Goal: Task Accomplishment & Management: Manage account settings

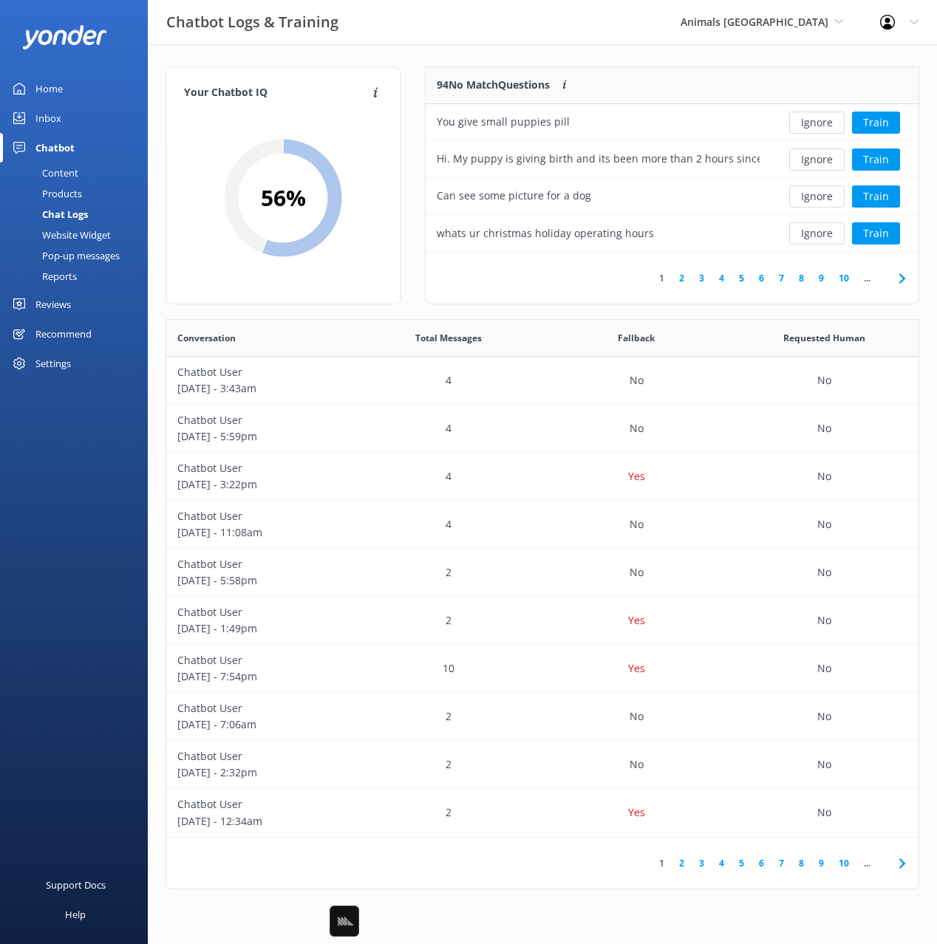
scroll to position [518, 752]
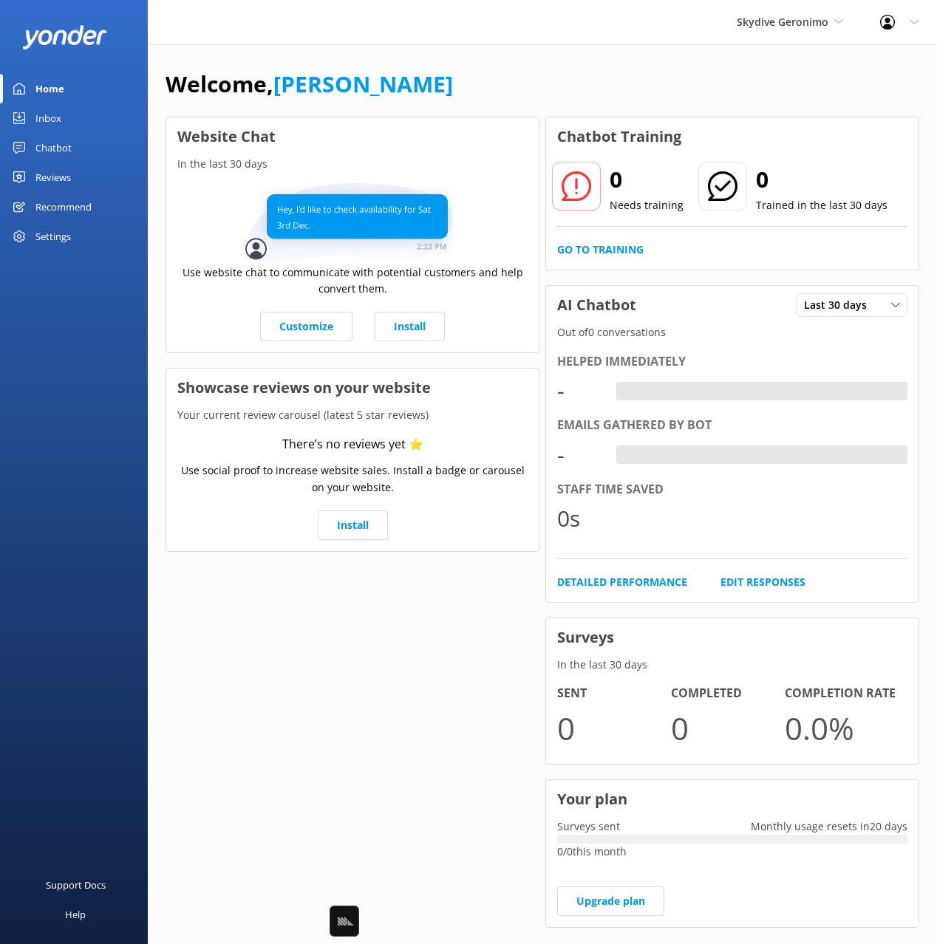
drag, startPoint x: 448, startPoint y: 83, endPoint x: 116, endPoint y: 137, distance: 336.1
click at [434, 85] on div "Welcome, [PERSON_NAME]" at bounding box center [543, 92] width 754 height 50
drag, startPoint x: 45, startPoint y: 140, endPoint x: 143, endPoint y: 140, distance: 97.5
click at [46, 140] on div "Chatbot" at bounding box center [53, 148] width 36 height 30
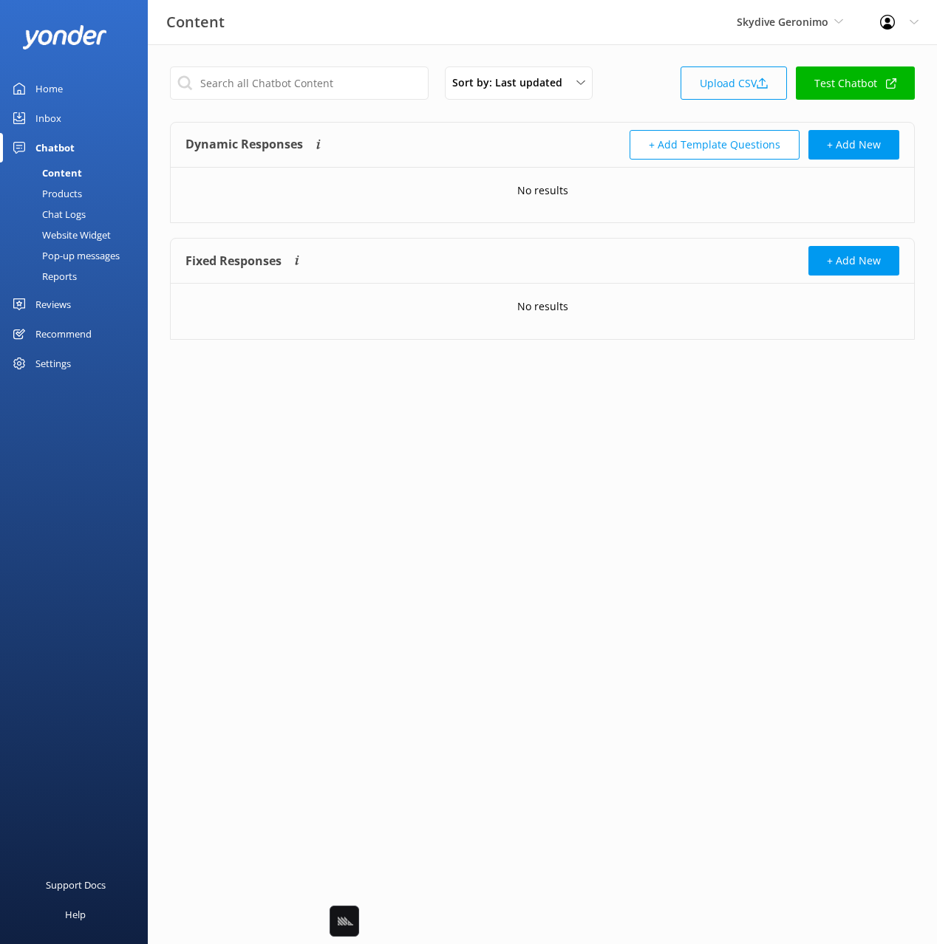
drag, startPoint x: 649, startPoint y: 98, endPoint x: 698, endPoint y: 95, distance: 48.9
click at [649, 98] on div "Sort by: Last updated Title (A-Z) Last updated Upload CSV Test Chatbot" at bounding box center [542, 88] width 745 height 42
click at [741, 86] on link "Upload CSV" at bounding box center [734, 83] width 106 height 33
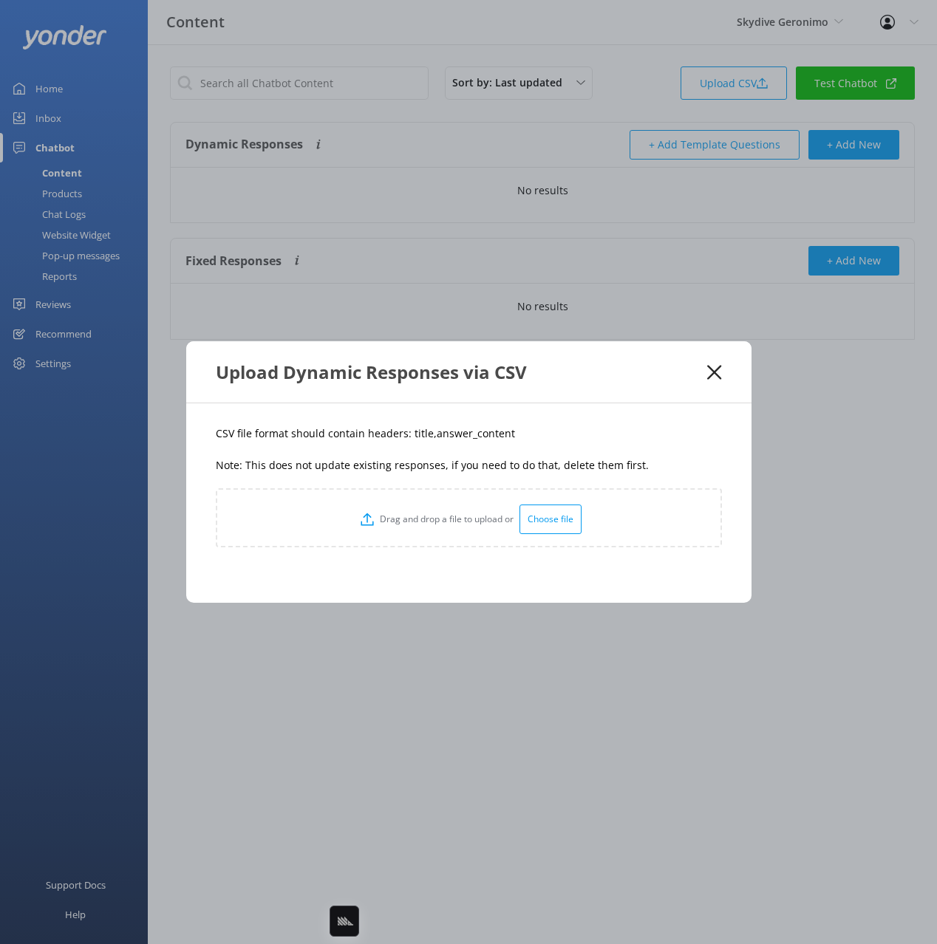
click at [550, 469] on p "Note: This does not update existing responses, if you need to do that, delete t…" at bounding box center [469, 465] width 506 height 16
click at [417, 432] on p "CSV file format should contain headers: title,answer_content" at bounding box center [469, 434] width 506 height 16
drag, startPoint x: 417, startPoint y: 432, endPoint x: 681, endPoint y: 412, distance: 264.6
click at [417, 432] on p "CSV file format should contain headers: title,answer_content" at bounding box center [469, 434] width 506 height 16
copy p "title"
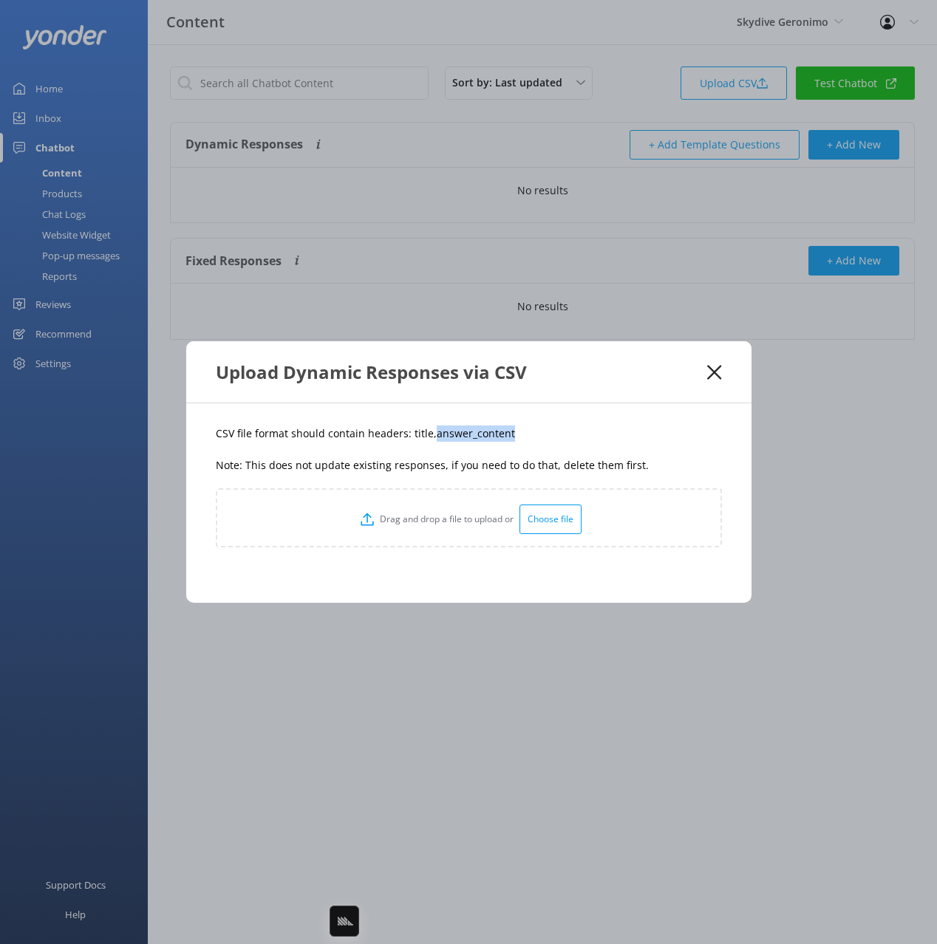
drag, startPoint x: 487, startPoint y: 434, endPoint x: 431, endPoint y: 440, distance: 56.4
click at [430, 440] on p "CSV file format should contain headers: title,answer_content" at bounding box center [469, 434] width 506 height 16
copy p "answer_content"
drag, startPoint x: 664, startPoint y: 436, endPoint x: 797, endPoint y: 423, distance: 133.7
click at [664, 436] on p "CSV file format should contain headers: title,answer_content" at bounding box center [469, 434] width 506 height 16
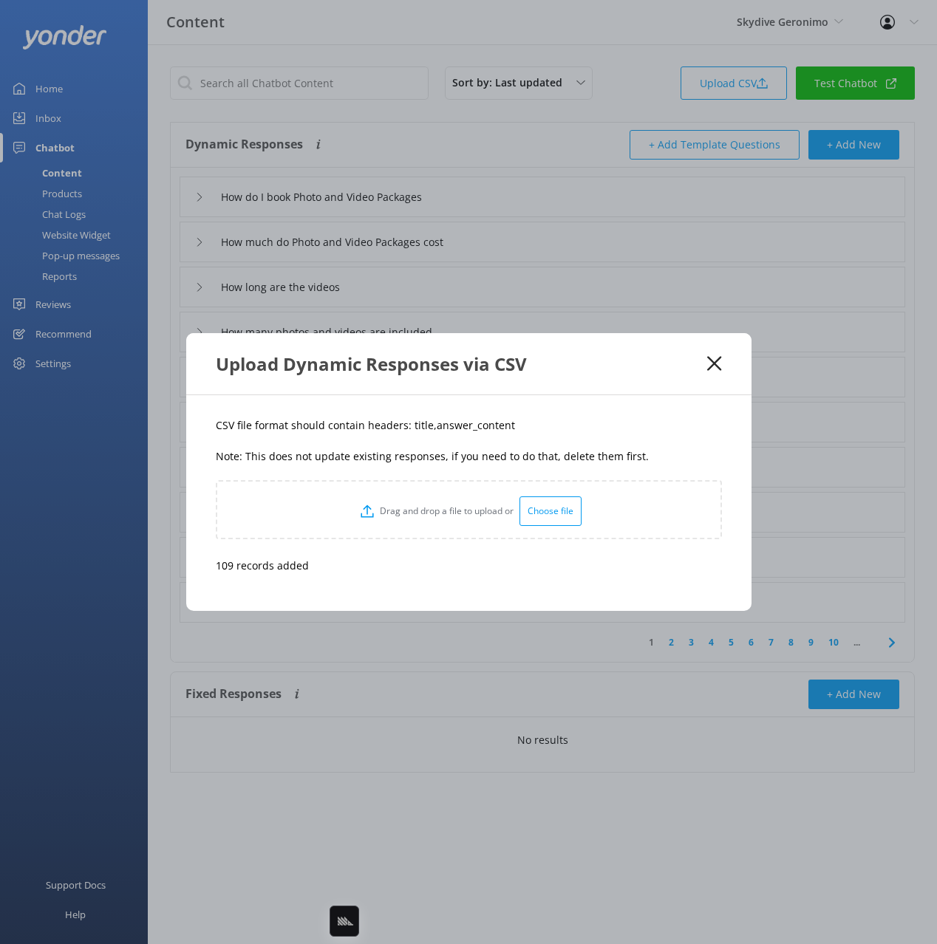
drag, startPoint x: 712, startPoint y: 361, endPoint x: 708, endPoint y: 368, distance: 7.6
click at [711, 361] on use at bounding box center [714, 364] width 14 height 14
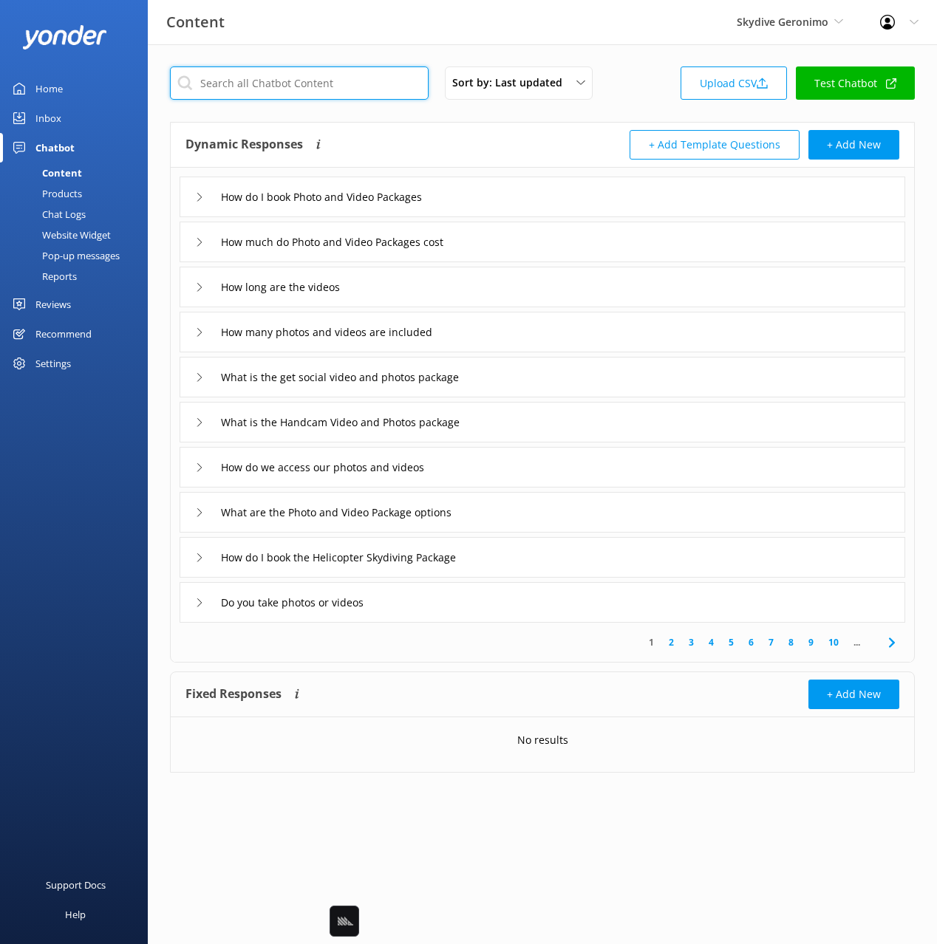
click at [362, 83] on input "text" at bounding box center [299, 83] width 259 height 33
paste input "Where are you located"
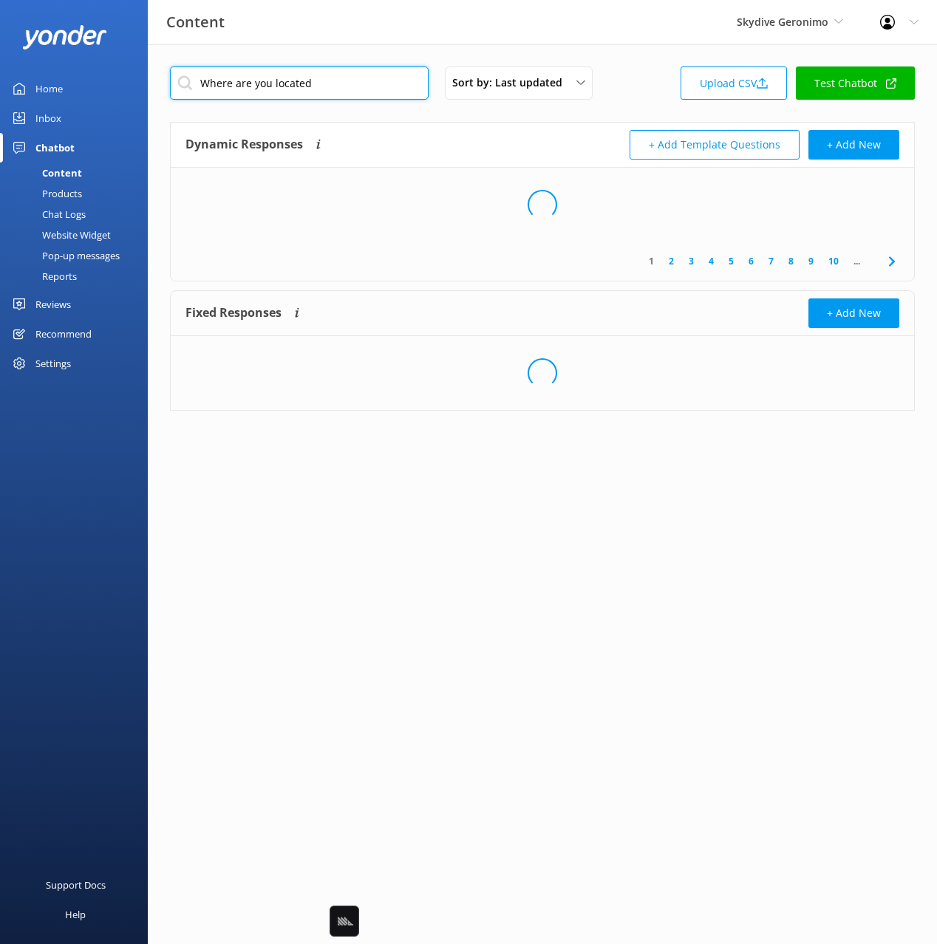
type input "Where are you located"
click at [398, 142] on div "Dynamic Responses The chatbot will generate a response based on the content inf…" at bounding box center [363, 145] width 357 height 30
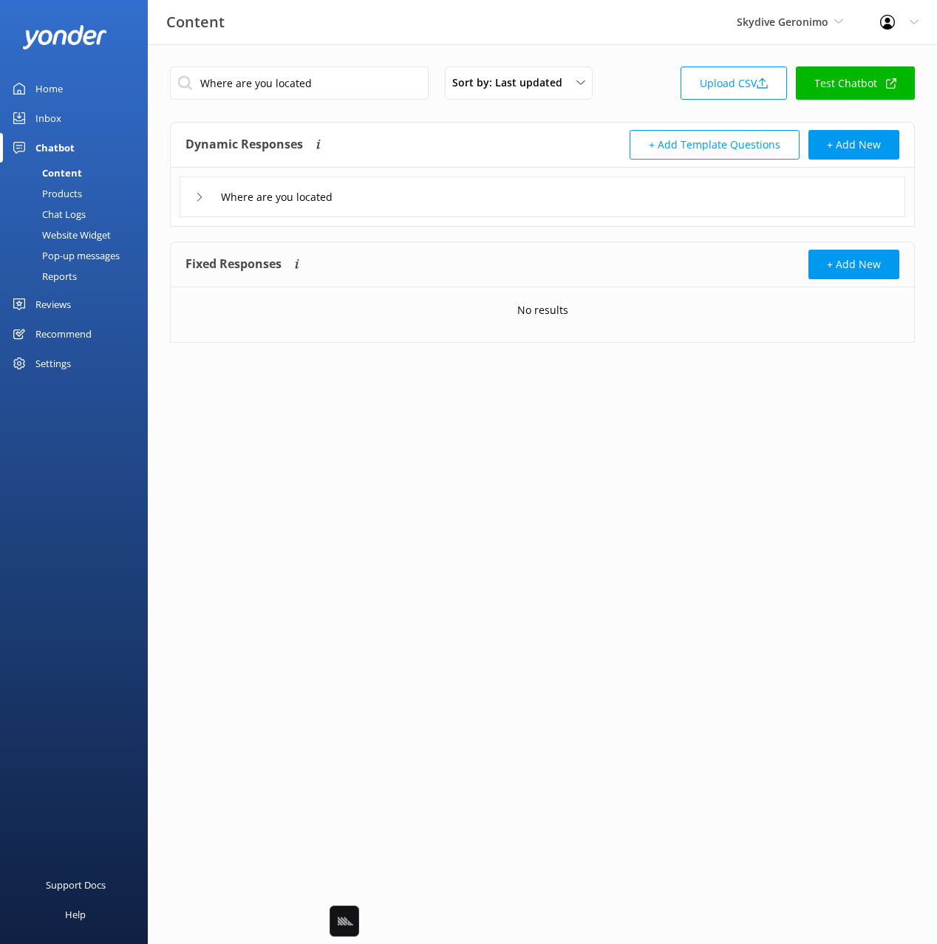
click at [406, 199] on div "Where are you located" at bounding box center [543, 197] width 726 height 41
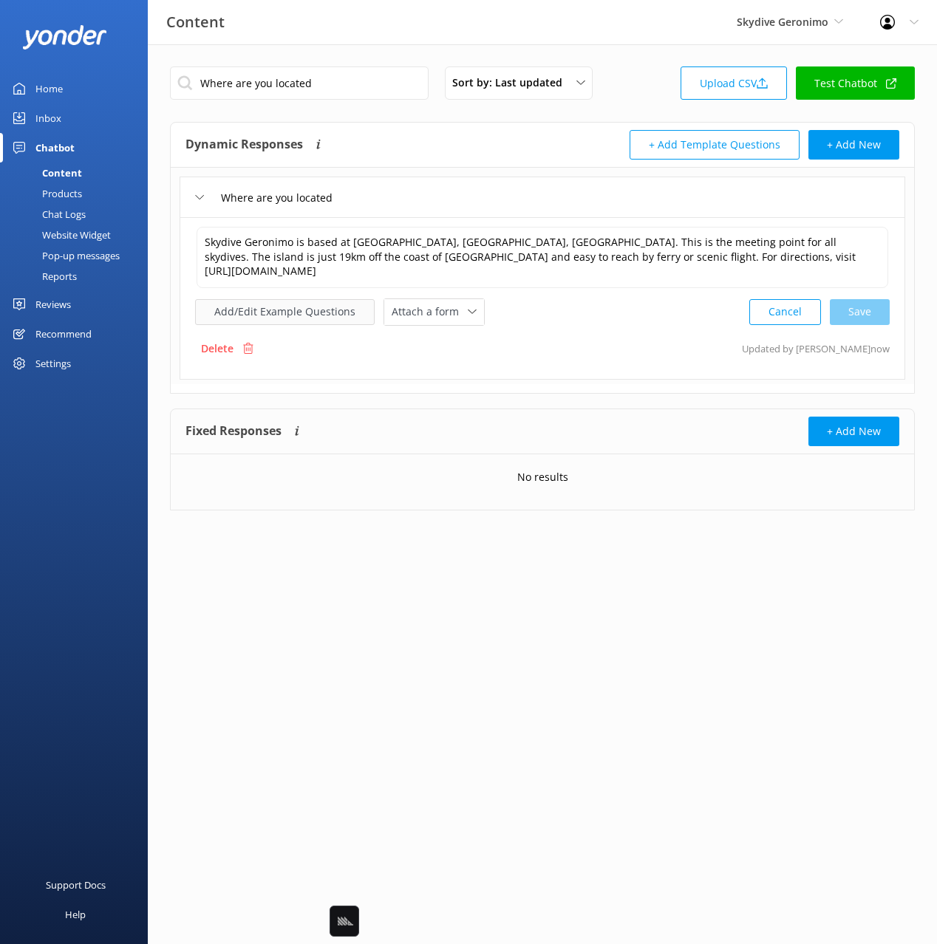
click at [299, 311] on button "Add/Edit Example Questions" at bounding box center [285, 312] width 180 height 26
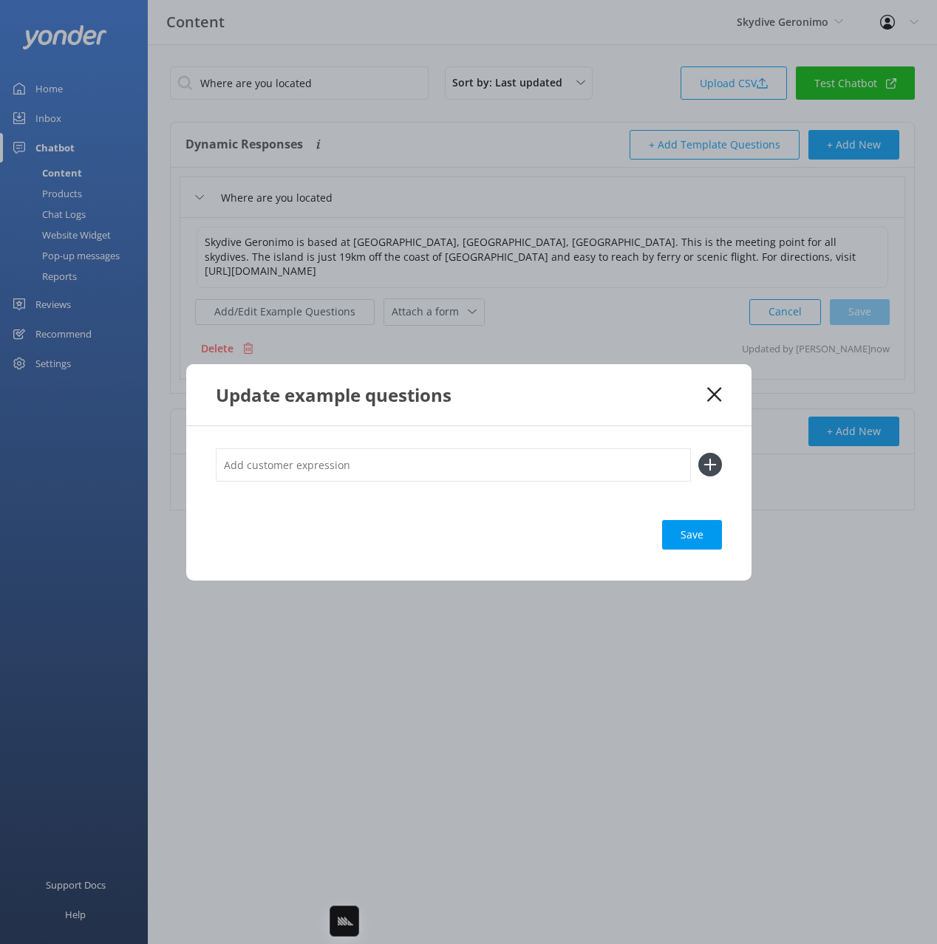
click at [432, 454] on input "text" at bounding box center [453, 465] width 475 height 33
type input "where is the airport"
click at [698, 453] on button at bounding box center [710, 465] width 24 height 24
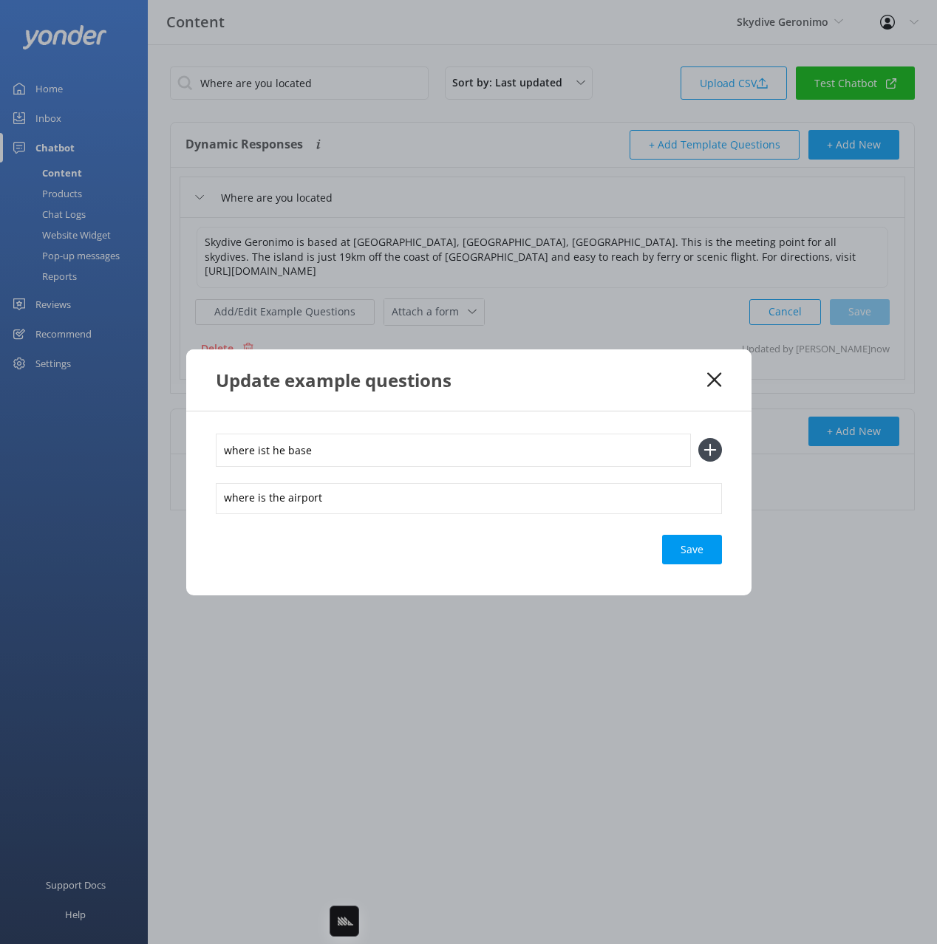
type input "where ist he base"
click at [698, 438] on button at bounding box center [710, 450] width 24 height 24
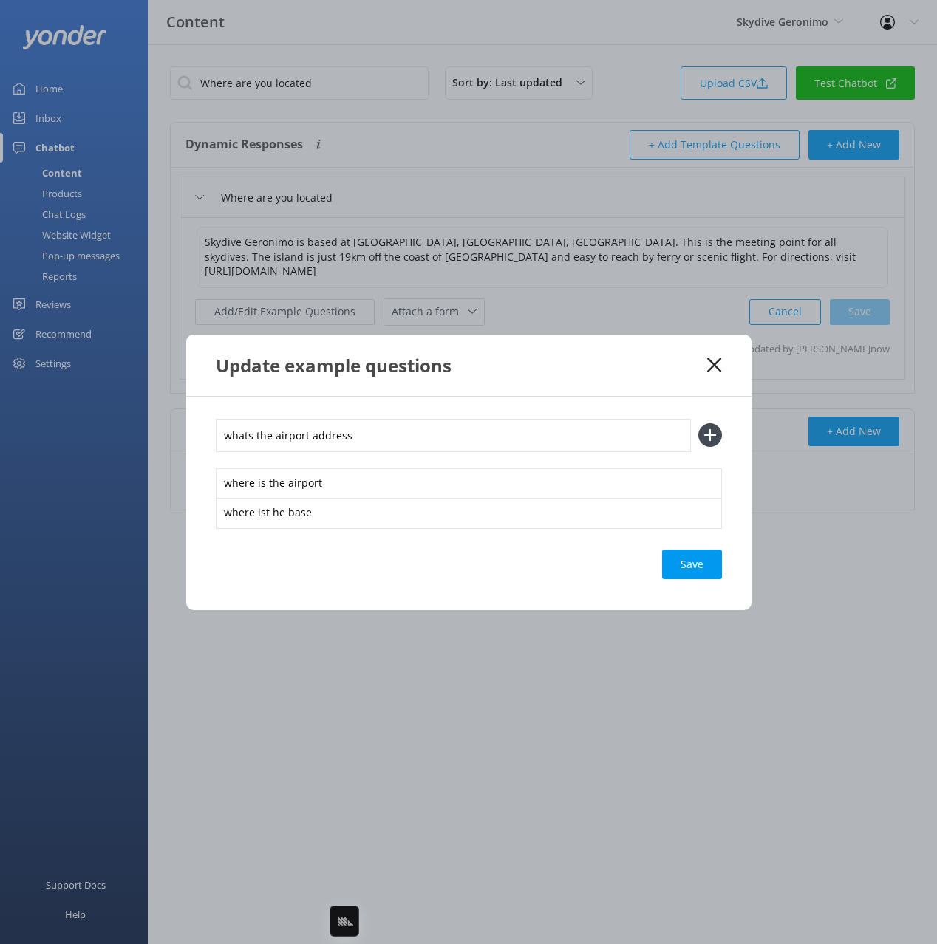
type input "whats the airport address"
click at [698, 423] on button at bounding box center [710, 435] width 24 height 24
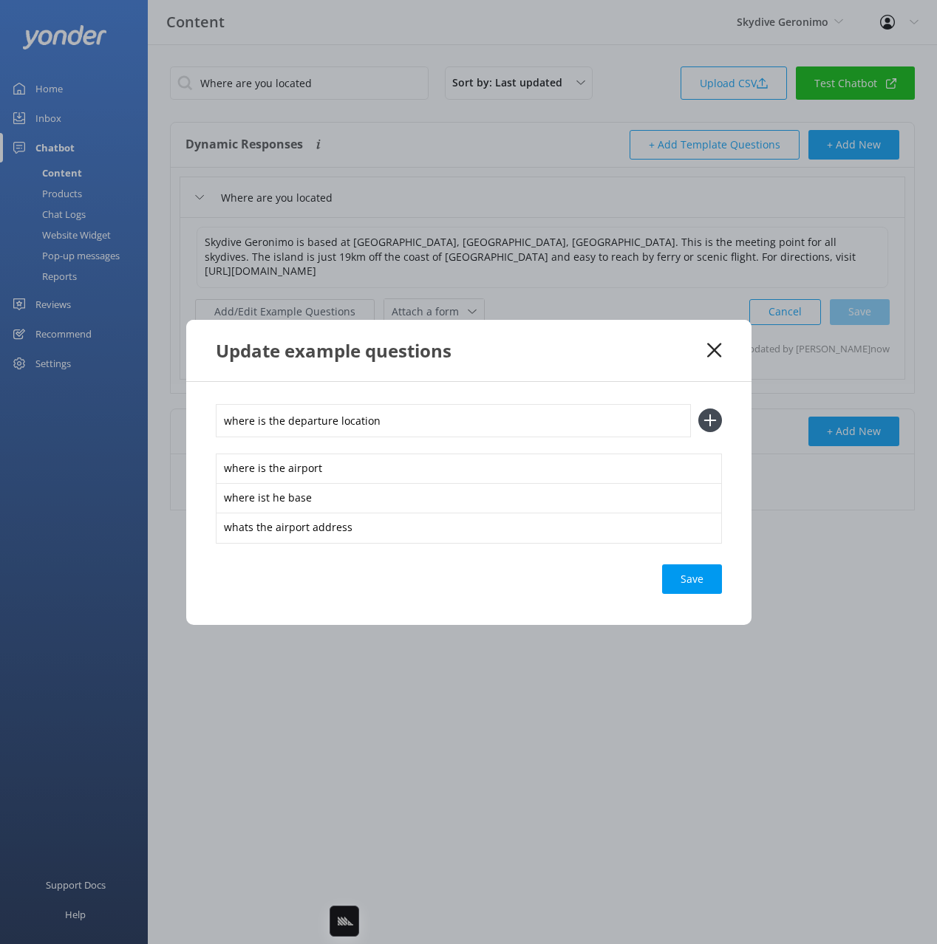
type input "where is the departure location"
click at [698, 409] on button at bounding box center [710, 421] width 24 height 24
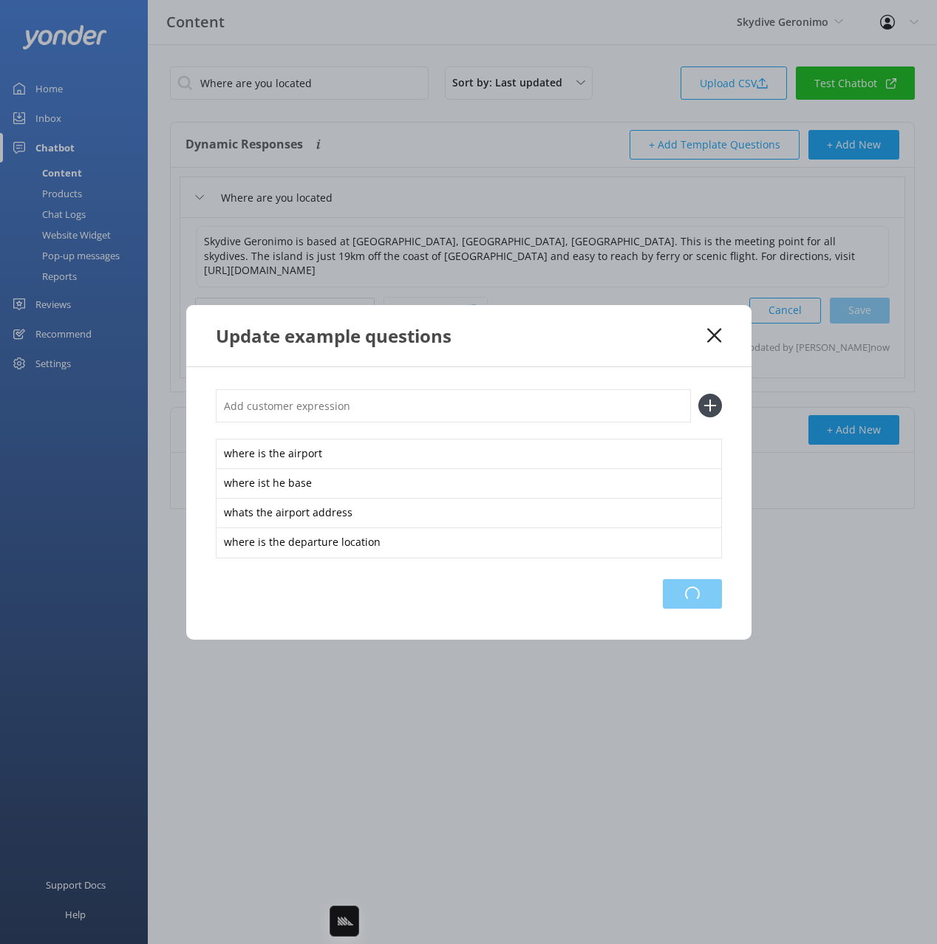
drag, startPoint x: 703, startPoint y: 595, endPoint x: 721, endPoint y: 593, distance: 17.9
click at [703, 595] on div "Loading.." at bounding box center [692, 594] width 59 height 30
click at [713, 335] on use at bounding box center [714, 335] width 14 height 14
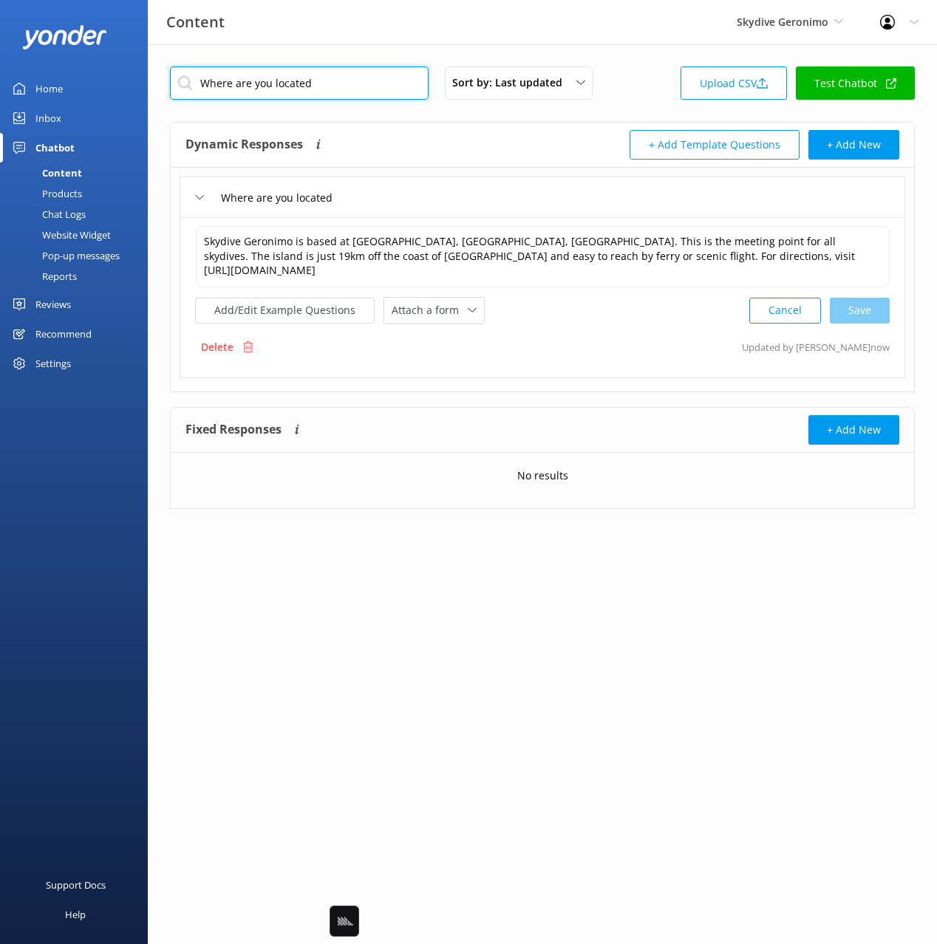
click at [374, 81] on input "Where are you located" at bounding box center [299, 83] width 259 height 33
paste input "n are you open"
type input "When are you open"
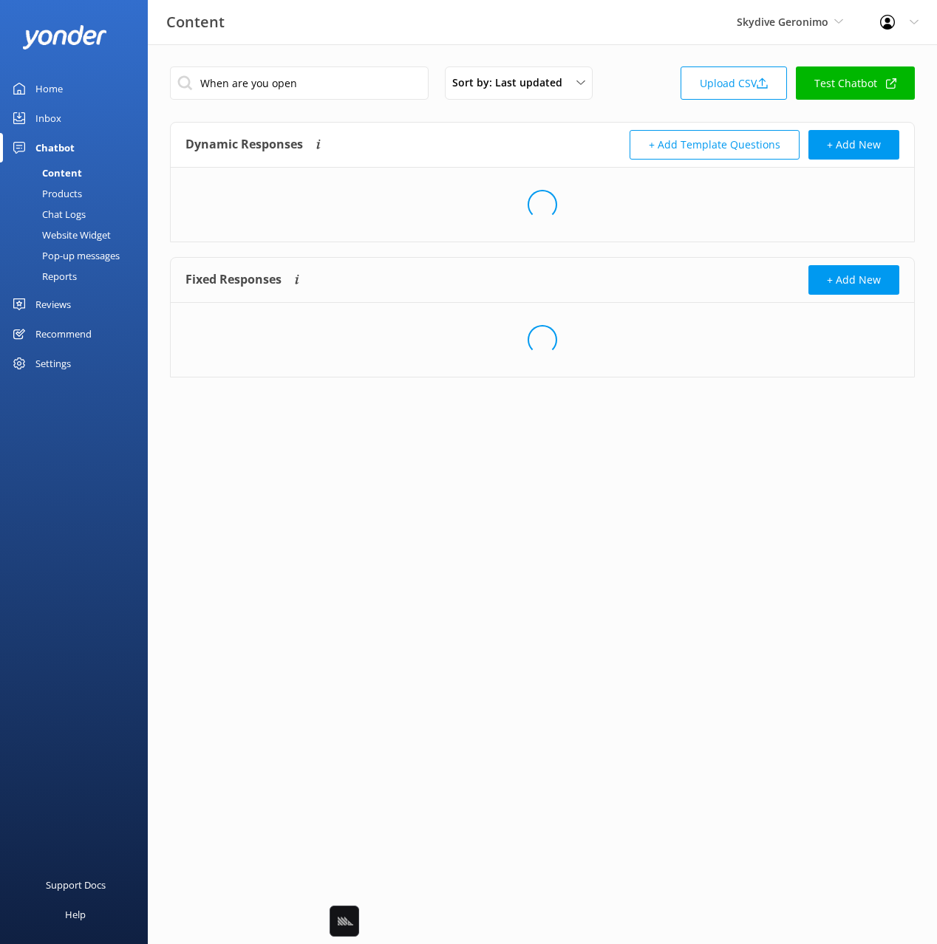
click at [429, 132] on div "Dynamic Responses The chatbot will generate a response based on the content inf…" at bounding box center [363, 145] width 357 height 30
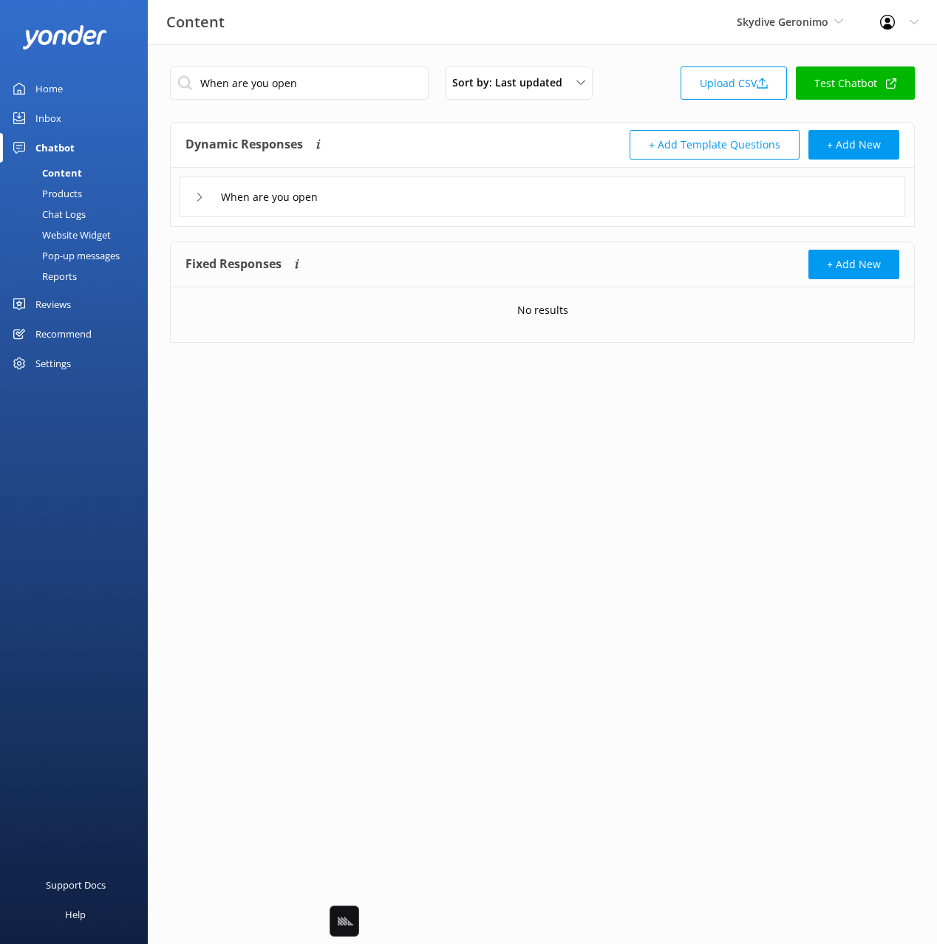
drag, startPoint x: 466, startPoint y: 199, endPoint x: 463, endPoint y: 207, distance: 8.6
click at [466, 199] on div "When are you open" at bounding box center [543, 197] width 726 height 41
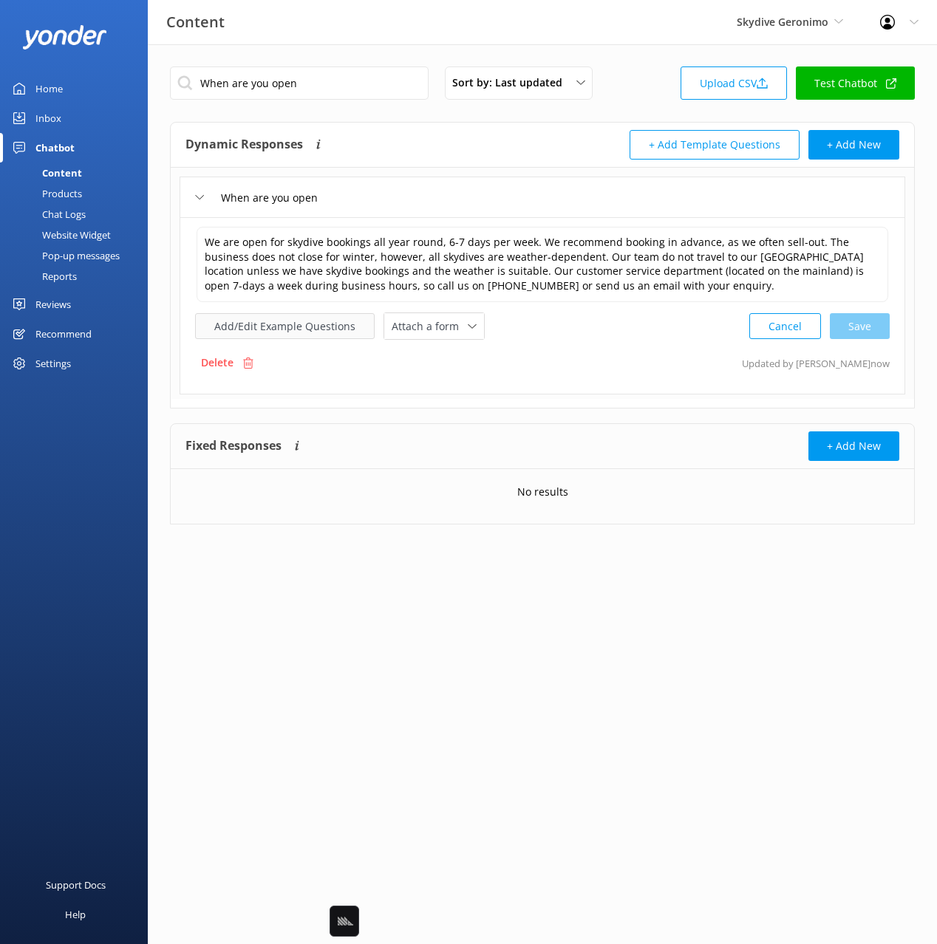
click at [300, 330] on button "Add/Edit Example Questions" at bounding box center [285, 326] width 180 height 26
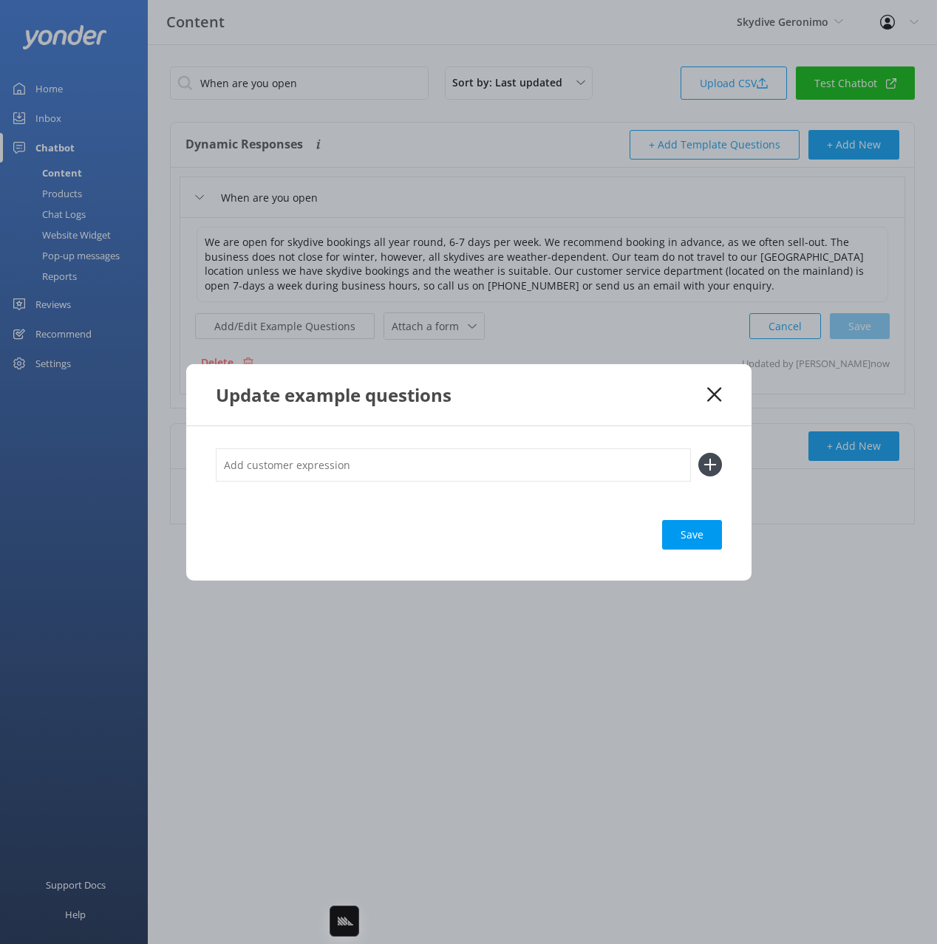
click at [451, 471] on input "text" at bounding box center [453, 465] width 475 height 33
type input "what months are oyu open"
click at [698, 453] on button at bounding box center [710, 465] width 24 height 24
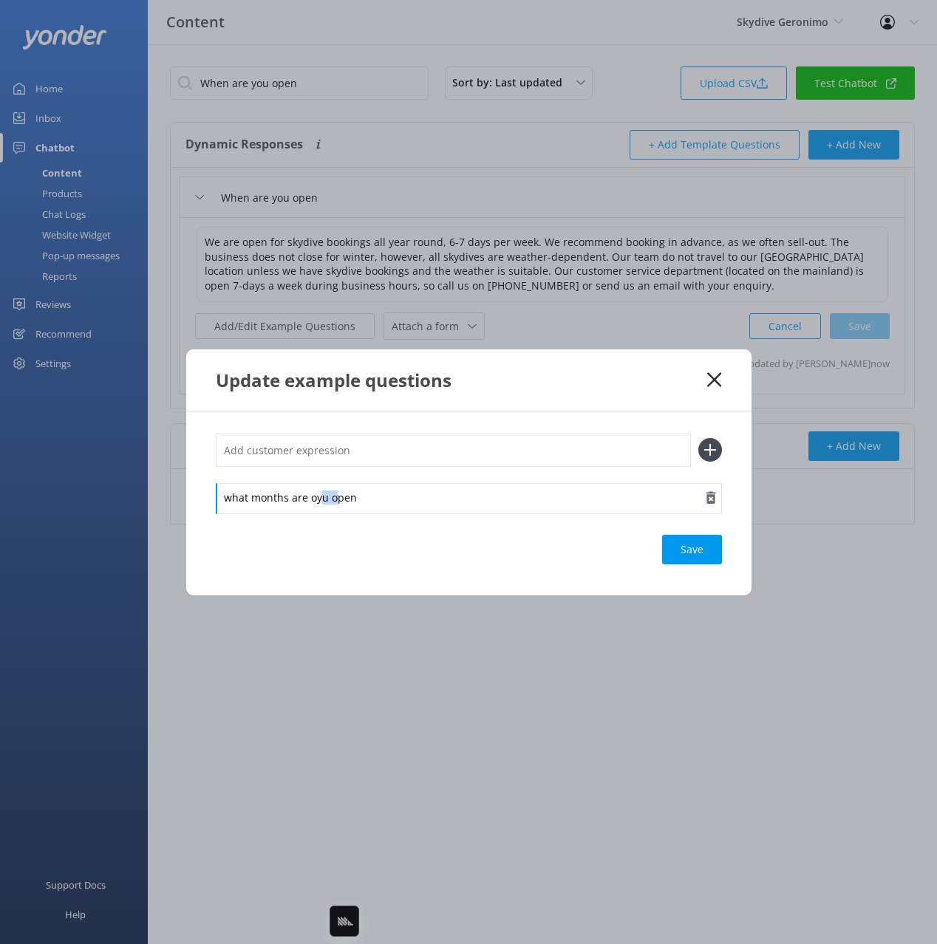
click at [322, 497] on div "what months are oyu open" at bounding box center [469, 498] width 506 height 31
click at [315, 498] on div "what months are oyu open" at bounding box center [469, 498] width 506 height 31
click at [381, 447] on input "text" at bounding box center [453, 450] width 475 height 33
type input "w"
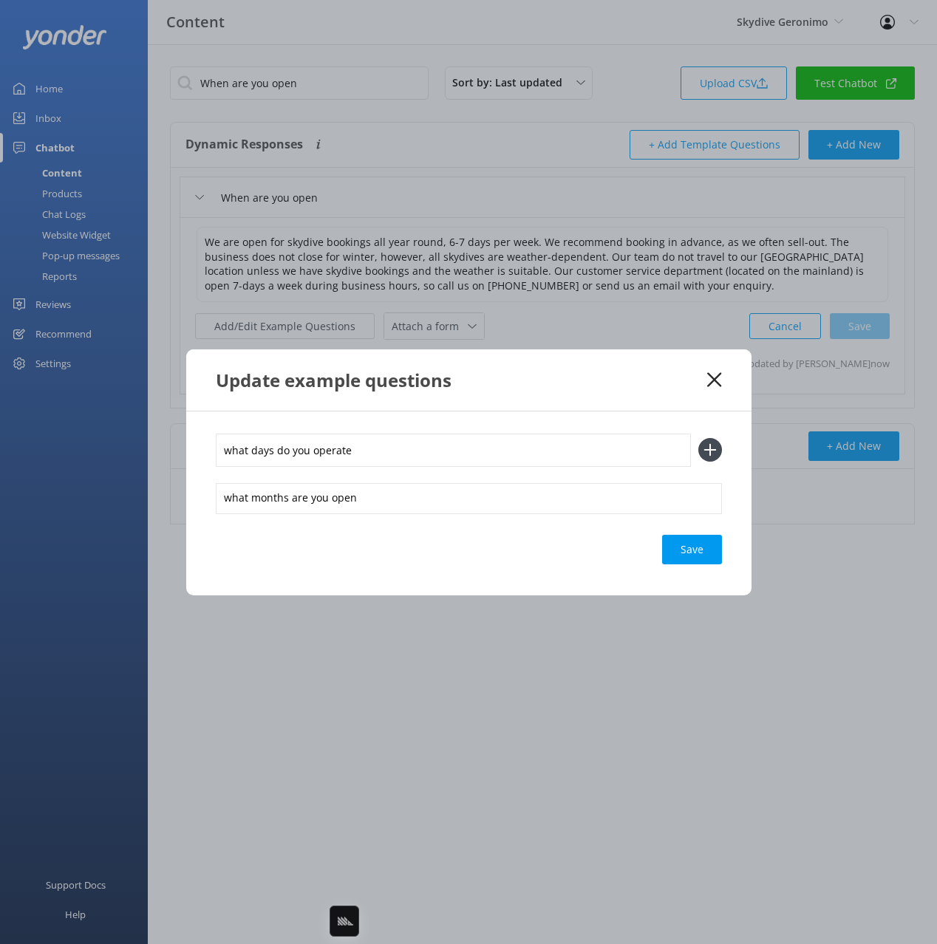
type input "what days do you operate"
click at [698, 438] on button at bounding box center [710, 450] width 24 height 24
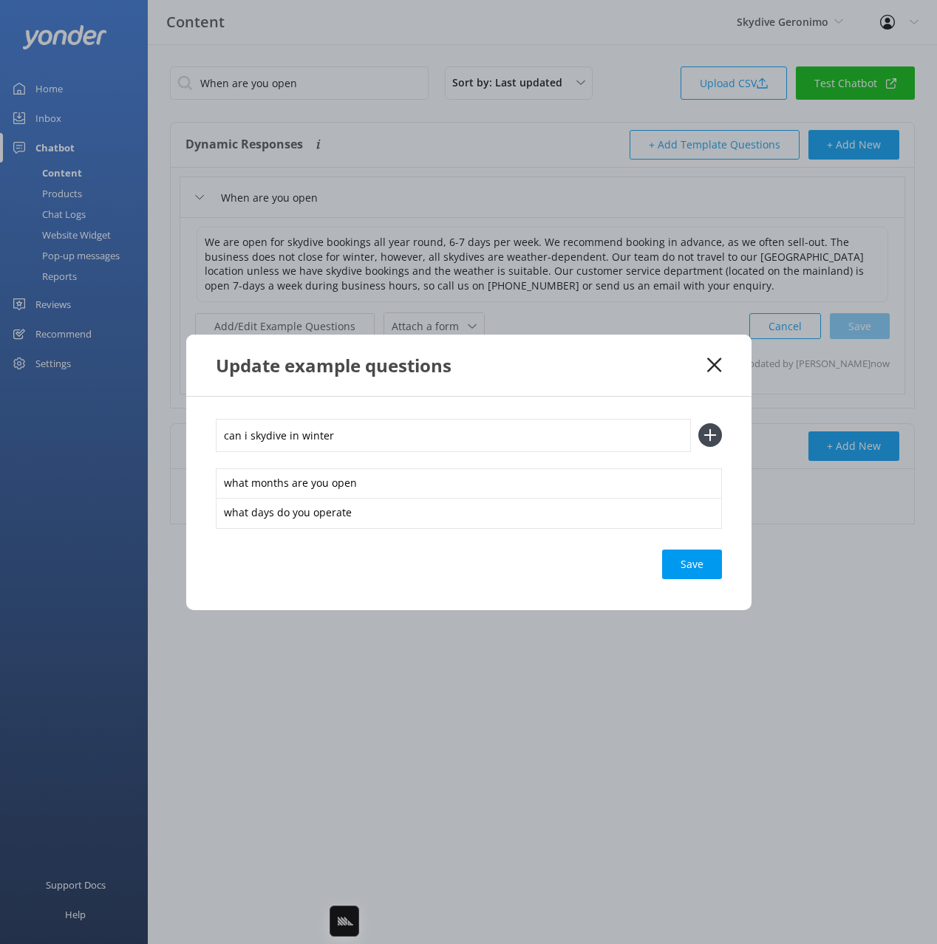
type input "can i skydive in winter"
click at [698, 423] on button at bounding box center [710, 435] width 24 height 24
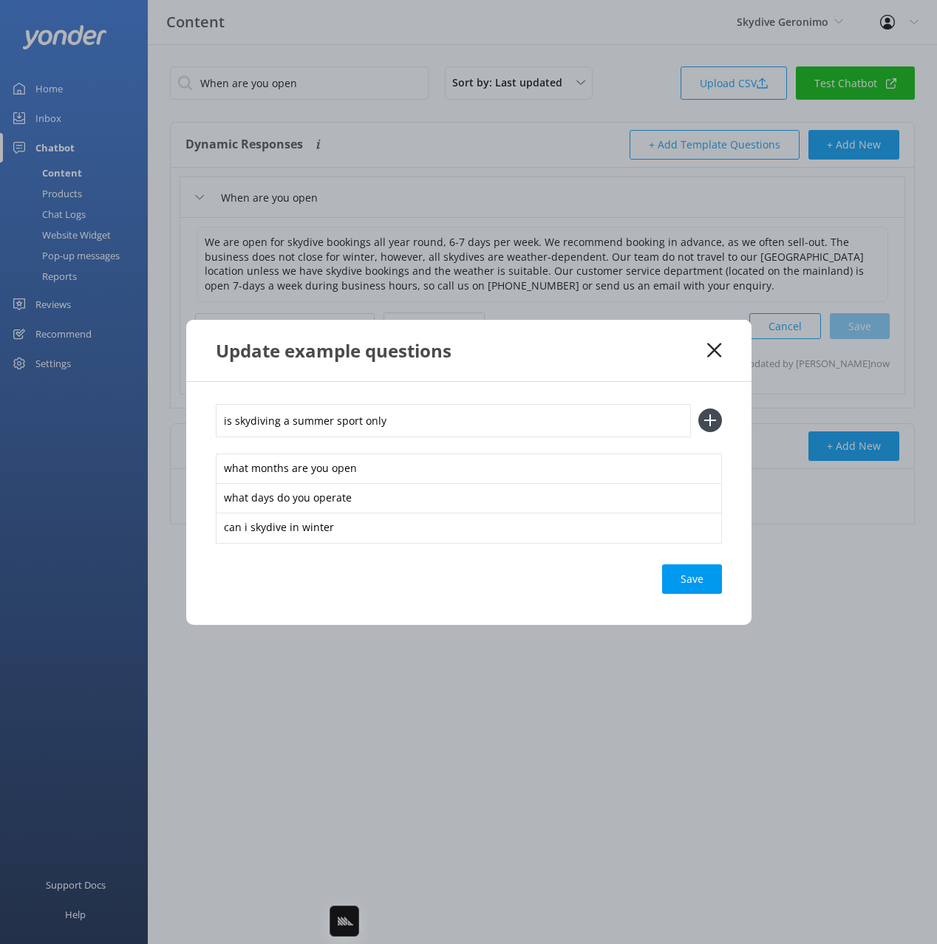
type input "is skydiving a summer sport only"
click at [698, 409] on button at bounding box center [710, 421] width 24 height 24
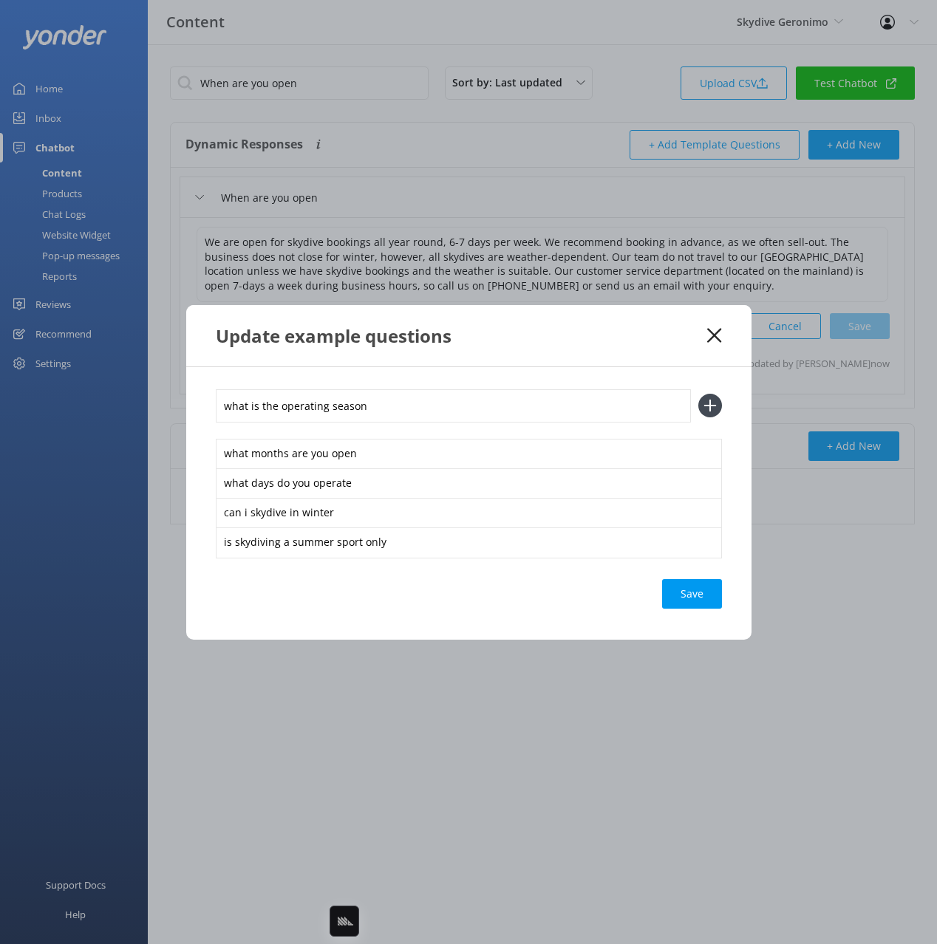
click at [371, 406] on input "what is the operating season" at bounding box center [453, 405] width 475 height 33
type input "what is the operating season"
click at [698, 394] on button at bounding box center [710, 406] width 24 height 24
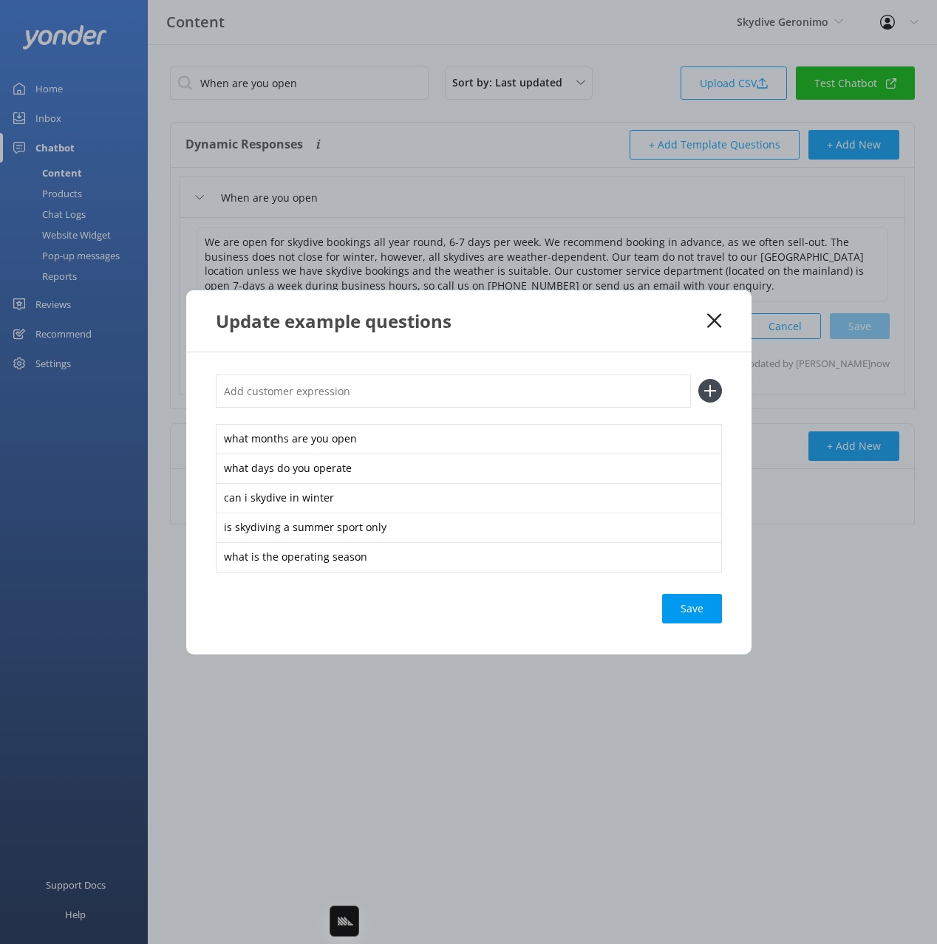
click at [693, 610] on div "Save" at bounding box center [692, 609] width 60 height 30
click at [715, 319] on use at bounding box center [714, 320] width 14 height 14
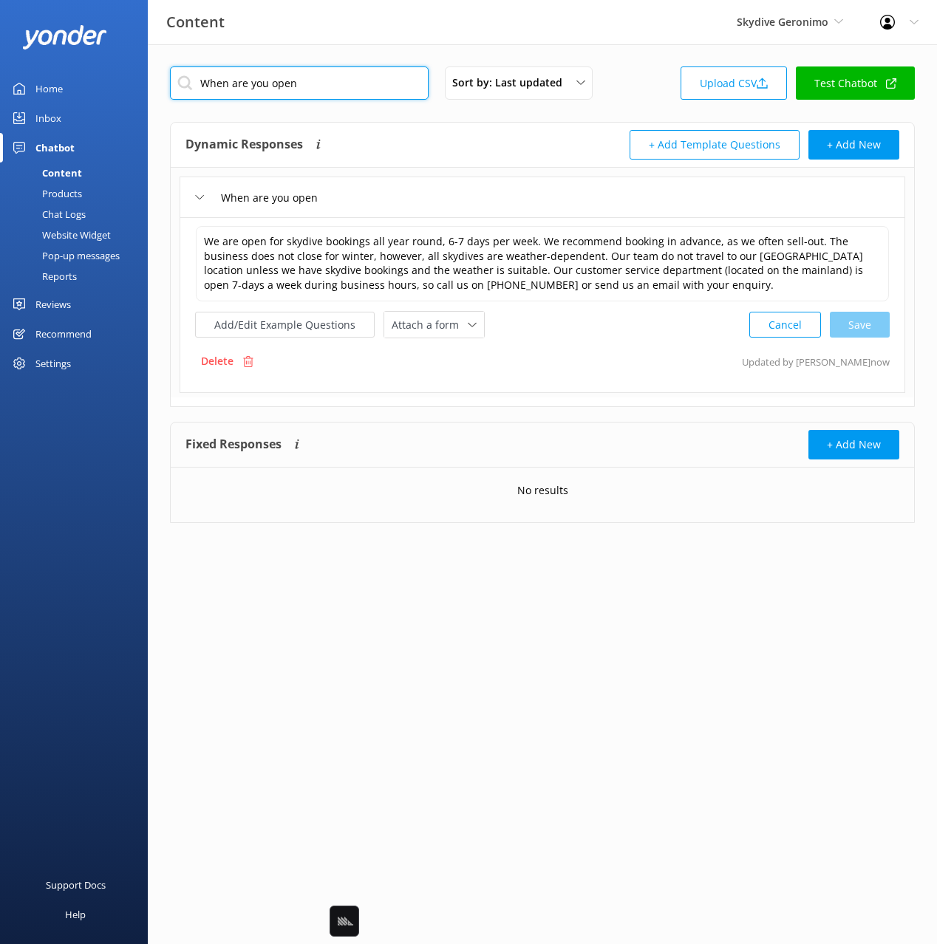
click at [327, 80] on input "When are you open" at bounding box center [299, 83] width 259 height 33
paste input "Are you flying today"
type input "Are you flying today"
click at [432, 132] on div "Dynamic Responses The chatbot will generate a response based on the content inf…" at bounding box center [363, 145] width 357 height 30
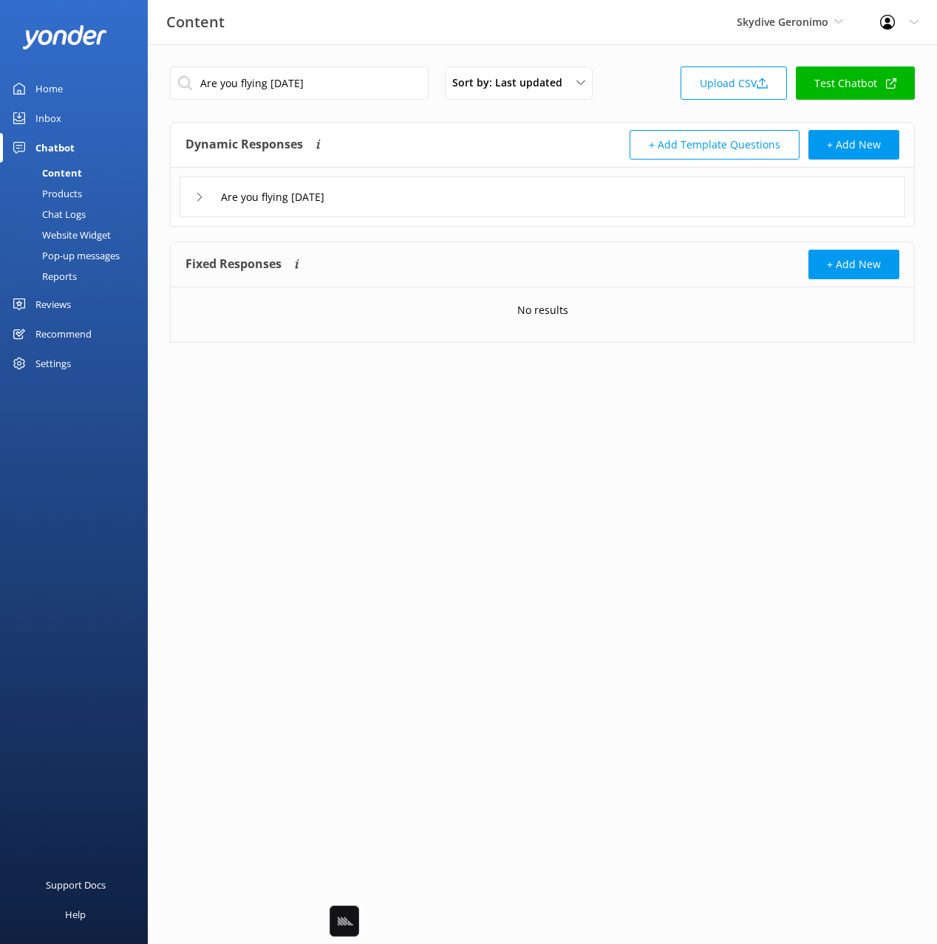
drag, startPoint x: 420, startPoint y: 143, endPoint x: 392, endPoint y: 214, distance: 77.3
click at [420, 143] on div "Dynamic Responses The chatbot will generate a response based on the content inf…" at bounding box center [363, 145] width 357 height 30
click at [391, 214] on div "Are you flying today" at bounding box center [543, 197] width 726 height 41
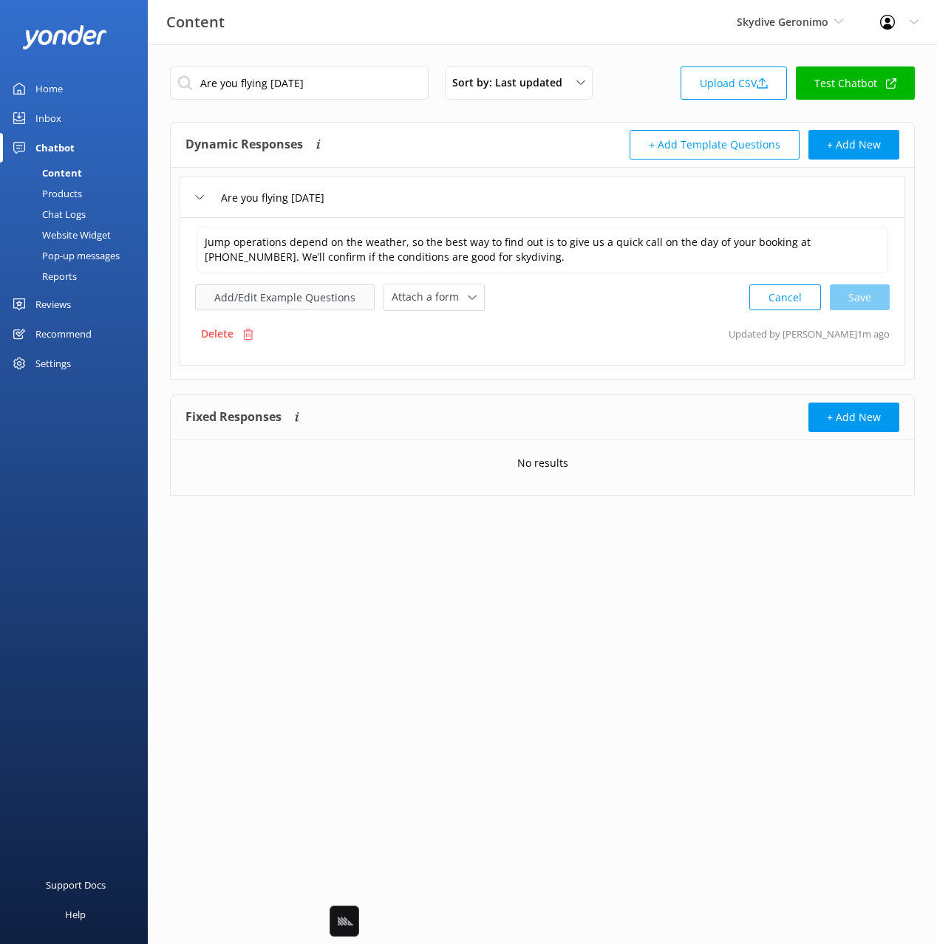
click at [270, 291] on button "Add/Edit Example Questions" at bounding box center [285, 297] width 180 height 26
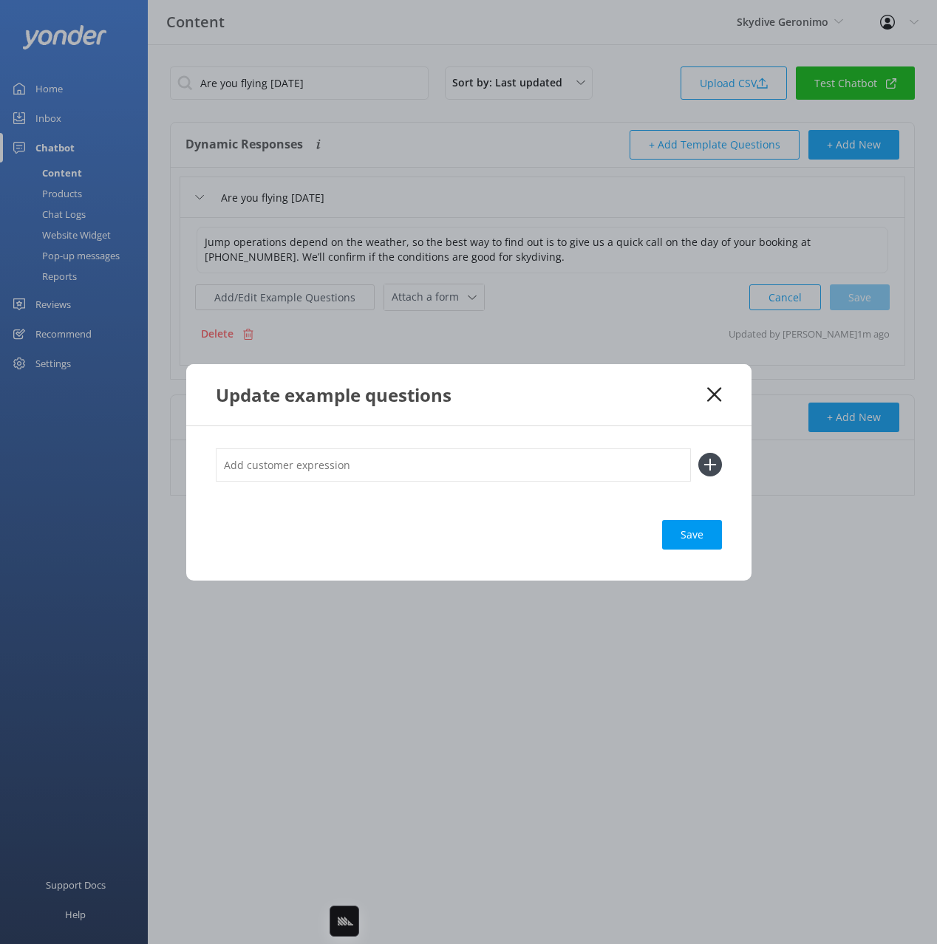
click at [448, 454] on input "text" at bounding box center [453, 465] width 475 height 33
type input "is my skydive going ahead"
click at [698, 453] on button at bounding box center [710, 465] width 24 height 24
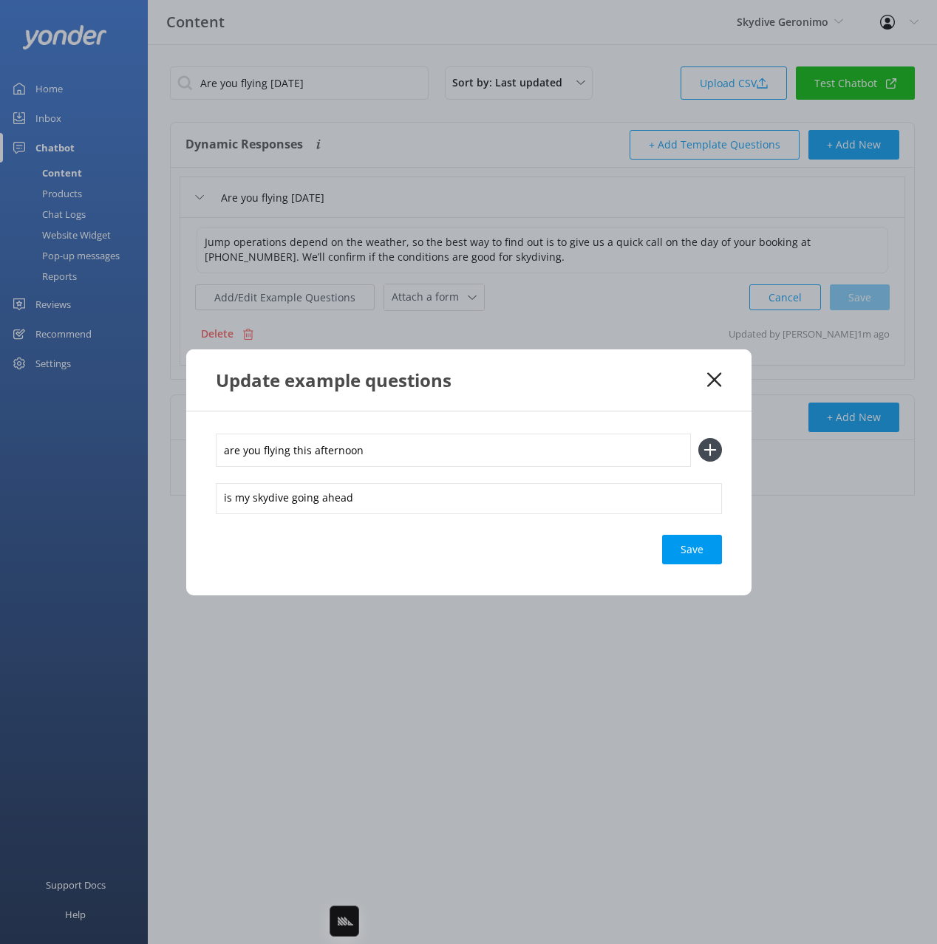
type input "are you flying this afternoon"
click at [698, 438] on button at bounding box center [710, 450] width 24 height 24
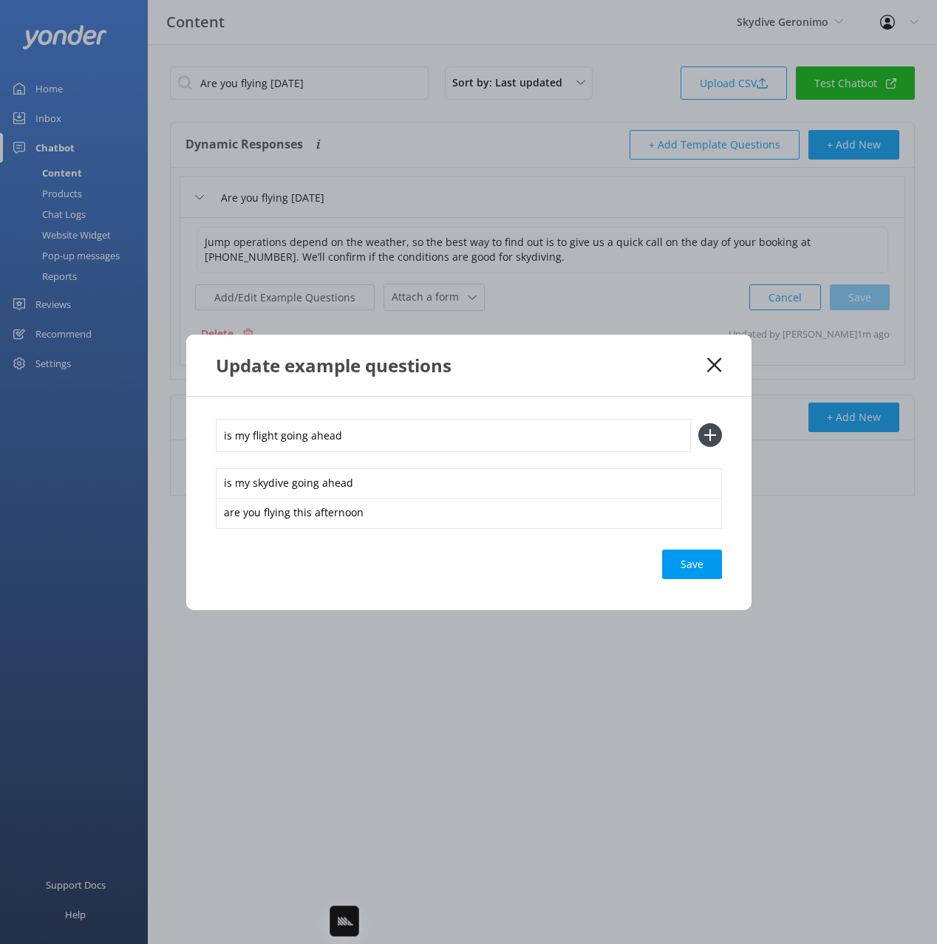
type input "is my flight going ahead"
click at [698, 423] on button at bounding box center [710, 435] width 24 height 24
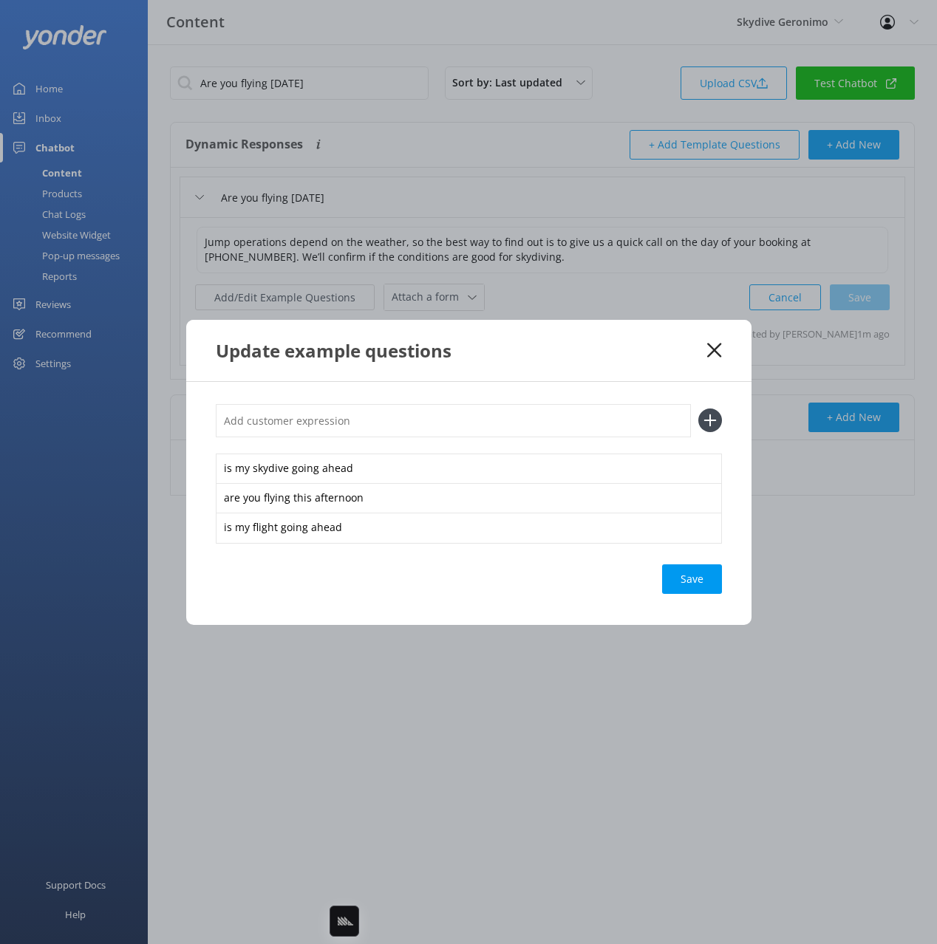
click at [693, 578] on div "Save" at bounding box center [692, 580] width 60 height 30
click at [449, 415] on input "text" at bounding box center [453, 420] width 475 height 33
paste input "What is the weather forecast"
type input "What is the weather forecast"
click at [698, 409] on button at bounding box center [710, 421] width 24 height 24
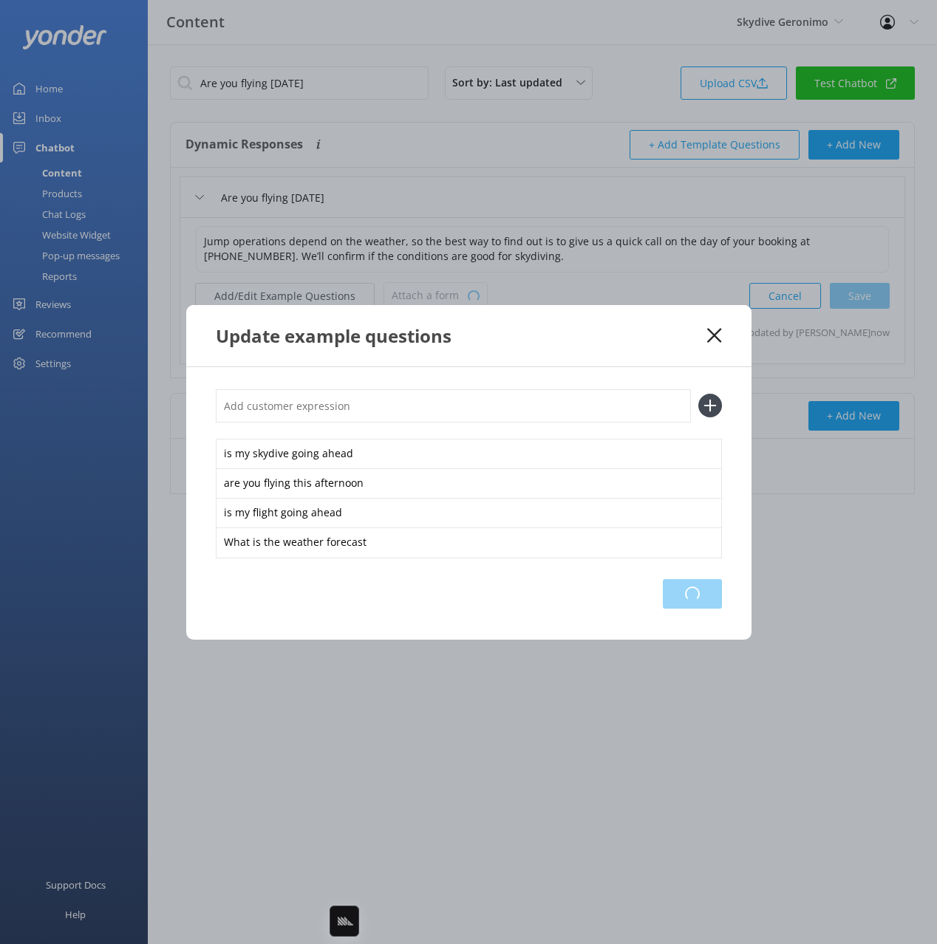
click at [710, 601] on div "Loading.." at bounding box center [692, 594] width 59 height 30
drag, startPoint x: 683, startPoint y: 345, endPoint x: 692, endPoint y: 342, distance: 9.3
click at [687, 344] on div "Update example questions" at bounding box center [462, 336] width 492 height 24
drag, startPoint x: 707, startPoint y: 336, endPoint x: 878, endPoint y: 355, distance: 171.7
click at [717, 335] on icon at bounding box center [714, 335] width 14 height 15
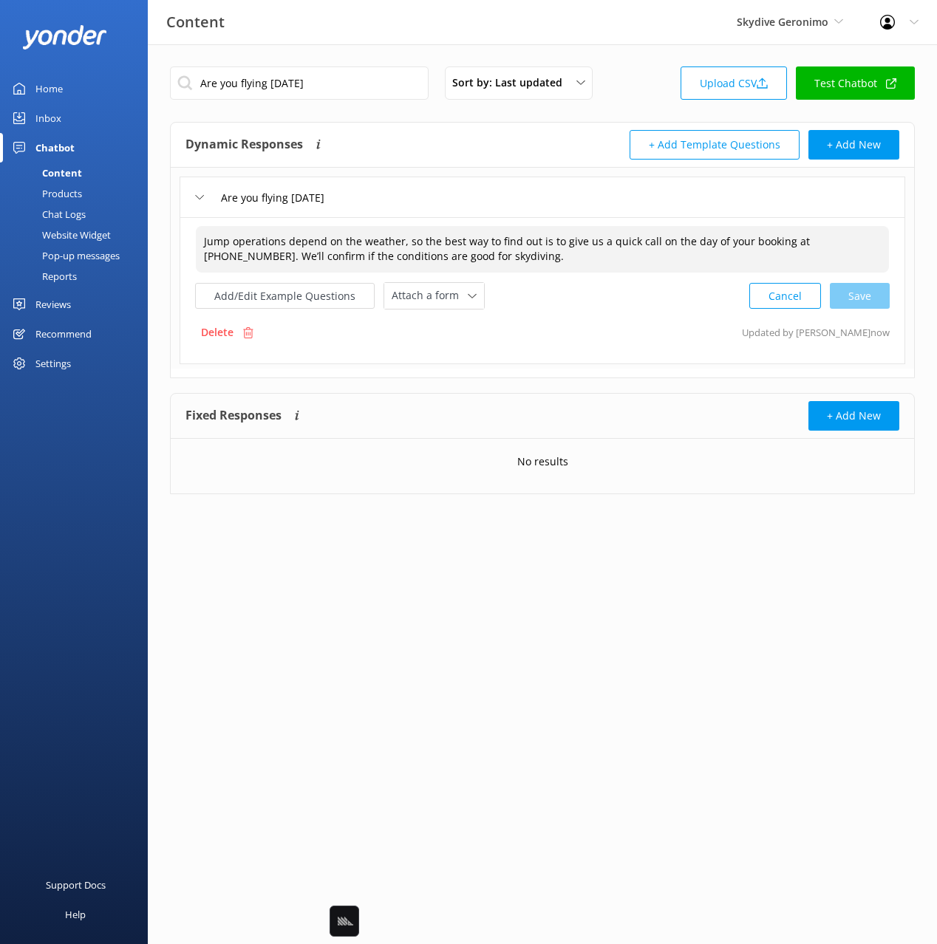
click at [518, 256] on textarea "Jump operations depend on the weather, so the best way to find out is to give u…" at bounding box center [542, 249] width 693 height 47
paste textarea "Please call us on +61 8 9417 8158 the morning of your skydive. If you're catchi…"
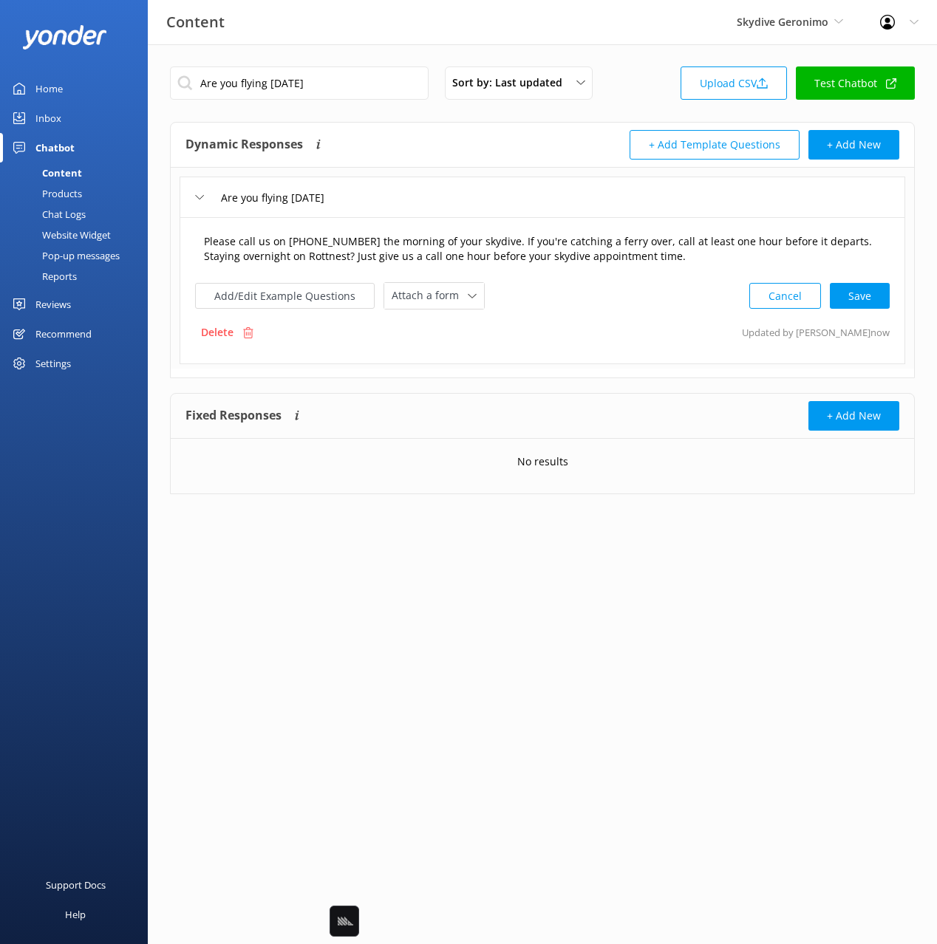
click at [550, 248] on textarea "Please call us on +61 8 9417 8158 the morning of your skydive. If you're catchi…" at bounding box center [542, 249] width 693 height 47
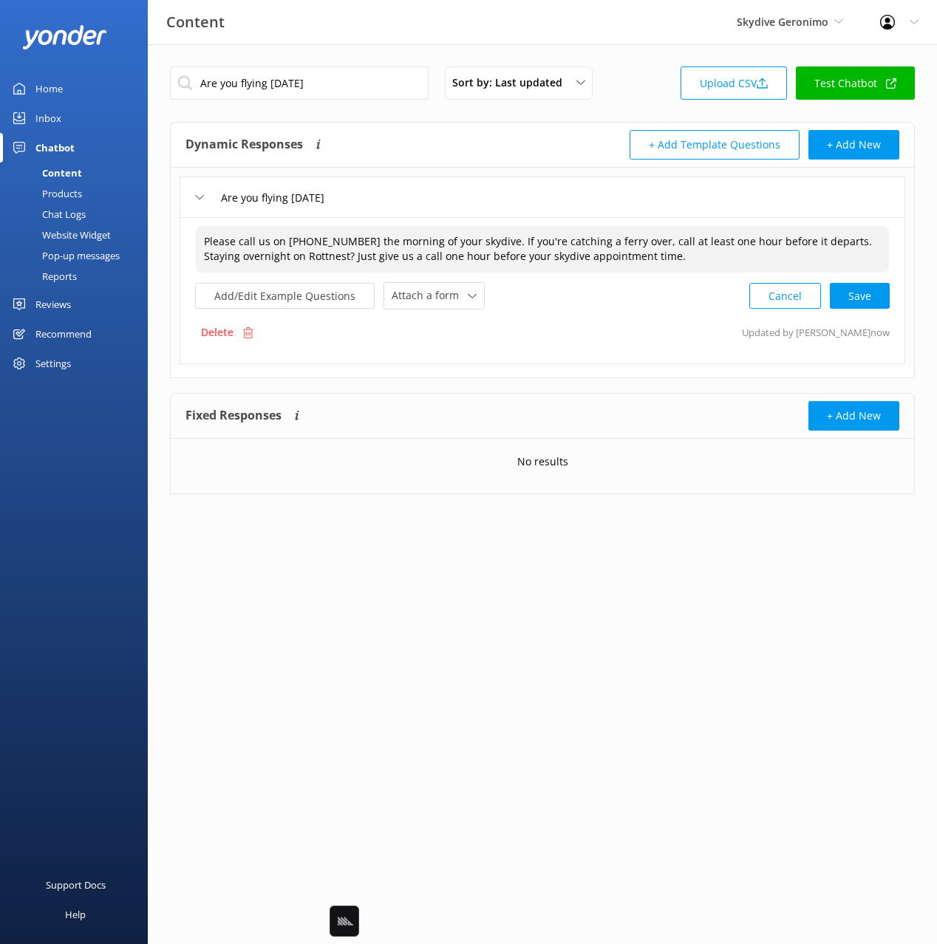
click at [550, 248] on textarea "Please call us on +61 8 9417 8158 the morning of your skydive. If you're catchi…" at bounding box center [542, 249] width 693 height 47
paste textarea "Skydive operations depend on the weather, so please call us on +61 8 9417 8158 …"
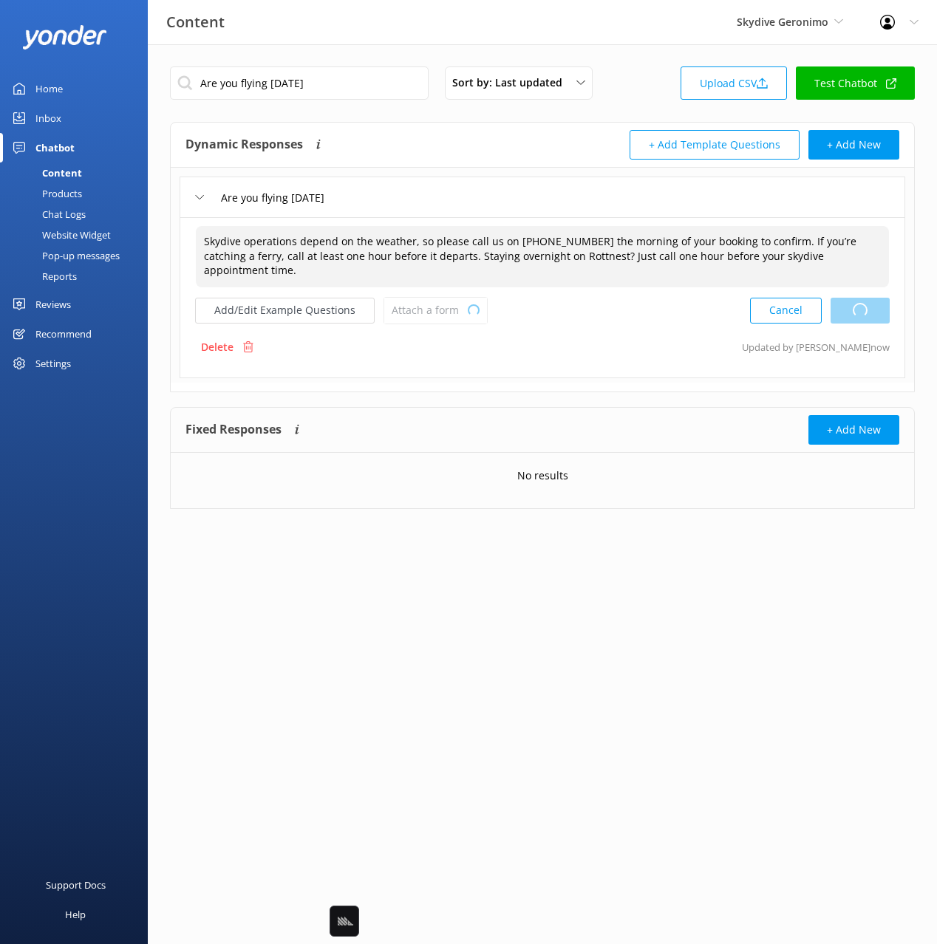
click at [872, 297] on div "Cancel Loading.." at bounding box center [820, 310] width 140 height 27
type textarea "Skydive operations depend on the weather, so please call us on +61 8 9417 8158 …"
click at [316, 299] on button "Add/Edit Example Questions" at bounding box center [285, 311] width 180 height 26
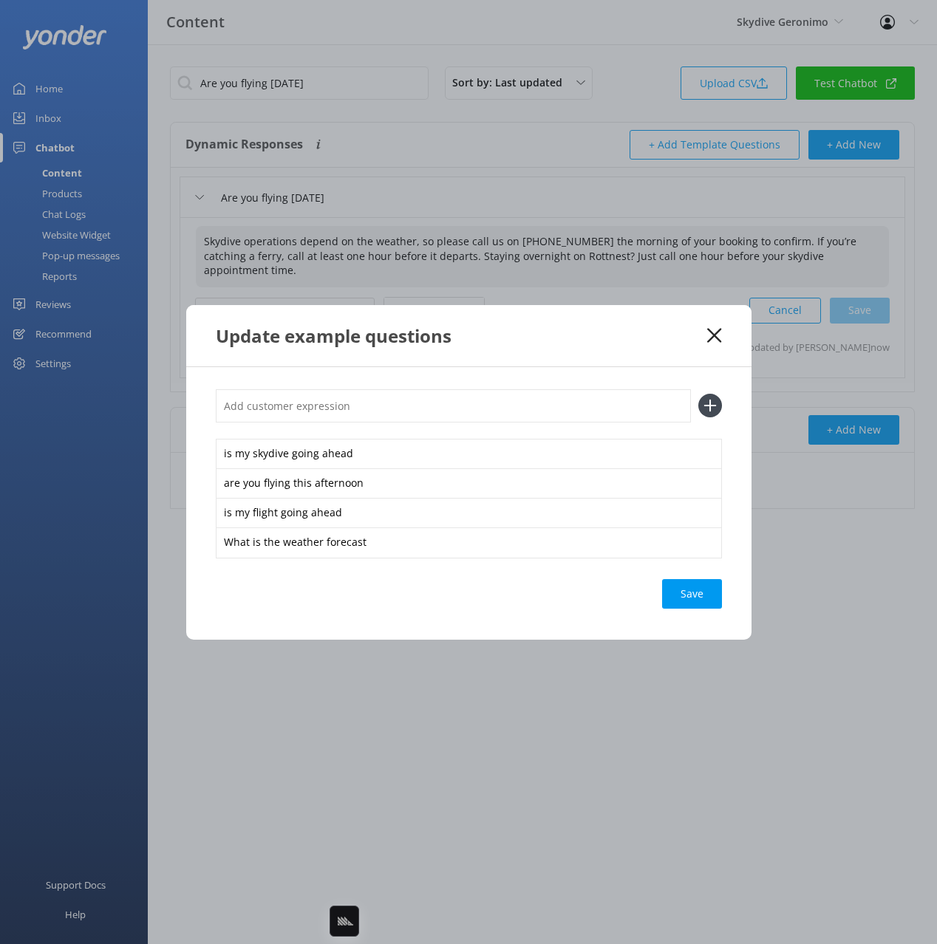
click at [533, 402] on input "text" at bounding box center [453, 405] width 475 height 33
paste input "What time do I need to call for weather check"
type input "What time do I need to call for weather check"
click at [698, 394] on button at bounding box center [710, 406] width 24 height 24
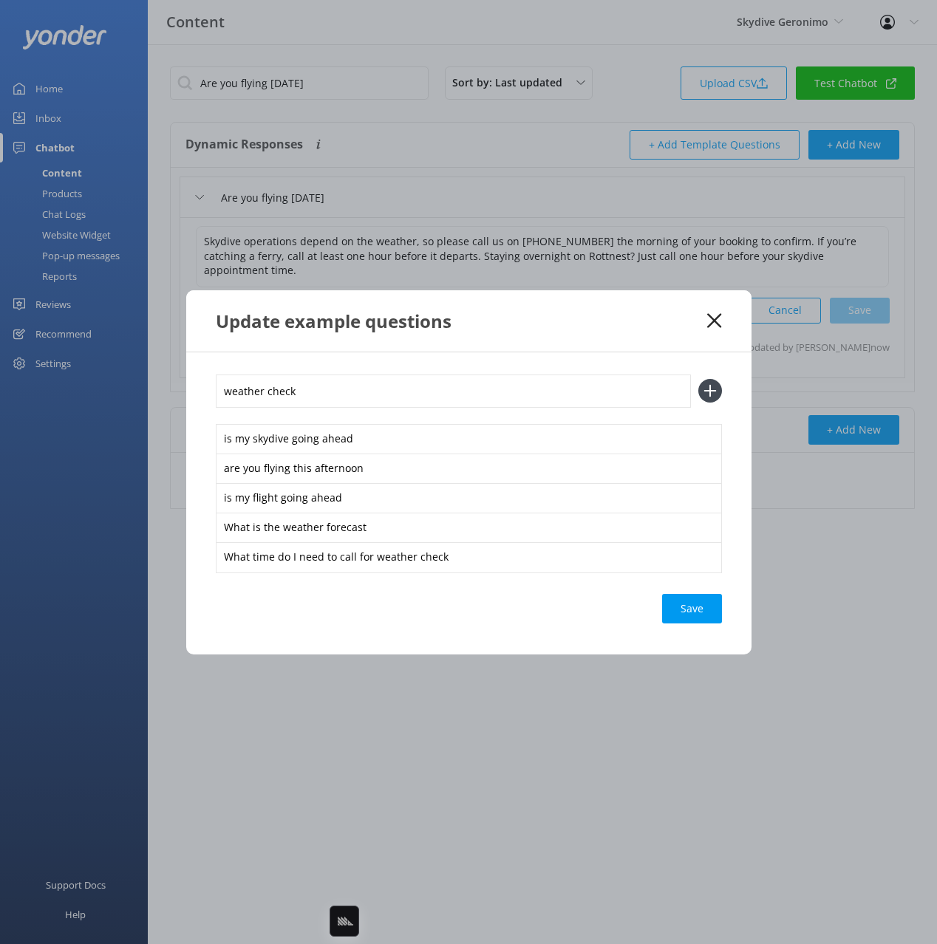
type input "weather check"
click at [698, 379] on button at bounding box center [710, 391] width 24 height 24
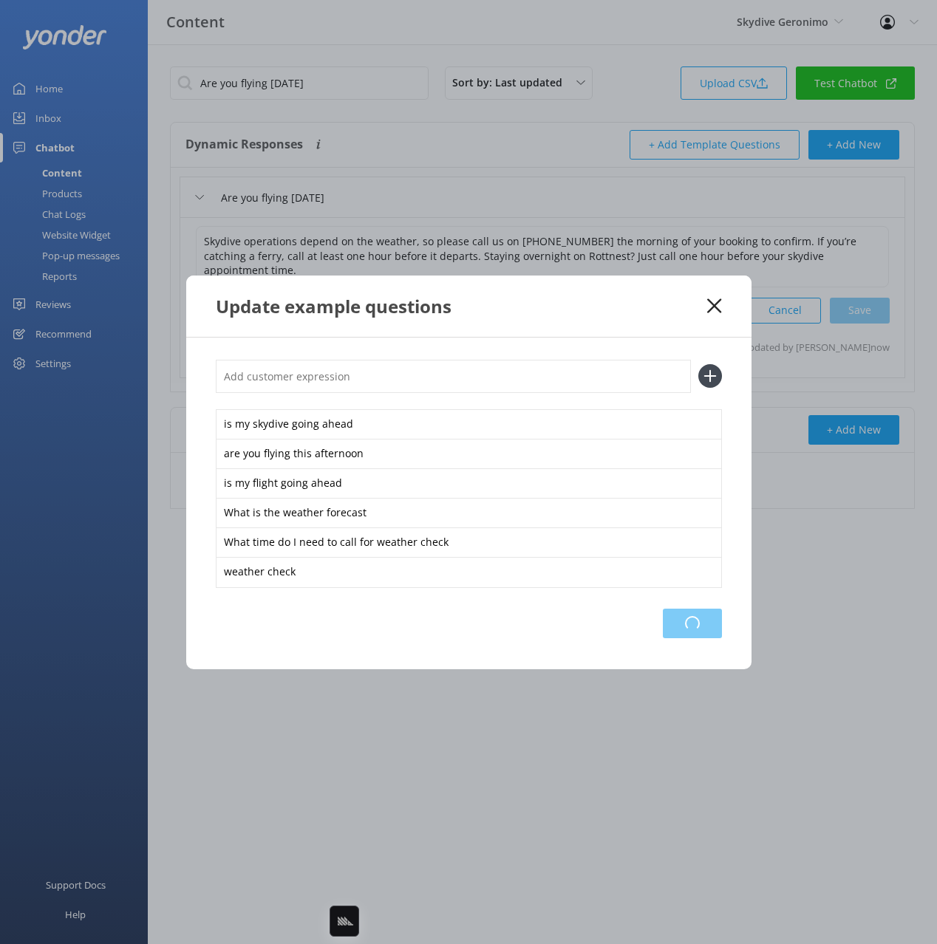
drag, startPoint x: 692, startPoint y: 630, endPoint x: 857, endPoint y: 553, distance: 181.5
click at [692, 629] on div "Loading.." at bounding box center [692, 624] width 59 height 30
click at [717, 301] on icon at bounding box center [714, 306] width 14 height 15
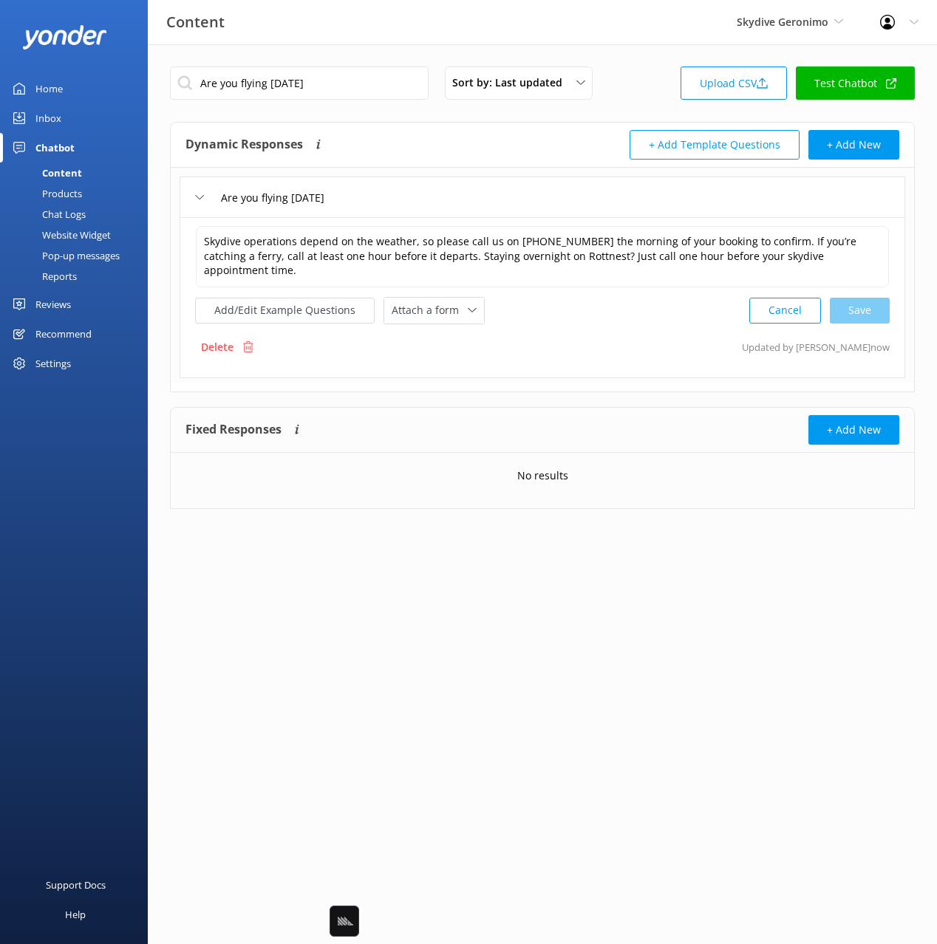
drag, startPoint x: 700, startPoint y: 314, endPoint x: 906, endPoint y: 376, distance: 214.6
click at [700, 314] on div "Skydive operations depend on the weather, so please call us on +61 8 9417 8158 …" at bounding box center [543, 297] width 726 height 161
click at [357, 89] on input "Are you flying today" at bounding box center [299, 83] width 259 height 33
click at [356, 89] on input "Are you flying today" at bounding box center [299, 83] width 259 height 33
paste input "What is the duration"
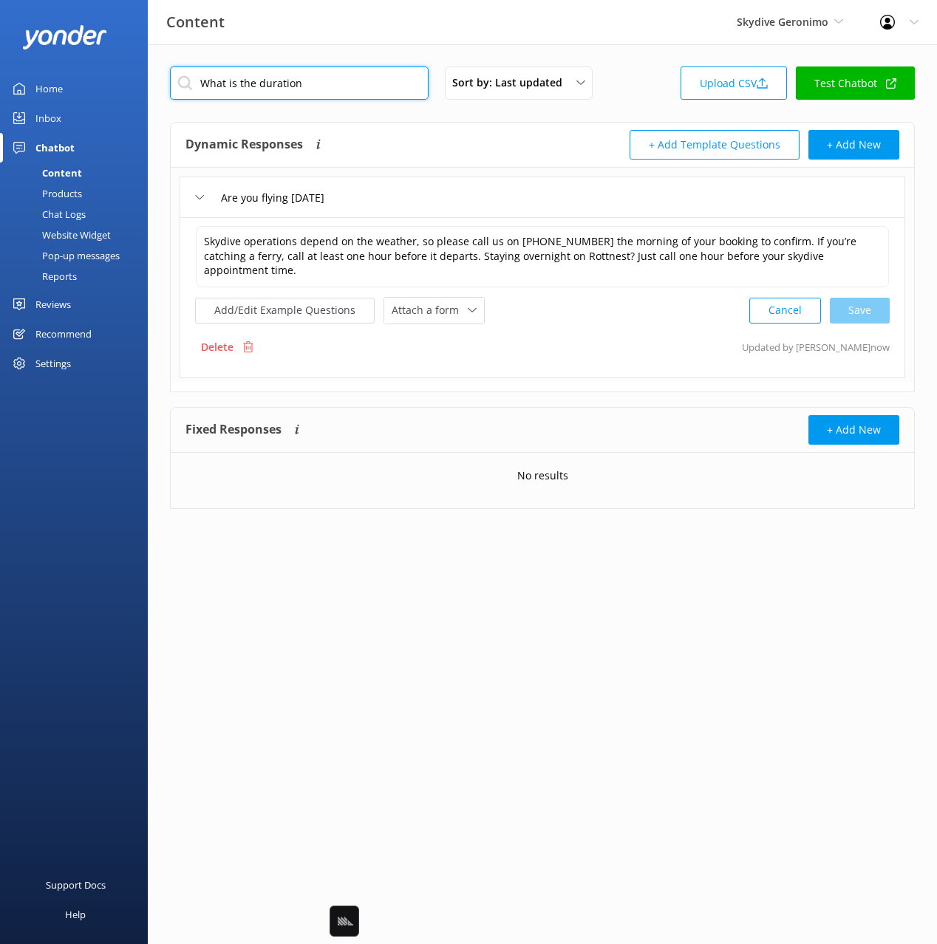
type input "What is the duration"
click at [461, 152] on div "Dynamic Responses The chatbot will generate a response based on the content inf…" at bounding box center [363, 145] width 357 height 30
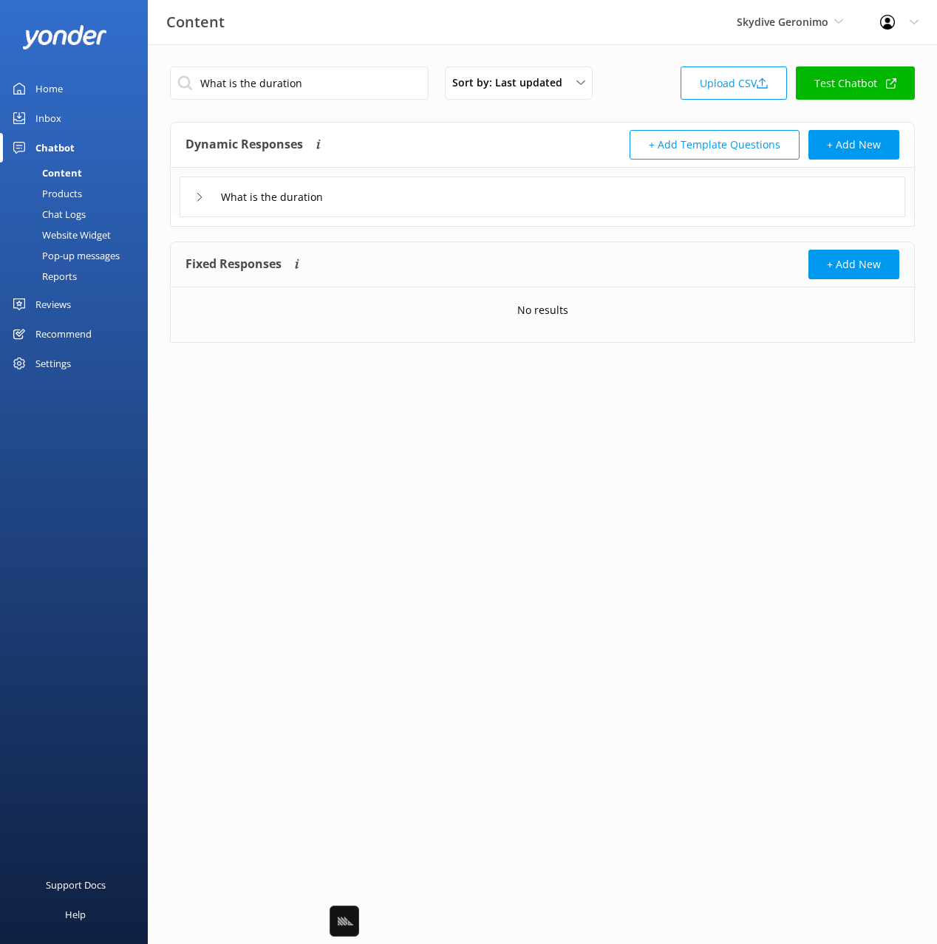
click at [531, 208] on div "What is the duration" at bounding box center [543, 197] width 726 height 41
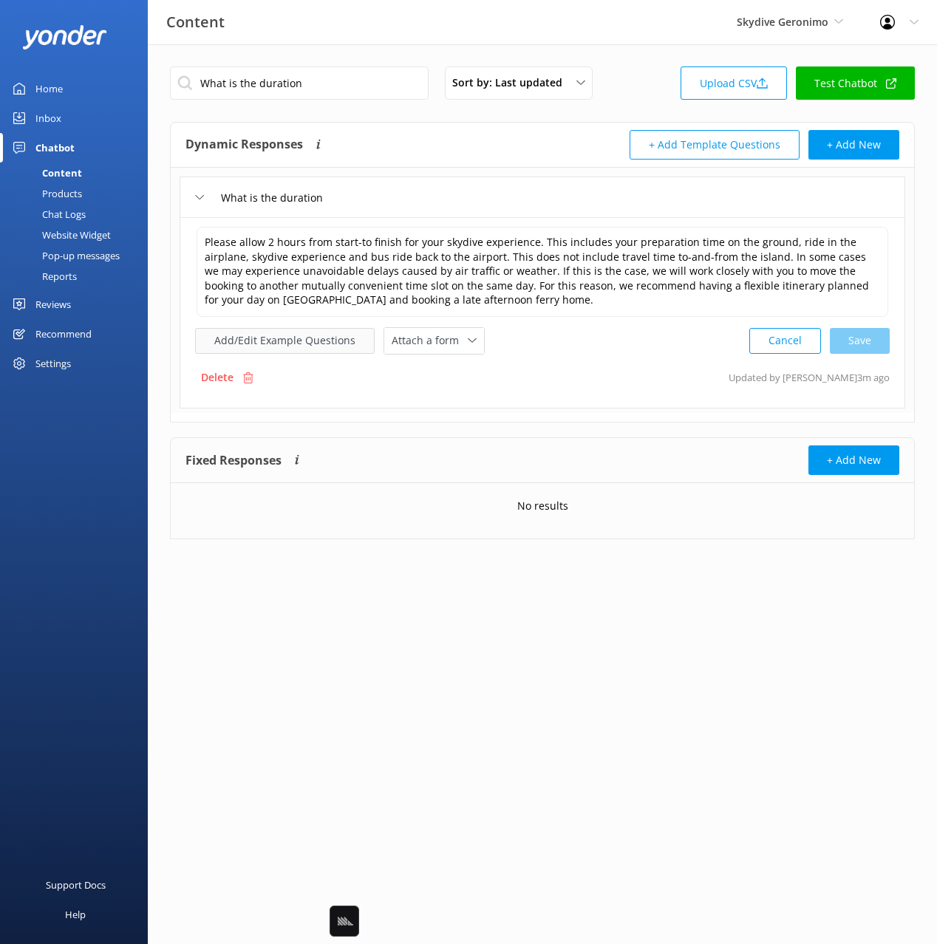
click at [328, 346] on button "Add/Edit Example Questions" at bounding box center [285, 341] width 180 height 26
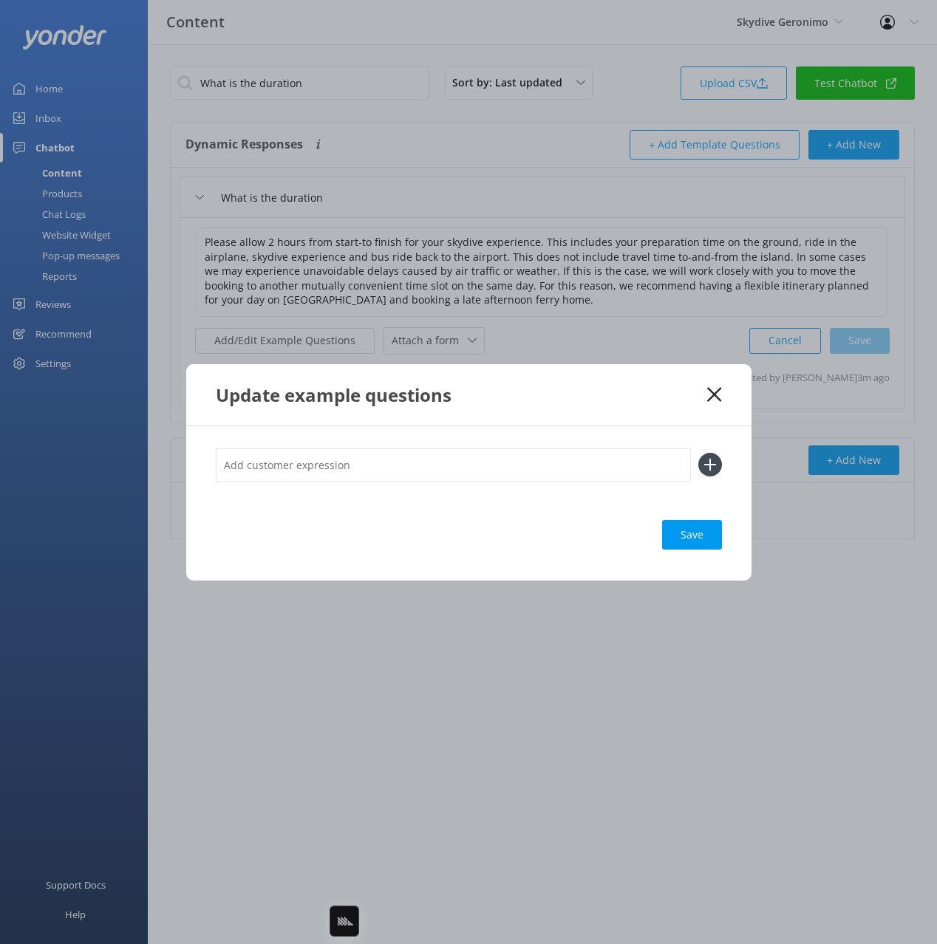
click at [443, 471] on input "text" at bounding box center [453, 465] width 475 height 33
type input "h"
type input "how long is the total experience"
click at [698, 453] on button at bounding box center [710, 465] width 24 height 24
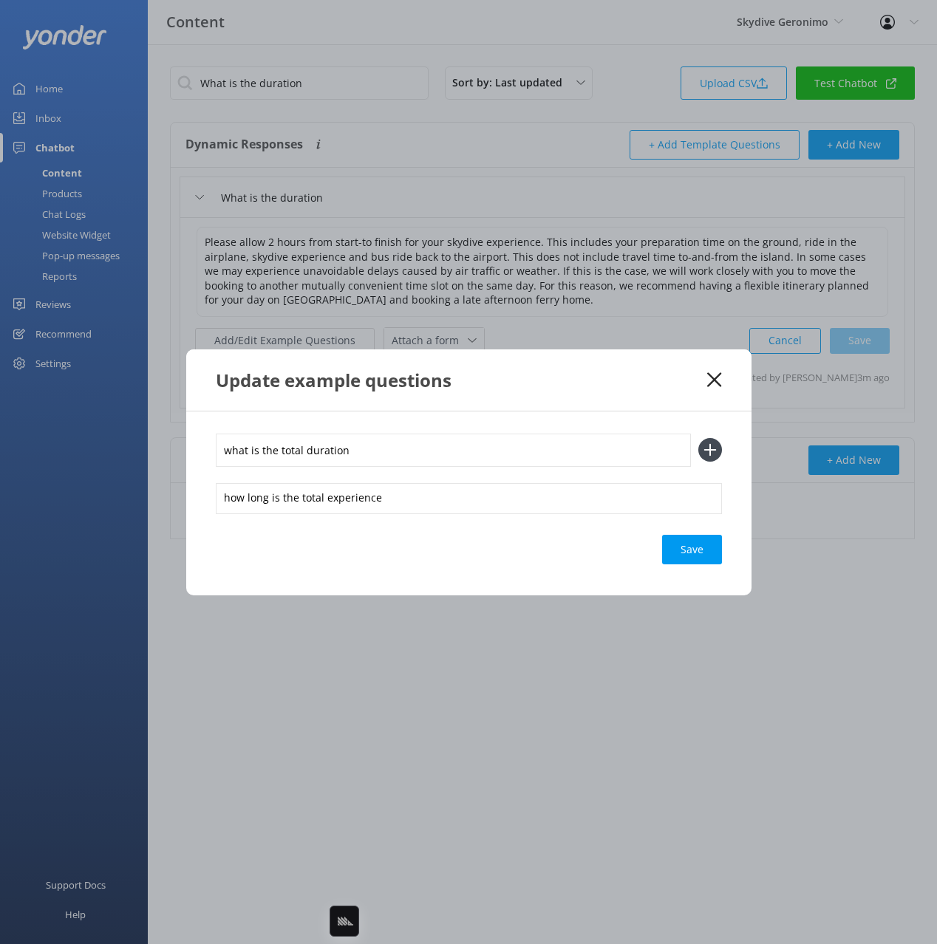
type input "what is the total duration"
click at [698, 438] on button at bounding box center [710, 450] width 24 height 24
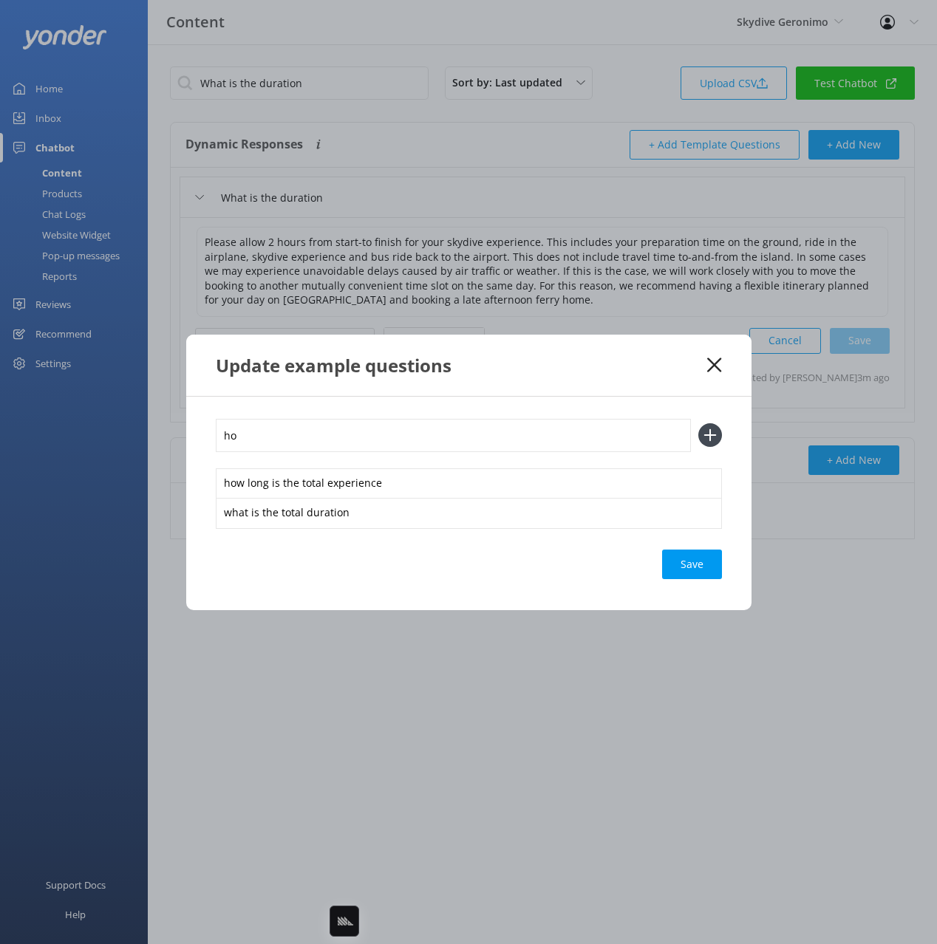
type input "h"
type input "how long should we allow for time"
click at [698, 423] on button at bounding box center [710, 435] width 24 height 24
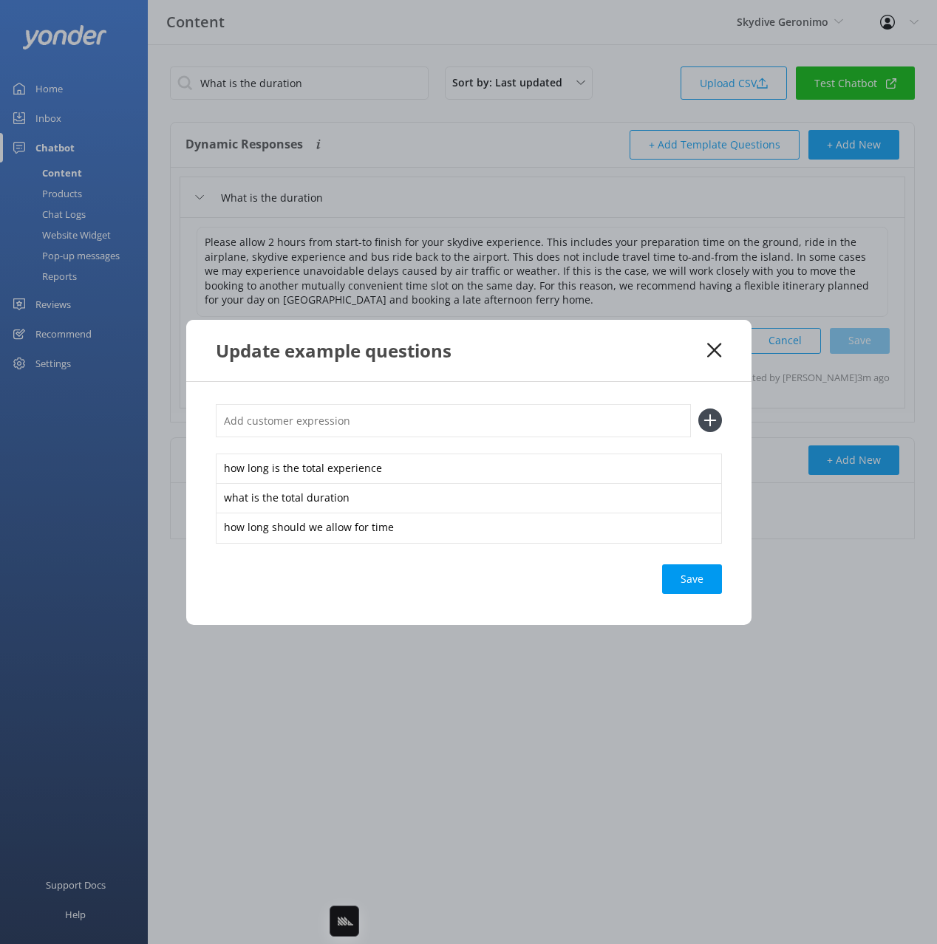
click at [700, 579] on div "Save" at bounding box center [692, 580] width 60 height 30
drag, startPoint x: 712, startPoint y: 347, endPoint x: 726, endPoint y: 355, distance: 16.6
click at [715, 348] on icon at bounding box center [714, 350] width 14 height 15
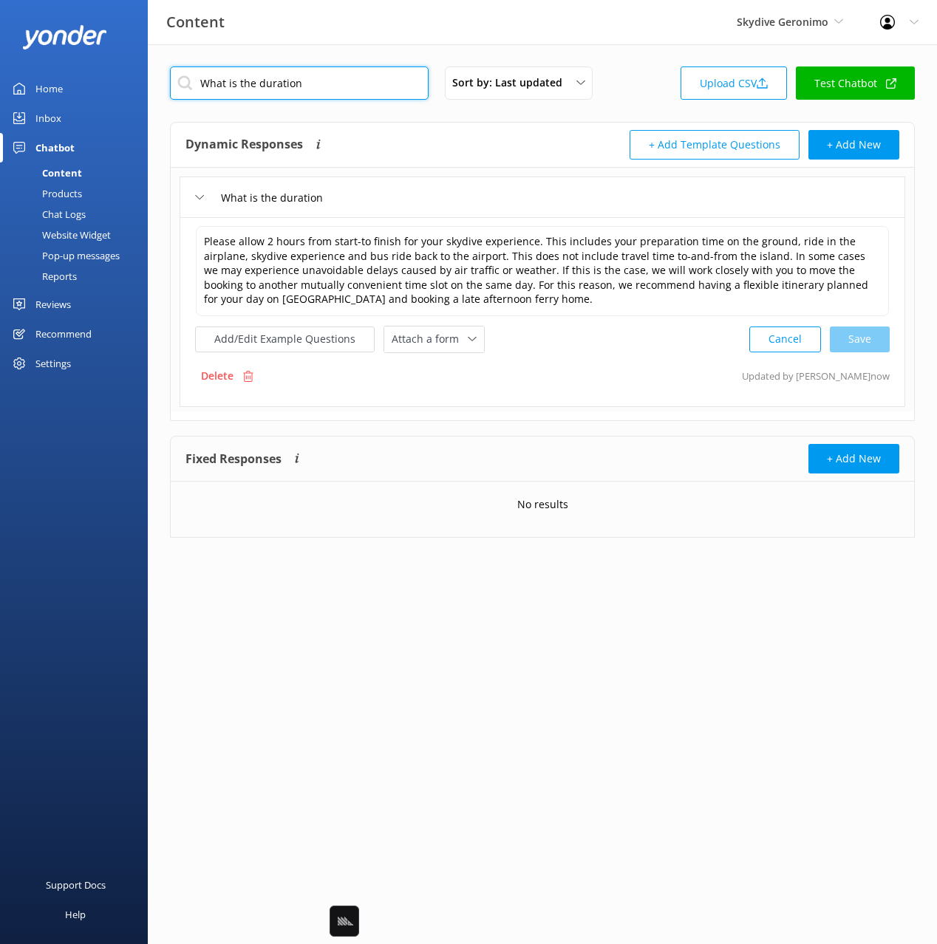
click at [358, 77] on input "What is the duration" at bounding box center [299, 83] width 259 height 33
paste input "Can spectators watch in the landing area"
type input "Can spectators watch in the landing area"
click at [415, 127] on div "Dynamic Responses The chatbot will generate a response based on the content inf…" at bounding box center [542, 145] width 743 height 45
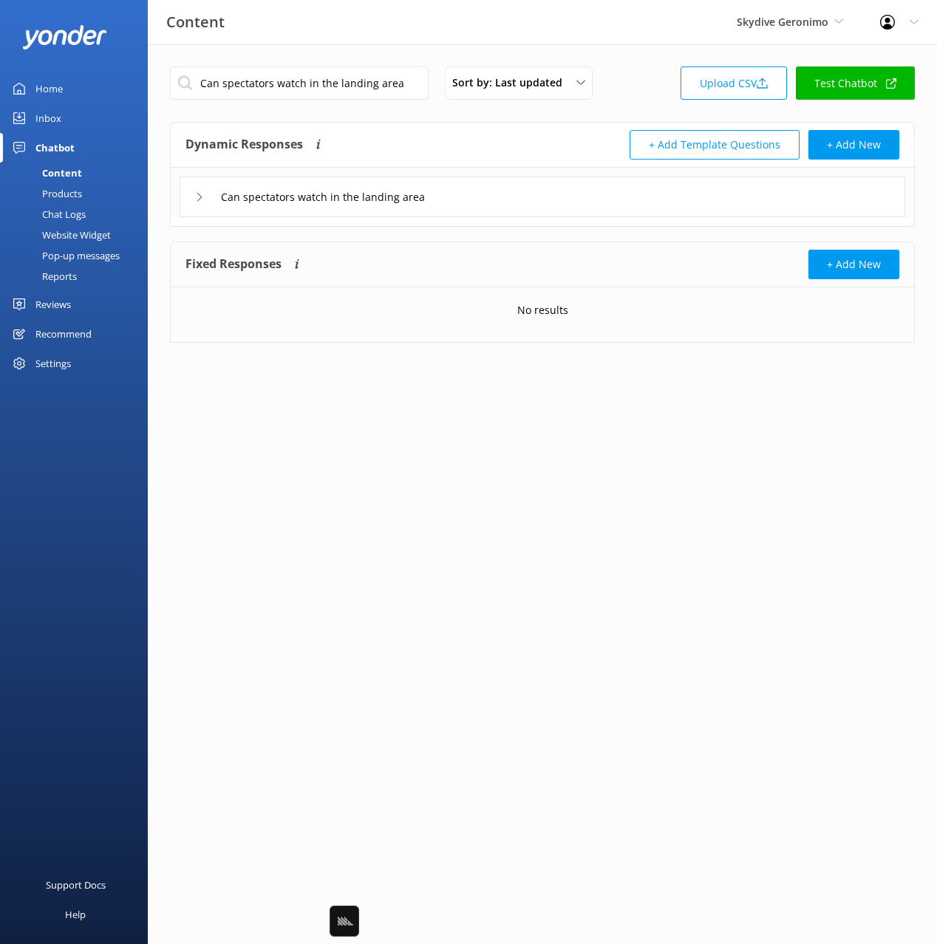
click at [483, 202] on div "Can spectators watch in the landing area" at bounding box center [543, 197] width 726 height 41
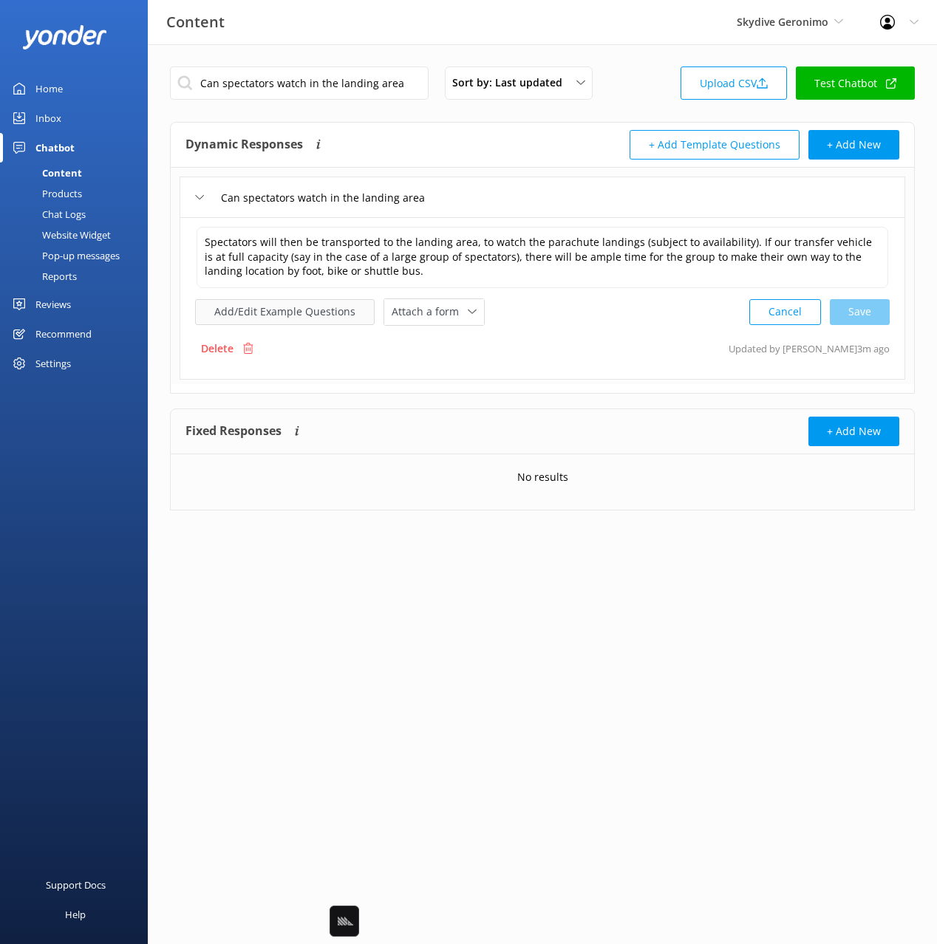
click at [324, 307] on button "Add/Edit Example Questions" at bounding box center [285, 312] width 180 height 26
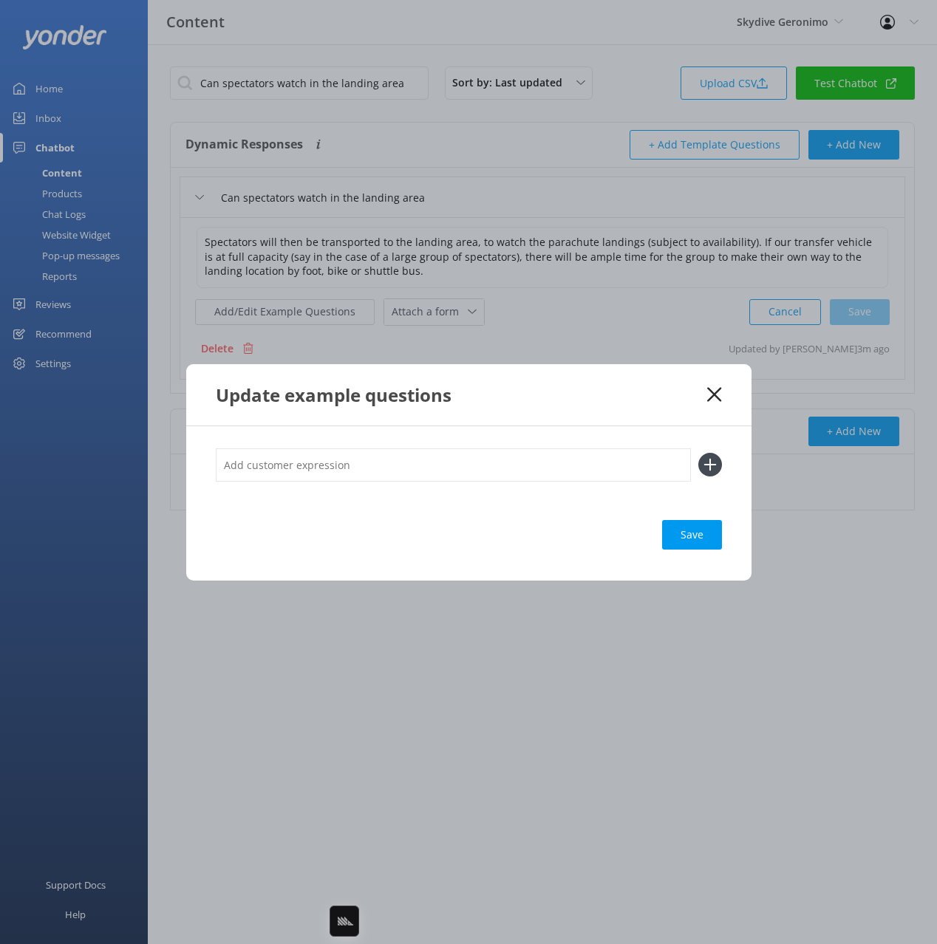
click at [529, 450] on input "text" at bounding box center [453, 465] width 475 height 33
type input "can friends and family watch"
click at [698, 453] on button at bounding box center [710, 465] width 24 height 24
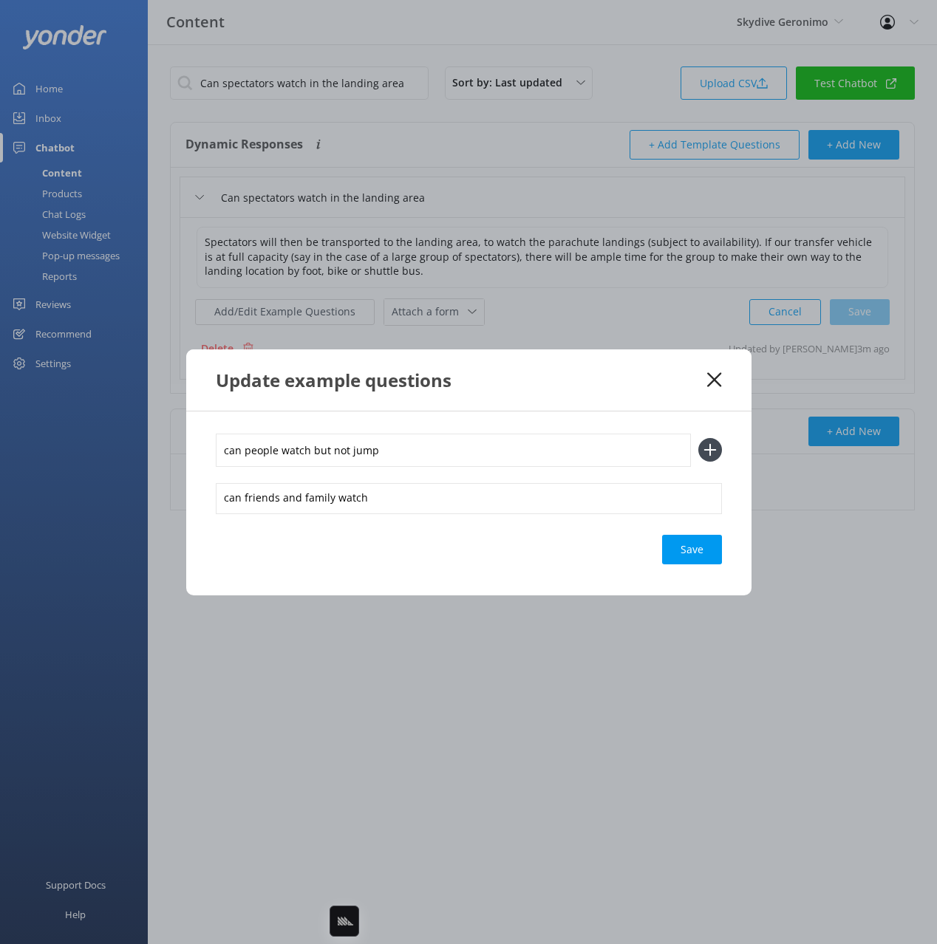
type input "can people watch but not jump"
click at [698, 438] on button at bounding box center [710, 450] width 24 height 24
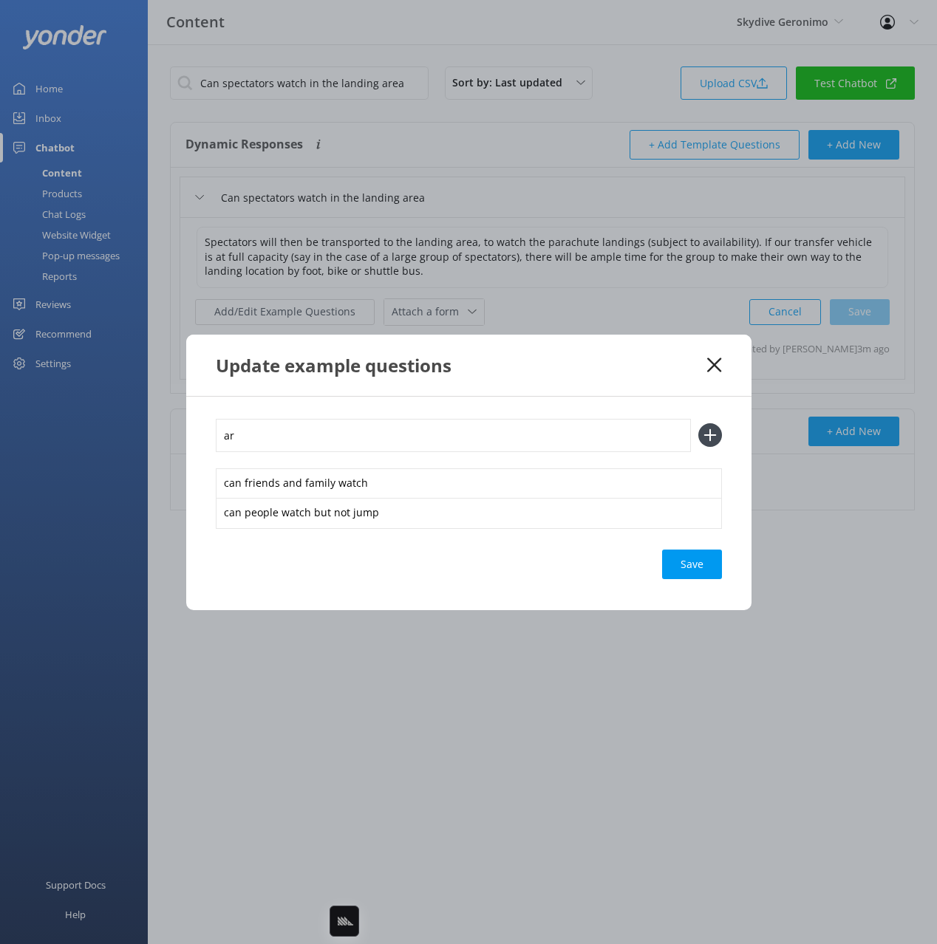
type input "a"
type input "do you provide transport for non-jumpers"
click at [698, 423] on button at bounding box center [710, 435] width 24 height 24
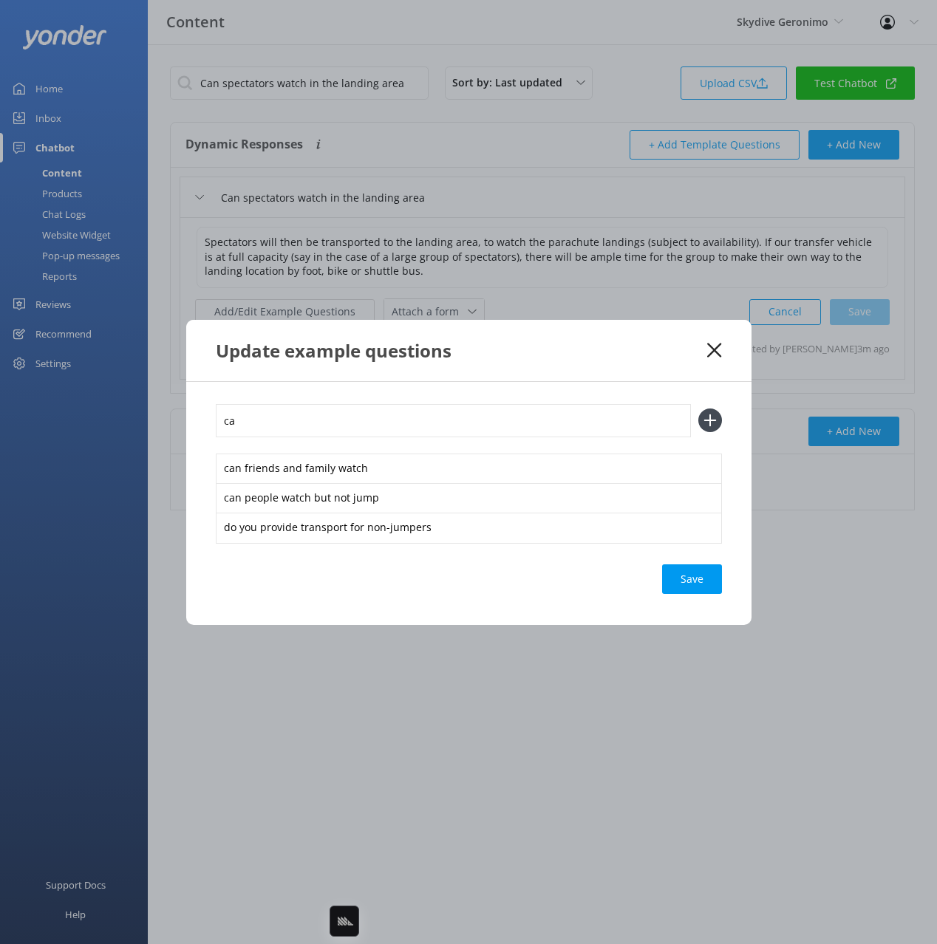
type input "c"
type input "where can spectators watch the landing"
click at [698, 409] on button at bounding box center [710, 421] width 24 height 24
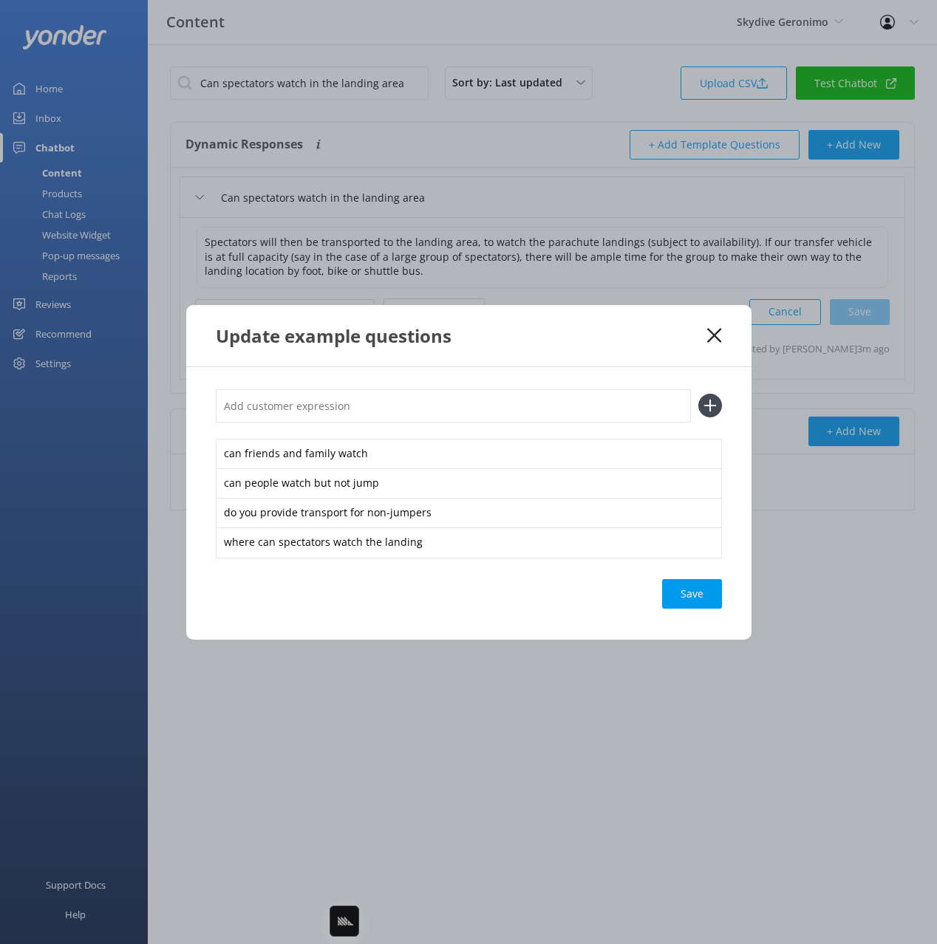
click at [703, 591] on div "Save" at bounding box center [692, 594] width 60 height 30
click at [421, 545] on div "where can spectators watch the landing" at bounding box center [469, 543] width 506 height 31
click at [405, 545] on div "where can spectators watch the landing" at bounding box center [469, 543] width 506 height 31
click at [712, 542] on icon "button" at bounding box center [710, 542] width 15 height 15
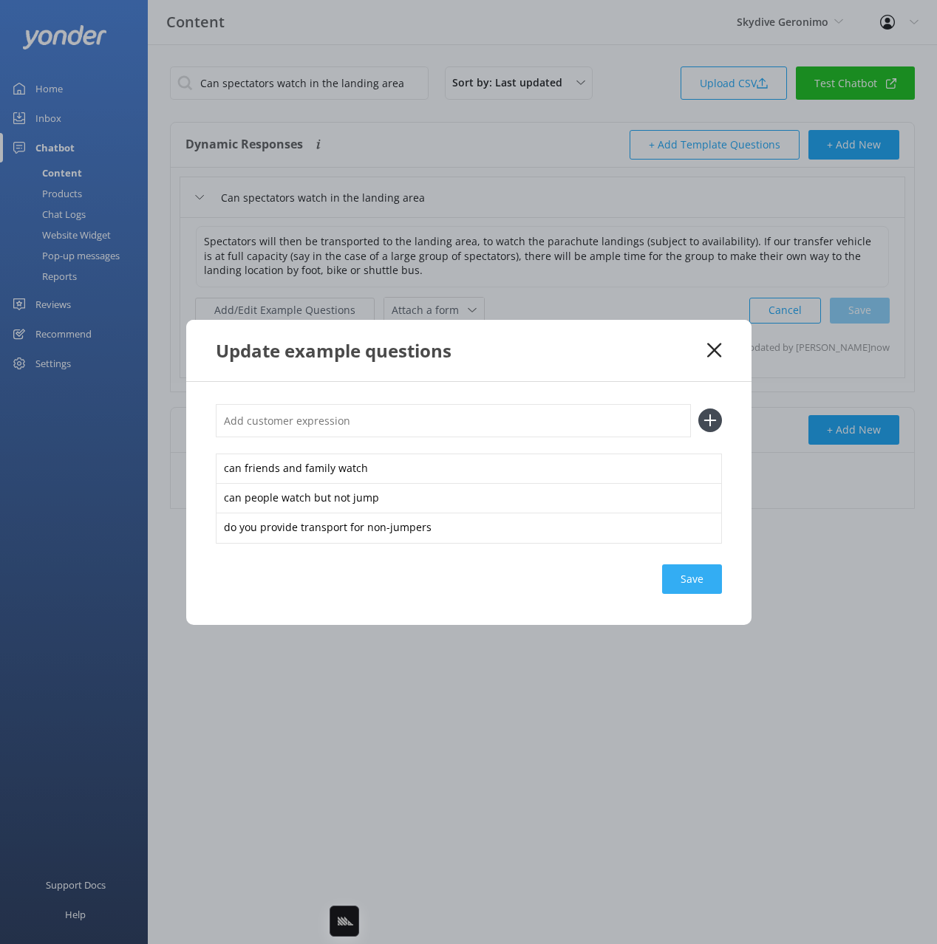
click at [682, 573] on div "Save" at bounding box center [692, 580] width 60 height 30
click at [681, 353] on div "Update example questions" at bounding box center [462, 350] width 492 height 24
click at [711, 347] on use at bounding box center [714, 350] width 14 height 14
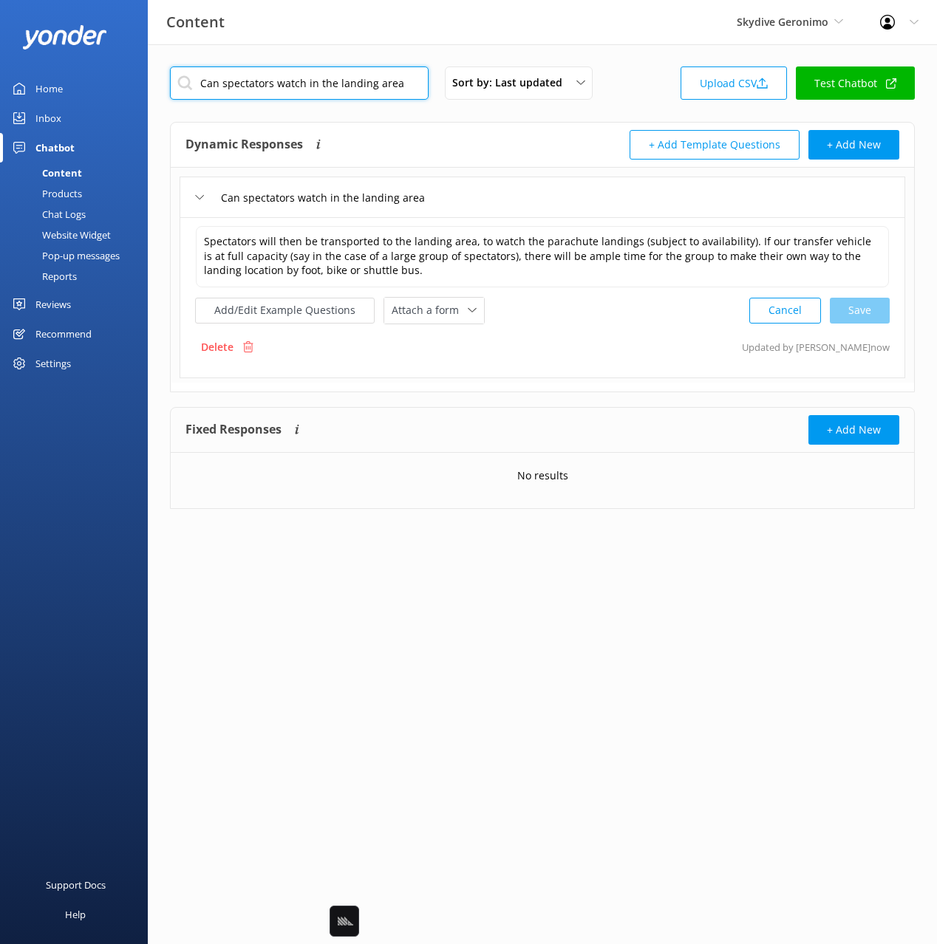
click at [359, 75] on input "Can spectators watch in the landing area" at bounding box center [299, 83] width 259 height 33
type input "land"
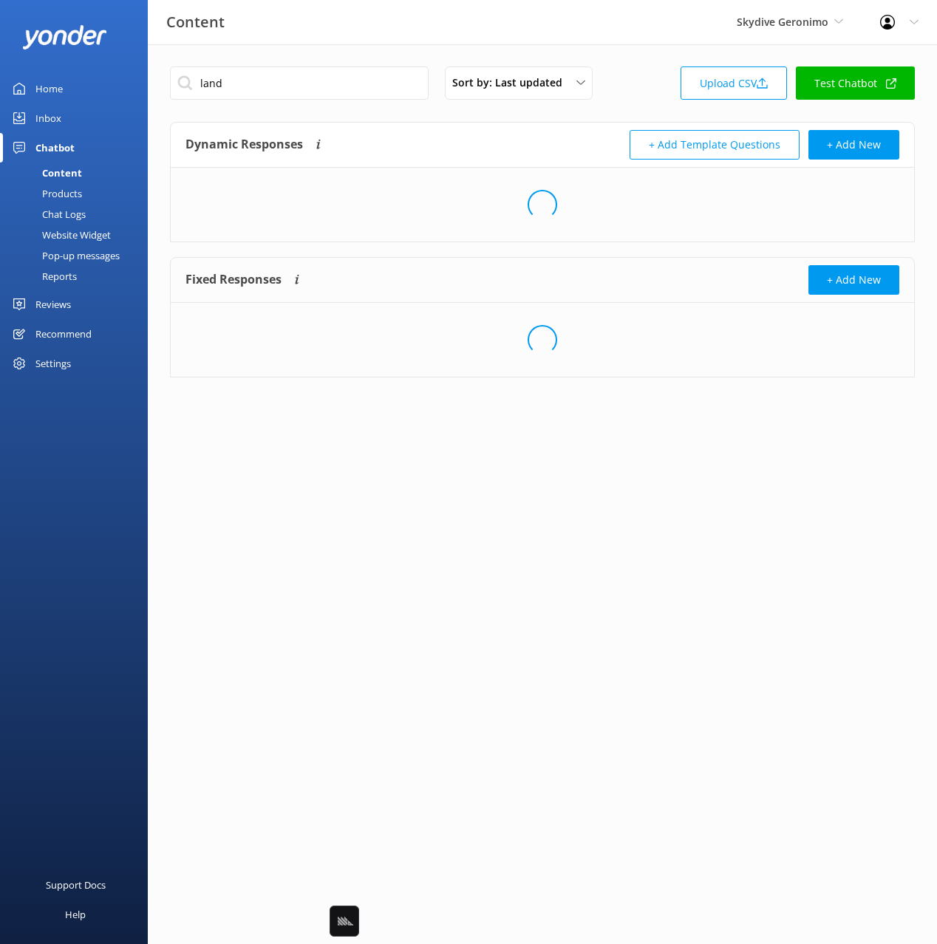
drag, startPoint x: 500, startPoint y: 141, endPoint x: 492, endPoint y: 166, distance: 26.4
click at [498, 140] on div "Dynamic Responses The chatbot will generate a response based on the content inf…" at bounding box center [363, 145] width 357 height 30
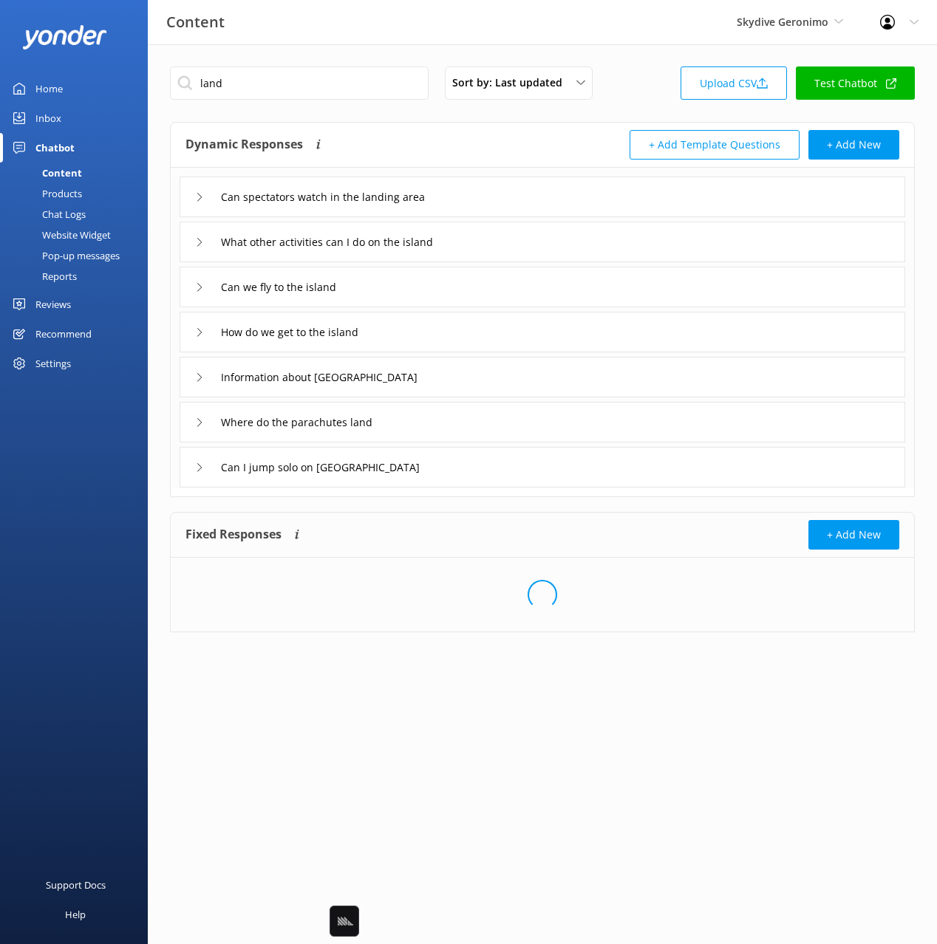
click at [498, 196] on div "Can spectators watch in the landing area" at bounding box center [543, 197] width 726 height 41
click at [488, 197] on div "Can spectators watch in the landing area" at bounding box center [543, 197] width 726 height 41
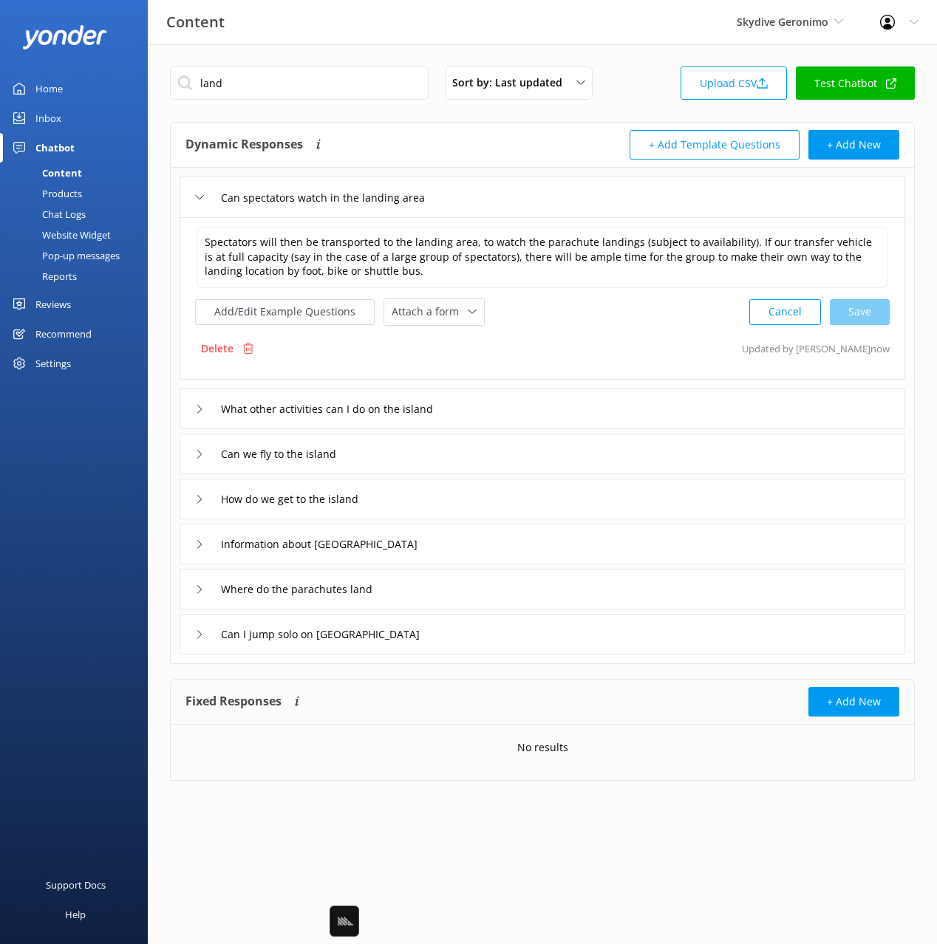
click at [302, 299] on div "Add/Edit Example Questions Attach a form Leave contact details Check availabili…" at bounding box center [340, 312] width 290 height 27
click at [273, 314] on button "Add/Edit Example Questions" at bounding box center [285, 312] width 180 height 26
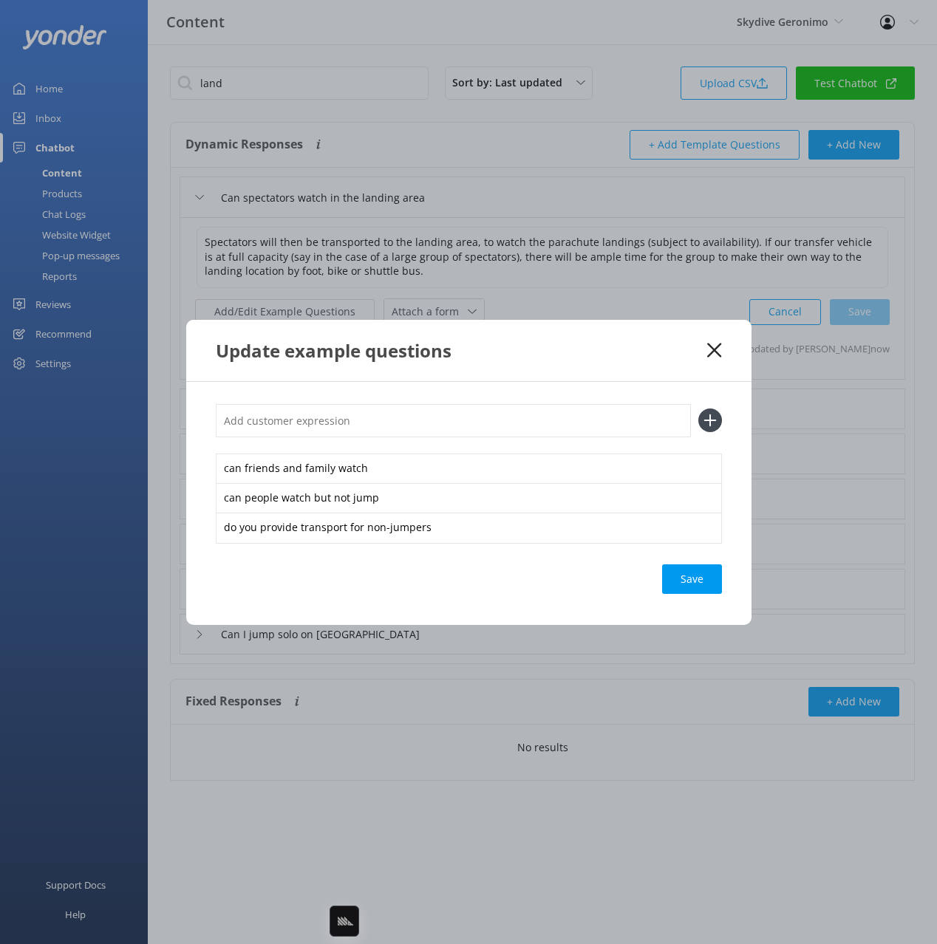
click at [513, 420] on input "text" at bounding box center [453, 420] width 475 height 33
drag, startPoint x: 715, startPoint y: 346, endPoint x: 717, endPoint y: 373, distance: 27.4
click at [715, 346] on icon at bounding box center [714, 350] width 14 height 15
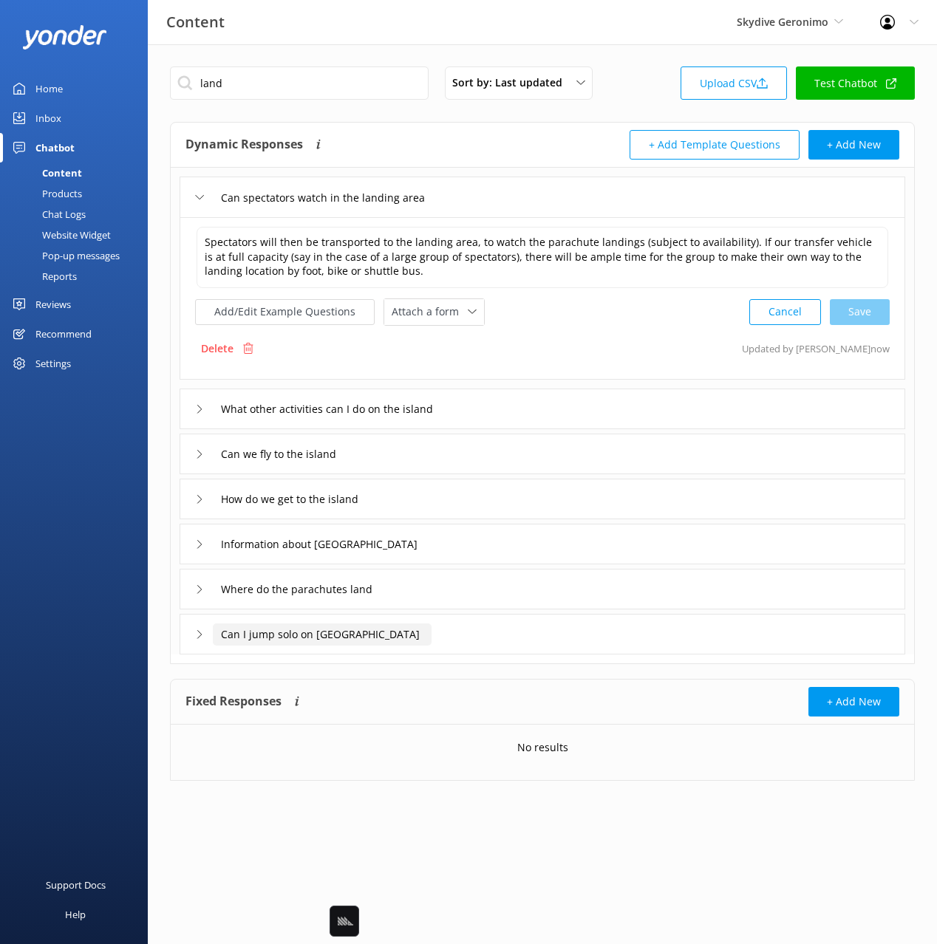
drag, startPoint x: 447, startPoint y: 599, endPoint x: 395, endPoint y: 644, distance: 69.1
click at [447, 598] on div "Where do the parachutes land" at bounding box center [543, 589] width 726 height 41
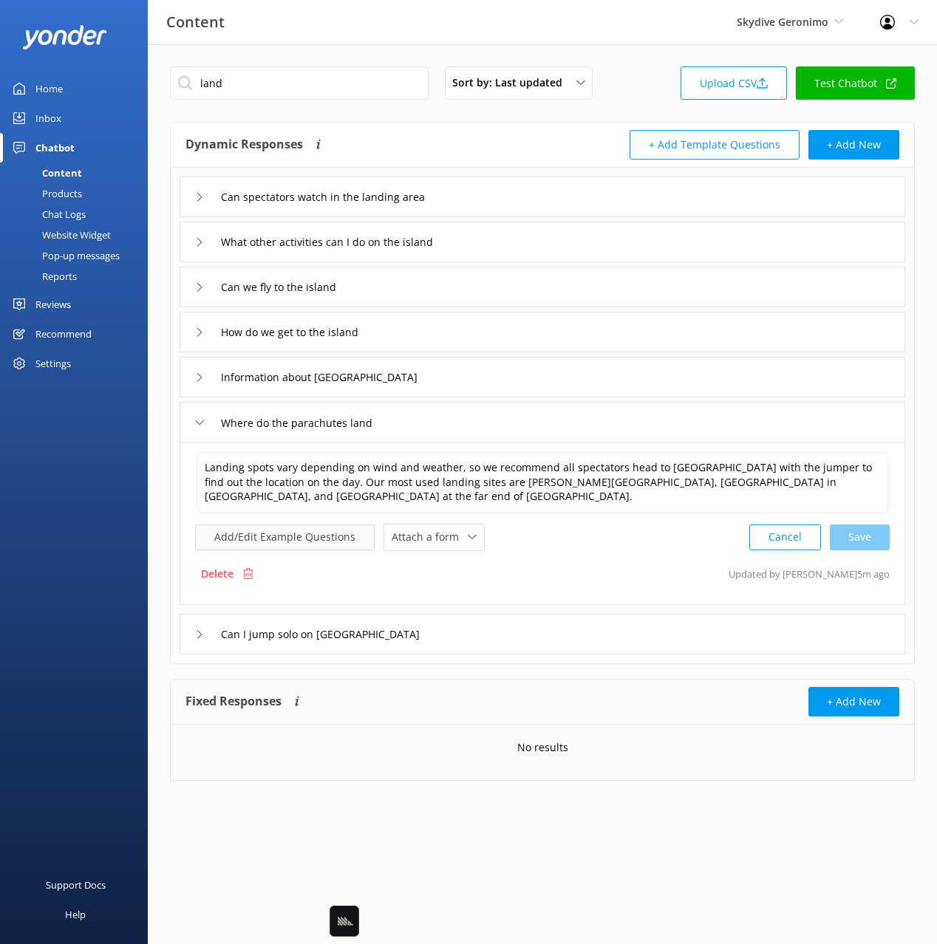
click at [307, 538] on button "Add/Edit Example Questions" at bounding box center [285, 538] width 180 height 26
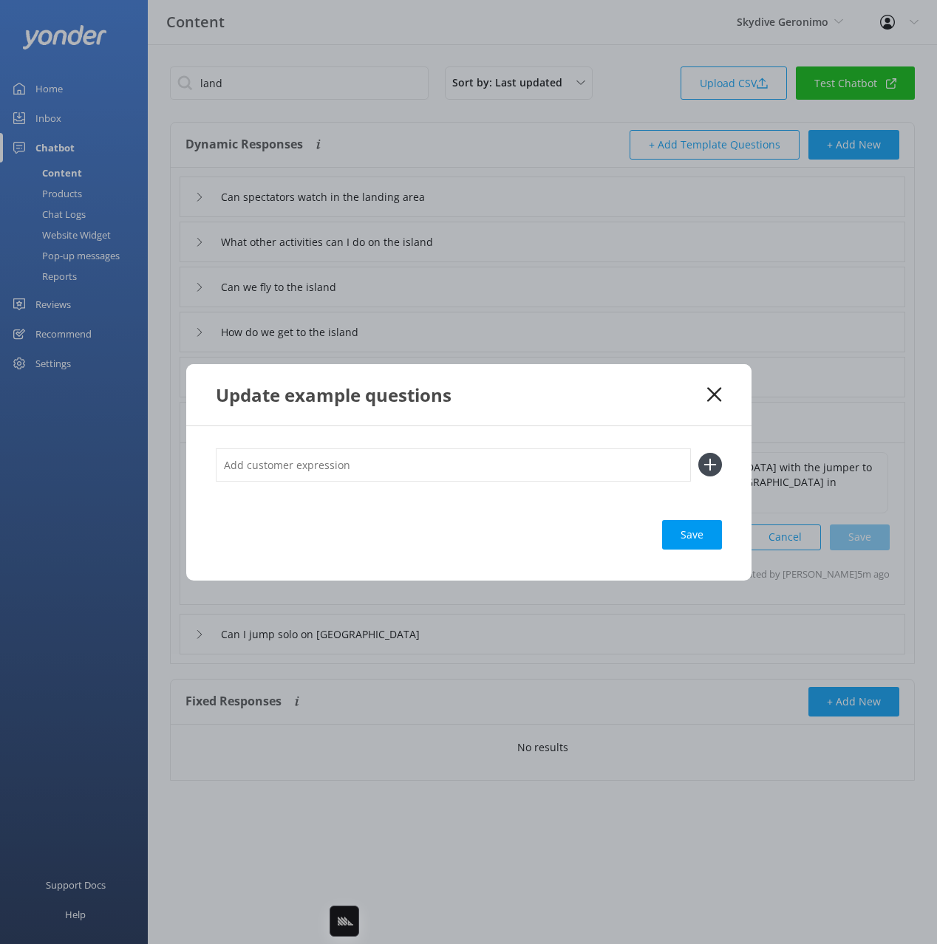
drag, startPoint x: 514, startPoint y: 435, endPoint x: 505, endPoint y: 452, distance: 19.2
click at [514, 436] on div "Save" at bounding box center [468, 503] width 565 height 154
click at [505, 460] on input "text" at bounding box center [453, 465] width 475 height 33
drag, startPoint x: 717, startPoint y: 392, endPoint x: 857, endPoint y: 398, distance: 139.7
click at [717, 392] on icon at bounding box center [714, 394] width 14 height 15
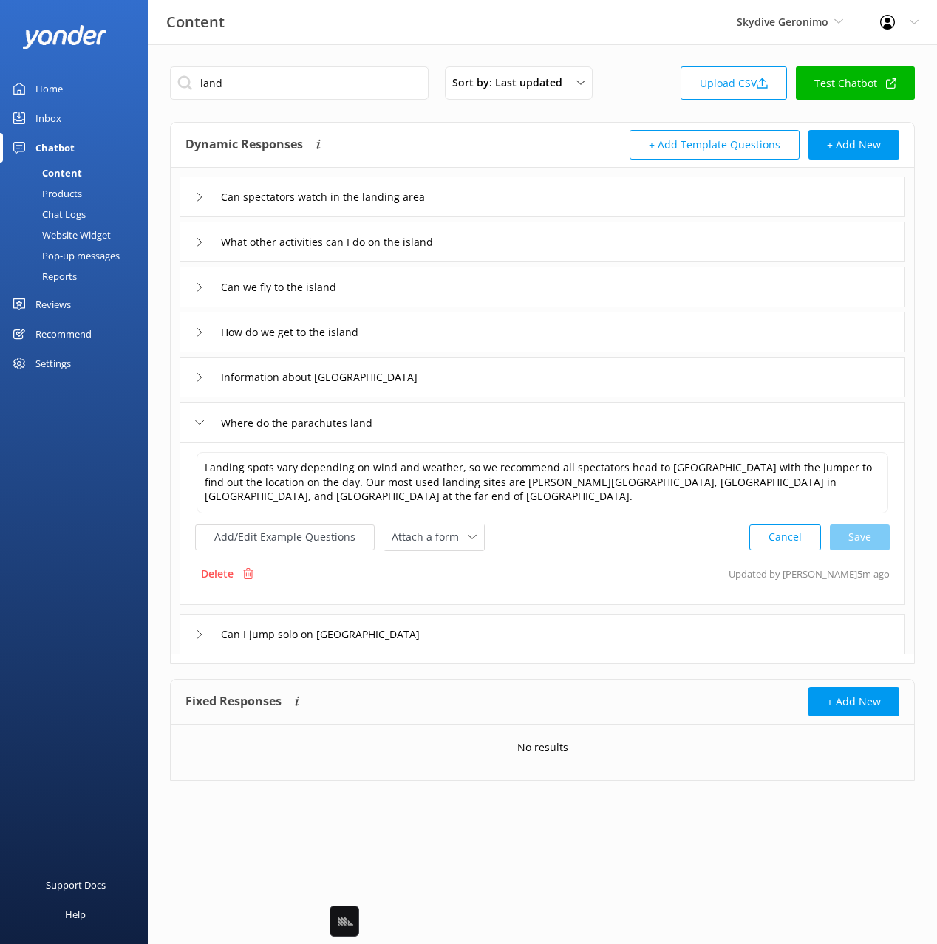
drag, startPoint x: 502, startPoint y: 205, endPoint x: 491, endPoint y: 214, distance: 13.6
click at [502, 205] on div "Can spectators watch in the landing area" at bounding box center [543, 197] width 726 height 41
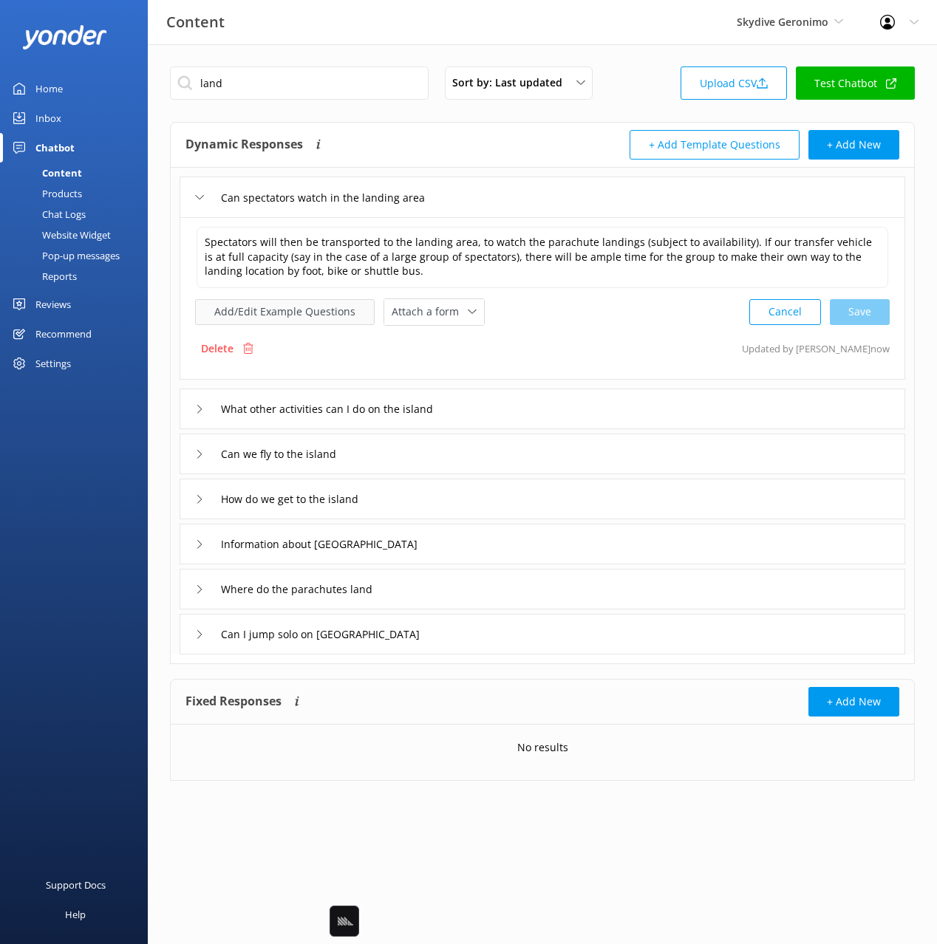
click at [294, 307] on button "Add/Edit Example Questions" at bounding box center [285, 312] width 180 height 26
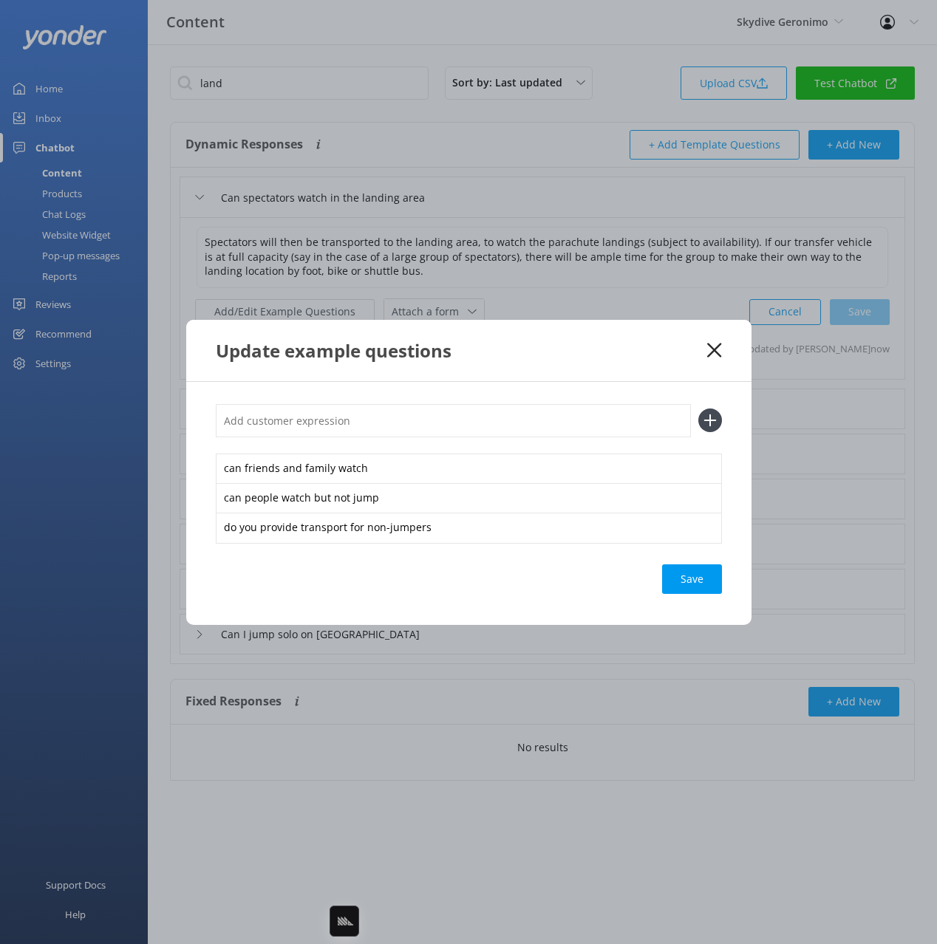
click at [568, 420] on input "text" at bounding box center [453, 420] width 475 height 33
paste input "where can spectators watch the landing"
type input "where can spectators watch the landing"
click at [698, 409] on button at bounding box center [710, 421] width 24 height 24
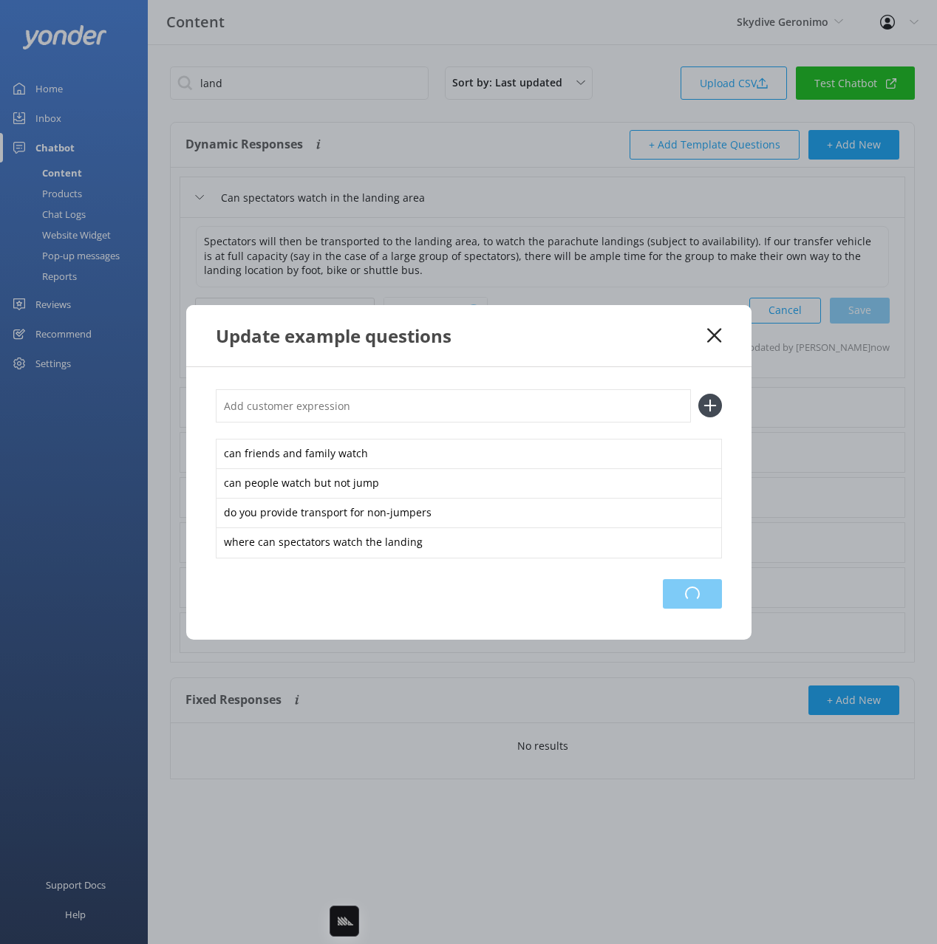
drag, startPoint x: 684, startPoint y: 607, endPoint x: 752, endPoint y: 457, distance: 164.0
click at [684, 605] on div "Loading.." at bounding box center [692, 594] width 59 height 30
click at [712, 330] on icon at bounding box center [714, 335] width 14 height 15
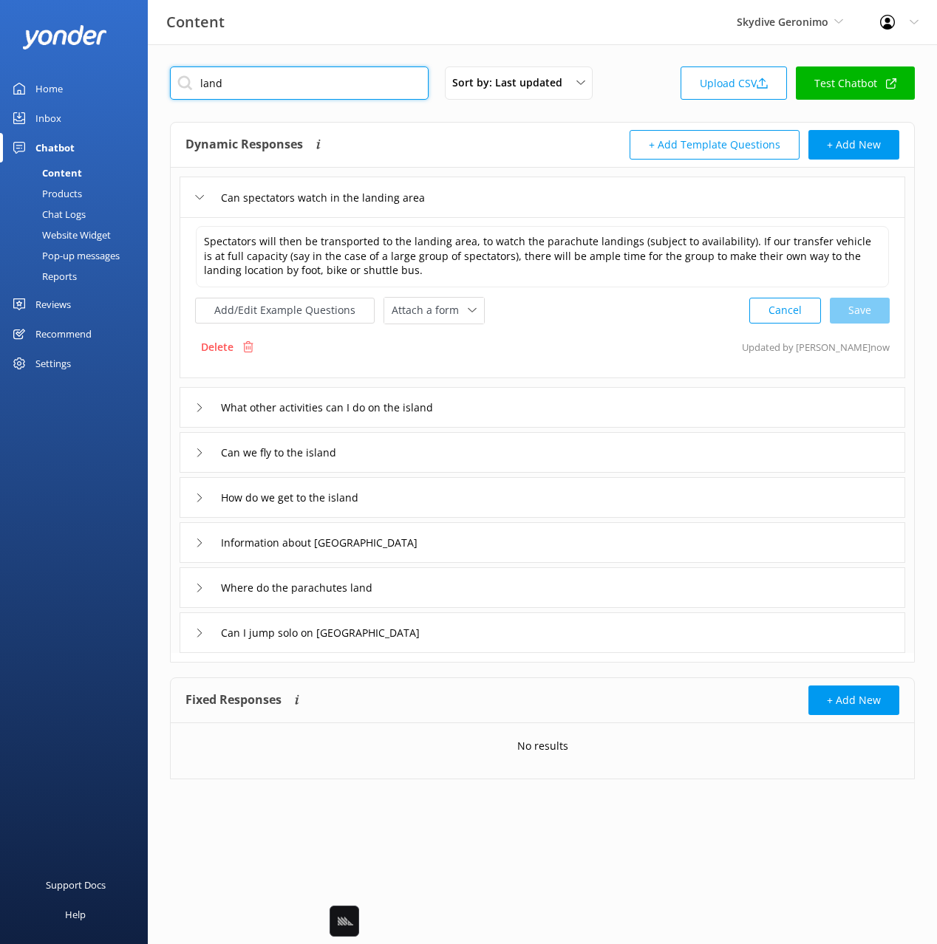
click at [363, 81] on input "land" at bounding box center [299, 83] width 259 height 33
drag, startPoint x: 363, startPoint y: 81, endPoint x: 372, endPoint y: 89, distance: 12.6
click at [363, 81] on input "land" at bounding box center [299, 83] width 259 height 33
paste input "How can I make payment"
type input "How can I make payment"
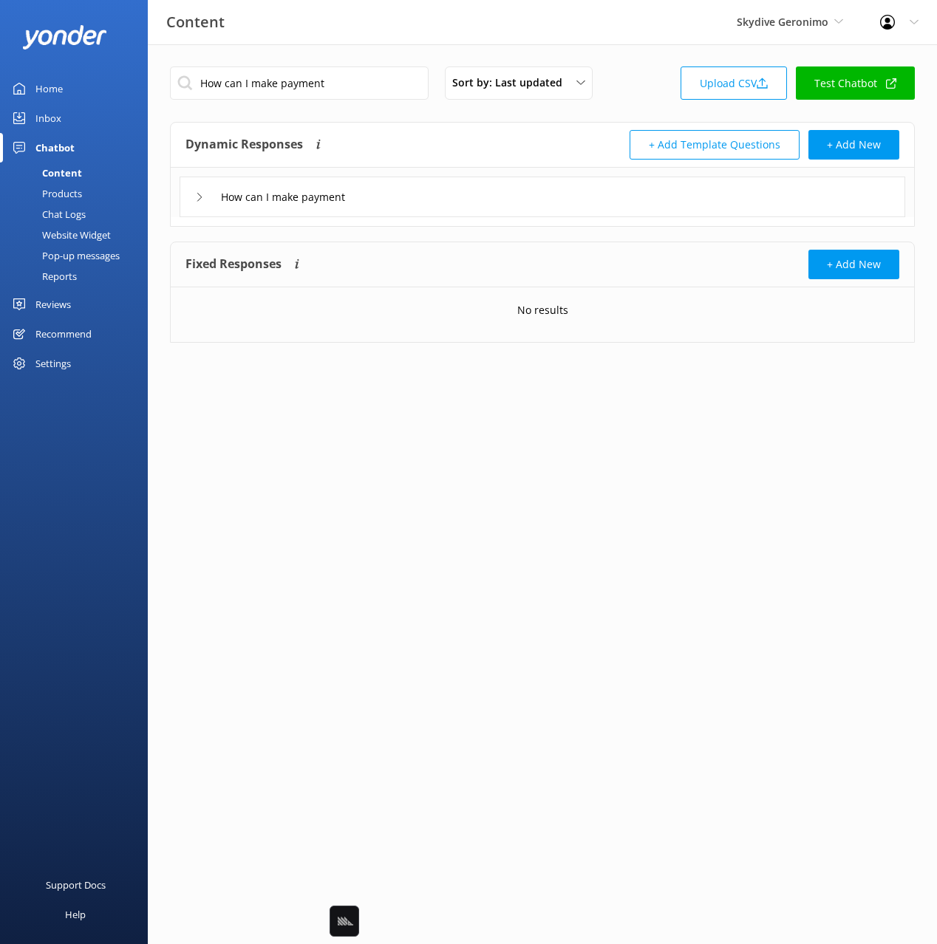
drag, startPoint x: 463, startPoint y: 191, endPoint x: 451, endPoint y: 214, distance: 25.5
click at [462, 193] on div "How can I make payment" at bounding box center [543, 197] width 726 height 41
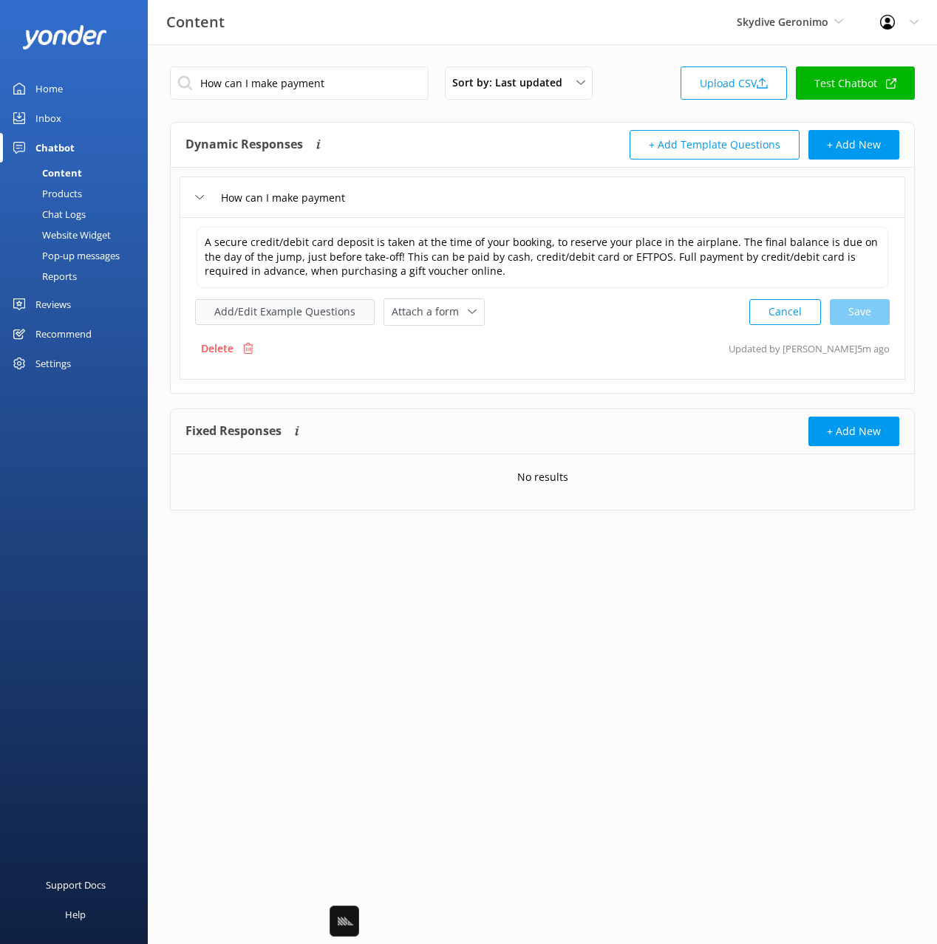
click at [320, 310] on button "Add/Edit Example Questions" at bounding box center [285, 312] width 180 height 26
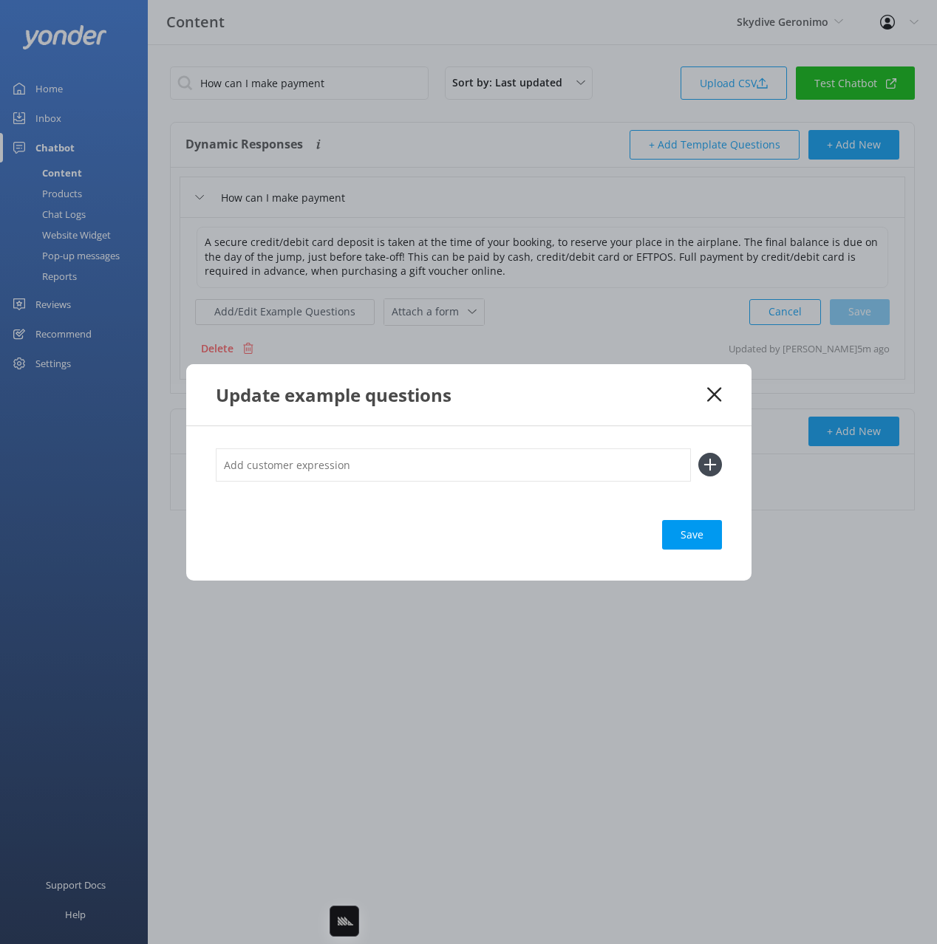
click at [654, 464] on input "text" at bounding box center [453, 465] width 475 height 33
paste input "Can I pay a deposit"
type input "Can I pay a deposit"
click at [706, 464] on use at bounding box center [709, 465] width 13 height 13
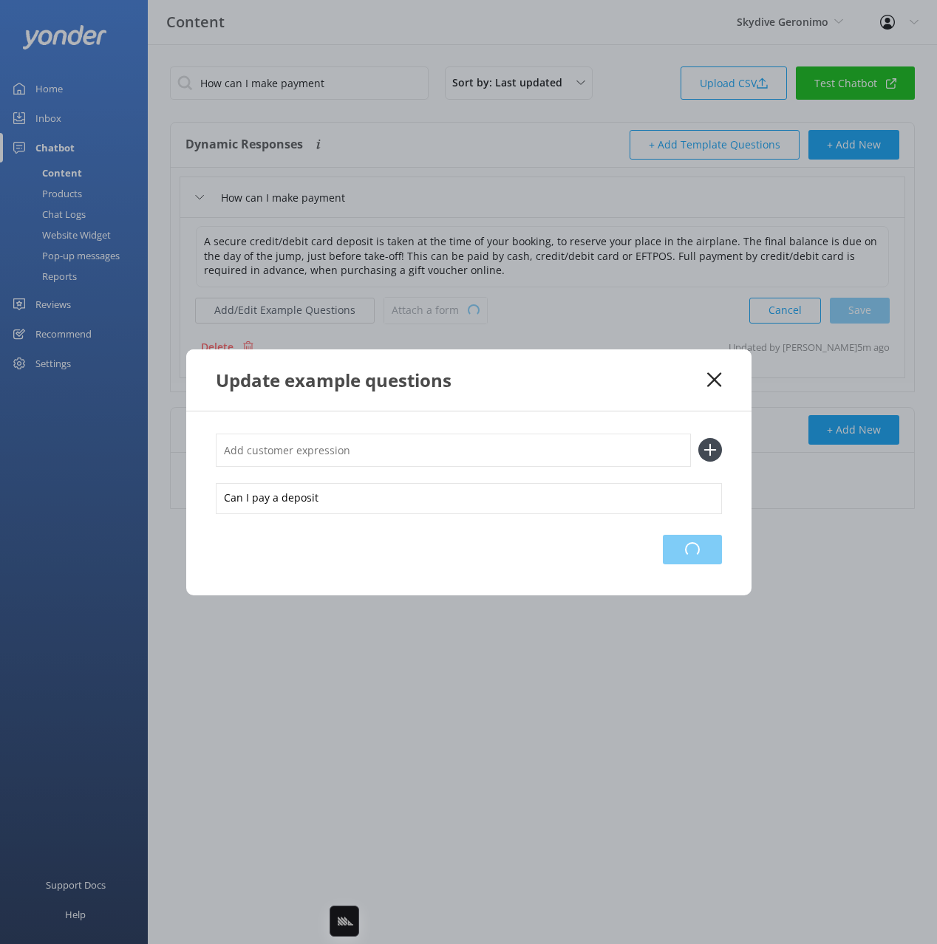
click at [698, 550] on div "Loading.." at bounding box center [692, 550] width 59 height 30
click at [713, 378] on icon at bounding box center [714, 379] width 14 height 15
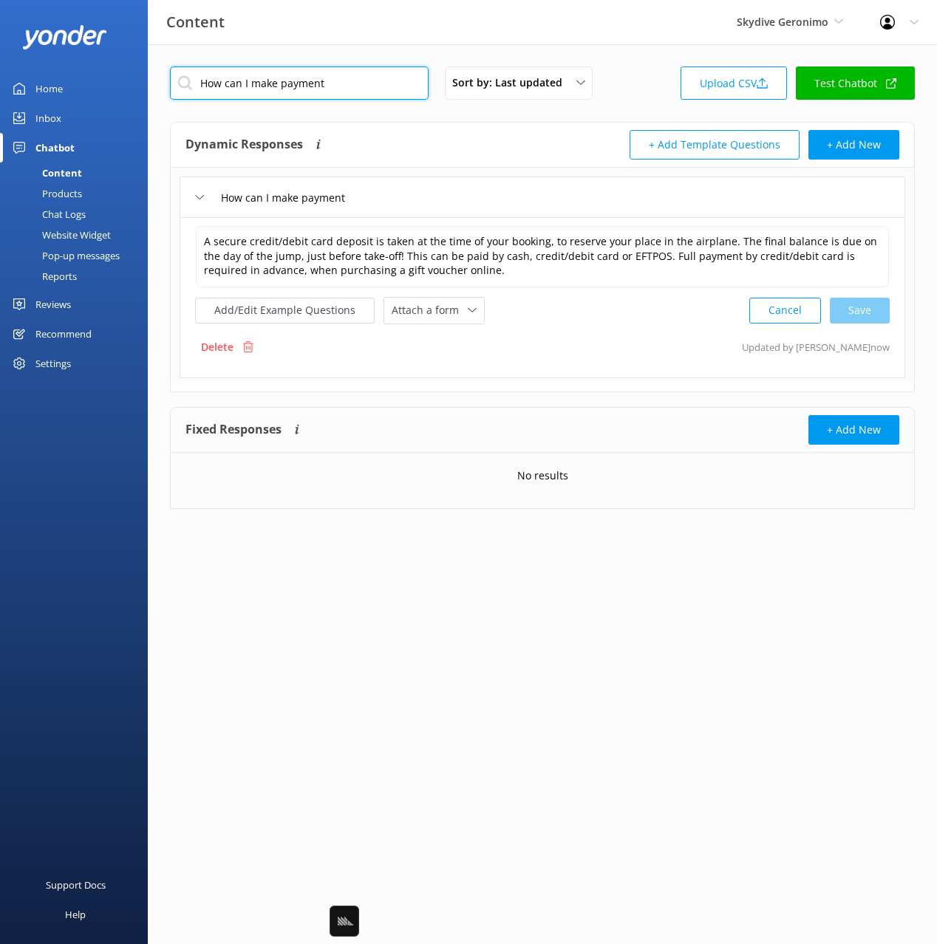
click at [346, 91] on input "How can I make payment" at bounding box center [299, 83] width 259 height 33
click at [347, 90] on input "How can I make payment" at bounding box center [299, 83] width 259 height 33
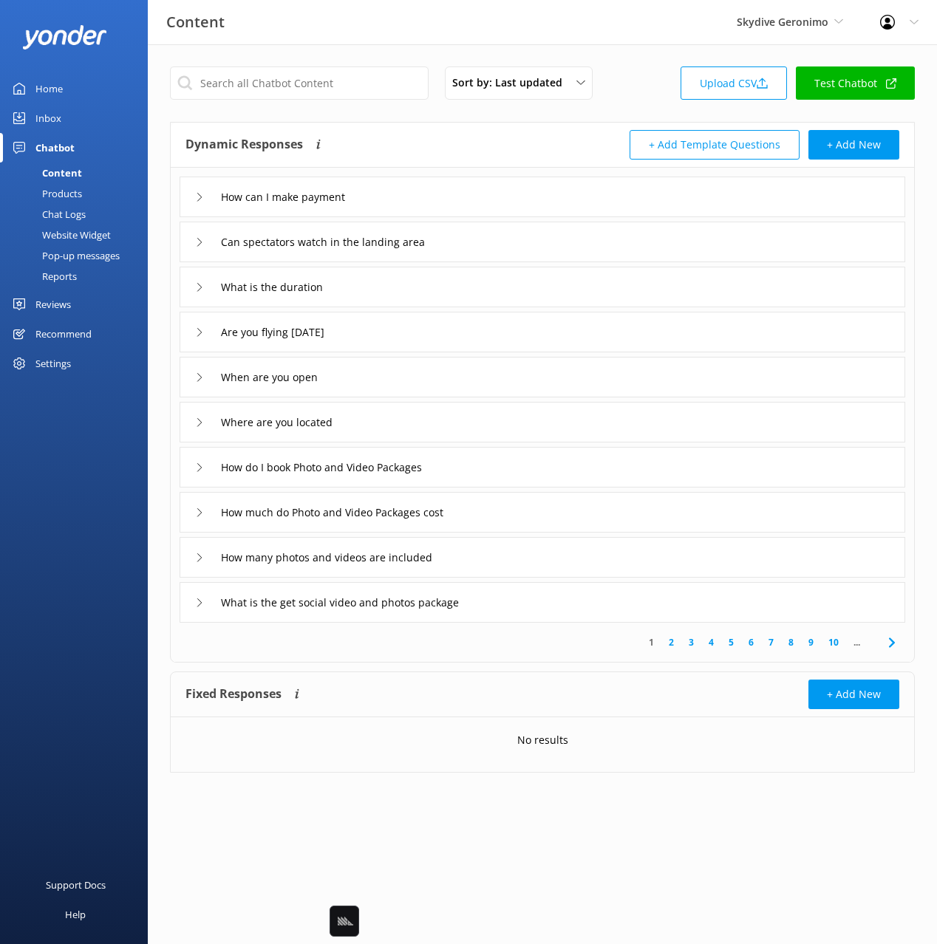
click at [485, 159] on div "Dynamic Responses The chatbot will generate a response based on the content inf…" at bounding box center [542, 145] width 743 height 45
drag, startPoint x: 420, startPoint y: 331, endPoint x: 421, endPoint y: 340, distance: 9.0
click at [420, 330] on div "Are you flying today" at bounding box center [543, 332] width 726 height 41
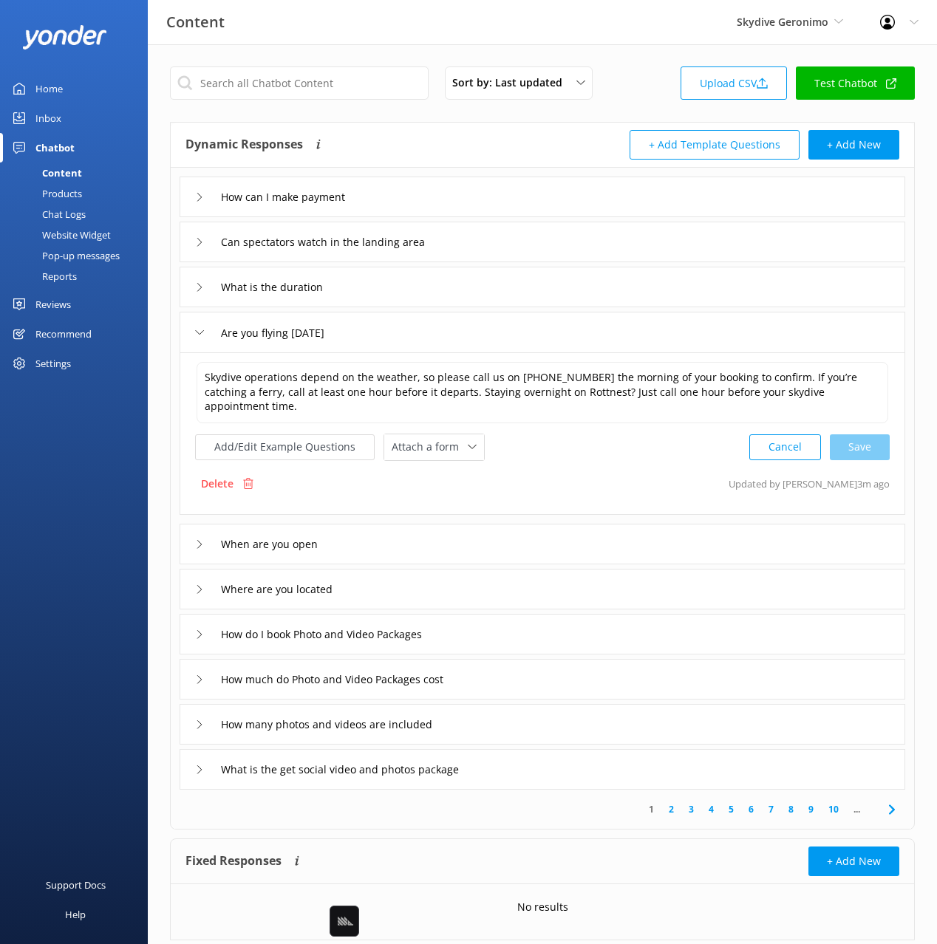
click at [422, 338] on div "Are you flying today" at bounding box center [543, 332] width 726 height 41
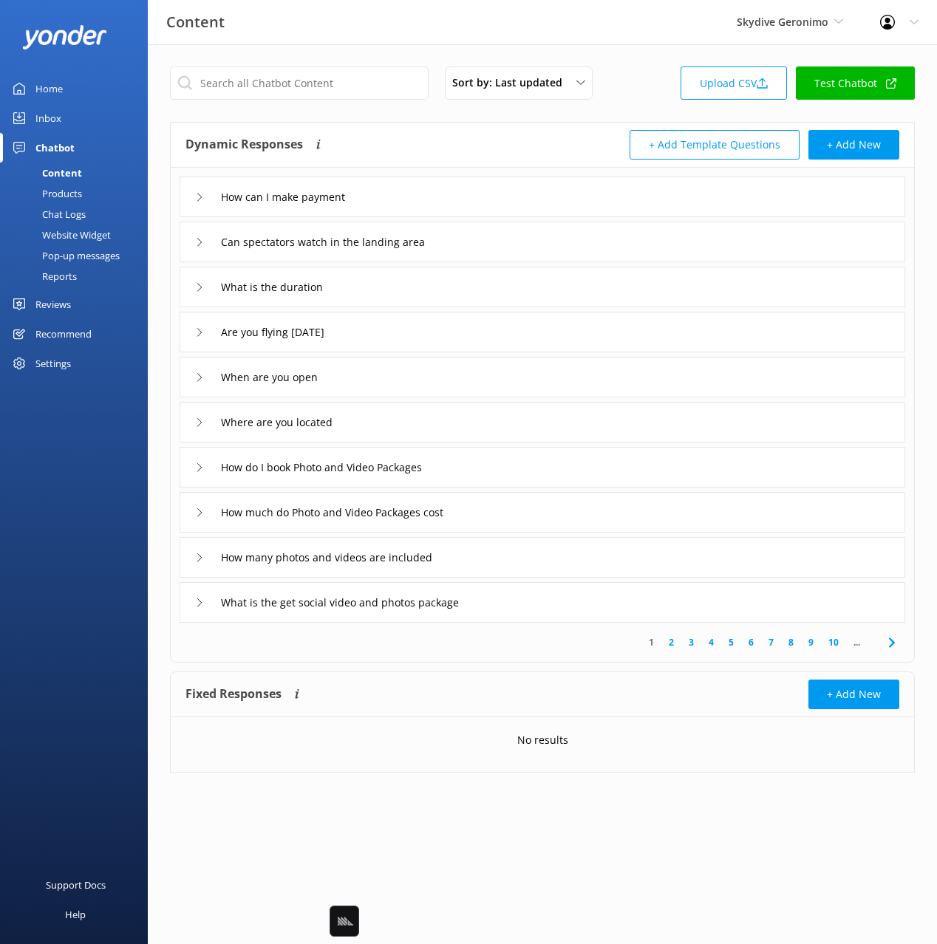
drag, startPoint x: 409, startPoint y: 37, endPoint x: 389, endPoint y: 13, distance: 31.5
click at [406, 33] on div "Content Skydive Geronimo Black Cat Cruises Banff Airporter International Antarc…" at bounding box center [468, 22] width 937 height 44
click at [890, 645] on use at bounding box center [891, 643] width 6 height 10
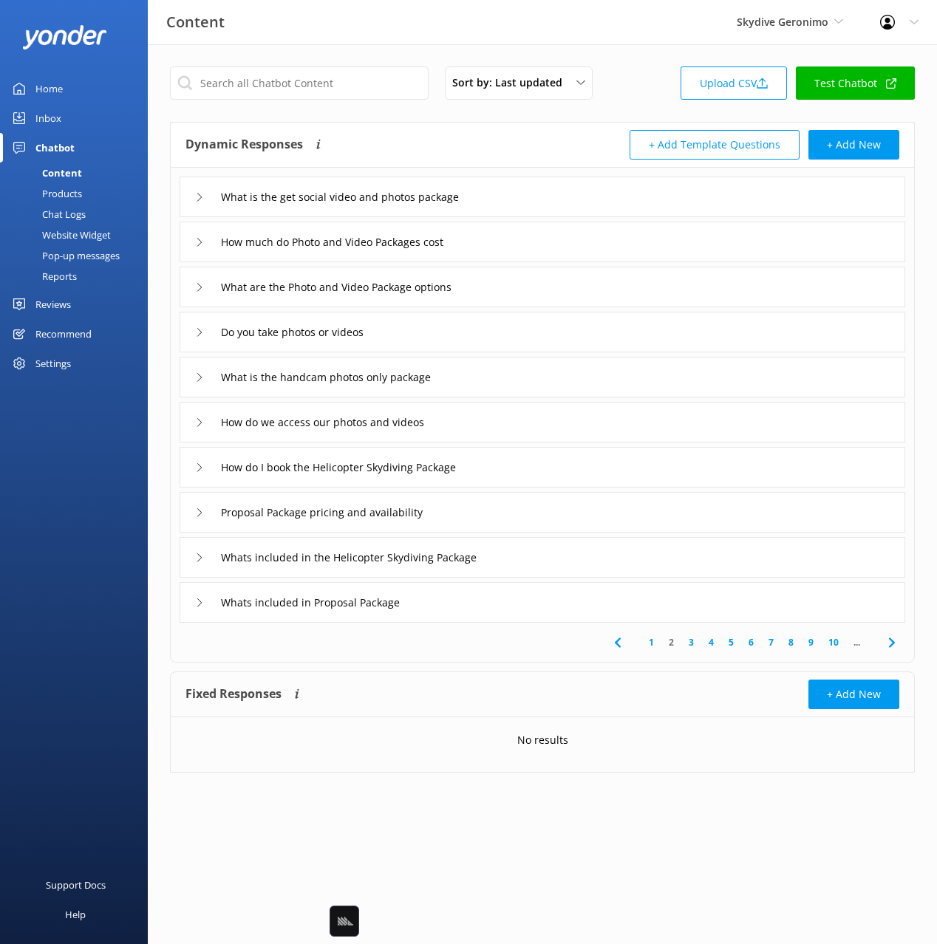
click at [894, 641] on icon at bounding box center [892, 643] width 18 height 18
click at [557, 287] on div "Skydive and Ferry Package bookings and availability" at bounding box center [543, 287] width 726 height 41
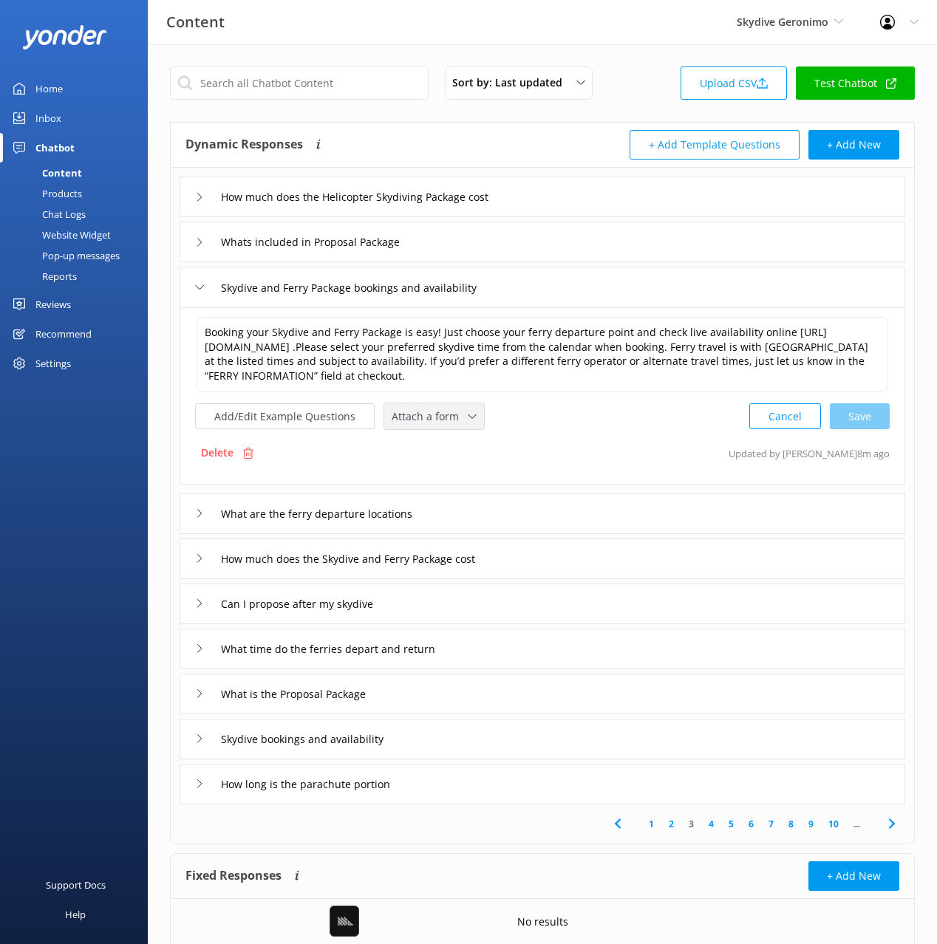
drag, startPoint x: 446, startPoint y: 410, endPoint x: 450, endPoint y: 471, distance: 61.5
click at [446, 410] on span "Attach a form" at bounding box center [430, 417] width 76 height 16
drag, startPoint x: 446, startPoint y: 476, endPoint x: 464, endPoint y: 478, distance: 18.6
click at [446, 475] on div "Check availability" at bounding box center [428, 478] width 73 height 15
click at [553, 565] on div "How much does the Skydive and Ferry Package cost" at bounding box center [543, 557] width 726 height 41
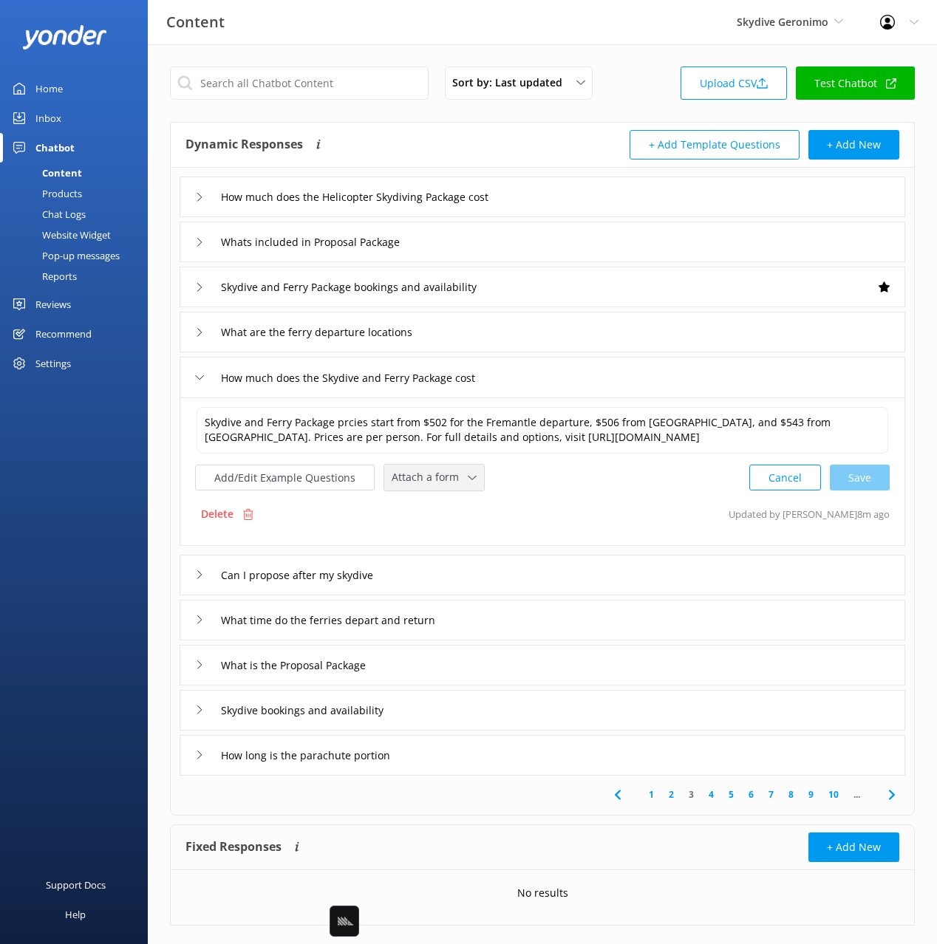
drag, startPoint x: 438, startPoint y: 484, endPoint x: 460, endPoint y: 531, distance: 52.2
click at [438, 484] on span "Attach a form" at bounding box center [430, 477] width 76 height 16
click at [455, 539] on div "Check availability" at bounding box center [428, 539] width 73 height 15
click at [469, 717] on div "Skydive bookings and availability" at bounding box center [543, 709] width 726 height 41
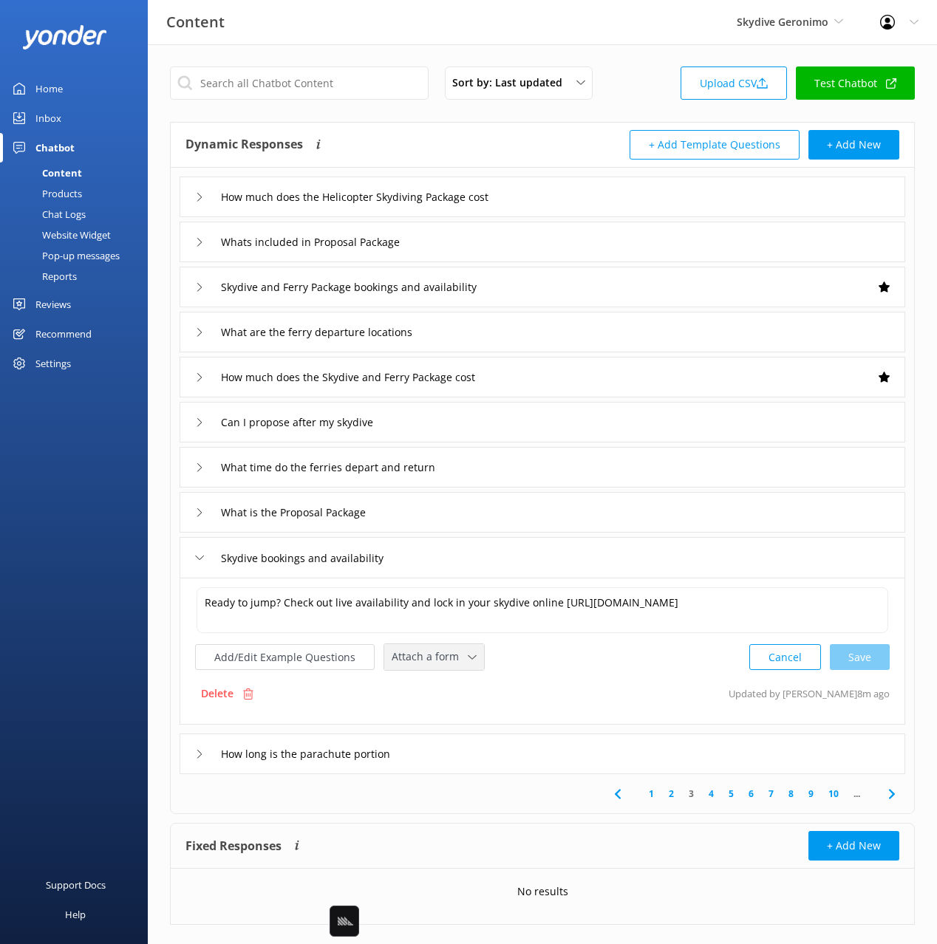
drag, startPoint x: 446, startPoint y: 646, endPoint x: 445, endPoint y: 659, distance: 13.3
click at [446, 646] on div "Attach a form Leave contact details Check availability" at bounding box center [434, 657] width 100 height 26
click at [443, 717] on div "Check availability" at bounding box center [428, 718] width 73 height 15
click at [888, 792] on icon at bounding box center [892, 793] width 18 height 18
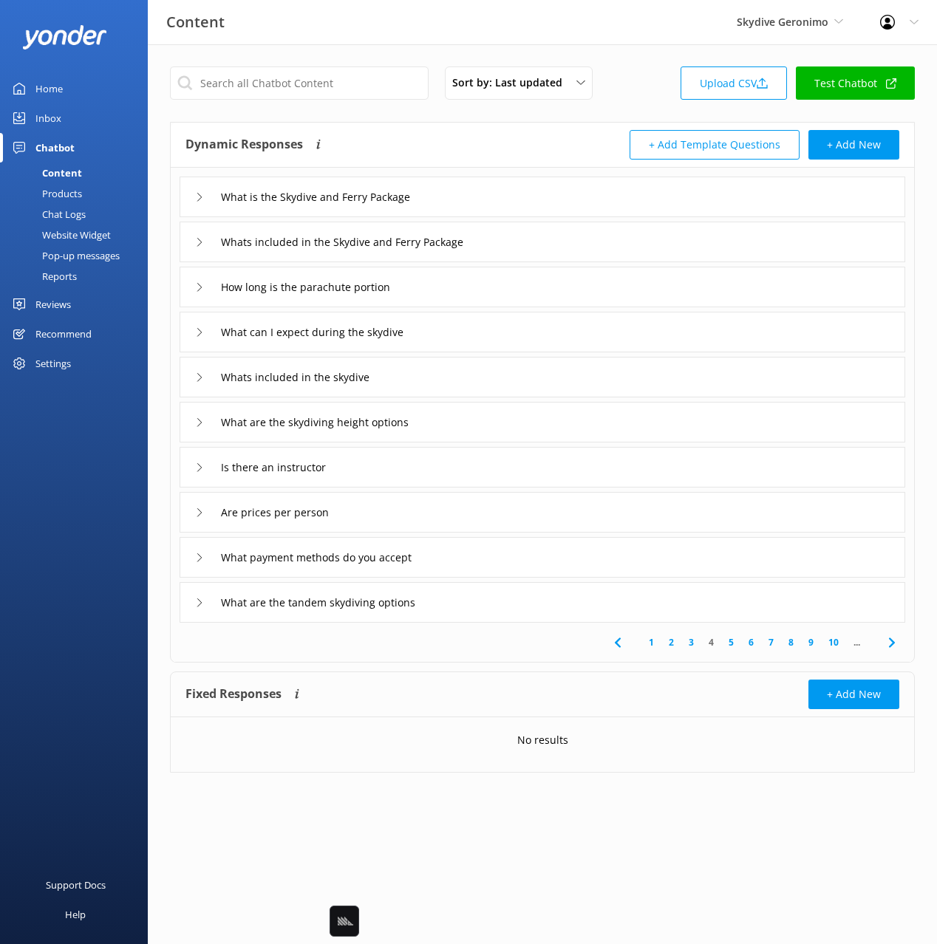
drag, startPoint x: 554, startPoint y: 233, endPoint x: 550, endPoint y: 244, distance: 11.9
click at [554, 232] on div "Whats included in the Skydive and Ferry Package" at bounding box center [543, 242] width 726 height 41
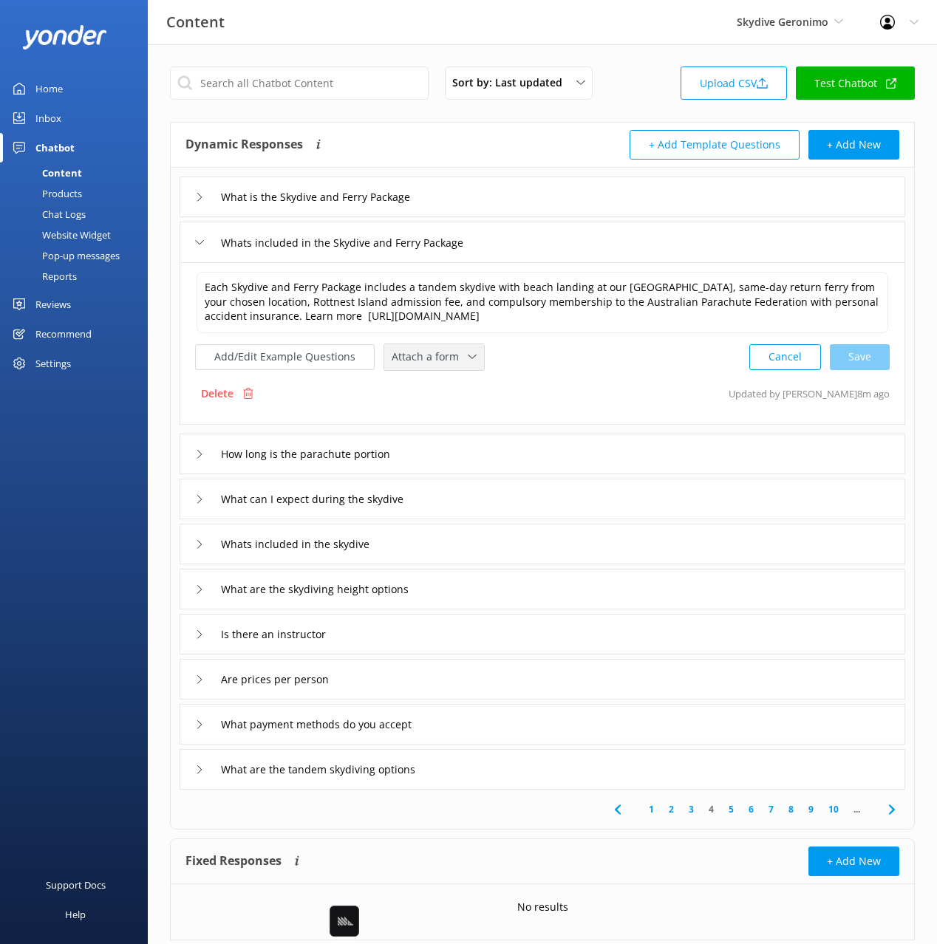
click at [428, 358] on span "Attach a form" at bounding box center [430, 357] width 76 height 16
click at [443, 416] on div "Check availability" at bounding box center [428, 418] width 73 height 15
click at [461, 197] on div "What is the Skydive and Ferry Package" at bounding box center [543, 197] width 726 height 41
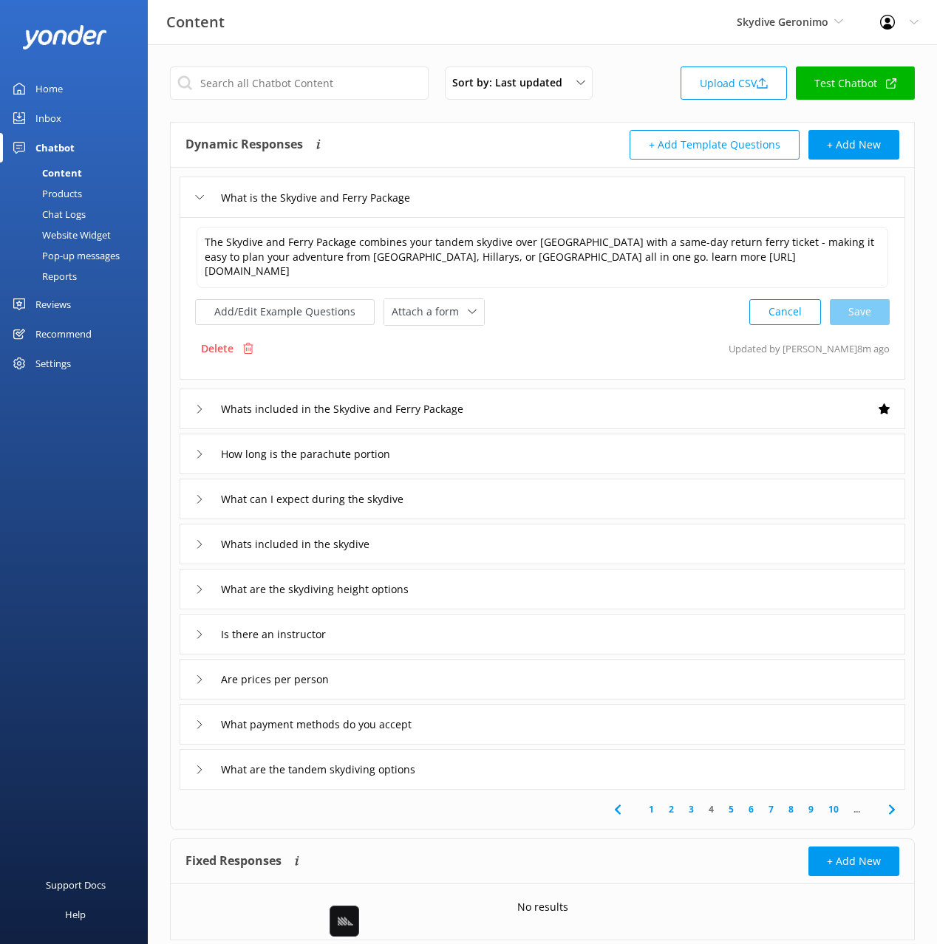
drag, startPoint x: 425, startPoint y: 318, endPoint x: 471, endPoint y: 392, distance: 88.0
click at [425, 318] on span "Attach a form" at bounding box center [430, 312] width 76 height 16
click at [455, 372] on div "Check availability" at bounding box center [428, 373] width 73 height 15
click at [432, 545] on div "Whats included in the skydive" at bounding box center [543, 542] width 726 height 41
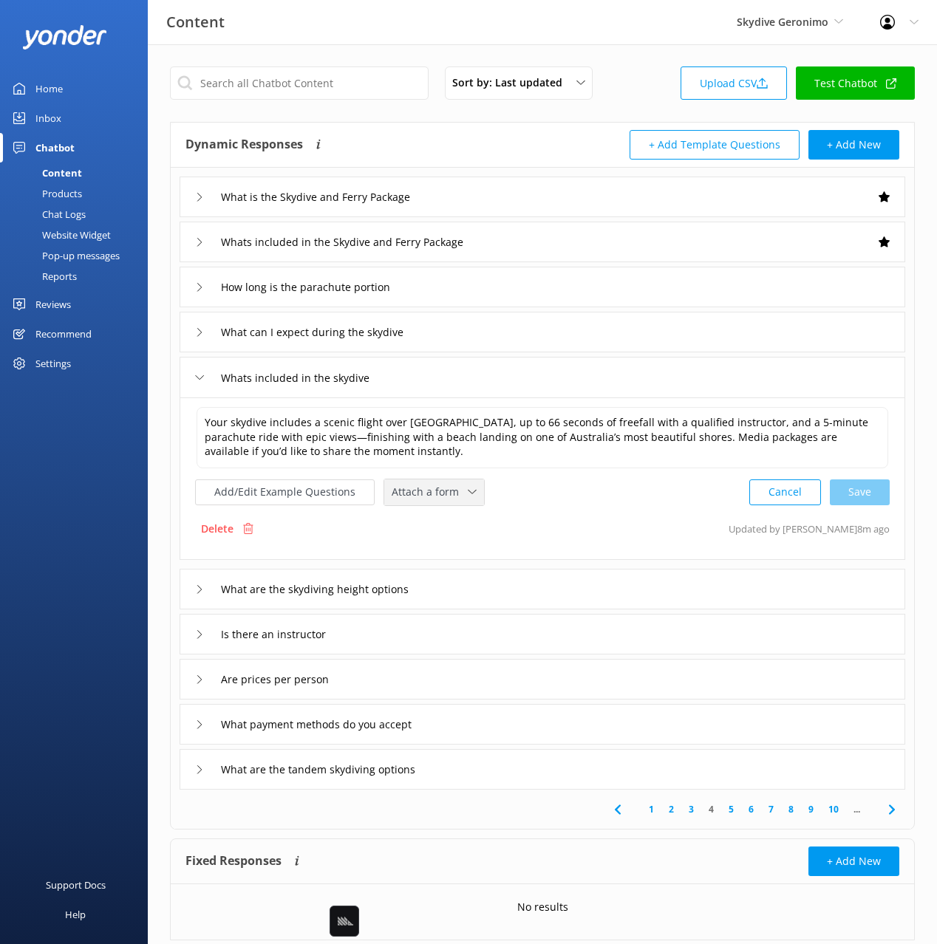
drag, startPoint x: 420, startPoint y: 491, endPoint x: 440, endPoint y: 529, distance: 43.3
click at [420, 491] on span "Attach a form" at bounding box center [430, 492] width 76 height 16
click at [448, 550] on div "Check availability" at bounding box center [428, 553] width 73 height 15
drag, startPoint x: 305, startPoint y: 436, endPoint x: 318, endPoint y: 454, distance: 22.8
click at [307, 437] on textarea "Your skydive includes a scenic flight over Rottnest Island, up to 66 seconds of…" at bounding box center [542, 436] width 693 height 61
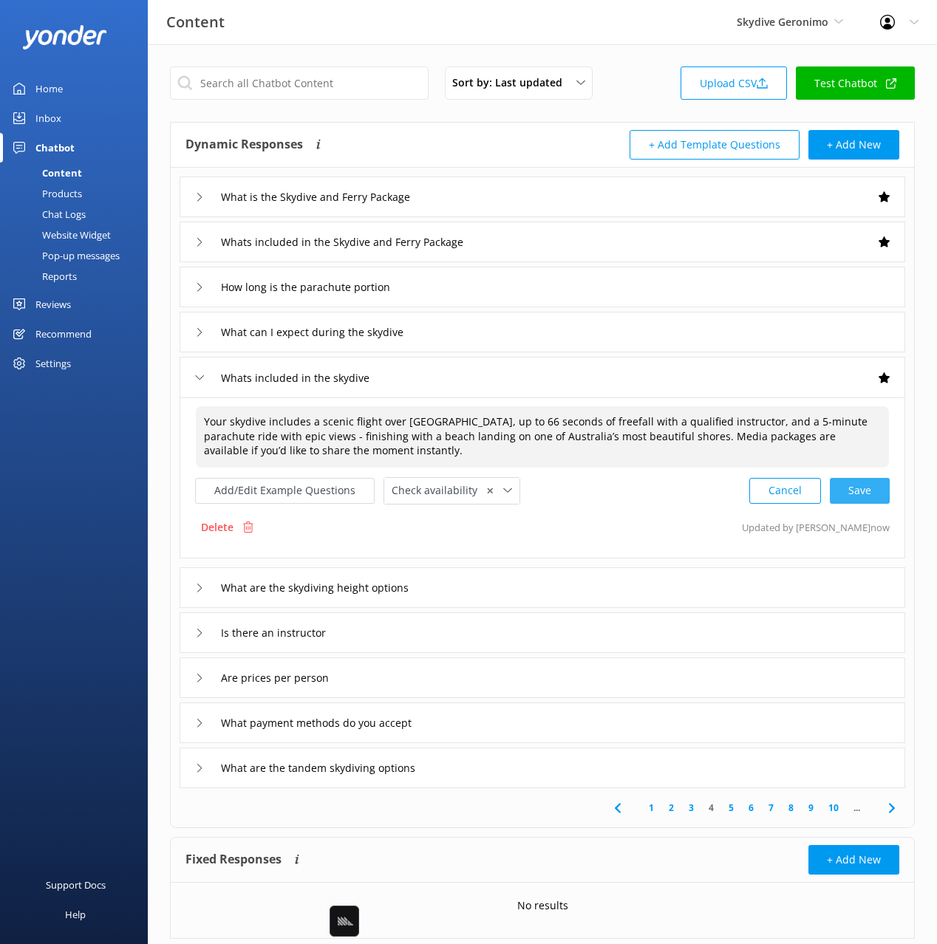
click at [865, 491] on div "Cancel Save" at bounding box center [819, 490] width 140 height 27
type textarea "Your skydive includes a scenic flight over Rottnest Island, up to 66 seconds of…"
click at [483, 588] on div "What are the skydiving height options" at bounding box center [543, 587] width 726 height 41
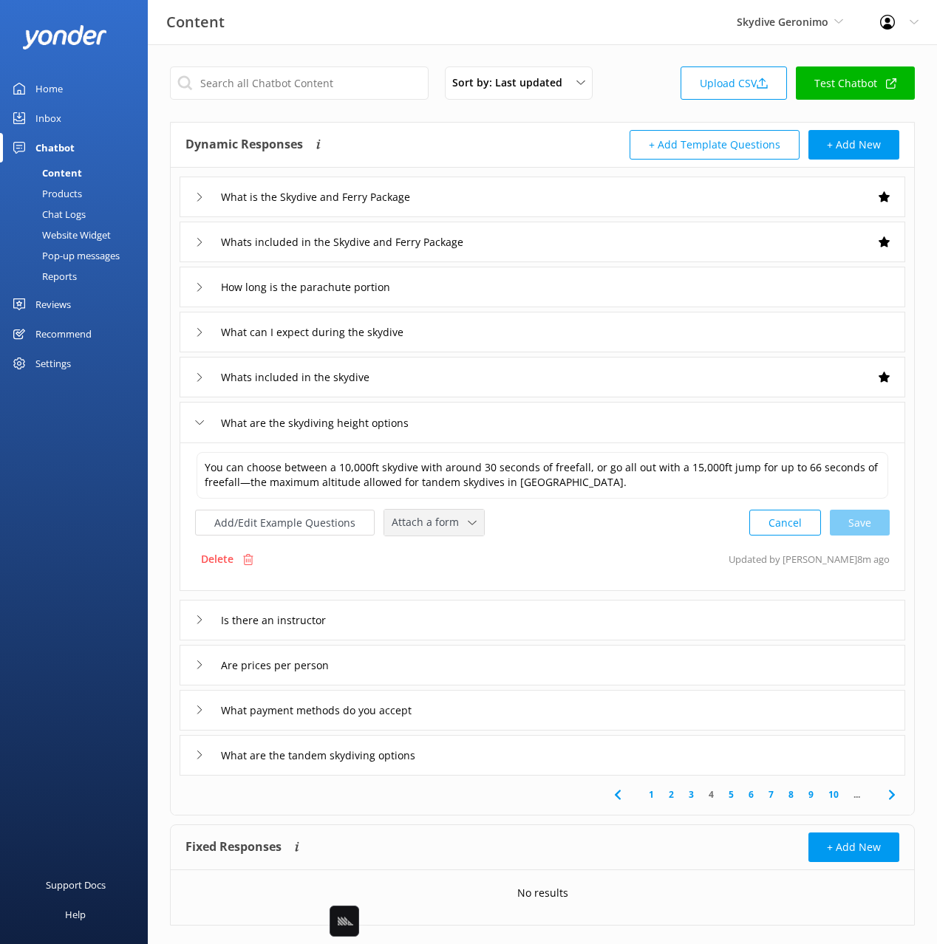
click at [392, 527] on span "Attach a form" at bounding box center [430, 522] width 76 height 16
click at [414, 588] on div "Check availability" at bounding box center [428, 584] width 73 height 15
click at [442, 757] on input "What are the tandem skydiving options" at bounding box center [331, 754] width 236 height 22
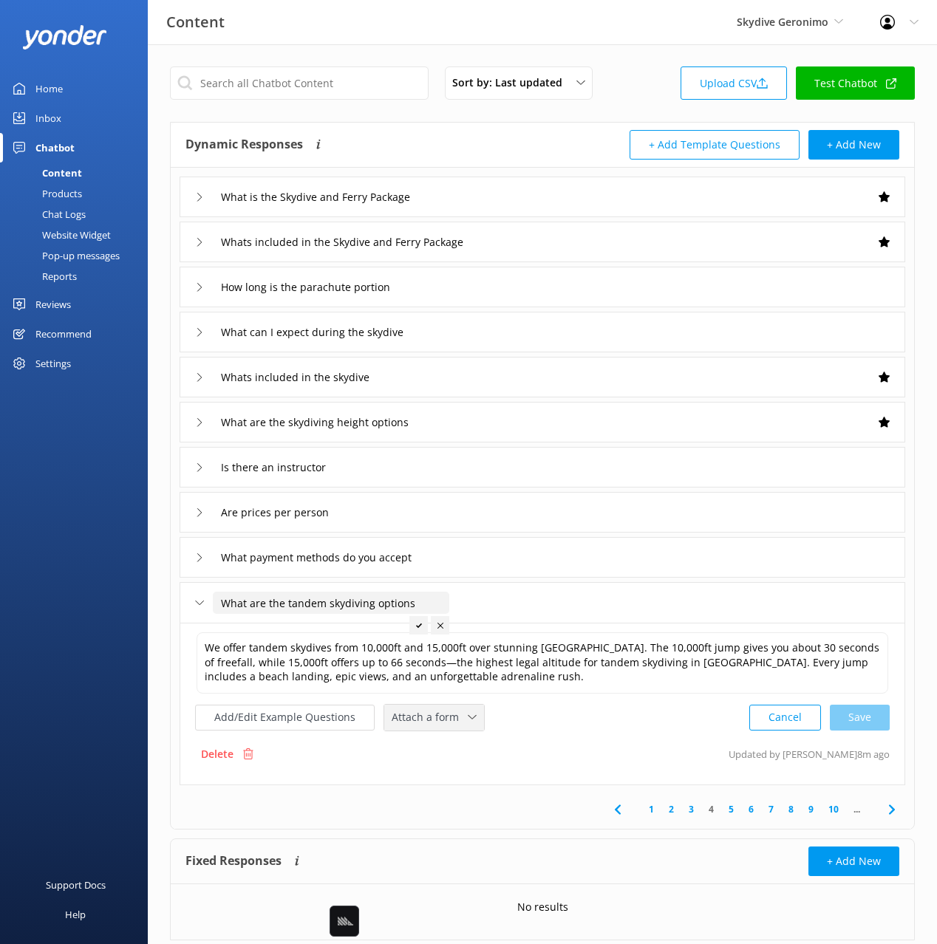
drag, startPoint x: 443, startPoint y: 718, endPoint x: 443, endPoint y: 726, distance: 8.1
click at [443, 720] on span "Attach a form" at bounding box center [430, 717] width 76 height 16
click at [444, 771] on div "Check availability" at bounding box center [428, 778] width 73 height 15
click at [887, 804] on icon at bounding box center [892, 808] width 18 height 18
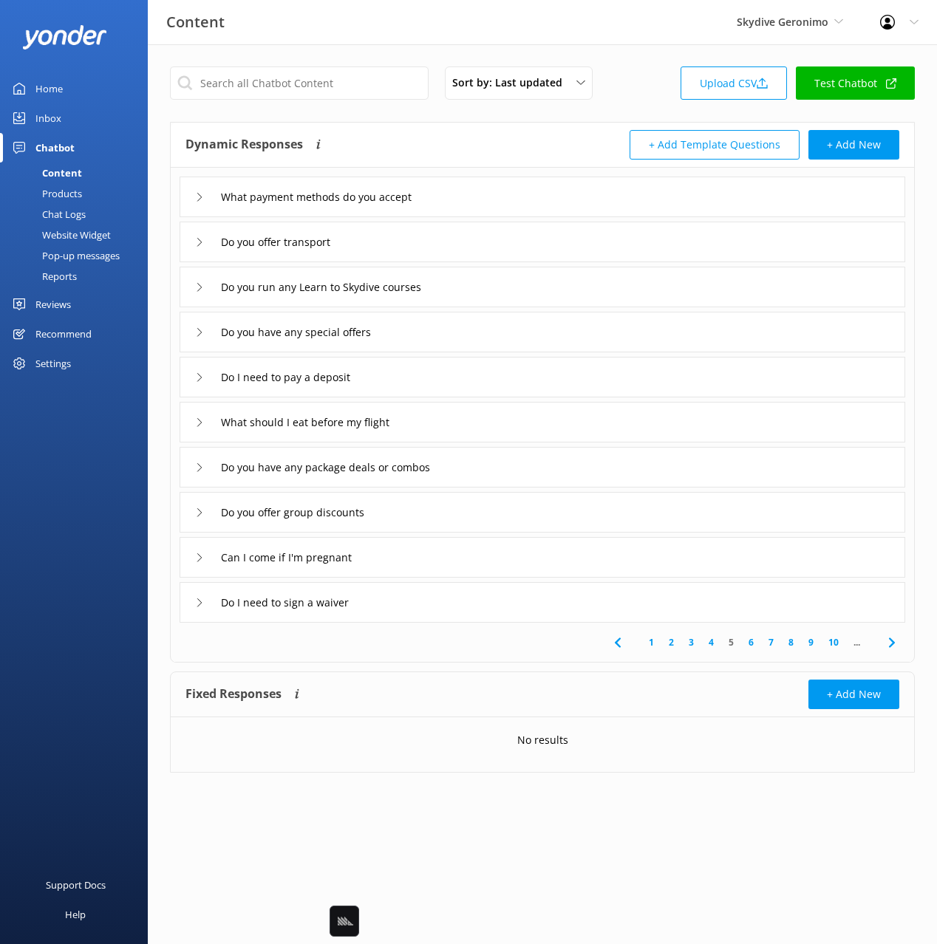
drag, startPoint x: 424, startPoint y: 506, endPoint x: 423, endPoint y: 521, distance: 14.8
click at [424, 506] on div "Do you offer group discounts" at bounding box center [543, 512] width 726 height 41
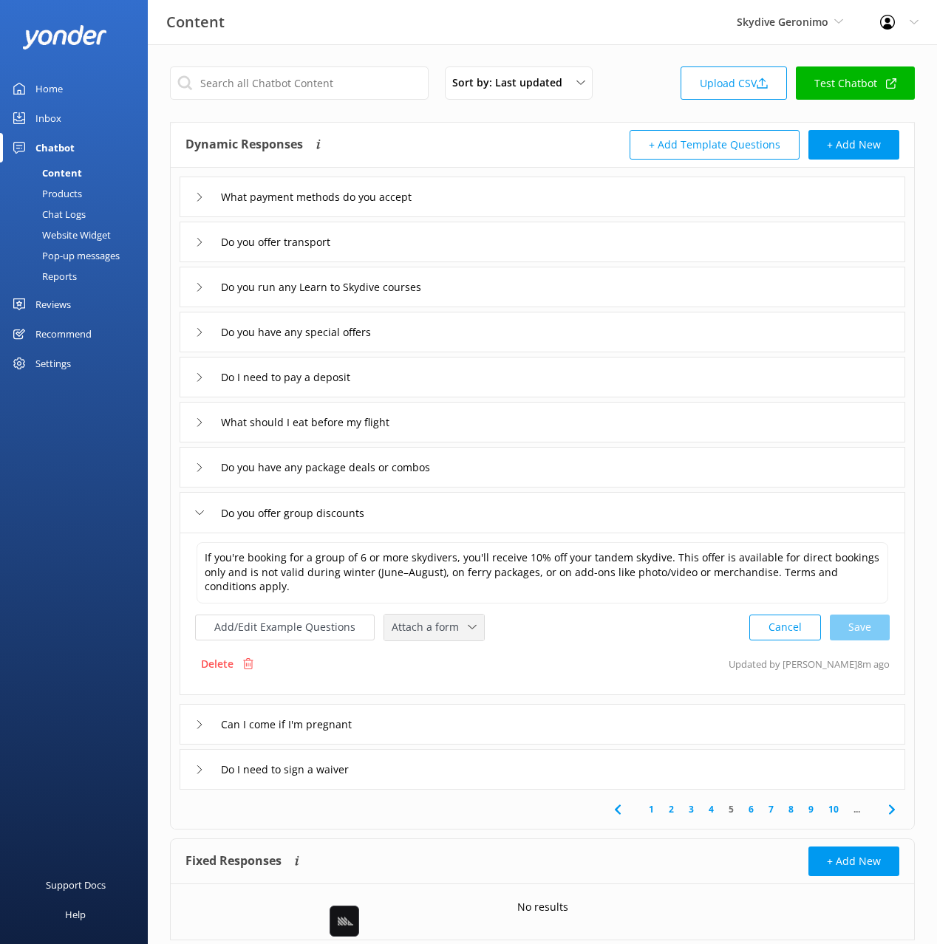
click at [413, 631] on span "Attach a form" at bounding box center [430, 627] width 76 height 16
click at [471, 650] on link "Leave contact details" at bounding box center [451, 659] width 132 height 30
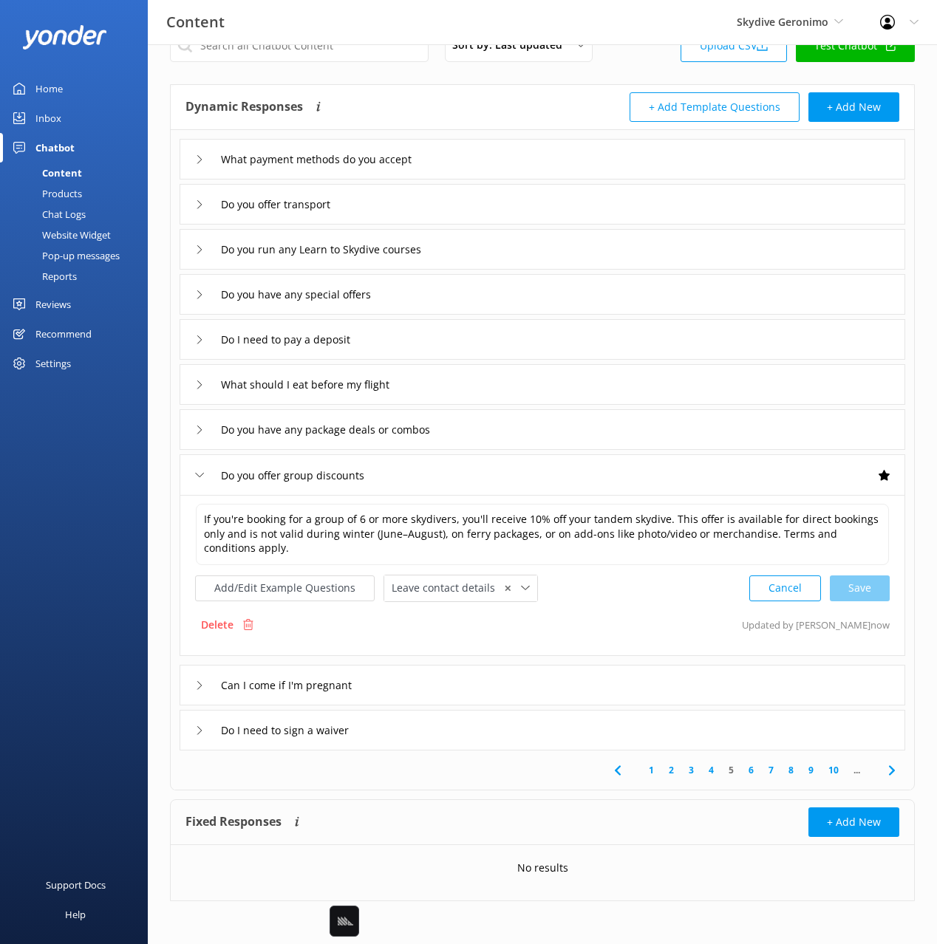
scroll to position [39, 0]
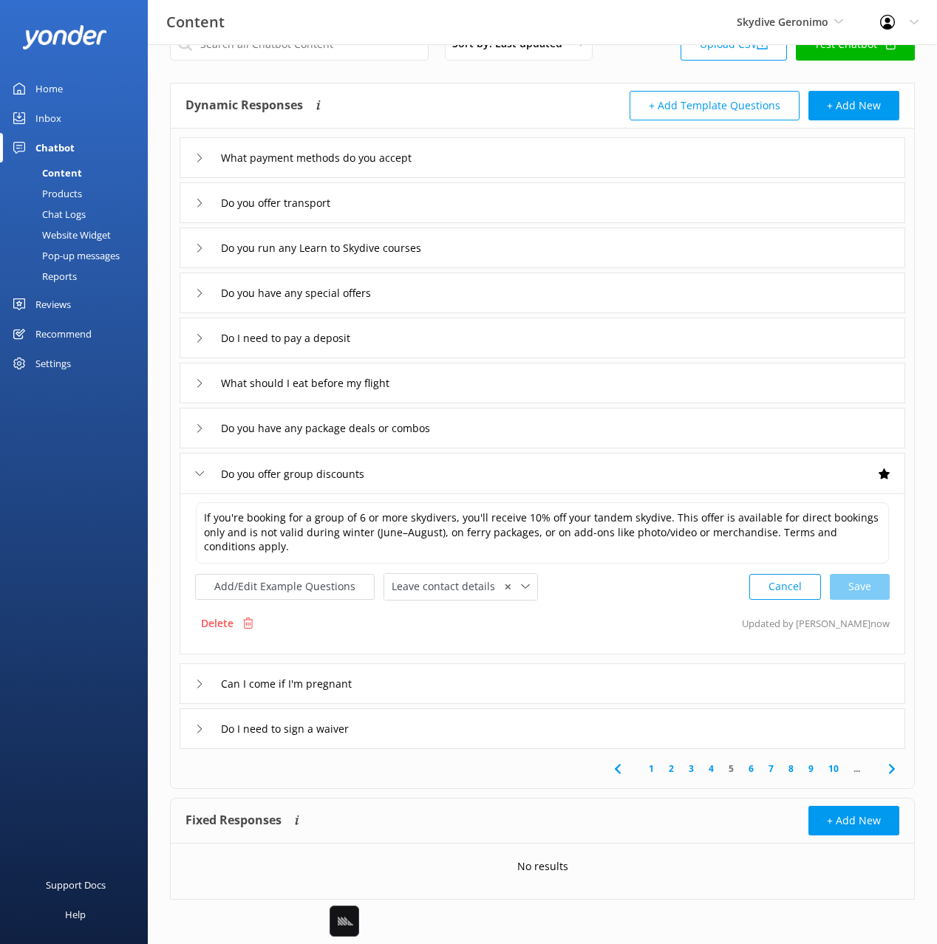
click at [890, 768] on icon at bounding box center [892, 769] width 18 height 18
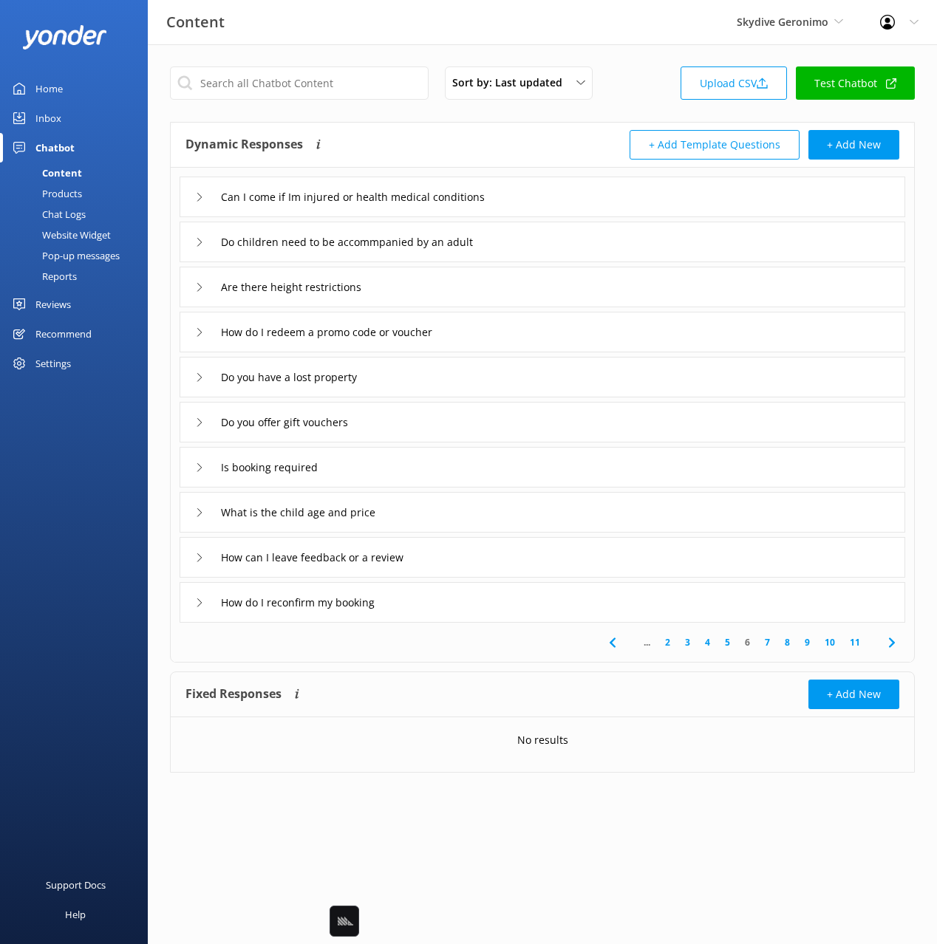
click at [586, 188] on div "Can I come if Im injured or health medical conditions" at bounding box center [543, 197] width 726 height 41
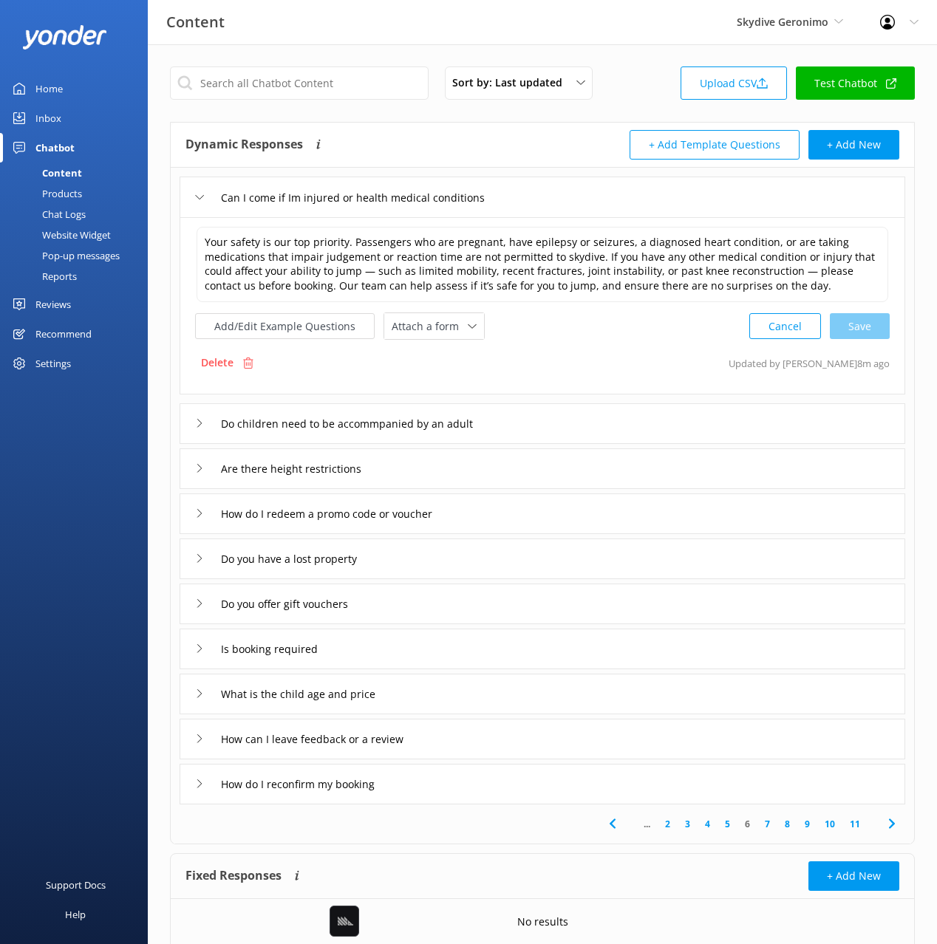
drag, startPoint x: 415, startPoint y: 328, endPoint x: 435, endPoint y: 341, distance: 24.2
click at [415, 329] on span "Attach a form" at bounding box center [430, 326] width 76 height 16
click at [456, 347] on link "Leave contact details" at bounding box center [451, 358] width 132 height 30
click at [402, 641] on div "Is booking required" at bounding box center [543, 647] width 726 height 41
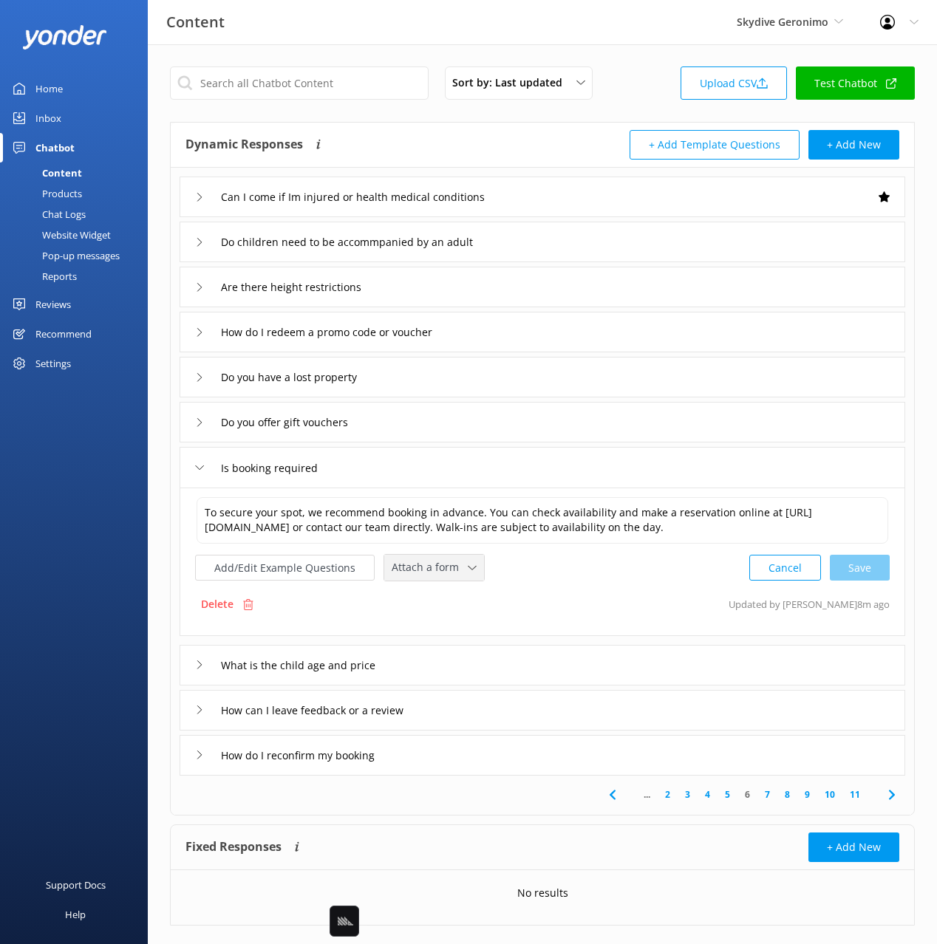
click at [412, 567] on span "Attach a form" at bounding box center [430, 567] width 76 height 16
click at [435, 633] on div "Check availability" at bounding box center [428, 629] width 73 height 15
click at [455, 710] on div "How can I leave feedback or a review" at bounding box center [543, 709] width 726 height 41
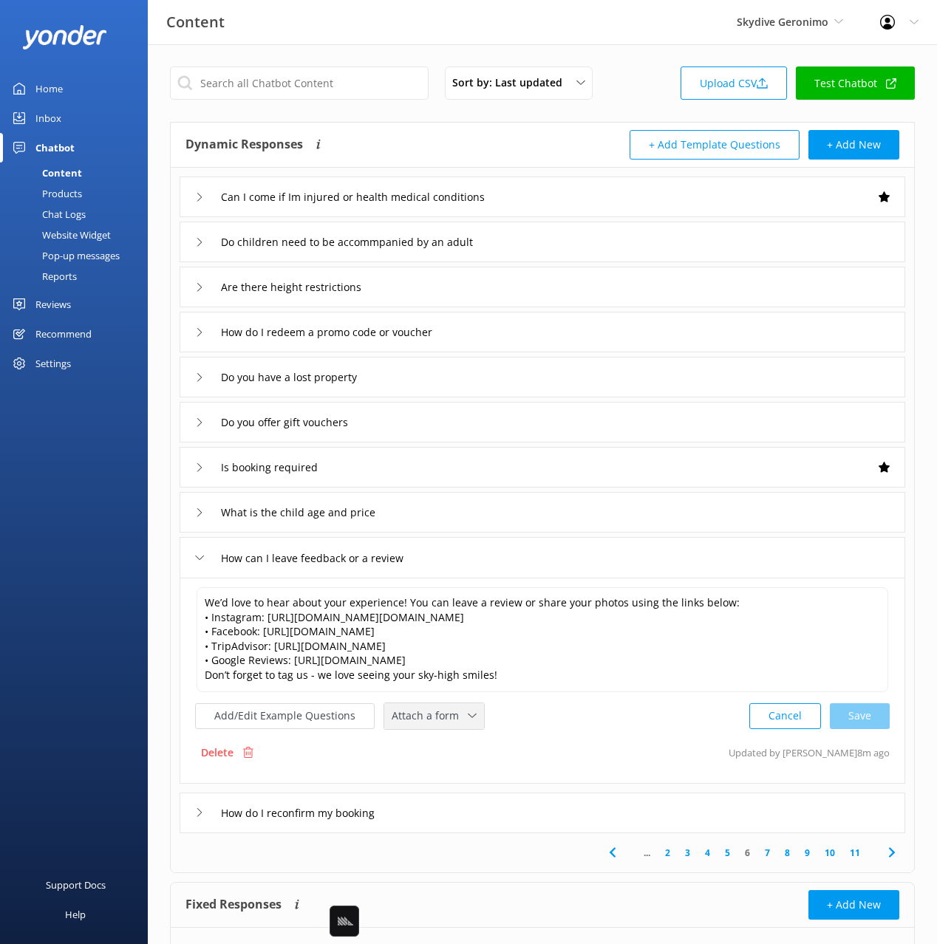
drag, startPoint x: 431, startPoint y: 731, endPoint x: 445, endPoint y: 747, distance: 21.5
click at [431, 724] on span "Attach a form" at bounding box center [430, 716] width 76 height 16
click at [446, 748] on link "Leave contact details" at bounding box center [451, 748] width 132 height 30
click at [469, 826] on div "How do I reconfirm my booking" at bounding box center [543, 811] width 726 height 41
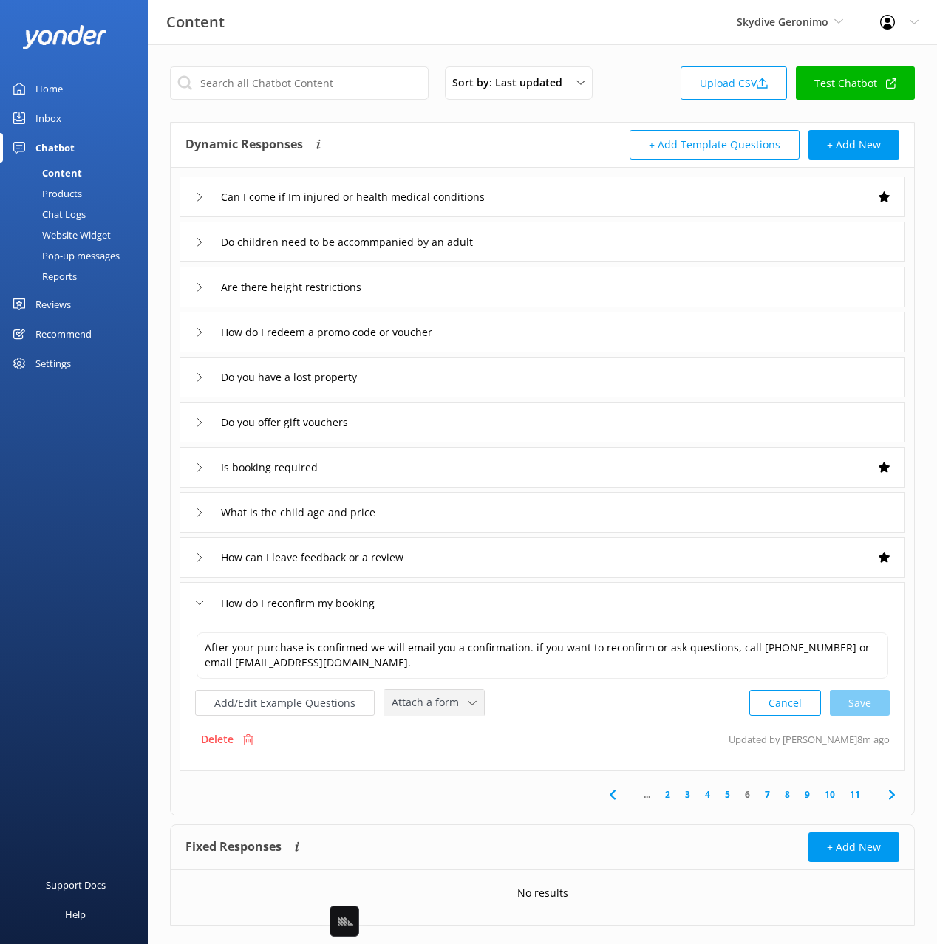
drag, startPoint x: 425, startPoint y: 712, endPoint x: 453, endPoint y: 729, distance: 32.8
click at [425, 712] on div "Attach a form Leave contact details Check availability" at bounding box center [434, 703] width 100 height 26
click at [470, 735] on div "Leave contact details" at bounding box center [437, 734] width 90 height 15
click at [890, 793] on icon at bounding box center [892, 794] width 18 height 18
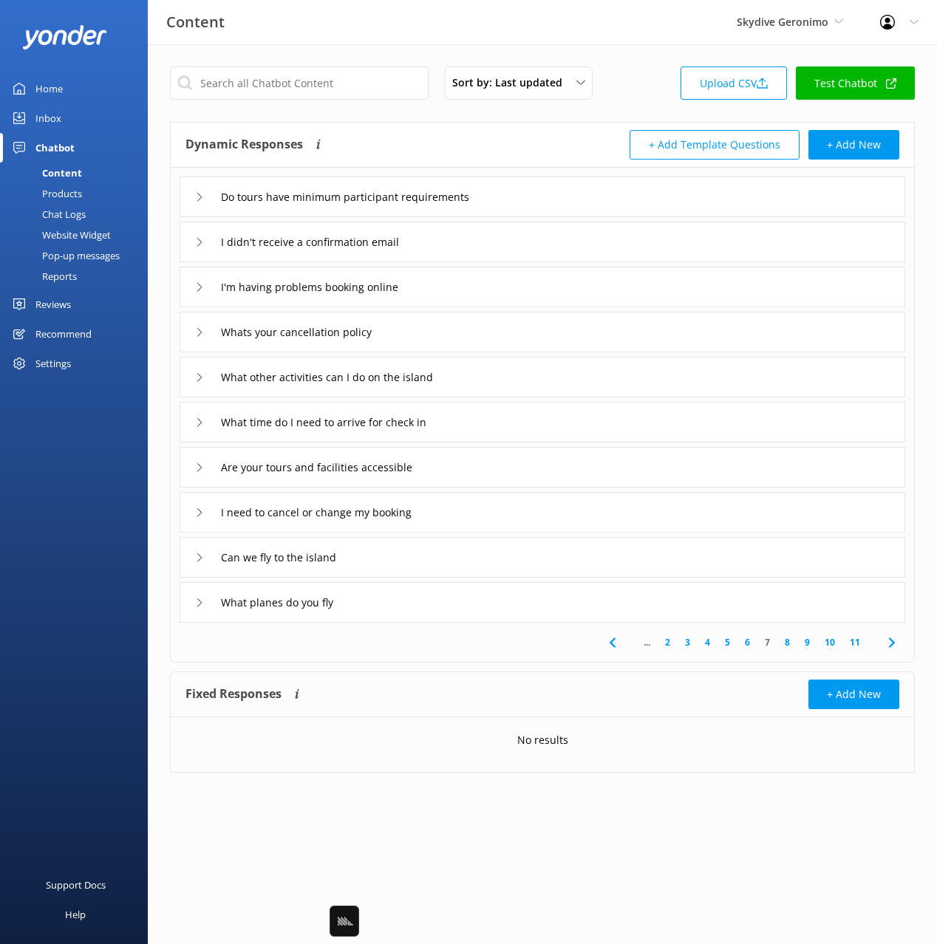
click at [460, 242] on div "I didn't receive a confirmation email" at bounding box center [543, 242] width 726 height 41
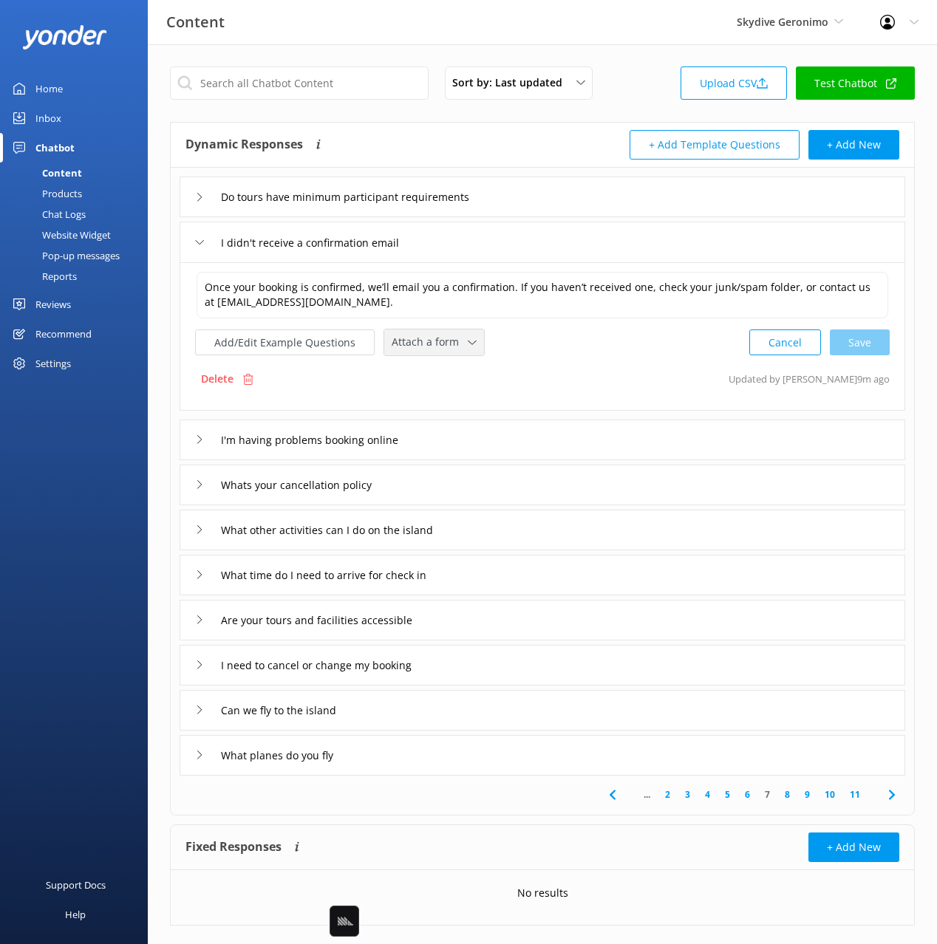
click at [419, 347] on span "Attach a form" at bounding box center [430, 342] width 76 height 16
click at [446, 366] on div "Leave contact details" at bounding box center [437, 373] width 90 height 15
click at [451, 438] on div "I'm having problems booking online" at bounding box center [543, 438] width 726 height 41
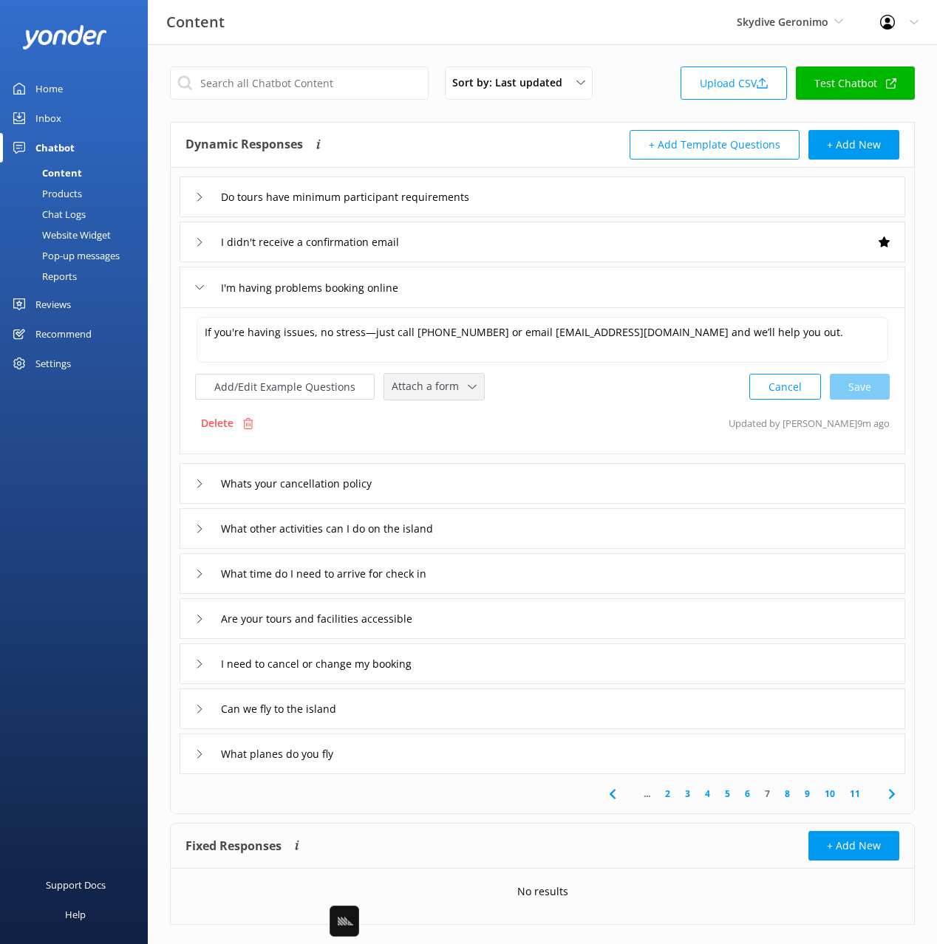
drag, startPoint x: 407, startPoint y: 388, endPoint x: 420, endPoint y: 412, distance: 27.8
click at [407, 388] on span "Attach a form" at bounding box center [430, 386] width 76 height 16
click at [423, 416] on div "Leave contact details" at bounding box center [437, 418] width 90 height 15
click at [483, 670] on div "I need to cancel or change my booking" at bounding box center [543, 662] width 726 height 41
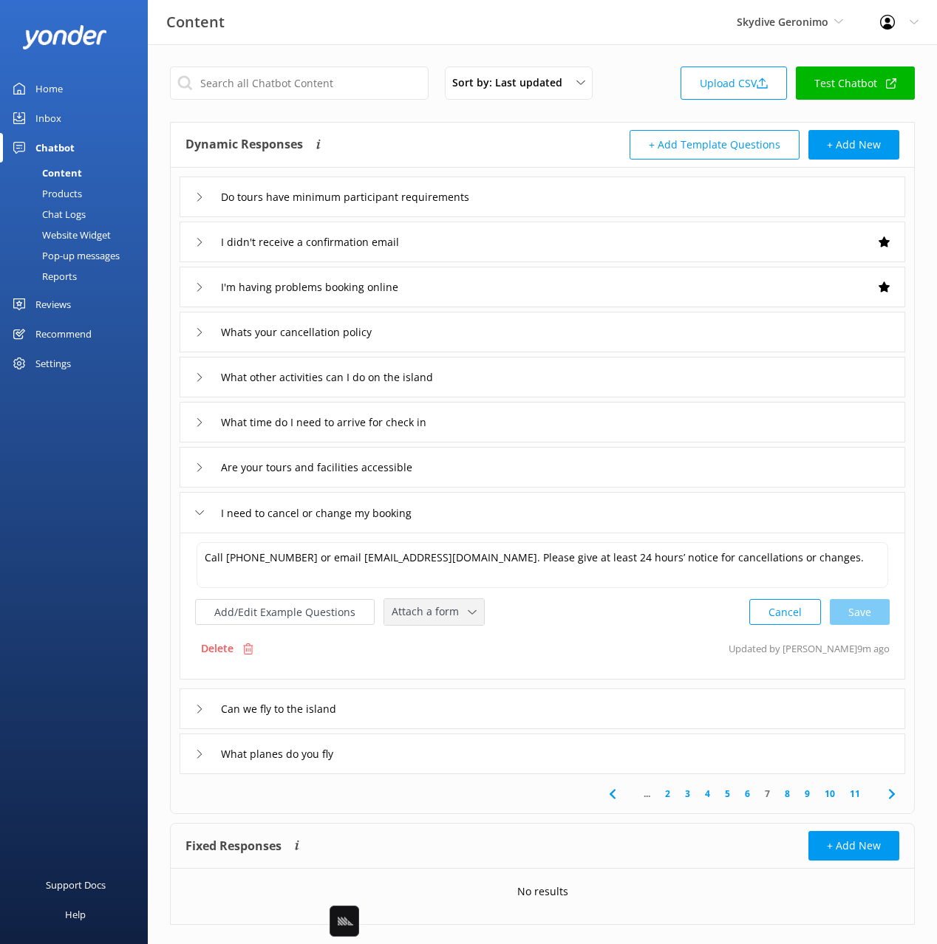
click at [423, 611] on span "Attach a form" at bounding box center [430, 612] width 76 height 16
click at [637, 623] on div "Add/Edit Example Questions Attach a form Leave contact details Check availabili…" at bounding box center [542, 612] width 695 height 27
click at [890, 791] on use at bounding box center [891, 794] width 6 height 10
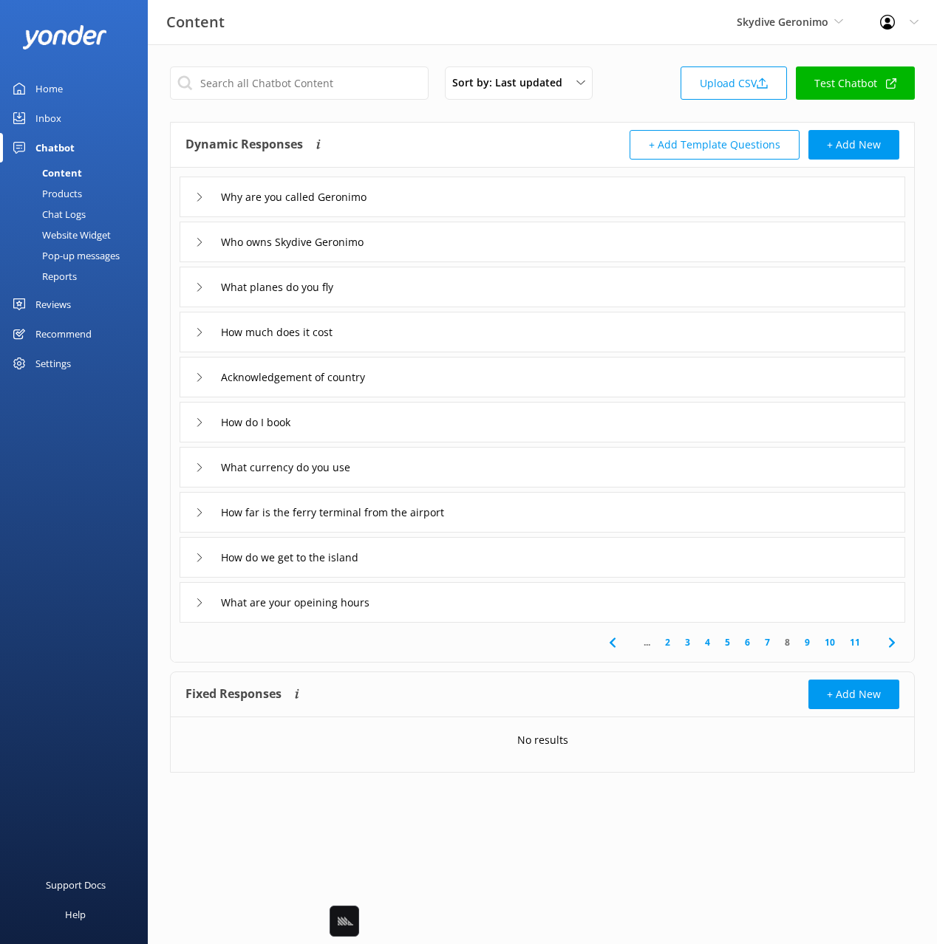
drag, startPoint x: 376, startPoint y: 343, endPoint x: 383, endPoint y: 350, distance: 10.4
click at [377, 343] on div "How much does it cost" at bounding box center [543, 332] width 726 height 41
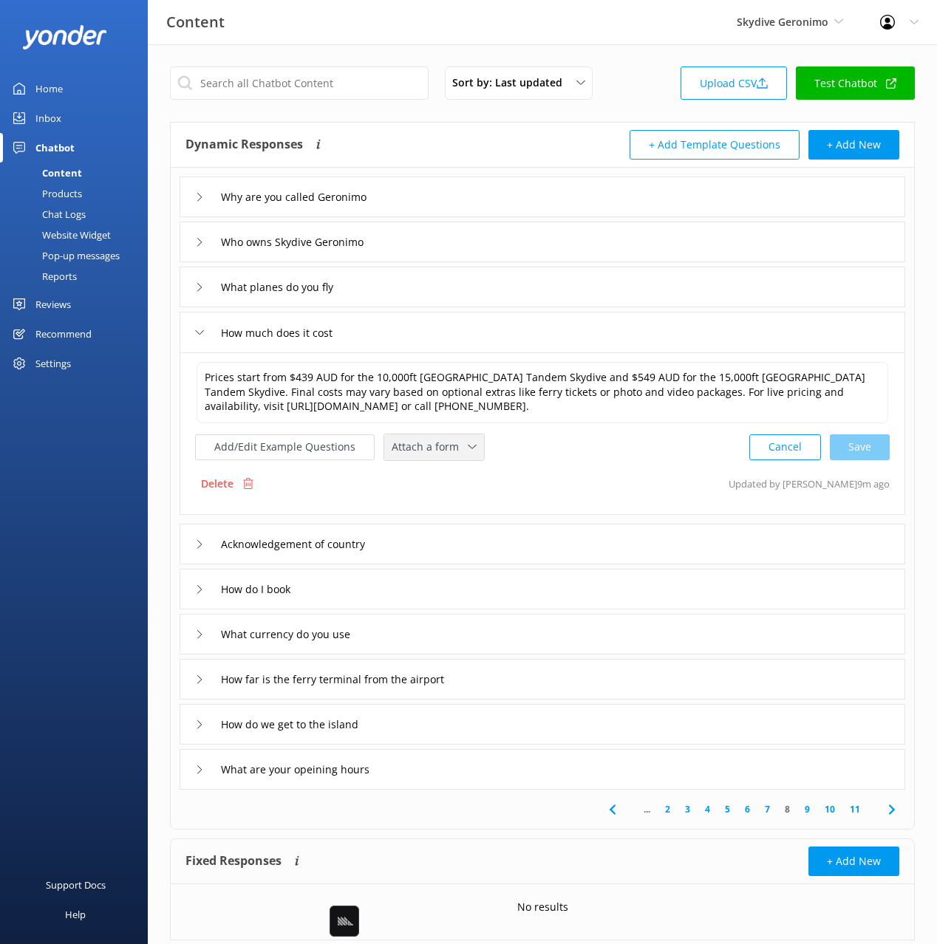
drag, startPoint x: 423, startPoint y: 449, endPoint x: 429, endPoint y: 488, distance: 39.7
click at [423, 451] on span "Attach a form" at bounding box center [430, 447] width 76 height 16
click at [440, 509] on div "Check availability" at bounding box center [428, 508] width 73 height 15
click at [381, 593] on div "How do I book" at bounding box center [543, 587] width 726 height 41
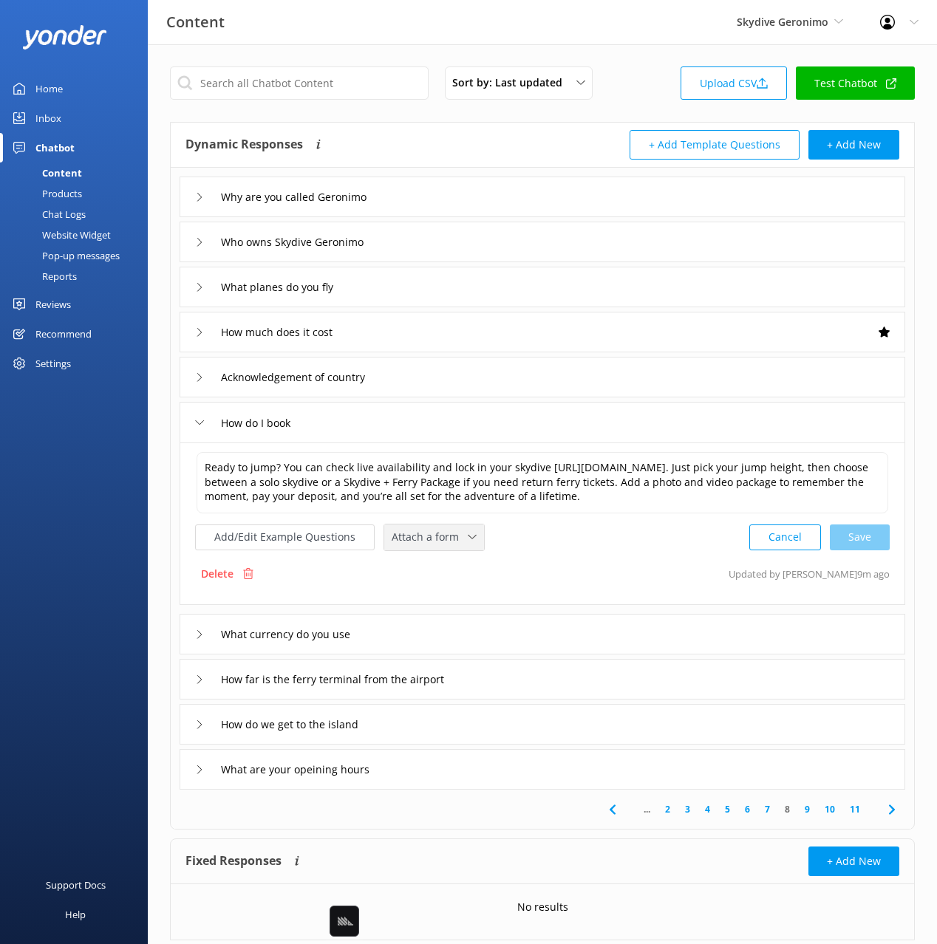
drag, startPoint x: 422, startPoint y: 531, endPoint x: 429, endPoint y: 575, distance: 44.9
click at [422, 531] on span "Attach a form" at bounding box center [430, 537] width 76 height 16
click at [434, 605] on div "Check availability" at bounding box center [428, 598] width 73 height 15
click at [303, 538] on button "Add/Edit Example Questions" at bounding box center [285, 536] width 180 height 26
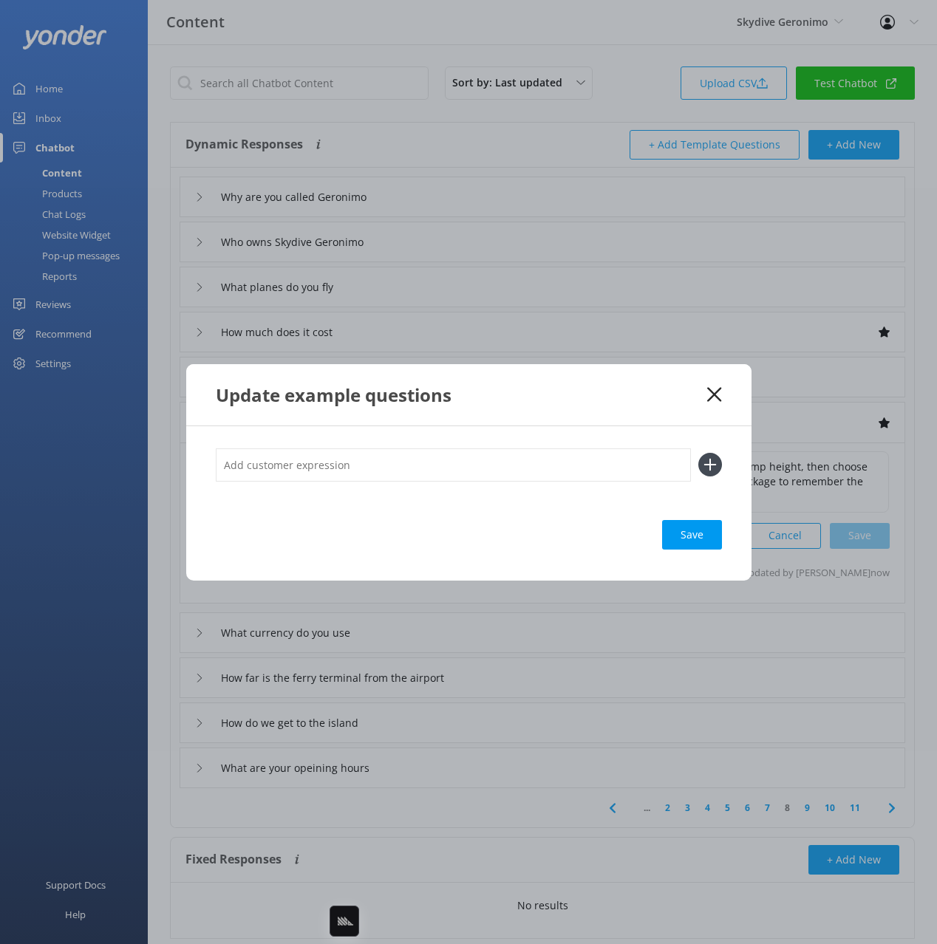
click at [449, 465] on input "text" at bounding box center [453, 465] width 475 height 33
type input "check availability"
click at [698, 453] on button at bounding box center [710, 465] width 24 height 24
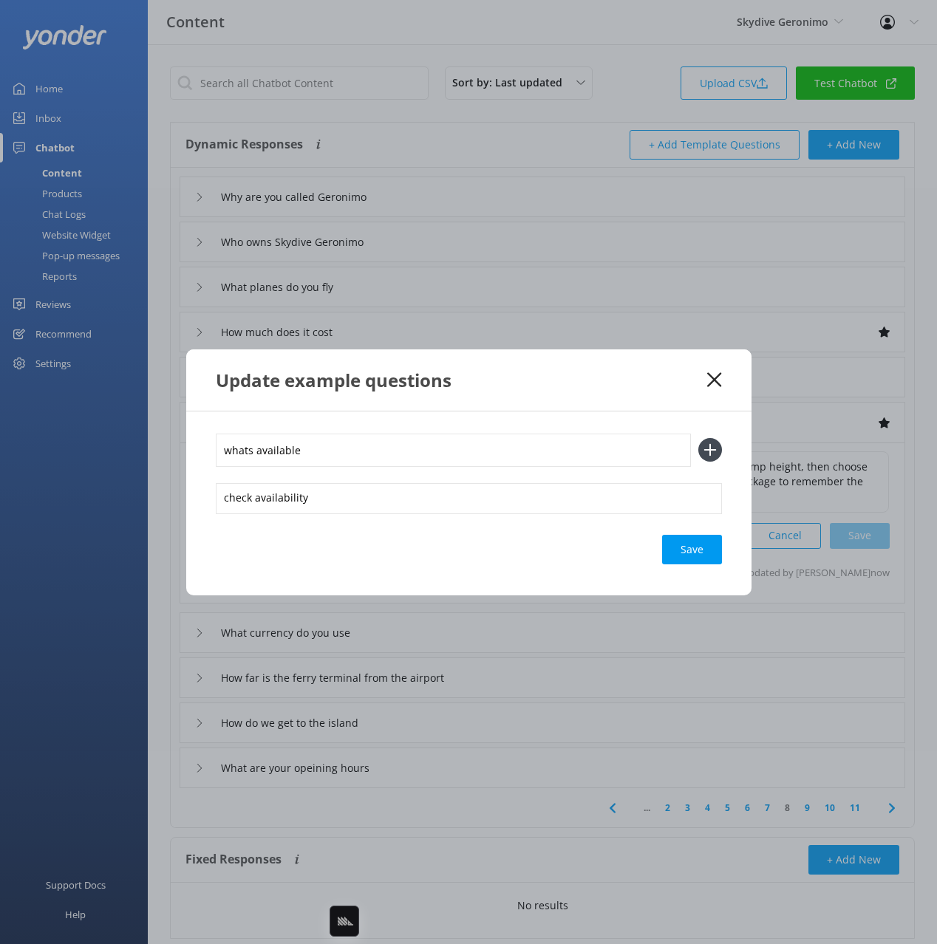
type input "whats available"
click at [698, 438] on button at bounding box center [710, 450] width 24 height 24
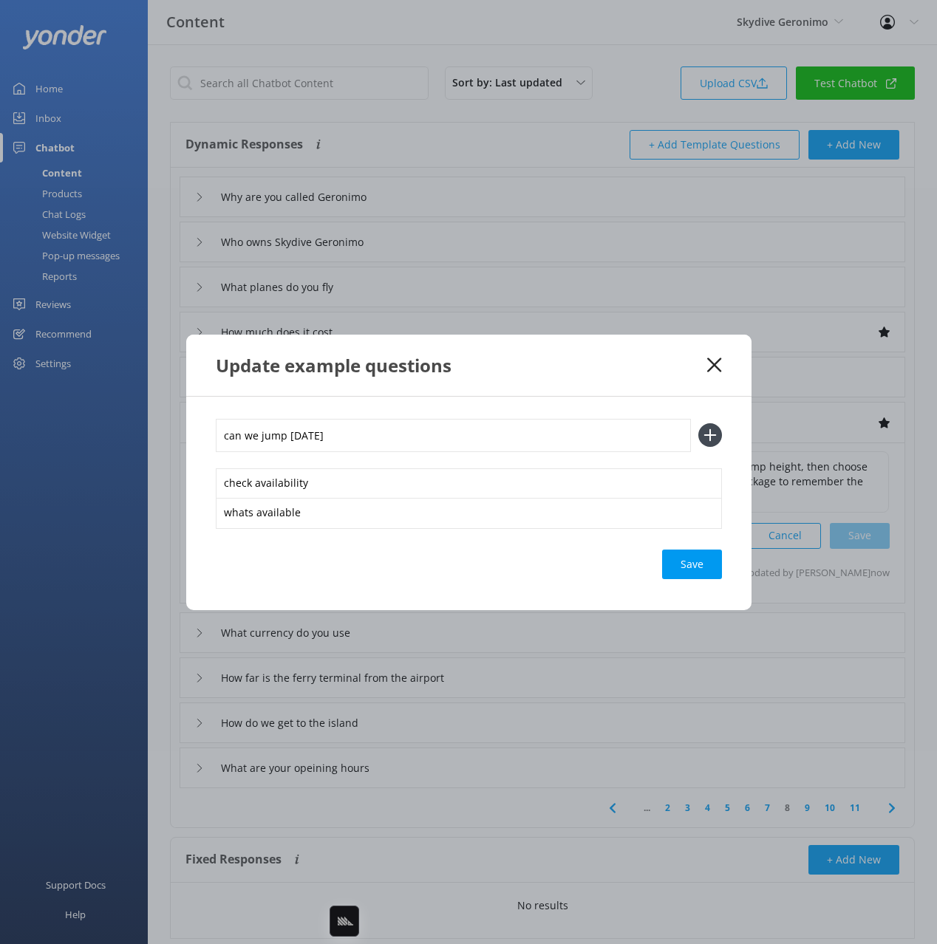
type input "can we jump tomorrow"
click at [698, 423] on button at bounding box center [710, 435] width 24 height 24
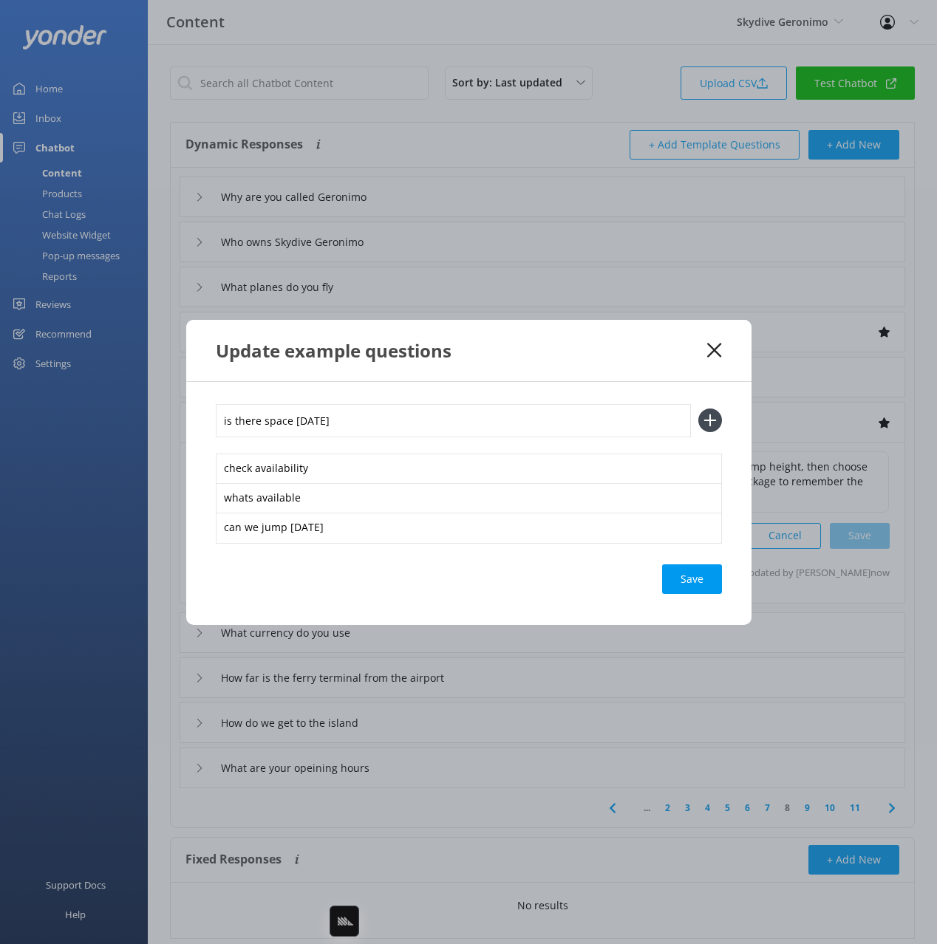
type input "is there space on saturday"
click at [698, 409] on button at bounding box center [710, 421] width 24 height 24
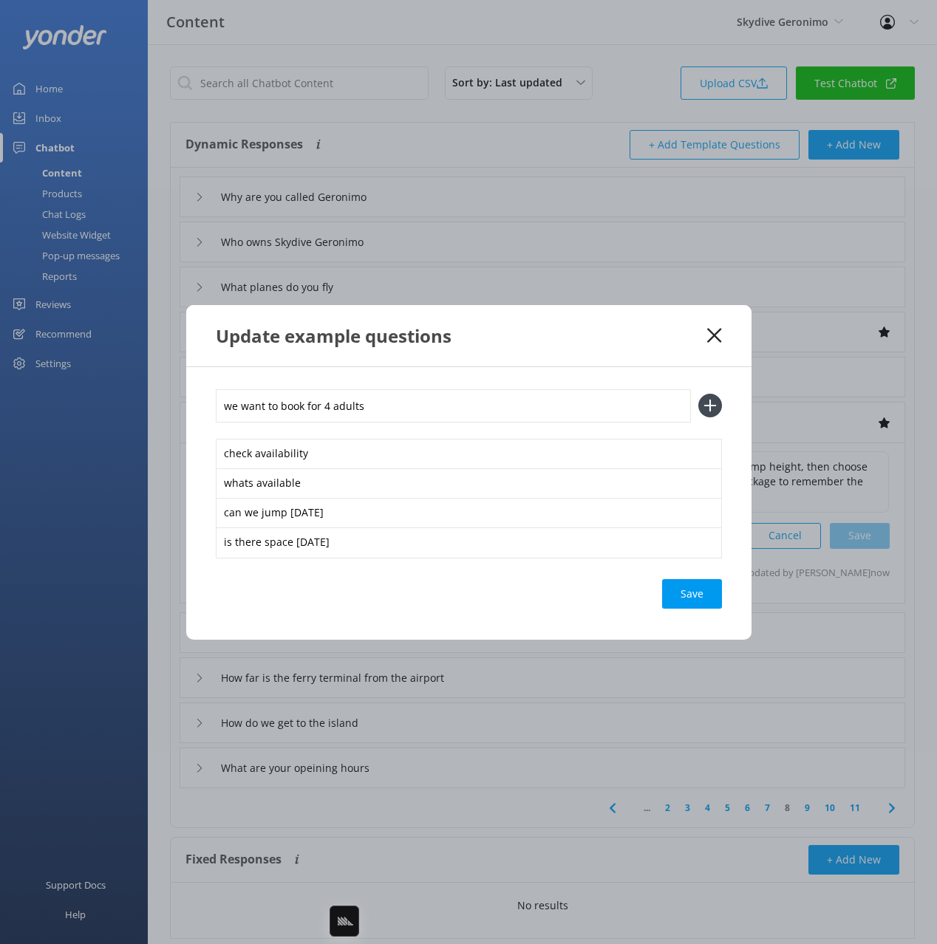
type input "we want to book for 4 adults"
click at [698, 394] on button at bounding box center [710, 406] width 24 height 24
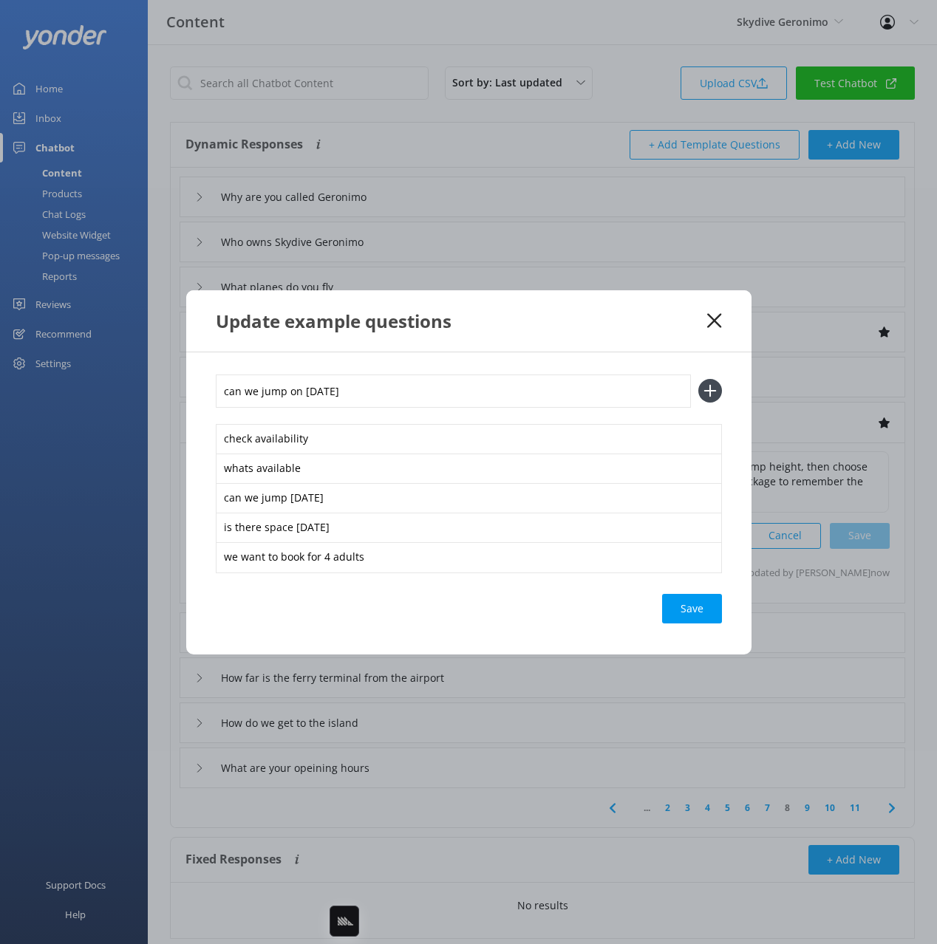
type input "can we jump on September 16th"
click at [698, 379] on button at bounding box center [710, 391] width 24 height 24
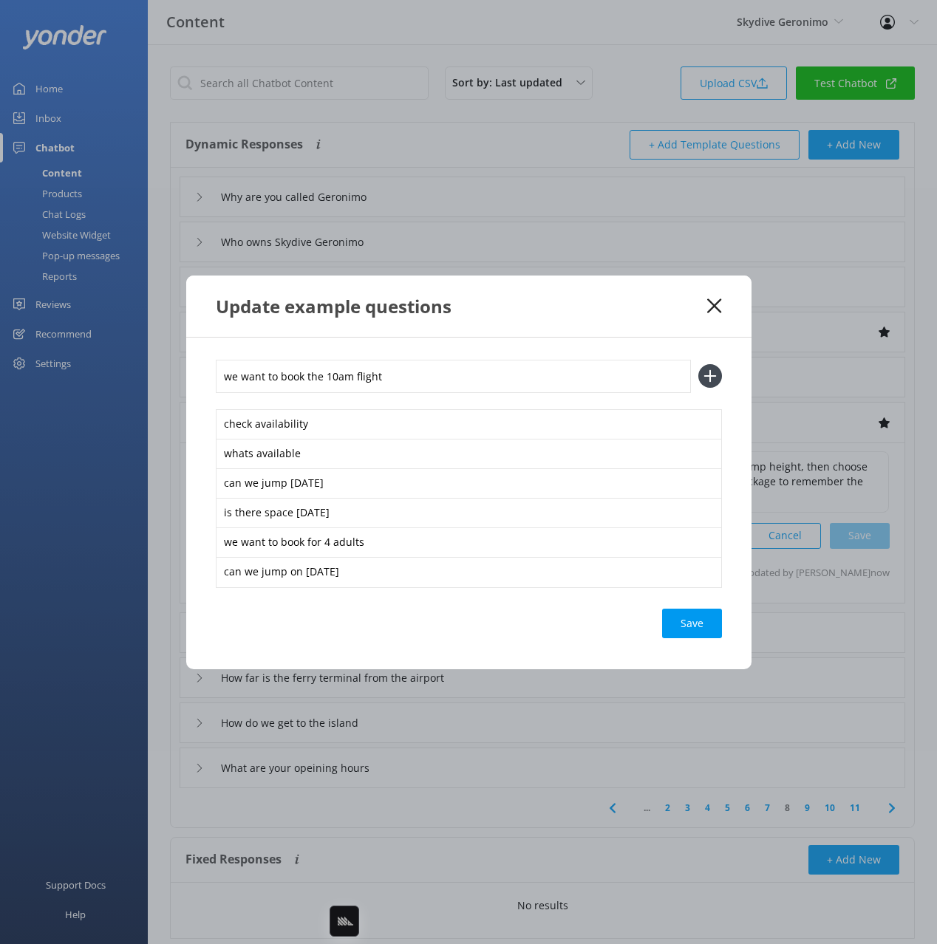
type input "we want to book the 10am flight"
click at [698, 364] on button at bounding box center [710, 376] width 24 height 24
type input "i"
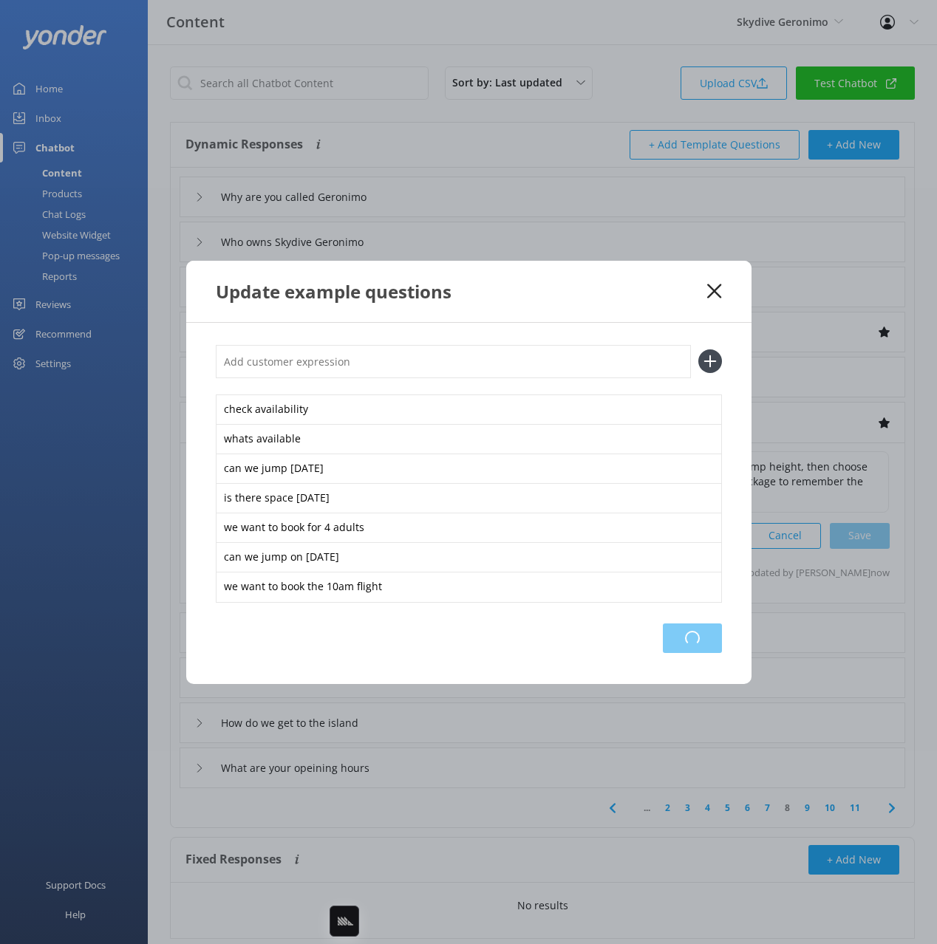
drag, startPoint x: 715, startPoint y: 624, endPoint x: 700, endPoint y: 635, distance: 19.1
click at [715, 624] on div "Loading.." at bounding box center [692, 639] width 59 height 30
click at [649, 306] on div "Update example questions" at bounding box center [468, 291] width 565 height 61
drag, startPoint x: 715, startPoint y: 290, endPoint x: 710, endPoint y: 314, distance: 24.2
click at [715, 290] on use at bounding box center [714, 291] width 14 height 14
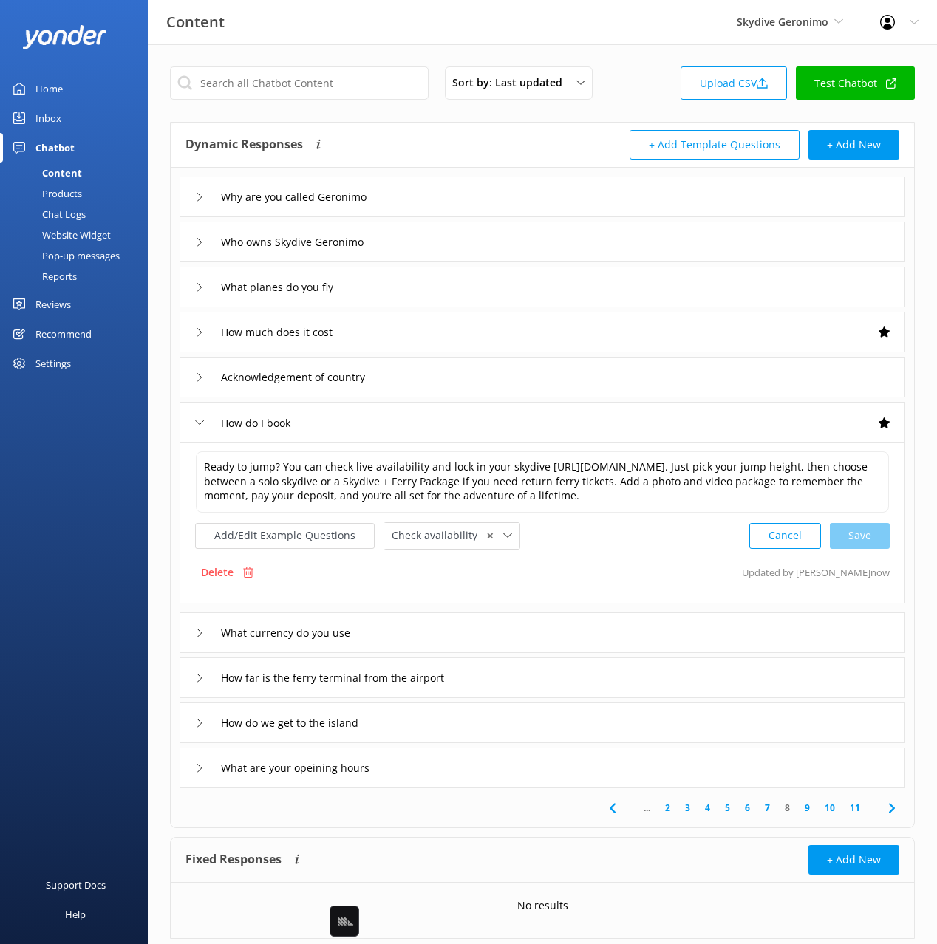
click at [892, 805] on use at bounding box center [891, 808] width 6 height 10
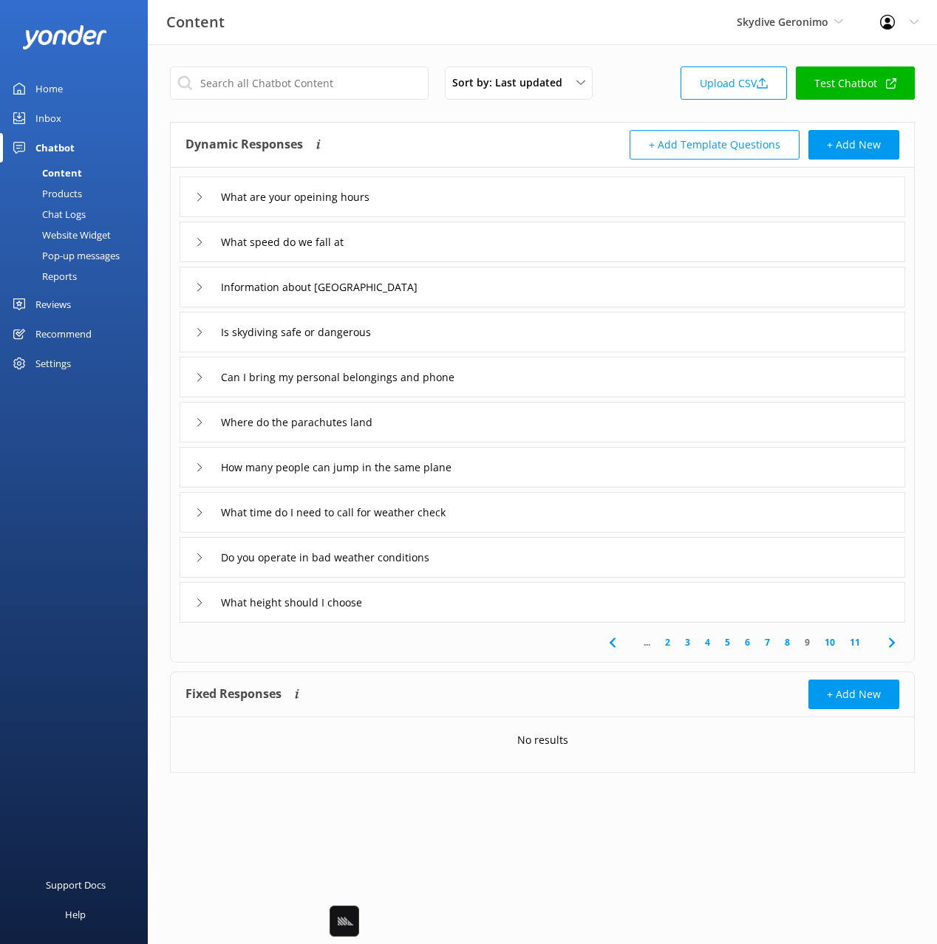
drag, startPoint x: 485, startPoint y: 652, endPoint x: 565, endPoint y: 661, distance: 79.5
click at [486, 652] on div "... 2 3 4 5 6 7 8 9 10 11" at bounding box center [542, 642] width 737 height 39
click at [889, 644] on icon at bounding box center [892, 643] width 18 height 18
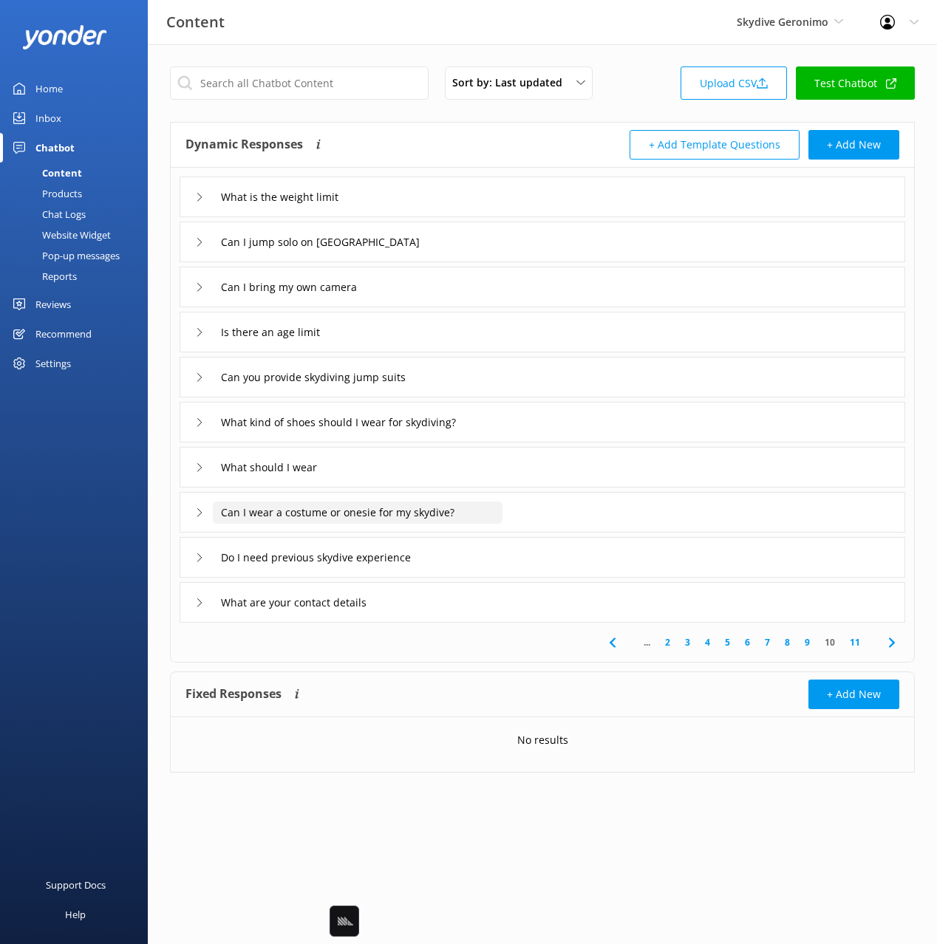
click at [460, 511] on input "Can I wear a costume or onesie for my skydive?" at bounding box center [358, 513] width 290 height 22
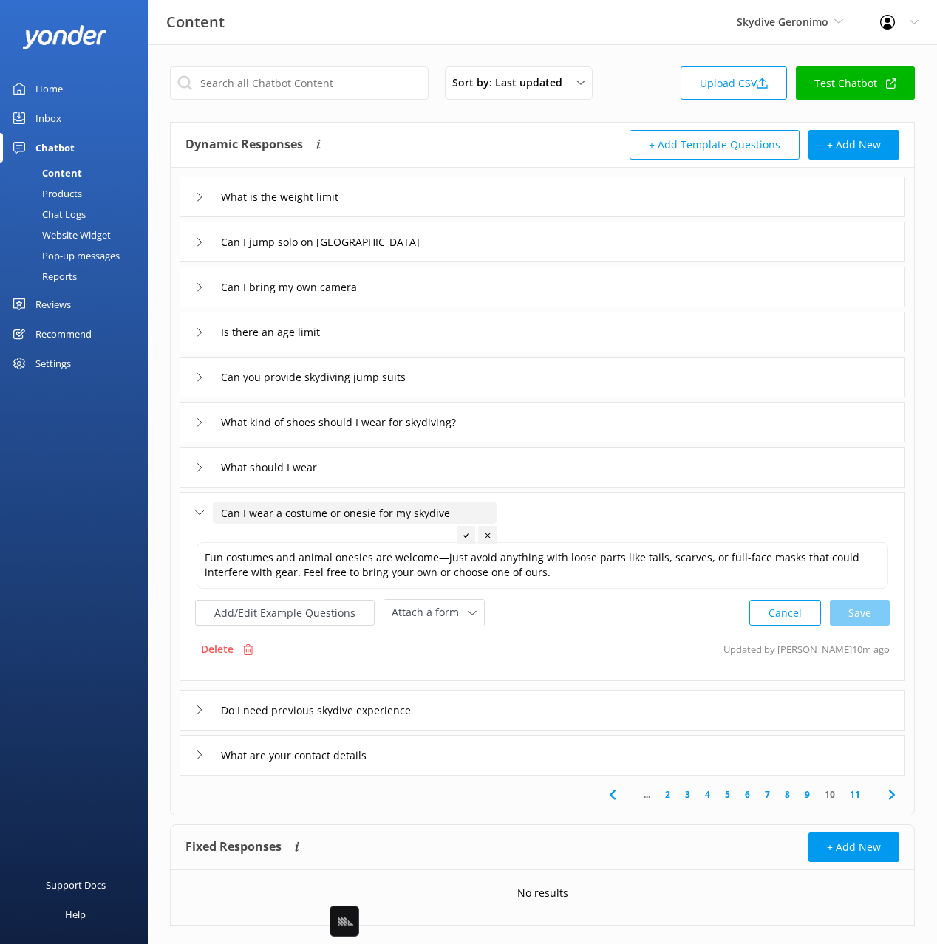
type input "Can I wear a costume or onesie for my skydive"
click at [466, 533] on icon at bounding box center [466, 536] width 6 height 6
click at [455, 418] on input "What kind of shoes should I wear for skydiving?" at bounding box center [361, 423] width 296 height 22
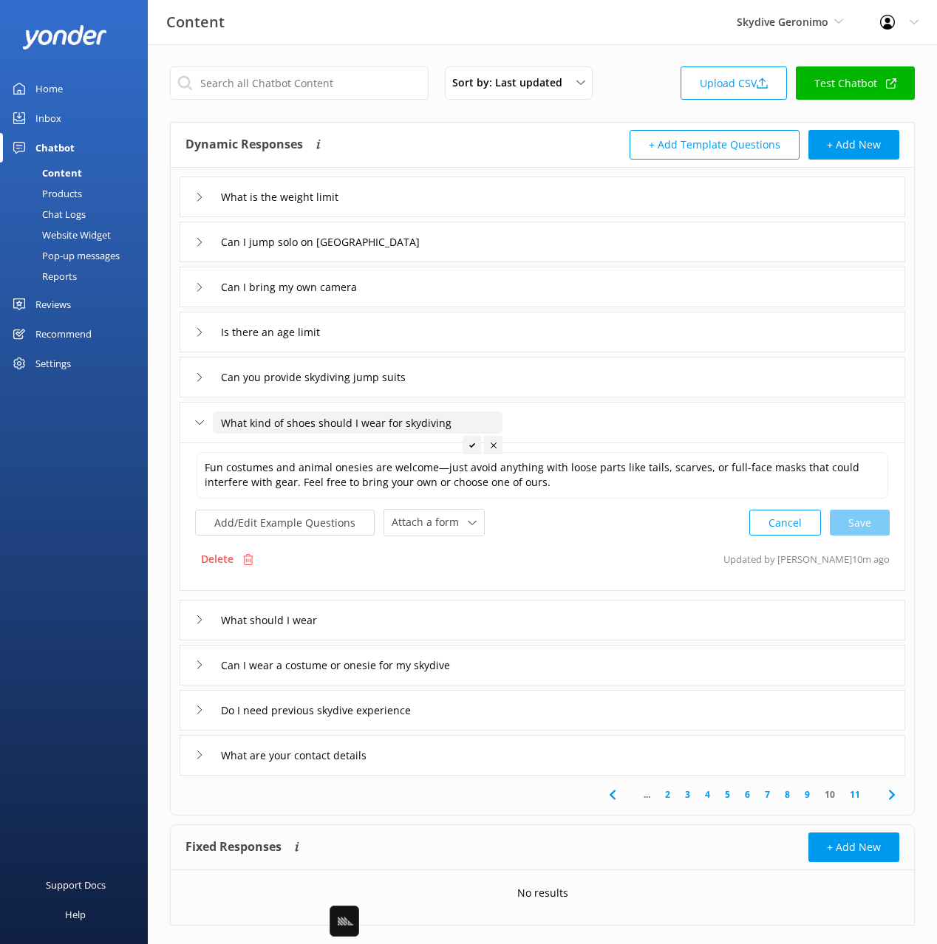
type input "What kind of shoes should I wear for skydiving"
click at [468, 443] on div at bounding box center [472, 445] width 18 height 18
type textarea "Wear enclosed, flat shoes like sneakers or trainers. No flip-flops, sandals, or…"
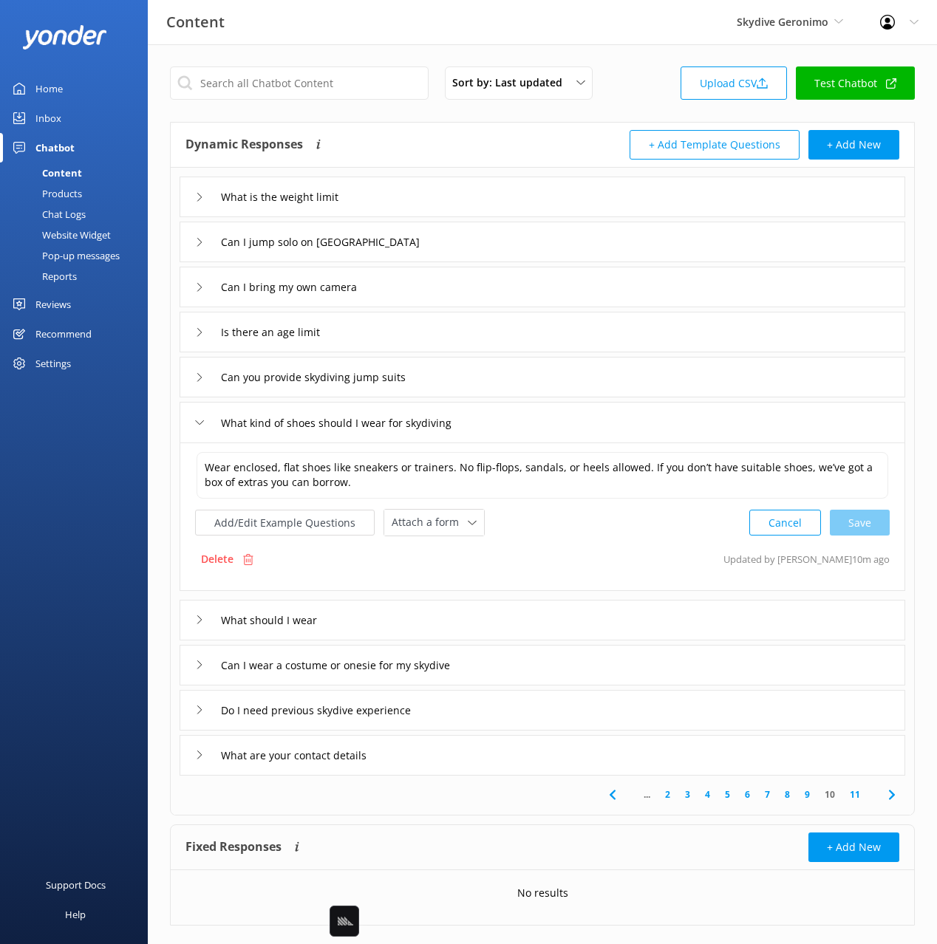
click at [528, 754] on div "What are your contact details" at bounding box center [543, 755] width 726 height 41
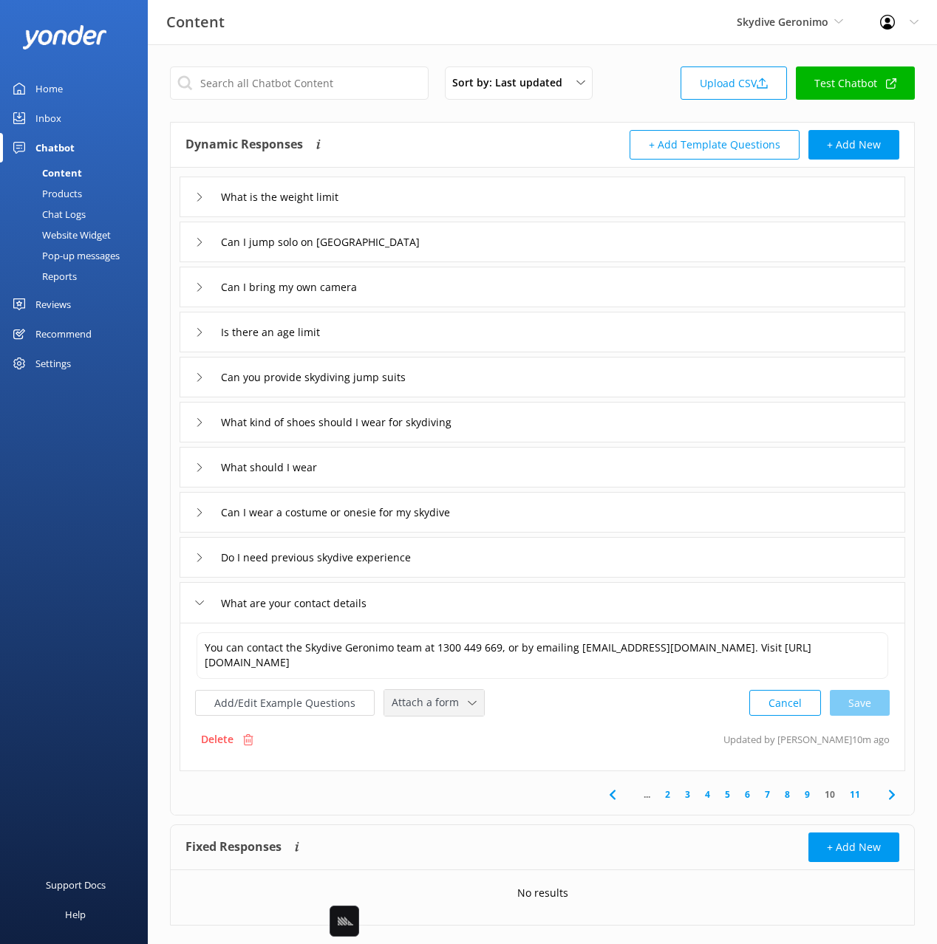
drag, startPoint x: 439, startPoint y: 700, endPoint x: 437, endPoint y: 747, distance: 46.6
click at [439, 700] on span "Attach a form" at bounding box center [430, 703] width 76 height 16
drag, startPoint x: 433, startPoint y: 759, endPoint x: 449, endPoint y: 761, distance: 16.4
click at [433, 759] on div "Check availability" at bounding box center [428, 764] width 73 height 15
click at [486, 699] on span "✕" at bounding box center [489, 702] width 7 height 14
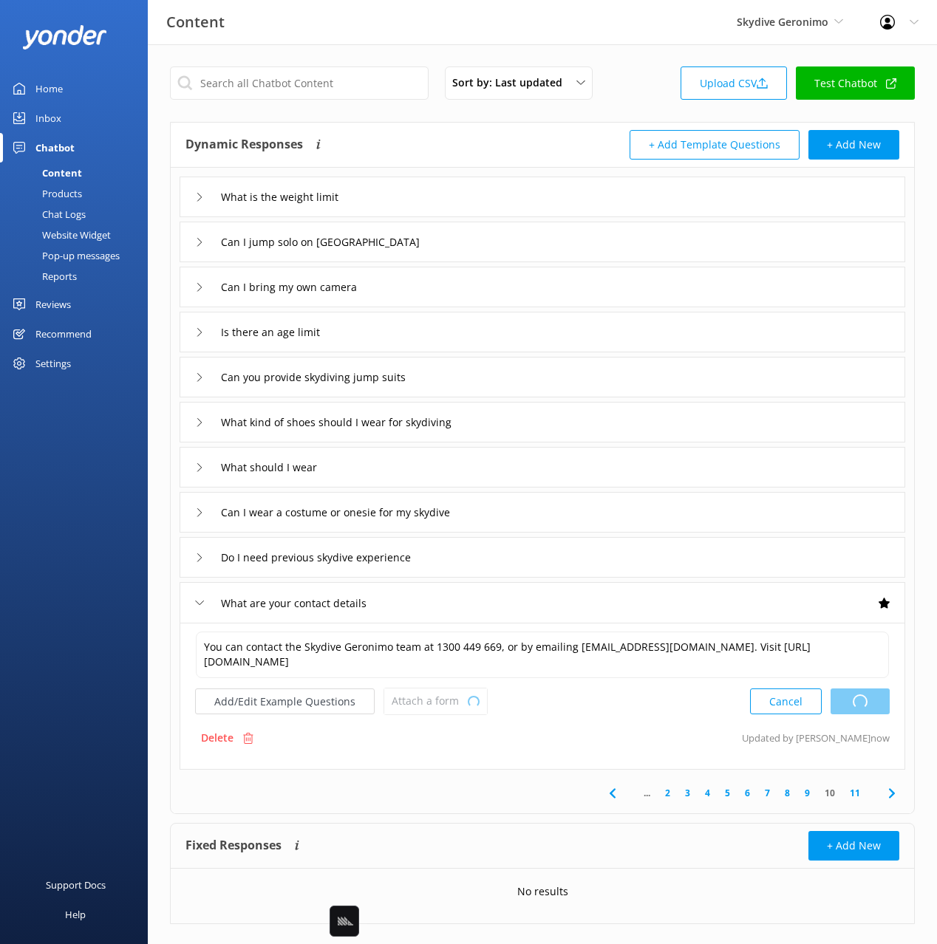
click at [447, 701] on div "Add/Edit Example Questions Attach a form Loading.. Leave contact details Check …" at bounding box center [341, 701] width 293 height 27
click at [420, 698] on span "Attach a form" at bounding box center [430, 701] width 76 height 16
click at [463, 733] on div "Leave contact details" at bounding box center [437, 733] width 90 height 15
click at [886, 793] on icon at bounding box center [892, 794] width 18 height 18
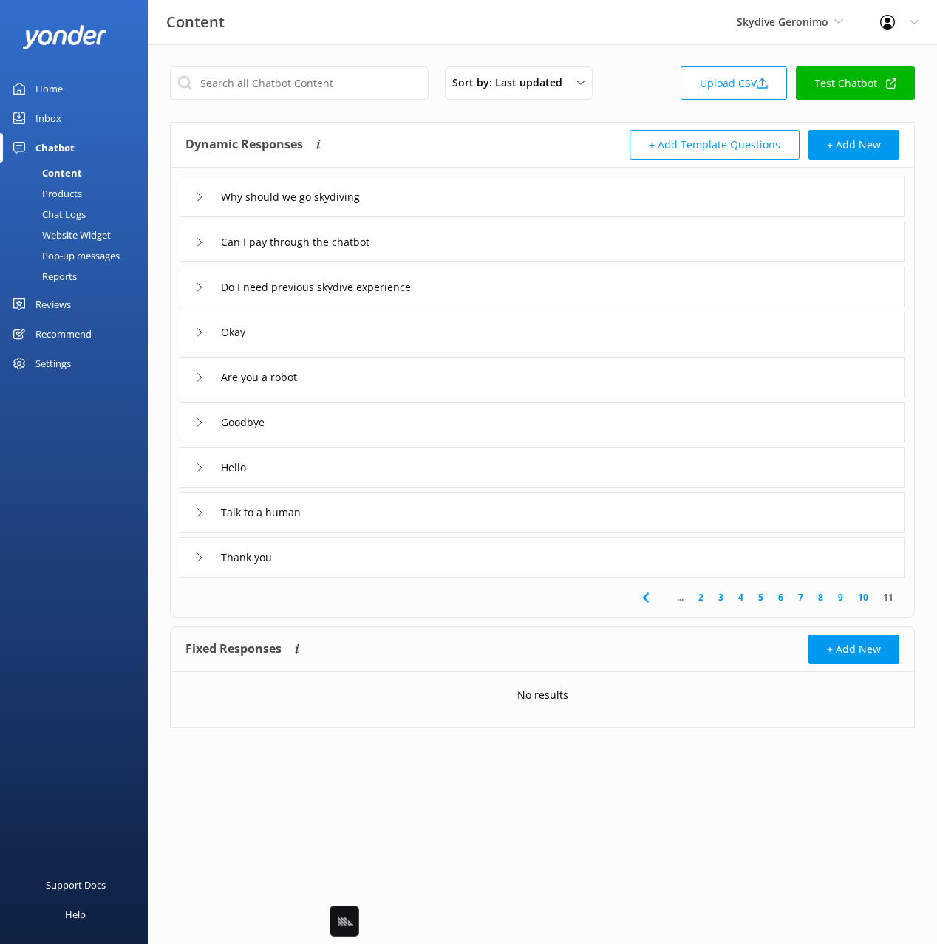
click at [539, 290] on div "Do I need previous skydive experience" at bounding box center [543, 287] width 726 height 41
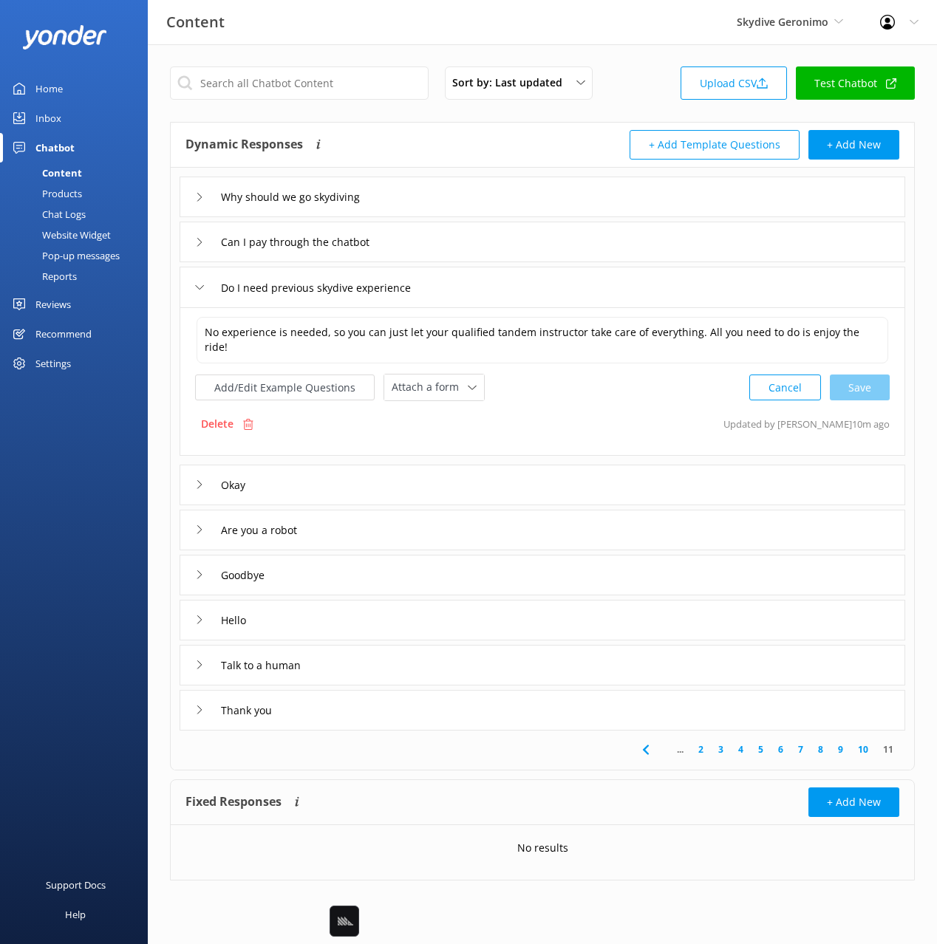
click at [532, 289] on div "Do I need previous skydive experience" at bounding box center [543, 287] width 726 height 41
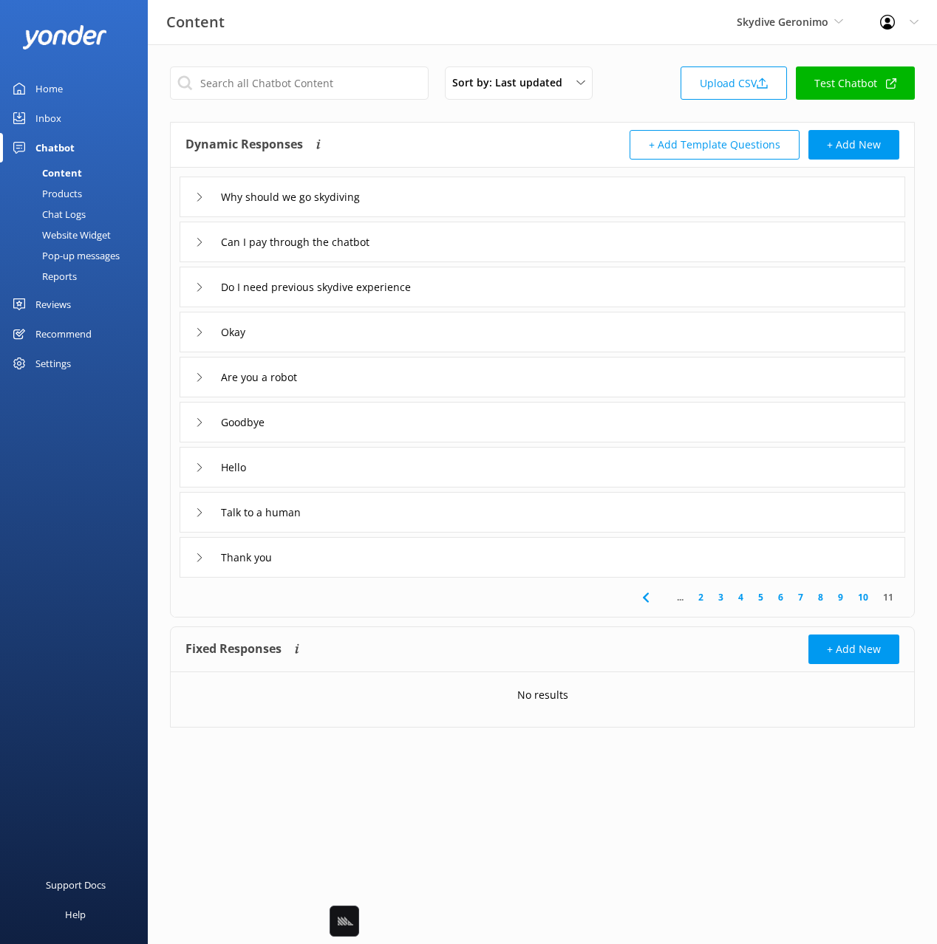
click at [363, 518] on div "Talk to a human" at bounding box center [543, 512] width 726 height 41
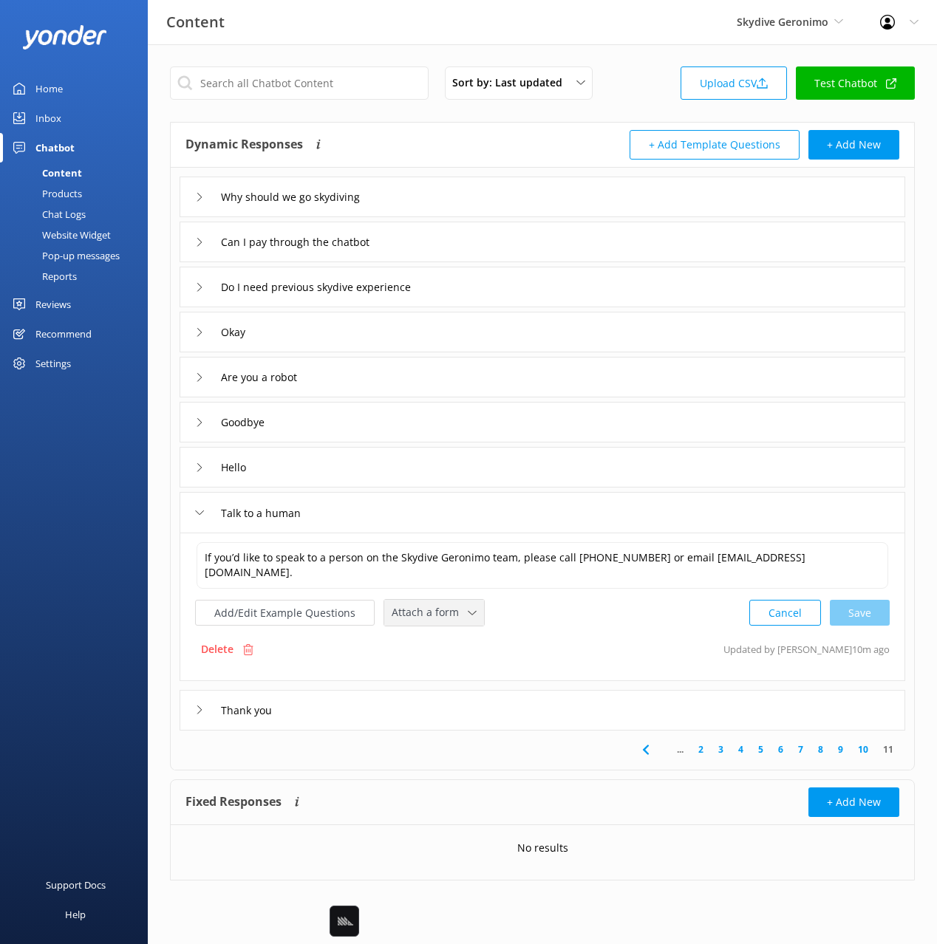
drag, startPoint x: 417, startPoint y: 610, endPoint x: 428, endPoint y: 620, distance: 14.7
click at [420, 610] on span "Attach a form" at bounding box center [430, 612] width 76 height 16
click at [450, 633] on link "Leave contact details" at bounding box center [451, 645] width 132 height 30
click at [308, 611] on button "Add/Edit Example Questions" at bounding box center [285, 612] width 180 height 26
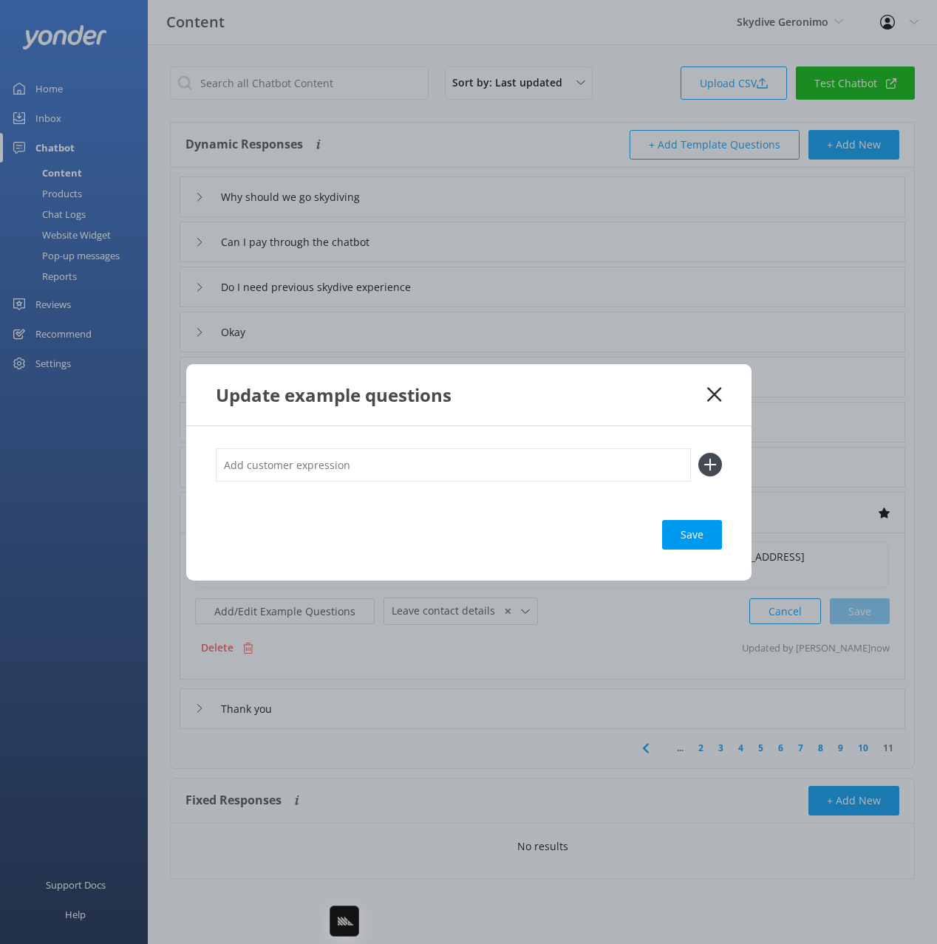
click at [436, 463] on input "text" at bounding box center [453, 465] width 475 height 33
type input "customer serice"
click at [698, 453] on button at bounding box center [710, 465] width 24 height 24
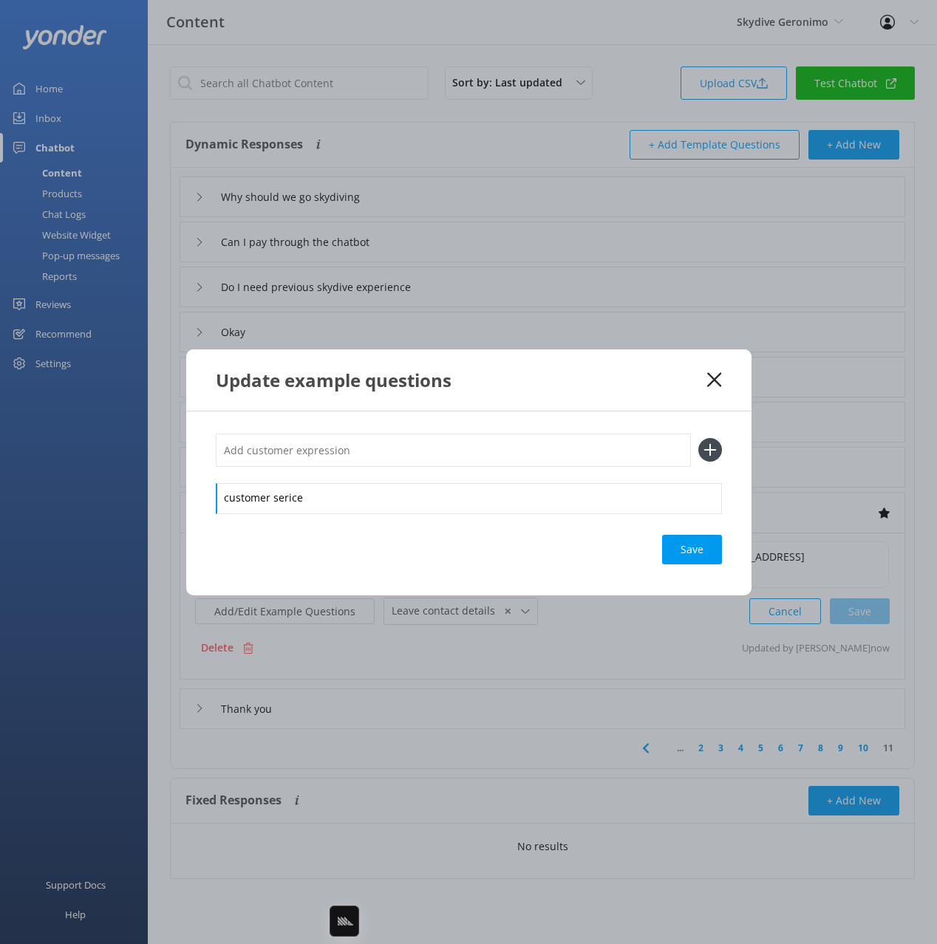
drag, startPoint x: 285, startPoint y: 496, endPoint x: 314, endPoint y: 550, distance: 61.8
click at [285, 497] on div "customer serice" at bounding box center [469, 498] width 506 height 31
click at [284, 447] on input "text" at bounding box center [453, 450] width 475 height 33
type input "agent"
click at [698, 438] on button at bounding box center [710, 450] width 24 height 24
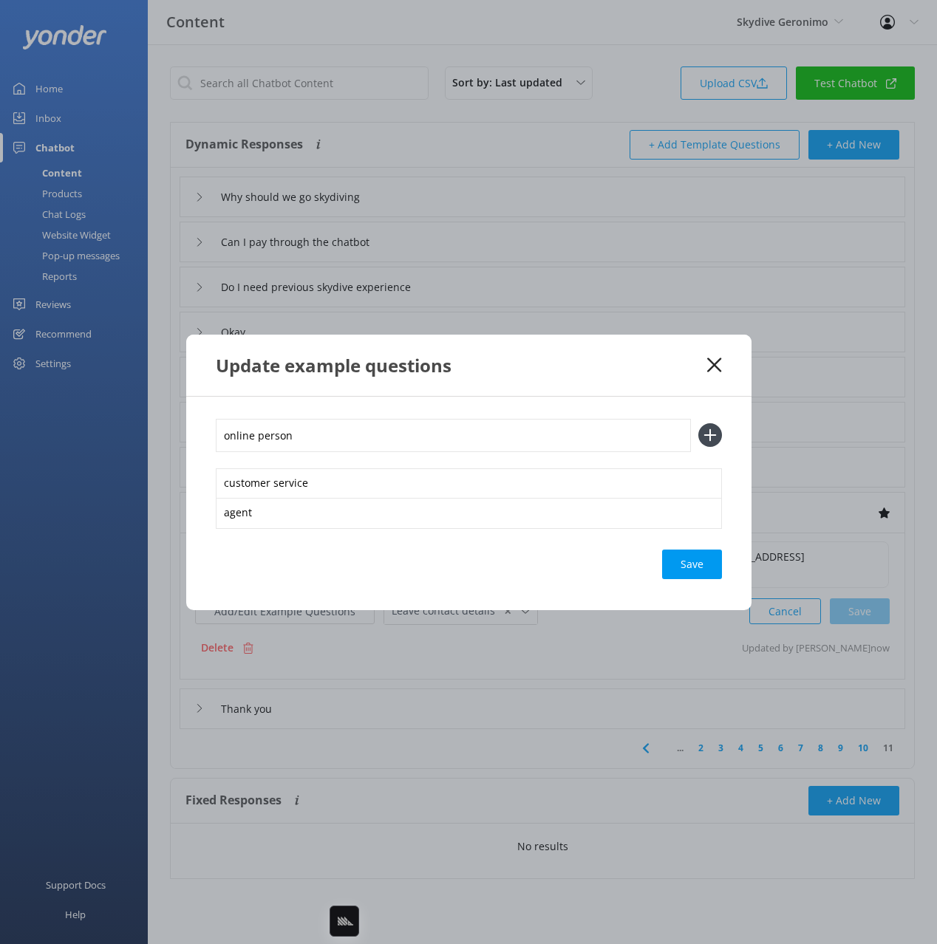
type input "online person"
click at [698, 423] on button at bounding box center [710, 435] width 24 height 24
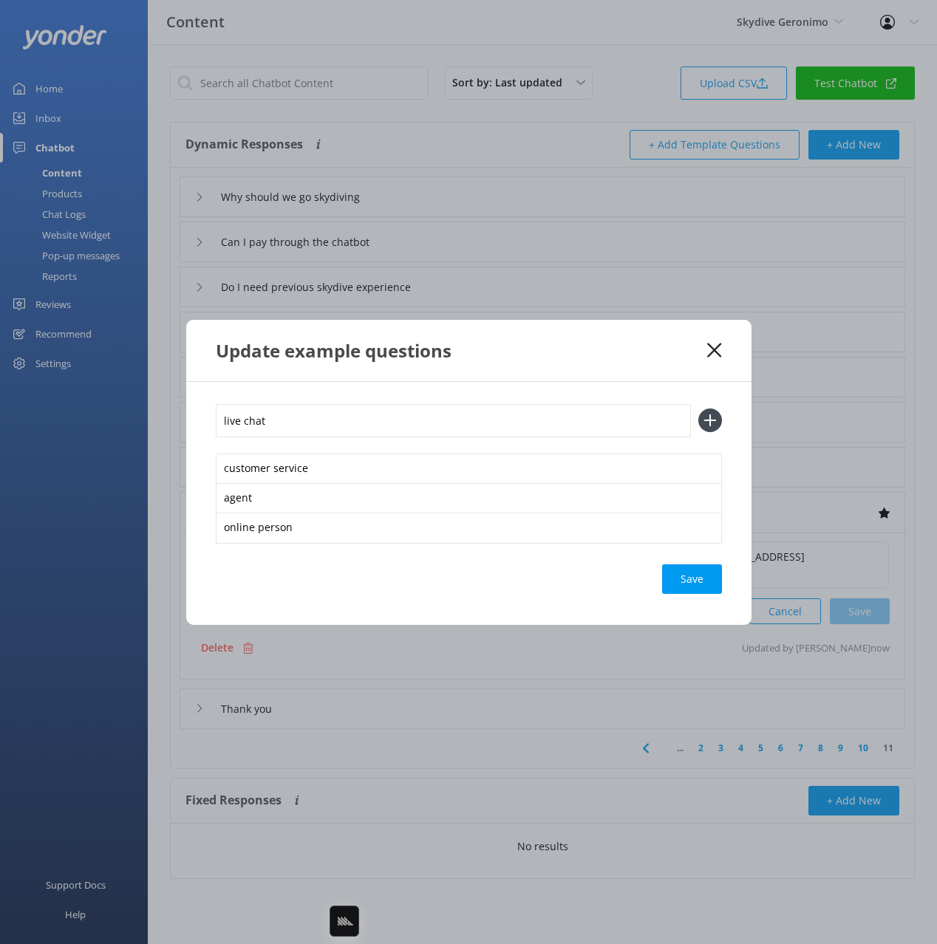
type input "live chat"
click at [698, 409] on button at bounding box center [710, 421] width 24 height 24
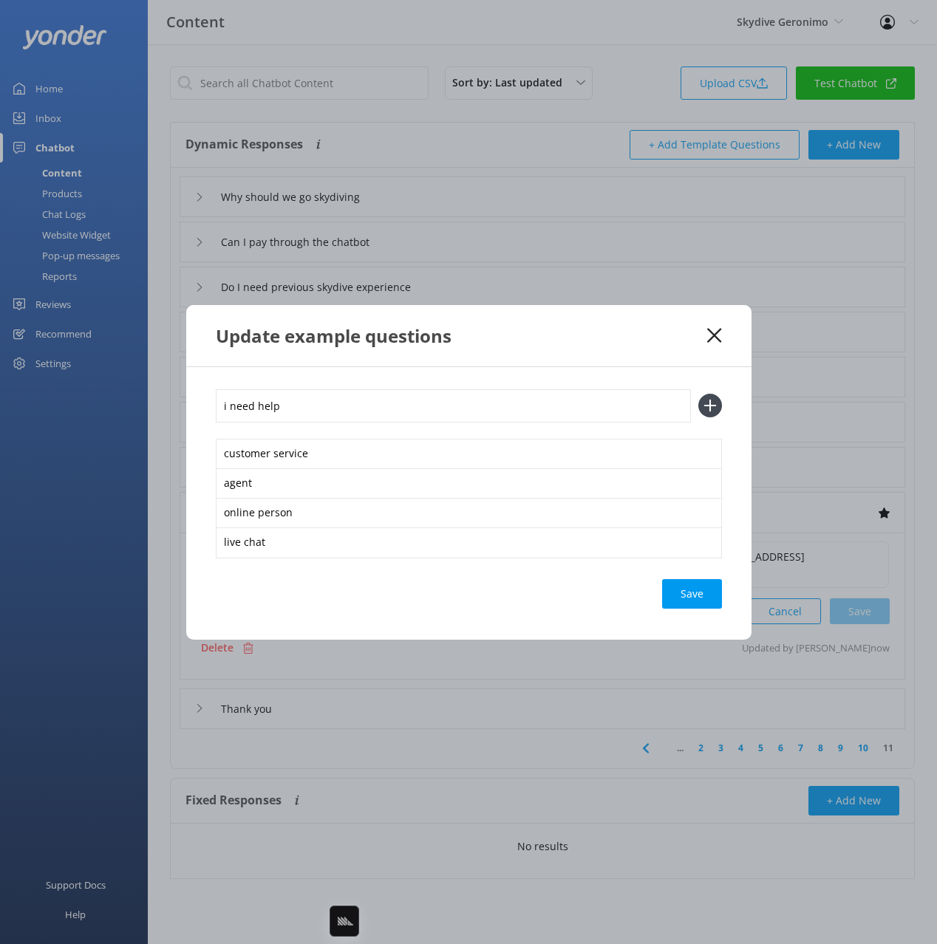
type input "i need help"
click at [698, 394] on button at bounding box center [710, 406] width 24 height 24
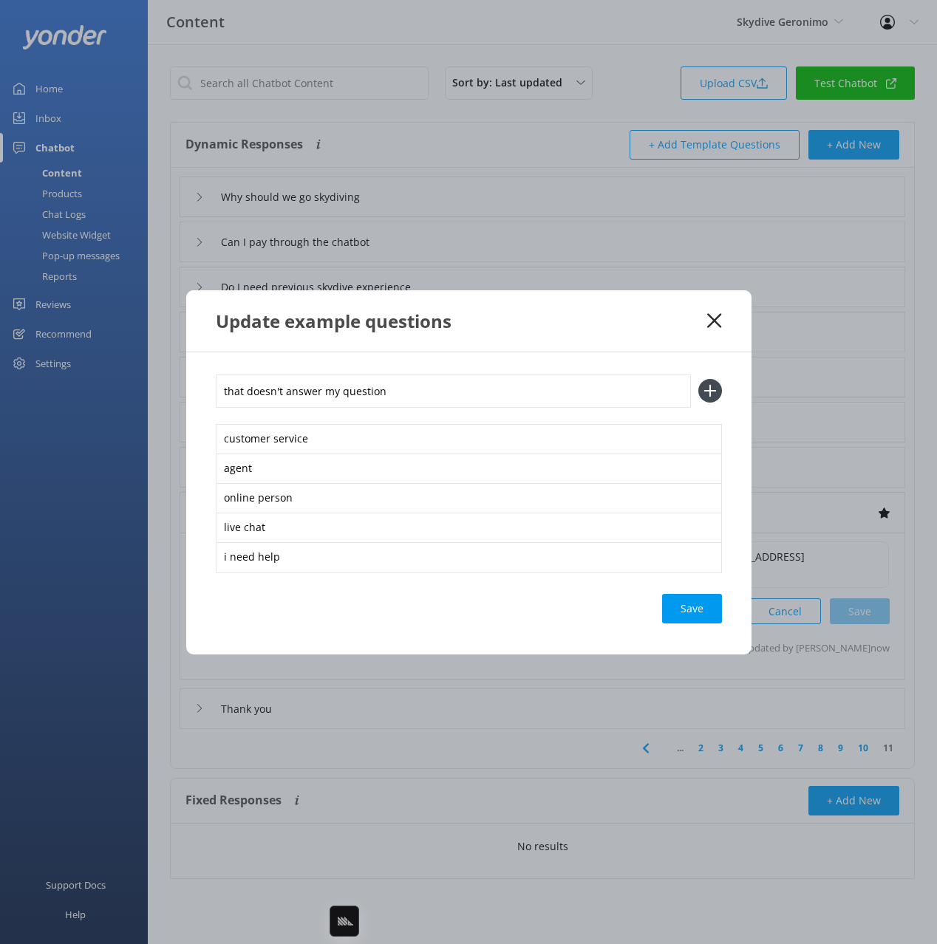
type input "that doesn't answer my question"
click at [698, 379] on button at bounding box center [710, 391] width 24 height 24
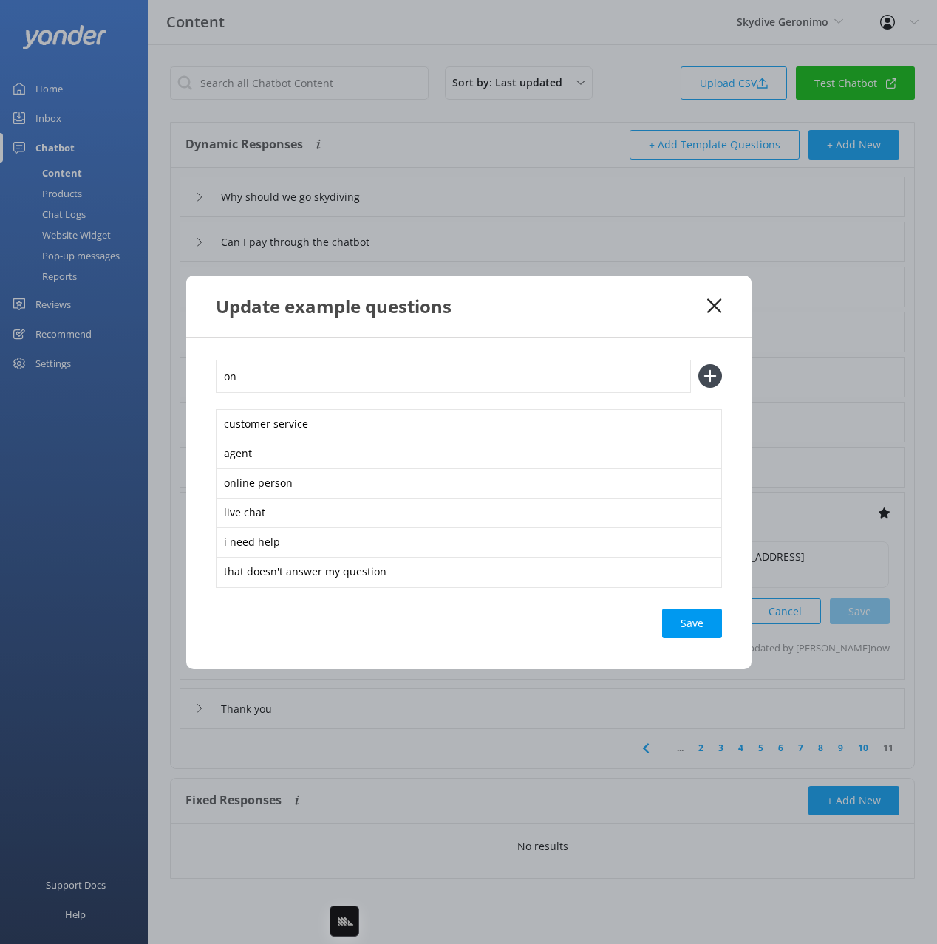
type input "o"
type input "customer representative please"
click at [698, 364] on button at bounding box center [710, 376] width 24 height 24
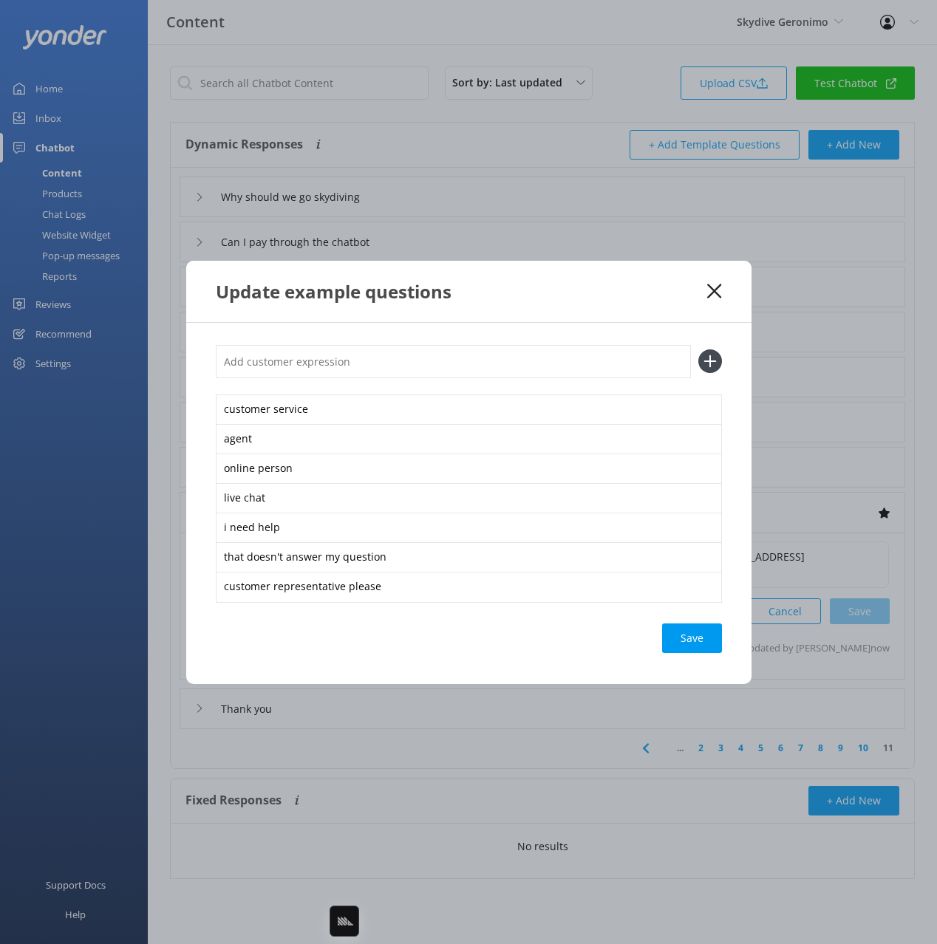
type input "s"
type input "connect me with a real person"
click at [698, 350] on button at bounding box center [710, 362] width 24 height 24
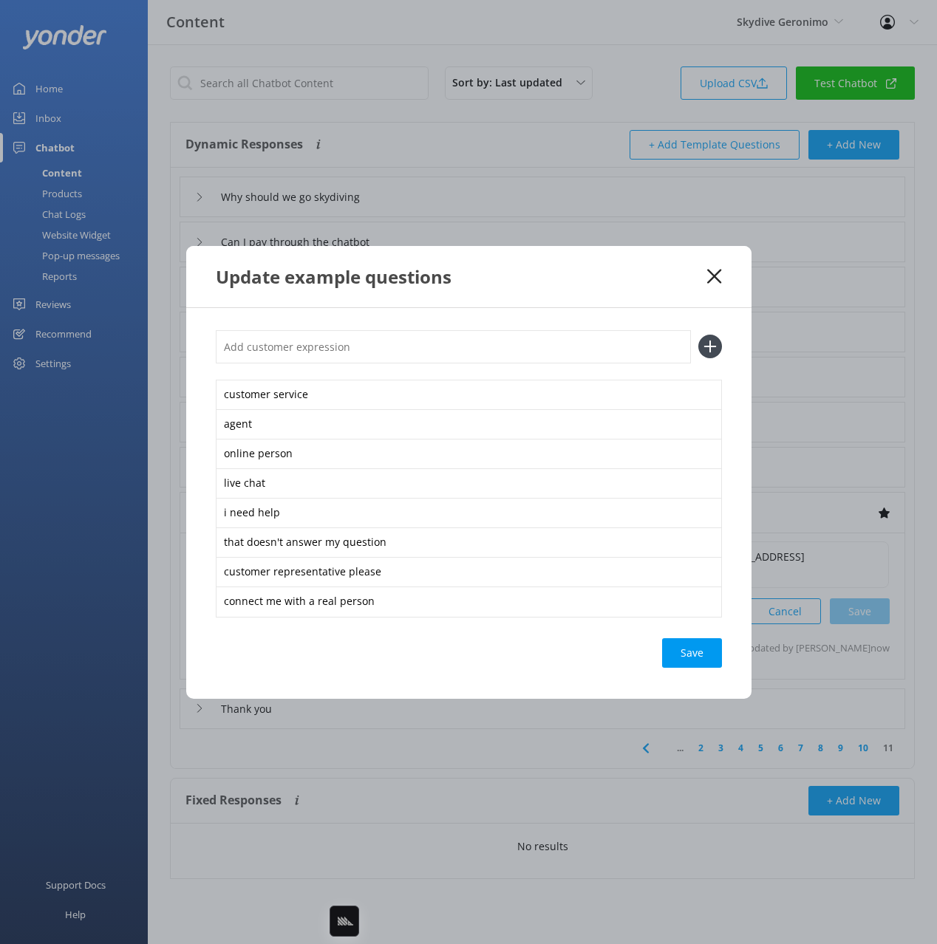
click at [666, 646] on div "Save" at bounding box center [692, 653] width 60 height 30
click at [618, 293] on div "Update example questions" at bounding box center [468, 276] width 565 height 61
click at [712, 273] on use at bounding box center [714, 276] width 14 height 14
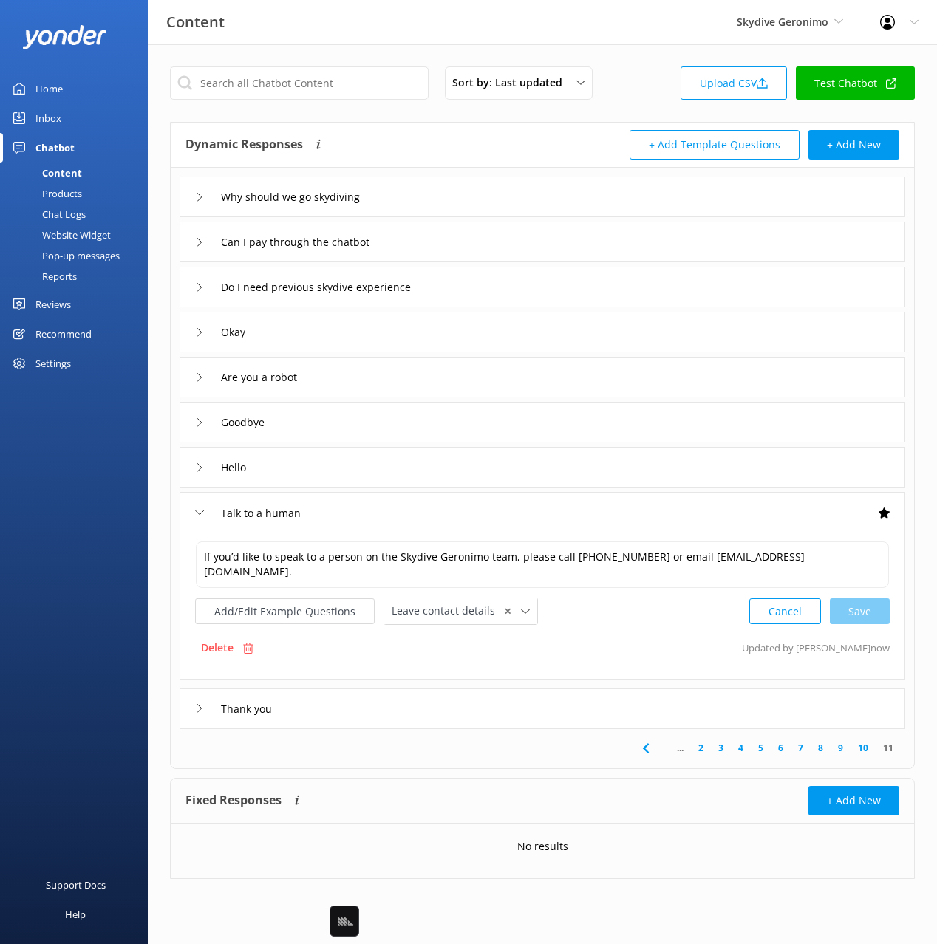
drag, startPoint x: 400, startPoint y: 136, endPoint x: 379, endPoint y: 116, distance: 28.7
click at [399, 136] on div "Dynamic Responses The chatbot will generate a response based on the content inf…" at bounding box center [363, 145] width 357 height 30
drag, startPoint x: 379, startPoint y: 116, endPoint x: 393, endPoint y: 141, distance: 28.8
click at [380, 116] on div "Sort by: Last updated Title (A-Z) Last updated Upload CSV Test Chatbot Dynamic …" at bounding box center [542, 483] width 789 height 879
click at [601, 664] on div "If you’d like to speak to a person on the Skydive Geronimo team, please call 13…" at bounding box center [543, 606] width 726 height 147
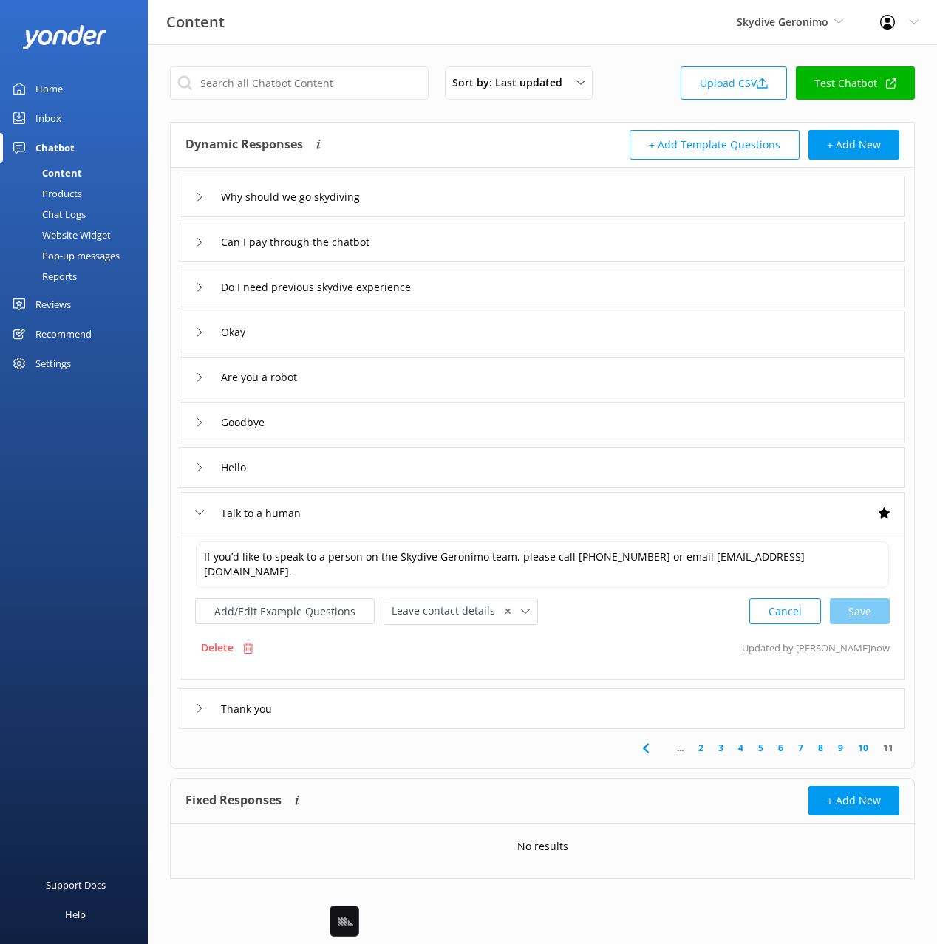
click at [561, 522] on div "Talk to a human" at bounding box center [543, 512] width 726 height 41
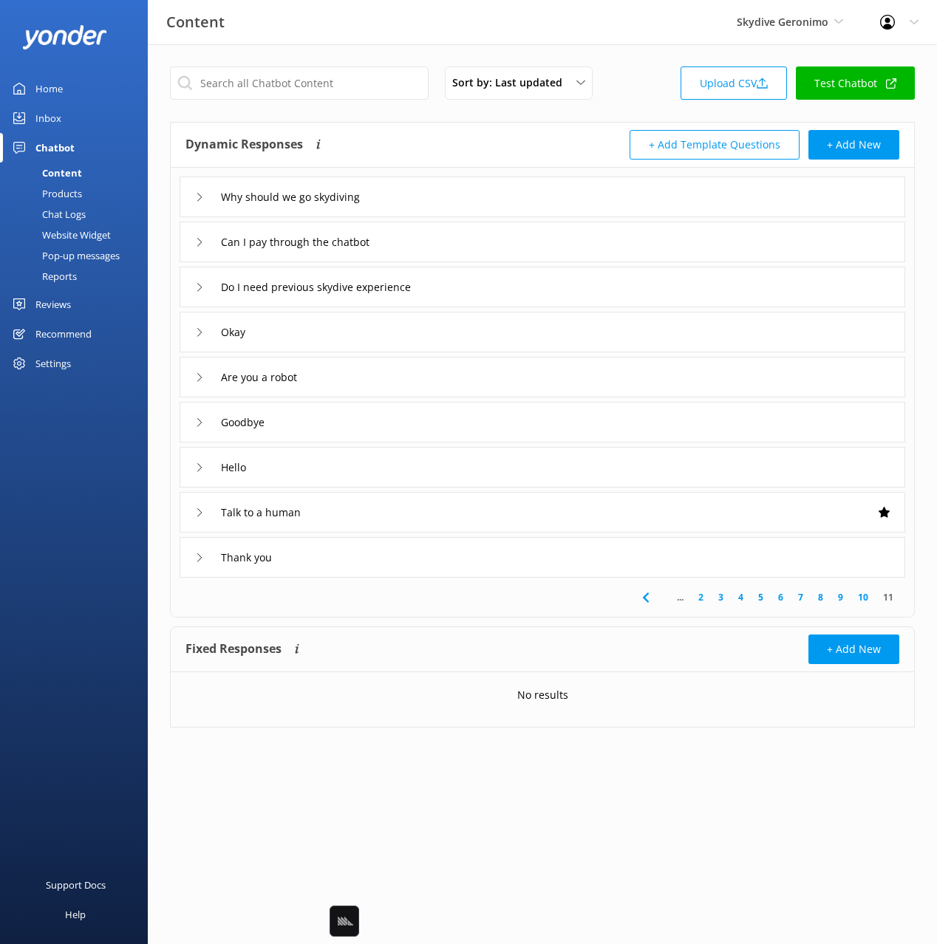
click at [66, 214] on div "Chat Logs" at bounding box center [47, 214] width 77 height 21
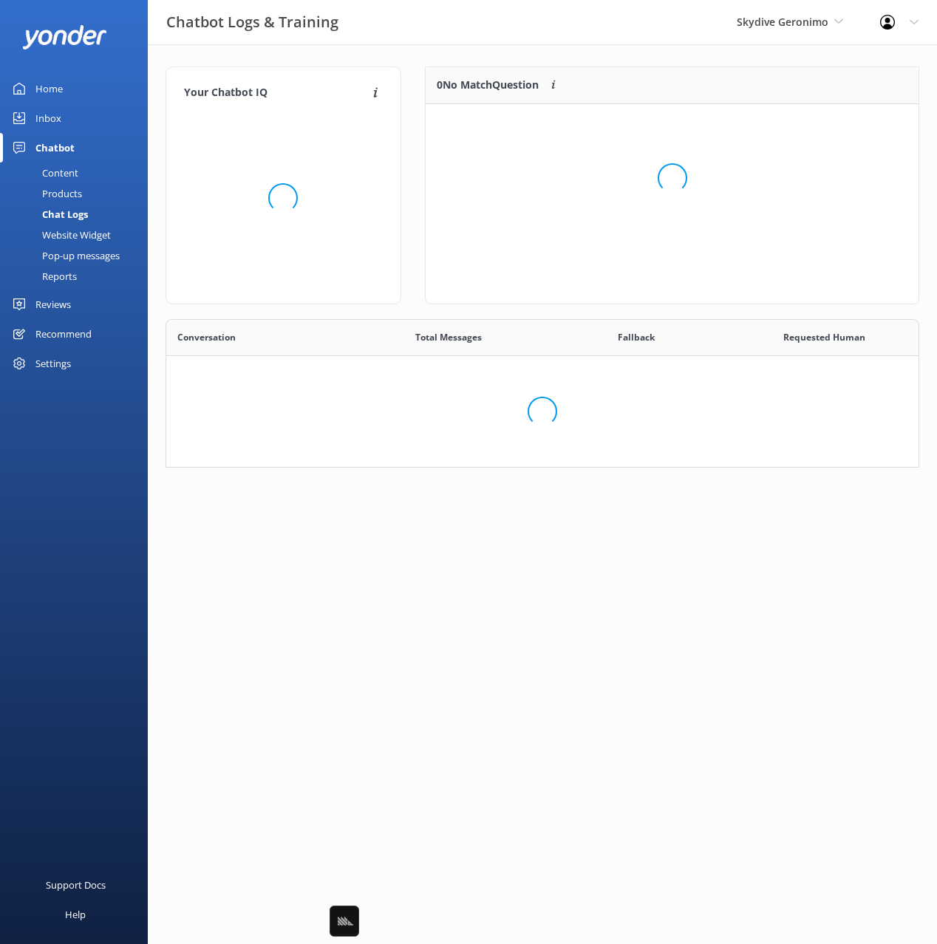
scroll to position [149, 754]
click at [72, 241] on div "Website Widget" at bounding box center [60, 235] width 102 height 21
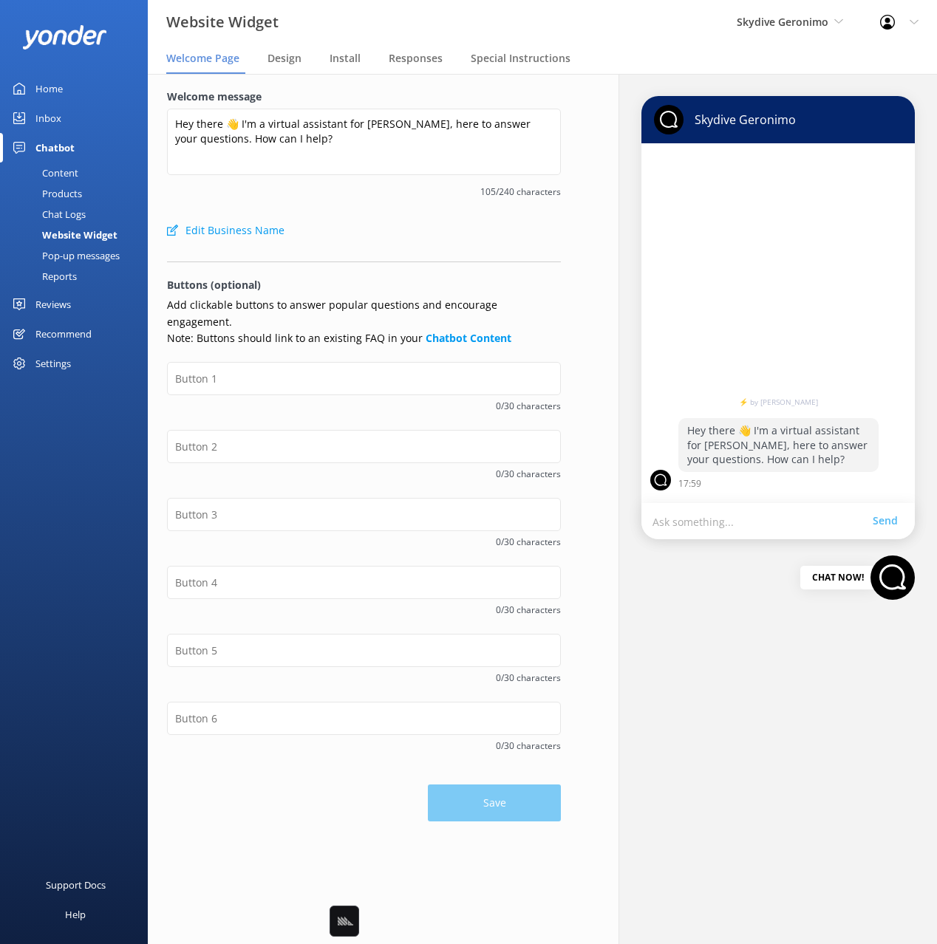
click at [418, 222] on div "Edit Business Name" at bounding box center [364, 231] width 394 height 30
click at [475, 366] on input "text" at bounding box center [364, 378] width 394 height 33
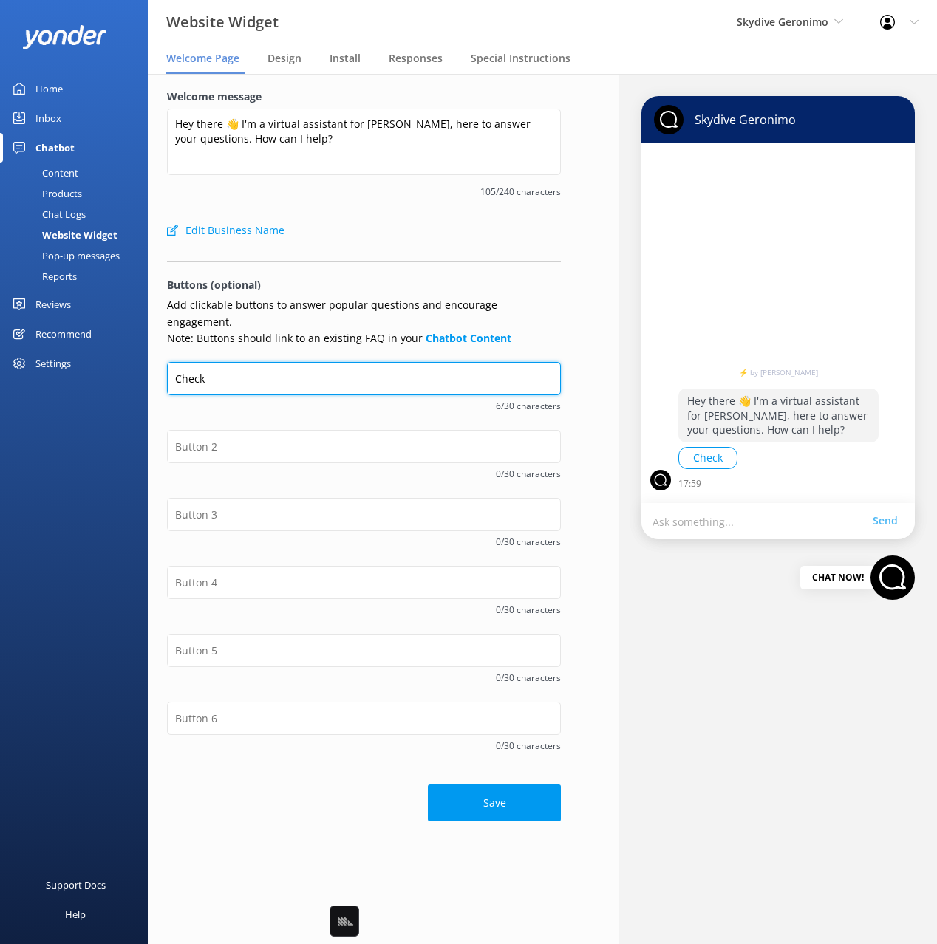
type input "Check Availability"
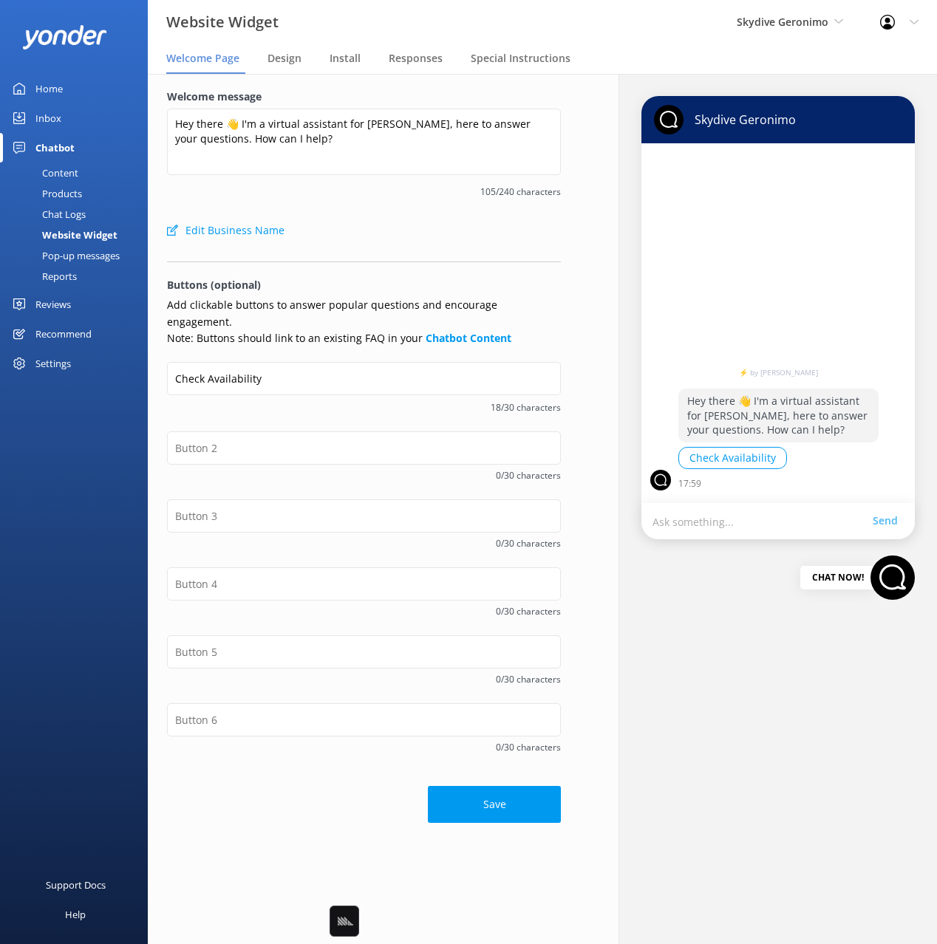
drag, startPoint x: 380, startPoint y: 404, endPoint x: 368, endPoint y: 434, distance: 31.8
click at [379, 405] on div "Check Availability 18/30 characters" at bounding box center [364, 396] width 394 height 69
click at [287, 569] on input "text" at bounding box center [364, 583] width 394 height 33
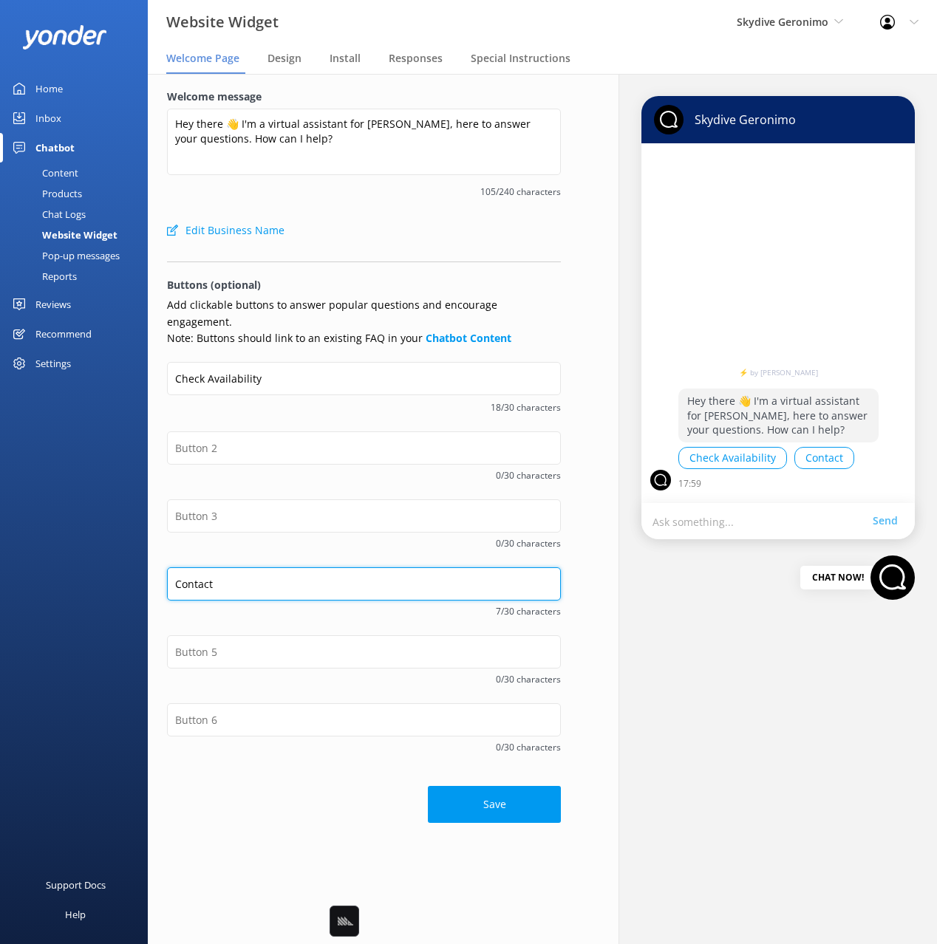
type input "Contact Details"
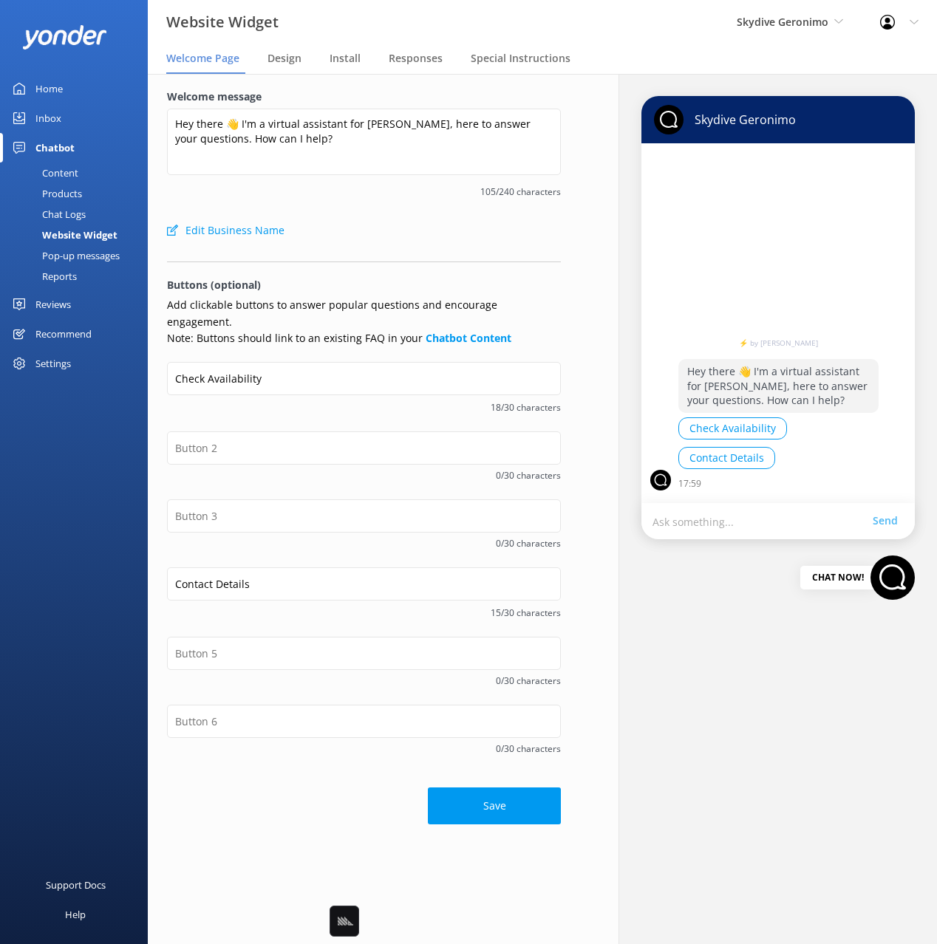
drag, startPoint x: 363, startPoint y: 516, endPoint x: 363, endPoint y: 508, distance: 8.1
click at [363, 533] on div "0/30 characters" at bounding box center [364, 542] width 394 height 18
click at [362, 508] on input "text" at bounding box center [364, 516] width 394 height 33
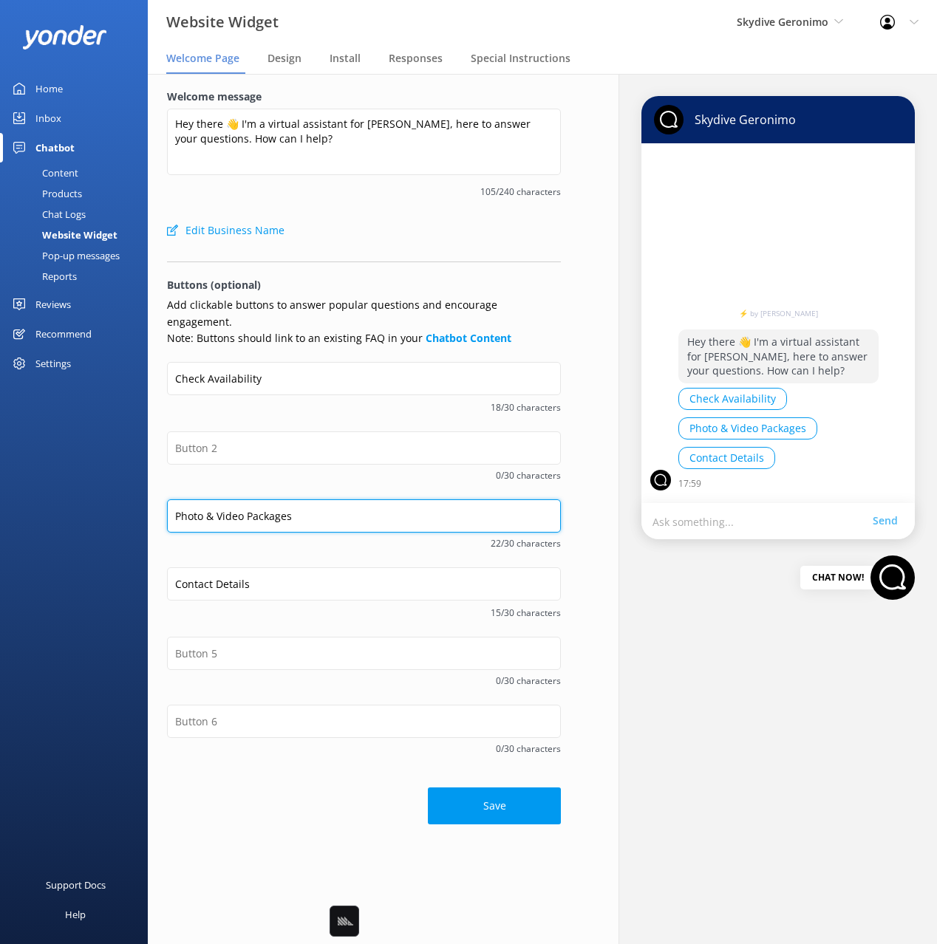
type input "Photo & Video Packages"
click at [289, 502] on input "Photo & Video Packages" at bounding box center [364, 516] width 394 height 33
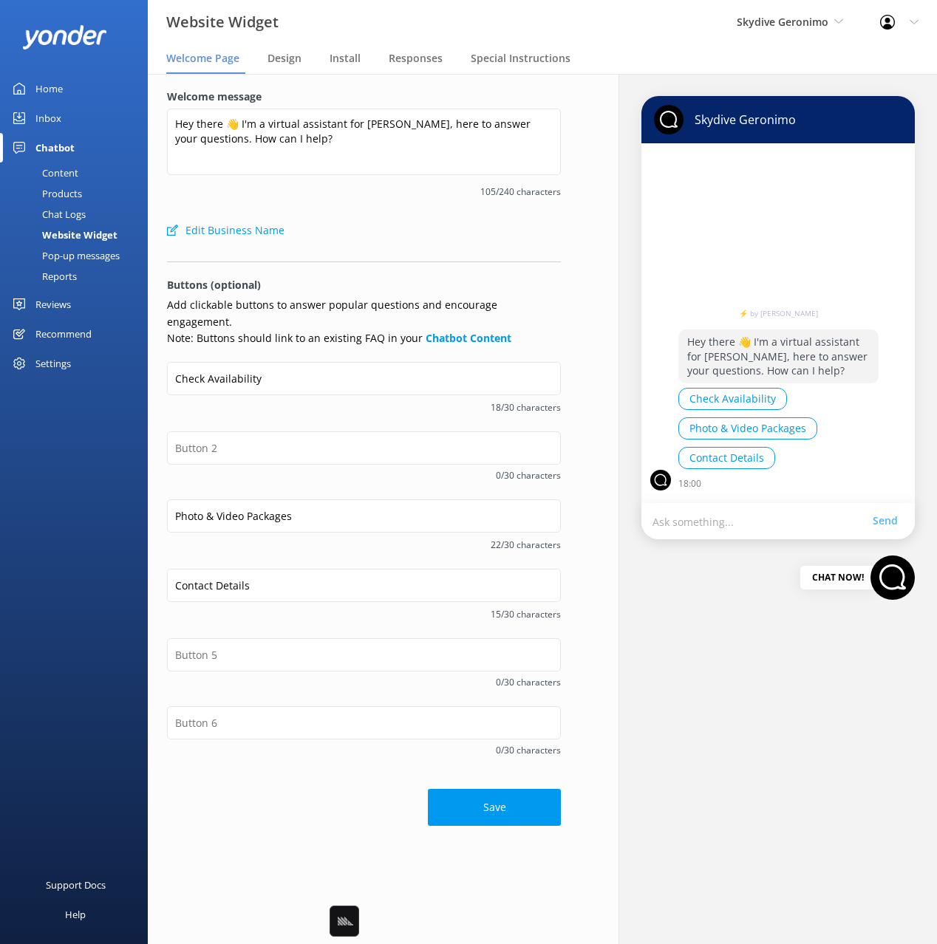
drag, startPoint x: 299, startPoint y: 528, endPoint x: 269, endPoint y: 570, distance: 51.5
click at [297, 538] on span "22/30 characters" at bounding box center [364, 545] width 394 height 14
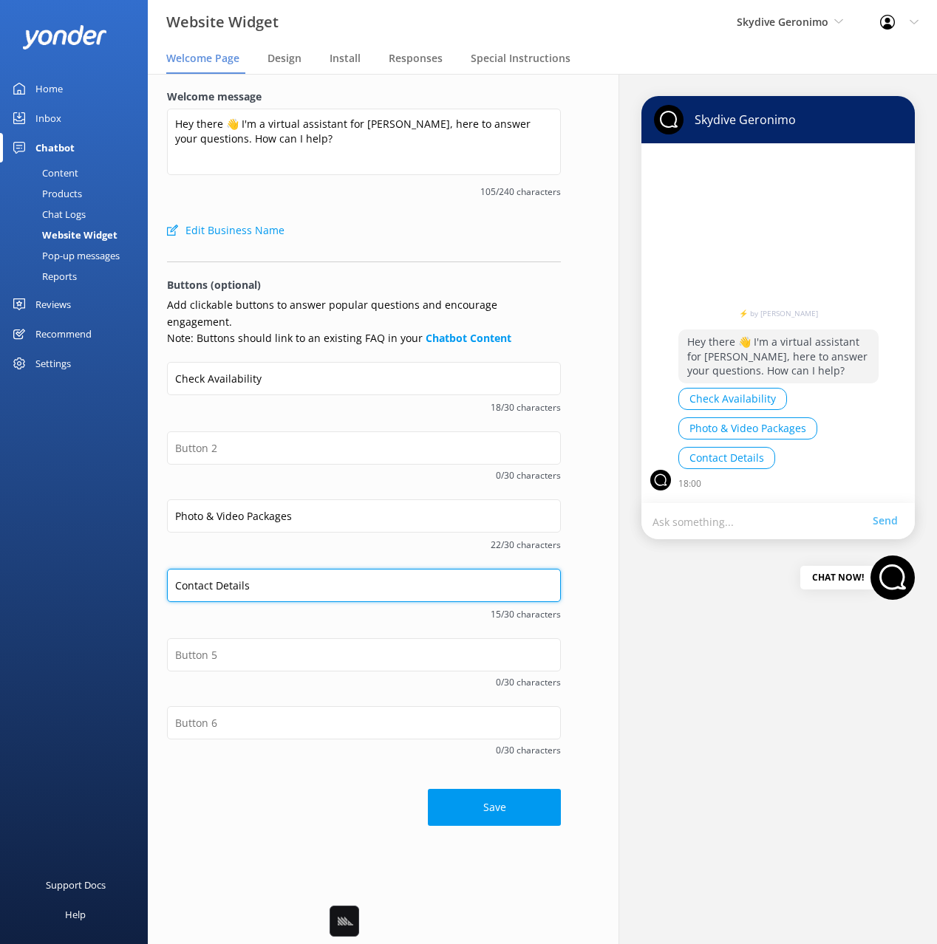
drag, startPoint x: 266, startPoint y: 568, endPoint x: 159, endPoint y: 567, distance: 107.2
click at [159, 567] on div "Welcome message Hey there 👋 I'm a virtual assistant for Skydive Geronimo, here …" at bounding box center [364, 457] width 432 height 767
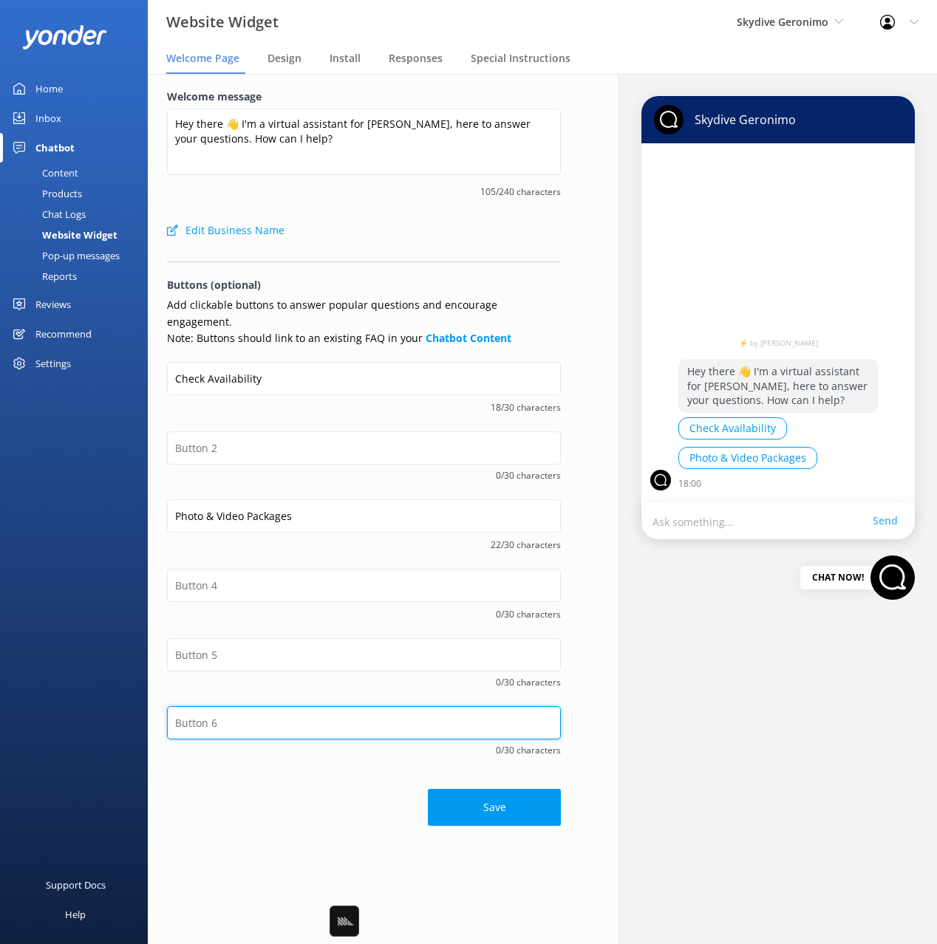
click at [224, 710] on input "text" at bounding box center [364, 722] width 394 height 33
paste input "Contact Details"
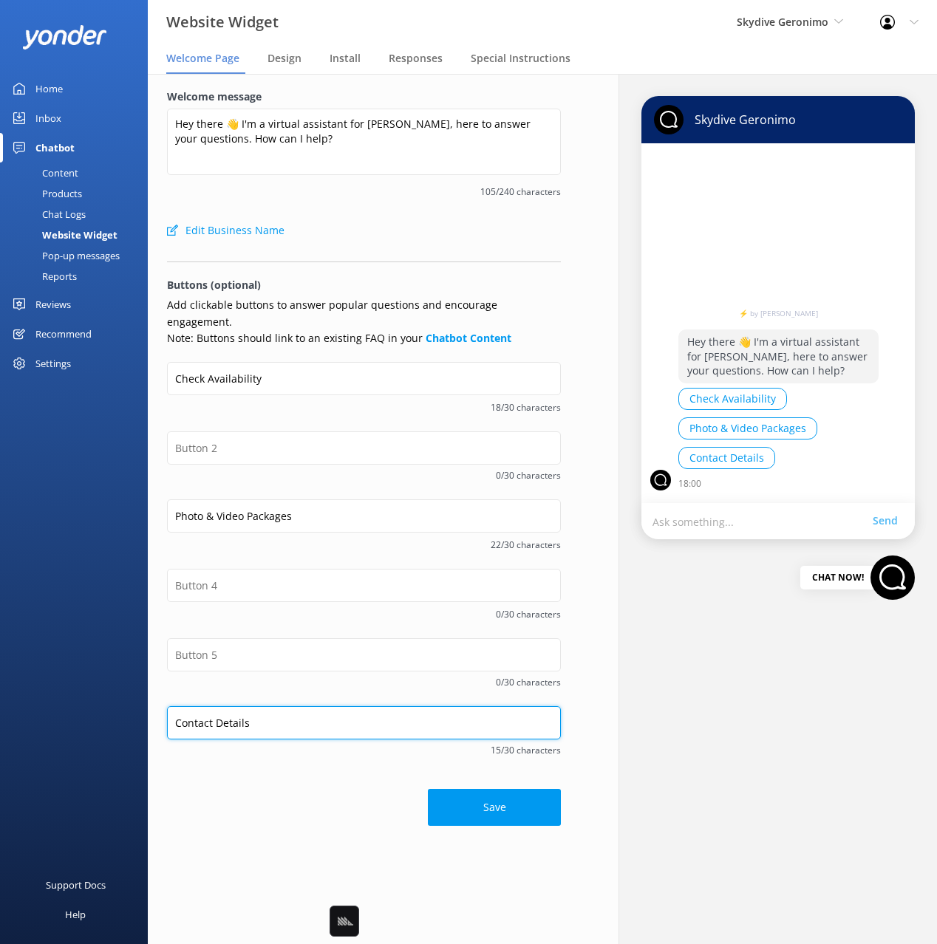
type input "Contact Details"
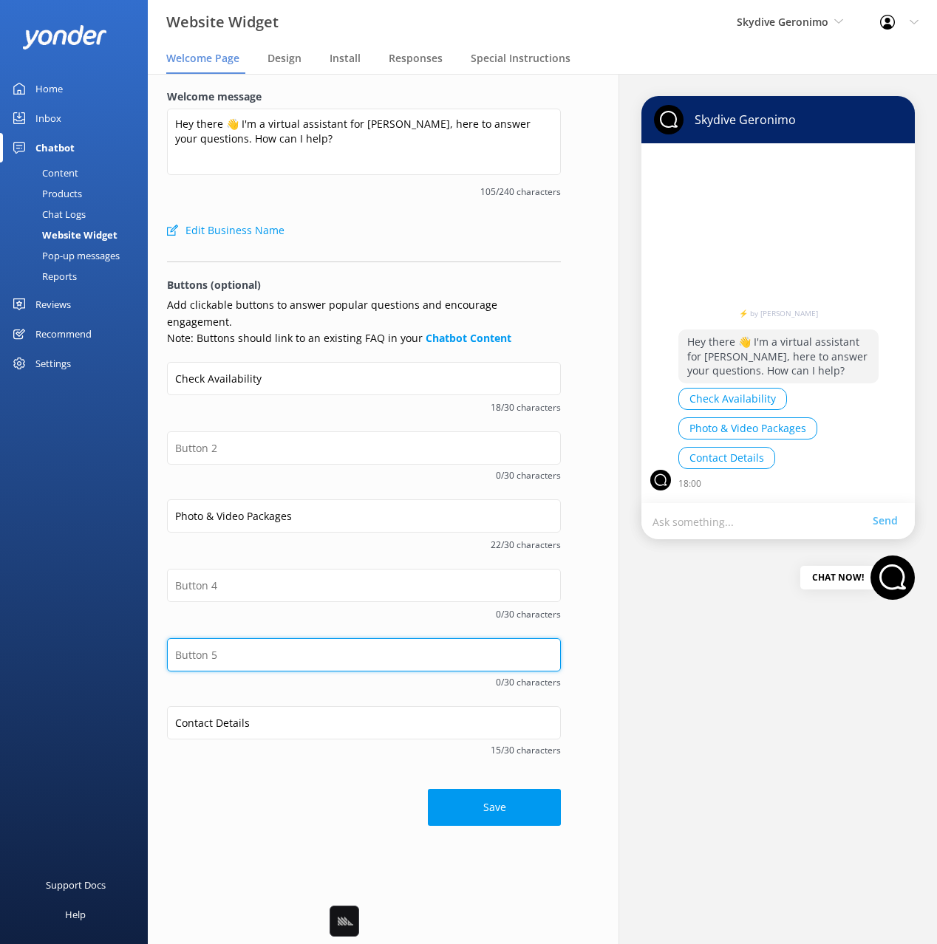
click at [217, 638] on input "text" at bounding box center [364, 654] width 394 height 33
type input "R"
type input "Weight Limits"
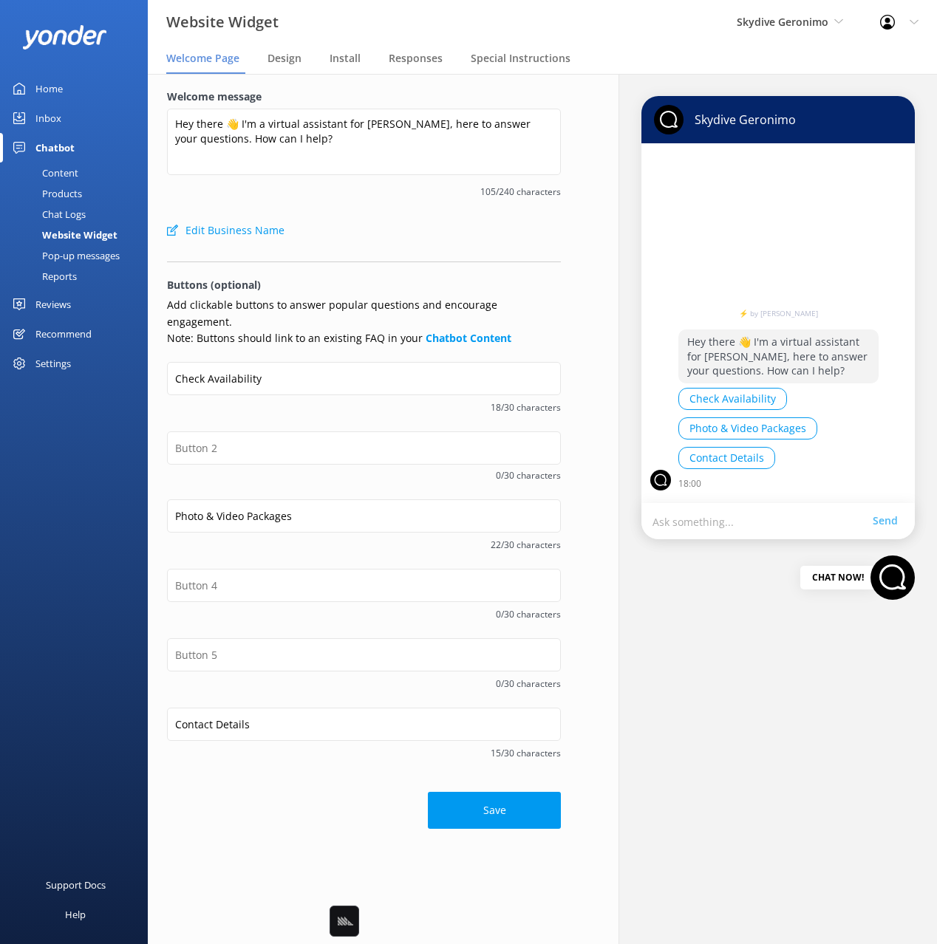
drag, startPoint x: 250, startPoint y: 393, endPoint x: 254, endPoint y: 400, distance: 8.0
click at [250, 400] on span "18/30 characters" at bounding box center [364, 407] width 394 height 14
click at [508, 792] on button "Save" at bounding box center [494, 810] width 133 height 37
click at [62, 171] on div "Content" at bounding box center [43, 173] width 69 height 21
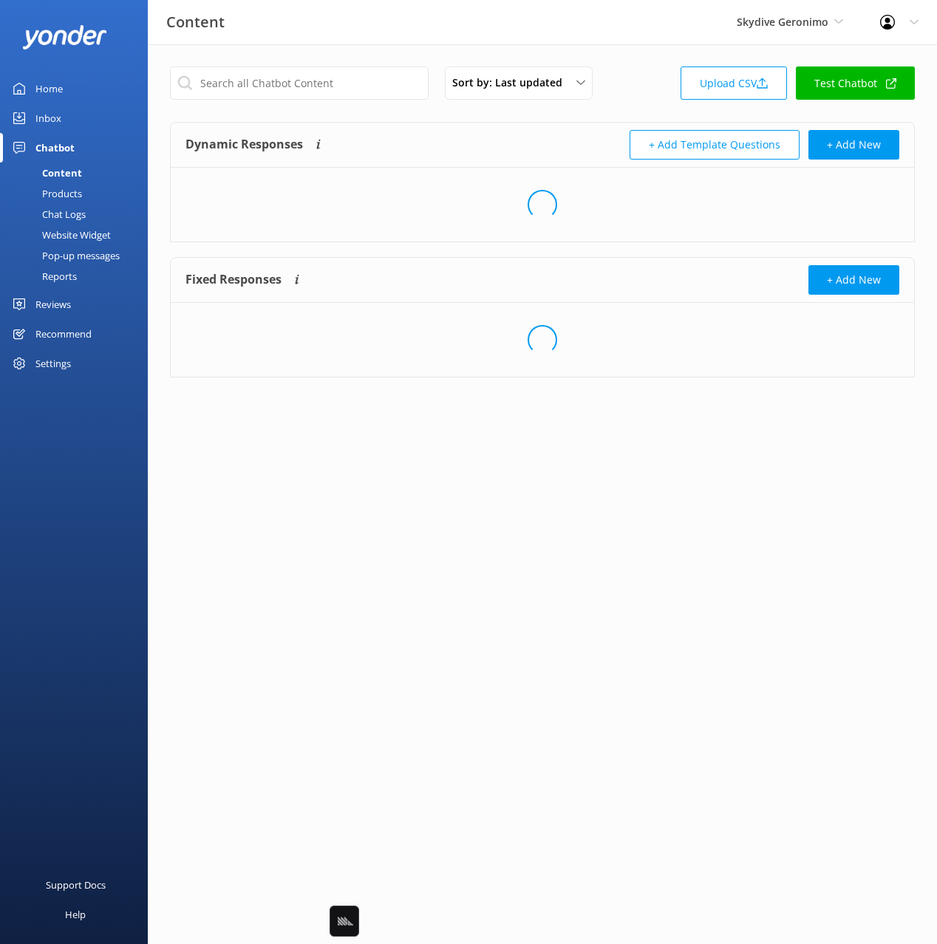
drag, startPoint x: 576, startPoint y: 112, endPoint x: 587, endPoint y: 118, distance: 12.9
click at [577, 112] on div "Sort by: Last updated Title (A-Z) Last updated Upload CSV Test Chatbot Dynamic …" at bounding box center [542, 233] width 789 height 378
click at [848, 151] on button "+ Add New" at bounding box center [853, 145] width 91 height 30
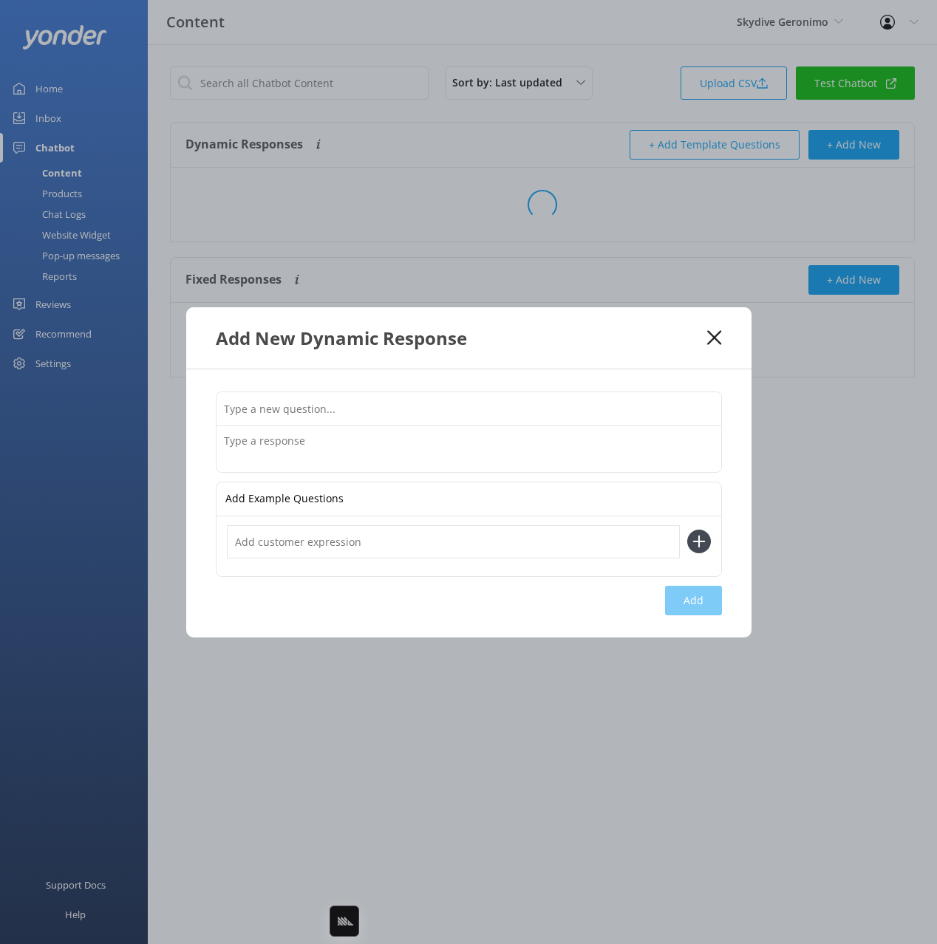
click at [371, 412] on input "text" at bounding box center [469, 408] width 505 height 33
type input "What are the skydive restrictions"
click at [546, 357] on div "Add New Dynamic Response" at bounding box center [468, 337] width 565 height 61
click at [720, 336] on icon at bounding box center [714, 337] width 14 height 15
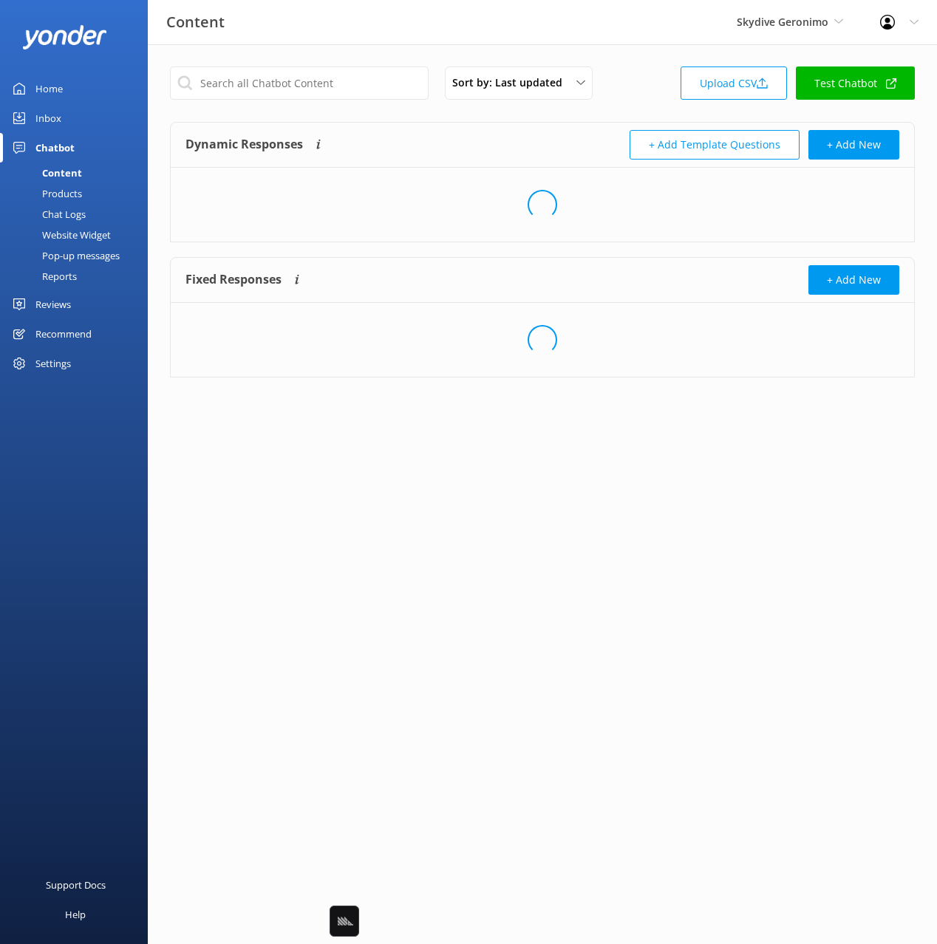
click at [505, 149] on div "Dynamic Responses The chatbot will generate a response based on the content inf…" at bounding box center [363, 145] width 357 height 30
click at [454, 119] on div "Sort by: Last updated Title (A-Z) Last updated Upload CSV Test Chatbot Dynamic …" at bounding box center [542, 233] width 789 height 378
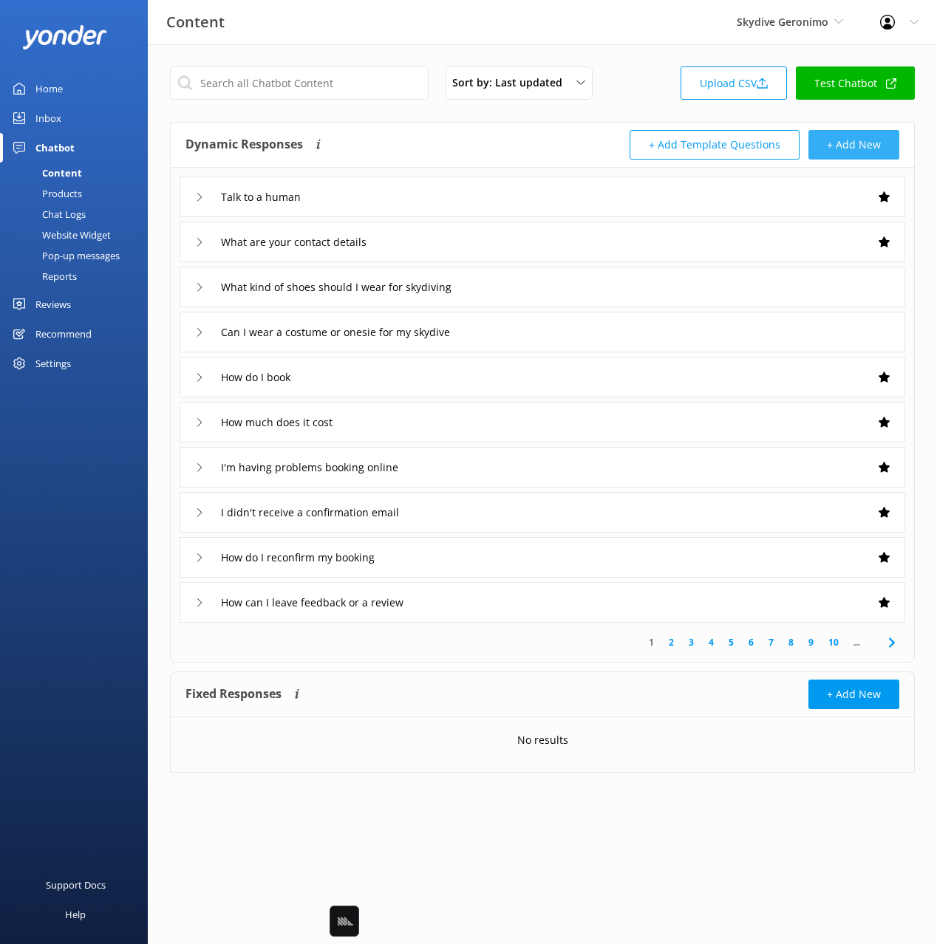
click at [850, 150] on button "+ Add New" at bounding box center [853, 145] width 91 height 30
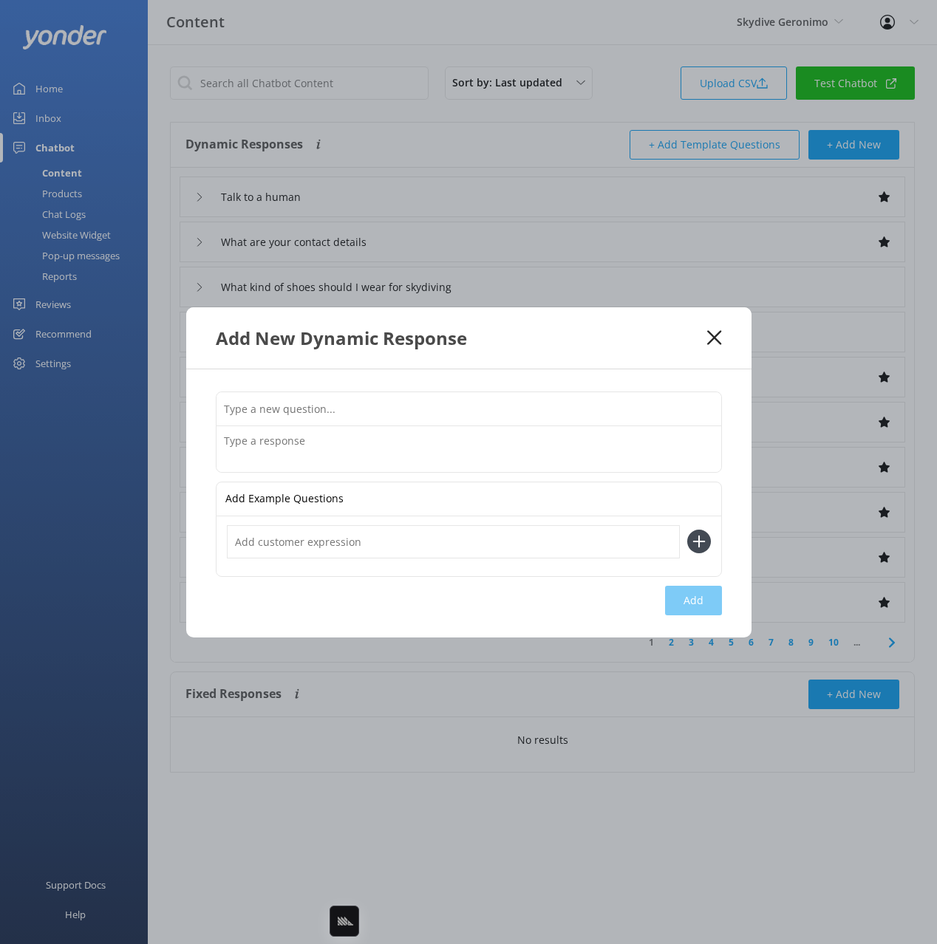
click at [500, 408] on input "text" at bounding box center [469, 408] width 505 height 33
type input "What are the skydive restrictions"
drag, startPoint x: 451, startPoint y: 458, endPoint x: 460, endPoint y: 460, distance: 9.1
click at [450, 458] on textarea at bounding box center [469, 449] width 505 height 46
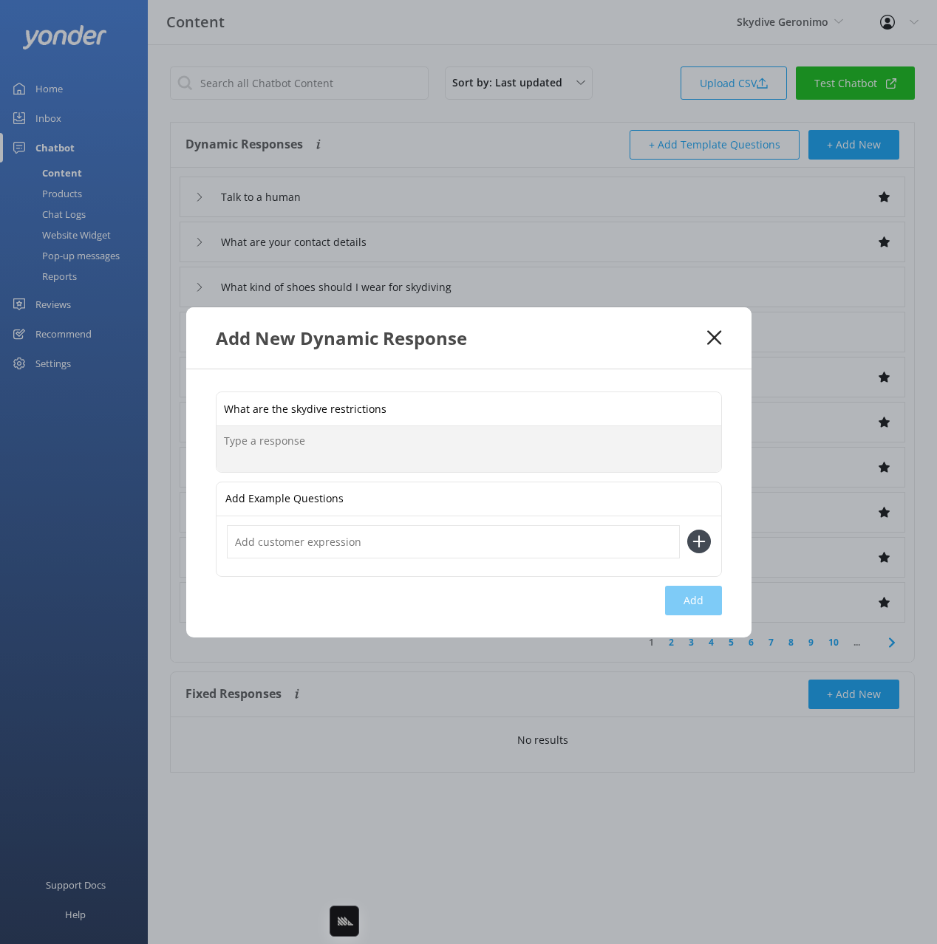
paste textarea "To jump, you’ll need to be at least 16 years old — and if you’re under 18, a pa…"
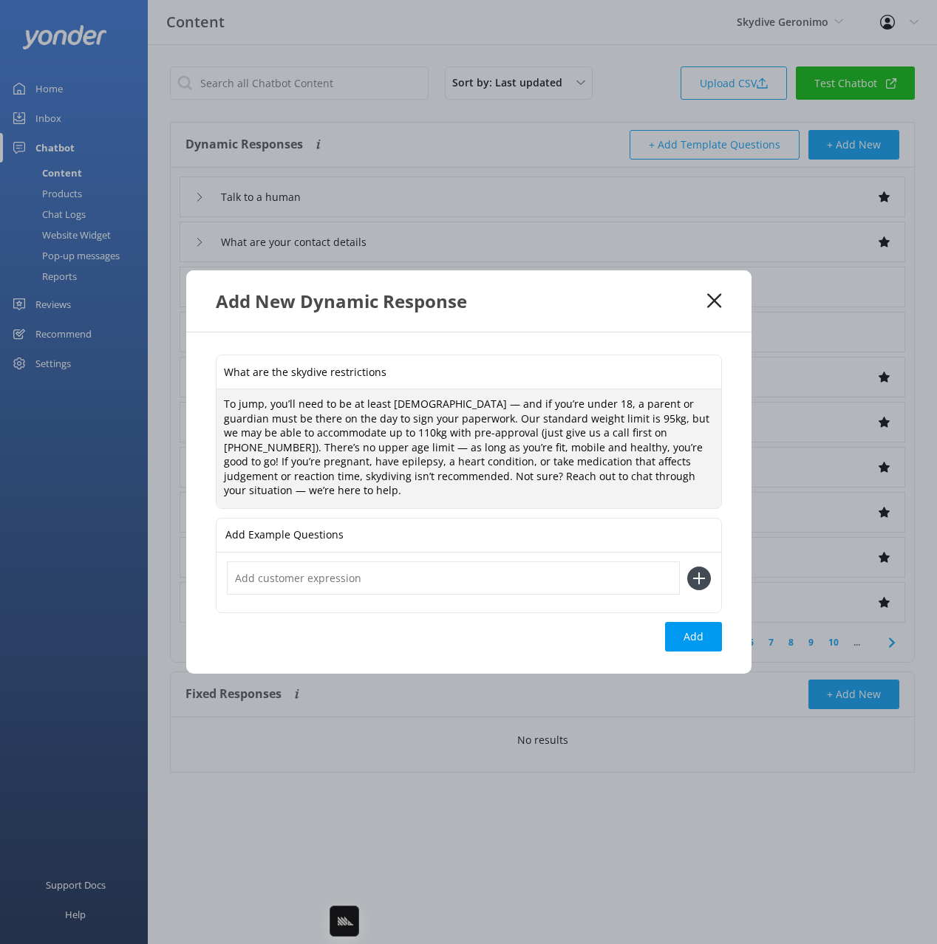
drag, startPoint x: 547, startPoint y: 432, endPoint x: 707, endPoint y: 495, distance: 172.2
click at [547, 432] on textarea "To jump, you’ll need to be at least 16 years old — and if you’re under 18, a pa…" at bounding box center [469, 448] width 505 height 119
click at [566, 441] on textarea "To jump, you’ll need to be at least 16 years old — and if you’re under 18, a pa…" at bounding box center [469, 448] width 505 height 119
click at [565, 441] on textarea "To jump, you’ll need to be at least 16 years old — and if you’re under 18, a pa…" at bounding box center [469, 448] width 505 height 119
paste textarea "You’ll need to be at least 16 years old to jump — and if you’re under 18, a par…"
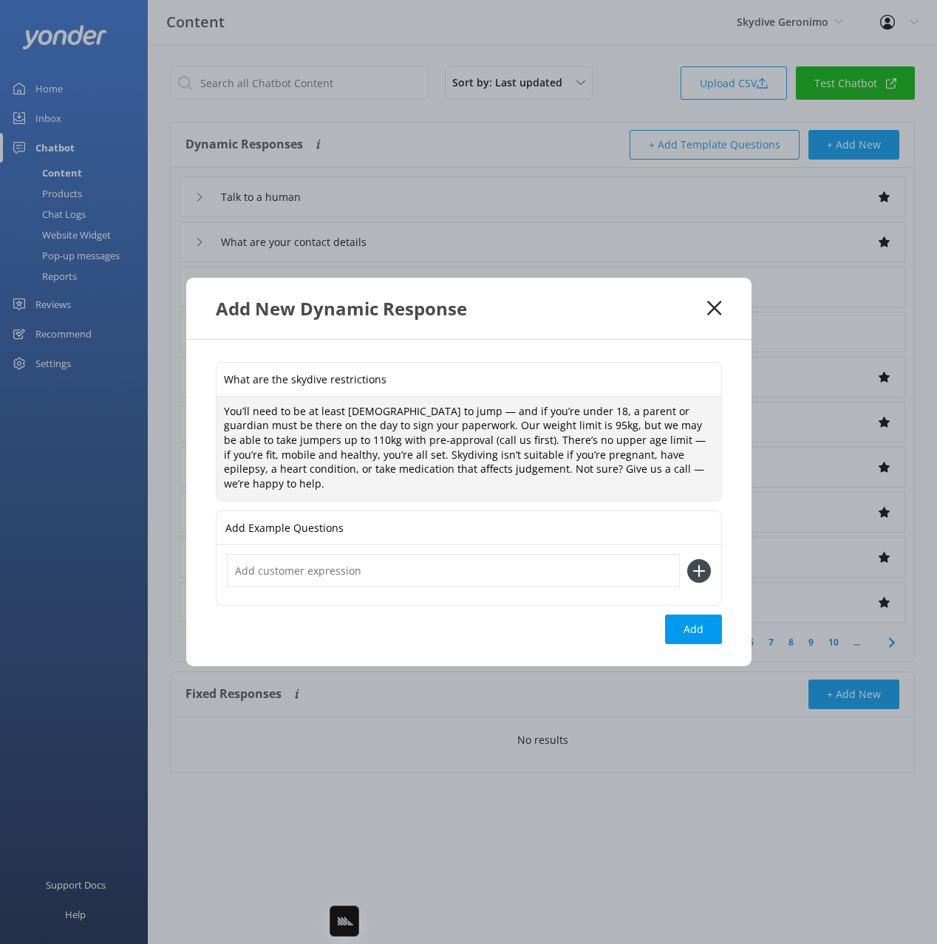
drag, startPoint x: 263, startPoint y: 435, endPoint x: 385, endPoint y: 431, distance: 122.0
click at [264, 435] on textarea "You’ll need to be at least 16 years old to jump — and if you’re under 18, a par…" at bounding box center [469, 449] width 505 height 105
click at [451, 429] on textarea "You’ll need to be at least 16 years old to jump — and if you’re under 18, a par…" at bounding box center [469, 449] width 505 height 105
drag, startPoint x: 454, startPoint y: 415, endPoint x: 460, endPoint y: 447, distance: 32.5
click at [454, 417] on textarea "You’ll need to be at least 16 years old to jump — and if you’re under 18, a par…" at bounding box center [469, 449] width 505 height 105
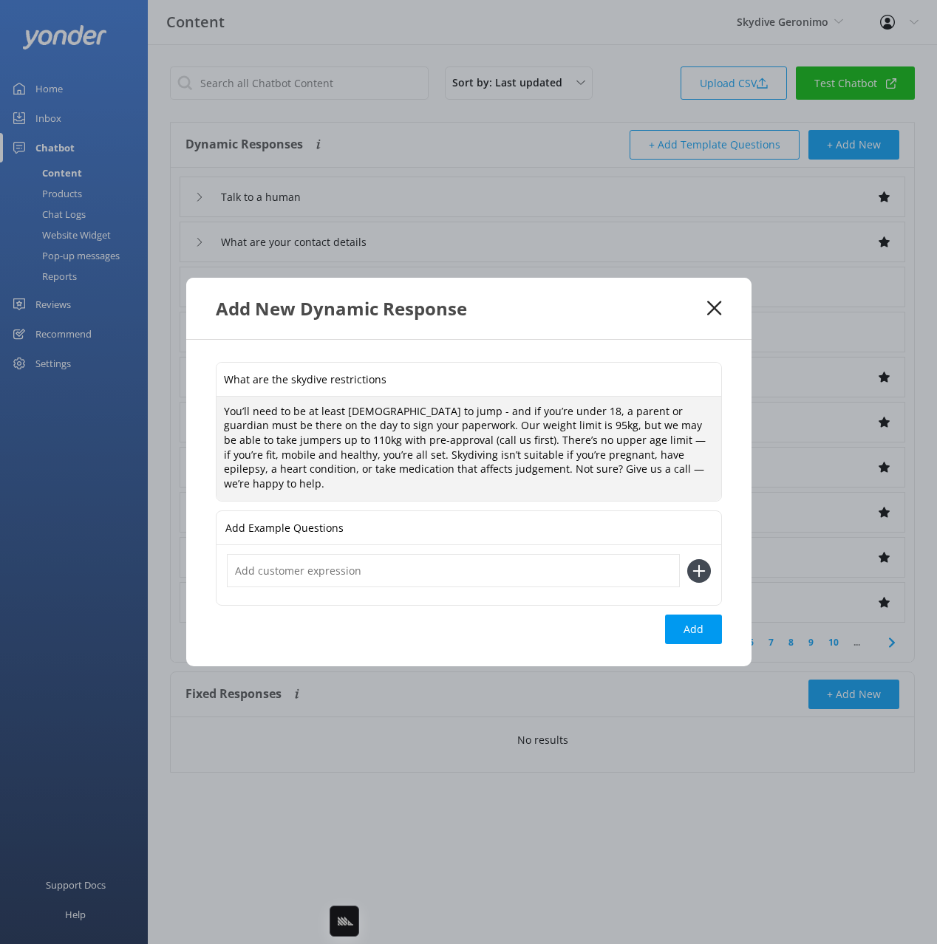
click at [614, 448] on textarea "You’ll need to be at least 16 years old to jump - and if you’re under 18, a par…" at bounding box center [469, 449] width 505 height 105
drag, startPoint x: 566, startPoint y: 477, endPoint x: 542, endPoint y: 483, distance: 24.4
click at [566, 477] on textarea "You’ll need to be at least 16 years old to jump - and if you’re under 18, a par…" at bounding box center [469, 449] width 505 height 105
drag, startPoint x: 540, startPoint y: 474, endPoint x: 546, endPoint y: 498, distance: 24.4
click at [545, 496] on div "What are the skydive restrictions You’ll need to be at least 16 years old to ju…" at bounding box center [468, 503] width 565 height 327
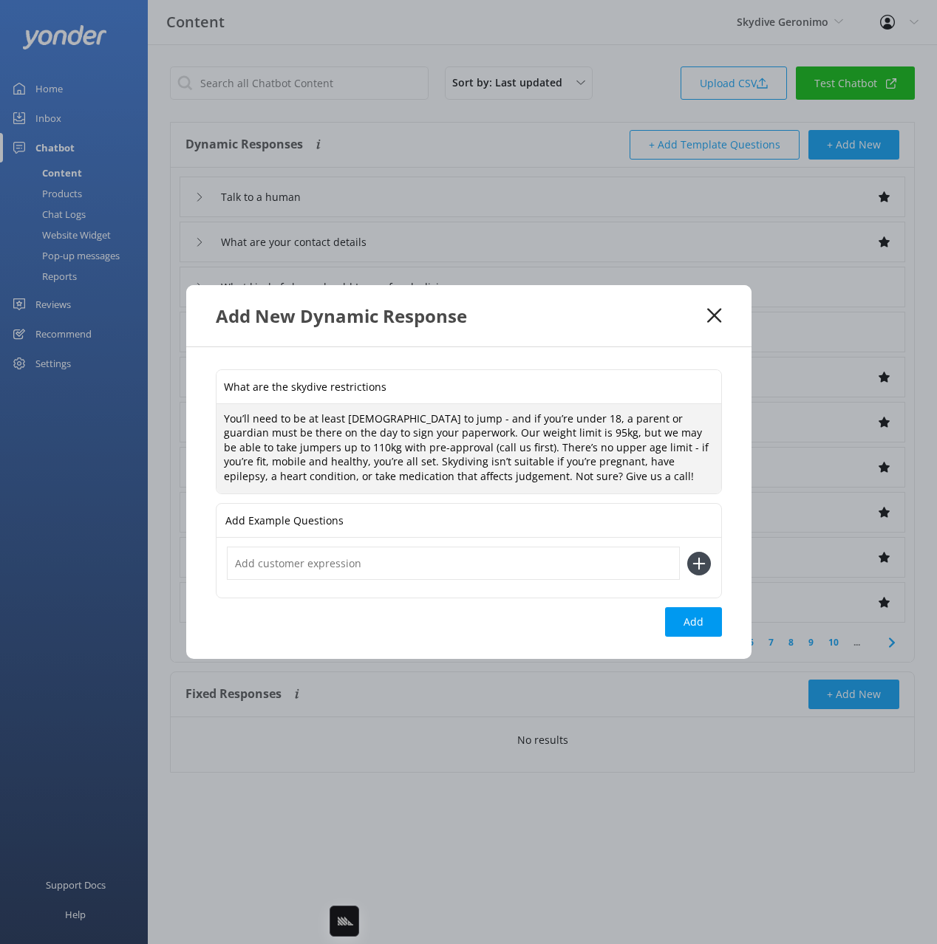
drag, startPoint x: 423, startPoint y: 463, endPoint x: 366, endPoint y: 462, distance: 56.9
click at [420, 462] on textarea "You’ll need to be at least 16 years old to jump - and if you’re under 18, a par…" at bounding box center [469, 449] width 505 height 90
click at [360, 462] on textarea "You’ll need to be at least 16 years old to jump - and if you’re under 18, a par…" at bounding box center [469, 449] width 505 height 90
click at [539, 474] on textarea "You’ll need to be at least 16 years old to jump - and if you’re under 18, a par…" at bounding box center [469, 449] width 505 height 90
click at [590, 463] on textarea "You’ll need to be at least 16 years old to jump - and if you’re under 18, a par…" at bounding box center [469, 449] width 505 height 90
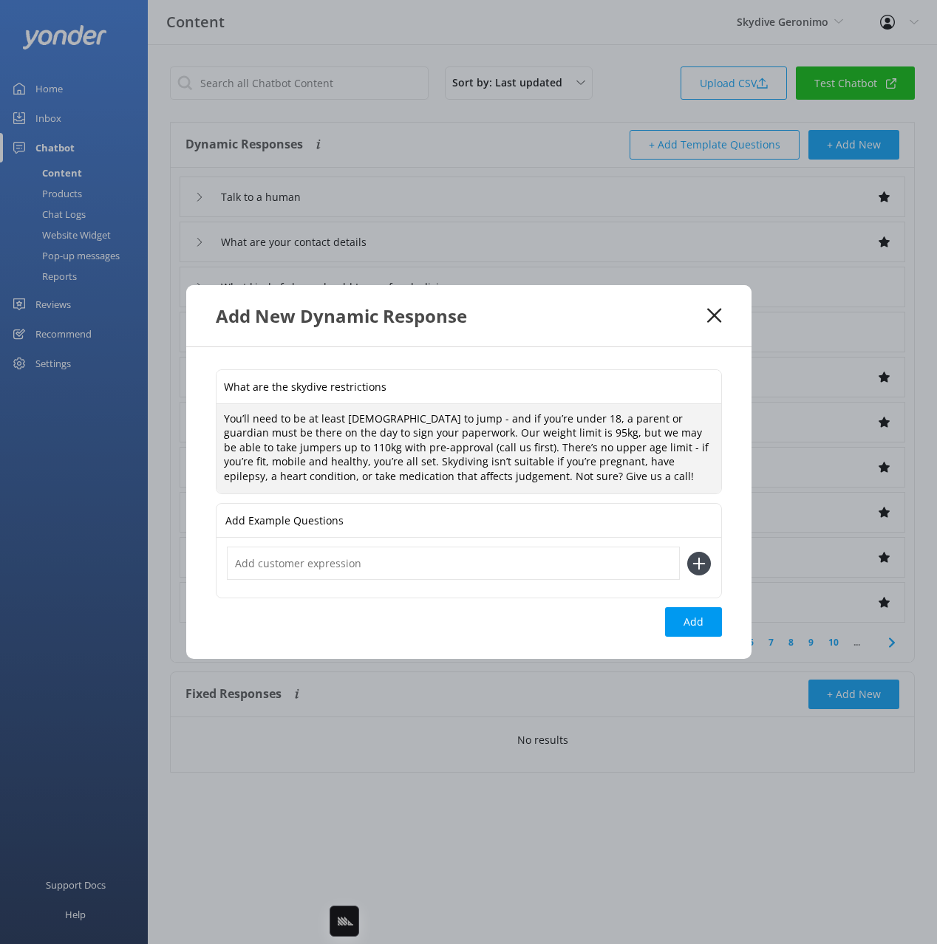
click at [593, 487] on textarea "You’ll need to be at least 16 years old to jump - and if you’re under 18, a par…" at bounding box center [469, 449] width 505 height 90
type textarea "You’ll need to be at least 16 years old to jump - and if you’re under 18, a par…"
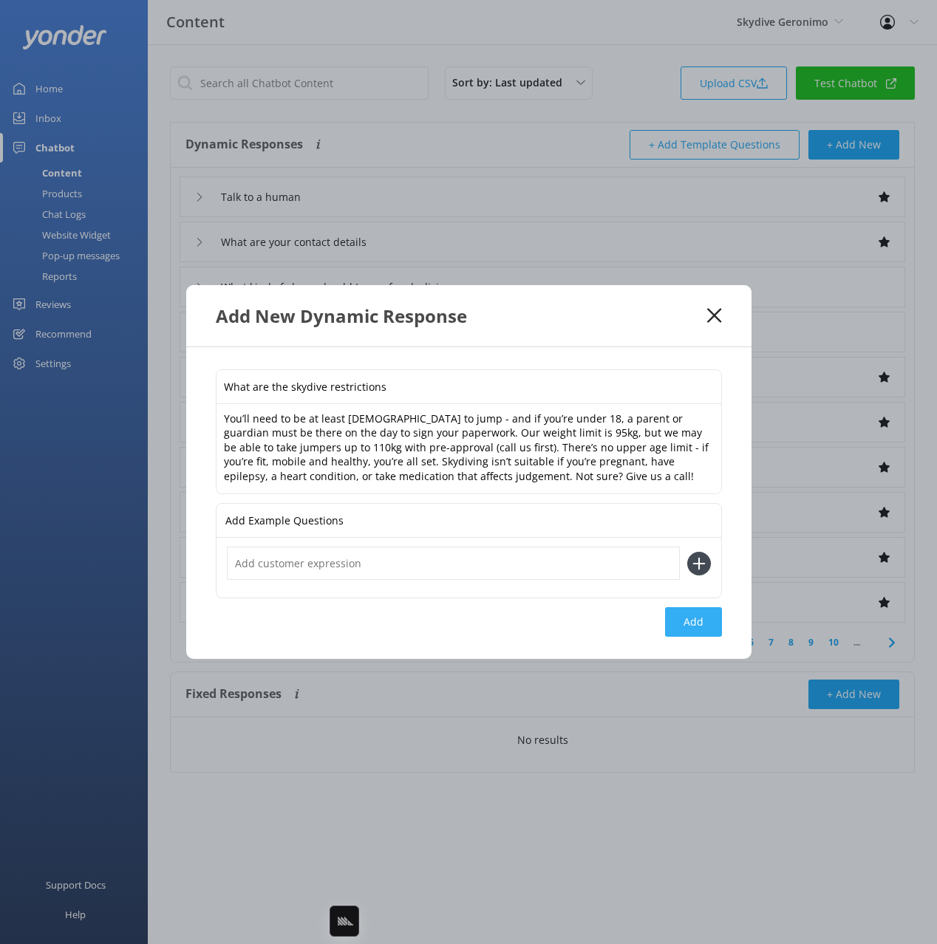
click at [686, 623] on button "Add" at bounding box center [693, 622] width 57 height 30
type input "What are the skydive restrictions"
type input "Talk to a human"
type input "What are your contact details"
type input "What kind of shoes should I wear for skydiving"
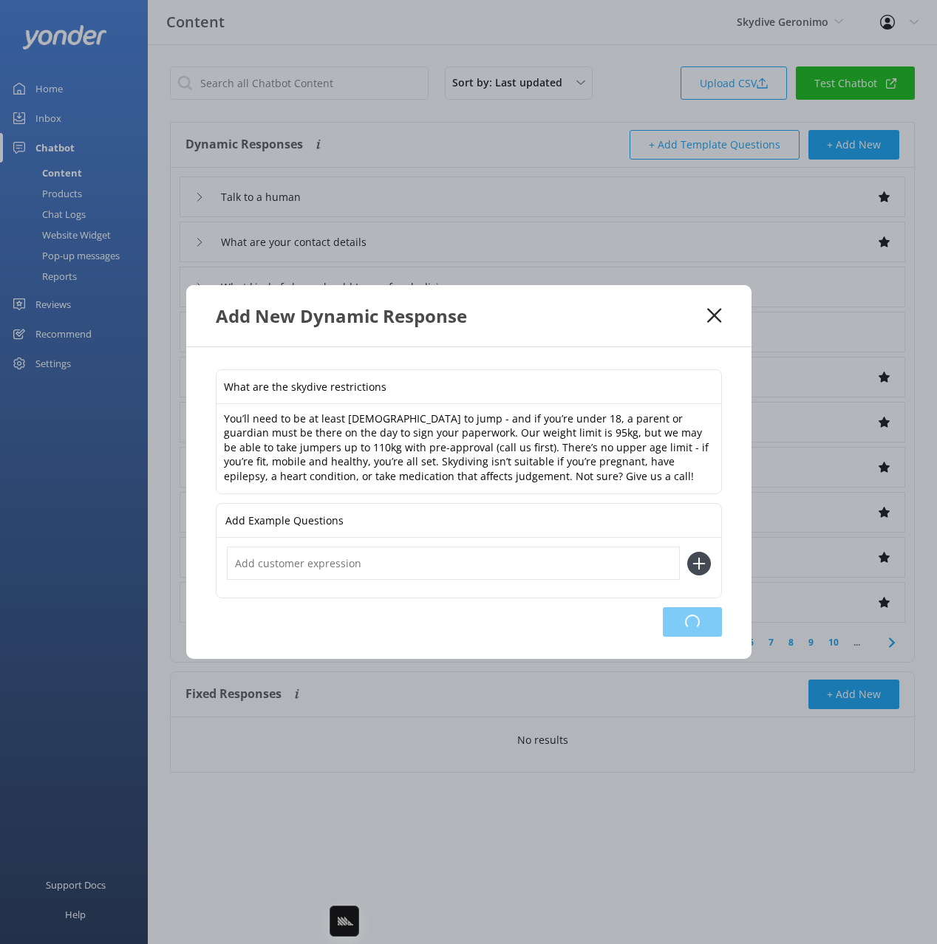
type input "Can I wear a costume or onesie for my skydive"
type input "How do I book"
type input "How much does it cost"
type input "I'm having problems booking online"
type input "I didn't receive a confirmation email"
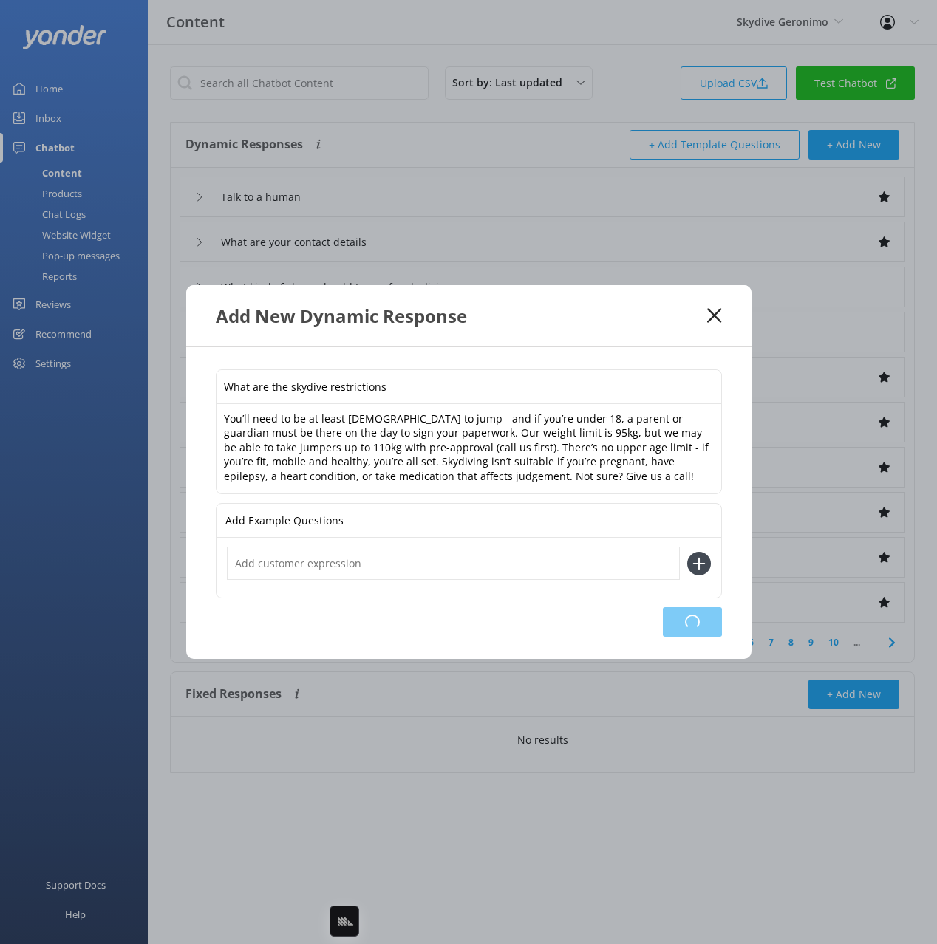
type input "How do I reconfirm my booking"
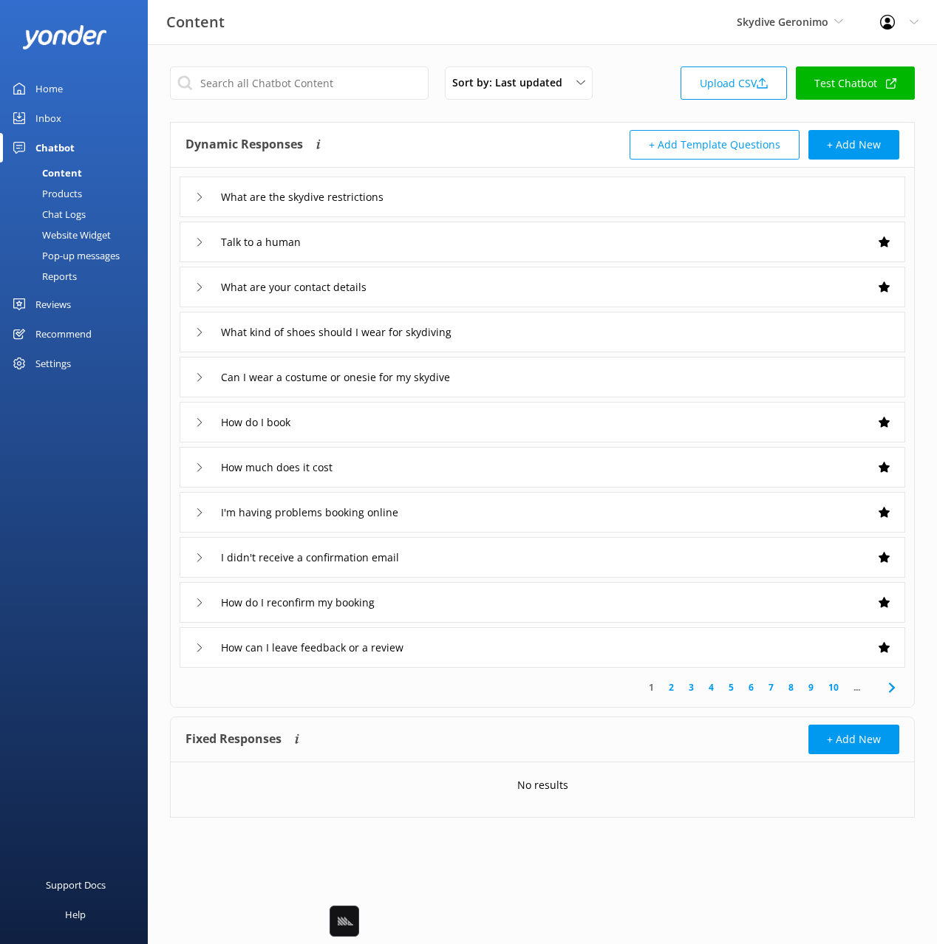
click at [463, 197] on div "What are the skydive restrictions" at bounding box center [543, 197] width 726 height 41
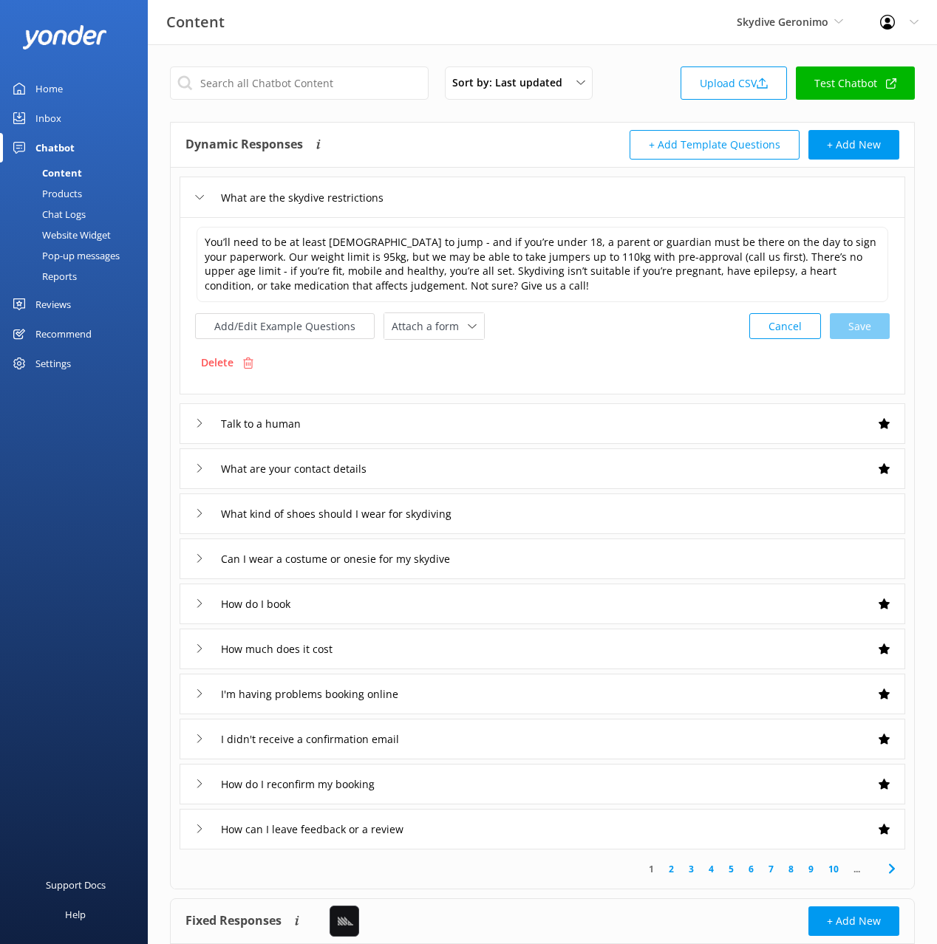
click at [76, 228] on div "Website Widget" at bounding box center [60, 235] width 102 height 21
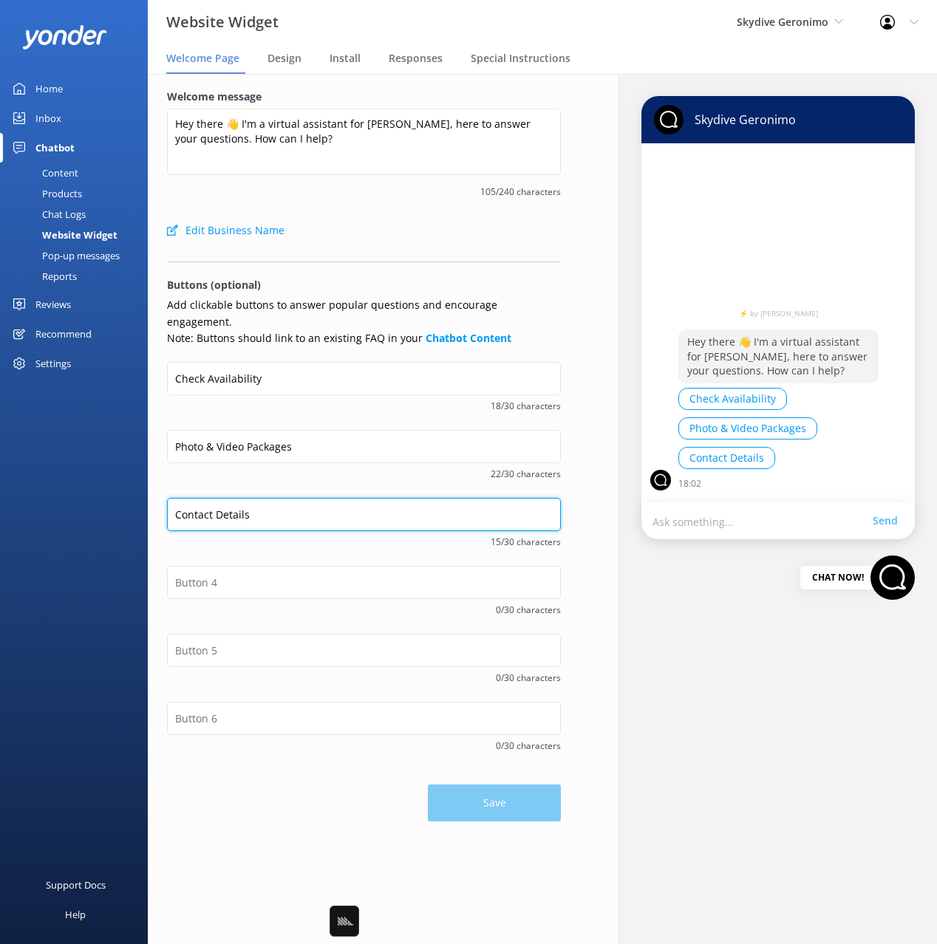
drag, startPoint x: 247, startPoint y: 488, endPoint x: 288, endPoint y: 448, distance: 57.5
click at [248, 498] on input "Contact Details" at bounding box center [364, 514] width 394 height 33
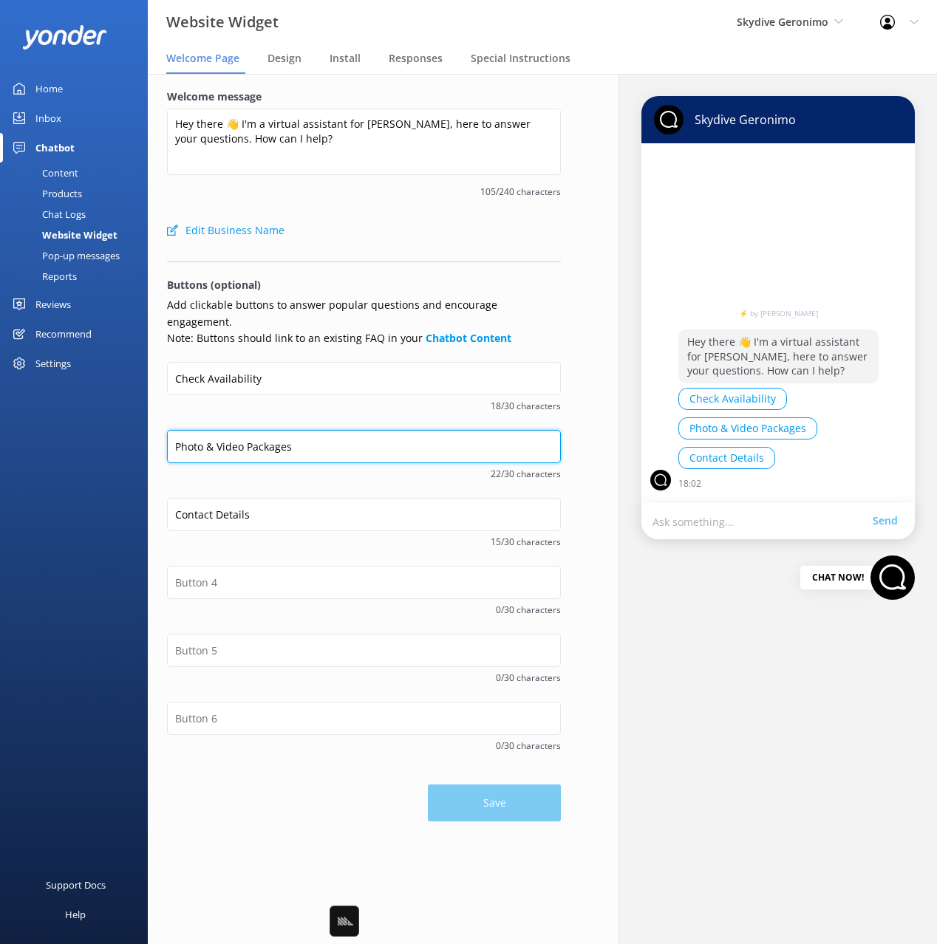
click at [296, 432] on input "Photo & Video Packages" at bounding box center [364, 446] width 394 height 33
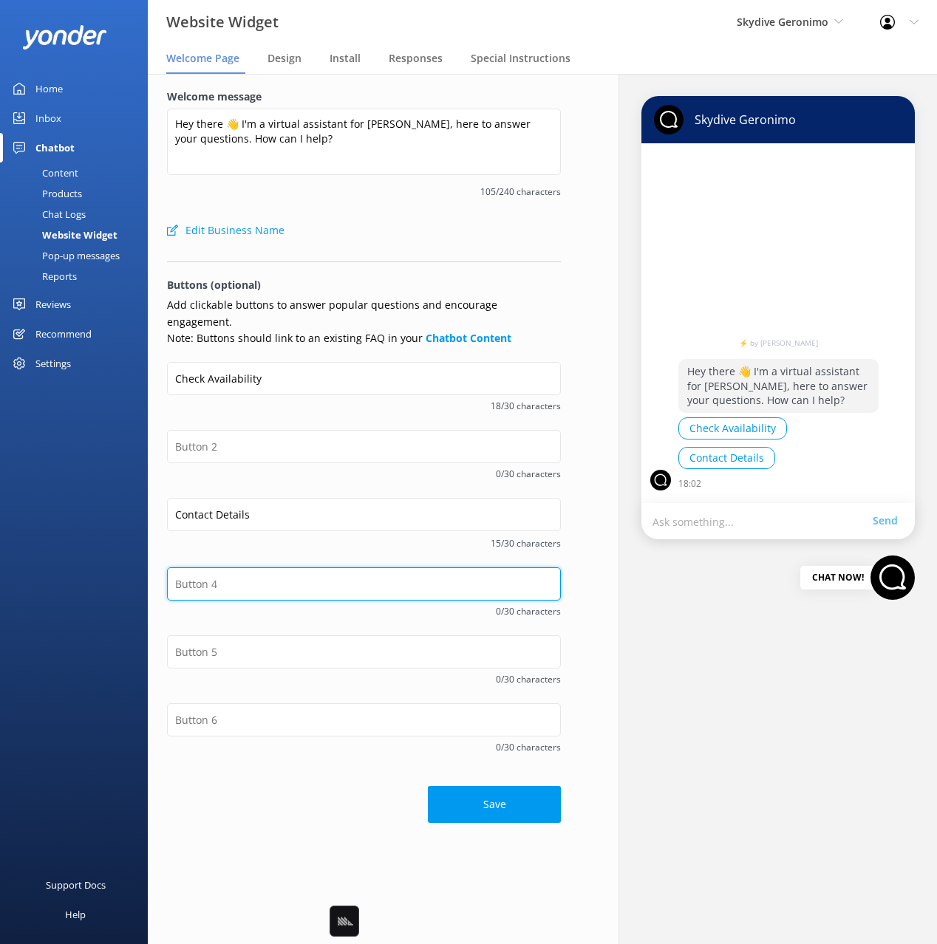
click at [273, 567] on input "text" at bounding box center [364, 583] width 394 height 33
paste input "Photo & Video Packages"
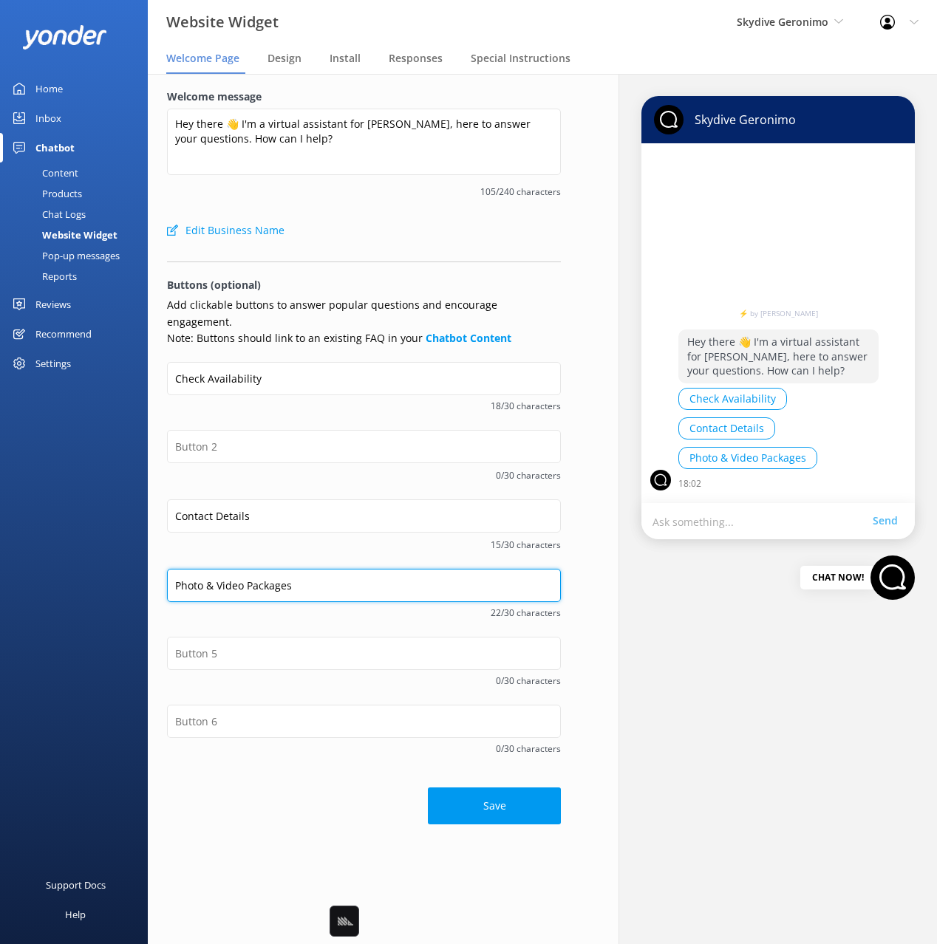
type input "Photo & Video Packages"
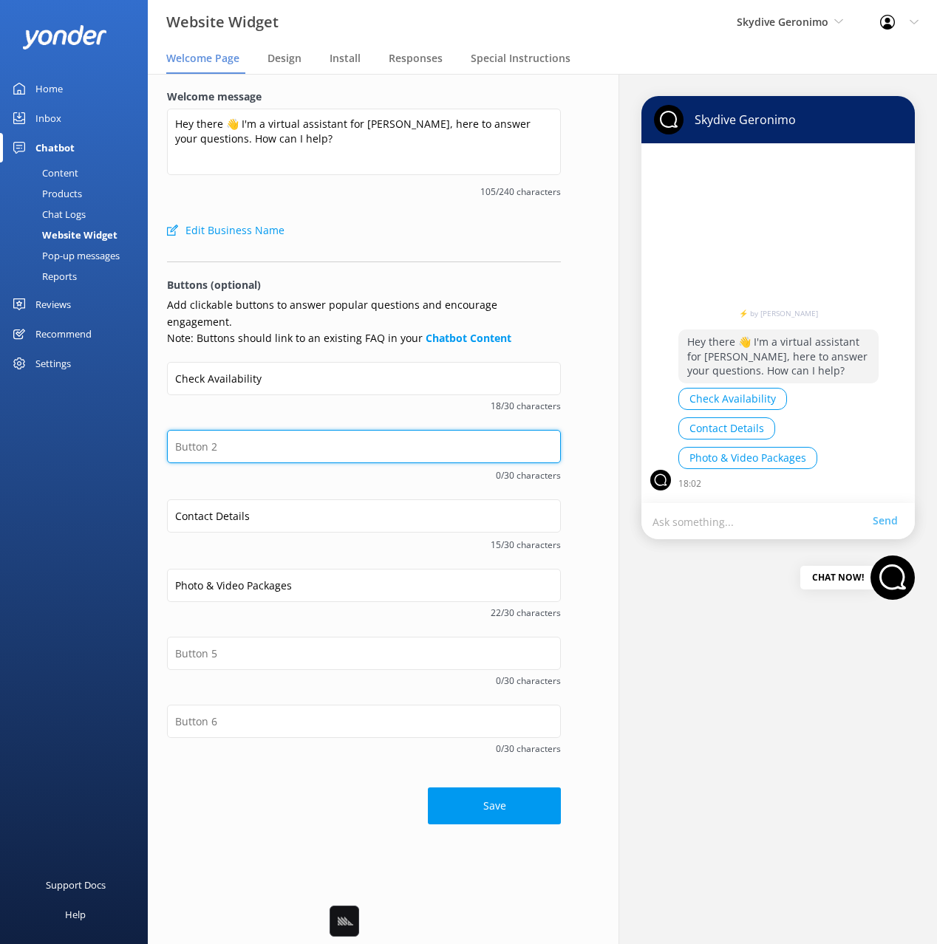
click at [253, 430] on input "text" at bounding box center [364, 446] width 394 height 33
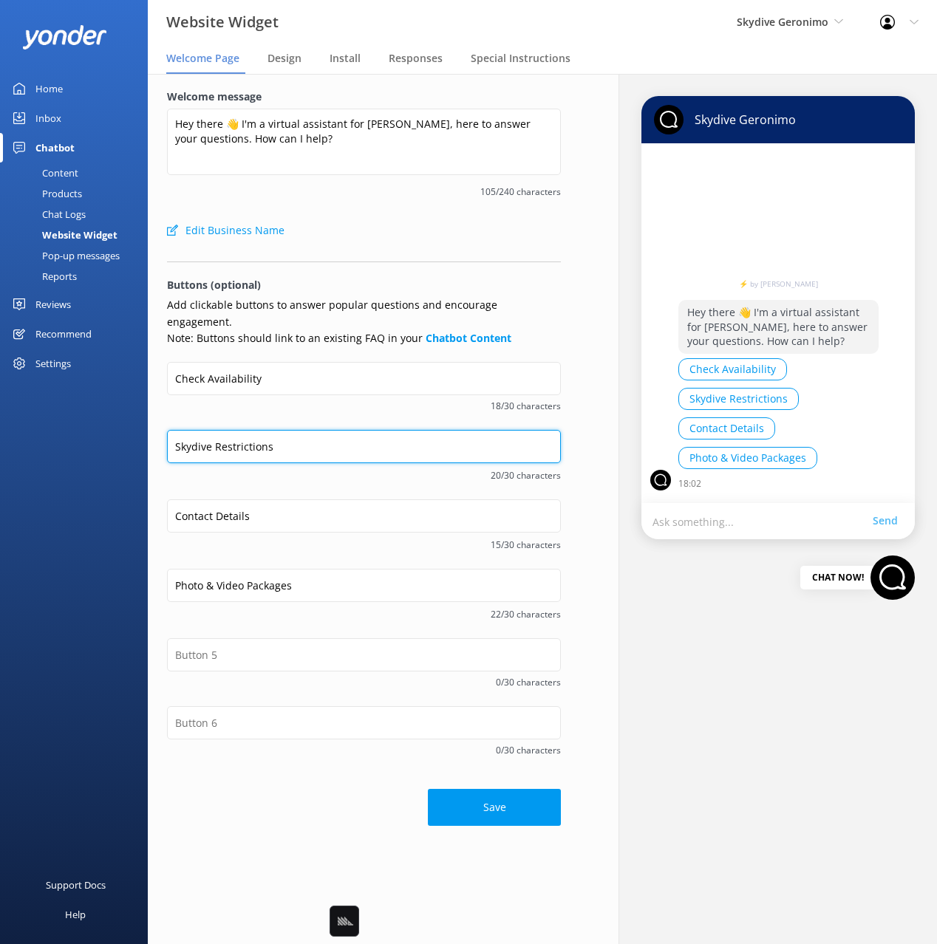
type input "Skydive Restrictions"
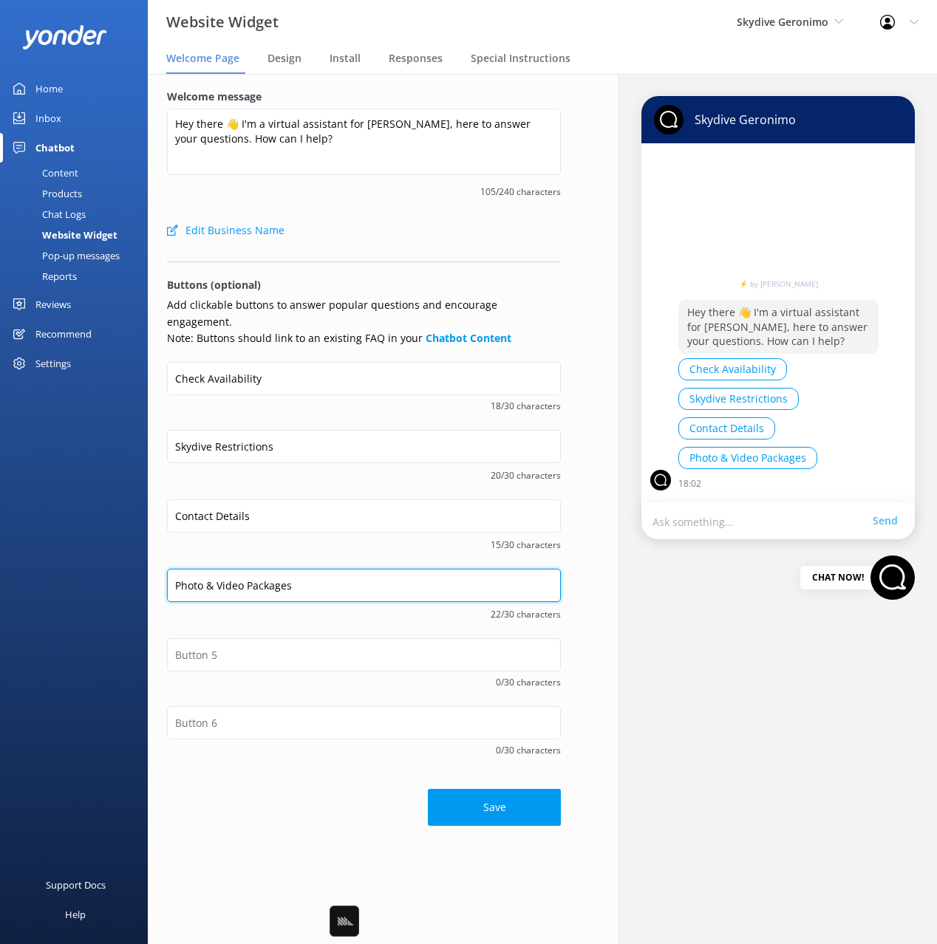
drag, startPoint x: 280, startPoint y: 568, endPoint x: 330, endPoint y: 587, distance: 52.8
click at [280, 569] on input "Photo & Video Packages" at bounding box center [364, 585] width 394 height 33
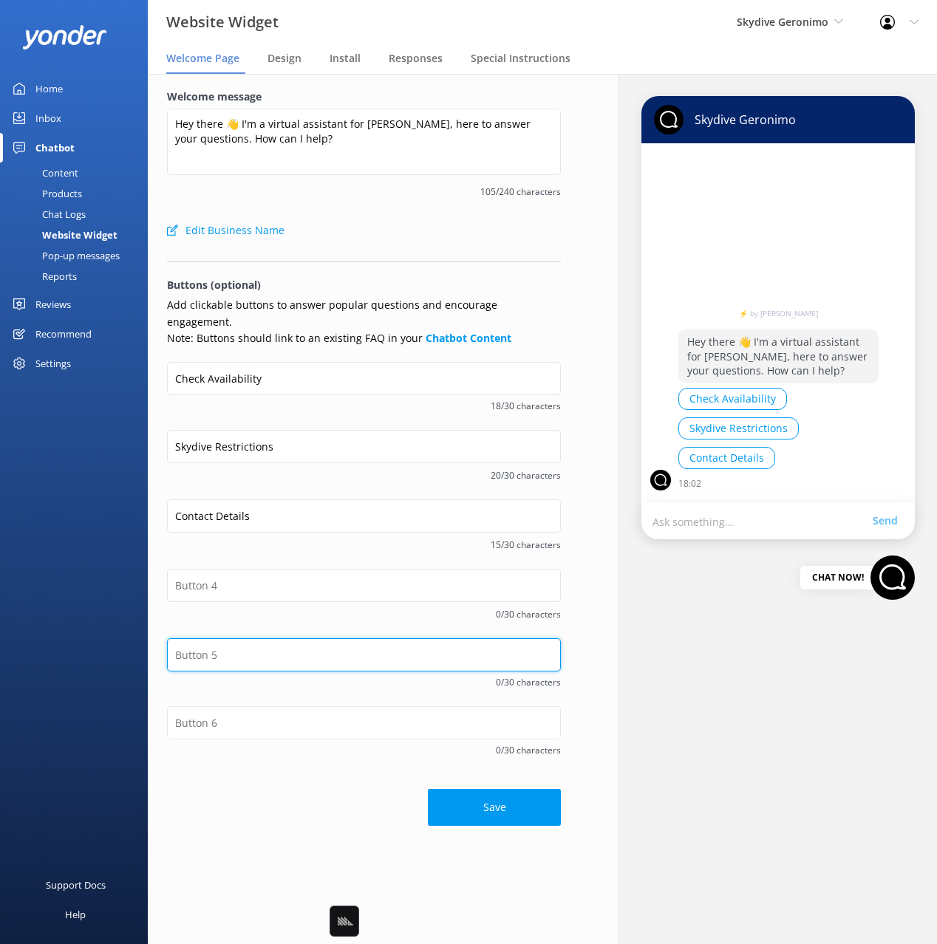
click at [289, 640] on input "text" at bounding box center [364, 654] width 394 height 33
paste input "Photo & Video Packages"
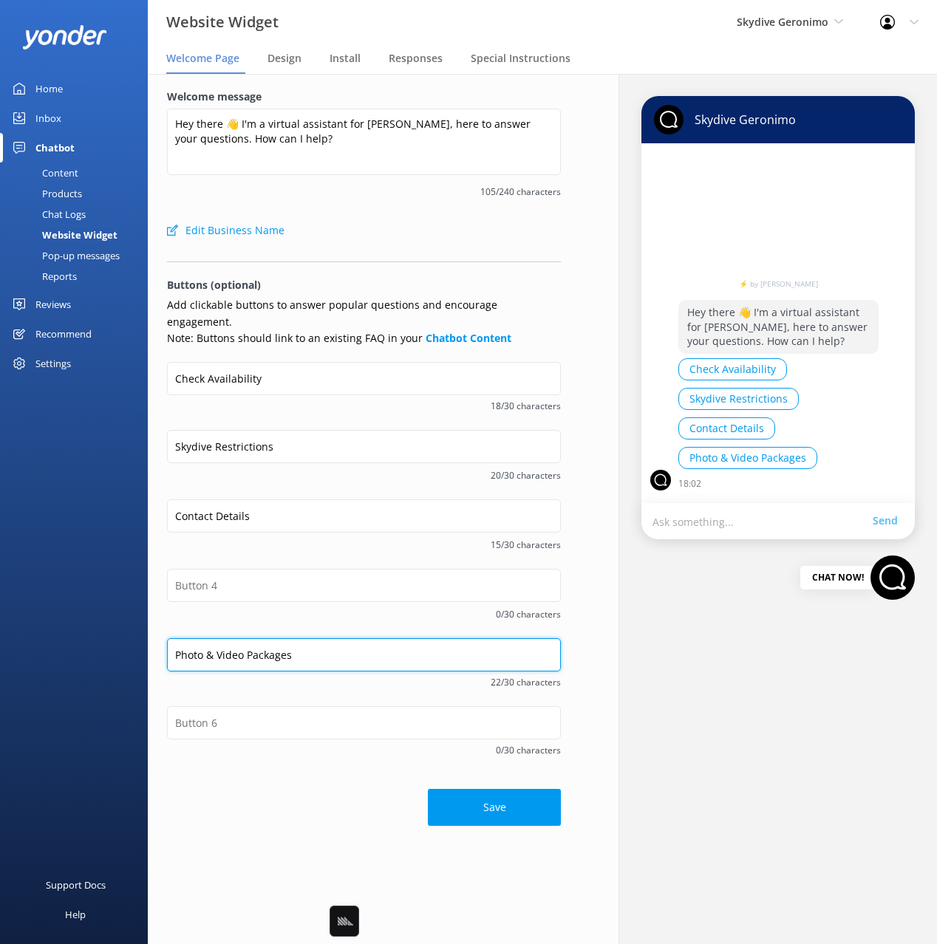
click at [271, 639] on input "Photo & Video Packages" at bounding box center [364, 654] width 394 height 33
type input "Photo & Video Options"
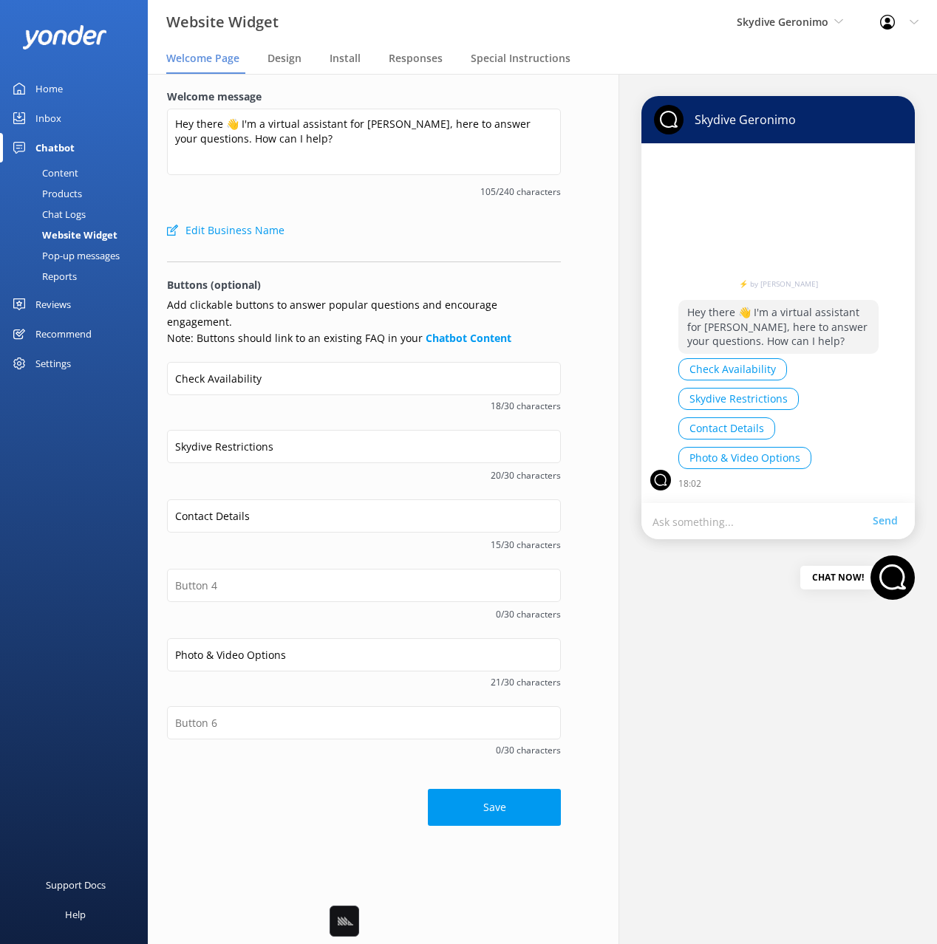
click at [455, 550] on div "Contact Details 15/30 characters" at bounding box center [364, 534] width 394 height 69
click at [244, 500] on input "Contact Details" at bounding box center [364, 516] width 394 height 33
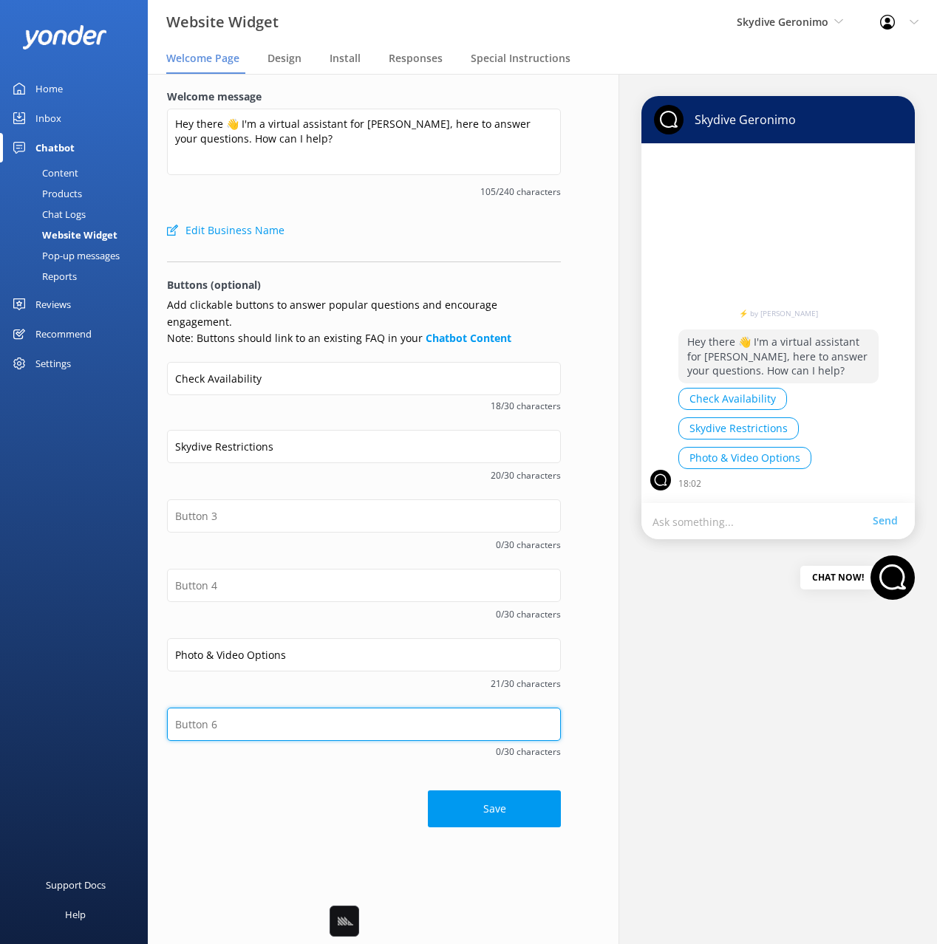
click at [281, 719] on input "text" at bounding box center [364, 724] width 394 height 33
paste input "Contact Details"
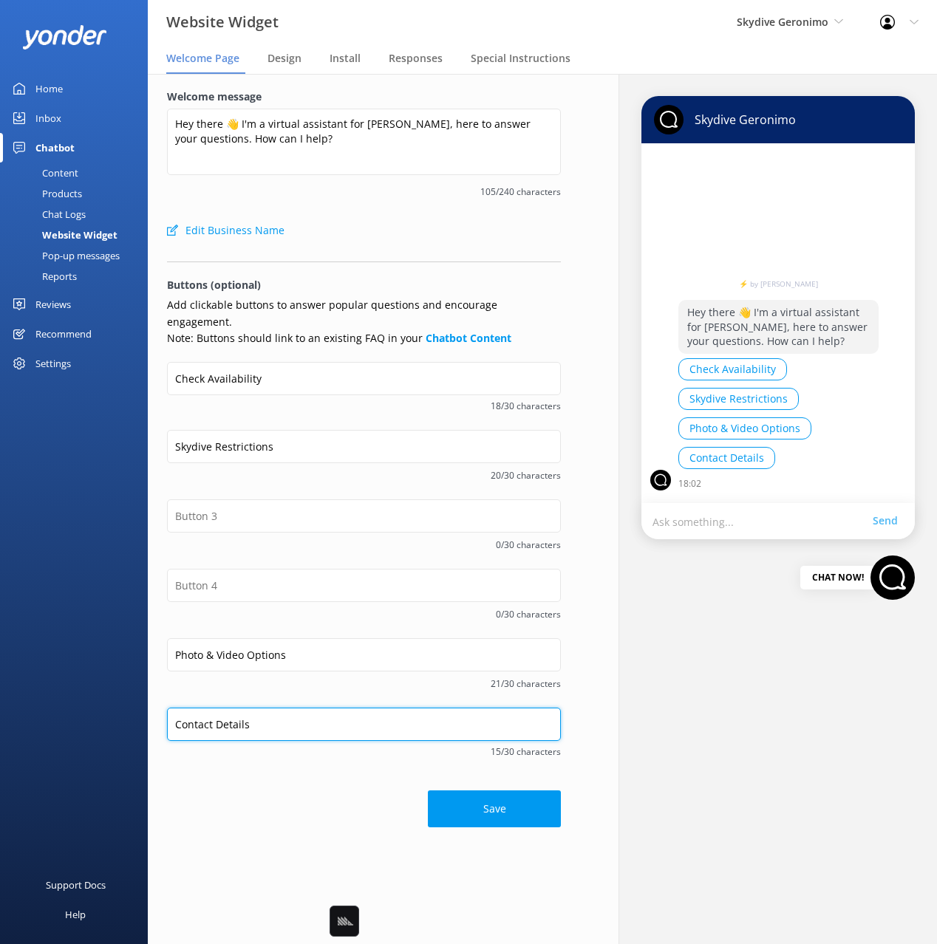
type input "Contact Details"
click at [259, 468] on span "20/30 characters" at bounding box center [364, 475] width 394 height 14
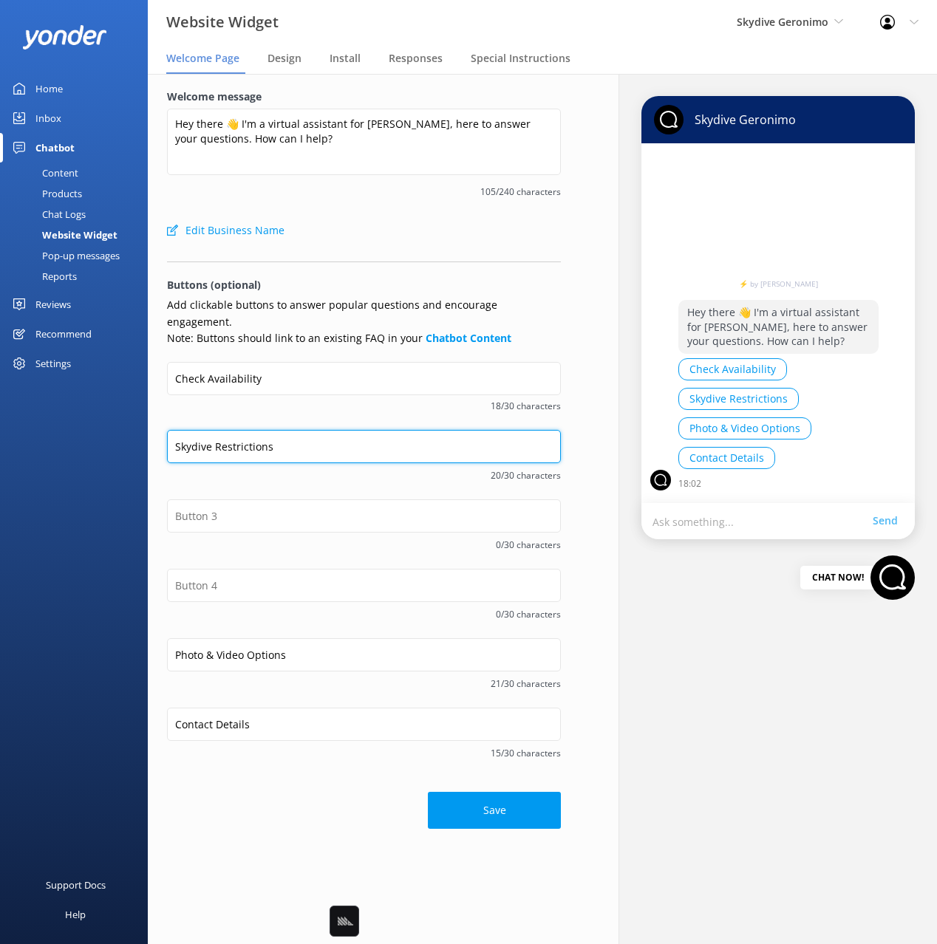
drag, startPoint x: 249, startPoint y: 428, endPoint x: 254, endPoint y: 437, distance: 10.3
click at [249, 430] on input "Skydive Restrictions" at bounding box center [364, 446] width 394 height 33
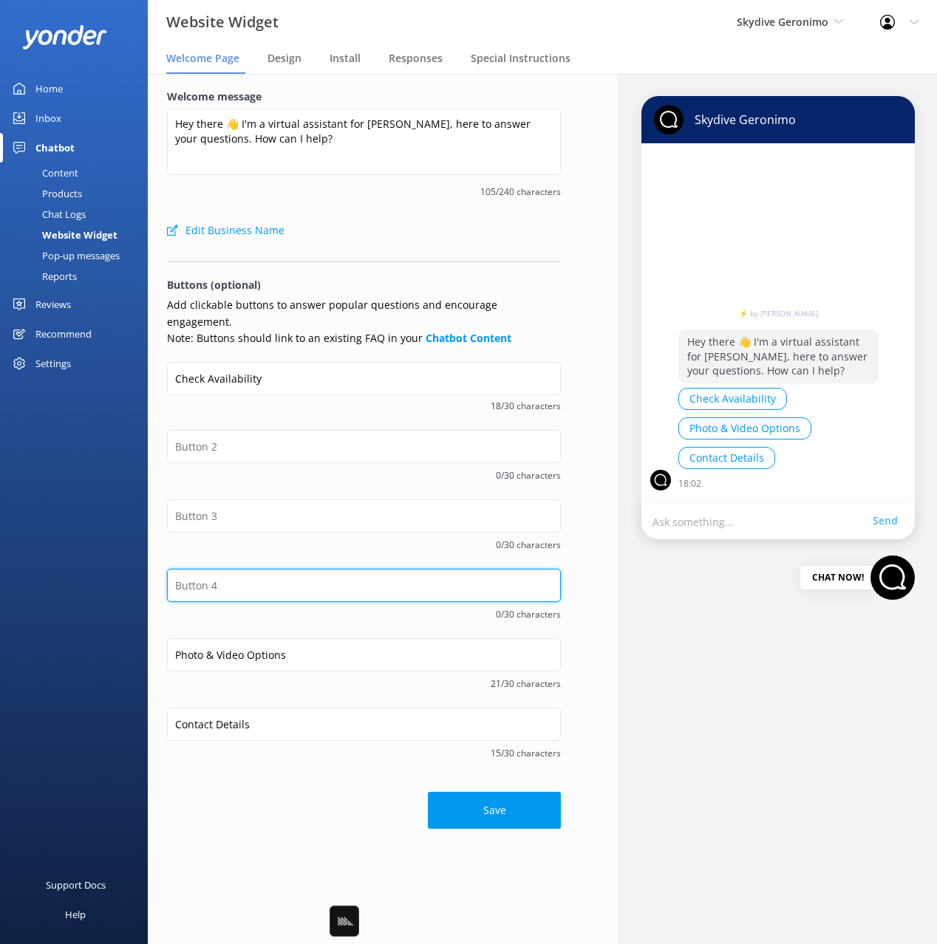
click at [242, 572] on input "text" at bounding box center [364, 585] width 394 height 33
paste input "Skydive Restrictions"
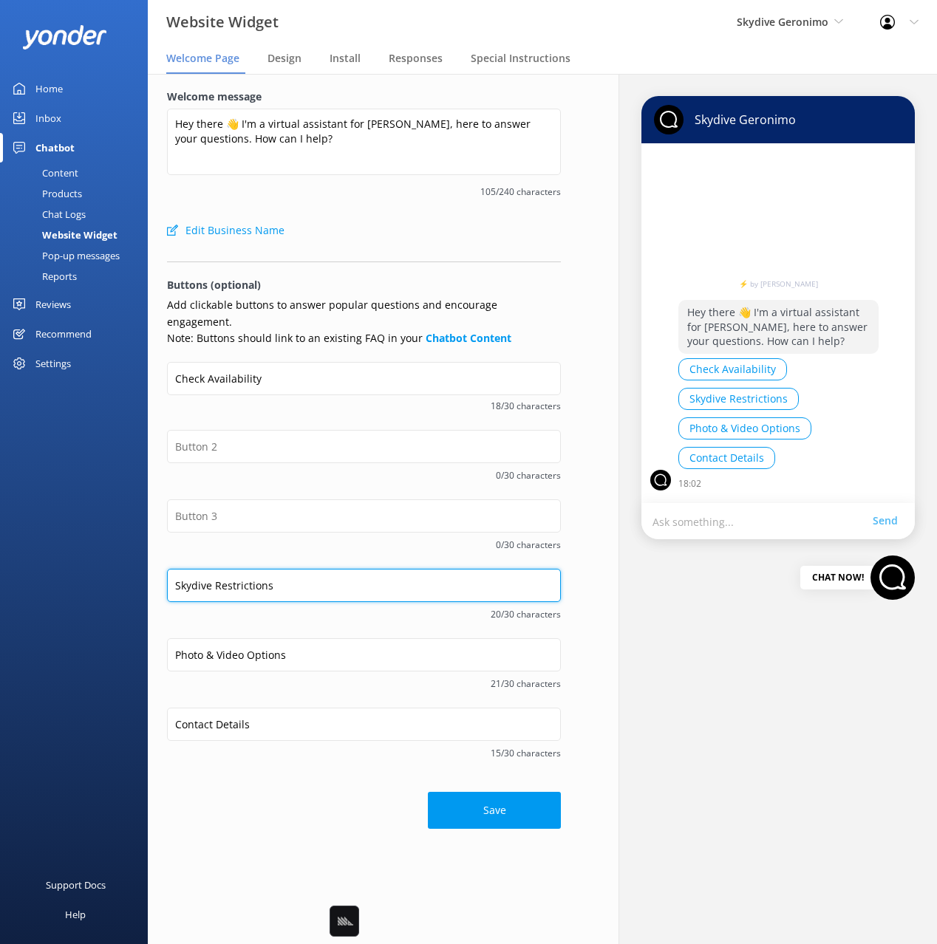
type input "Skydive Restrictions"
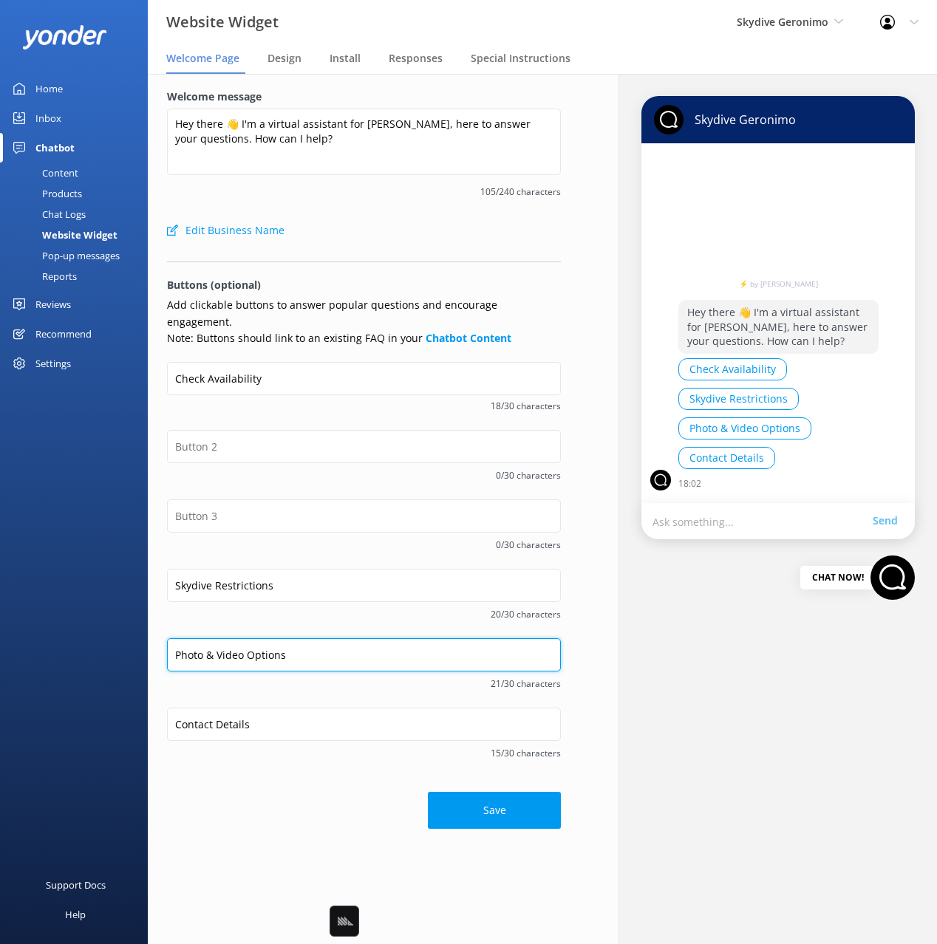
click at [284, 638] on input "Photo & Video Options" at bounding box center [364, 654] width 394 height 33
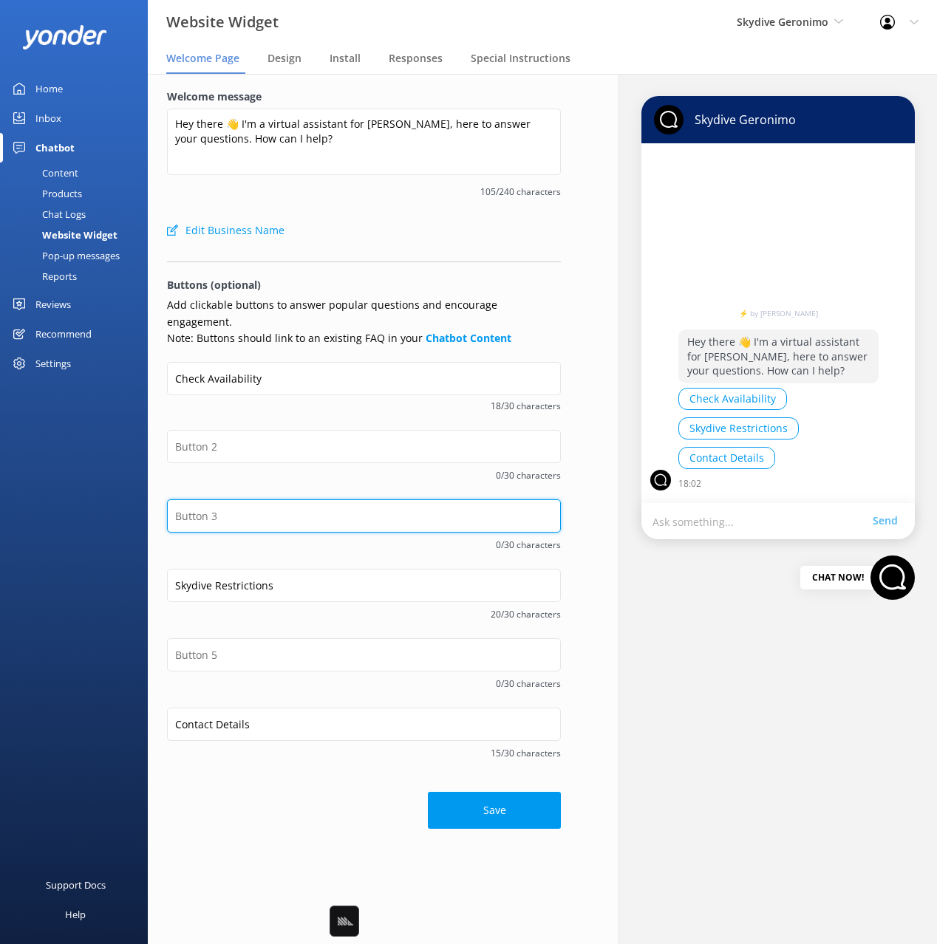
click at [248, 500] on input "text" at bounding box center [364, 516] width 394 height 33
paste input "Photo & Video Options"
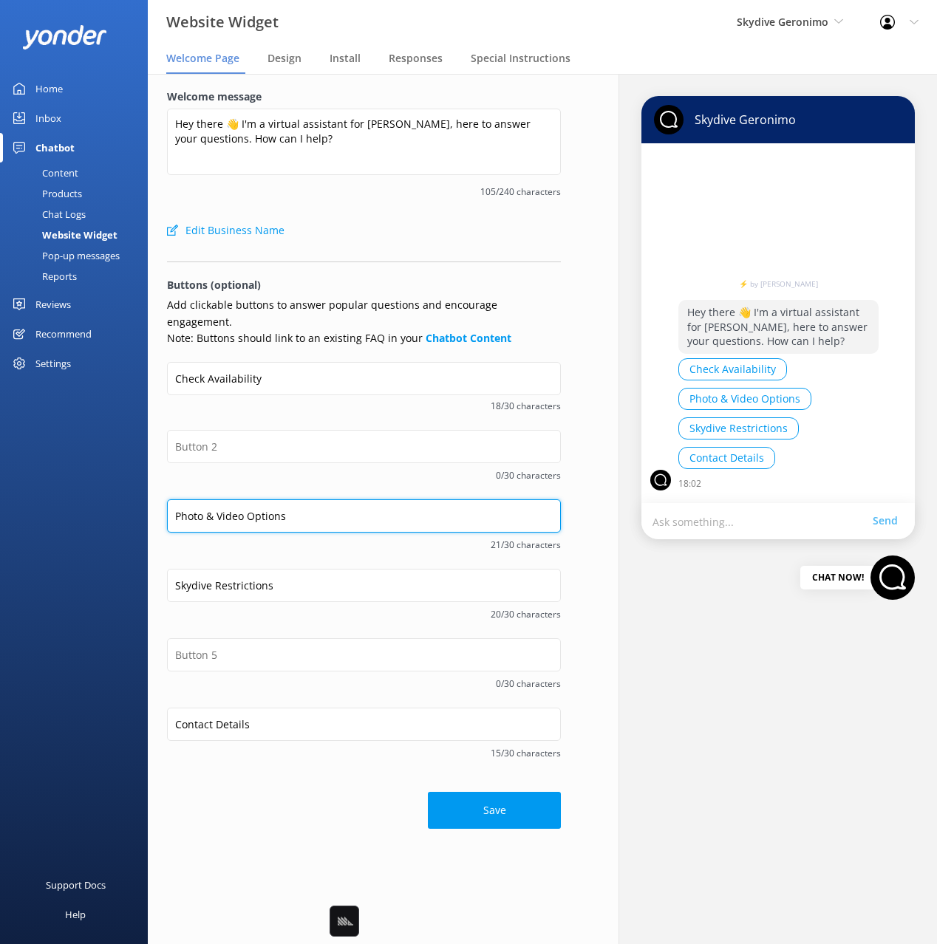
type input "Photo & Video Options"
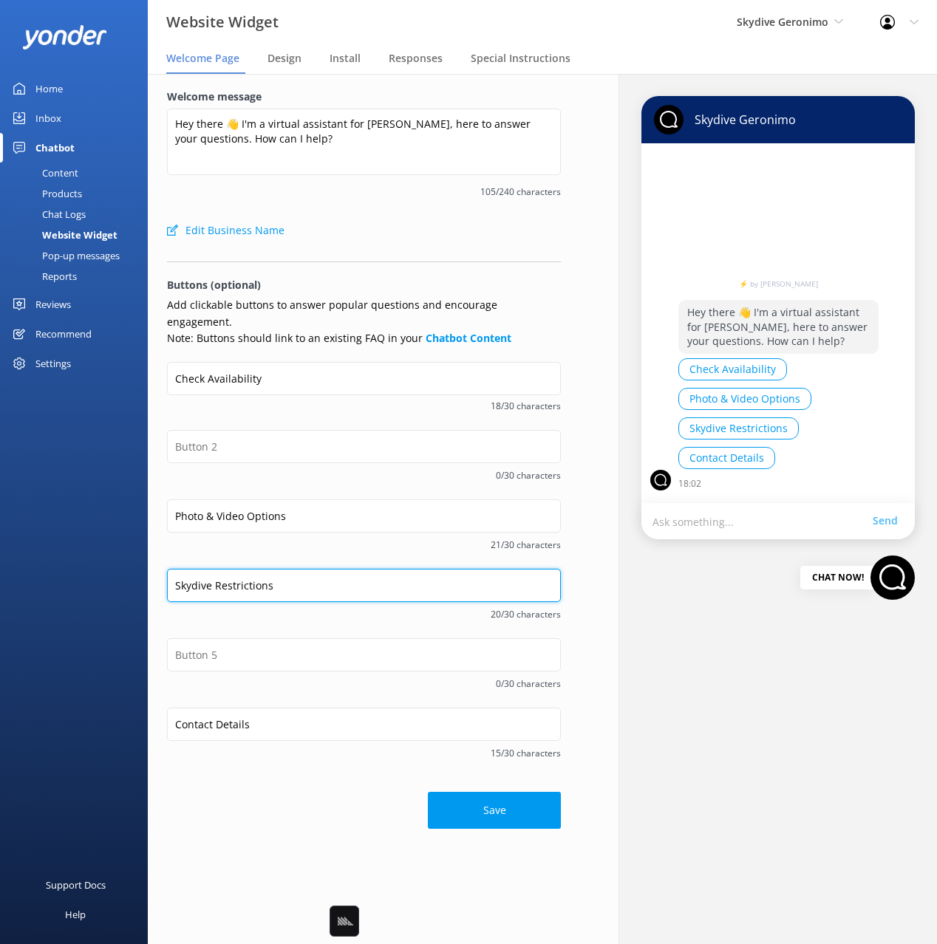
click at [220, 569] on input "Skydive Restrictions" at bounding box center [364, 585] width 394 height 33
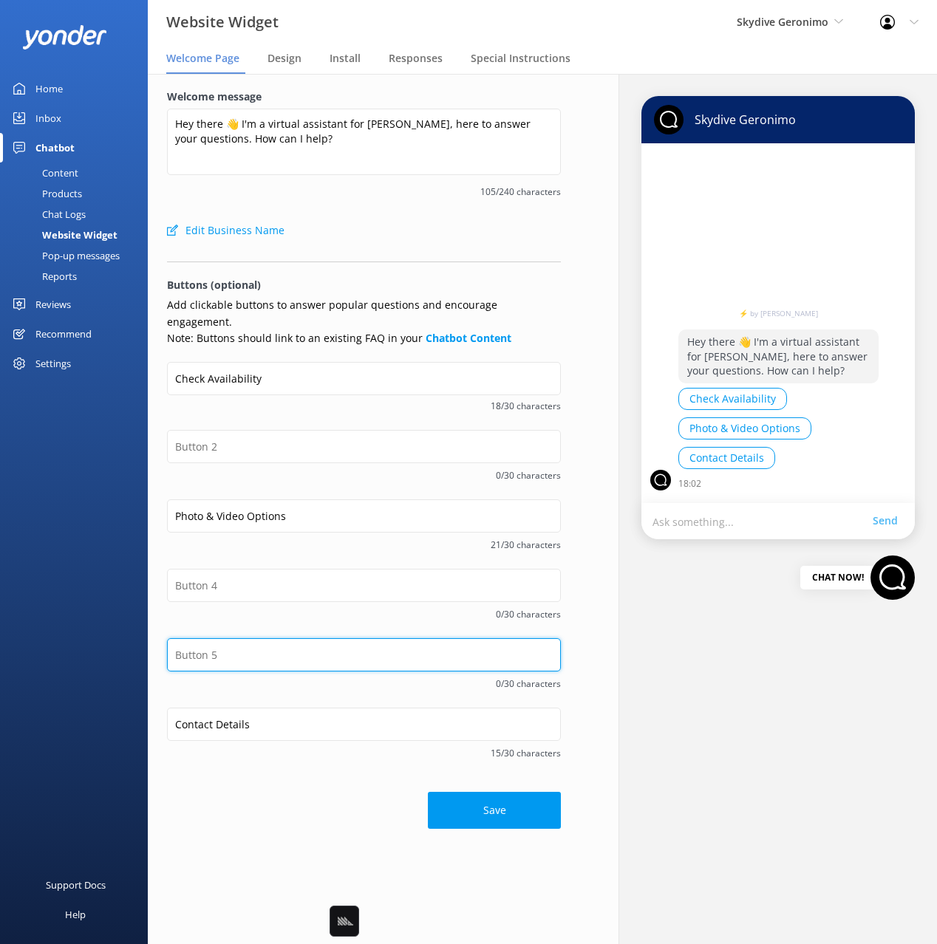
click at [238, 644] on input "text" at bounding box center [364, 654] width 394 height 33
paste input "Skydive Restrictions"
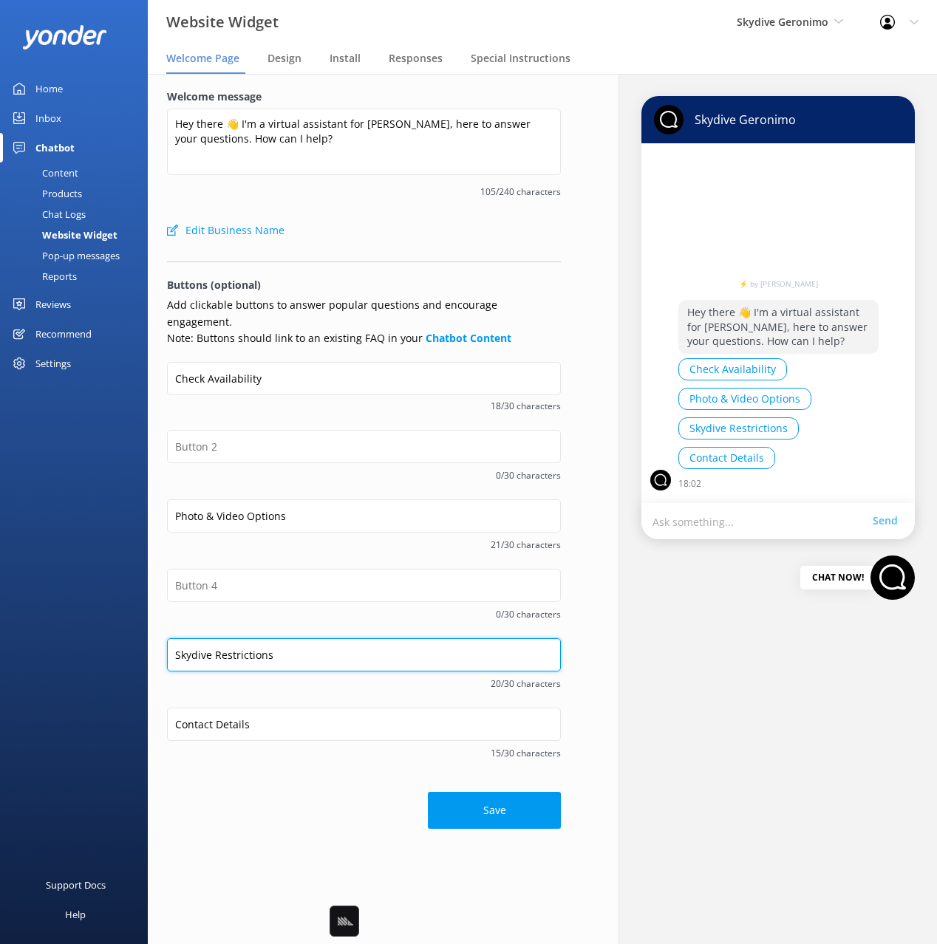
type input "Skydive Restrictions"
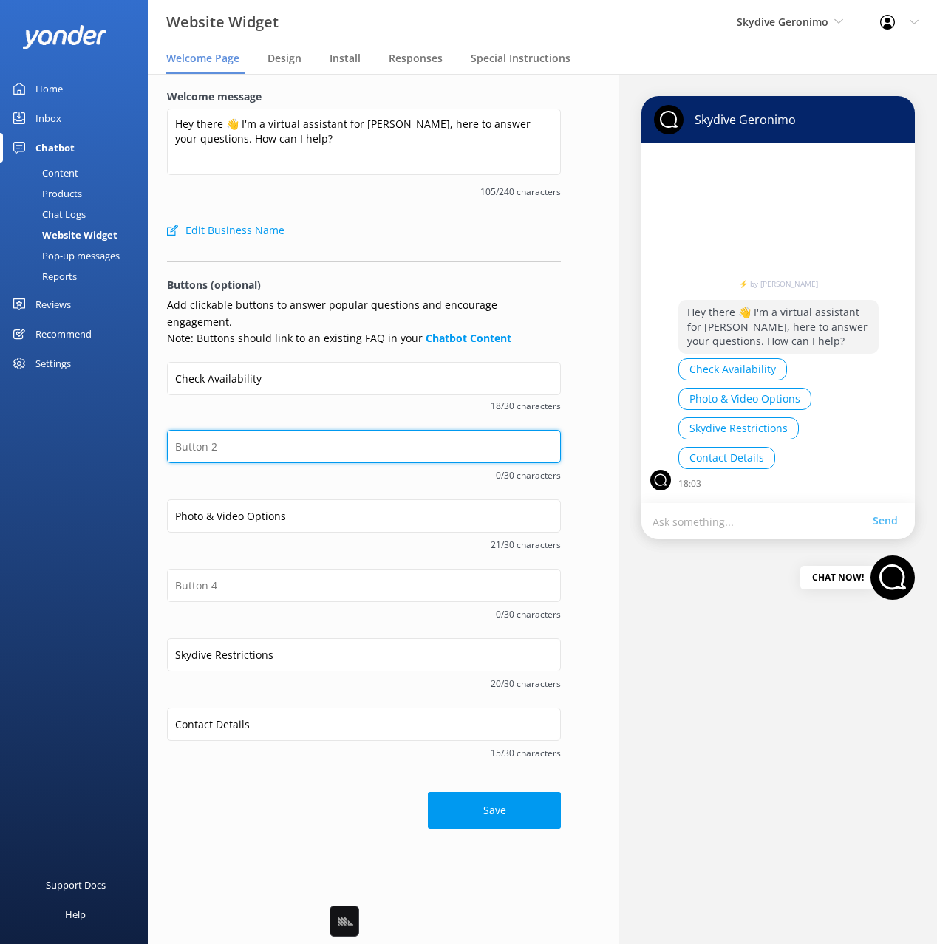
click at [255, 434] on input "text" at bounding box center [364, 446] width 394 height 33
click at [232, 431] on input "text" at bounding box center [364, 446] width 394 height 33
click at [301, 406] on div "Check Availability 18/30 characters" at bounding box center [364, 396] width 394 height 68
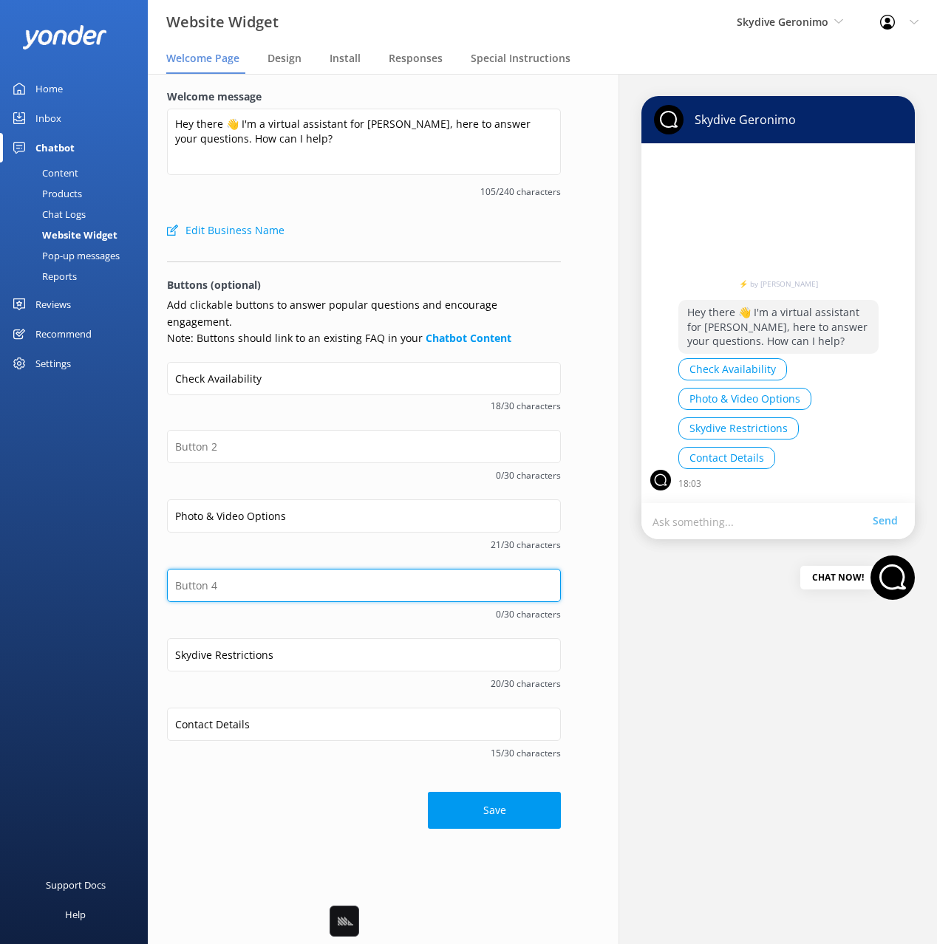
click at [231, 569] on input "text" at bounding box center [364, 585] width 394 height 33
type input "O"
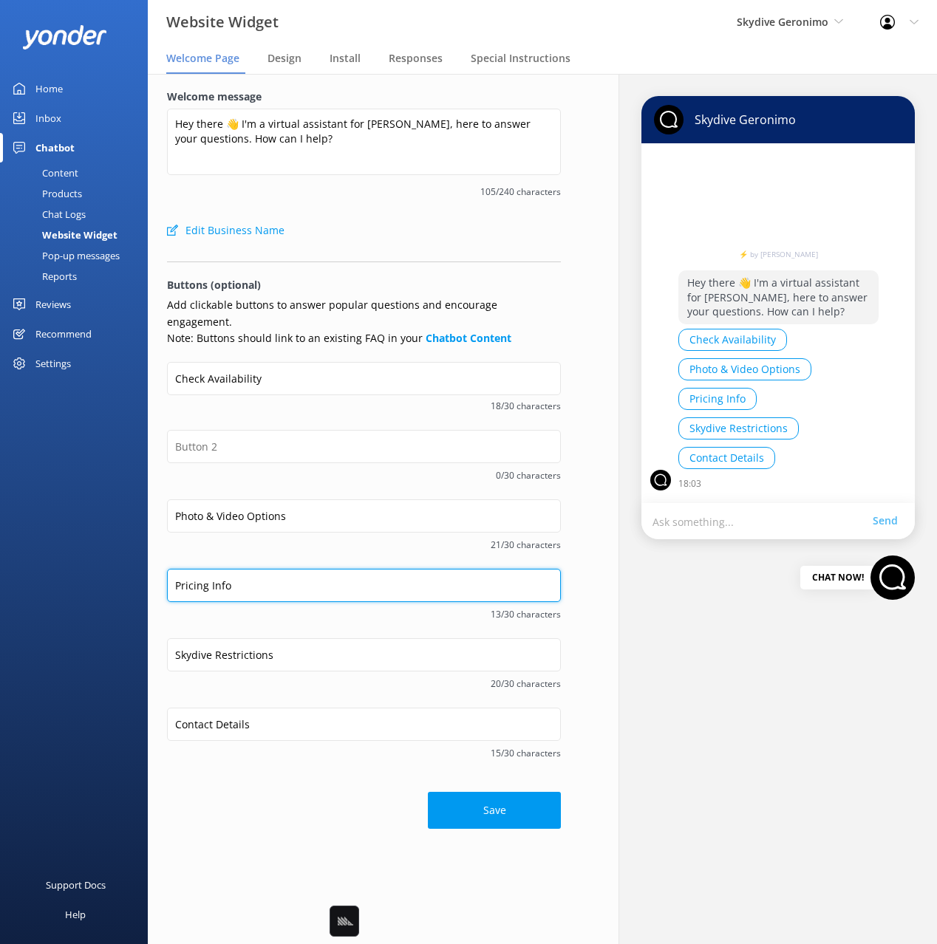
type input "Pricing Info"
click at [233, 569] on input "Pricing Info" at bounding box center [364, 585] width 394 height 33
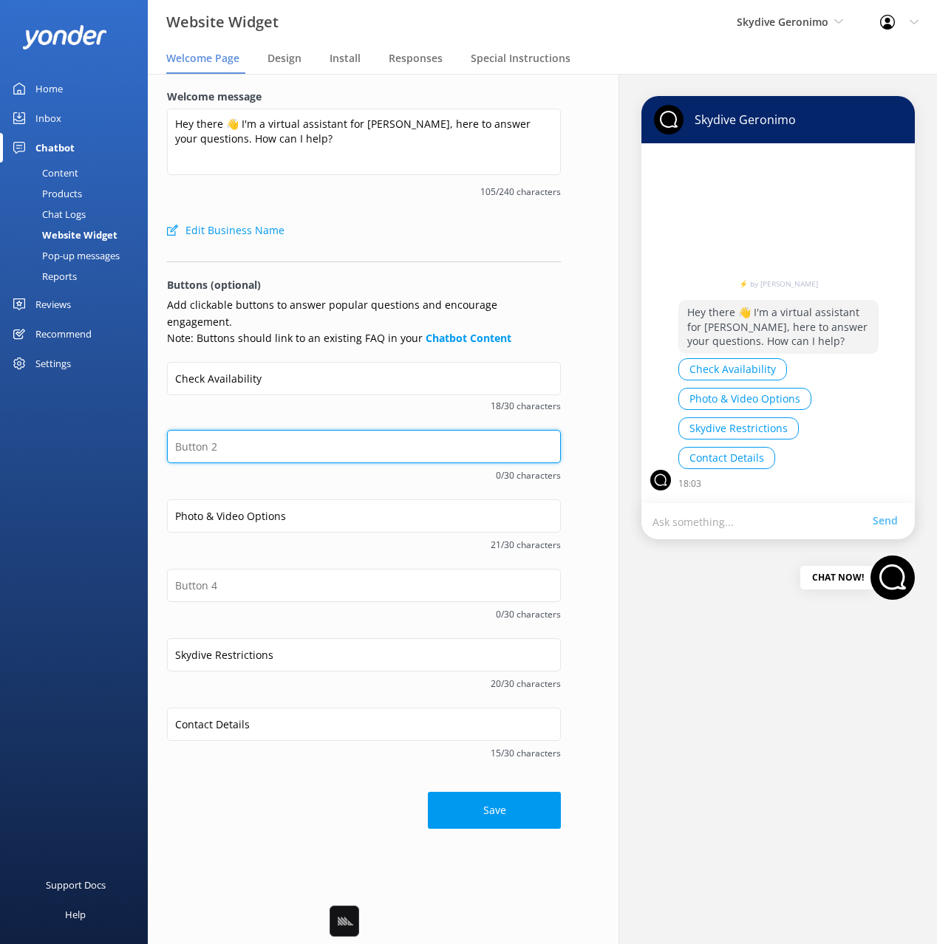
click at [252, 435] on input "text" at bounding box center [364, 446] width 394 height 33
paste input "Pricing Info"
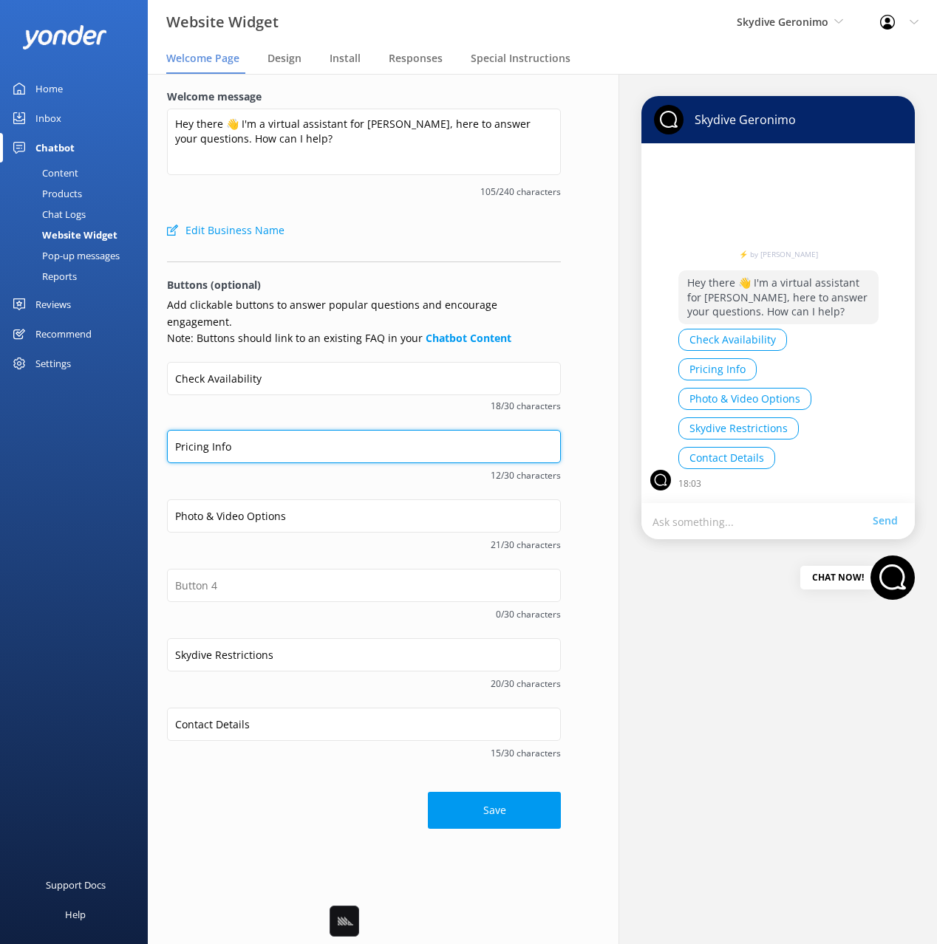
type input "Pricing Info"
drag, startPoint x: 262, startPoint y: 524, endPoint x: 283, endPoint y: 611, distance: 89.6
click at [262, 538] on span "21/30 characters" at bounding box center [364, 545] width 394 height 14
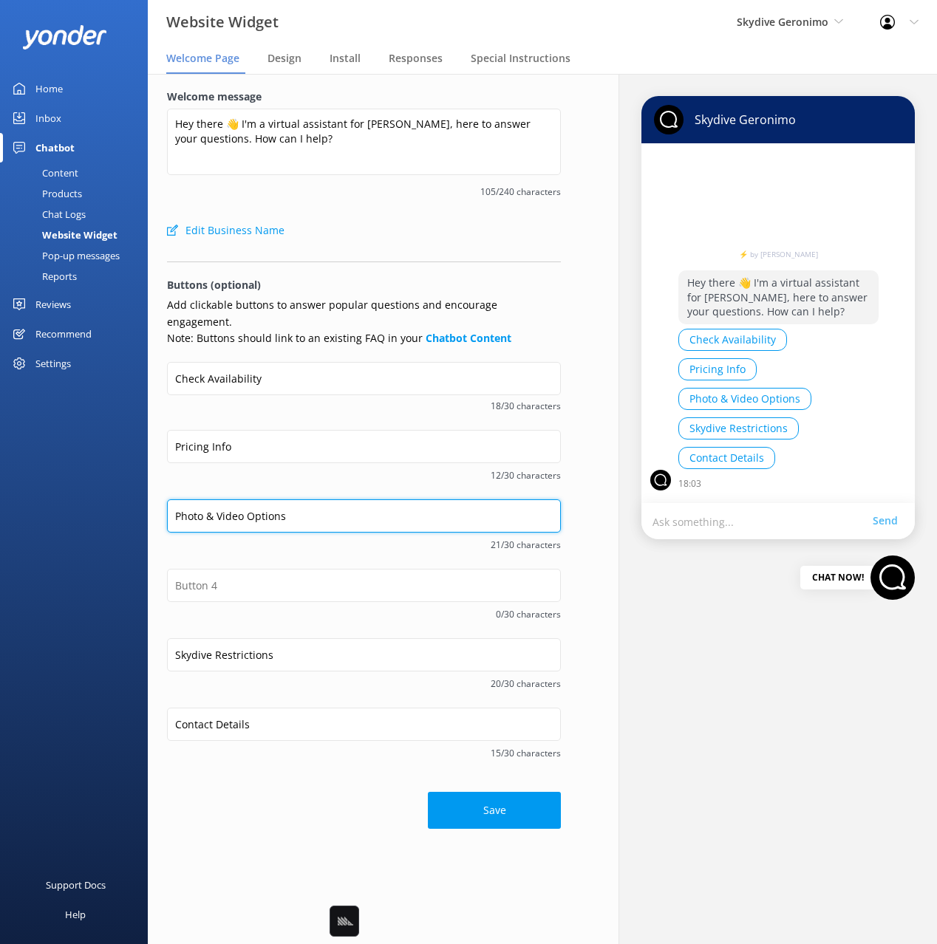
click at [265, 500] on input "Photo & Video Options" at bounding box center [364, 516] width 394 height 33
click at [269, 500] on input "Photo & Video packages" at bounding box center [364, 516] width 394 height 33
click at [303, 505] on input "Photo & Video packages" at bounding box center [364, 516] width 394 height 33
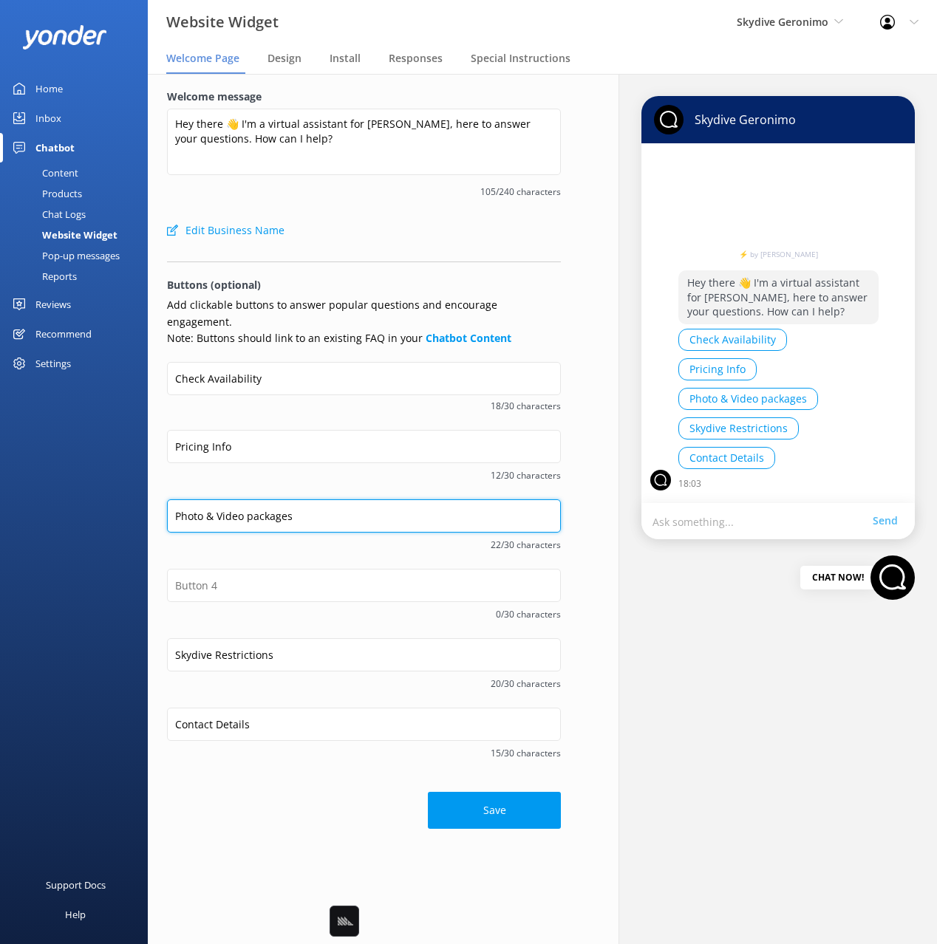
click at [255, 500] on input "Photo & Video packages" at bounding box center [364, 516] width 394 height 33
type input "Photo & Video Packages"
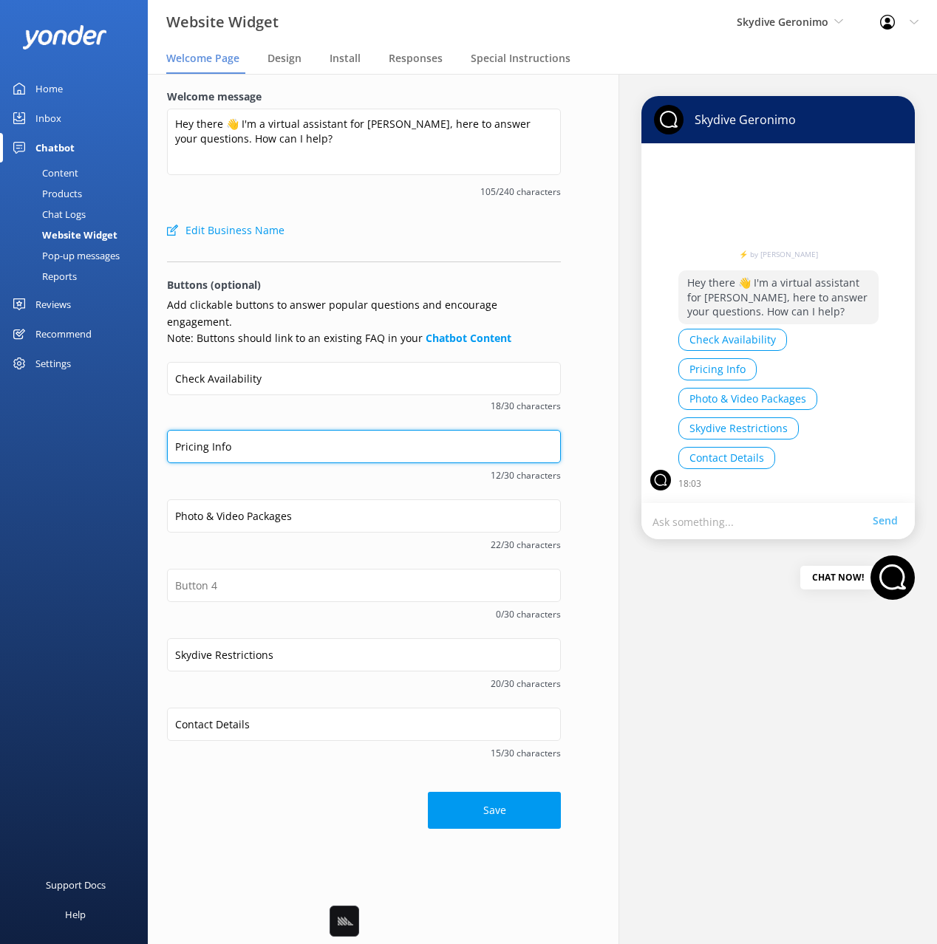
click at [294, 436] on input "Pricing Info" at bounding box center [364, 446] width 394 height 33
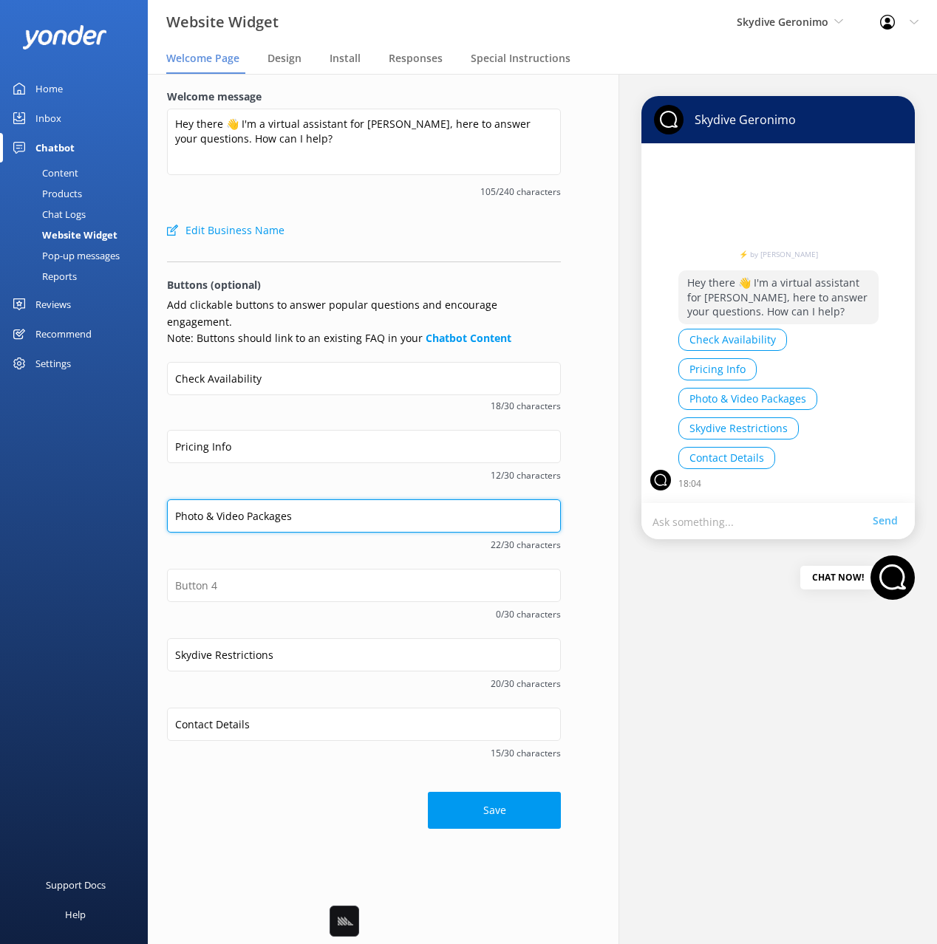
click at [318, 506] on input "Photo & Video Packages" at bounding box center [364, 516] width 394 height 33
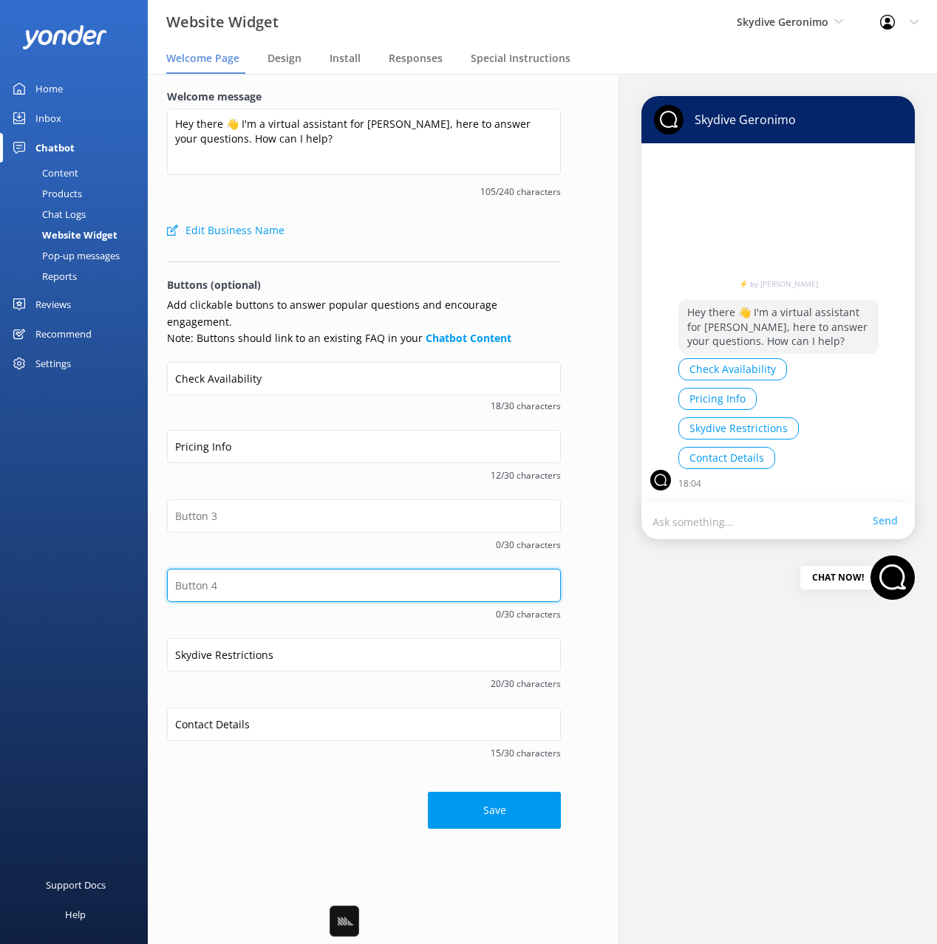
click at [270, 569] on input "text" at bounding box center [364, 585] width 394 height 33
paste input "Photo & Video Packages"
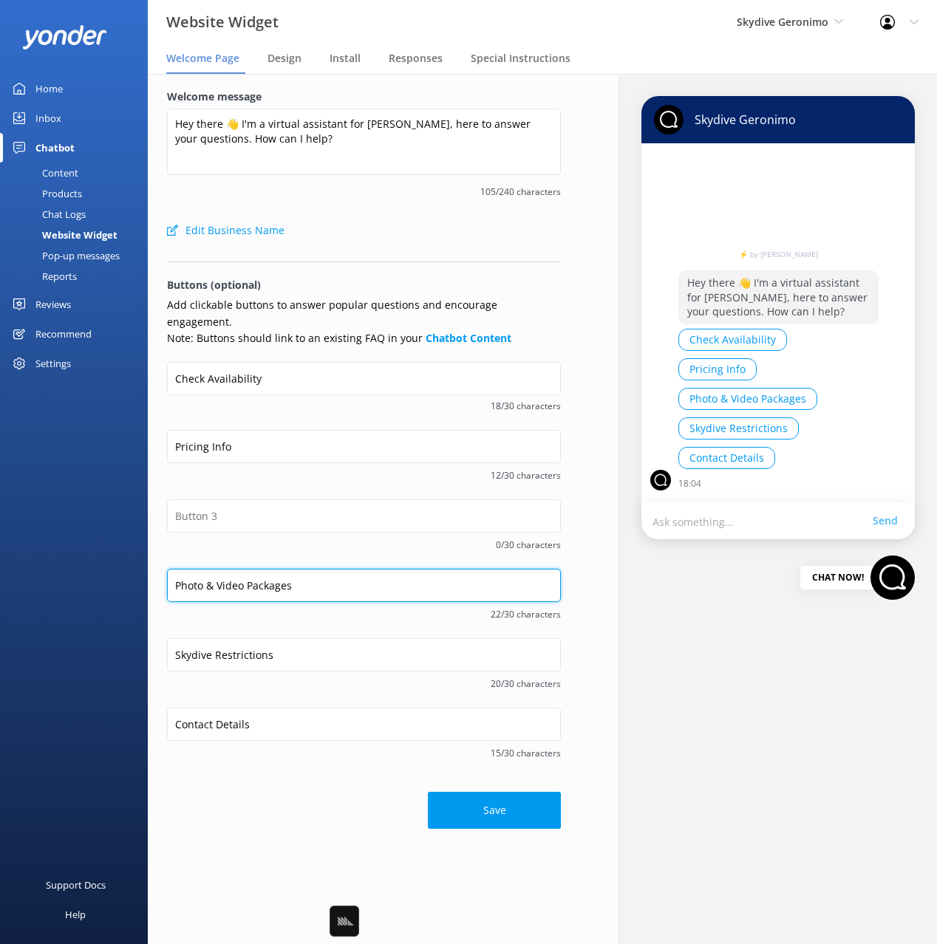
type input "Photo & Video Packages"
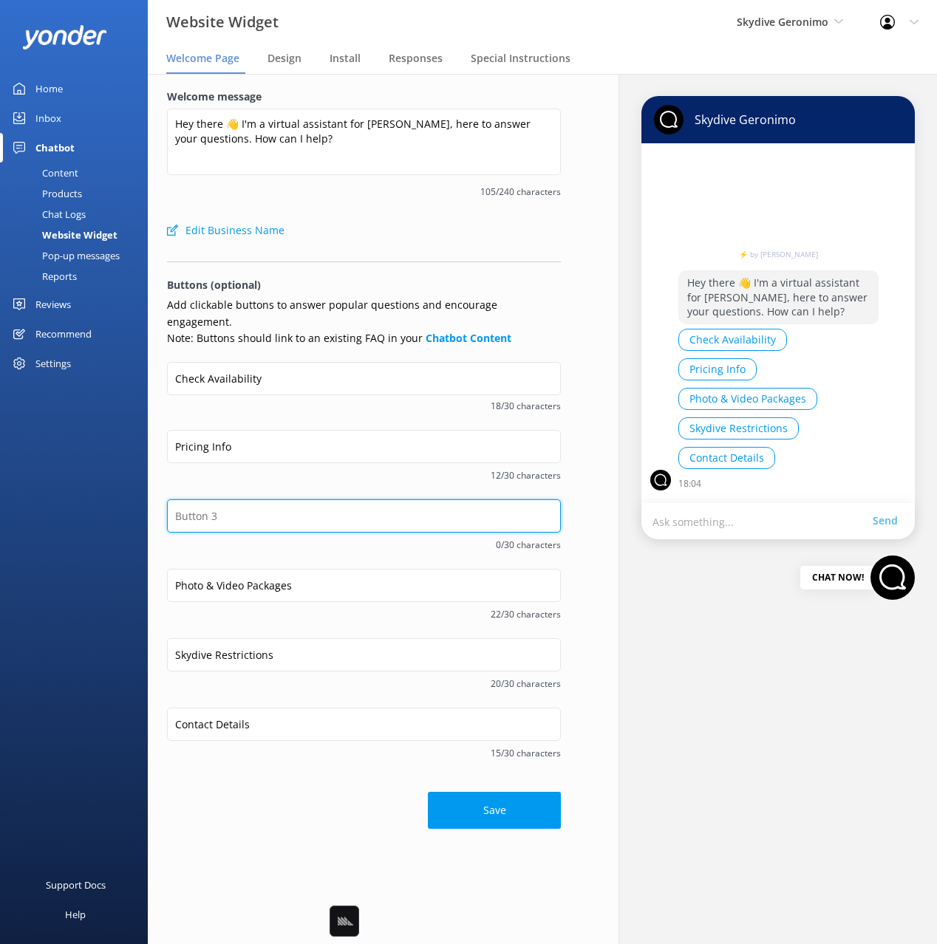
click at [262, 500] on input "text" at bounding box center [364, 516] width 394 height 33
type input "Getting There"
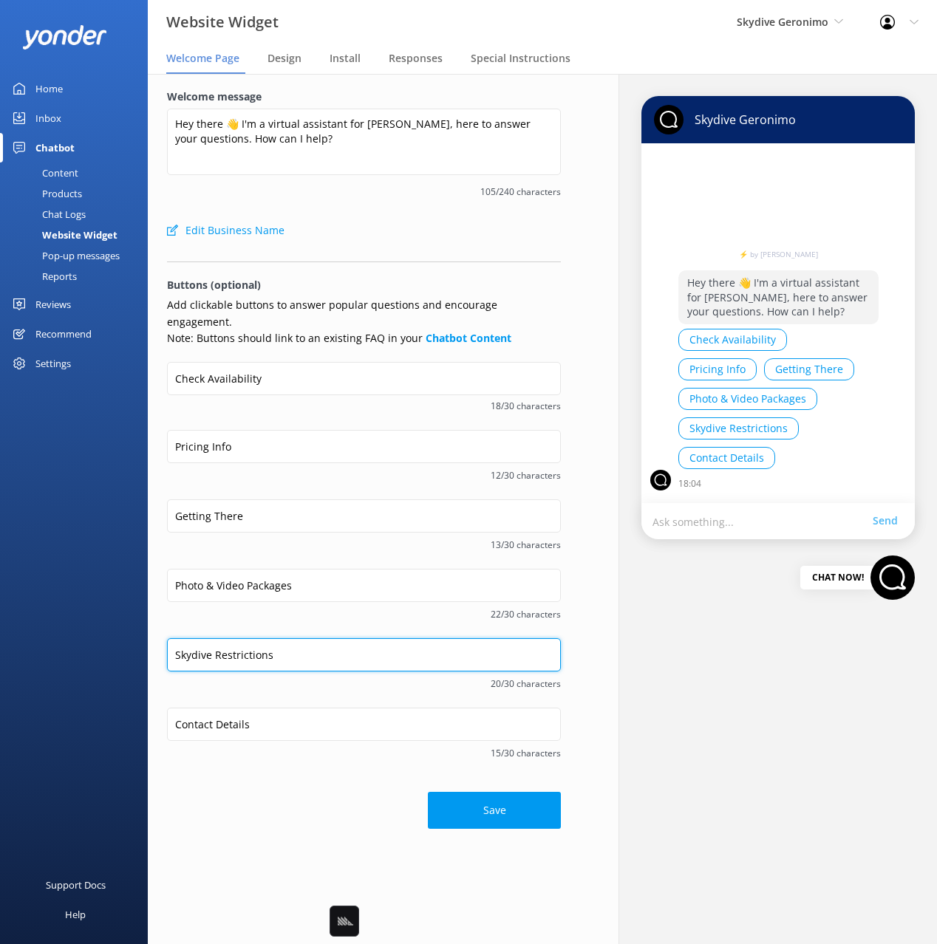
click at [236, 644] on input "Skydive Restrictions" at bounding box center [364, 654] width 394 height 33
click at [317, 759] on div "Contact Details 15/30 characters" at bounding box center [364, 742] width 394 height 69
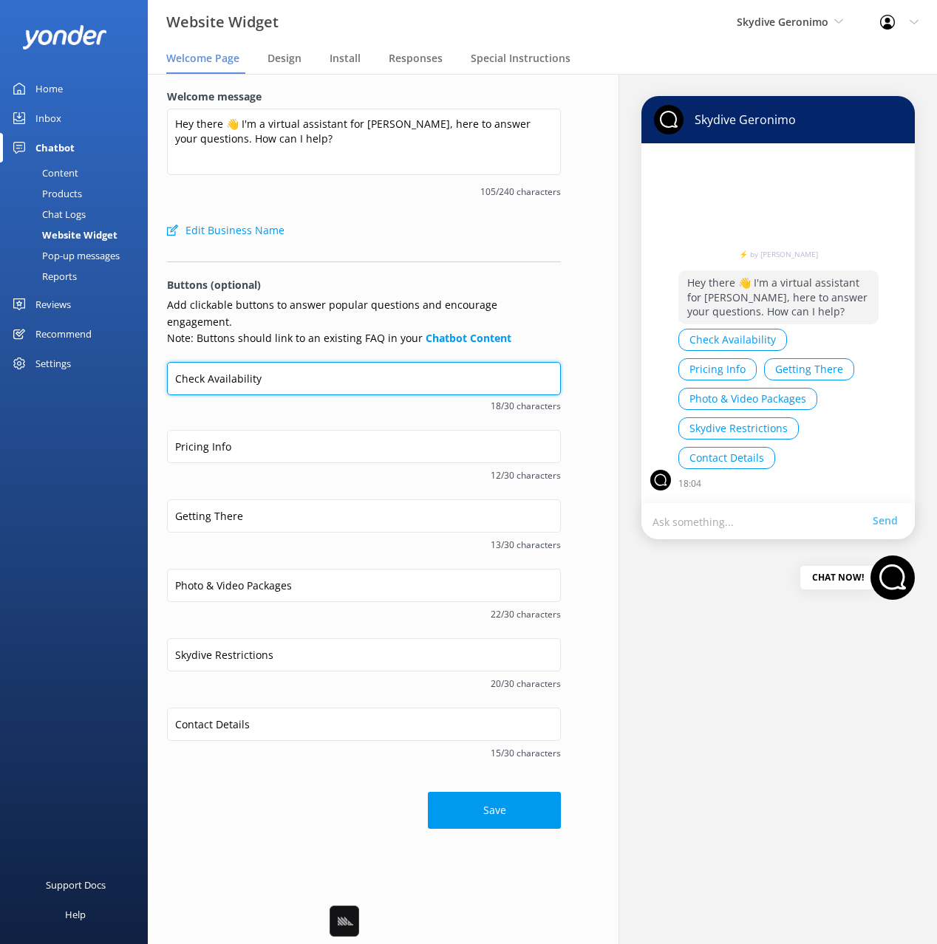
click at [282, 362] on input "Check Availability" at bounding box center [364, 378] width 394 height 33
click at [287, 364] on input "Book Skydive" at bounding box center [364, 378] width 394 height 33
type input "Skydive Availability"
click at [259, 399] on span "20/30 characters" at bounding box center [364, 406] width 394 height 14
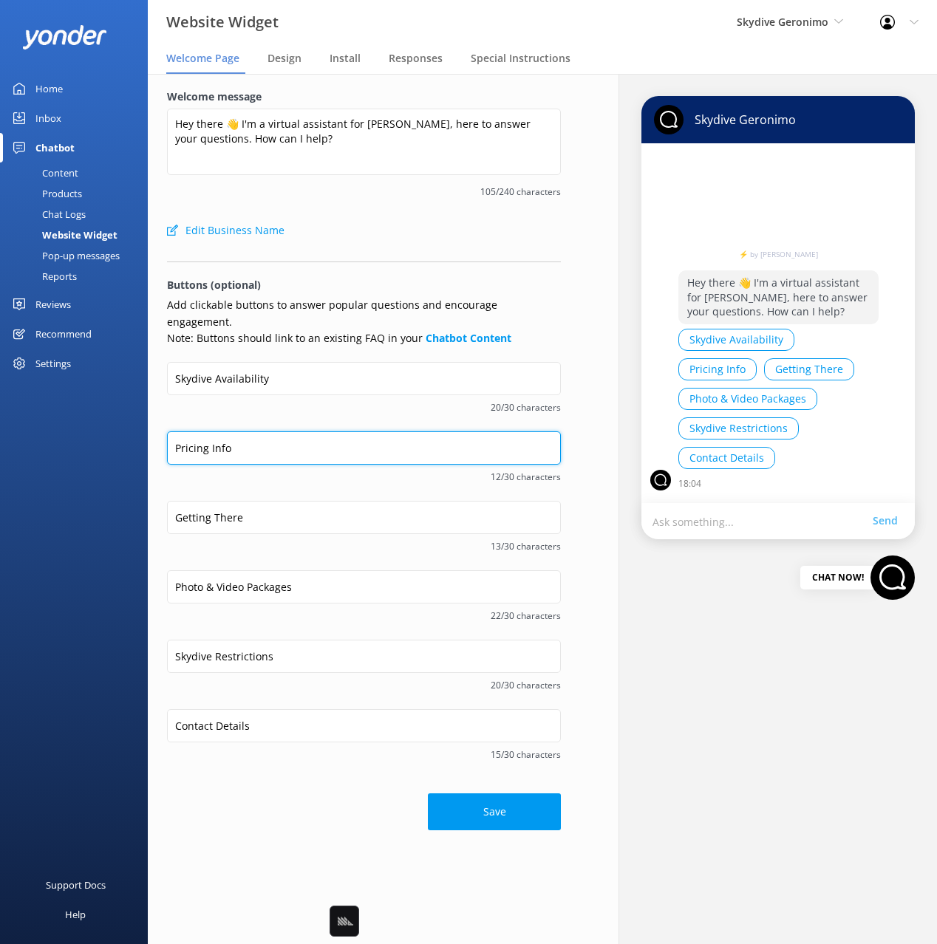
click at [268, 432] on input "Pricing Info" at bounding box center [364, 448] width 394 height 33
drag, startPoint x: 248, startPoint y: 398, endPoint x: 249, endPoint y: 408, distance: 10.4
click at [248, 400] on span "20/30 characters" at bounding box center [364, 407] width 394 height 14
click at [218, 437] on input "Pricing Info" at bounding box center [364, 448] width 394 height 33
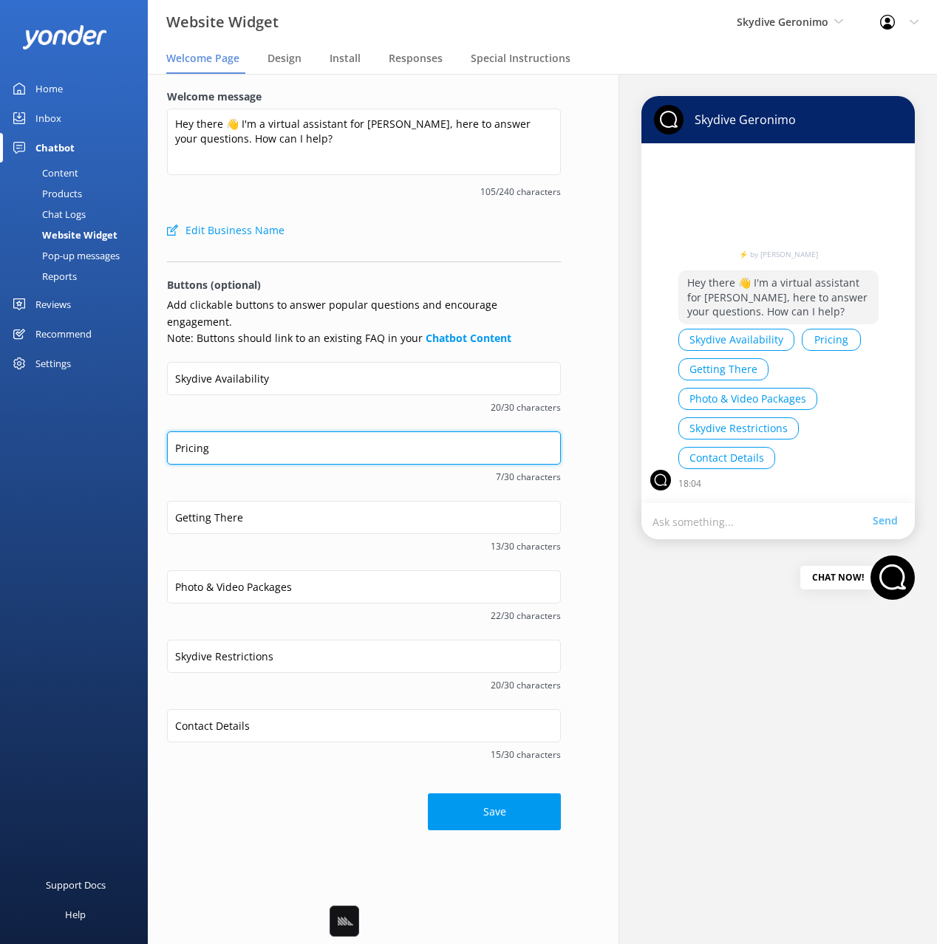
type input "Pricing"
click at [224, 400] on div "Skydive Availability 20/30 characters" at bounding box center [364, 396] width 394 height 69
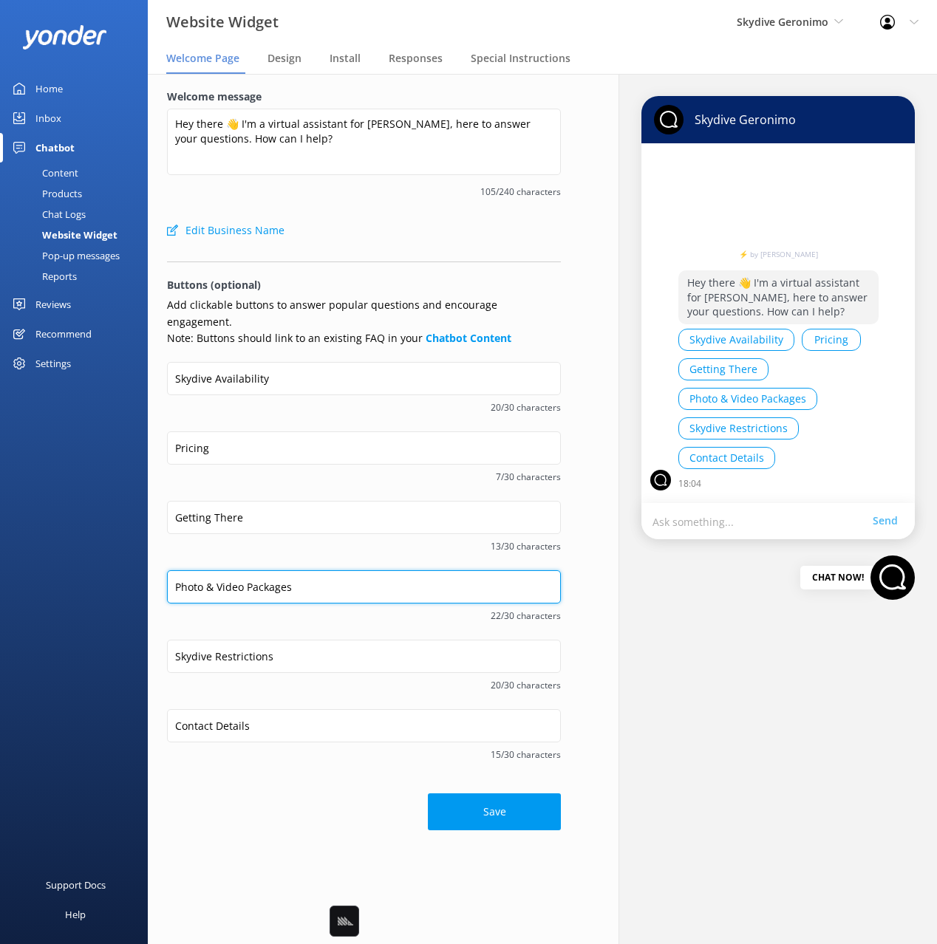
click at [265, 570] on input "Photo & Video Packages" at bounding box center [364, 586] width 394 height 33
type input "Photo & Videos"
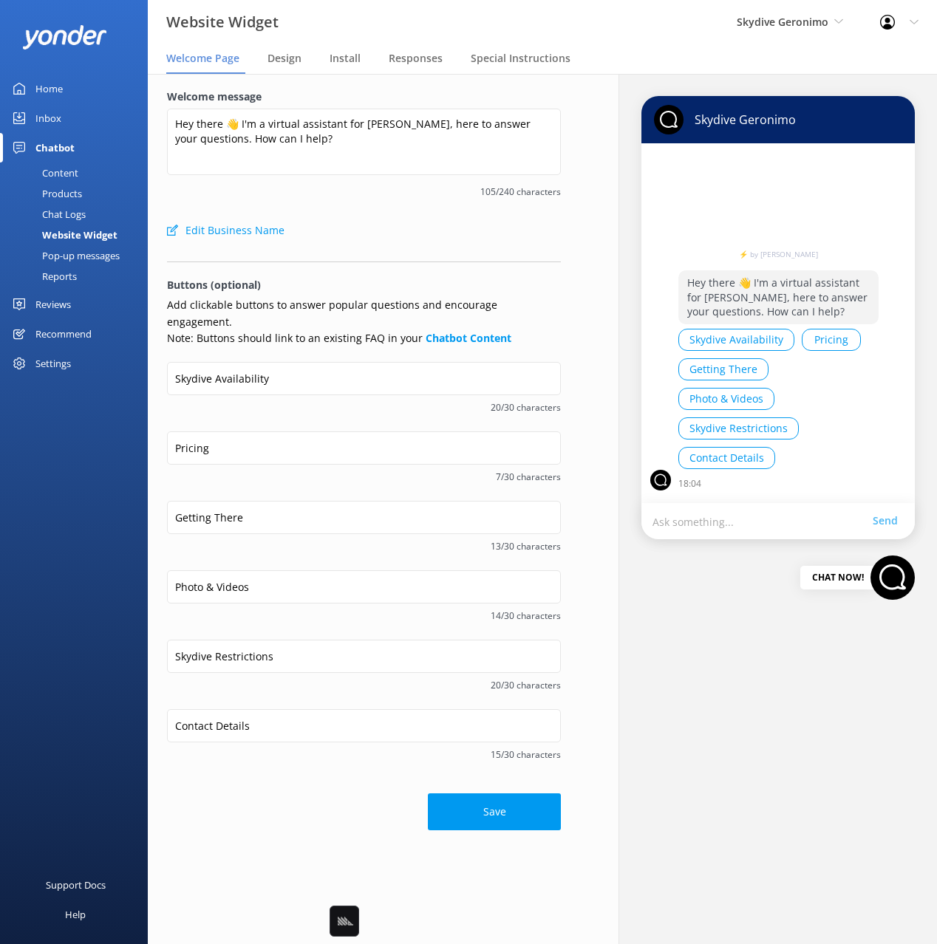
click at [273, 607] on div "Photo & Videos 14/30 characters" at bounding box center [364, 604] width 394 height 69
drag, startPoint x: 214, startPoint y: 638, endPoint x: 134, endPoint y: 632, distance: 80.1
click at [131, 631] on div "Website Widget Skydive Geronimo Black Cat Cruises Banff Airporter International…" at bounding box center [468, 509] width 937 height 870
click at [279, 613] on div "Photo & Videos 14/30 characters" at bounding box center [364, 604] width 394 height 69
drag, startPoint x: 214, startPoint y: 639, endPoint x: 214, endPoint y: 670, distance: 31.0
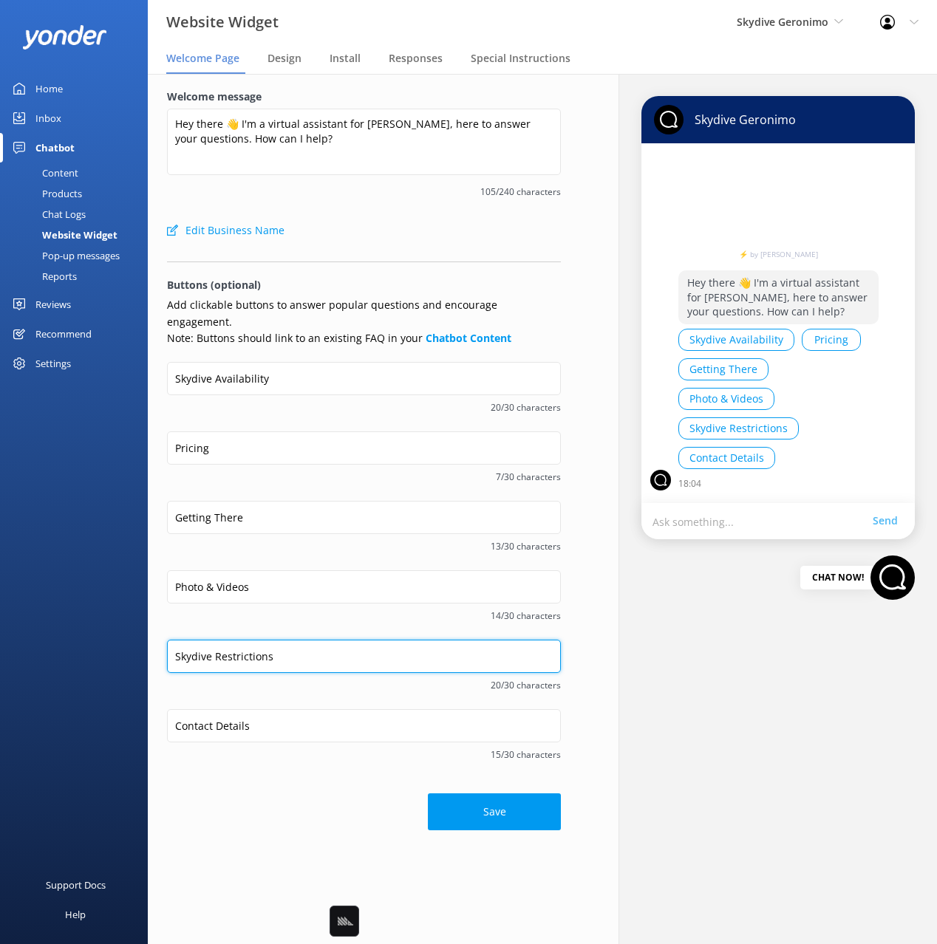
click at [131, 635] on div "Website Widget Skydive Geronimo Black Cat Cruises Banff Airporter International…" at bounding box center [468, 509] width 937 height 870
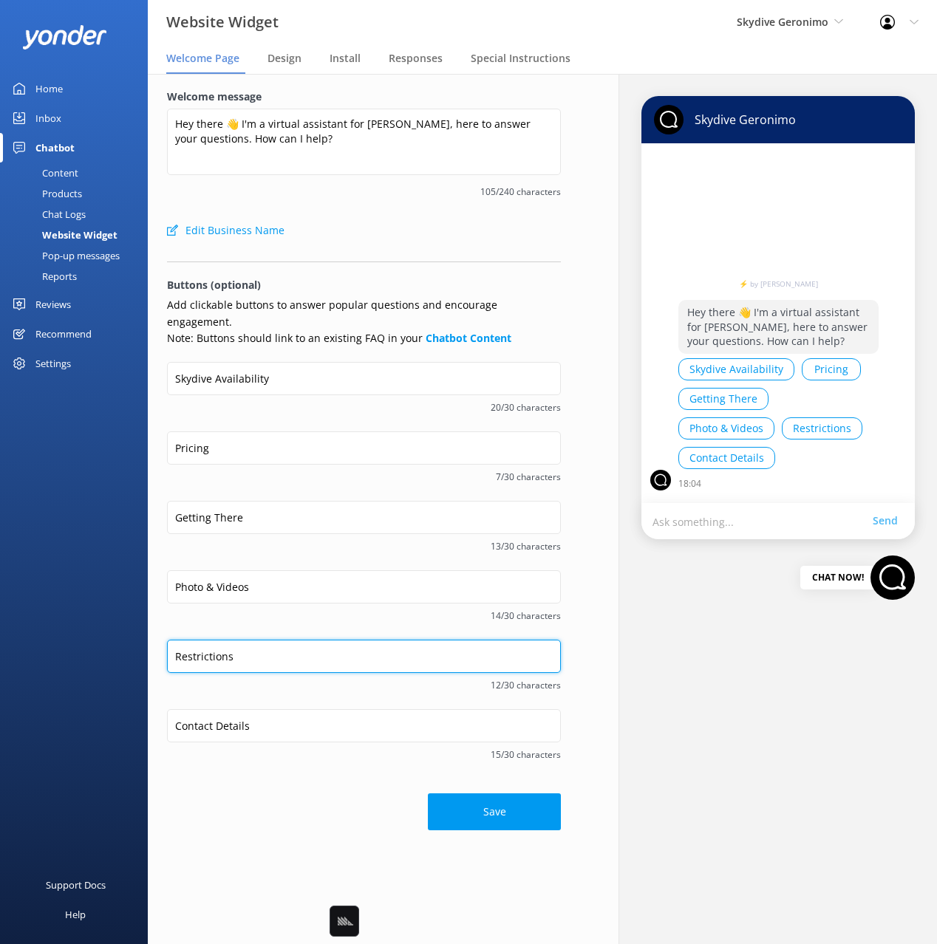
type input "Restrictions"
click at [274, 748] on span "15/30 characters" at bounding box center [364, 755] width 394 height 14
click at [328, 609] on span "14/30 characters" at bounding box center [364, 616] width 394 height 14
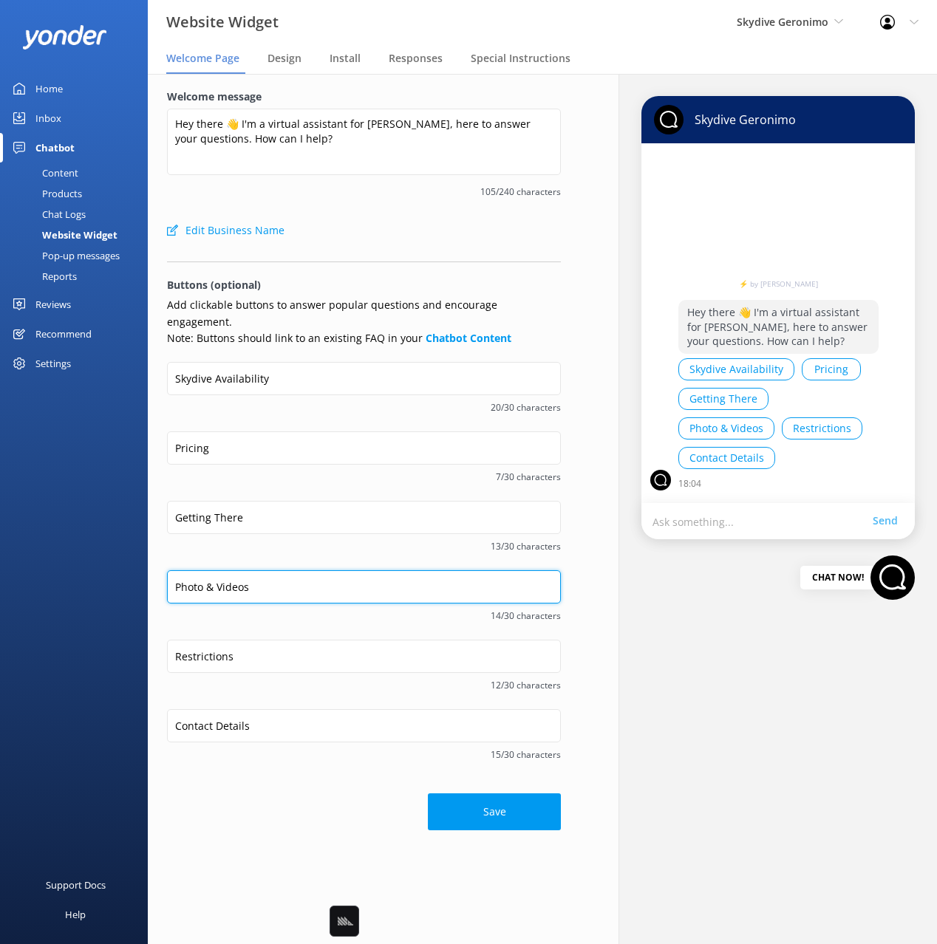
click at [304, 570] on input "Photo & Videos" at bounding box center [364, 586] width 394 height 33
click at [350, 573] on input "Photo & Videos" at bounding box center [364, 586] width 394 height 33
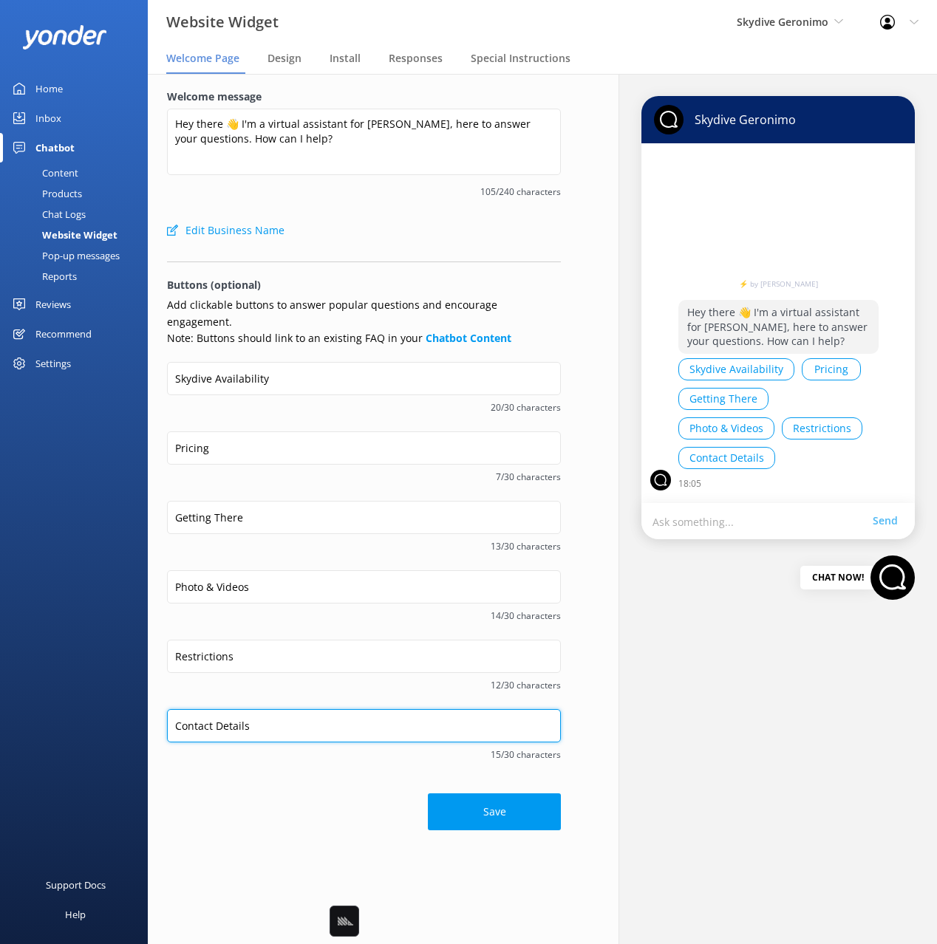
click at [291, 712] on input "Contact Details" at bounding box center [364, 725] width 394 height 33
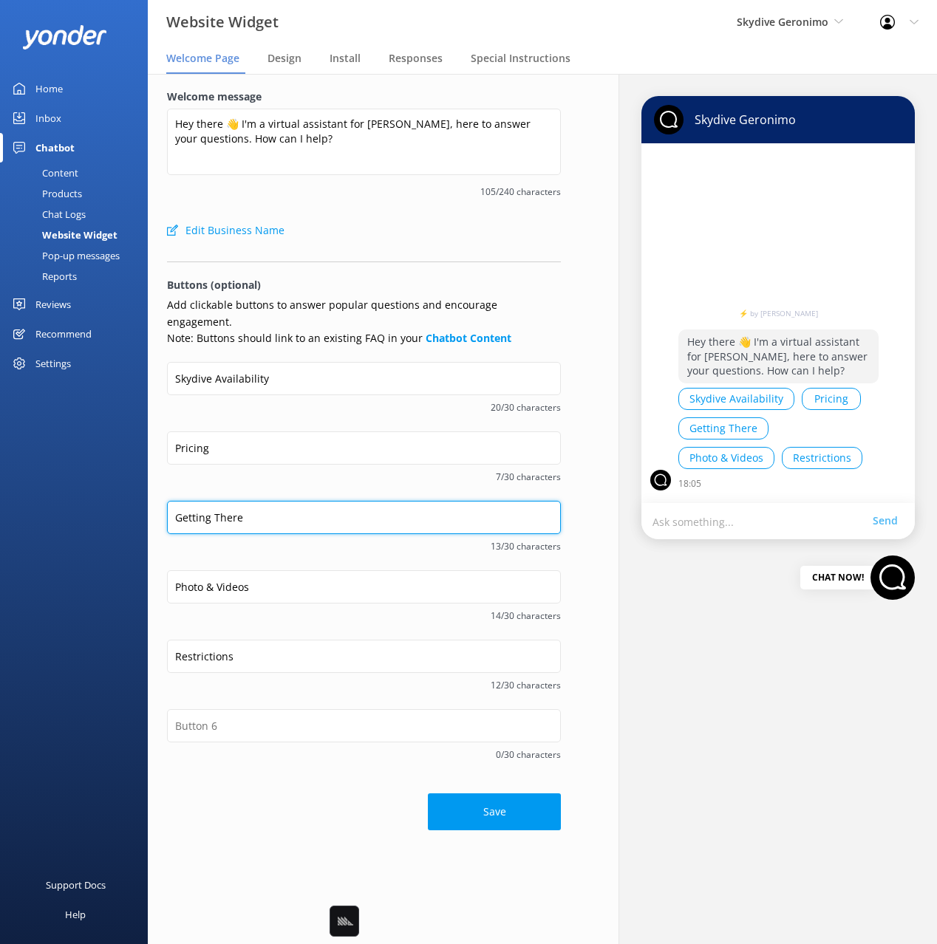
click at [336, 501] on input "Getting There" at bounding box center [364, 517] width 394 height 33
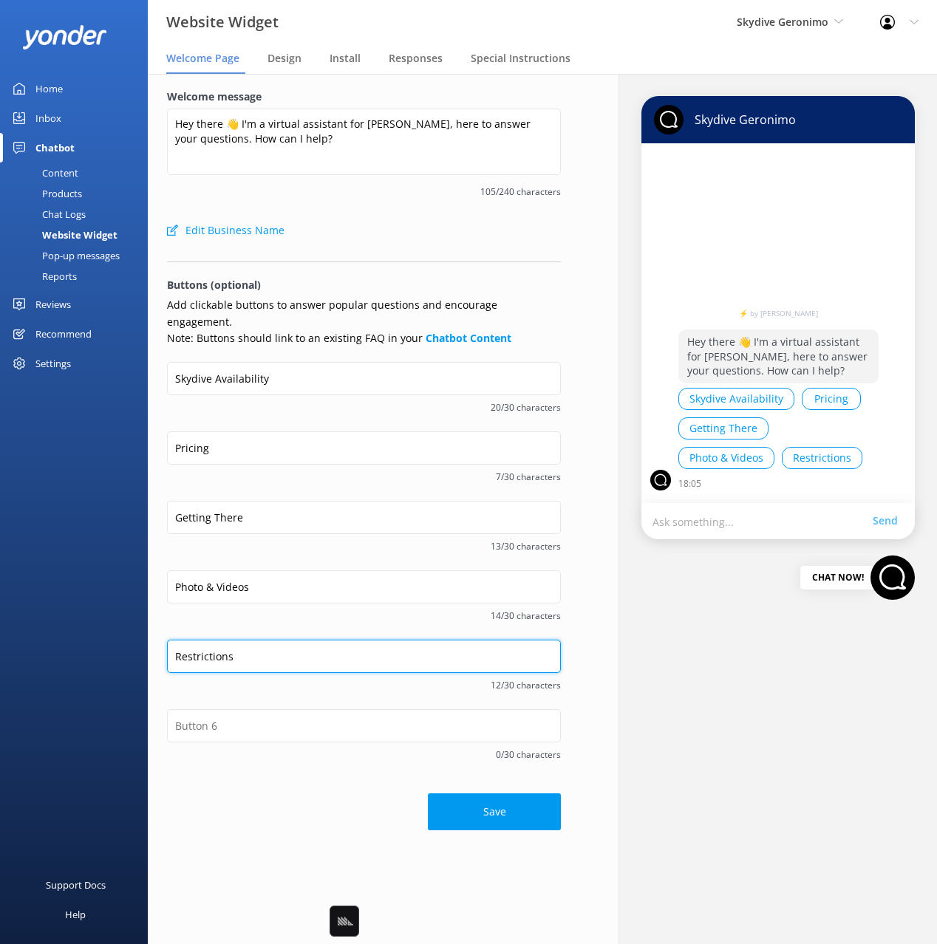
drag, startPoint x: 246, startPoint y: 638, endPoint x: 166, endPoint y: 638, distance: 79.8
click at [163, 639] on div "Welcome message Hey there 👋 I'm a virtual assistant for Skydive Geronimo, here …" at bounding box center [364, 459] width 432 height 771
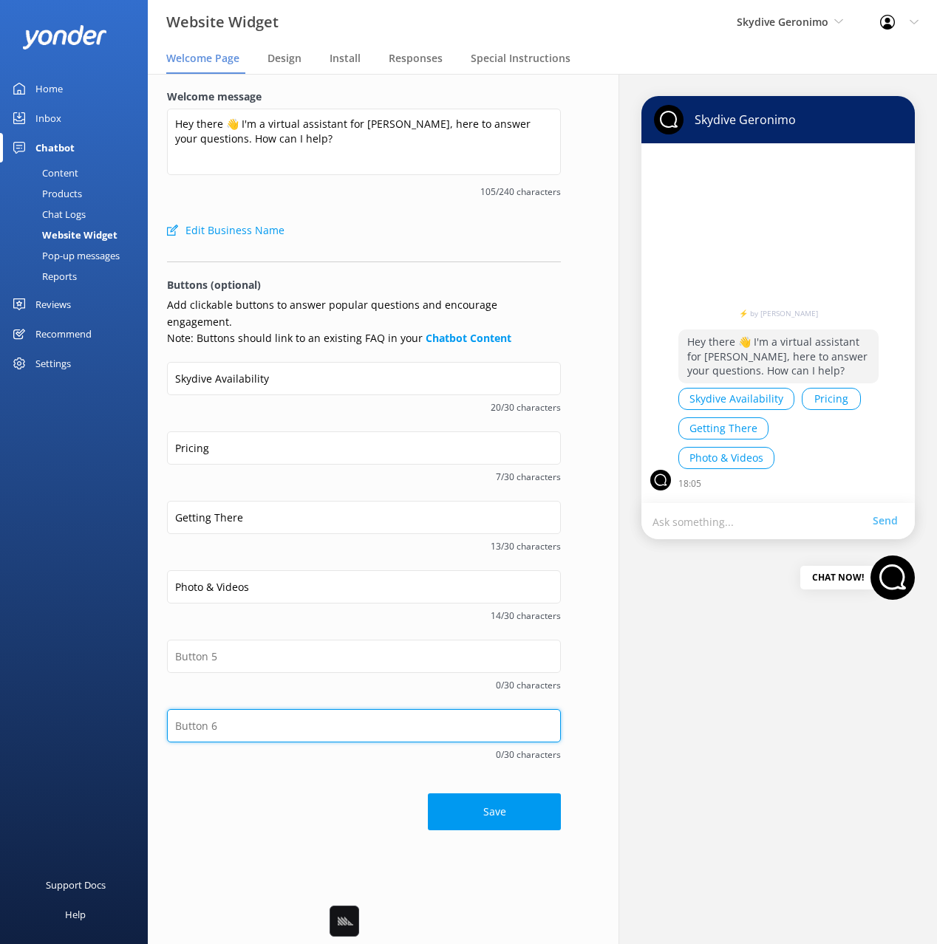
drag, startPoint x: 218, startPoint y: 717, endPoint x: 256, endPoint y: 626, distance: 99.4
click at [218, 717] on input "text" at bounding box center [364, 725] width 394 height 33
paste input "Restrictions"
type input "Restrictions"
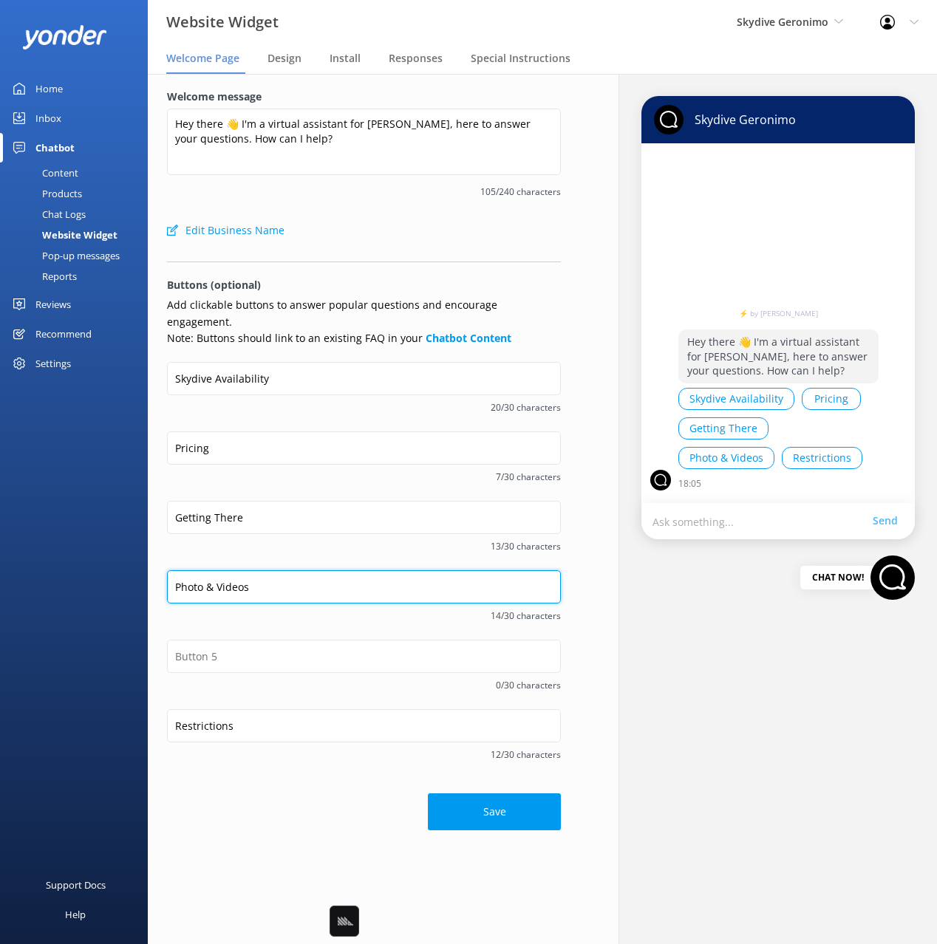
click at [252, 574] on input "Photo & Videos" at bounding box center [364, 586] width 394 height 33
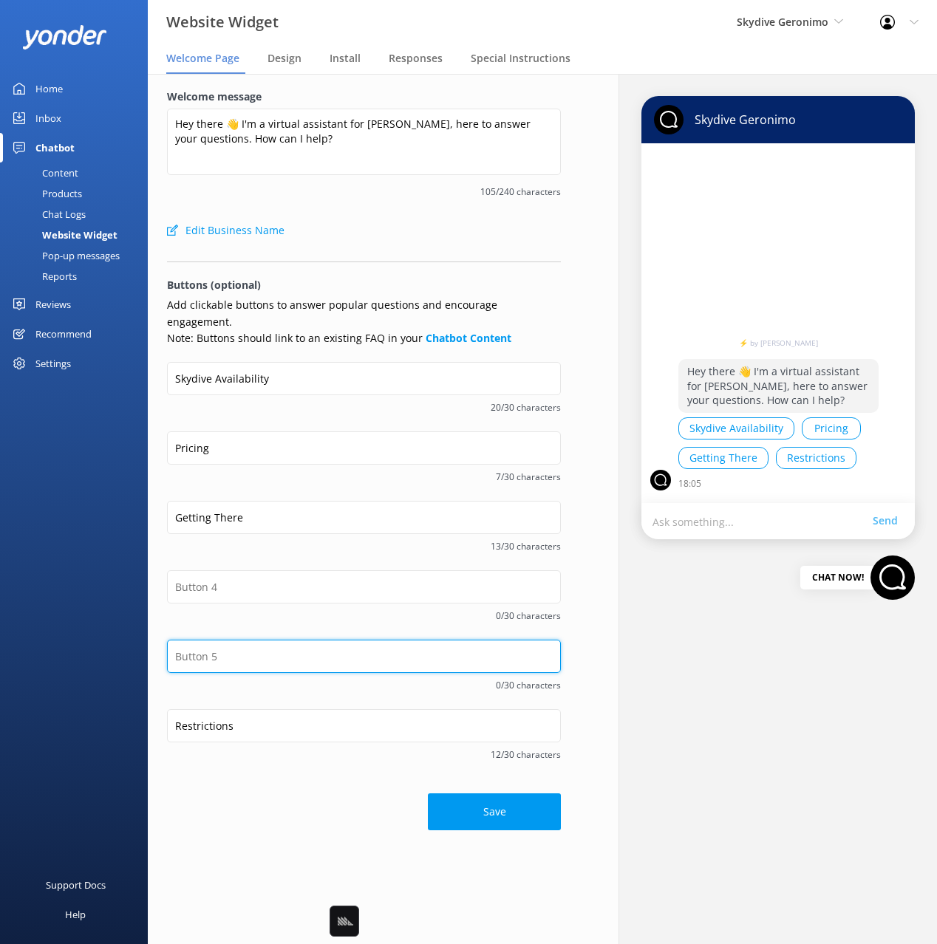
drag, startPoint x: 247, startPoint y: 649, endPoint x: 247, endPoint y: 518, distance: 130.8
click at [248, 647] on input "text" at bounding box center [364, 656] width 394 height 33
paste input "Photo & Videos"
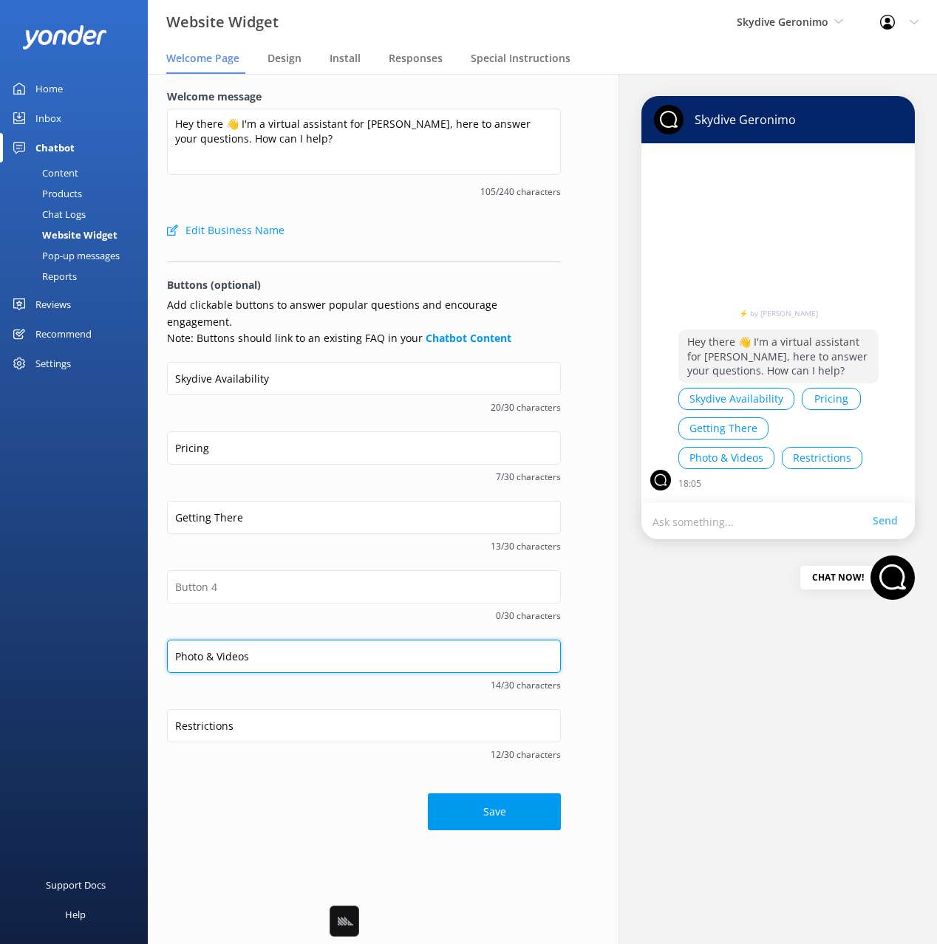
type input "Photo & Videos"
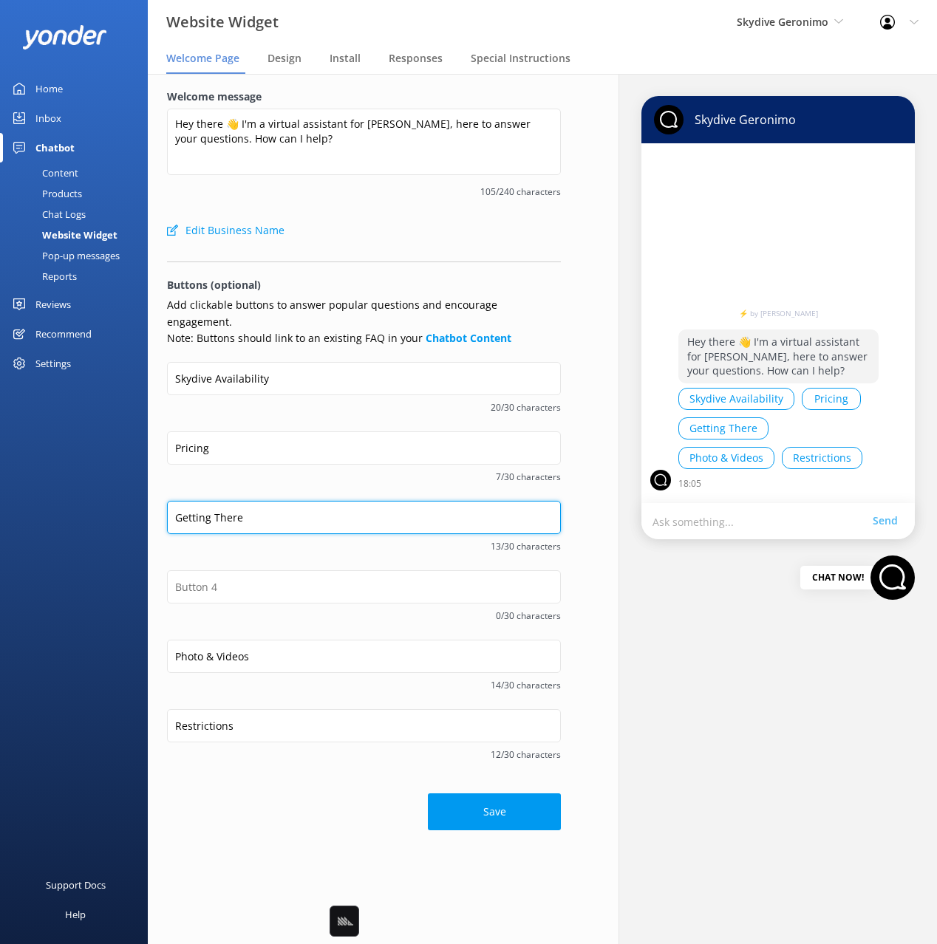
click at [241, 502] on input "Getting There" at bounding box center [364, 517] width 394 height 33
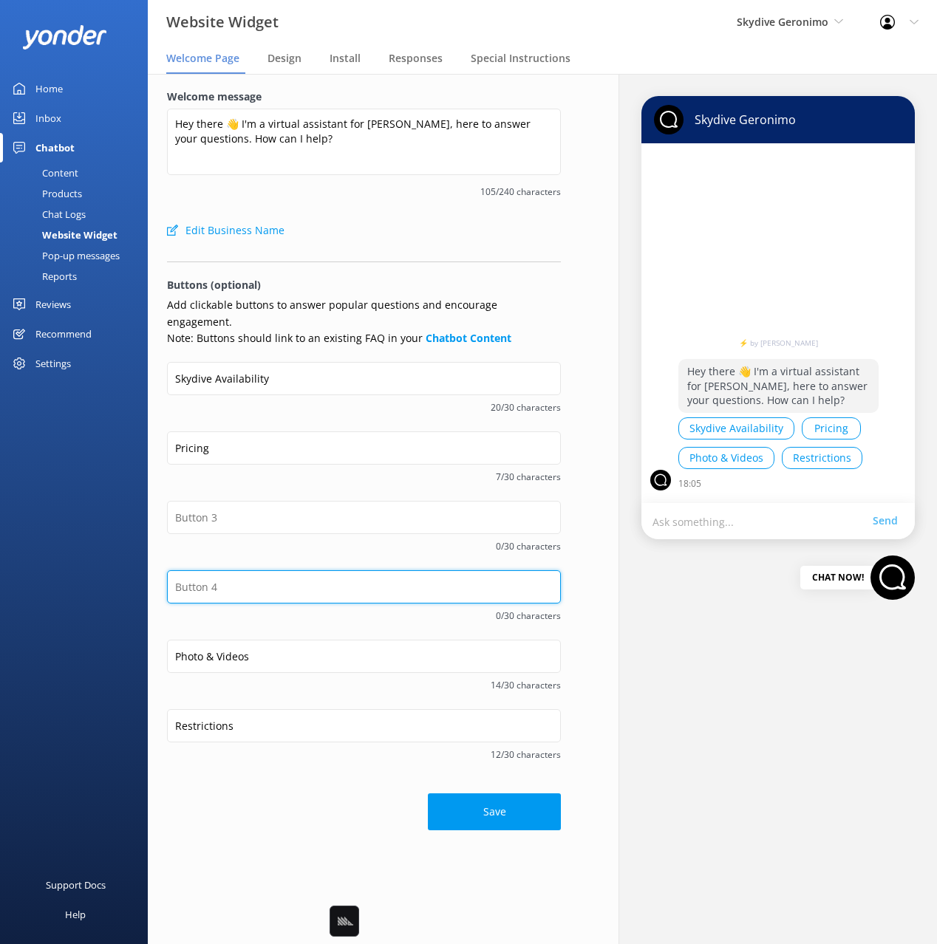
click at [239, 577] on input "text" at bounding box center [364, 586] width 394 height 33
paste input "Getting There"
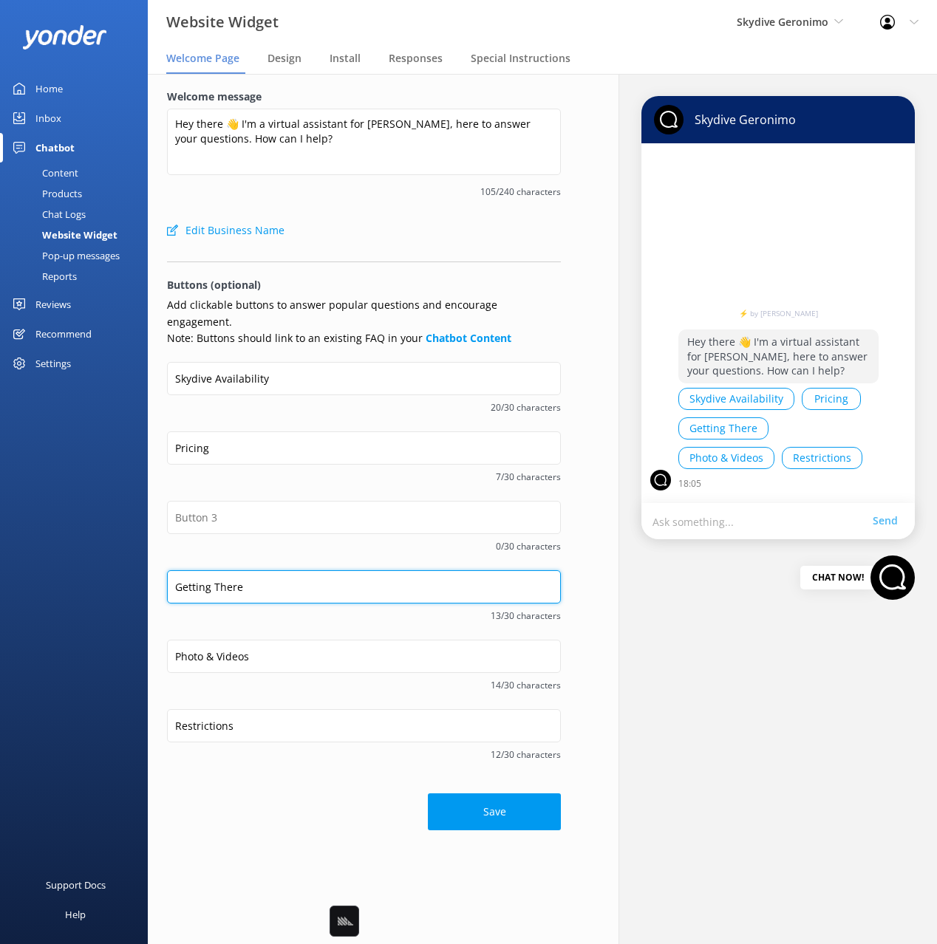
type input "Getting There"
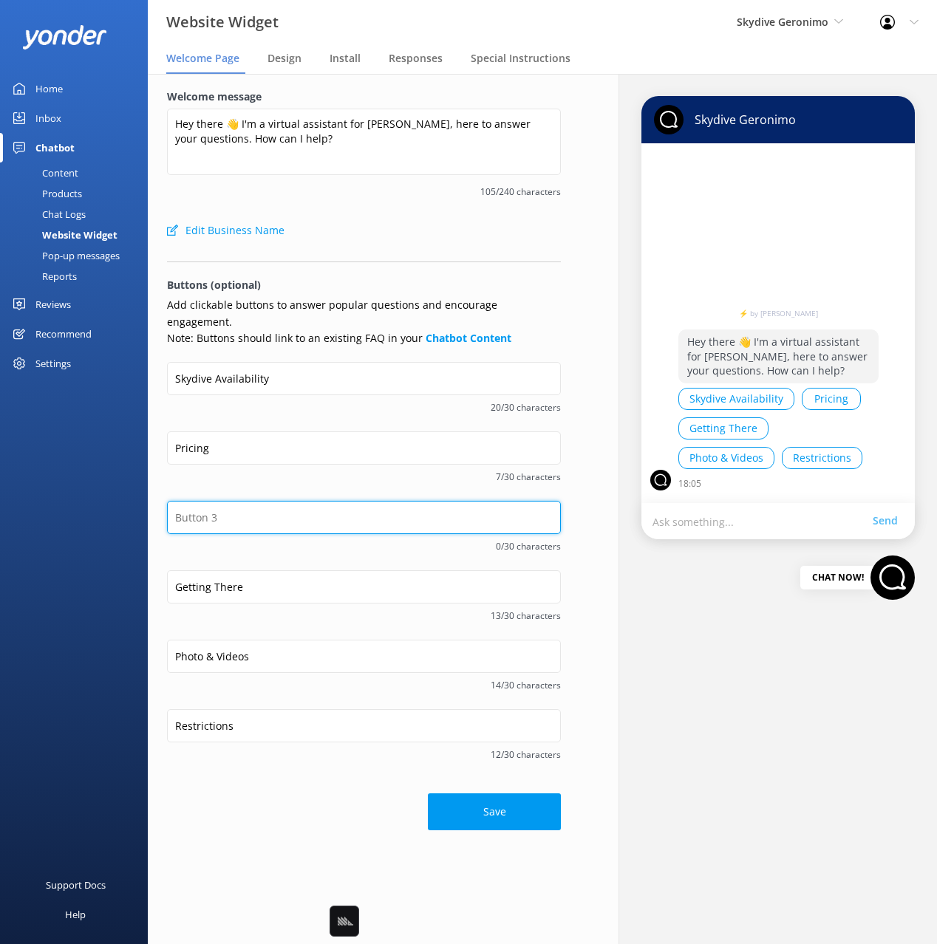
click at [225, 501] on input "text" at bounding box center [364, 517] width 394 height 33
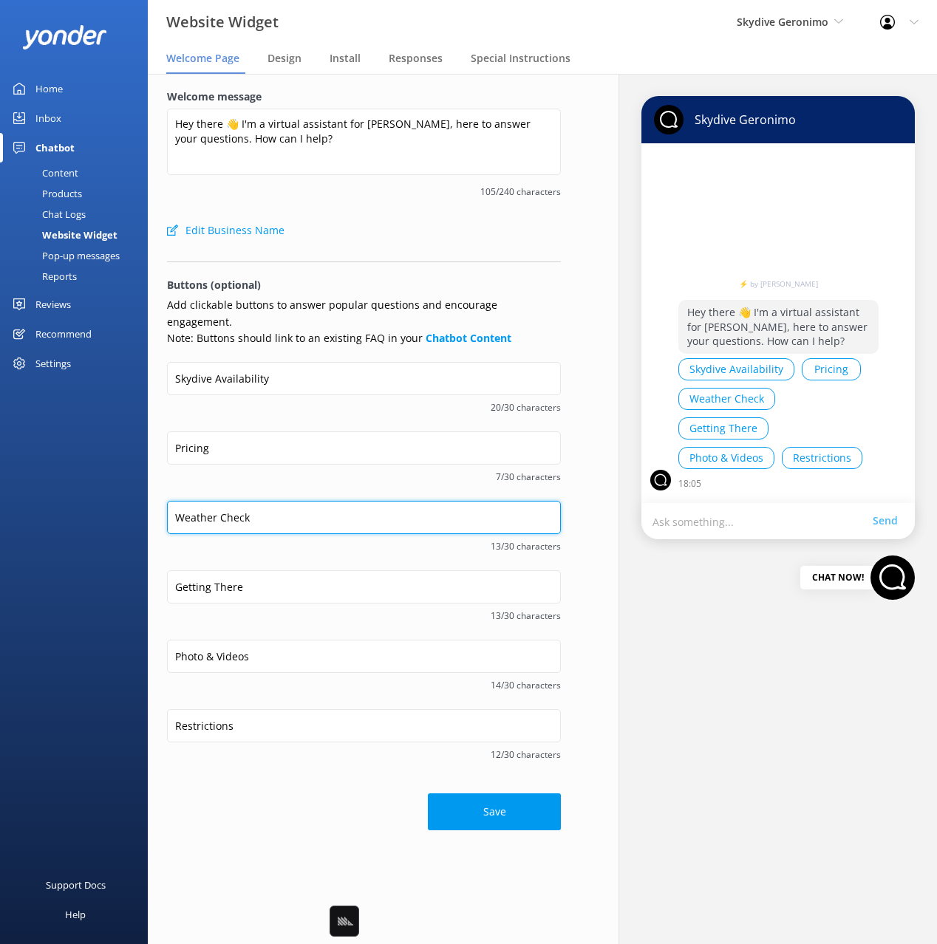
type input "Weather Check"
click at [270, 539] on span "13/30 characters" at bounding box center [364, 546] width 394 height 14
click at [263, 479] on div "Pricing 7/30 characters" at bounding box center [364, 466] width 394 height 69
click at [263, 470] on span "7/30 characters" at bounding box center [364, 477] width 394 height 14
drag, startPoint x: 213, startPoint y: 467, endPoint x: 270, endPoint y: 576, distance: 122.6
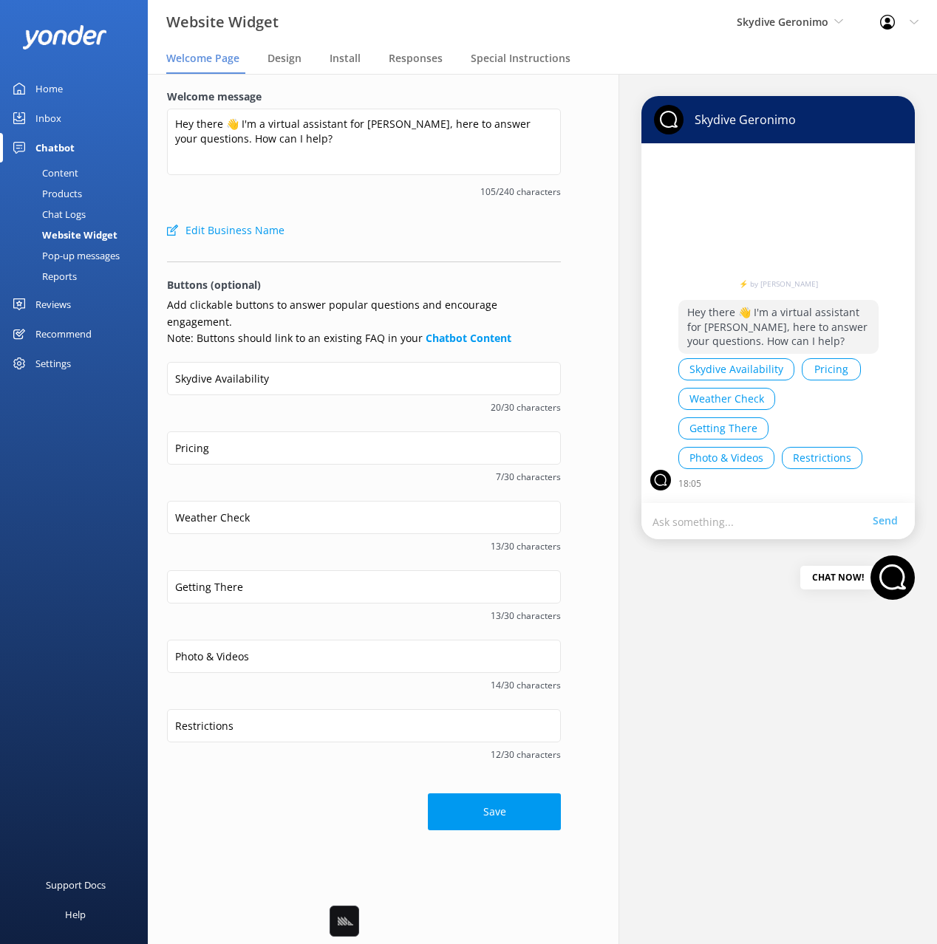
click at [213, 470] on span "7/30 characters" at bounding box center [364, 477] width 394 height 14
click at [301, 610] on div "Getting There 13/30 characters" at bounding box center [364, 604] width 394 height 69
click at [291, 783] on div "Save" at bounding box center [364, 805] width 394 height 52
click at [223, 432] on input "Pricing" at bounding box center [364, 448] width 394 height 33
type input "Pricing"
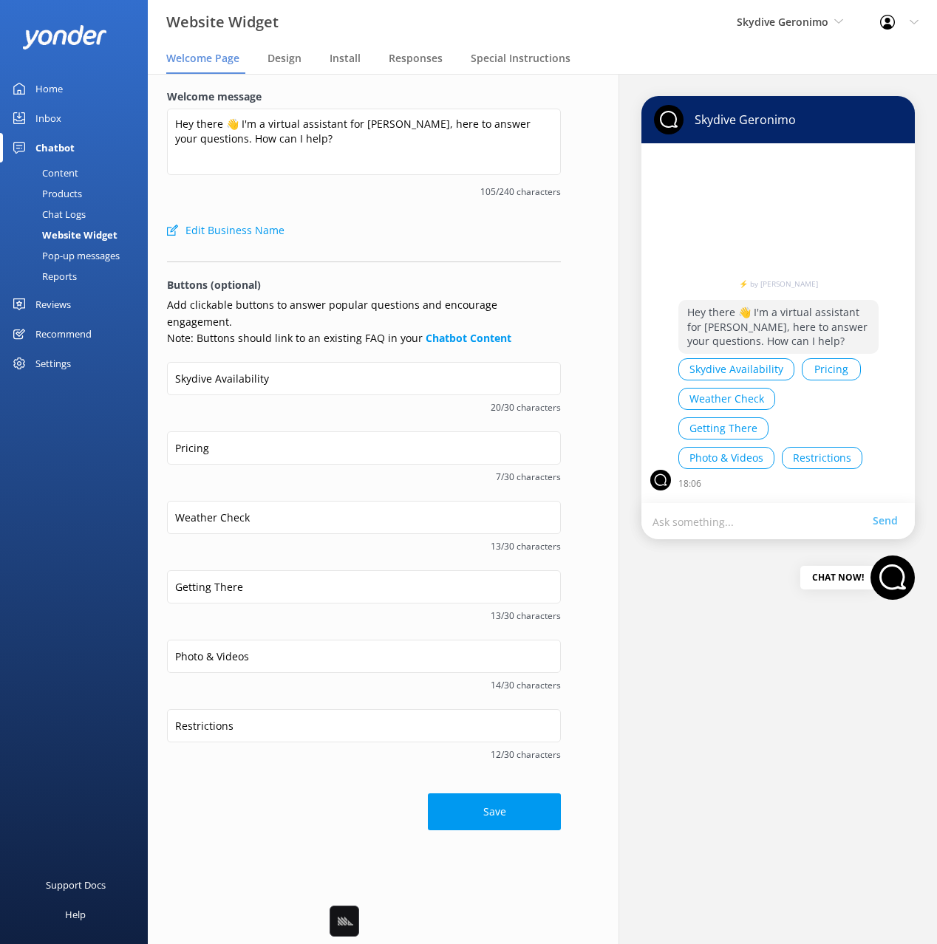
click at [198, 470] on span "7/30 characters" at bounding box center [364, 477] width 394 height 14
click at [176, 709] on input "Restrictions" at bounding box center [364, 725] width 394 height 33
click at [262, 779] on div "Save" at bounding box center [364, 805] width 394 height 52
click at [176, 709] on input "Restrictions" at bounding box center [364, 725] width 394 height 33
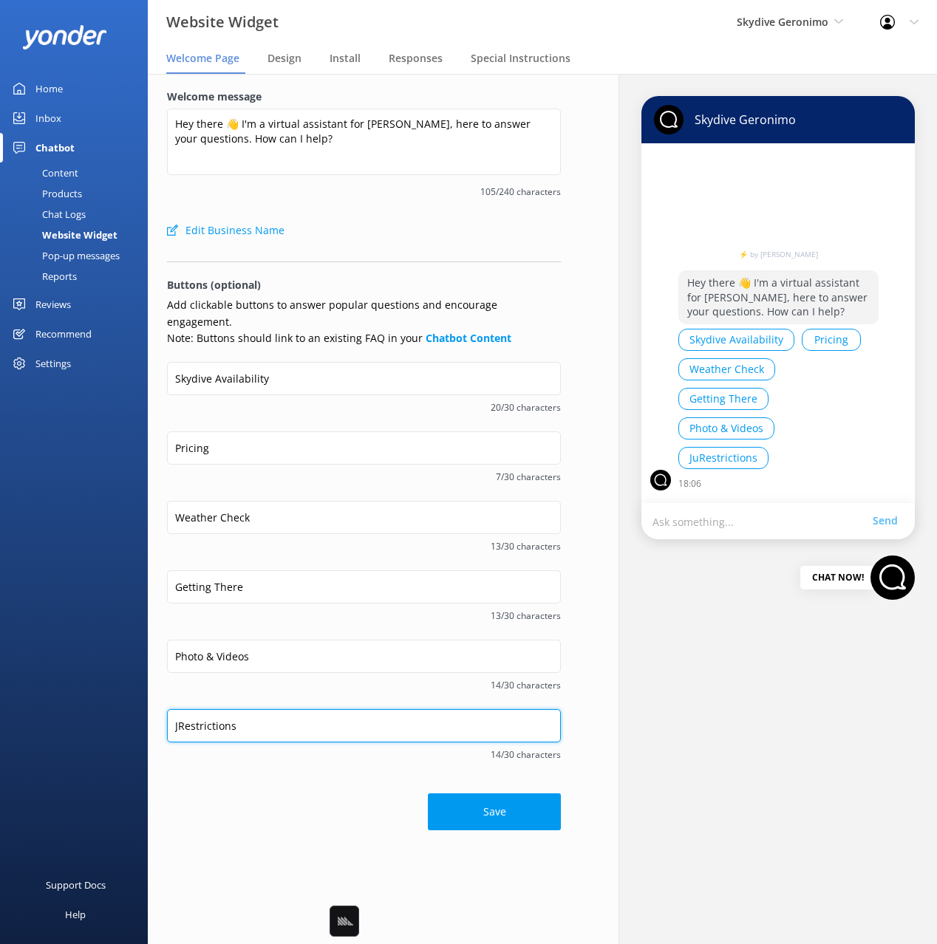
type input "Restrictions"
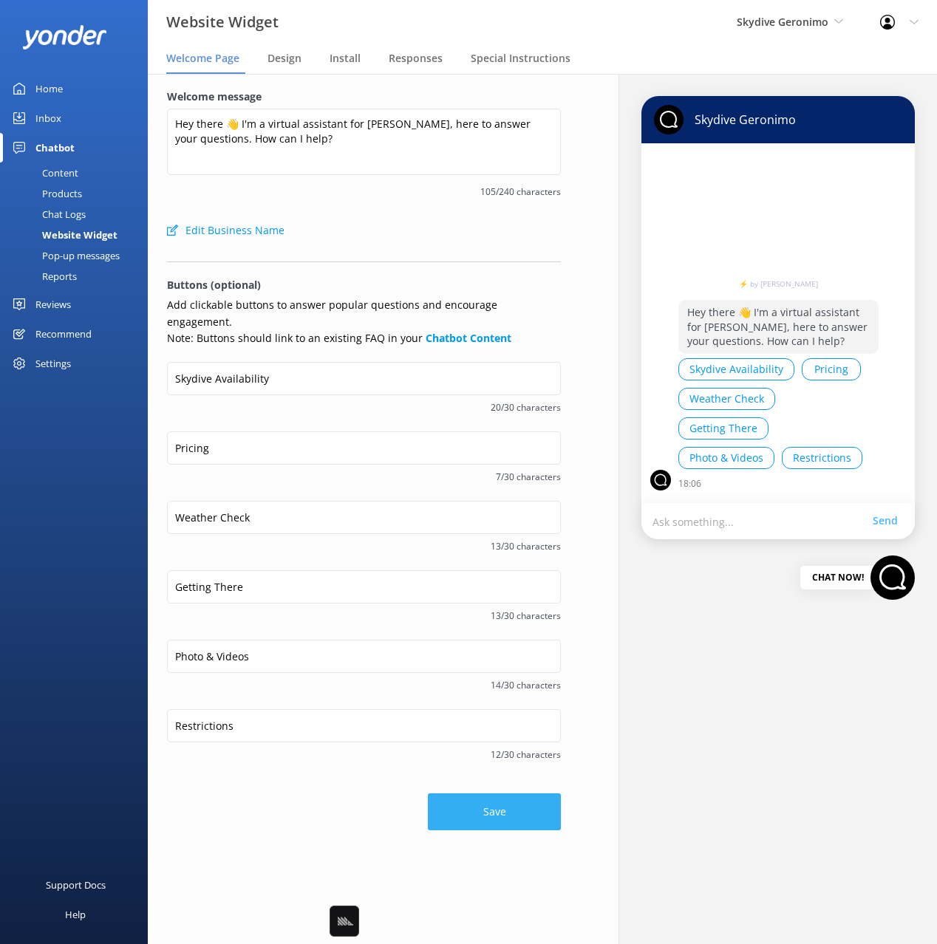
click at [516, 796] on button "Save" at bounding box center [494, 812] width 133 height 37
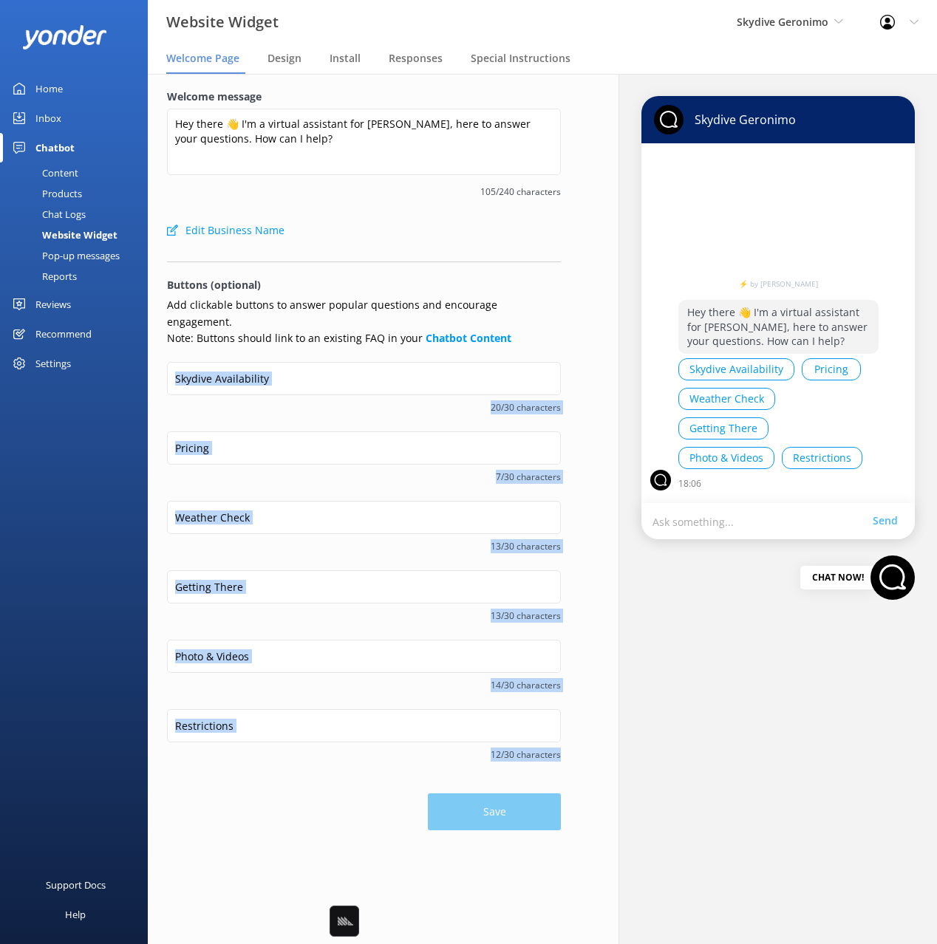
drag, startPoint x: 326, startPoint y: 751, endPoint x: 379, endPoint y: 488, distance: 268.4
click at [167, 346] on form "Welcome message Hey there 👋 I'm a virtual assistant for Skydive Geronimo, here …" at bounding box center [364, 460] width 394 height 742
copy form "20/30 characters 7/30 characters 13/30 characters 13/30 characters 14/30 charac…"
drag, startPoint x: 72, startPoint y: 169, endPoint x: 87, endPoint y: 181, distance: 18.9
click at [74, 170] on div "Content" at bounding box center [43, 173] width 69 height 21
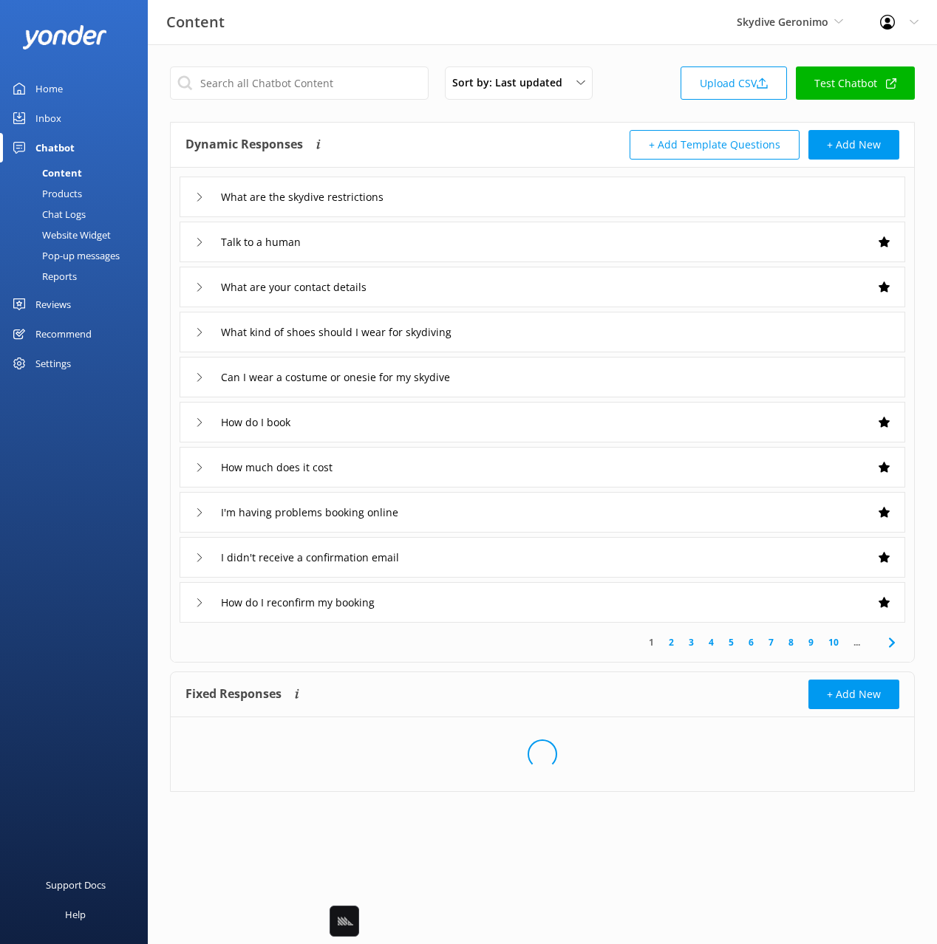
drag, startPoint x: 415, startPoint y: 117, endPoint x: 460, endPoint y: 144, distance: 52.7
click at [417, 117] on div "Sort by: Last updated Title (A-Z) Last updated Upload CSV Test Chatbot Dynamic …" at bounding box center [542, 440] width 789 height 792
click at [321, 81] on input "text" at bounding box center [299, 83] width 259 height 33
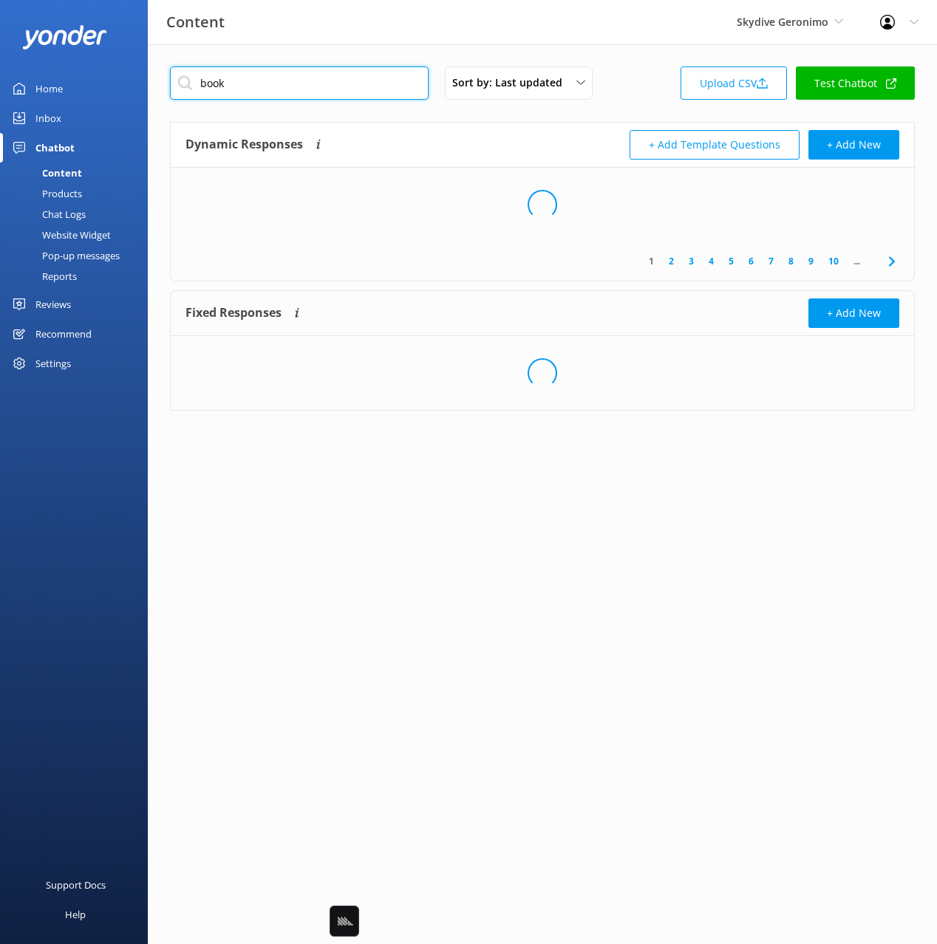
type input "book"
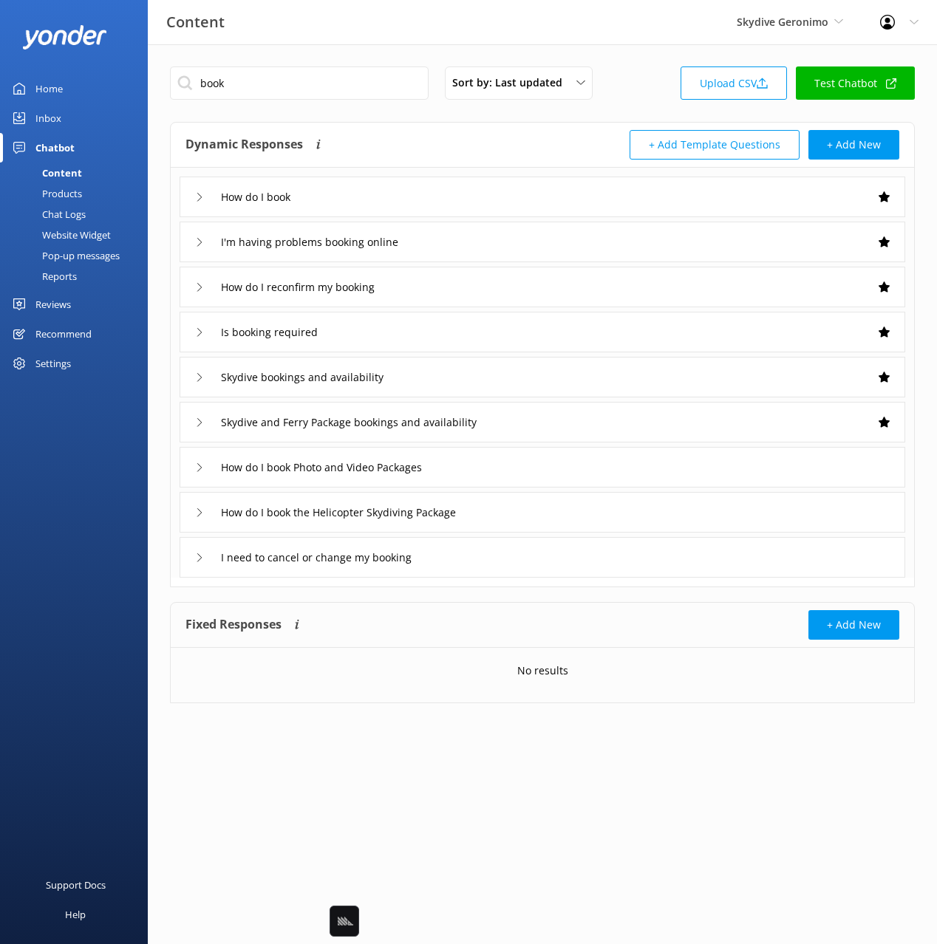
drag, startPoint x: 460, startPoint y: 127, endPoint x: 467, endPoint y: 154, distance: 28.3
click at [460, 127] on div "Dynamic Responses The chatbot will generate a response based on the content inf…" at bounding box center [542, 145] width 743 height 45
click at [385, 130] on div "Dynamic Responses The chatbot will generate a response based on the content inf…" at bounding box center [363, 145] width 357 height 30
click at [388, 198] on div "How do I book" at bounding box center [543, 197] width 726 height 41
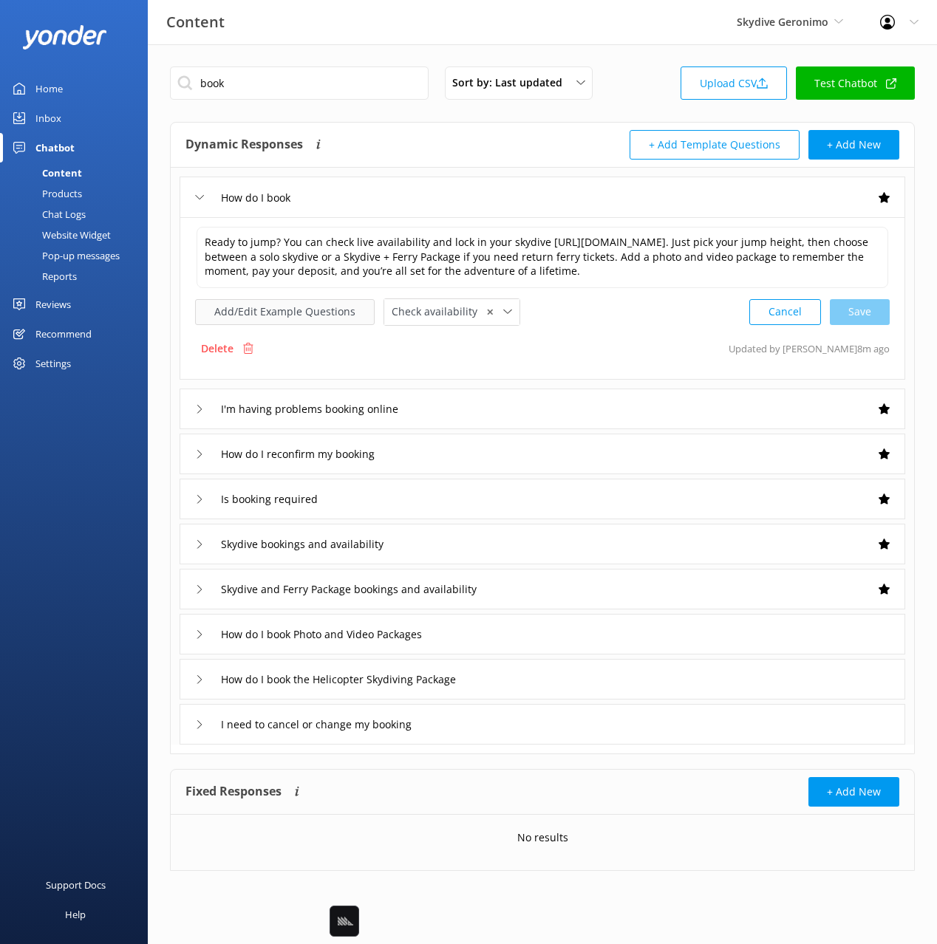
click at [272, 305] on button "Add/Edit Example Questions" at bounding box center [285, 312] width 180 height 26
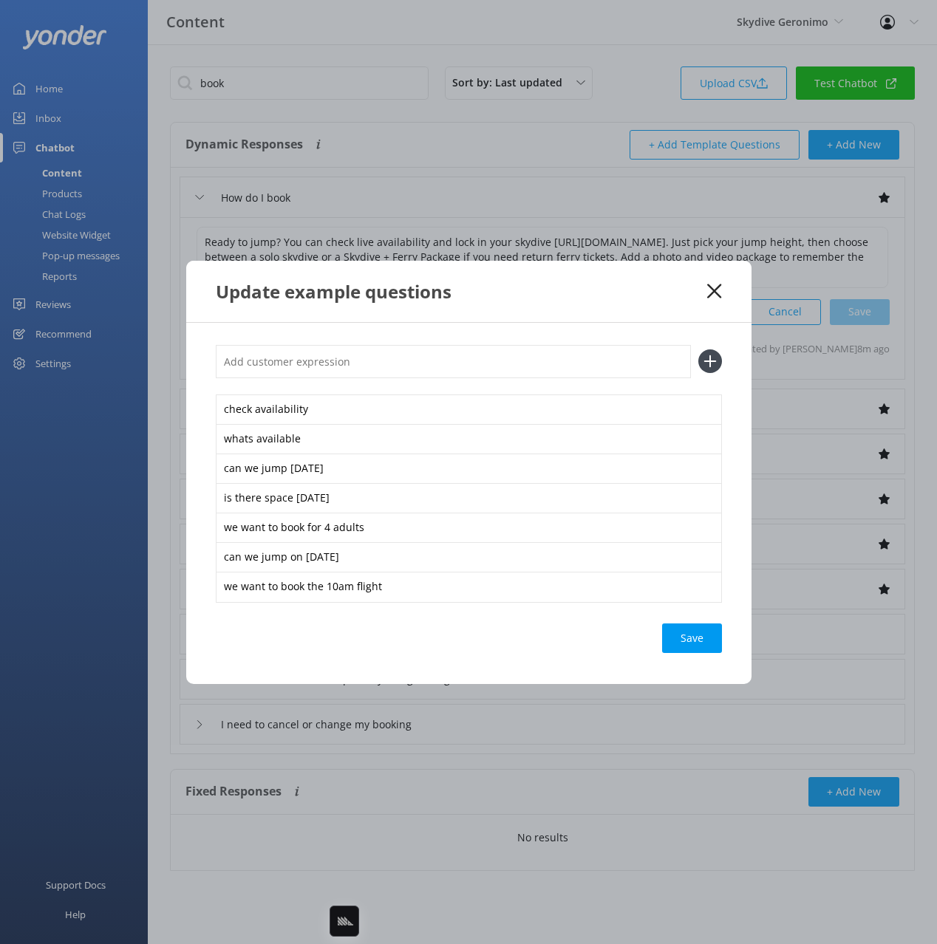
click at [411, 366] on input "text" at bounding box center [453, 361] width 475 height 33
paste input "Skydive Availability"
type input "Skydive Availability"
click at [698, 350] on button at bounding box center [710, 362] width 24 height 24
paste input "Skydive Availability"
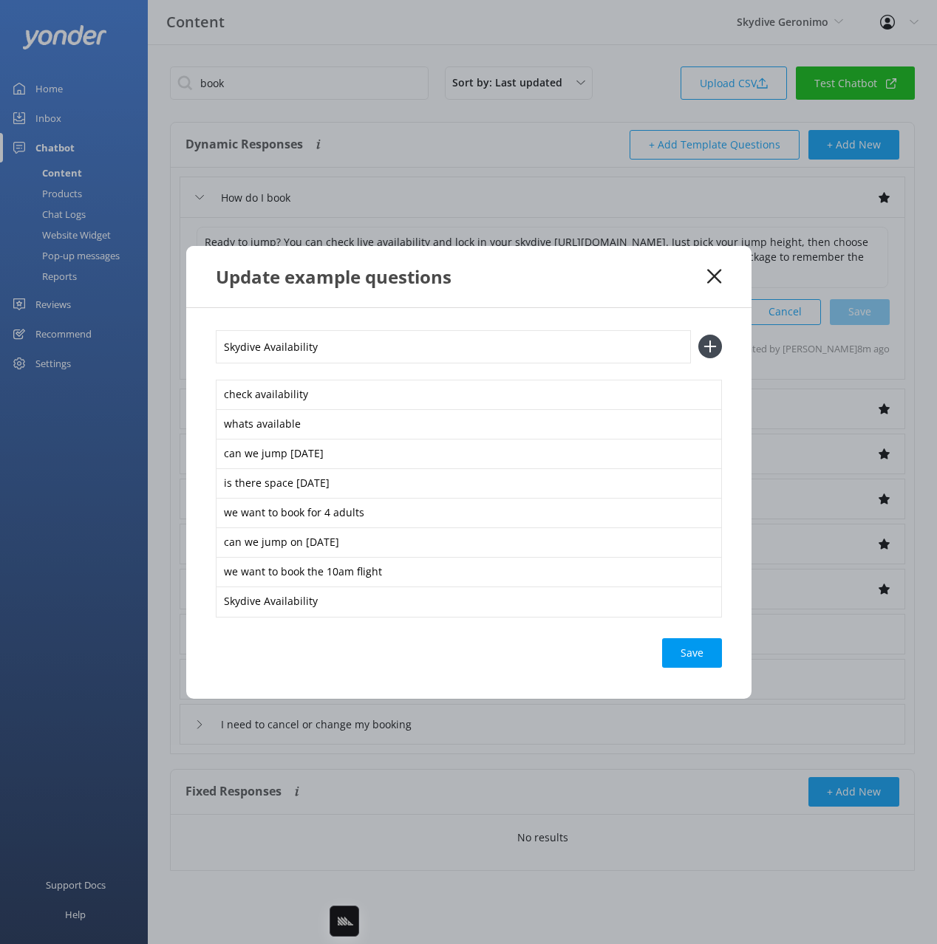
type input "Skydive Availability"
click at [698, 335] on button at bounding box center [710, 347] width 24 height 24
paste input "Skydive Availability"
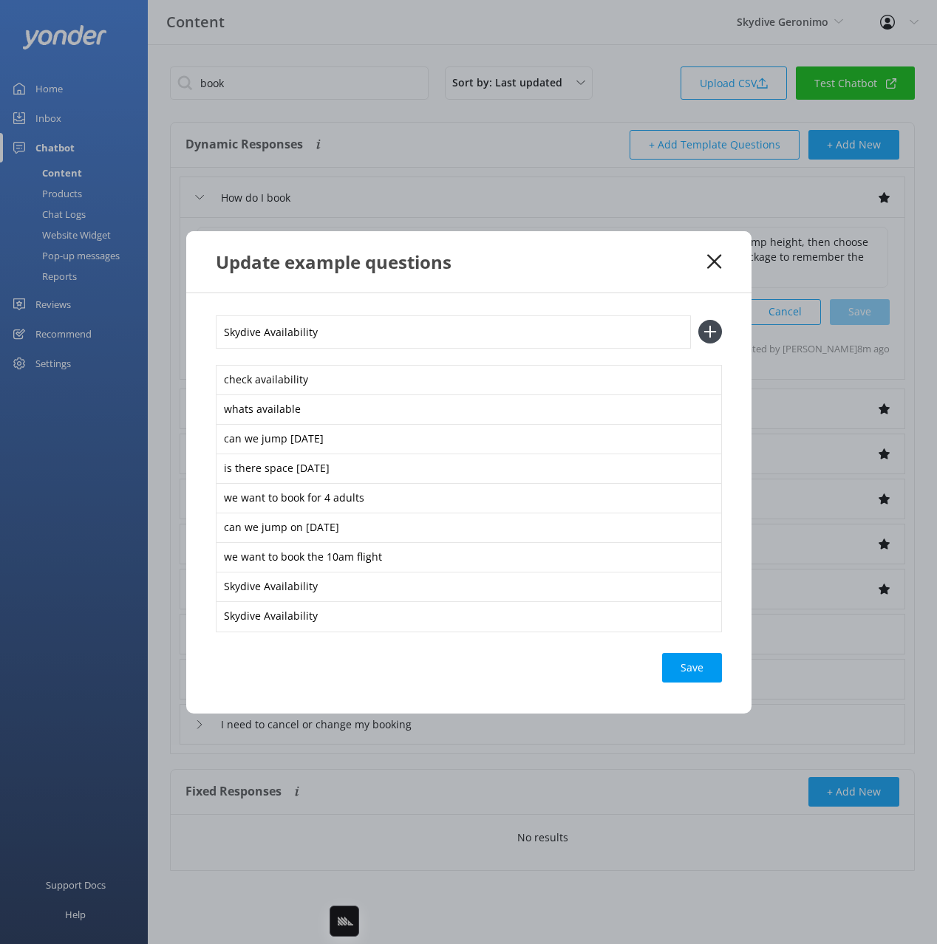
type input "Skydive Availability"
click at [698, 320] on button at bounding box center [710, 332] width 24 height 24
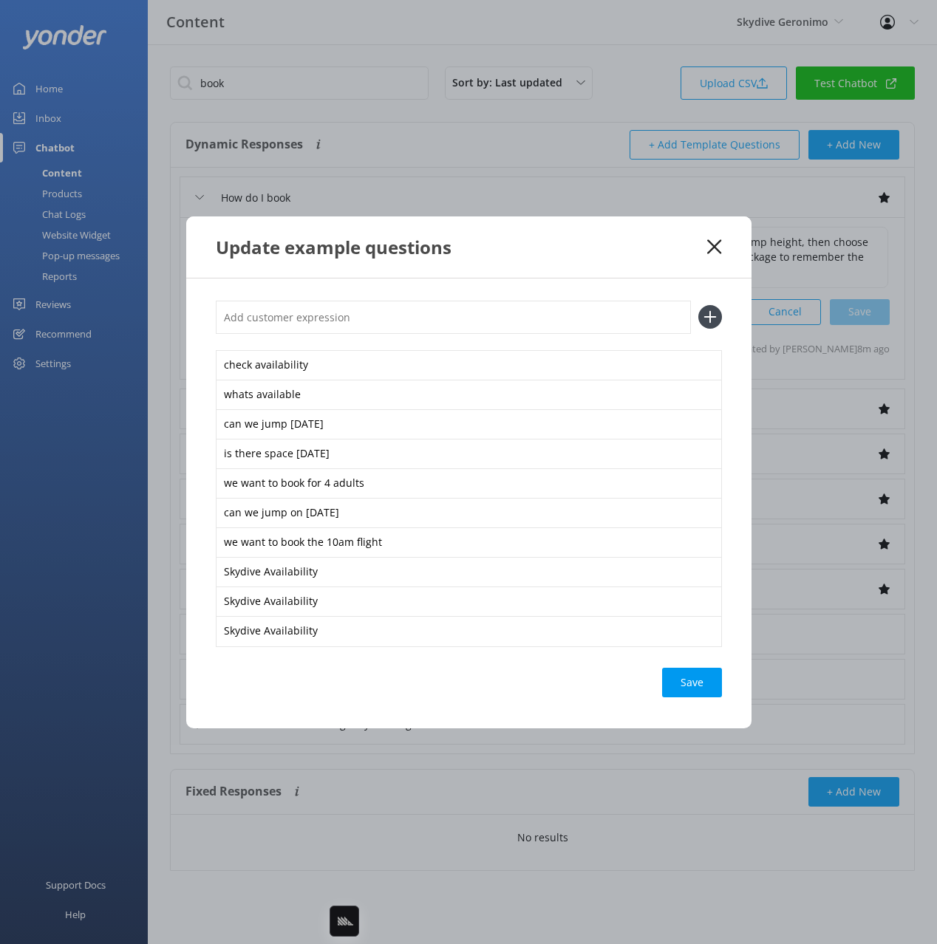
click at [708, 683] on div "Save" at bounding box center [692, 683] width 60 height 30
click at [713, 248] on use at bounding box center [714, 246] width 14 height 14
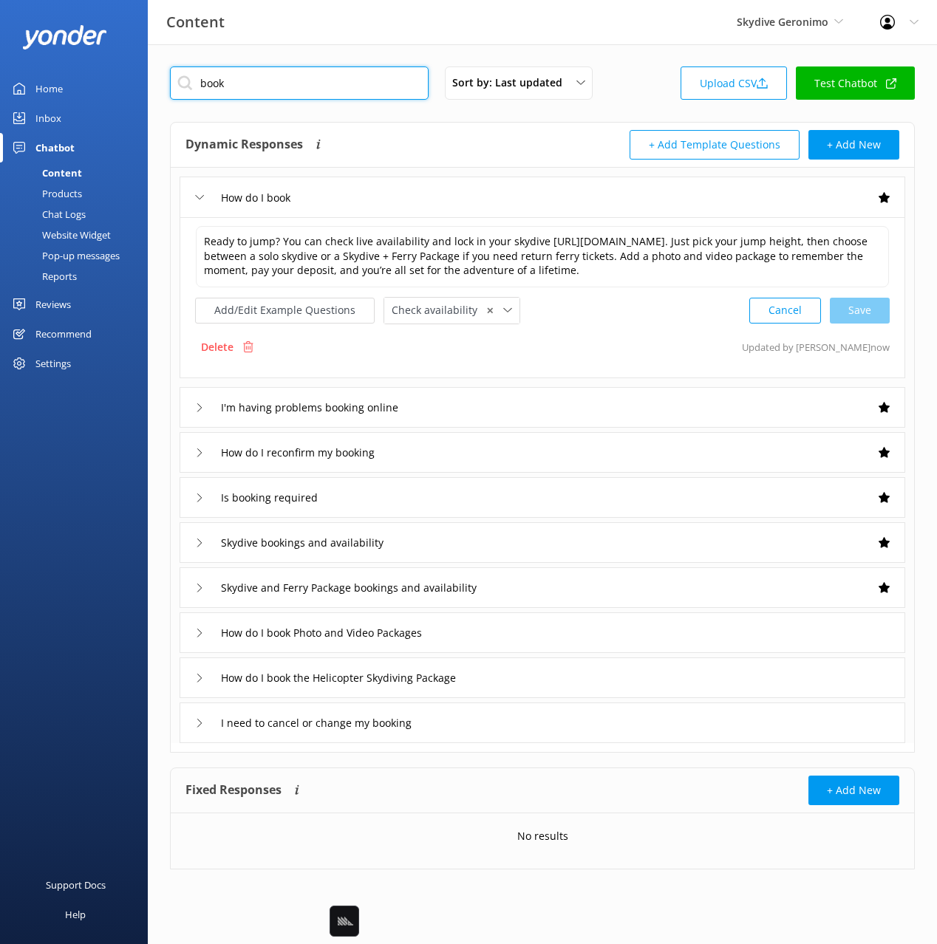
click at [374, 76] on input "book" at bounding box center [299, 83] width 259 height 33
type input "cost"
click at [479, 149] on div "Dynamic Responses The chatbot will generate a response based on the content inf…" at bounding box center [363, 145] width 357 height 30
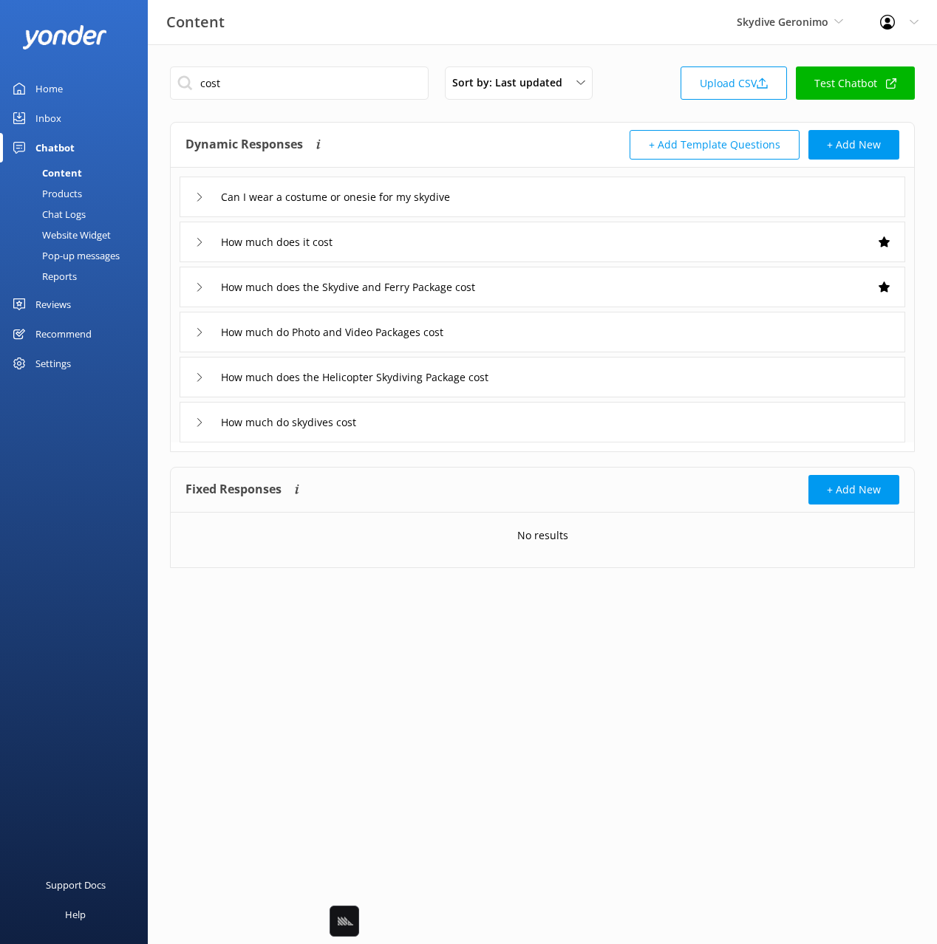
click at [455, 239] on div "How much does it cost" at bounding box center [543, 242] width 726 height 41
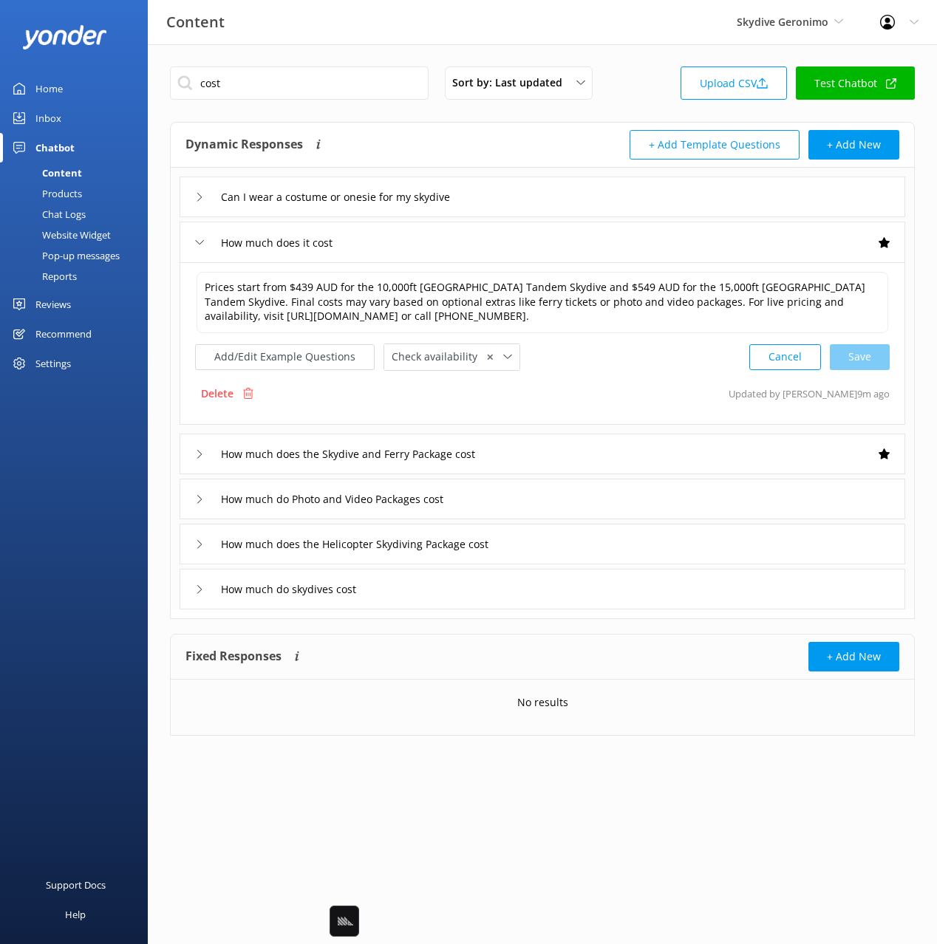
click at [419, 590] on div "How much do skydives cost" at bounding box center [543, 589] width 726 height 41
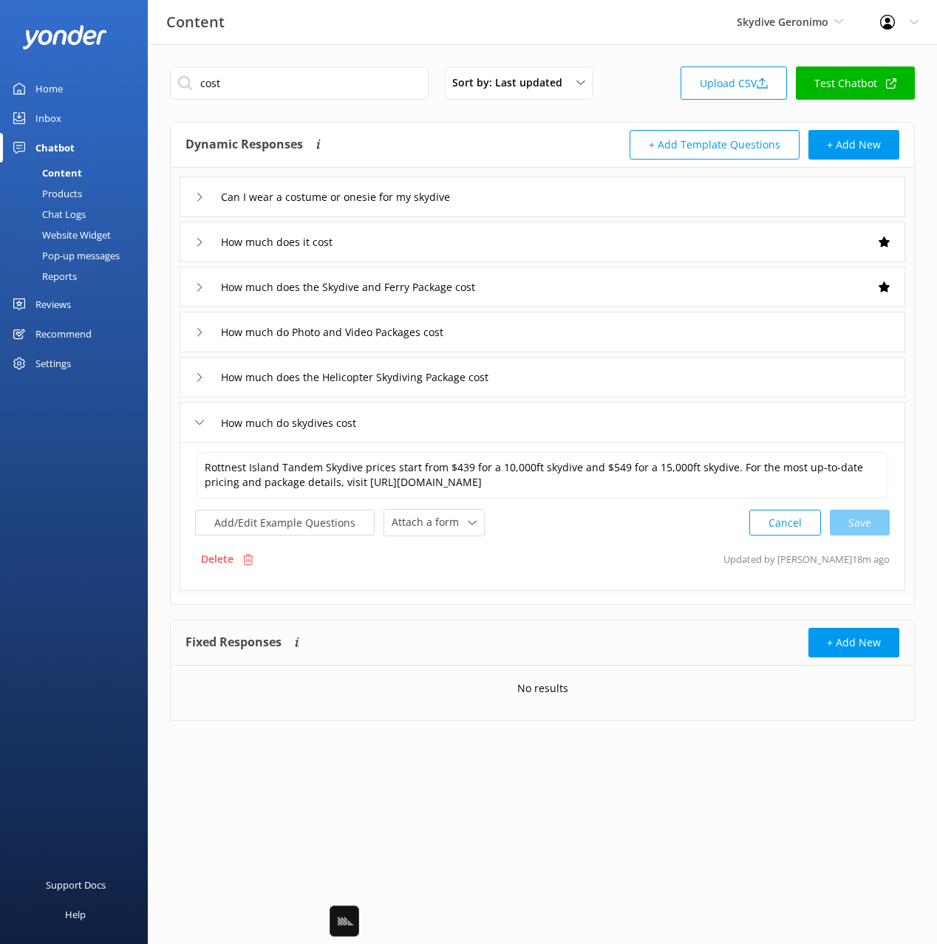
drag, startPoint x: 398, startPoint y: 246, endPoint x: 383, endPoint y: 258, distance: 18.9
click at [398, 246] on div "How much does it cost" at bounding box center [543, 242] width 726 height 41
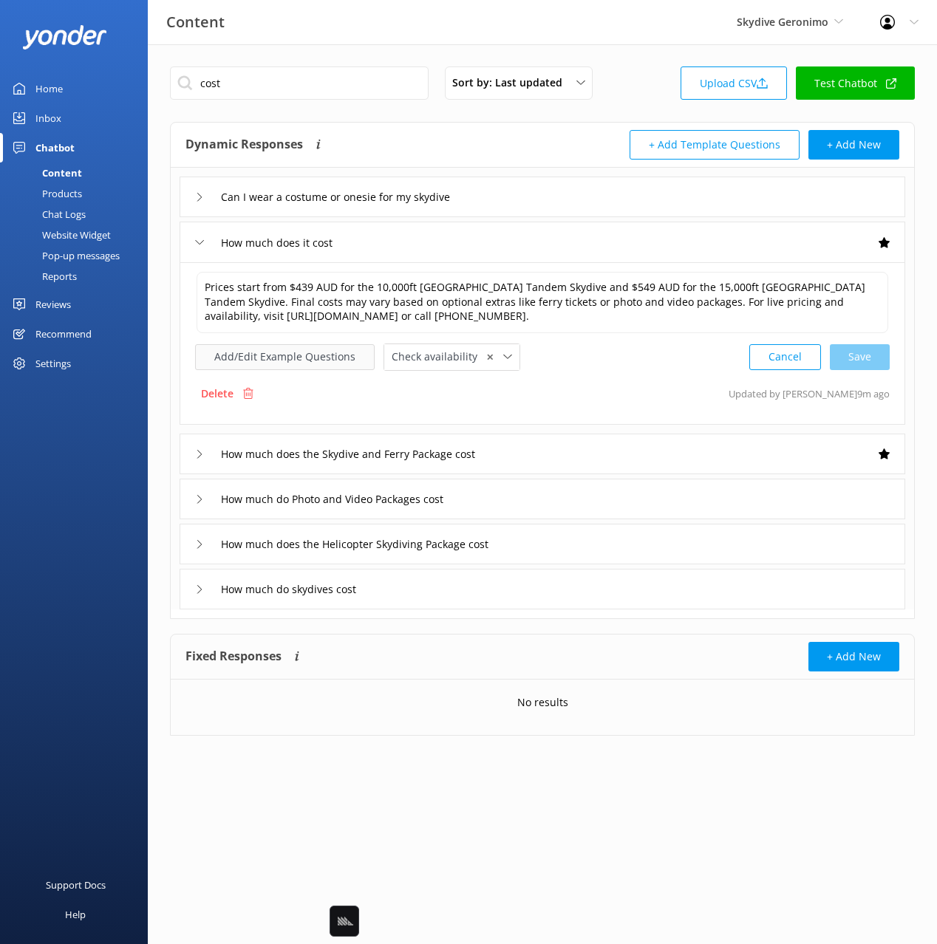
click at [279, 354] on button "Add/Edit Example Questions" at bounding box center [285, 357] width 180 height 26
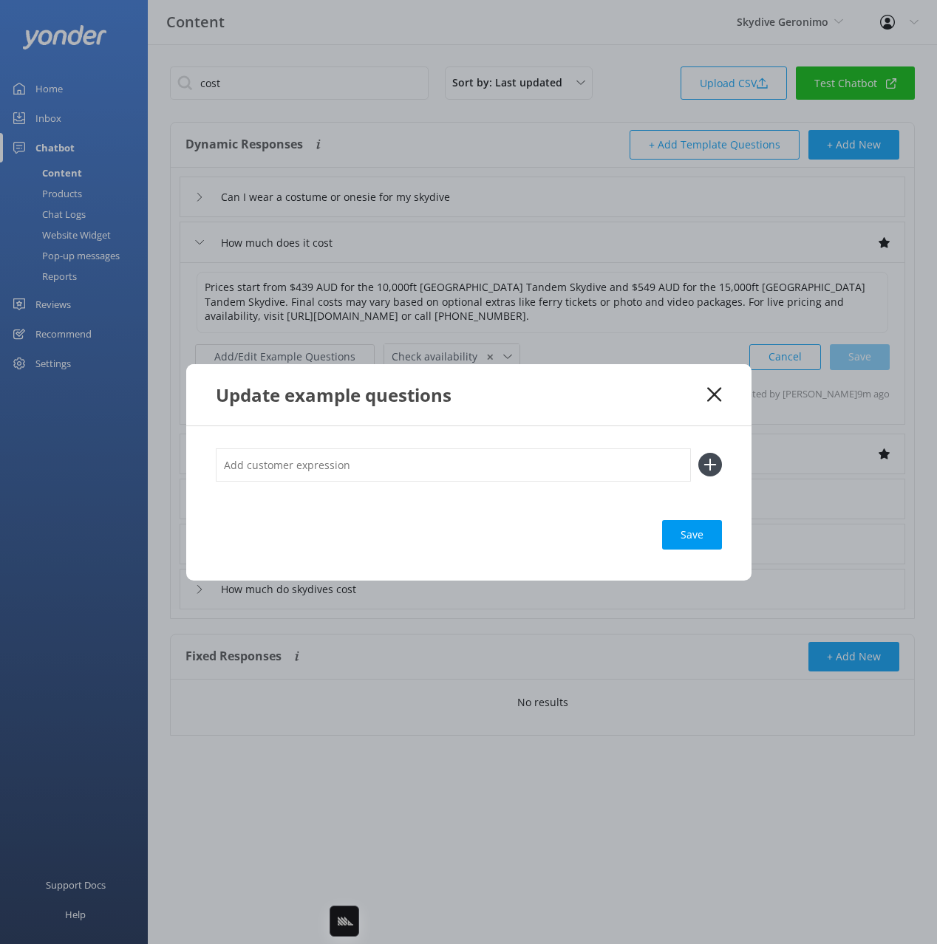
click at [519, 458] on input "text" at bounding box center [453, 465] width 475 height 33
paste input "Pricing"
type input "Pricing"
click at [698, 453] on button at bounding box center [710, 465] width 24 height 24
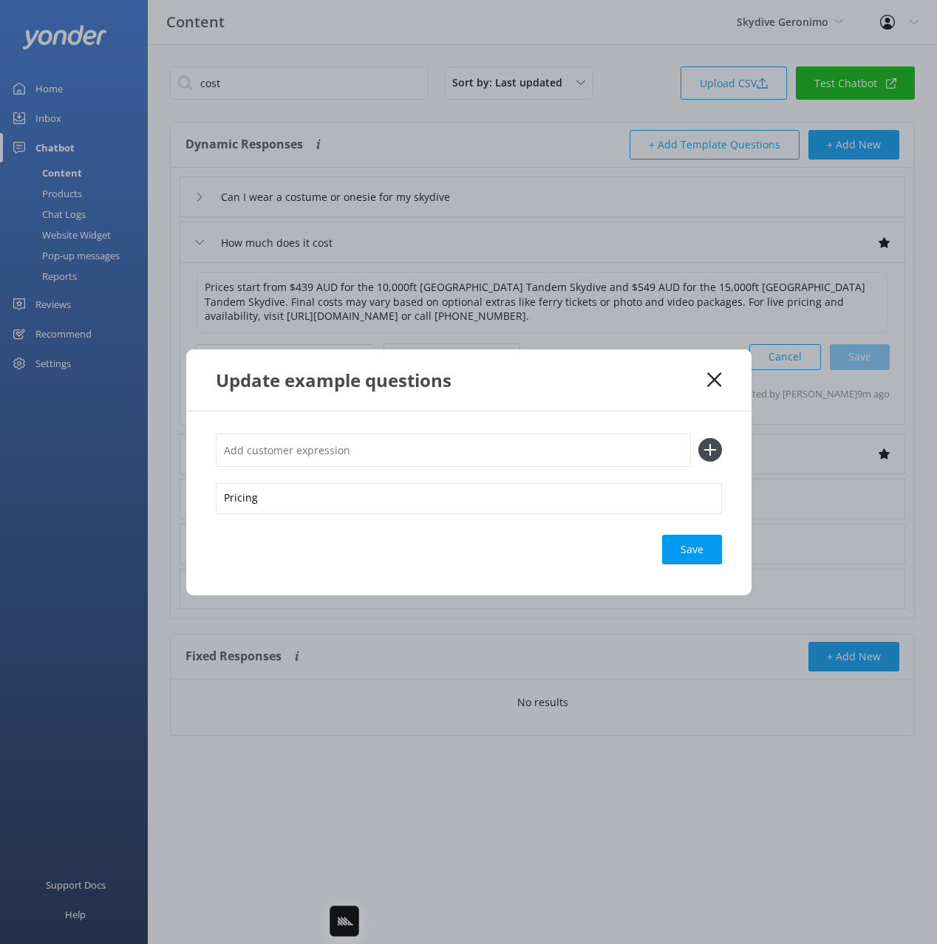
paste input "Pricing"
type input "Pricing"
click at [698, 438] on button at bounding box center [710, 450] width 24 height 24
paste input "Pricing"
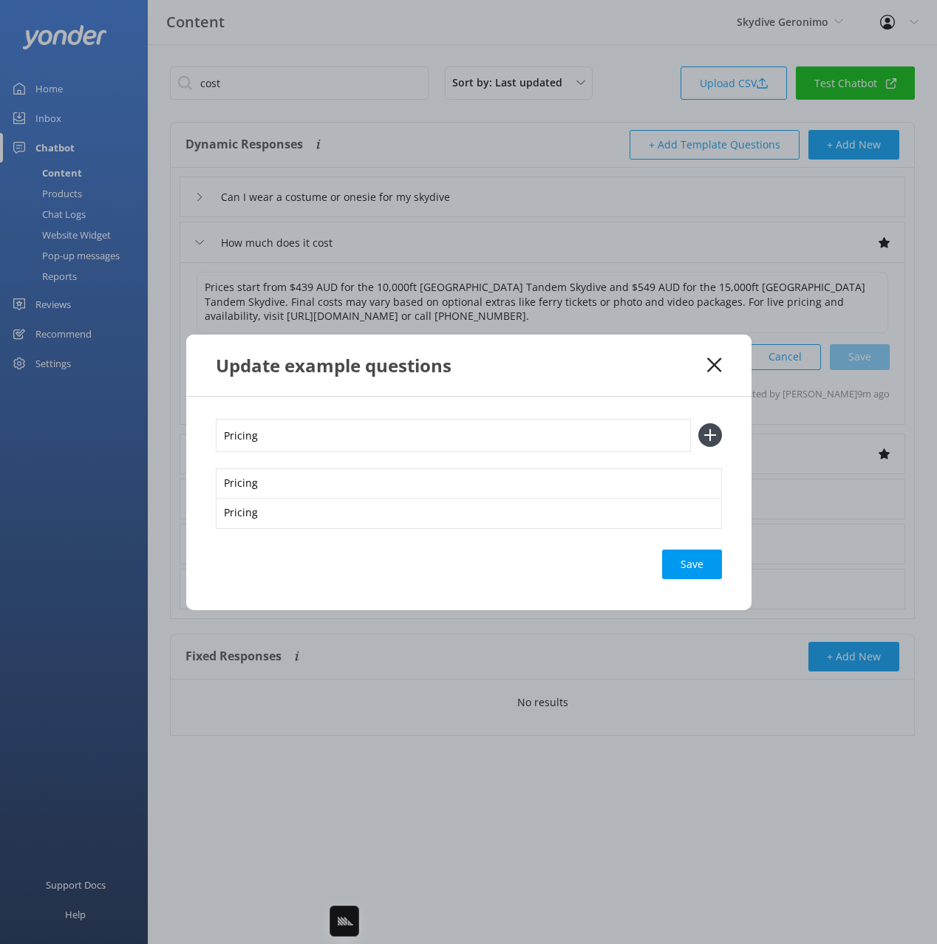
type input "Pricing"
click at [698, 423] on button at bounding box center [710, 435] width 24 height 24
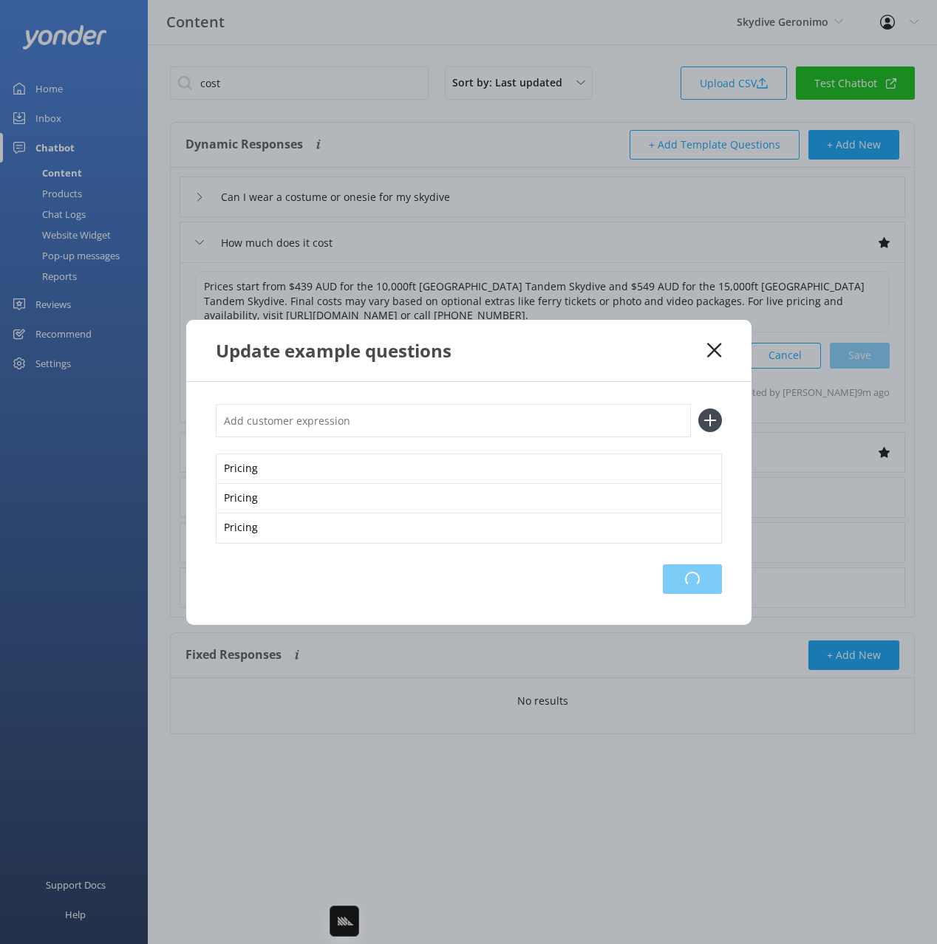
click at [679, 573] on div "Loading.." at bounding box center [692, 580] width 59 height 30
click at [720, 349] on icon at bounding box center [714, 350] width 14 height 15
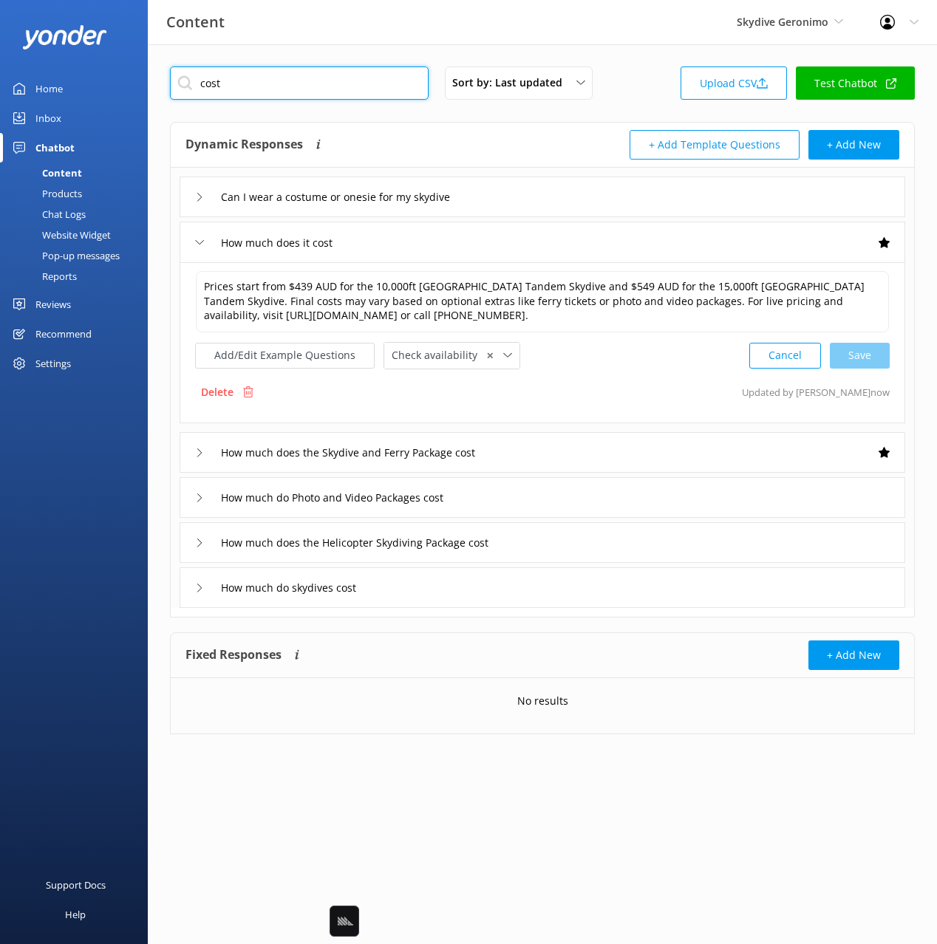
click at [331, 83] on input "cost" at bounding box center [299, 83] width 259 height 33
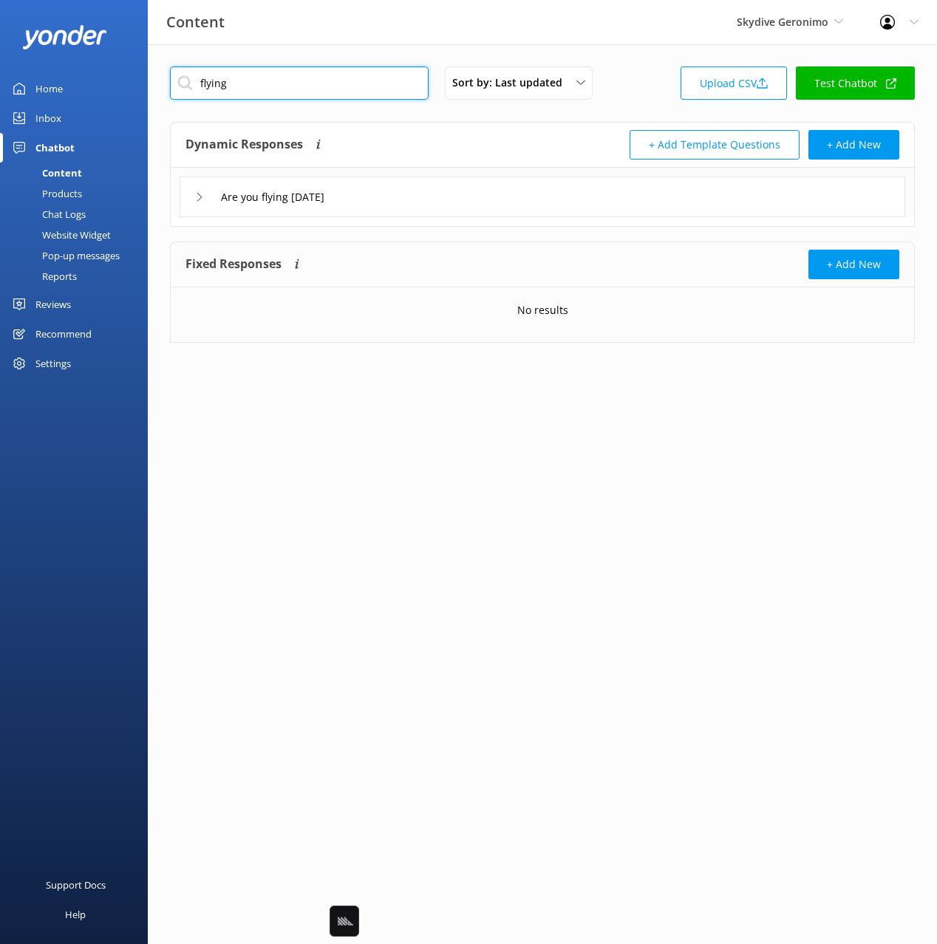
type input "flying"
click at [382, 127] on div "Dynamic Responses The chatbot will generate a response based on the content inf…" at bounding box center [542, 145] width 743 height 45
click at [392, 187] on div "Are you flying today" at bounding box center [543, 197] width 726 height 41
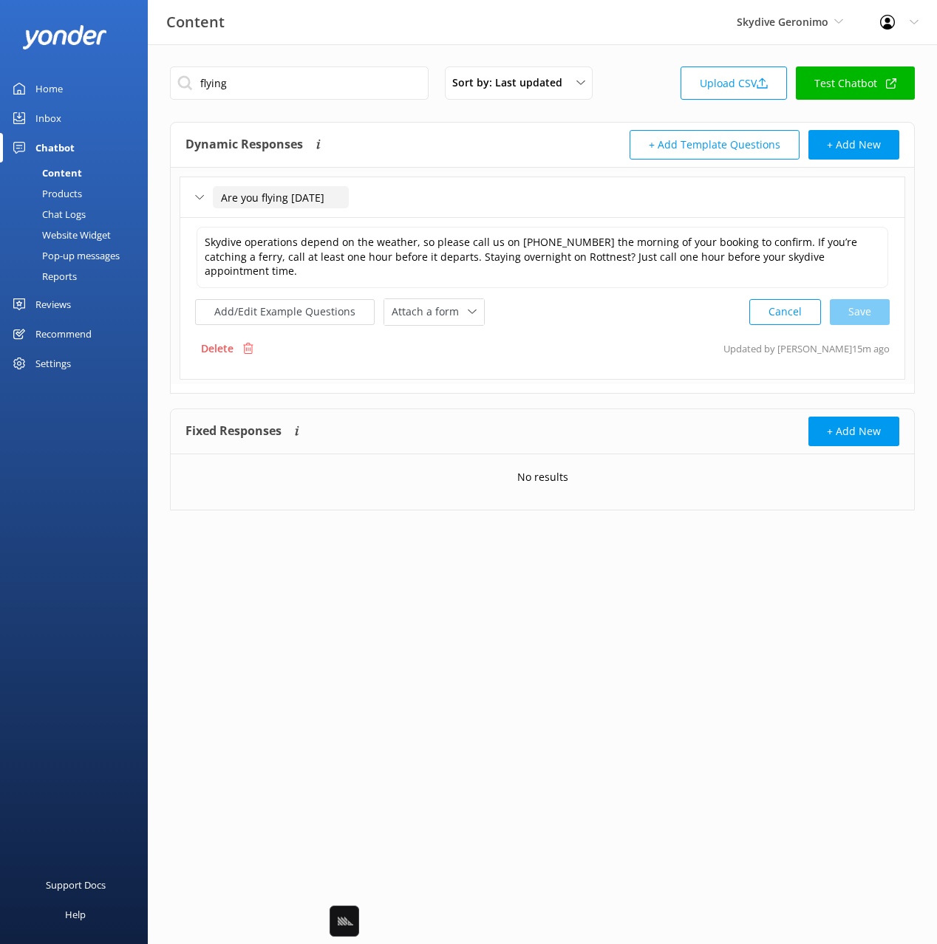
click at [330, 195] on input "Are you flying today" at bounding box center [281, 197] width 136 height 22
drag, startPoint x: 583, startPoint y: 303, endPoint x: 533, endPoint y: 314, distance: 51.5
click at [582, 303] on div "Add/Edit Example Questions Attach a form Leave contact details Check availabili…" at bounding box center [542, 312] width 695 height 27
click at [276, 299] on button "Add/Edit Example Questions" at bounding box center [285, 312] width 180 height 26
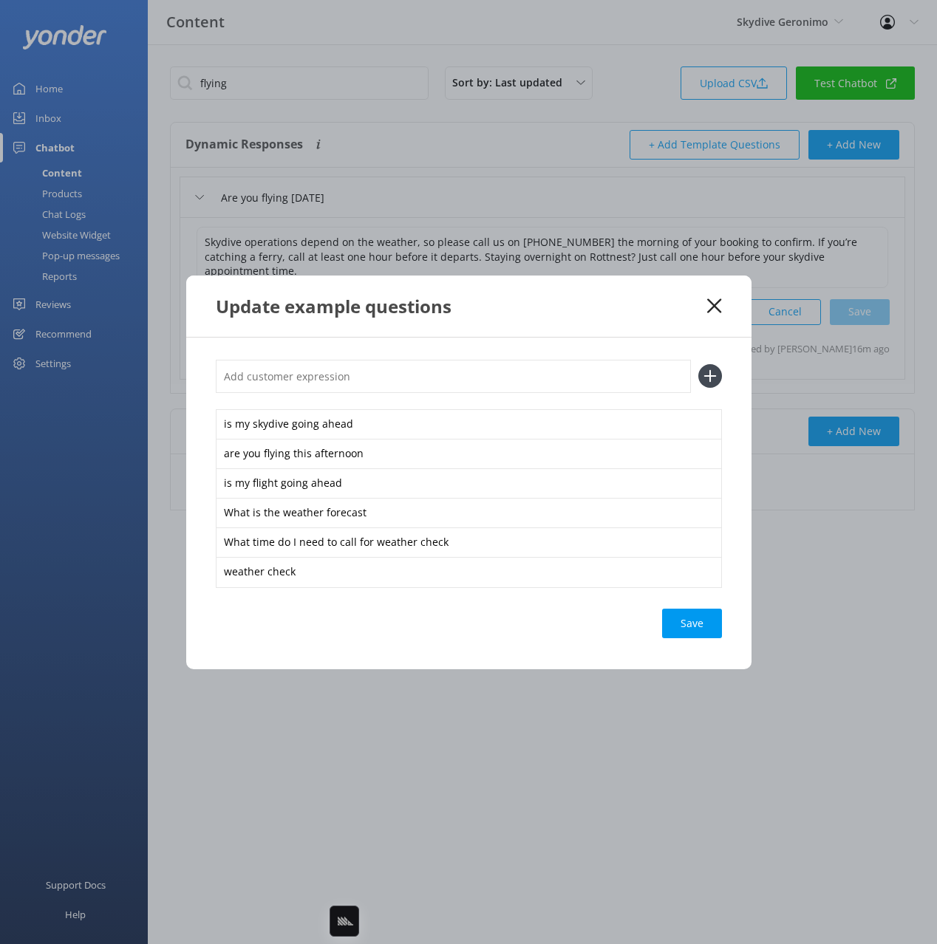
click at [372, 378] on input "text" at bounding box center [453, 376] width 475 height 33
paste input "Weather Check"
type input "Weather Check"
click at [698, 364] on button at bounding box center [710, 376] width 24 height 24
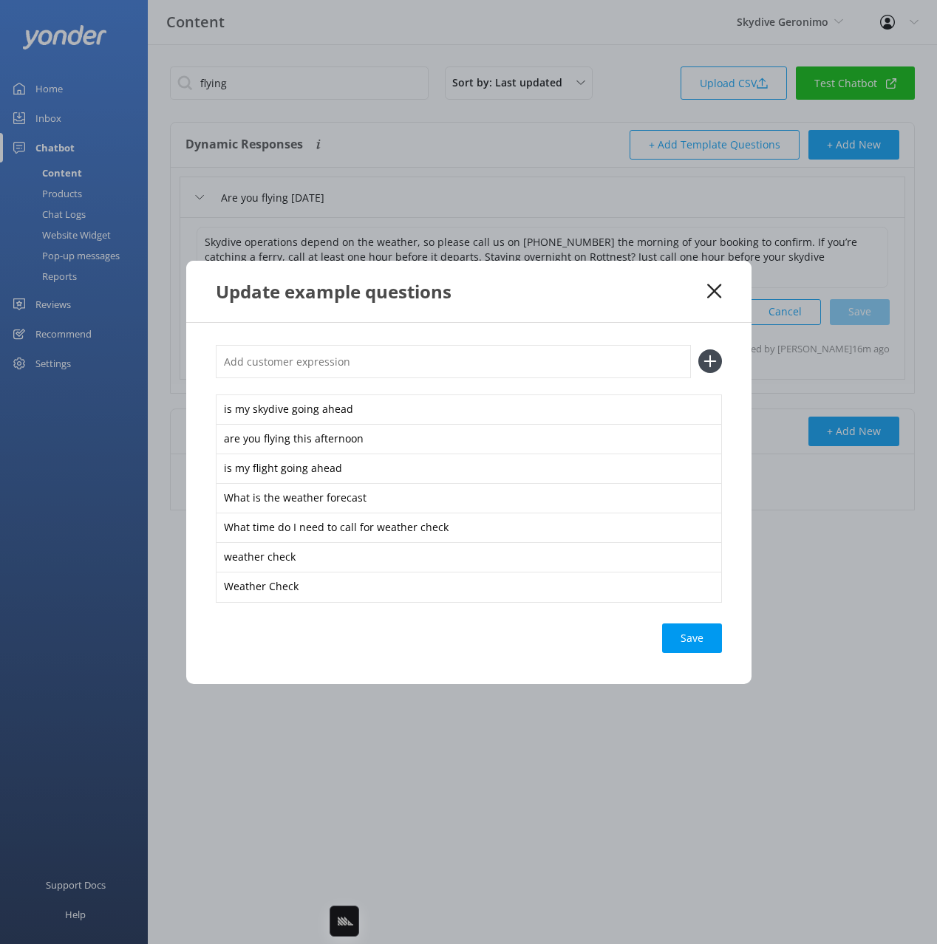
paste input "Weather Check"
type input "Weather Check"
click at [698, 350] on button at bounding box center [710, 362] width 24 height 24
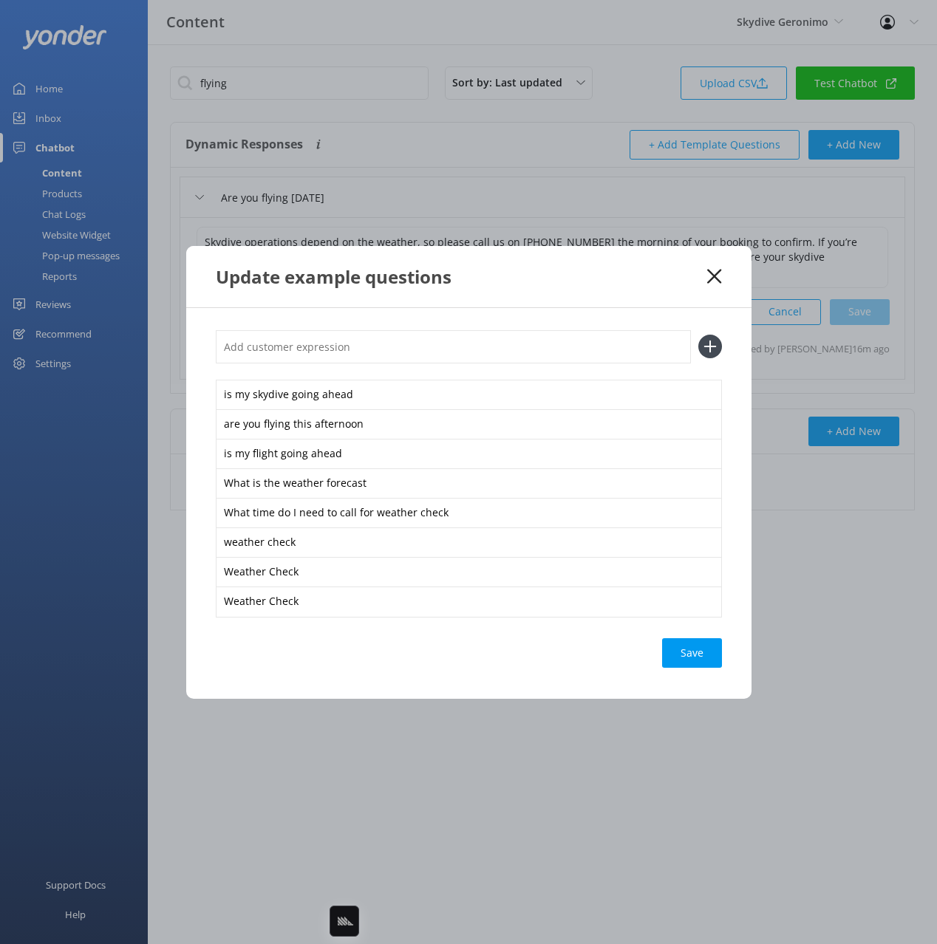
paste input "Weather Check"
type input "Weather Check"
click at [698, 335] on button at bounding box center [710, 347] width 24 height 24
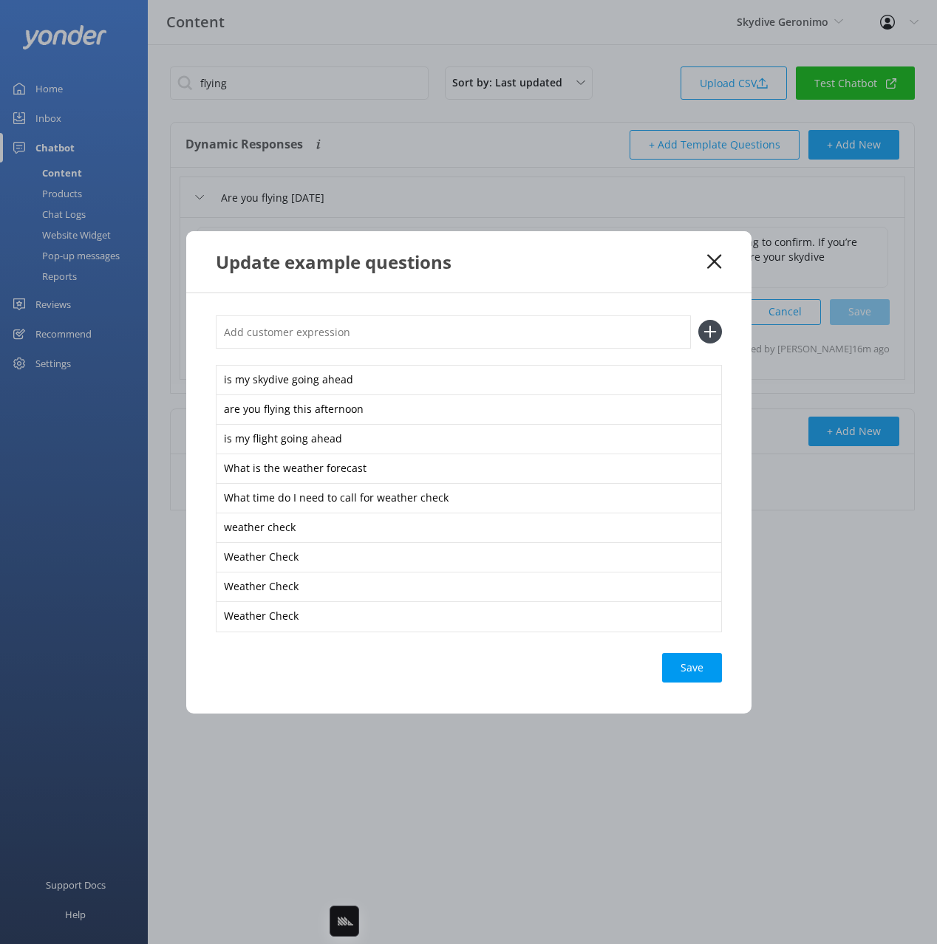
click at [686, 681] on div "Save" at bounding box center [692, 668] width 60 height 30
click at [661, 257] on div "Update example questions" at bounding box center [462, 262] width 492 height 24
click at [712, 256] on icon at bounding box center [714, 261] width 14 height 15
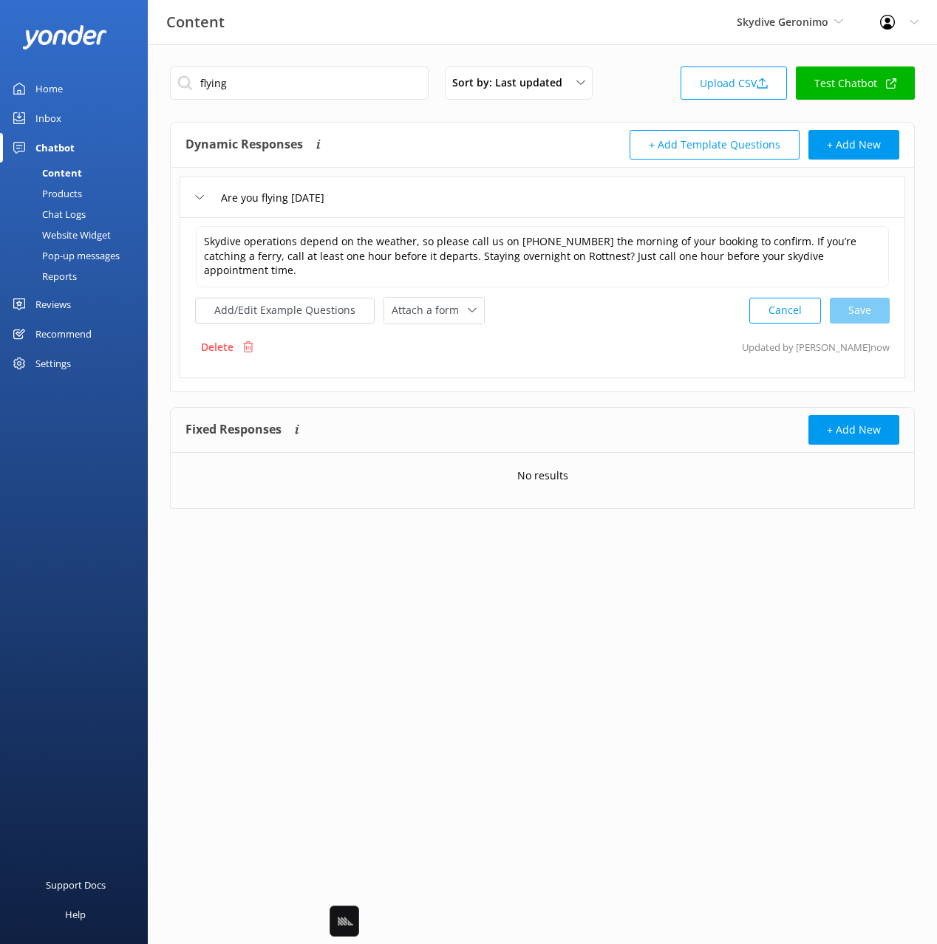
click at [399, 134] on div "Dynamic Responses The chatbot will generate a response based on the content inf…" at bounding box center [363, 145] width 357 height 30
click at [276, 197] on input "Are you flying today" at bounding box center [281, 197] width 136 height 22
click at [569, 352] on div "Skydive operations depend on the weather, so please call us on +61 8 9417 8158 …" at bounding box center [543, 297] width 726 height 161
click at [347, 84] on input "flying" at bounding box center [299, 83] width 259 height 33
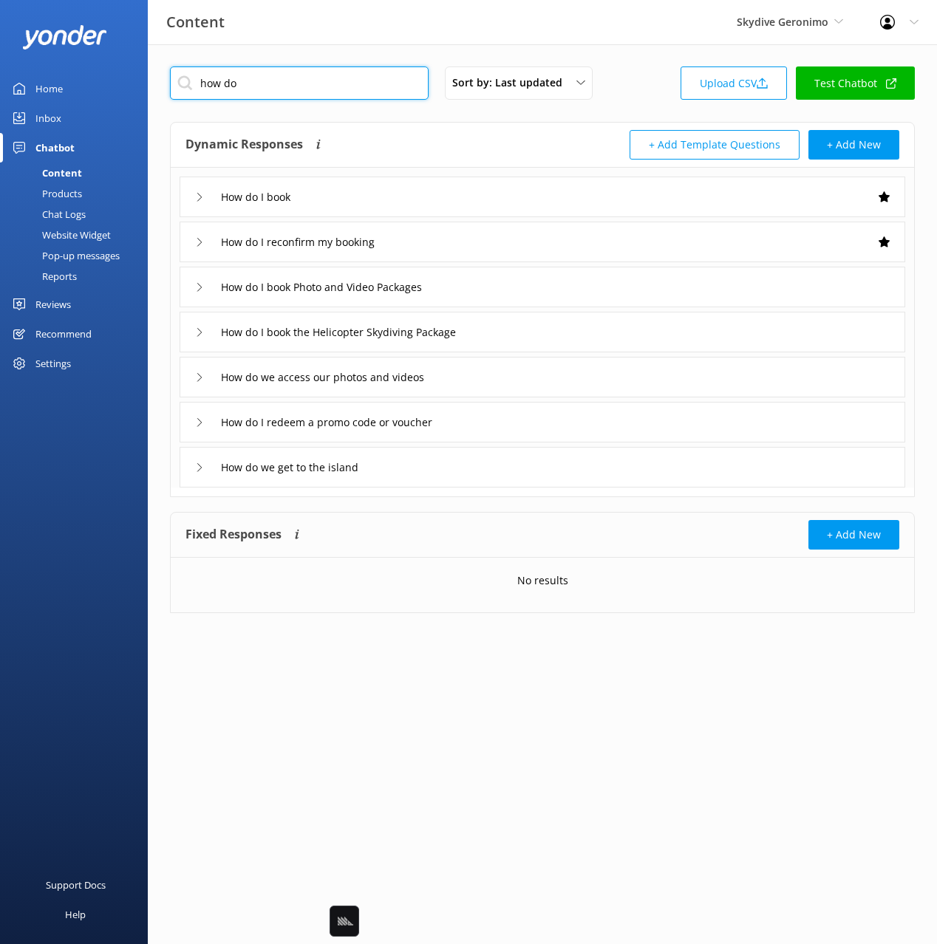
type input "how do"
click at [384, 488] on div "Dynamic Responses The chatbot will generate a response based on the content inf…" at bounding box center [542, 309] width 745 height 375
drag, startPoint x: 417, startPoint y: 473, endPoint x: 406, endPoint y: 480, distance: 13.6
click at [417, 473] on div "How do we get to the island" at bounding box center [543, 467] width 726 height 41
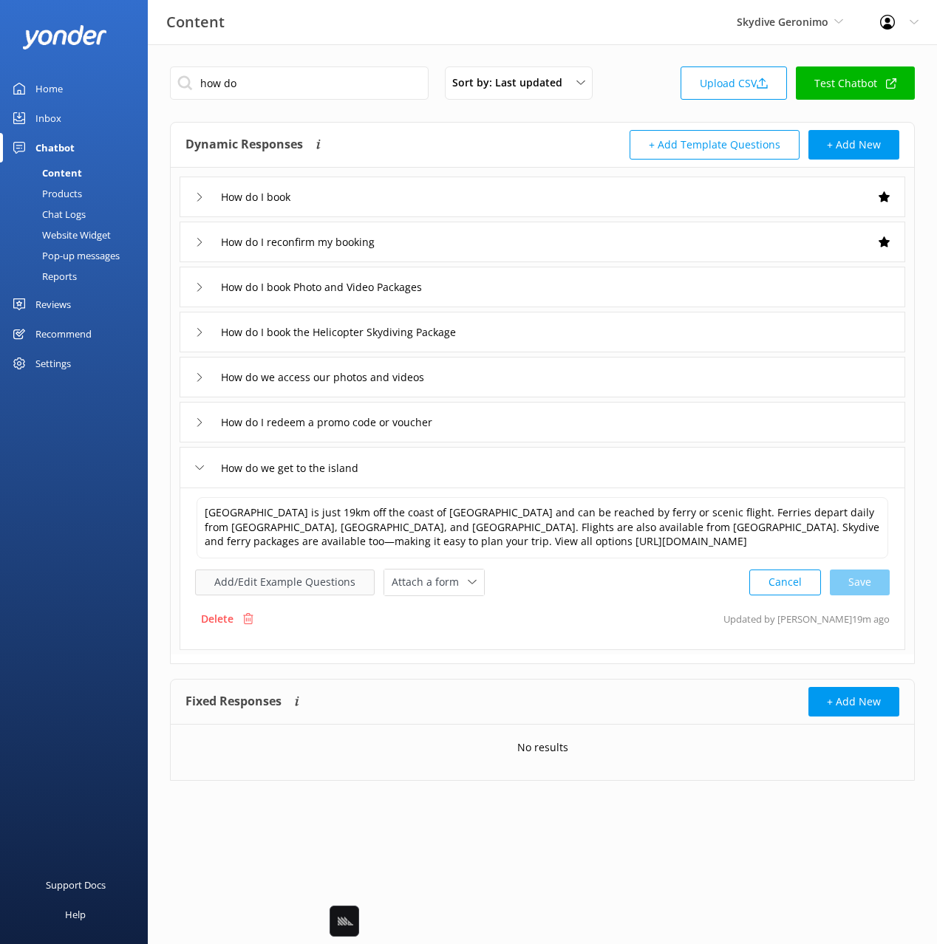
click at [285, 577] on button "Add/Edit Example Questions" at bounding box center [285, 583] width 180 height 26
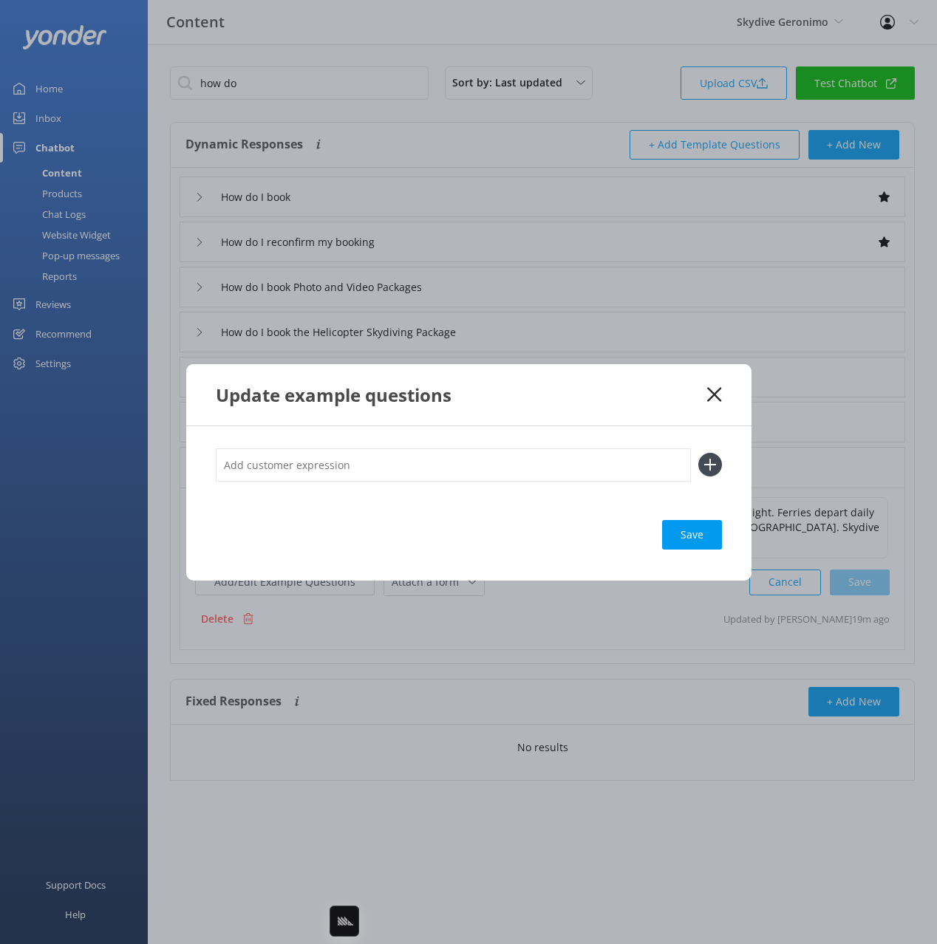
click at [421, 474] on input "text" at bounding box center [453, 465] width 475 height 33
paste input "Getting There"
type input "Getting There"
click at [698, 453] on button at bounding box center [710, 465] width 24 height 24
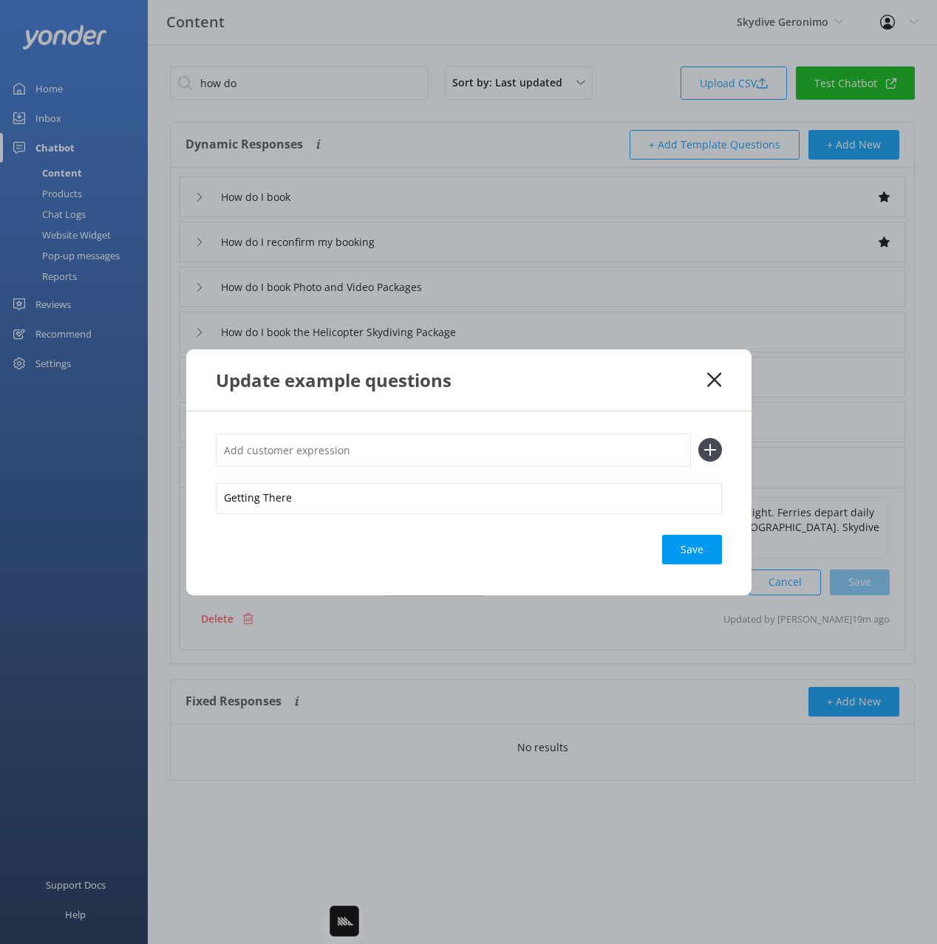
paste input "Getting There"
type input "Getting There"
click at [698, 438] on button at bounding box center [710, 450] width 24 height 24
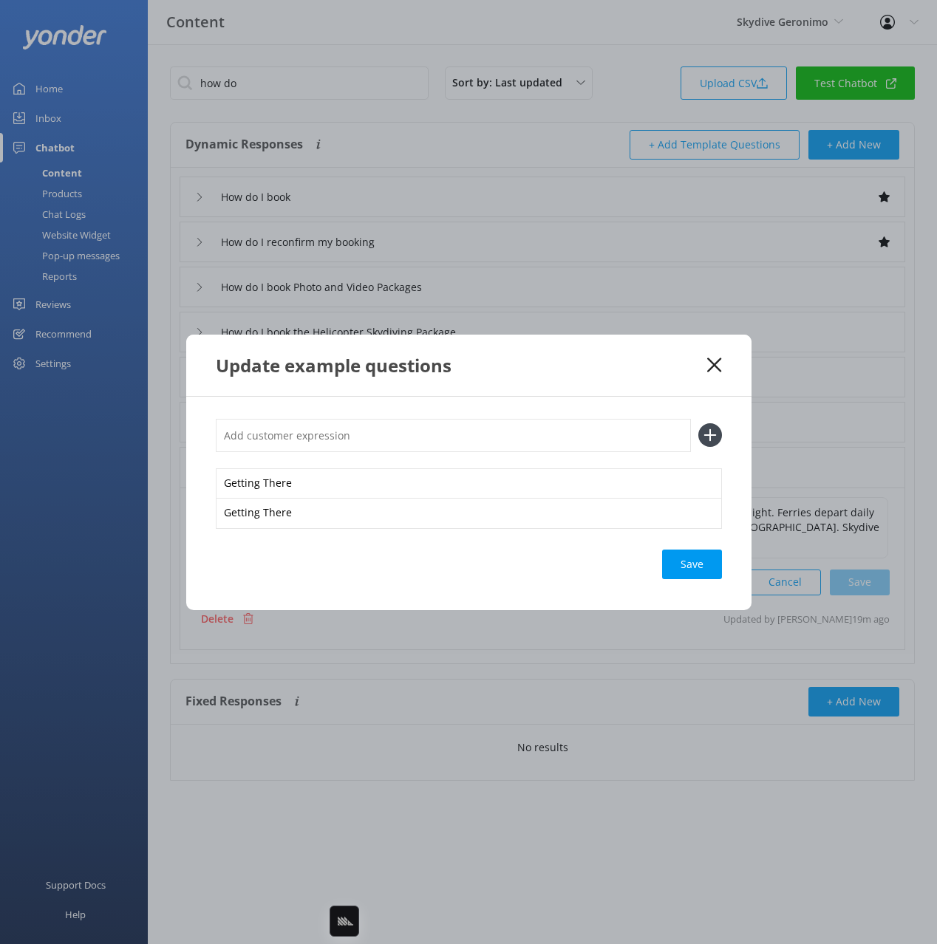
paste input "Getting There"
type input "Getting There"
click at [698, 423] on button at bounding box center [710, 435] width 24 height 24
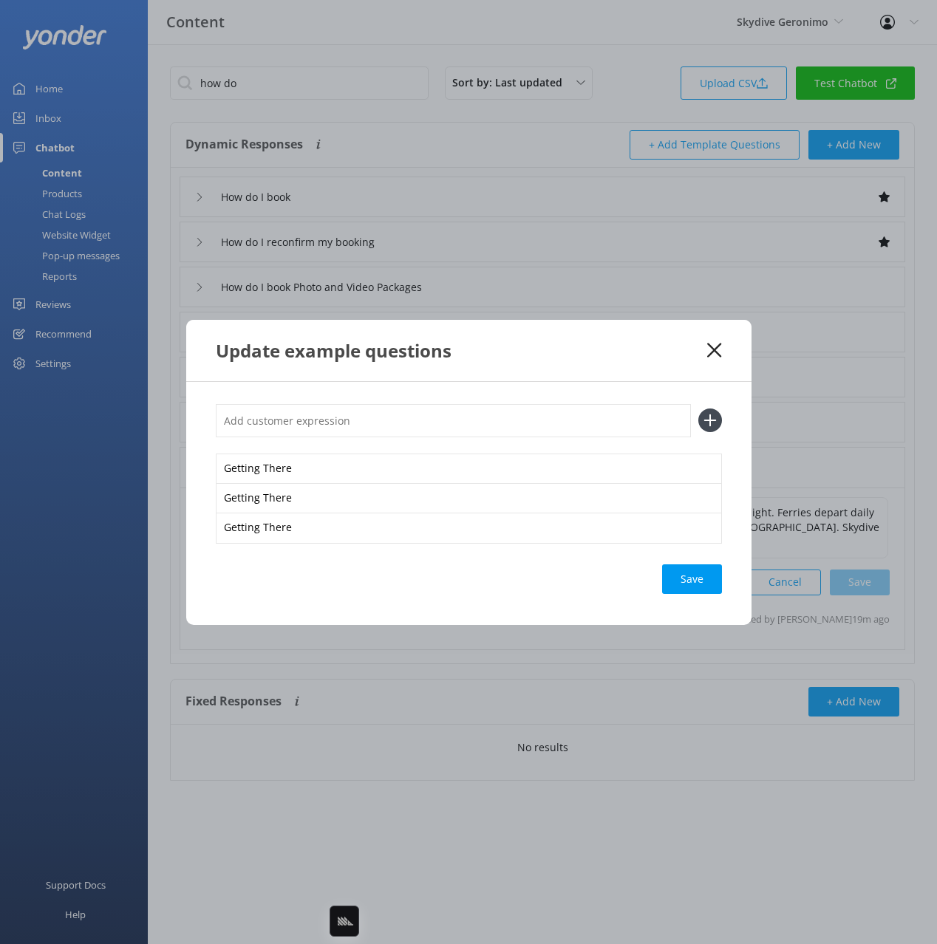
paste input "Getting There"
type input "Getting There"
click at [698, 409] on button at bounding box center [710, 421] width 24 height 24
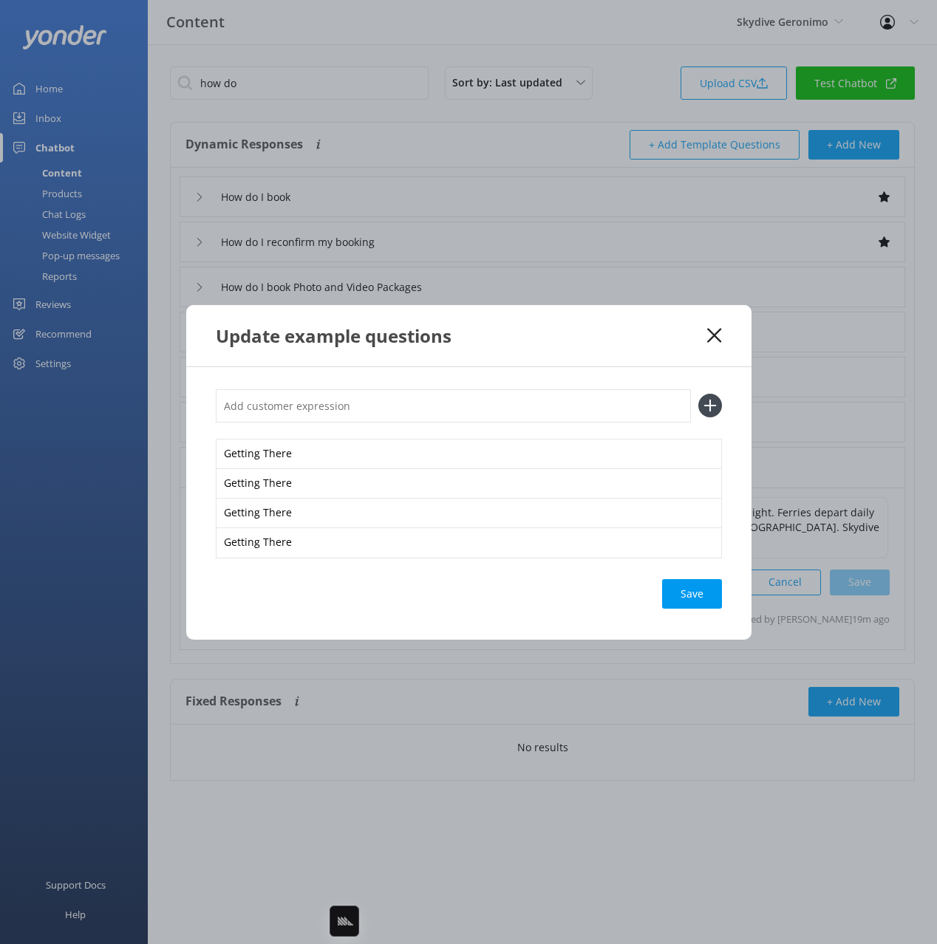
click at [666, 597] on div "Save" at bounding box center [692, 594] width 60 height 30
drag, startPoint x: 711, startPoint y: 333, endPoint x: 595, endPoint y: 216, distance: 164.6
click at [711, 333] on use at bounding box center [714, 335] width 14 height 14
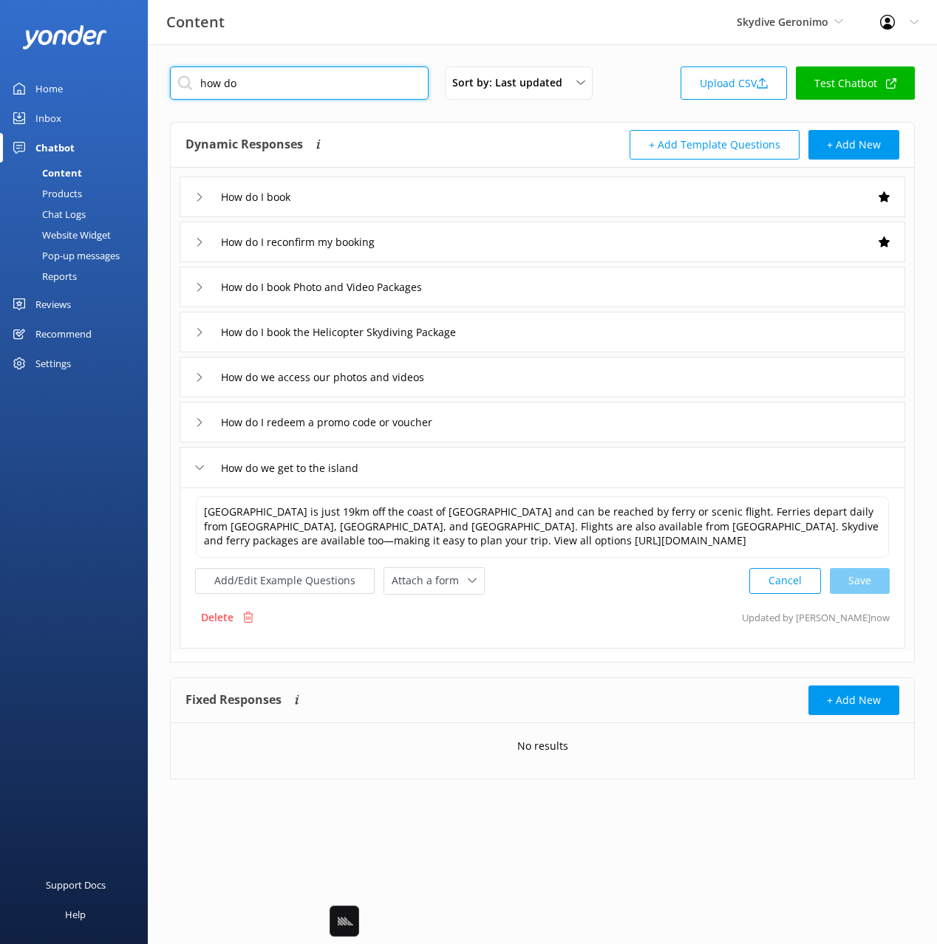
click at [347, 83] on input "how do" at bounding box center [299, 83] width 259 height 33
type input "photo"
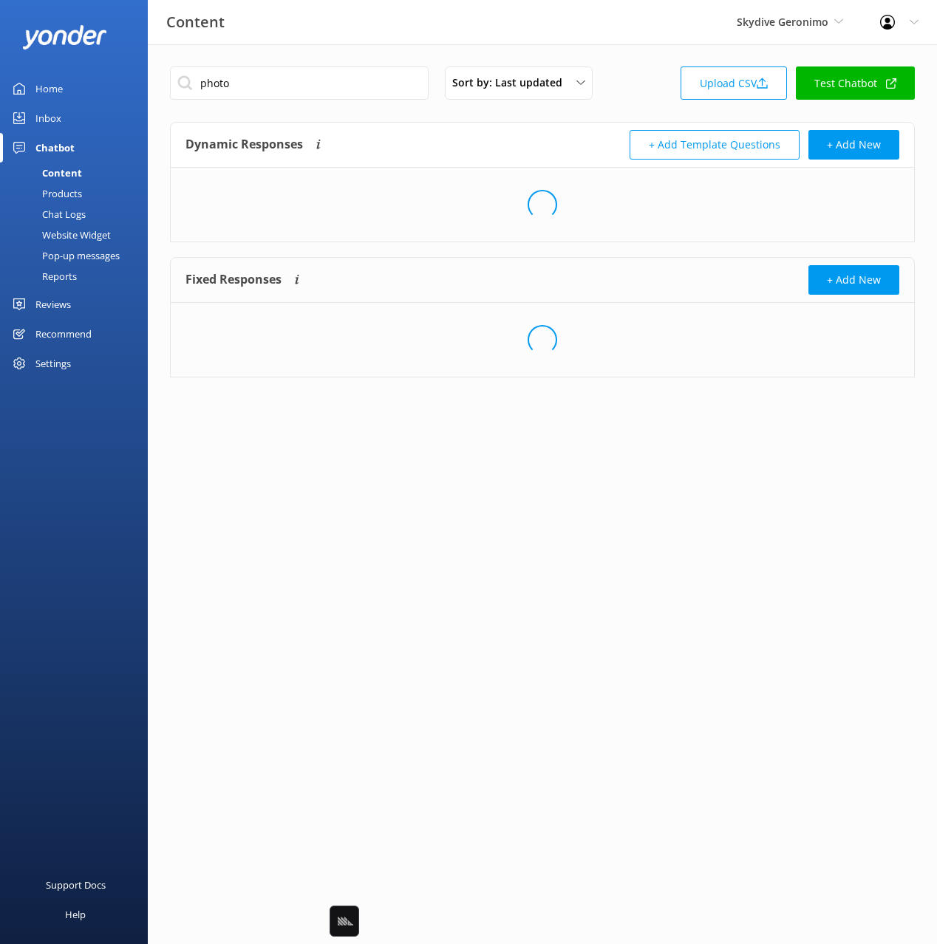
click at [471, 136] on div "Dynamic Responses The chatbot will generate a response based on the content inf…" at bounding box center [363, 145] width 357 height 30
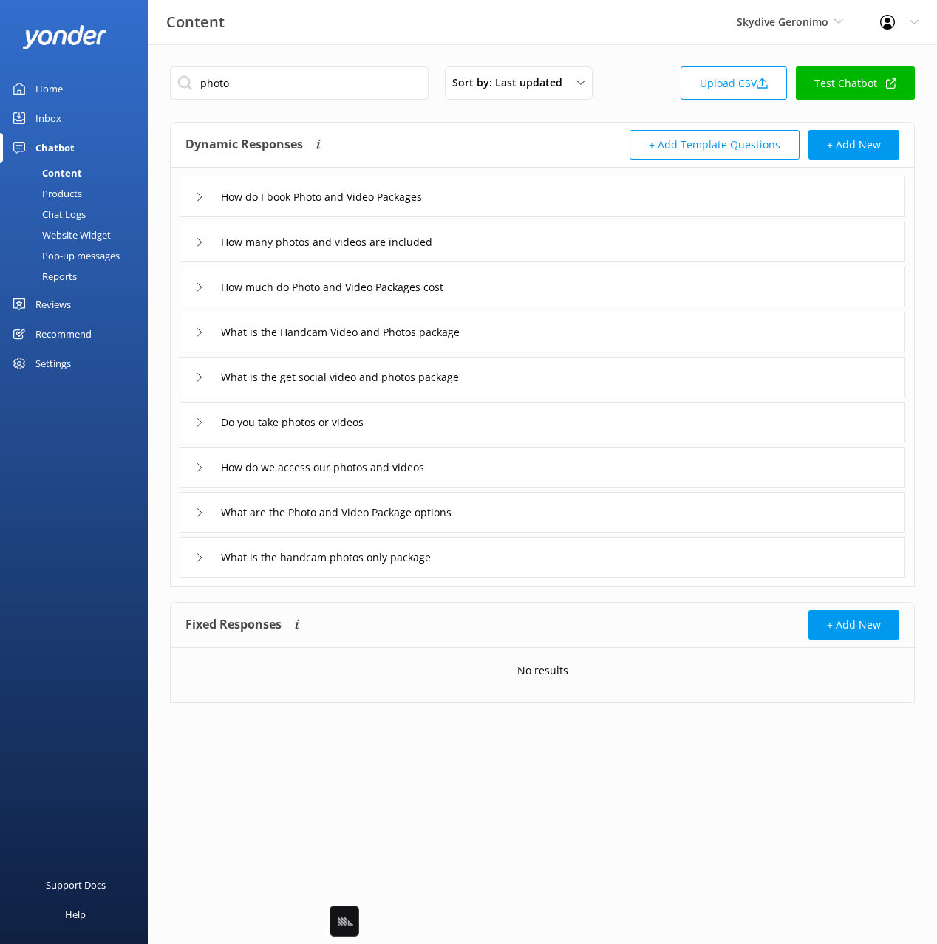
click at [477, 194] on div "How do I book Photo and Video Packages" at bounding box center [543, 197] width 726 height 41
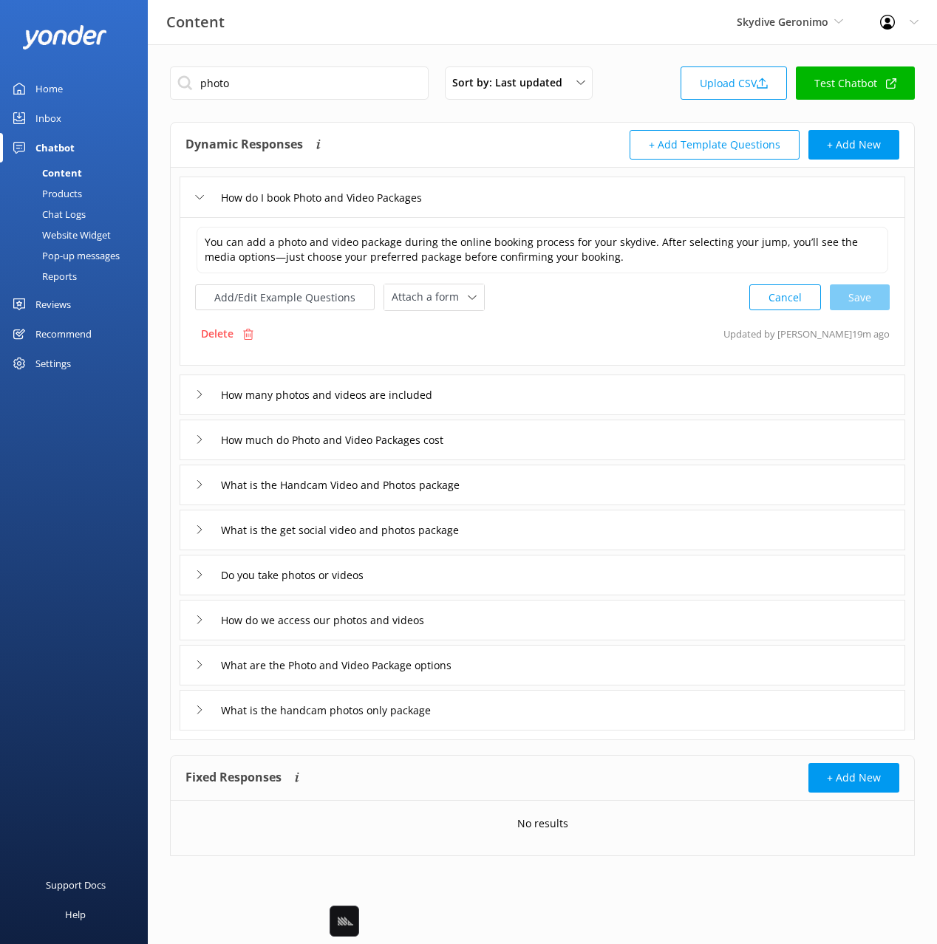
click at [507, 665] on div "What are the Photo and Video Package options" at bounding box center [543, 665] width 726 height 41
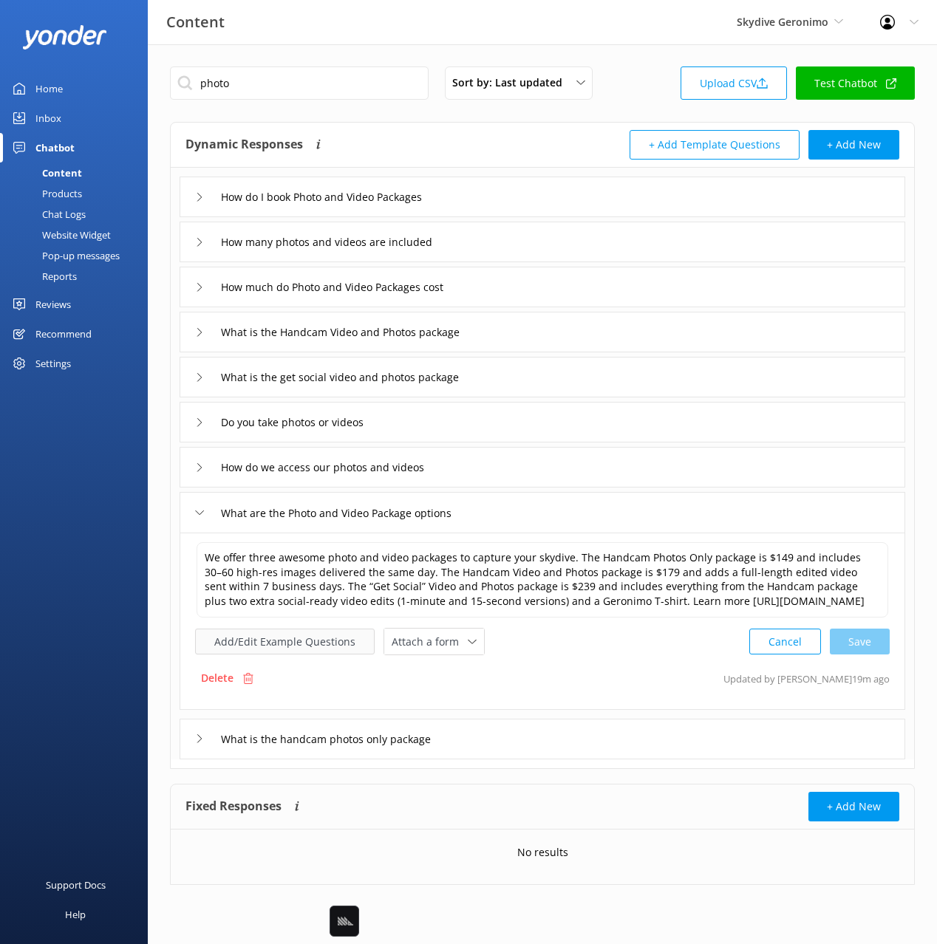
click at [315, 655] on button "Add/Edit Example Questions" at bounding box center [285, 642] width 180 height 26
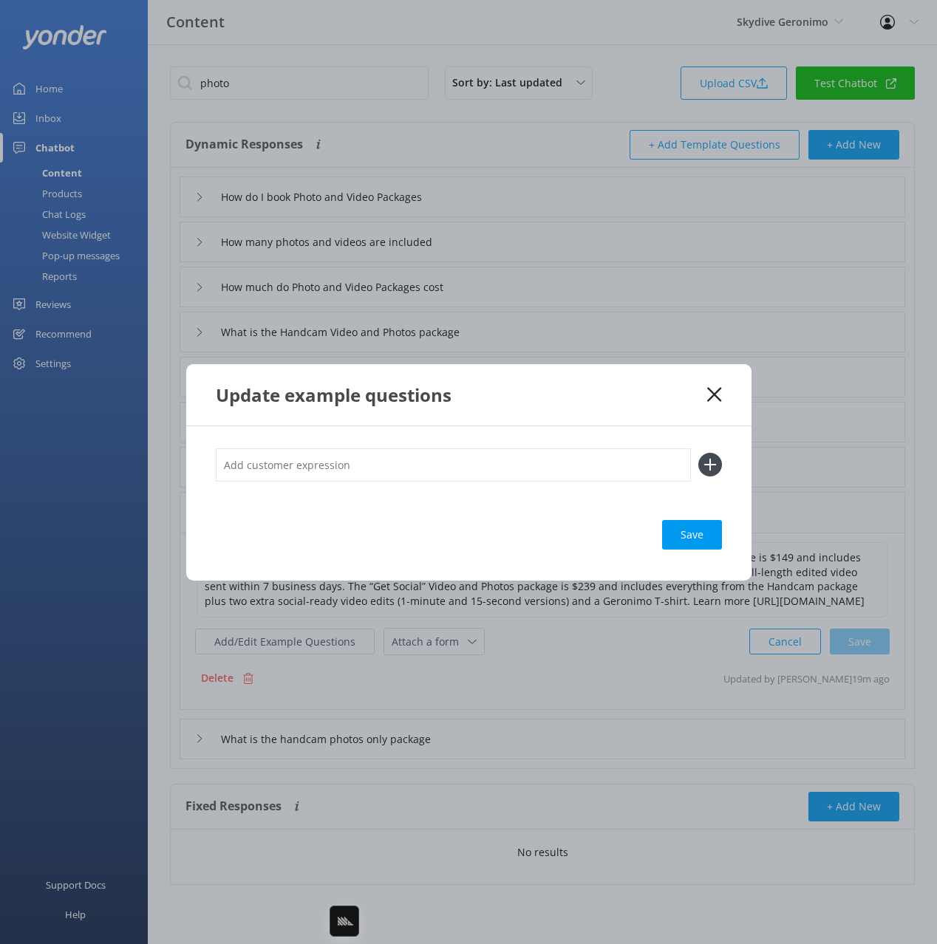
click at [364, 470] on input "text" at bounding box center [453, 465] width 475 height 33
paste input "Photo & Videos"
type input "Photo & Videos"
click at [698, 453] on button at bounding box center [710, 465] width 24 height 24
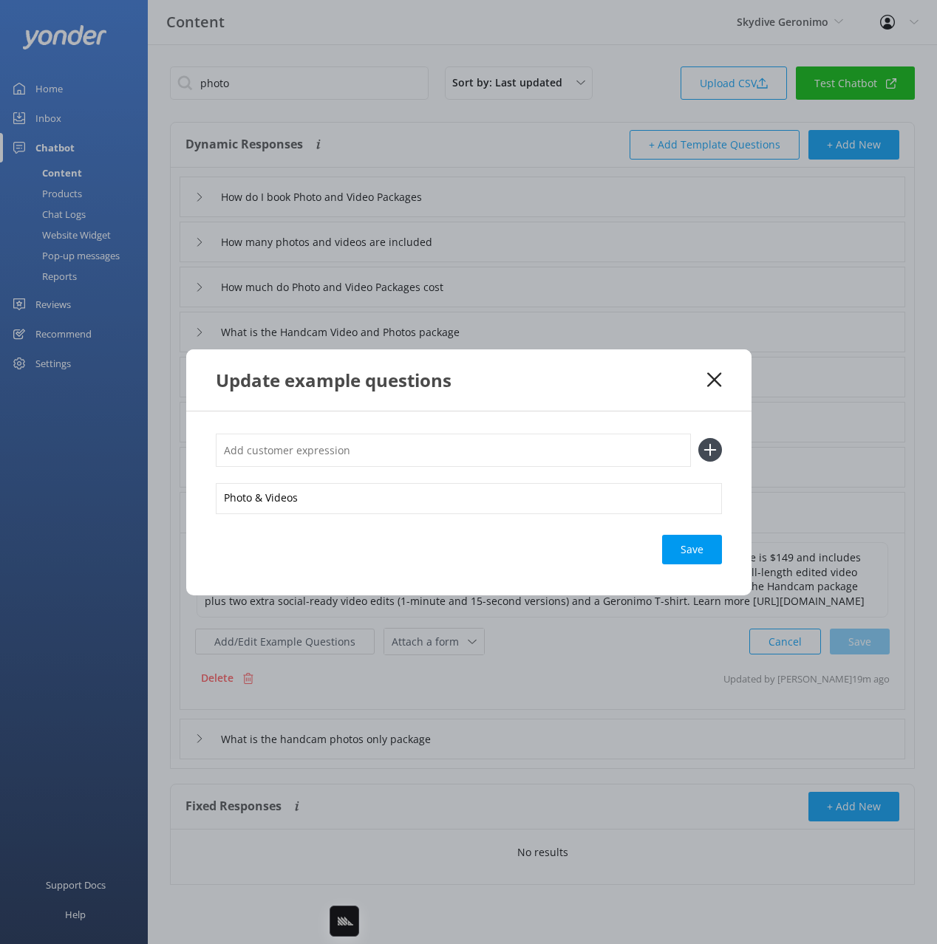
paste input "Photo & Videos"
type input "Photo & Videos"
click at [698, 438] on button at bounding box center [710, 450] width 24 height 24
paste input "Photo & Videos"
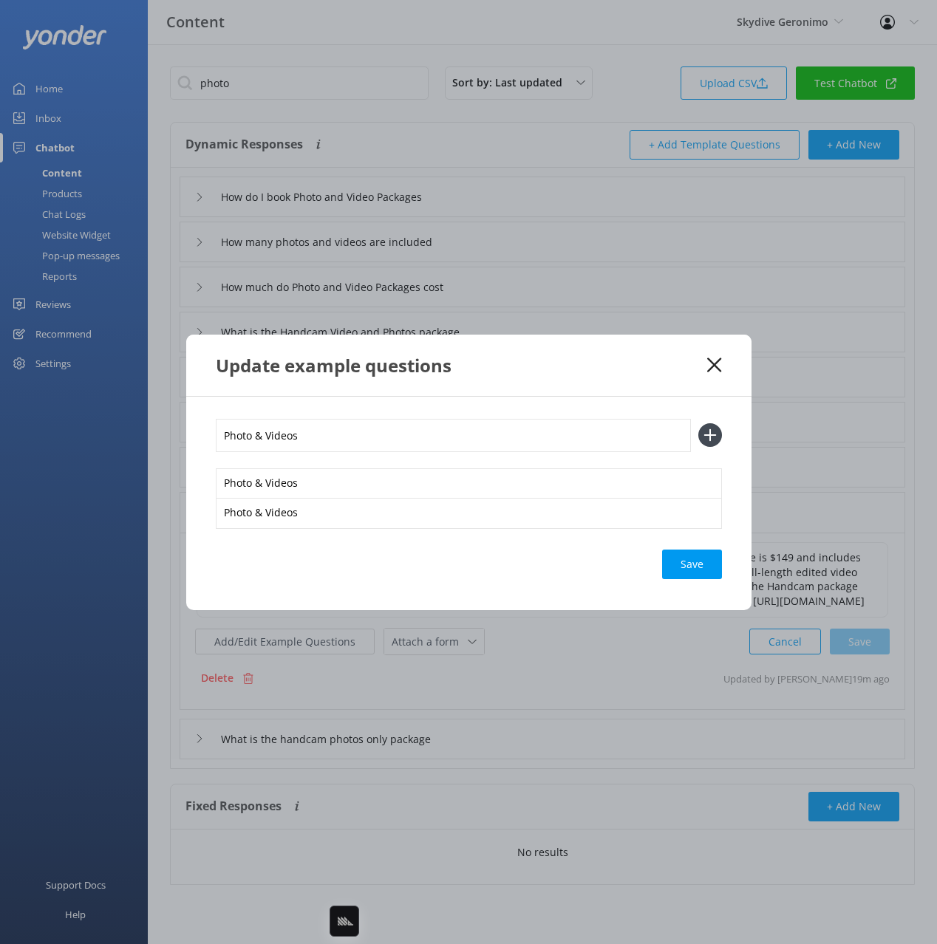
type input "Photo & Videos"
click at [698, 423] on button at bounding box center [710, 435] width 24 height 24
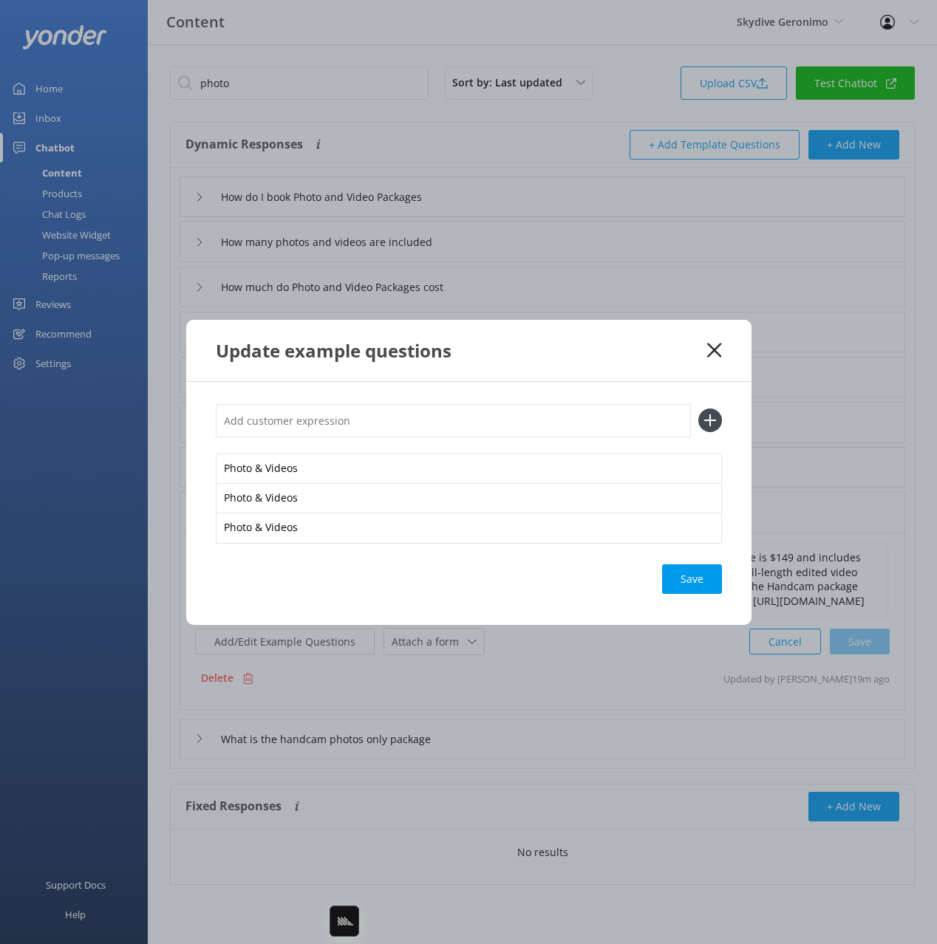
paste input "Photo & Videos"
type input "Photo & Videos"
click at [698, 409] on button at bounding box center [710, 421] width 24 height 24
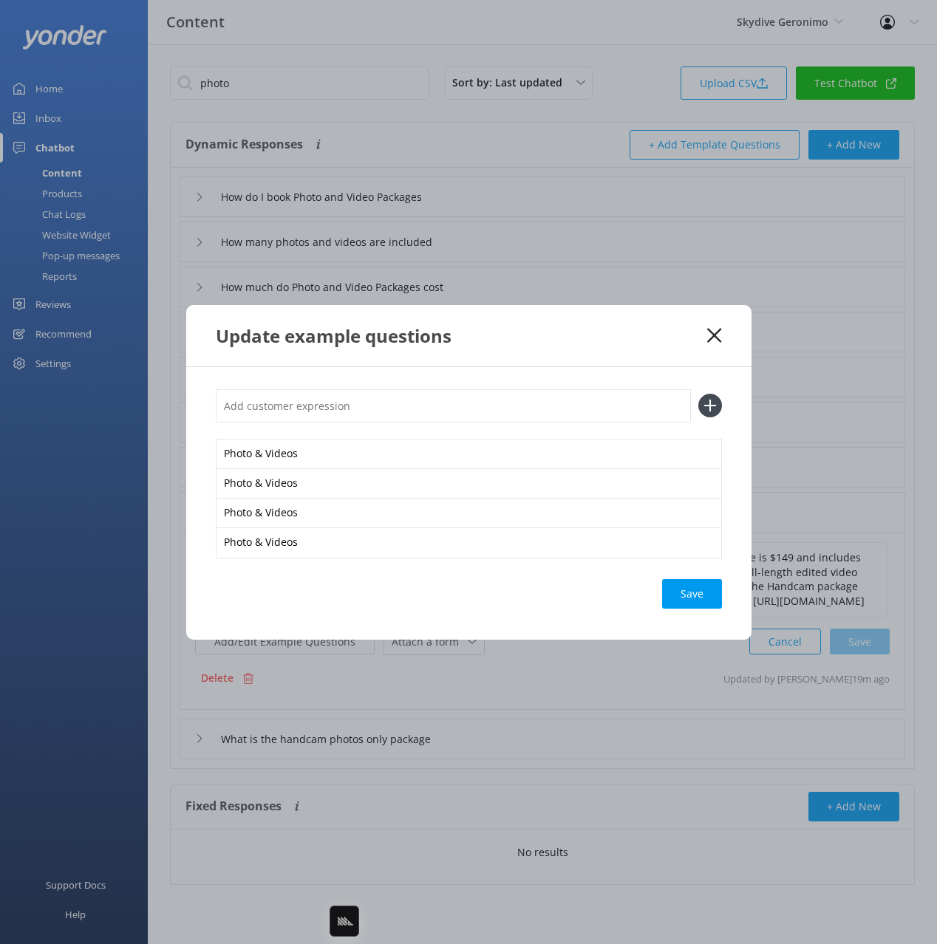
drag, startPoint x: 691, startPoint y: 594, endPoint x: 932, endPoint y: 754, distance: 289.0
click at [691, 594] on div "Save" at bounding box center [692, 594] width 60 height 30
click at [712, 338] on use at bounding box center [714, 335] width 14 height 14
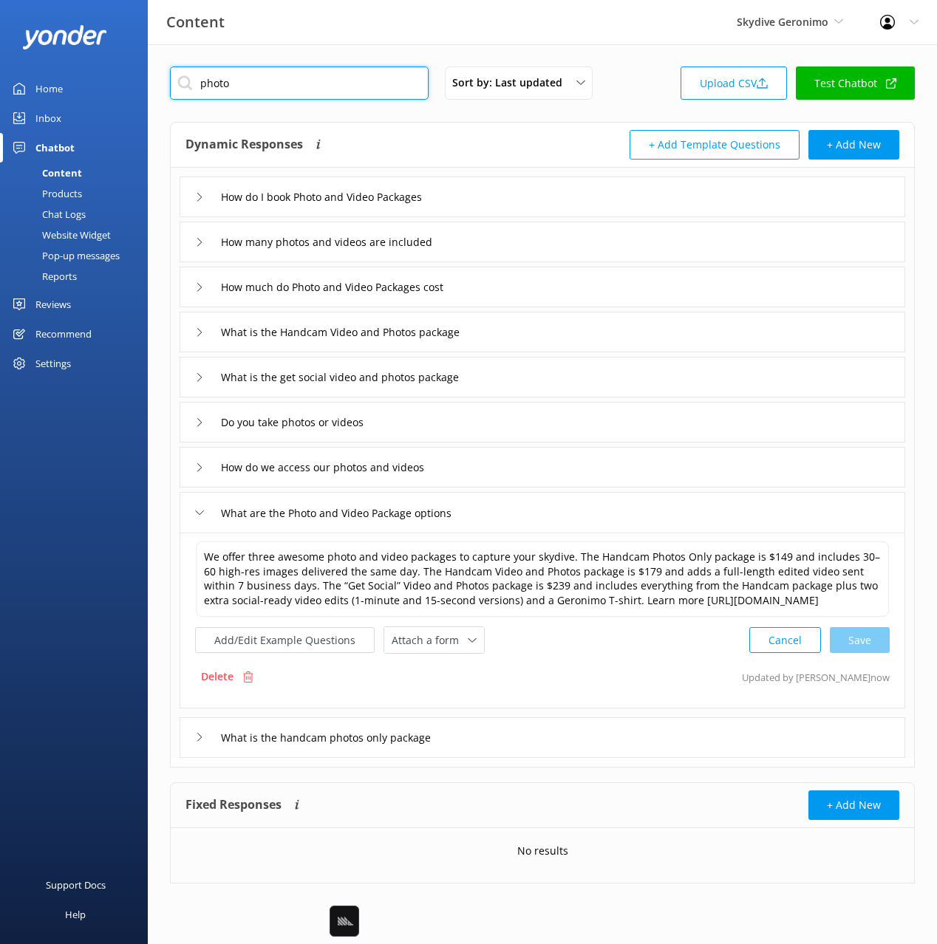
click at [322, 96] on input "photo" at bounding box center [299, 83] width 259 height 33
drag, startPoint x: 422, startPoint y: 138, endPoint x: 536, endPoint y: 267, distance: 172.2
click at [422, 138] on div "Dynamic Responses The chatbot will generate a response based on the content inf…" at bounding box center [363, 145] width 357 height 30
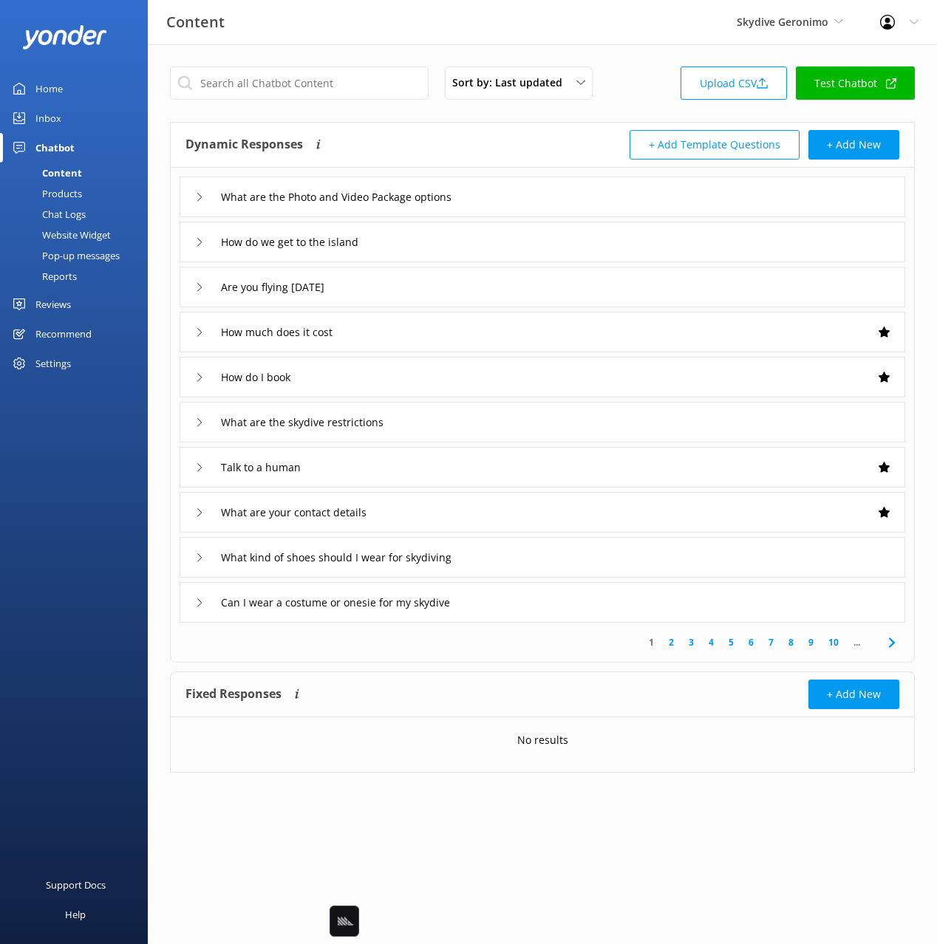
click at [446, 409] on div "What are the skydive restrictions" at bounding box center [543, 422] width 726 height 41
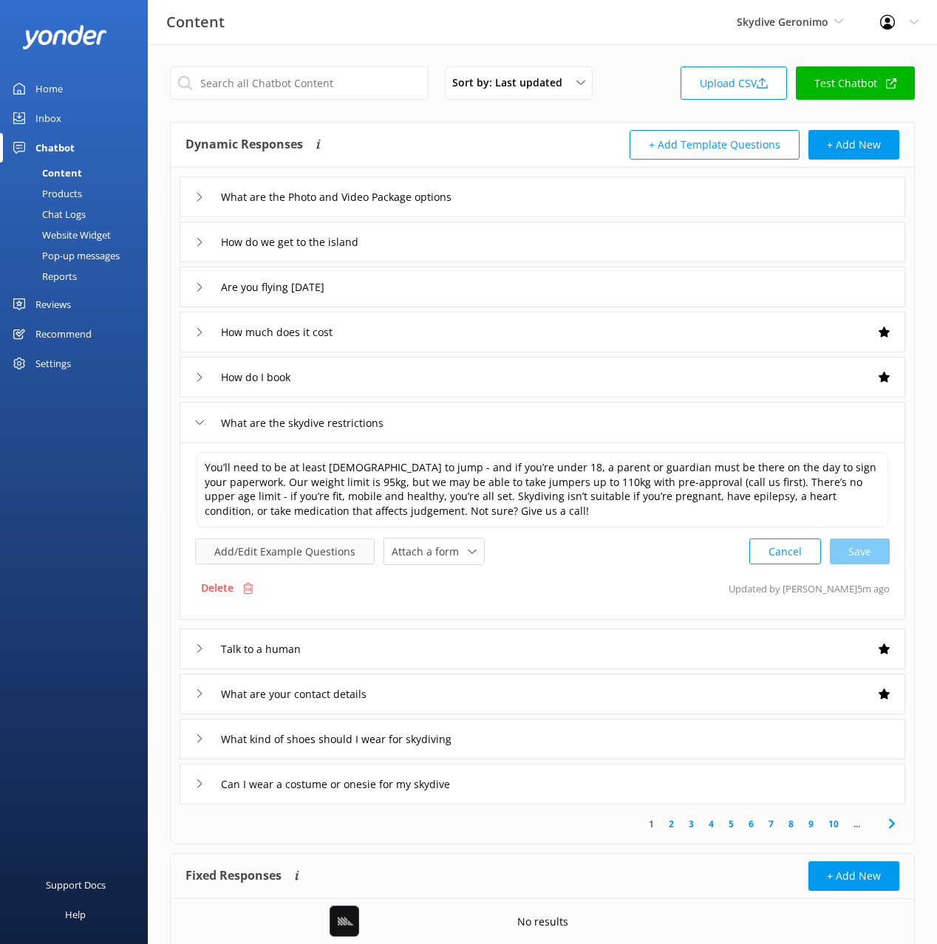
click at [299, 550] on button "Add/Edit Example Questions" at bounding box center [285, 552] width 180 height 26
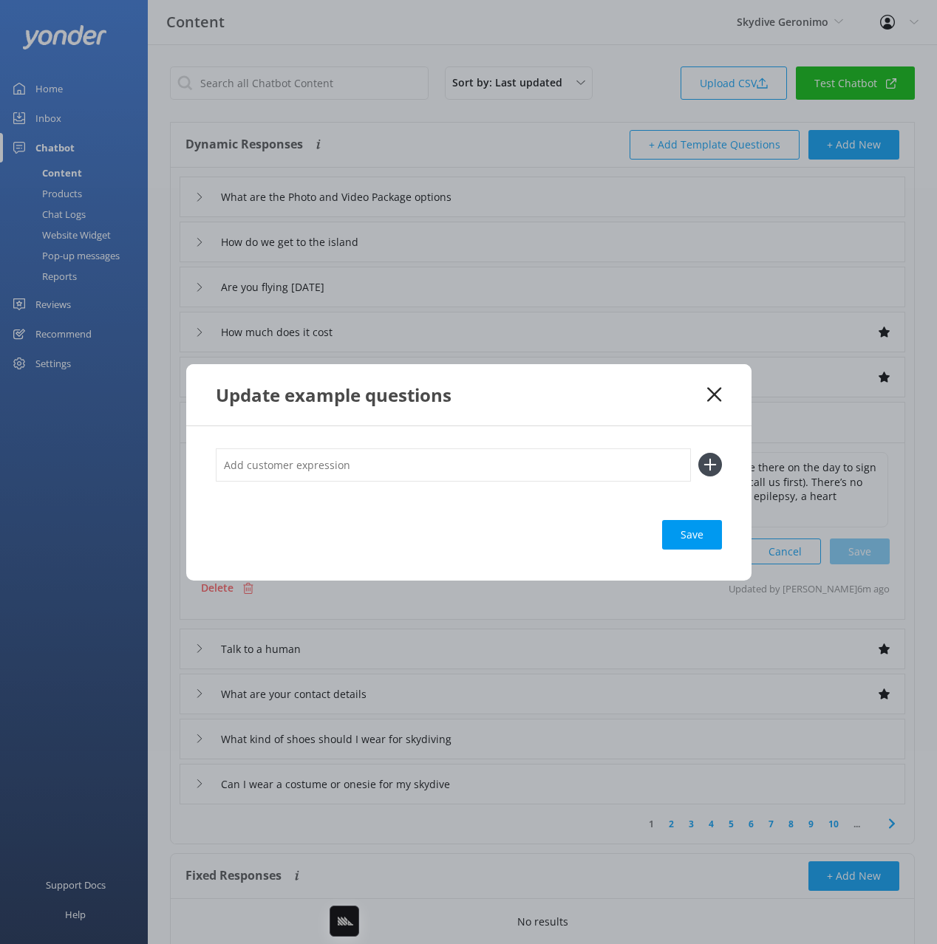
click at [389, 446] on div "Save" at bounding box center [468, 503] width 565 height 154
click at [384, 460] on input "text" at bounding box center [453, 465] width 475 height 33
paste input "Restrictions"
type input "Restrictions"
click at [698, 453] on button at bounding box center [710, 465] width 24 height 24
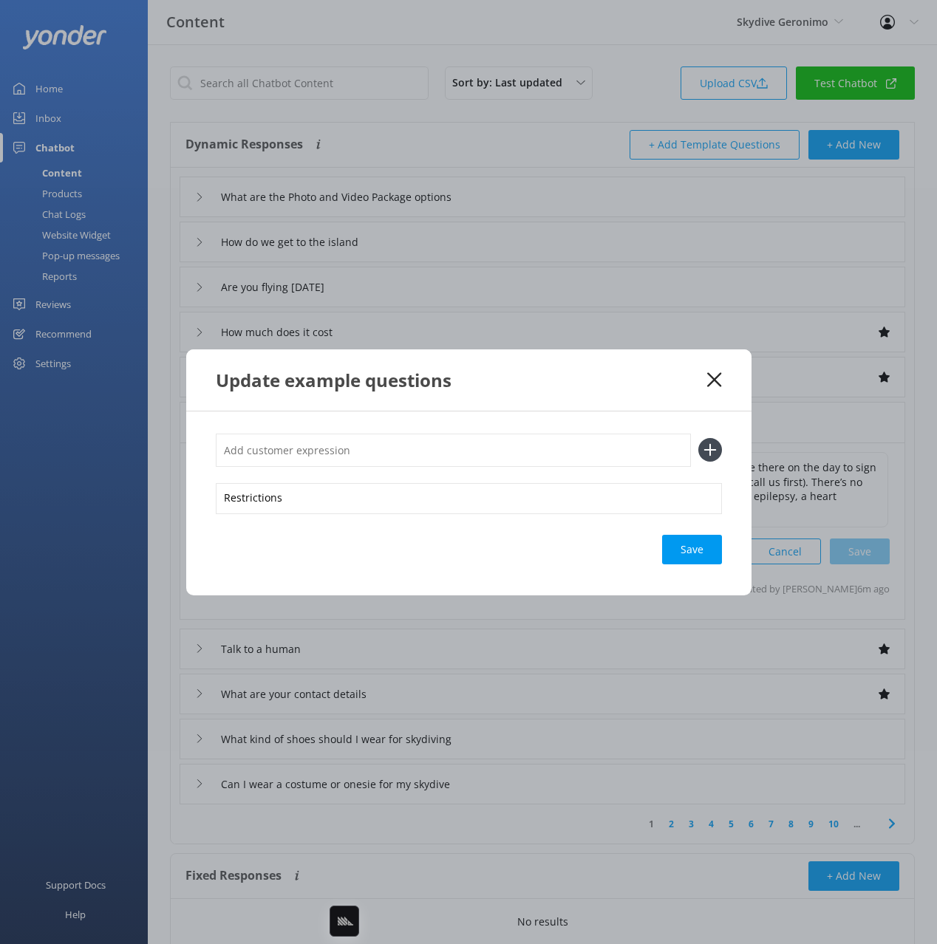
paste input "Restrictions"
type input "Restrictions"
click at [698, 438] on button at bounding box center [710, 450] width 24 height 24
paste input "Restrictions"
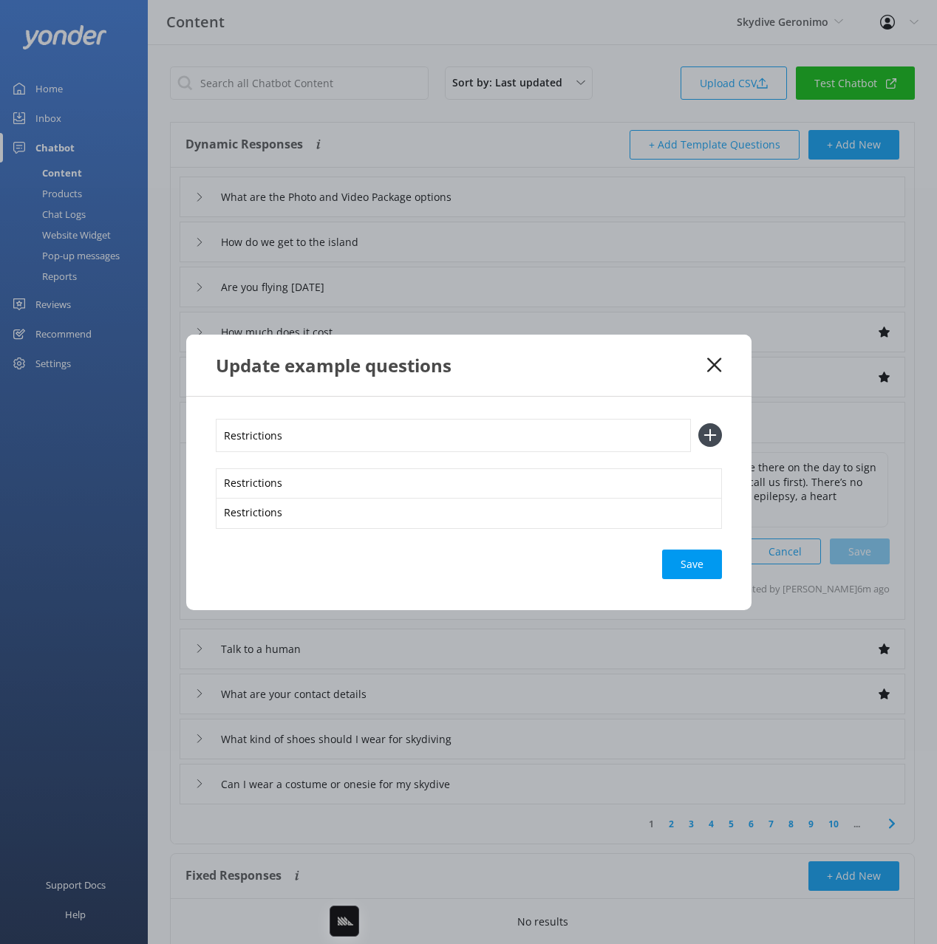
type input "Restrictions"
click at [698, 423] on button at bounding box center [710, 435] width 24 height 24
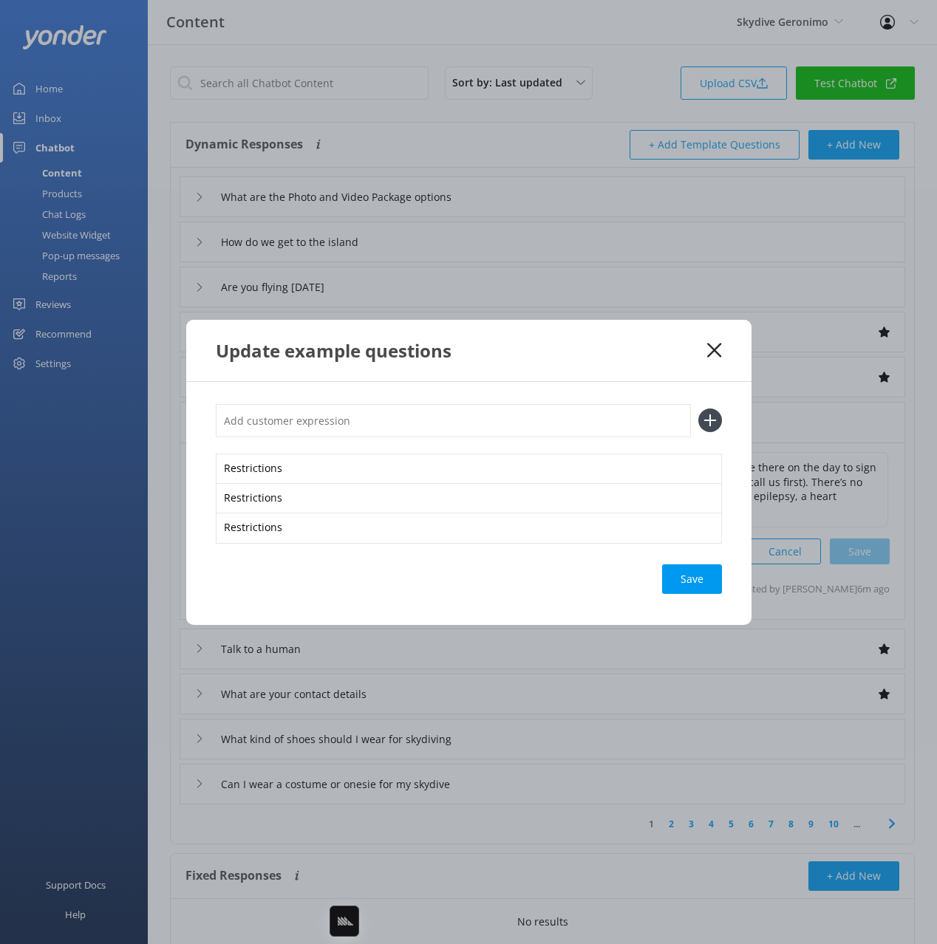
paste input "Restrictions"
type input "Restrictions"
click at [698, 409] on button at bounding box center [710, 421] width 24 height 24
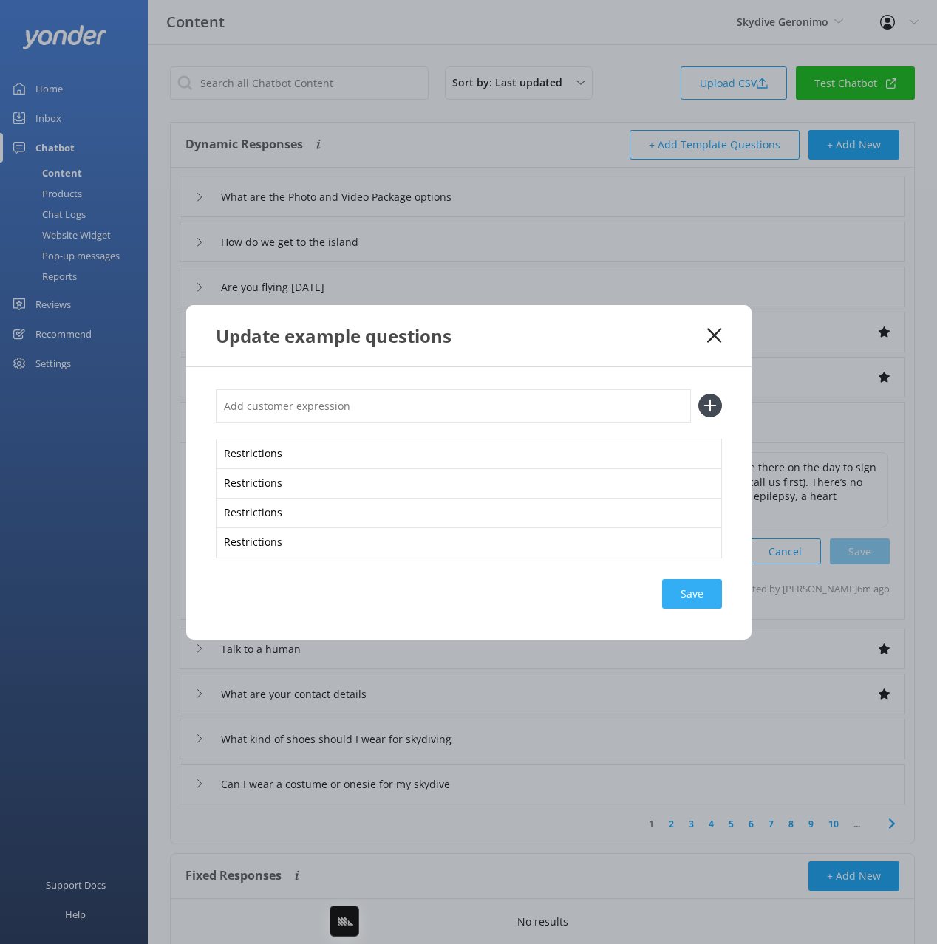
click at [671, 590] on div "Save" at bounding box center [692, 594] width 60 height 30
drag, startPoint x: 694, startPoint y: 328, endPoint x: 715, endPoint y: 329, distance: 21.4
click at [695, 327] on div "Update example questions" at bounding box center [462, 336] width 492 height 24
click at [716, 335] on icon at bounding box center [714, 335] width 14 height 15
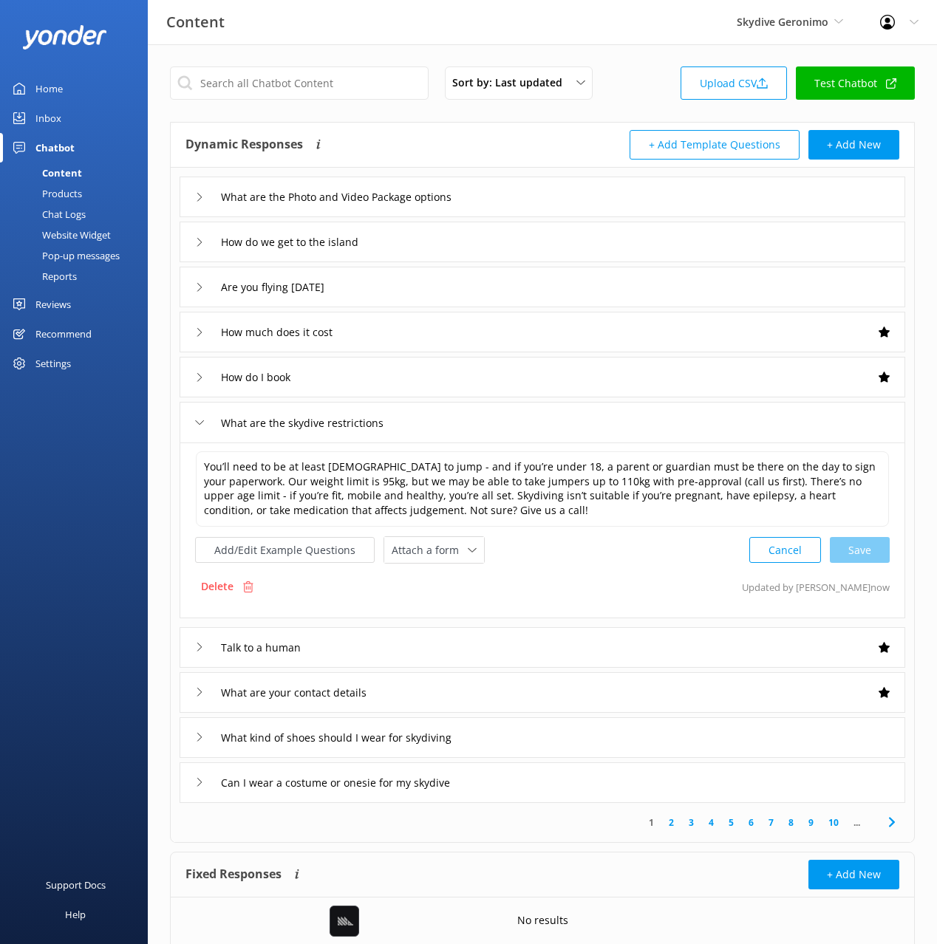
drag, startPoint x: 330, startPoint y: 116, endPoint x: 222, endPoint y: 132, distance: 109.0
click at [327, 116] on div "Sort by: Last updated Title (A-Z) Last updated Upload CSV Test Chatbot Dynamic …" at bounding box center [542, 520] width 789 height 953
click at [600, 126] on div "Dynamic Responses The chatbot will generate a response based on the content inf…" at bounding box center [542, 145] width 743 height 45
click at [842, 89] on link "Test Chatbot" at bounding box center [855, 83] width 119 height 33
click at [35, 228] on div "Website Widget" at bounding box center [60, 235] width 102 height 21
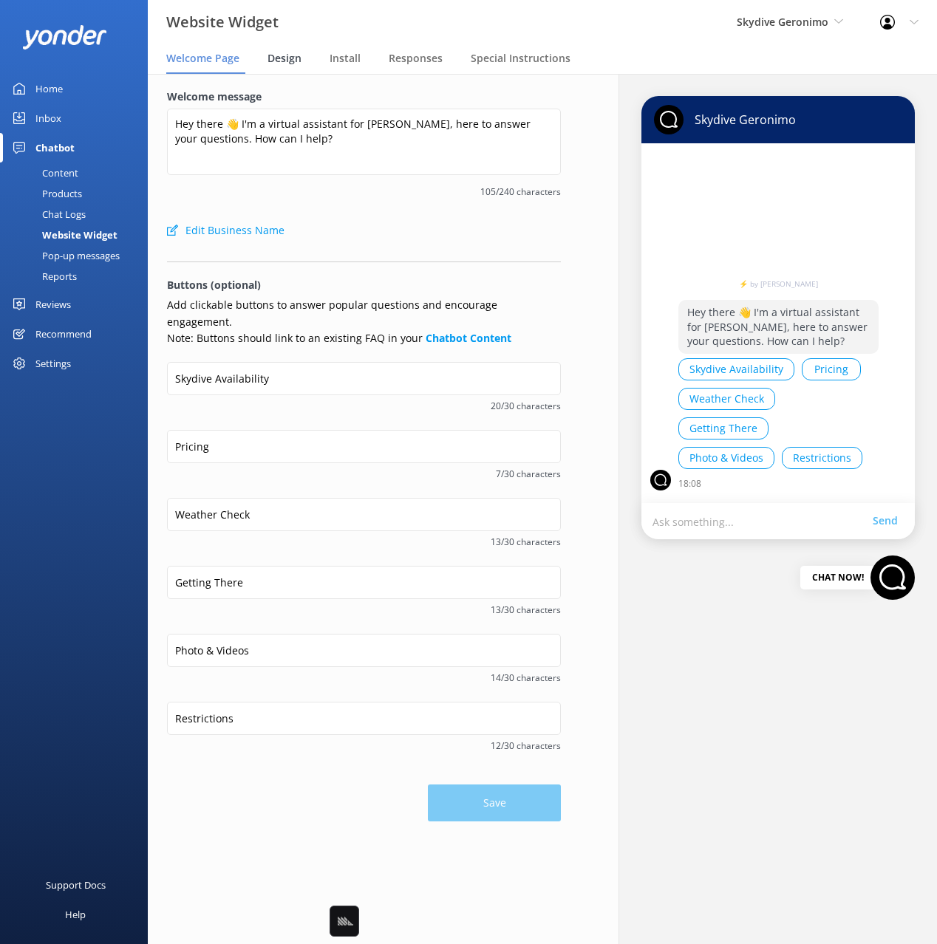
click at [276, 58] on span "Design" at bounding box center [284, 58] width 34 height 15
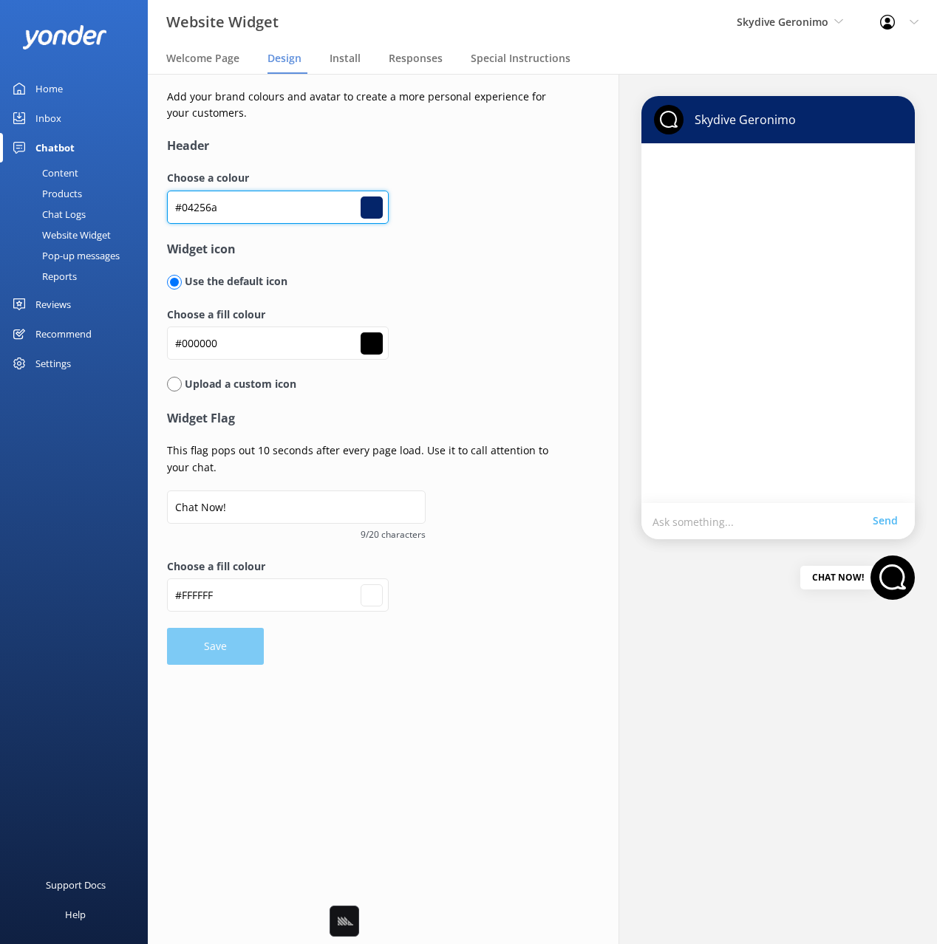
click at [228, 207] on input "#04256a" at bounding box center [278, 207] width 222 height 33
type input "#000000"
type input "#ffffff"
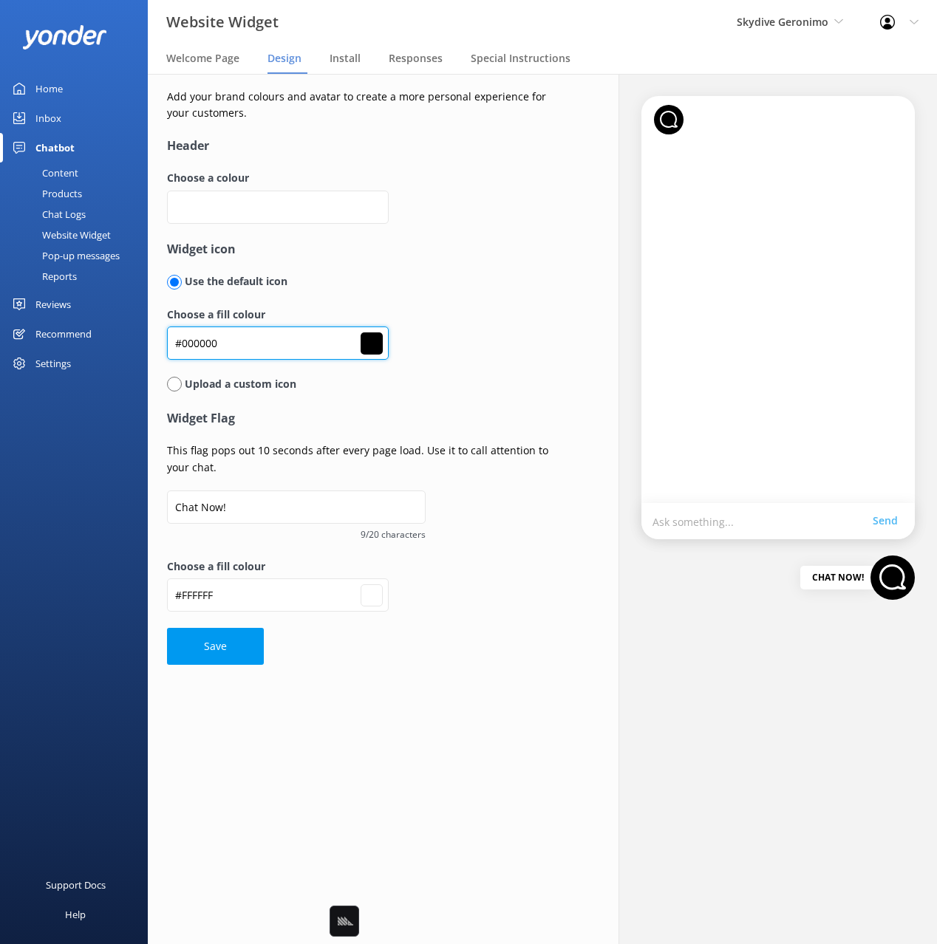
click at [237, 341] on input "#000000" at bounding box center [278, 343] width 222 height 33
paste input "4256a"
type input "#000000"
type input "#04256a"
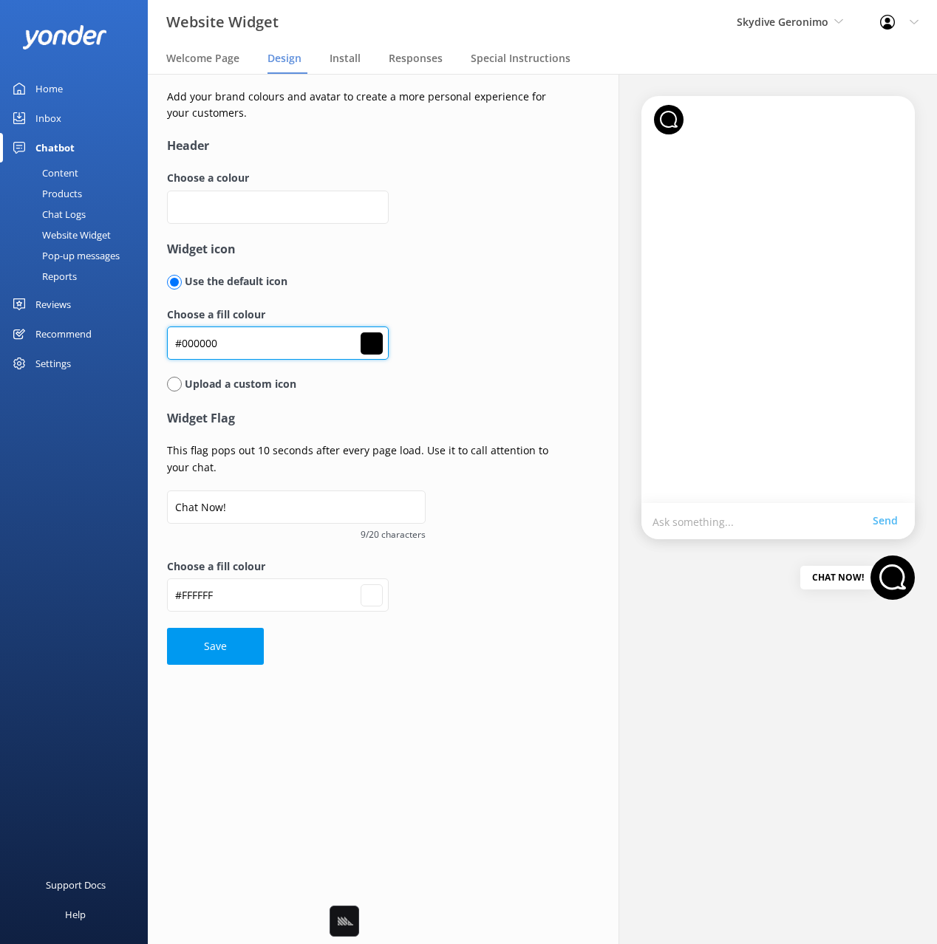
type input "#ffffff"
type input "#04256a"
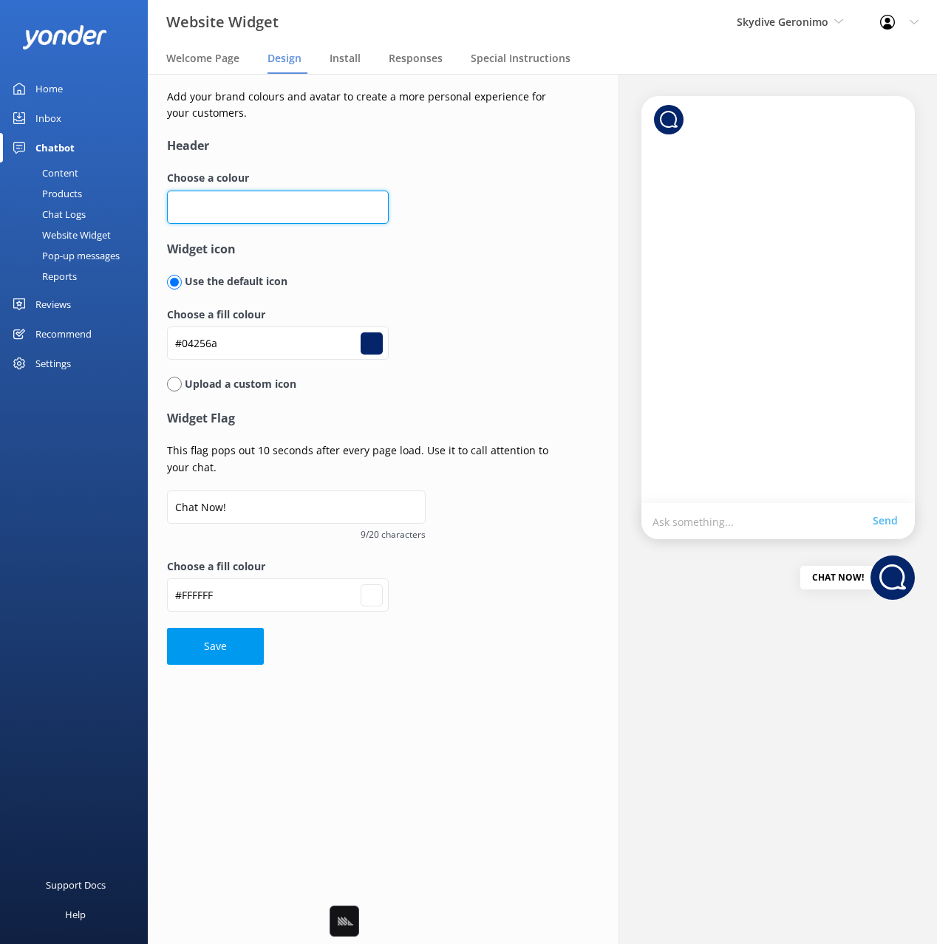
click at [207, 205] on input "text" at bounding box center [278, 207] width 222 height 33
type input "#"
type input "#000000"
type input "#ffffff"
type input "#0"
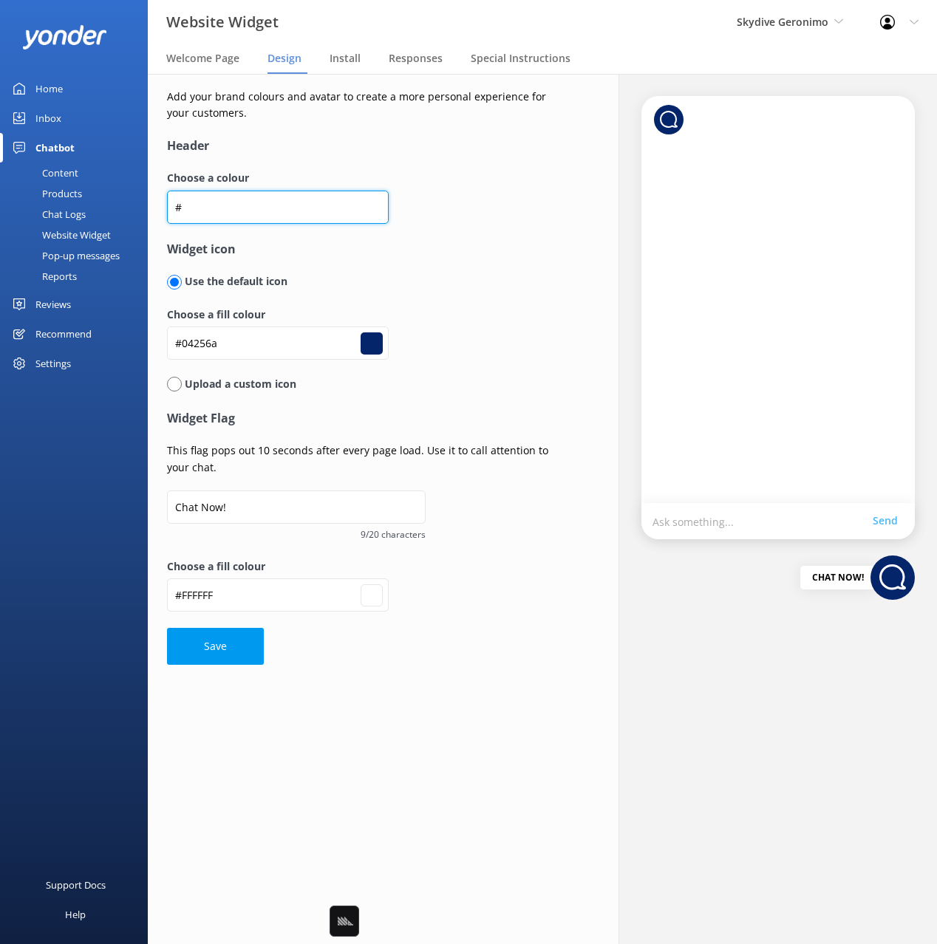
type input "#000000"
type input "#ffffff"
type input "#000000"
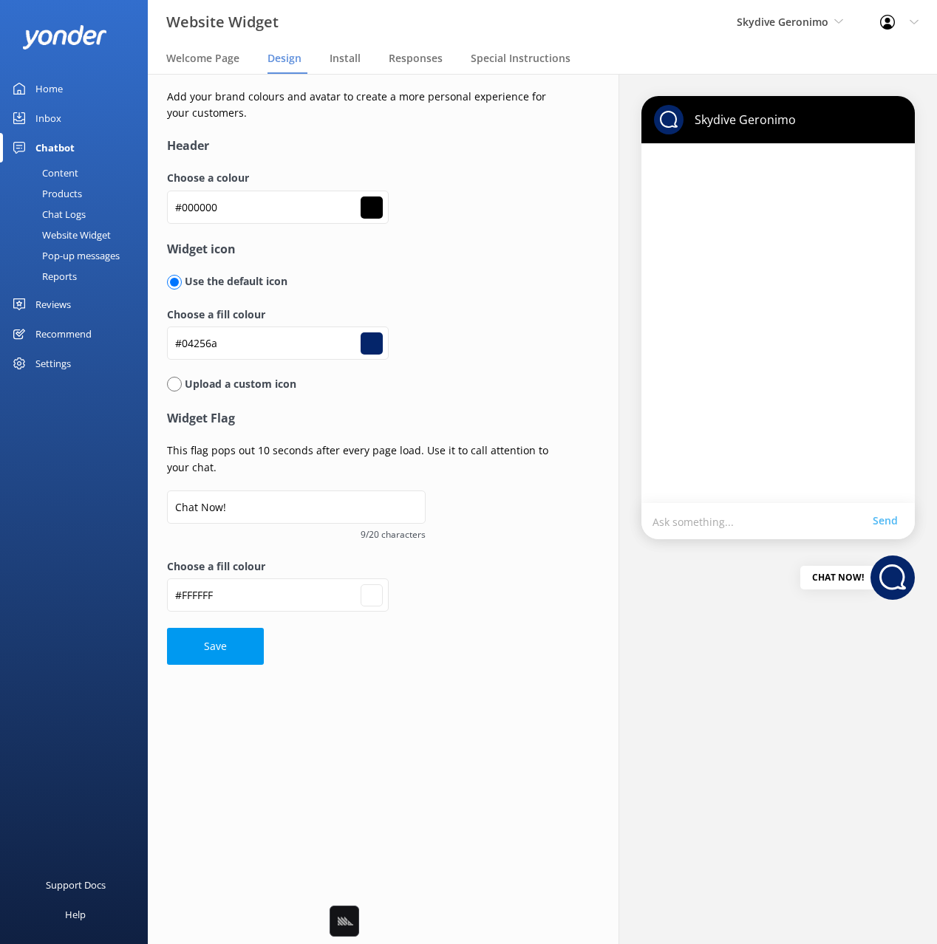
click at [421, 247] on h4 "Widget icon" at bounding box center [364, 249] width 394 height 19
click at [224, 652] on button "Save" at bounding box center [215, 646] width 97 height 37
type input "#ffffff"
click at [308, 344] on input "#04256a" at bounding box center [278, 343] width 222 height 33
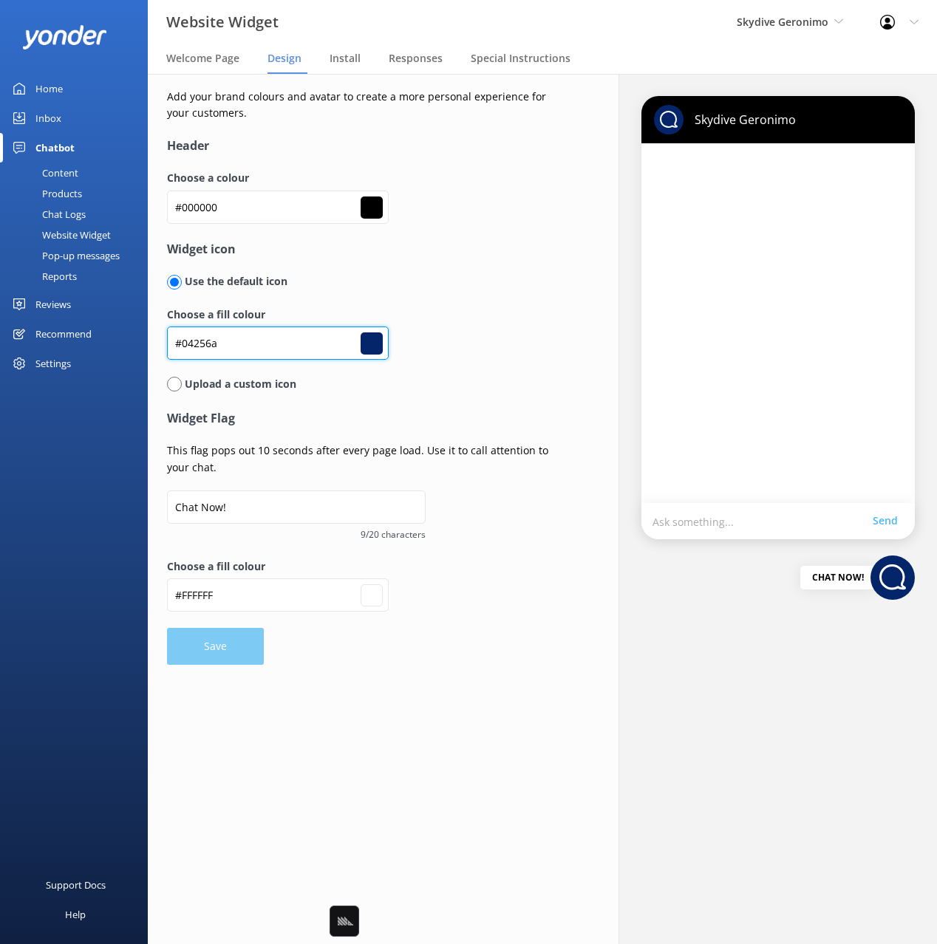
paste input "ABE7"
type input "#04ABE7"
type input "#04abe7"
type input "#ffffff"
type input "#04ABE7"
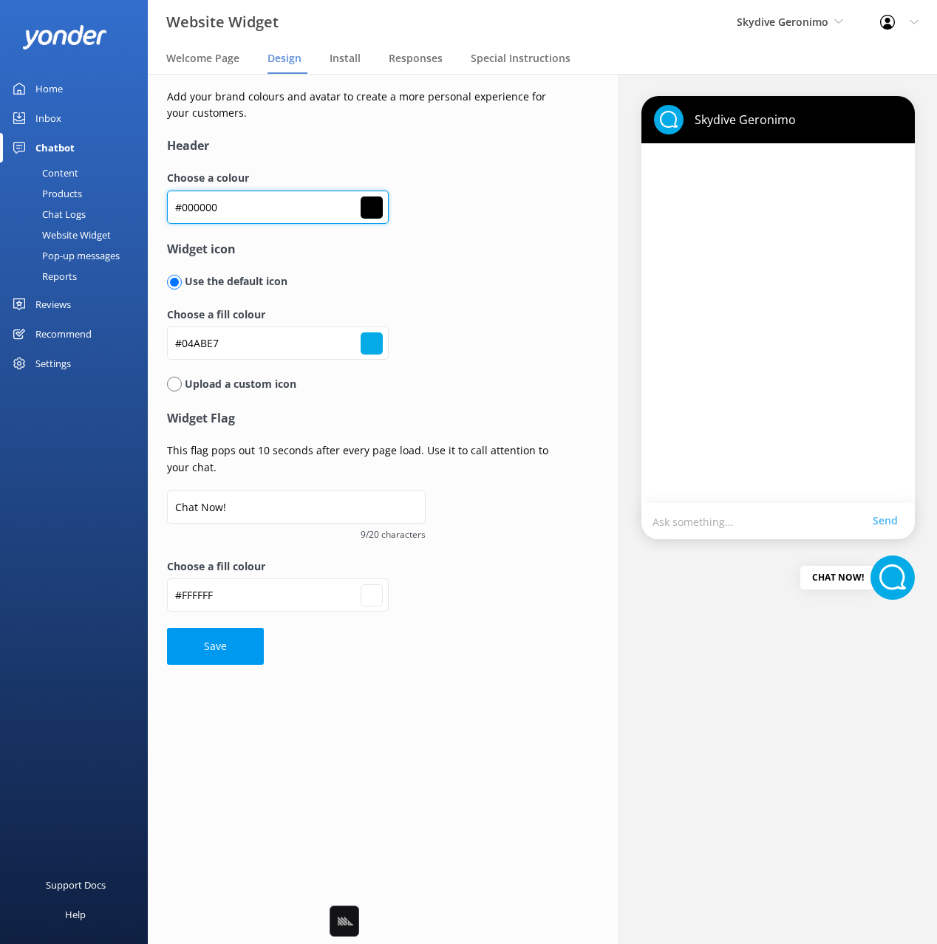
click at [294, 199] on input "#000000" at bounding box center [278, 207] width 222 height 33
paste input "2256B"
type input "#02256B"
type input "#02256b"
type input "#04abe7"
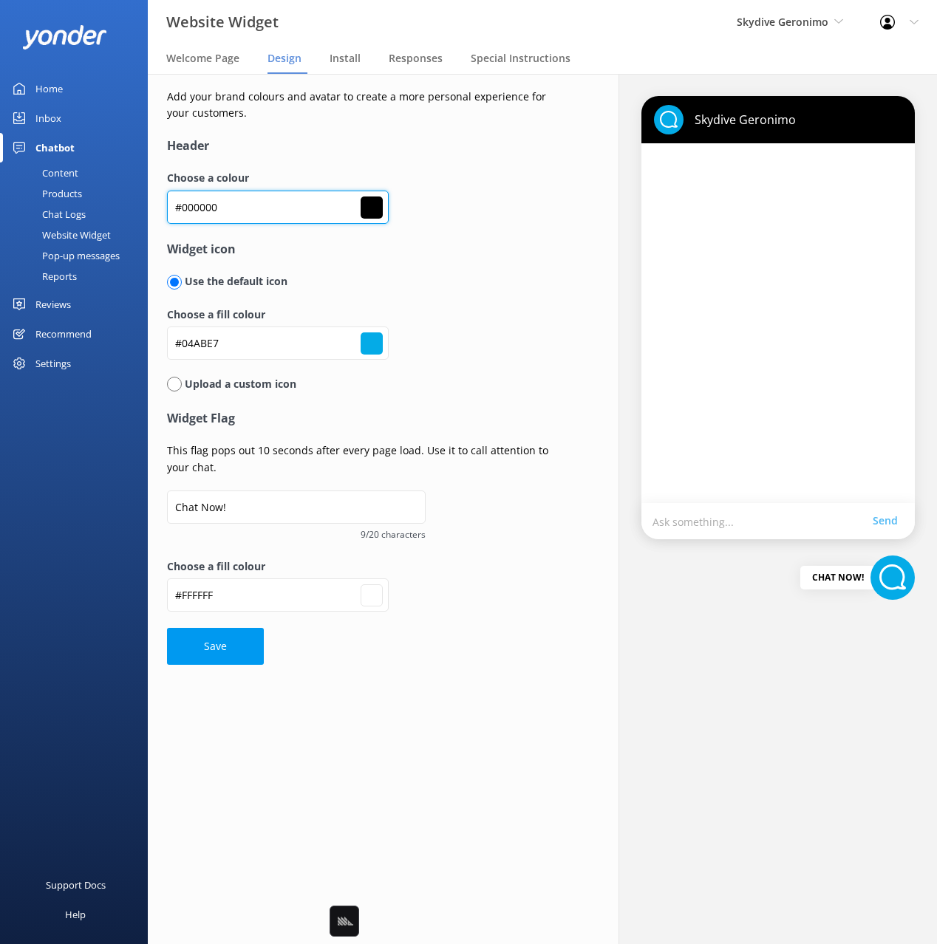
type input "#ffffff"
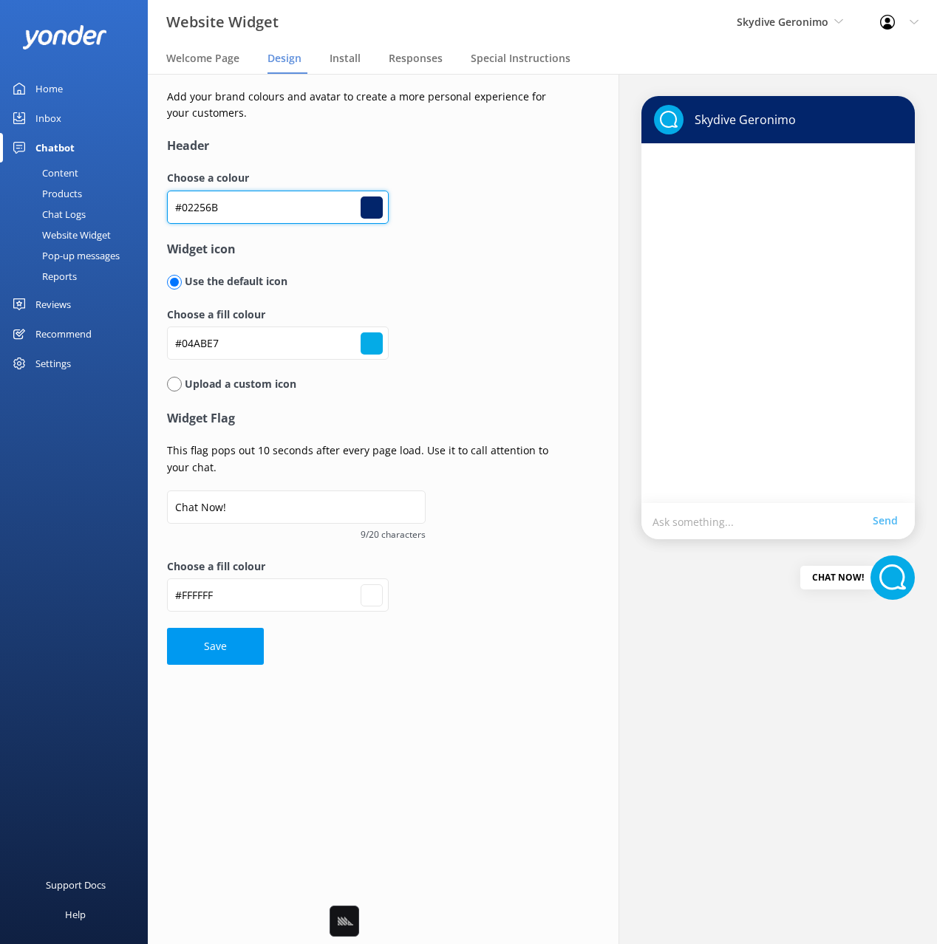
type input "#02256B"
drag, startPoint x: 446, startPoint y: 236, endPoint x: 414, endPoint y: 316, distance: 86.2
click at [446, 237] on div "Choose a colour #02256B #02256b" at bounding box center [364, 204] width 394 height 69
click at [226, 639] on button "Save" at bounding box center [215, 646] width 97 height 37
type input "#02256b"
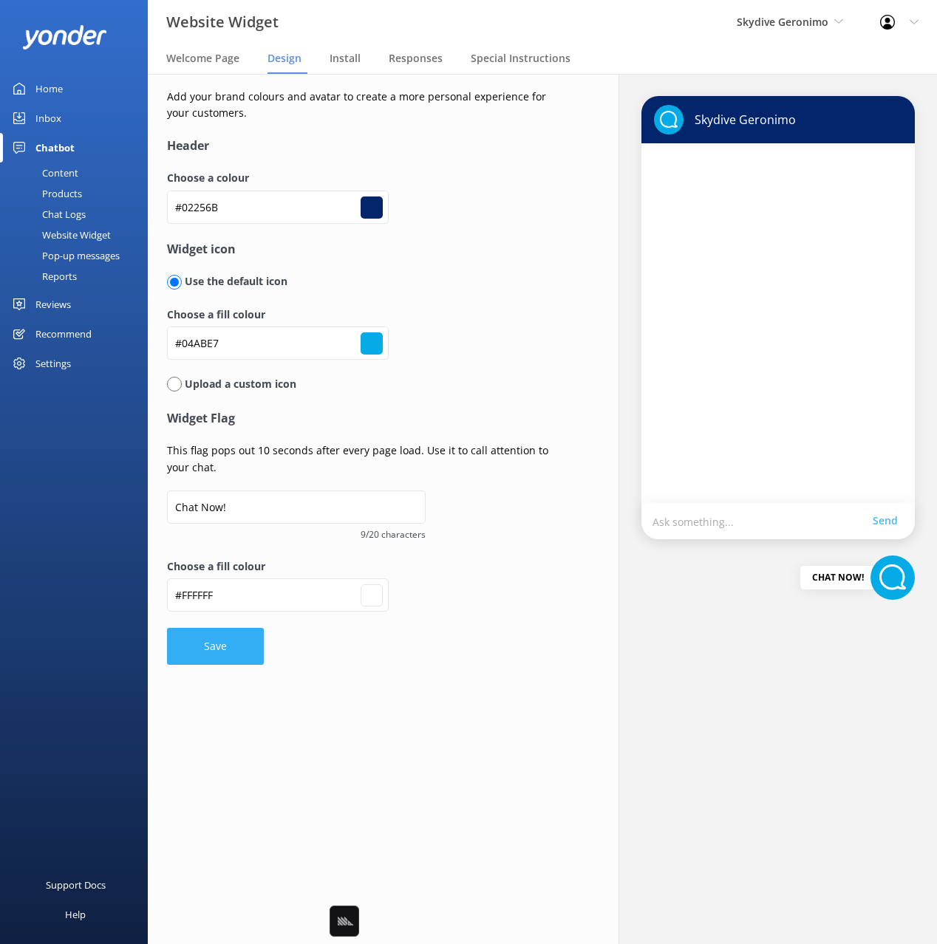
type input "#04abe7"
type input "#ffffff"
type input "#02256b"
type input "#04abe7"
type input "#ffffff"
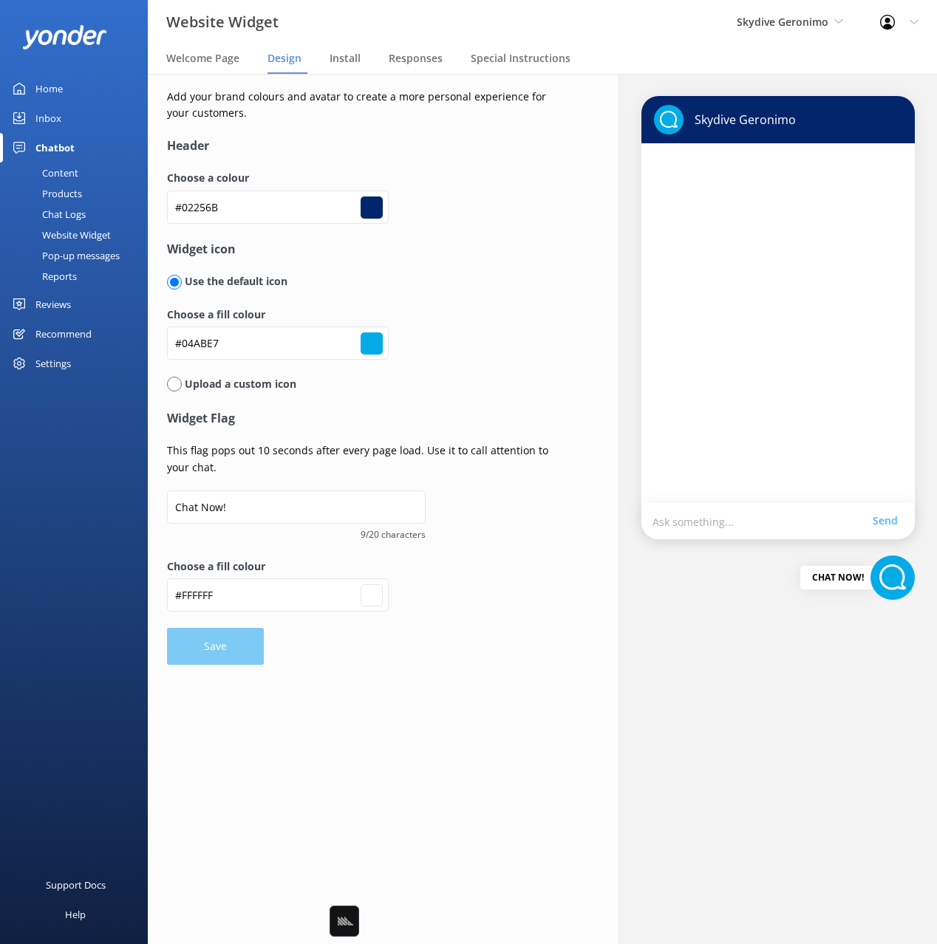
click at [477, 649] on form "Header Choose a colour #02256B #02256b Widget icon Use the default icon Choose …" at bounding box center [364, 401] width 394 height 529
click at [55, 308] on div "Reviews" at bounding box center [52, 305] width 35 height 30
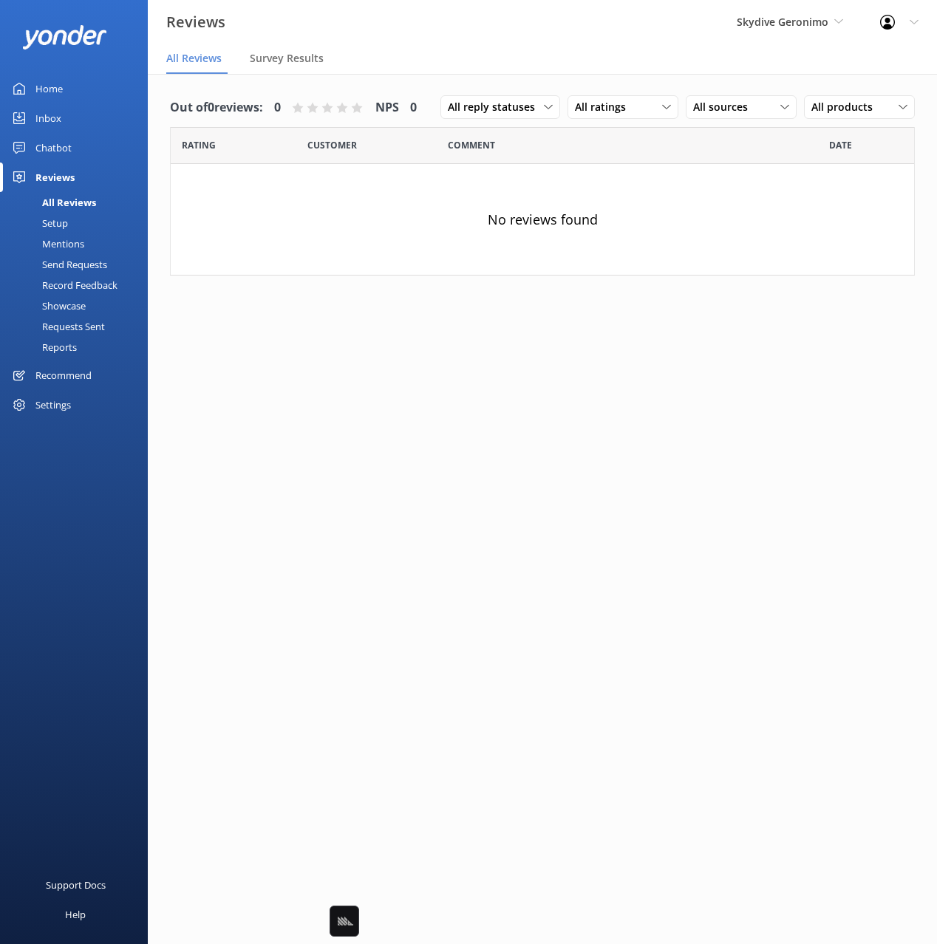
click at [69, 261] on div "Send Requests" at bounding box center [58, 264] width 98 height 21
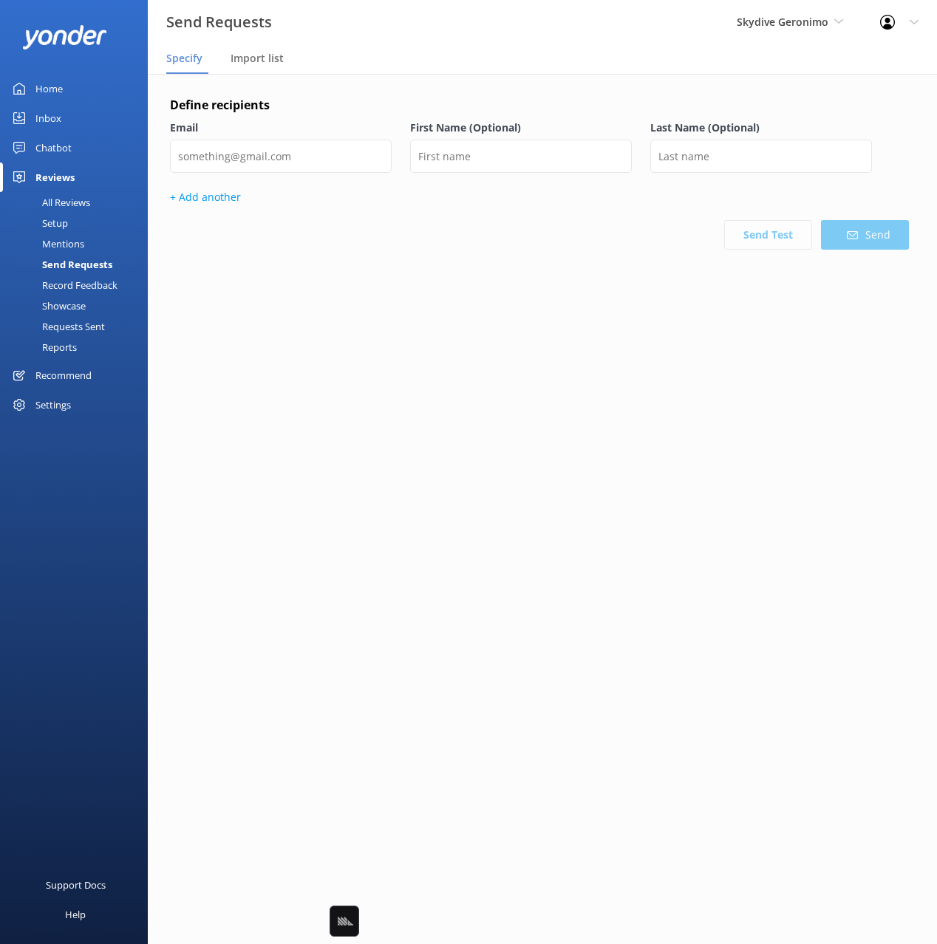
click at [58, 223] on div "Setup" at bounding box center [38, 223] width 59 height 21
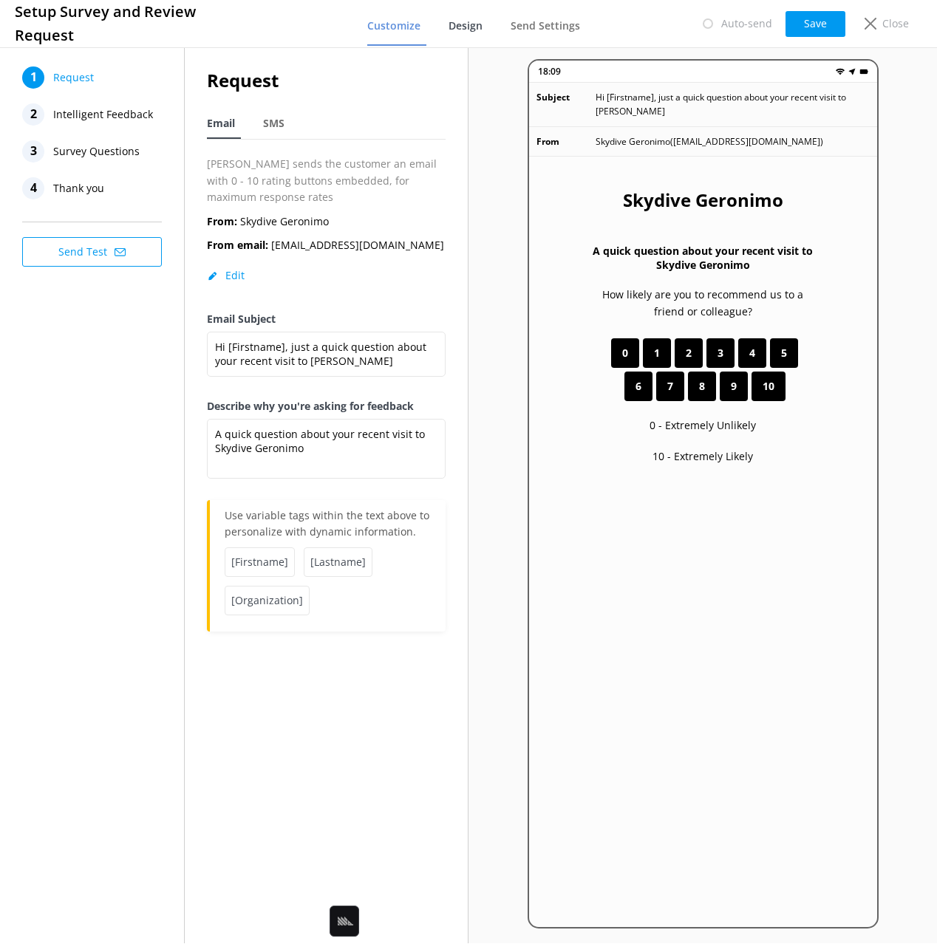
click at [476, 27] on span "Design" at bounding box center [466, 25] width 34 height 15
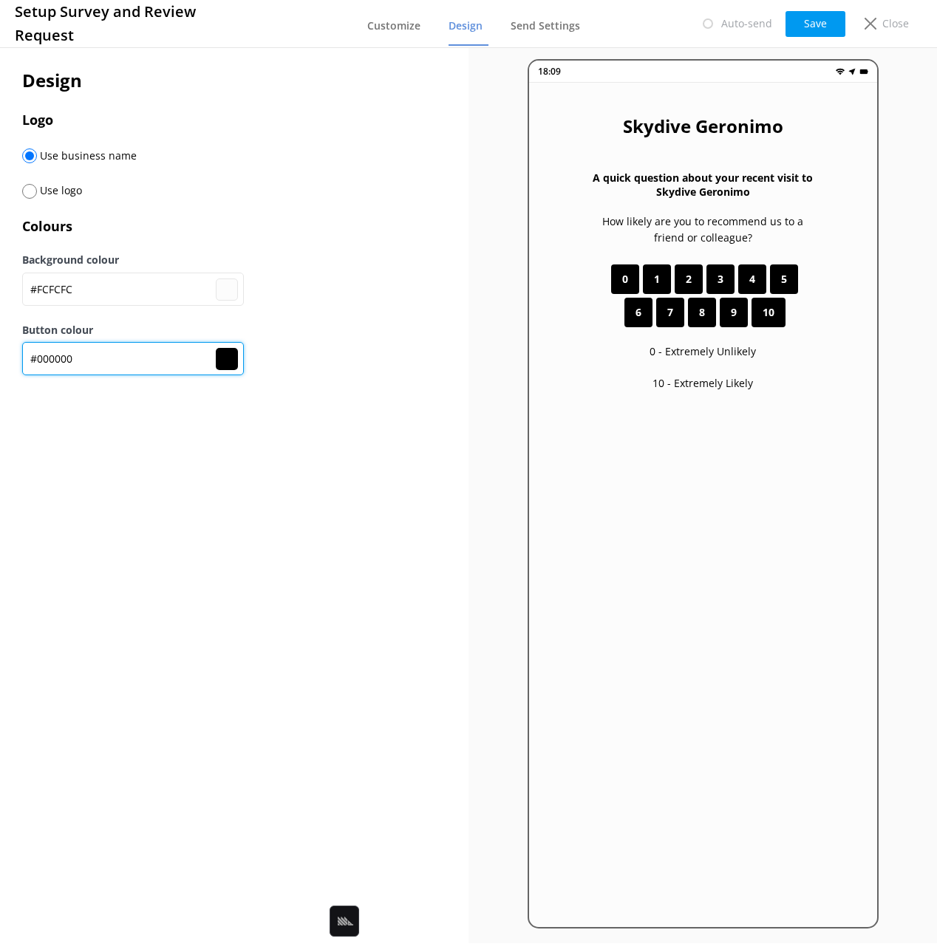
click at [100, 364] on input "#000000" at bounding box center [133, 358] width 222 height 33
paste input "2256B"
type input "#fcfcfc"
type input "#02256B"
type input "#02256b"
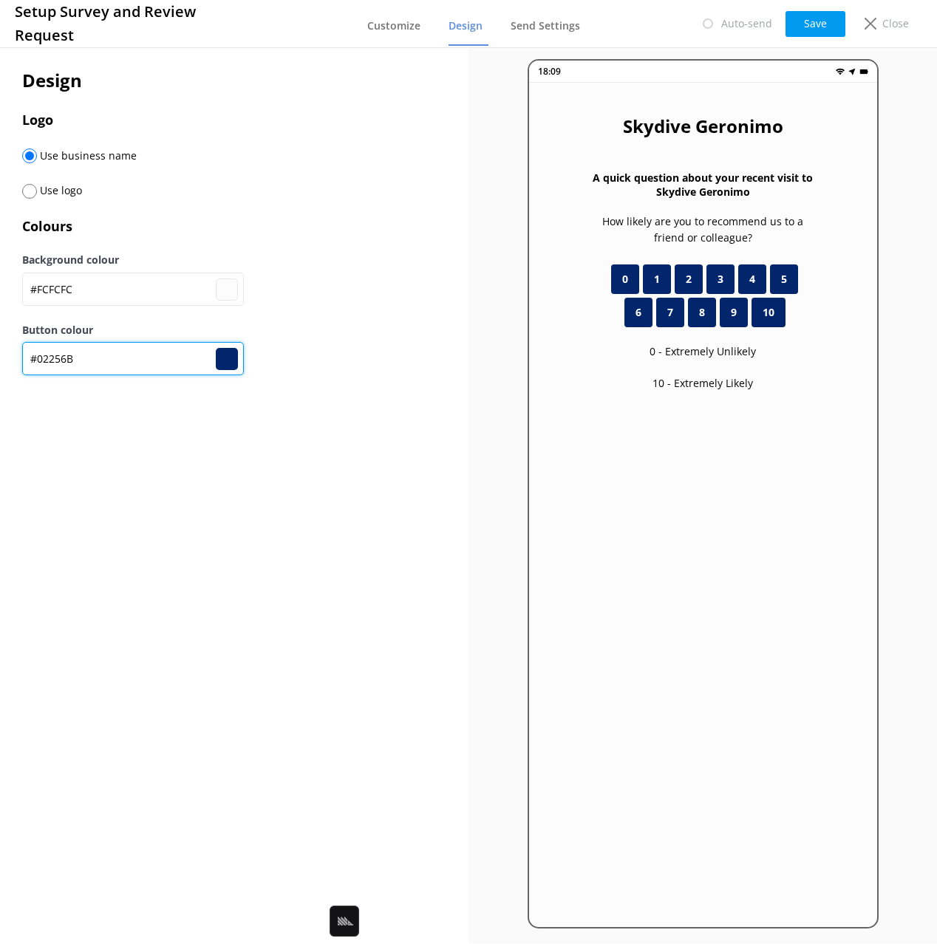
type input "#02256B"
click at [183, 462] on div "Design Logo Use business name Use logo Colours Background colour #FCFCFC #fcfcf…" at bounding box center [234, 493] width 468 height 899
drag, startPoint x: 29, startPoint y: 192, endPoint x: 348, endPoint y: 168, distance: 320.1
click at [33, 191] on input "radio" at bounding box center [29, 191] width 15 height 15
radio input "true"
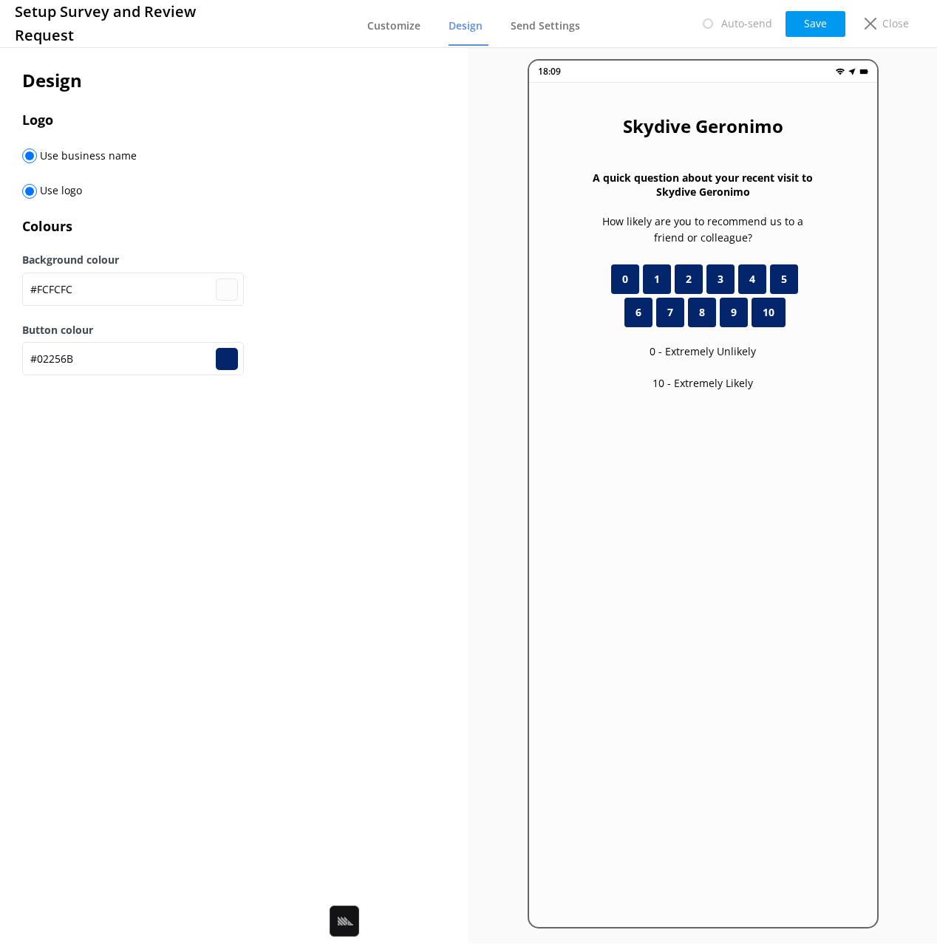
radio input "false"
type input "#fcfcfc"
type input "#02256b"
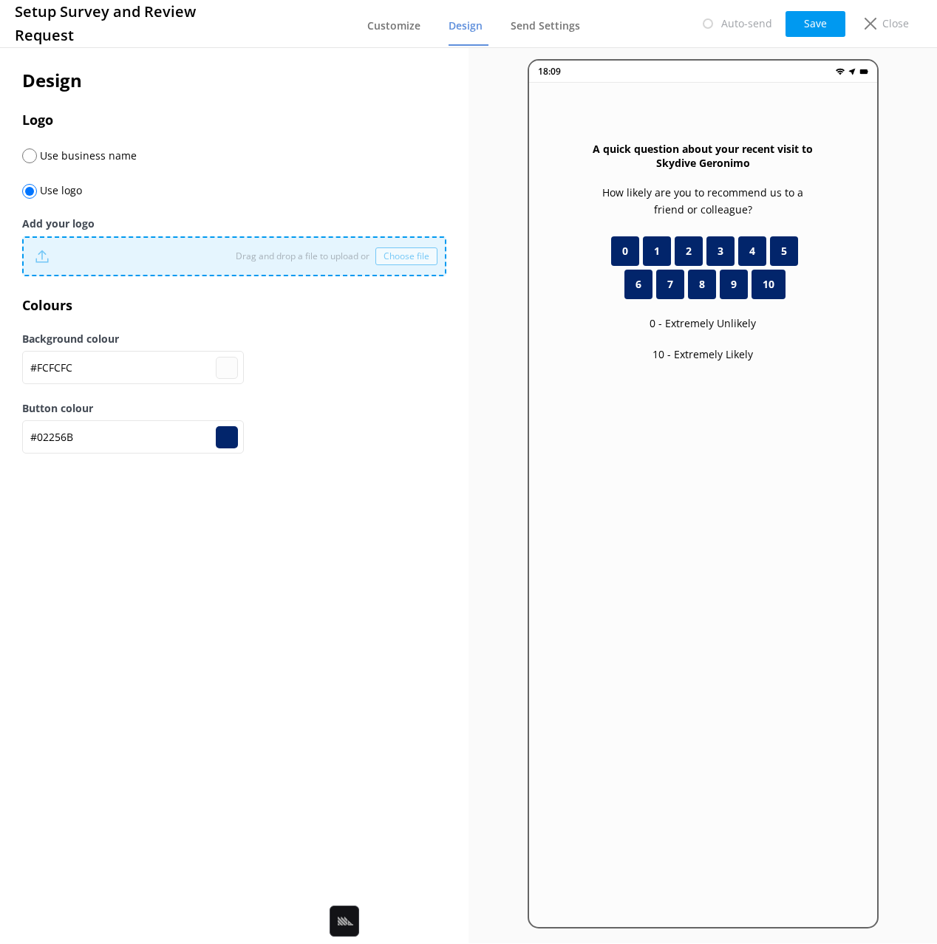
type input "#fcfcfc"
type input "#02256b"
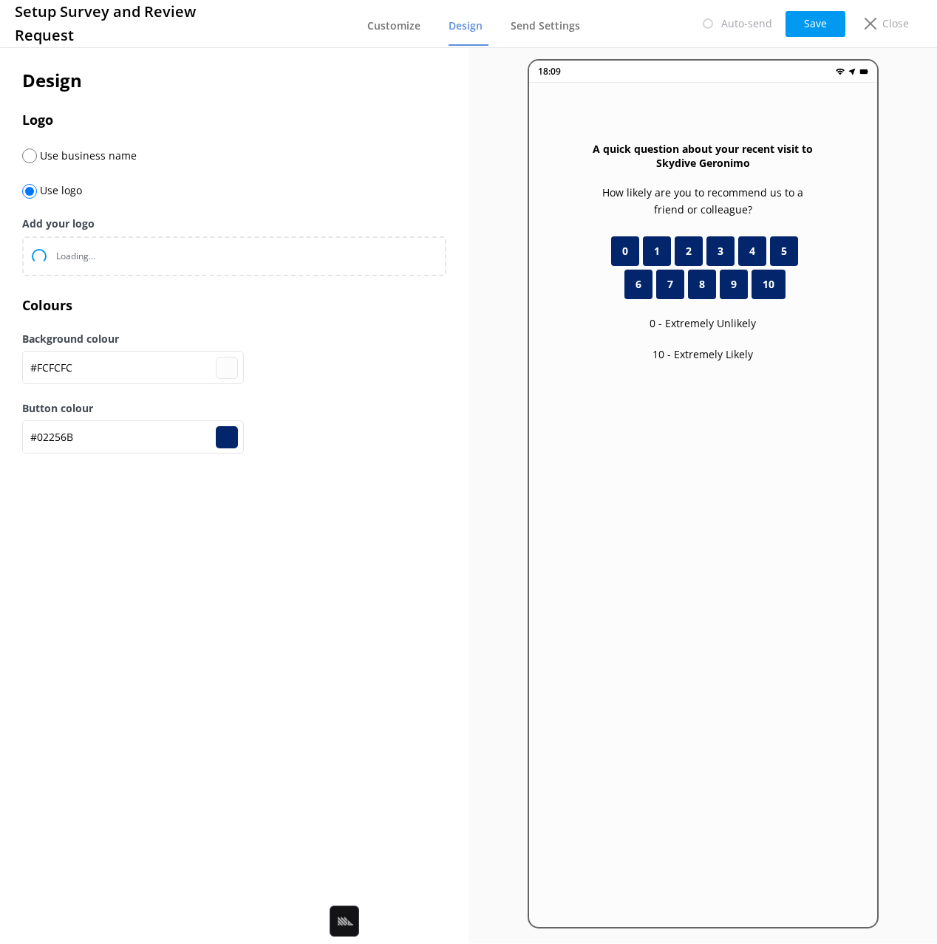
type input "#fcfcfc"
type input "#02256b"
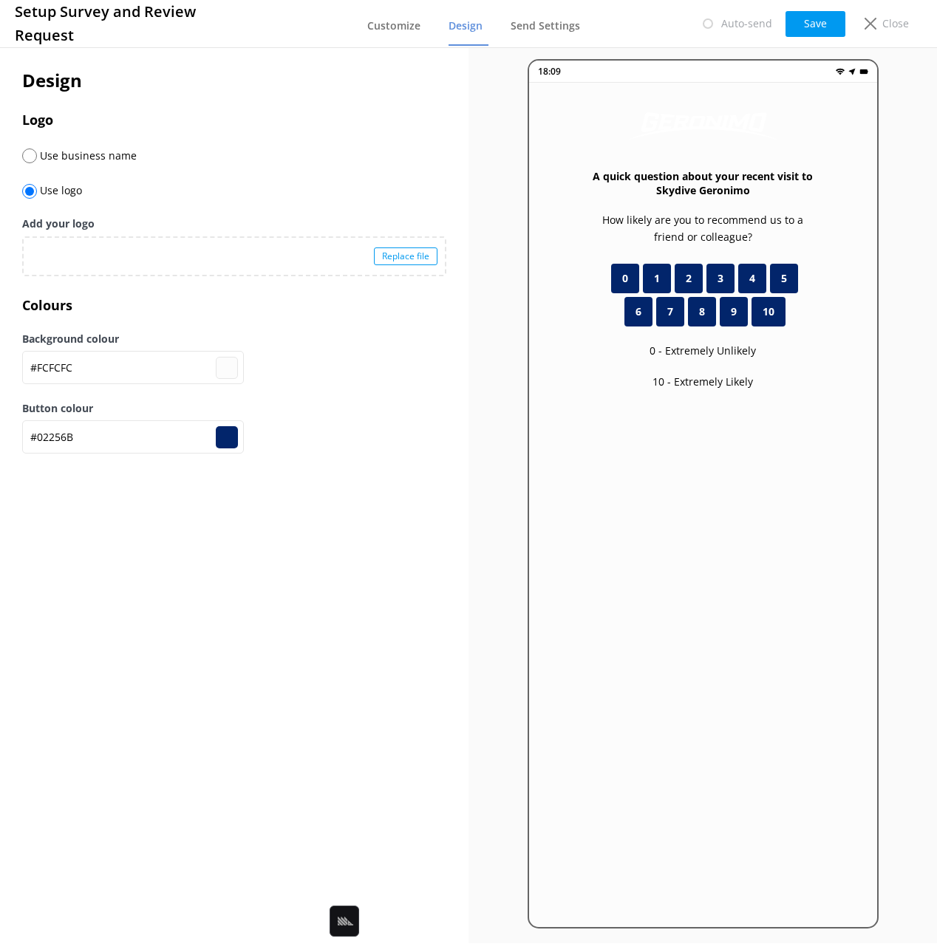
click at [284, 553] on div "Design Logo Use business name Use logo Add your logo Replace file Colours Backg…" at bounding box center [234, 493] width 468 height 899
click at [105, 440] on input "#02256B" at bounding box center [133, 436] width 222 height 33
click at [98, 366] on input "#FCFCFC" at bounding box center [133, 367] width 222 height 33
paste input "02256B"
type input "#02256B"
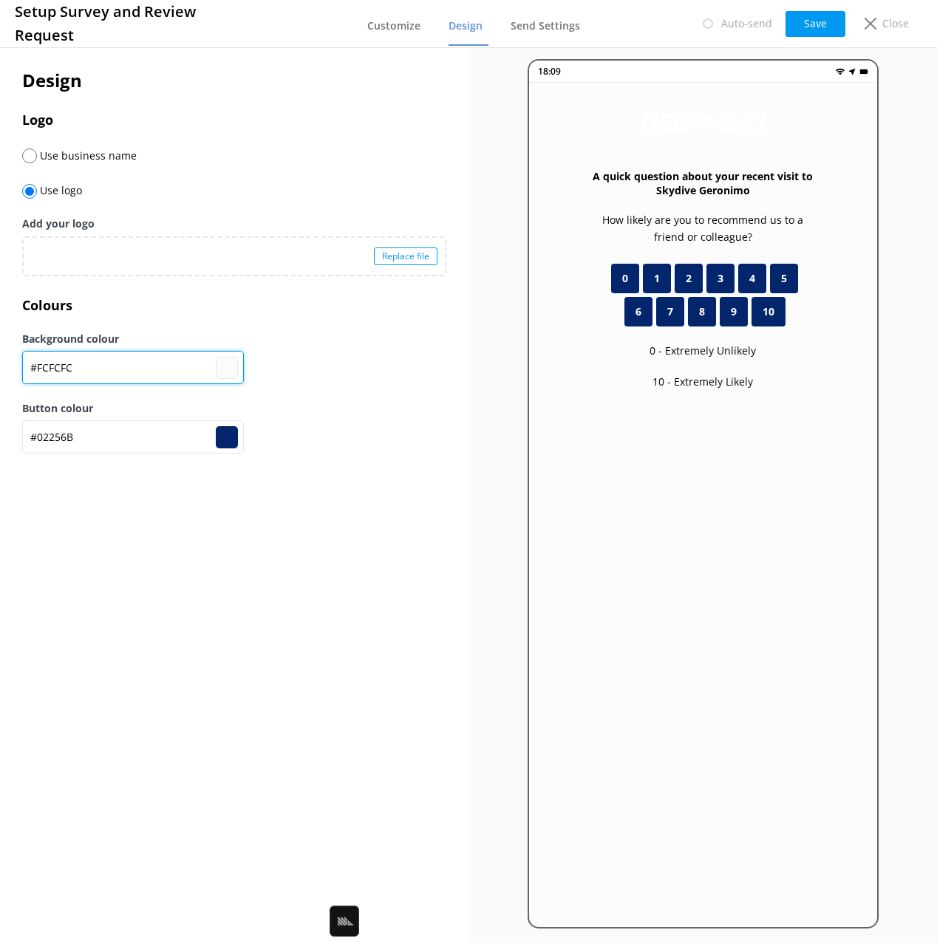
type input "#02256b"
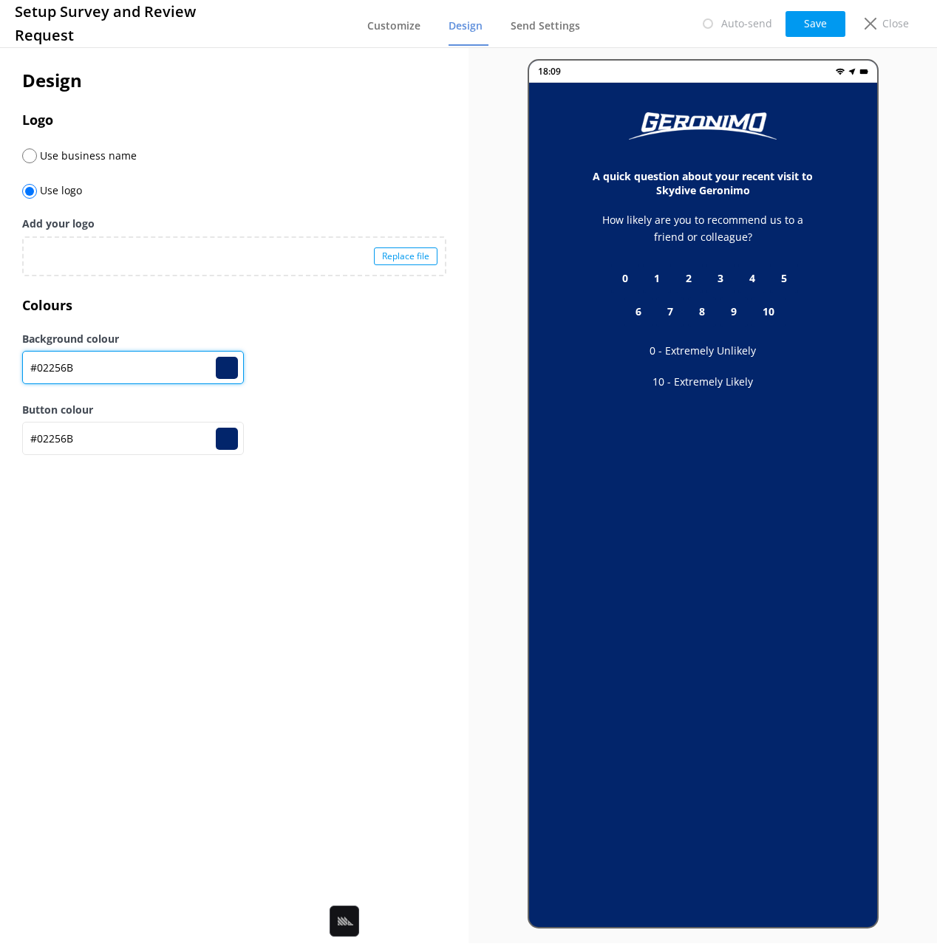
type input "#02256B"
drag, startPoint x: 169, startPoint y: 529, endPoint x: 281, endPoint y: 502, distance: 114.9
click at [172, 528] on div "Design Logo Use business name Use logo Add your logo Replace file Colours Backg…" at bounding box center [234, 493] width 468 height 899
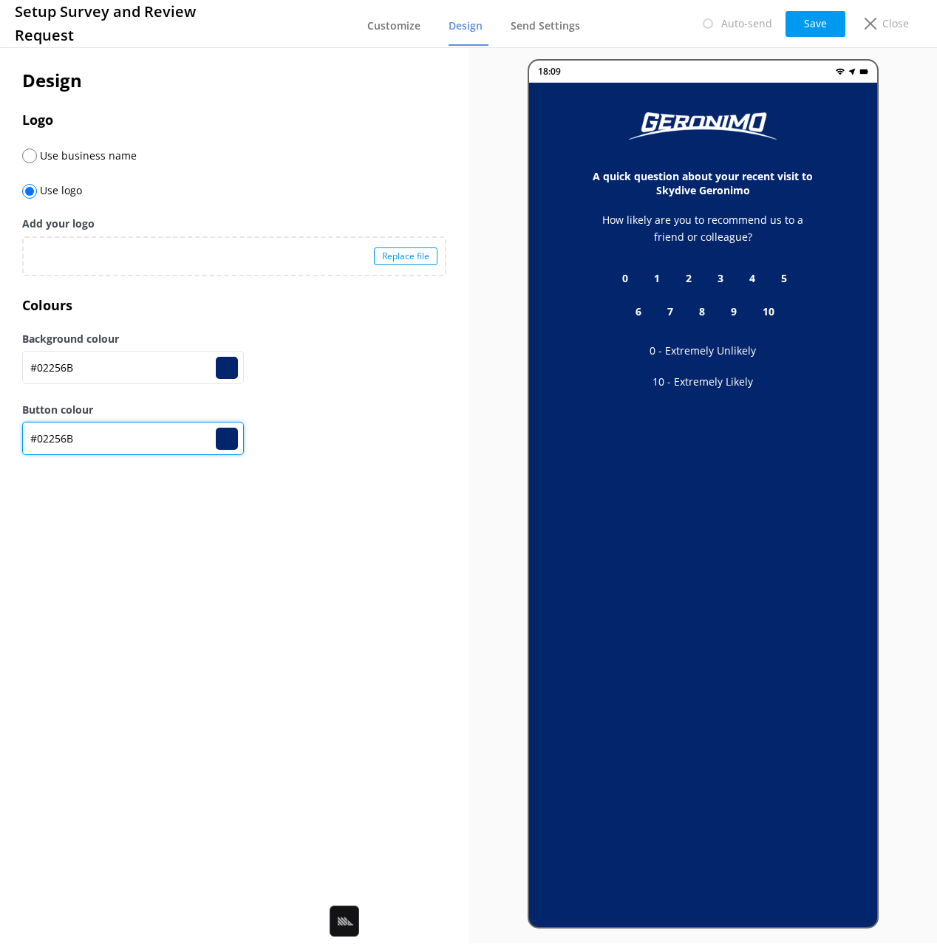
click at [132, 441] on input "#02256B" at bounding box center [133, 438] width 222 height 33
paste input "4ABE7"
type input "#02256b"
type input "#04ABE7"
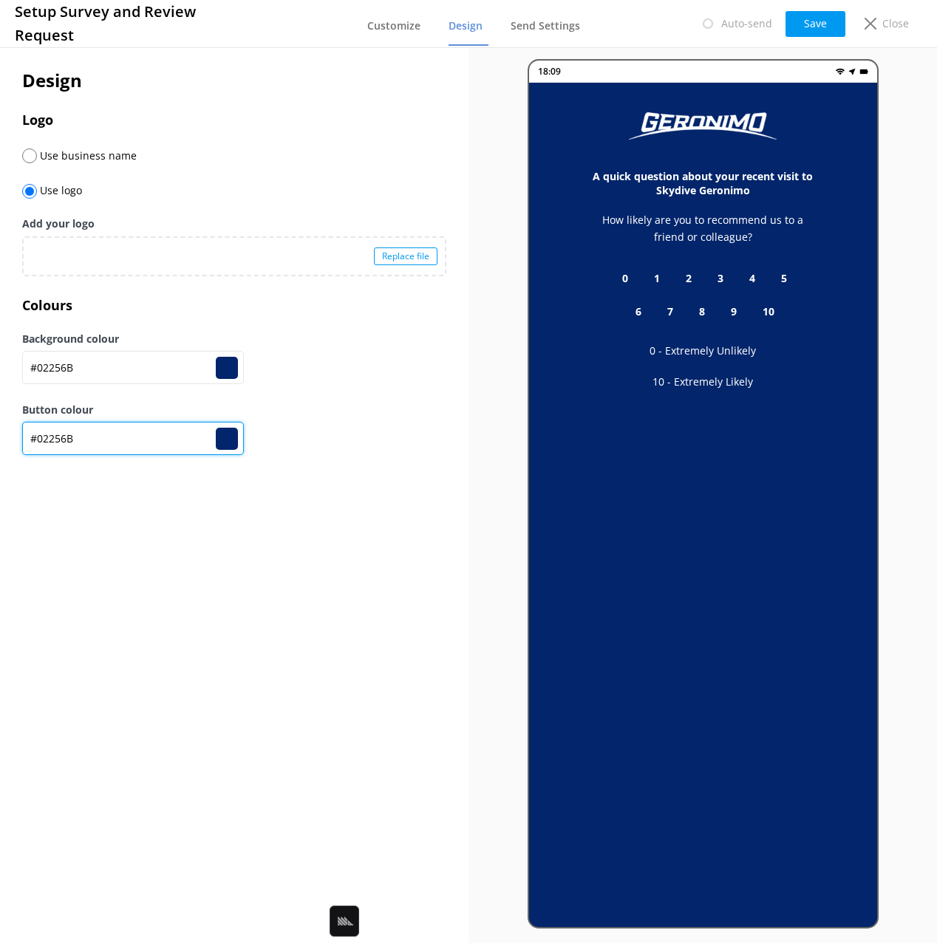
type input "#04abe7"
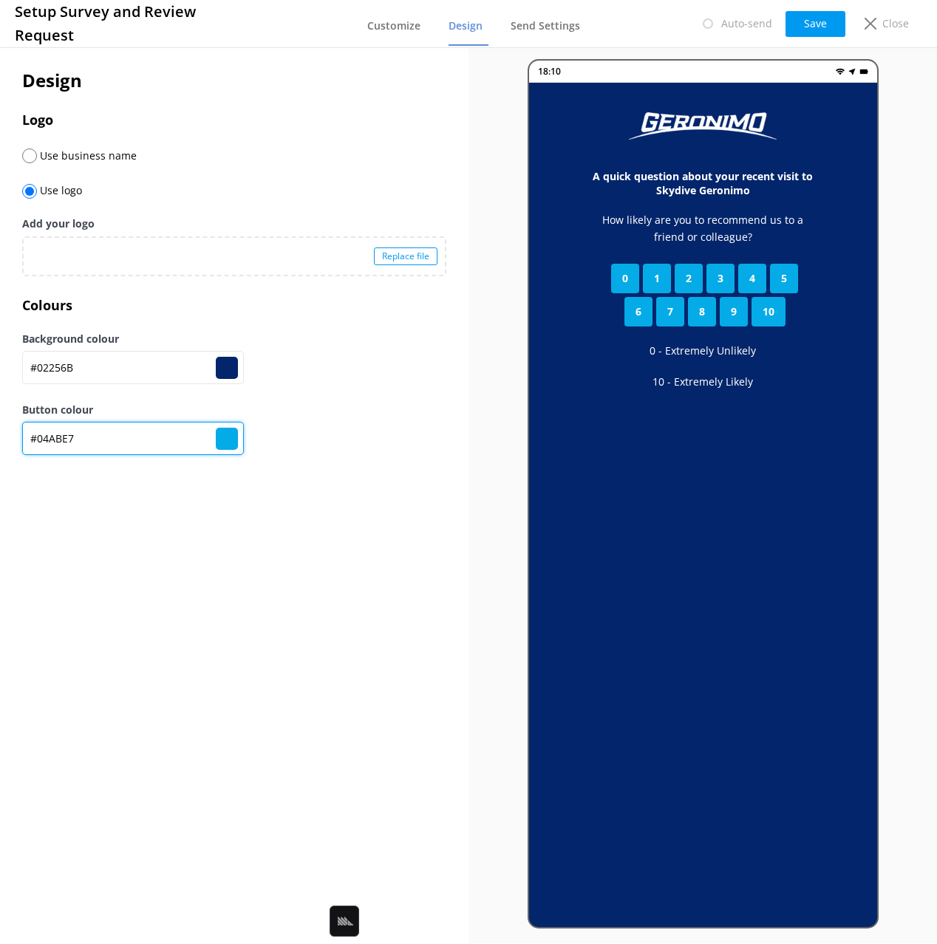
type input "#04ABE7"
click at [189, 544] on div "Design Logo Use business name Use logo Add your logo Replace file Colours Backg…" at bounding box center [234, 493] width 468 height 899
click at [824, 19] on button "Save" at bounding box center [815, 24] width 60 height 26
type input "#02256b"
type input "#04abe7"
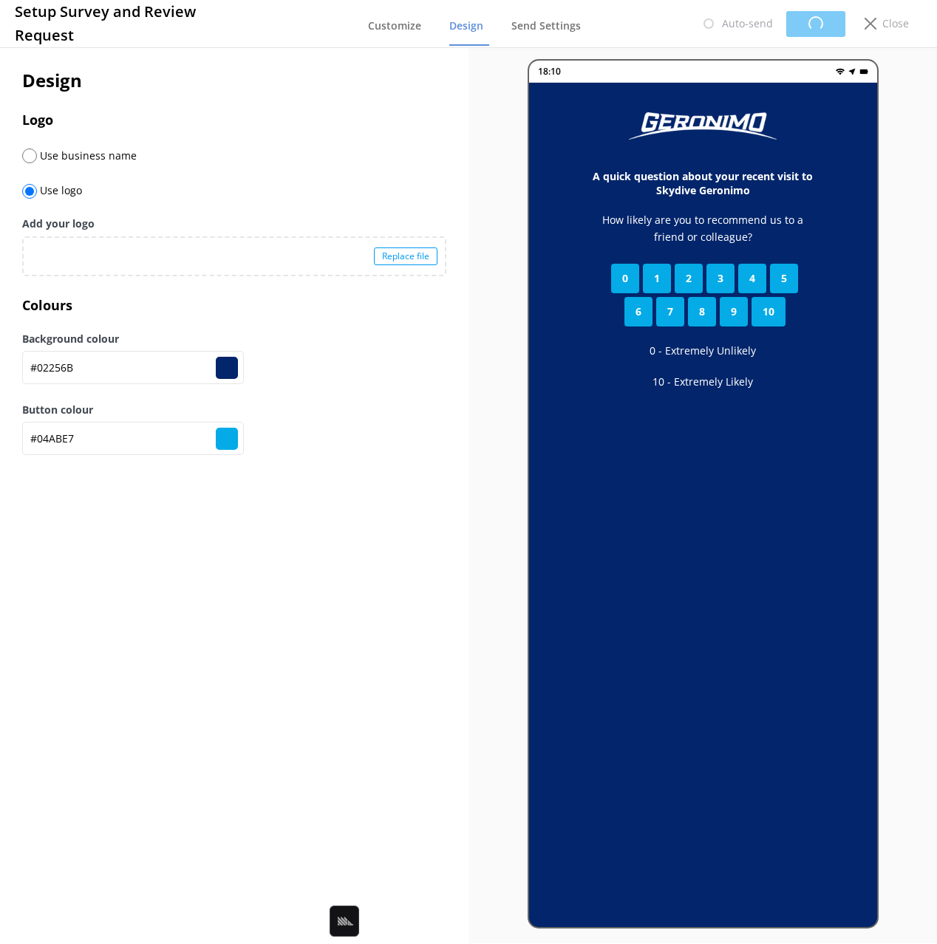
type input "#02256b"
type input "#04abe7"
click at [823, 23] on button "Save" at bounding box center [815, 24] width 60 height 26
type input "#02256b"
type input "#04abe7"
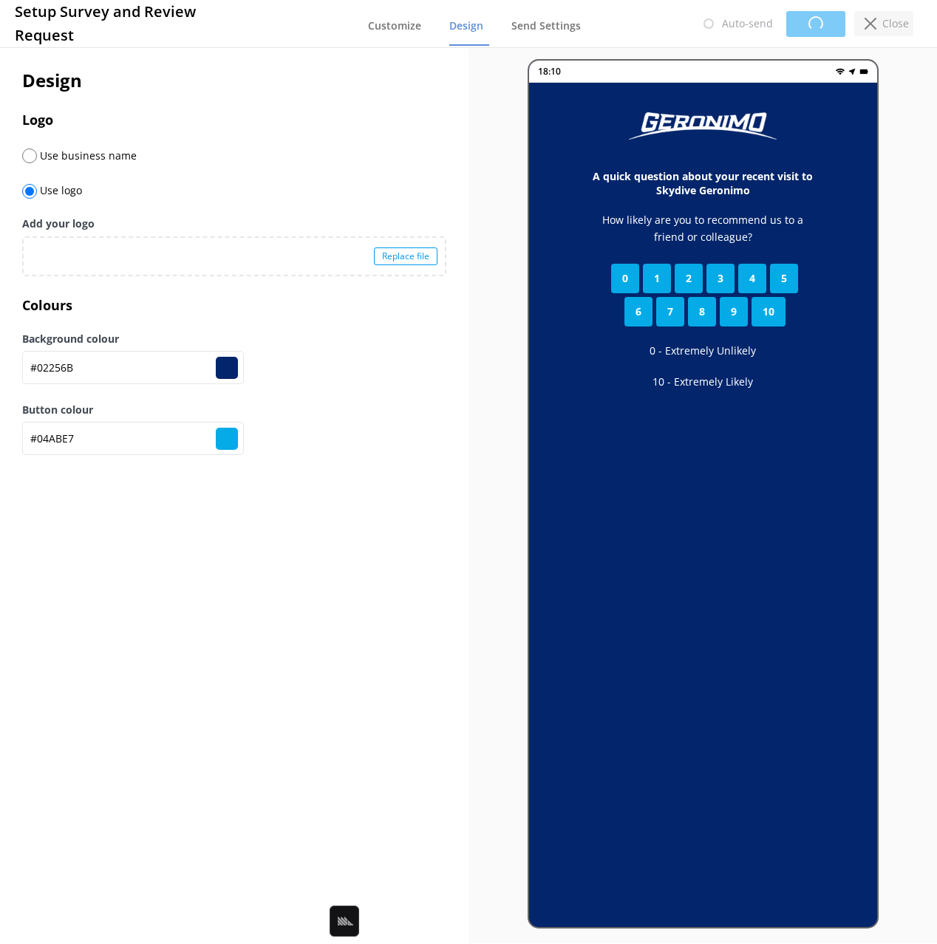
type input "#02256b"
type input "#04abe7"
click at [896, 21] on p "Close" at bounding box center [895, 24] width 27 height 16
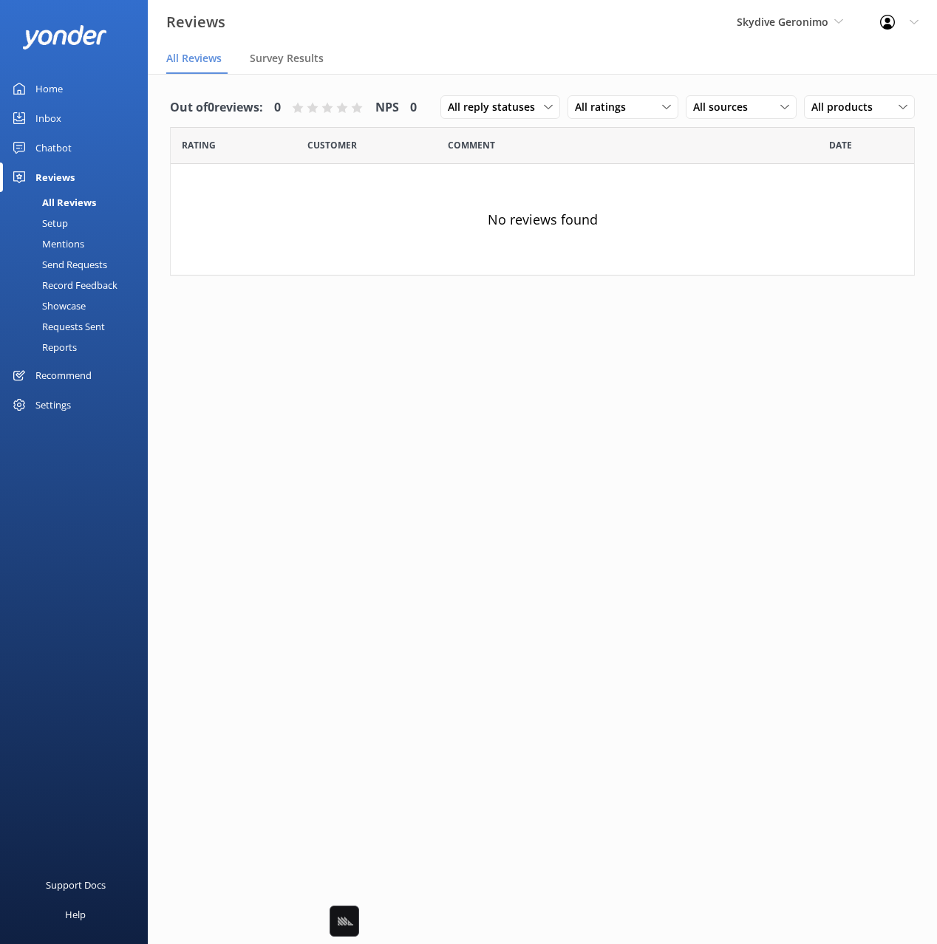
drag, startPoint x: 70, startPoint y: 144, endPoint x: 111, endPoint y: 152, distance: 41.4
click at [71, 144] on div "Chatbot" at bounding box center [53, 148] width 36 height 30
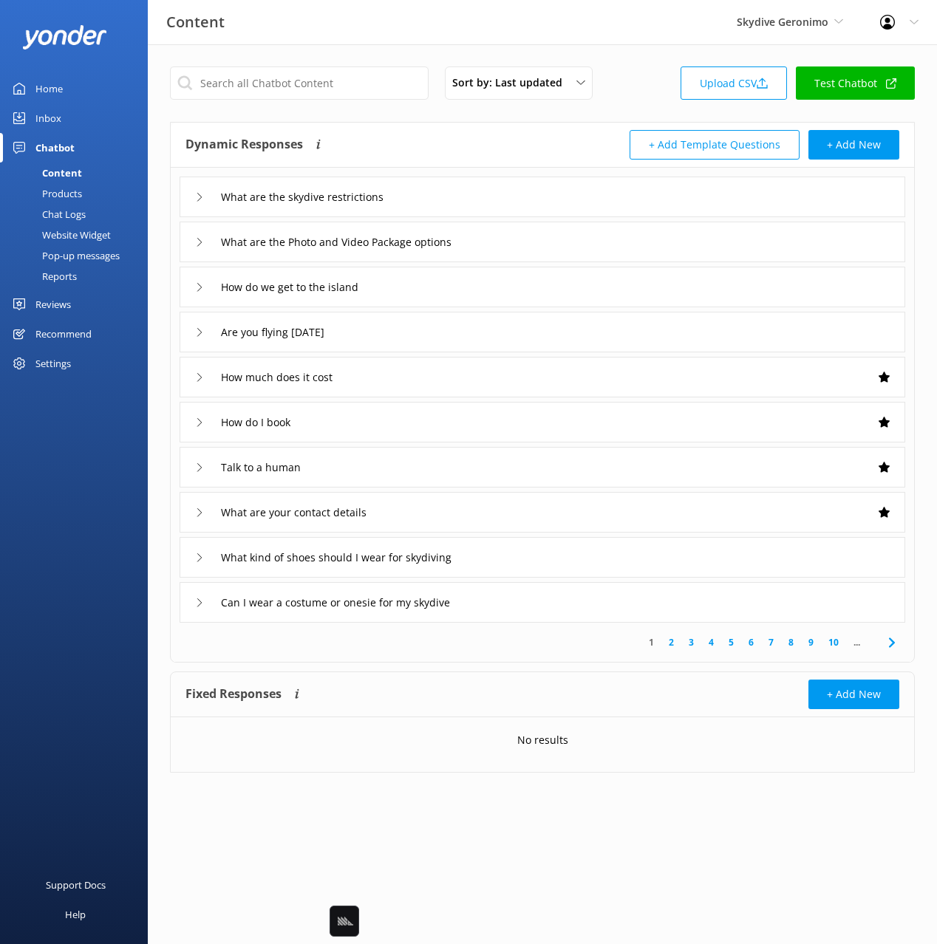
click at [525, 120] on div "Sort by: Last updated Title (A-Z) Last updated Upload CSV Test Chatbot Dynamic …" at bounding box center [542, 430] width 789 height 773
click at [667, 87] on div "Sort by: Last updated Title (A-Z) Last updated Upload CSV Test Chatbot" at bounding box center [542, 88] width 745 height 42
drag, startPoint x: 613, startPoint y: 53, endPoint x: 594, endPoint y: 43, distance: 21.2
click at [613, 53] on div "Sort by: Last updated Title (A-Z) Last updated Upload CSV Test Chatbot Dynamic …" at bounding box center [542, 430] width 789 height 773
click at [41, 378] on div "Home Inbox Chatbot Content Products Chat Logs Website Widget Pop-up messages Re…" at bounding box center [74, 236] width 148 height 472
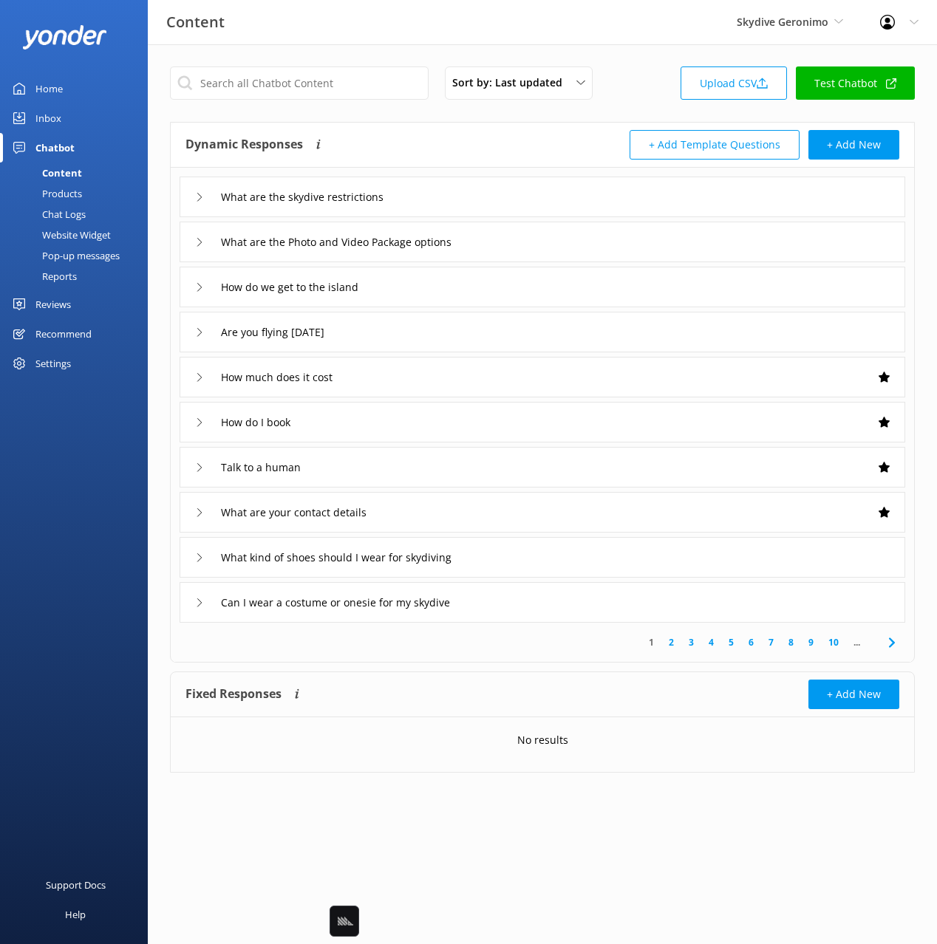
click at [47, 367] on div "Settings" at bounding box center [52, 364] width 35 height 30
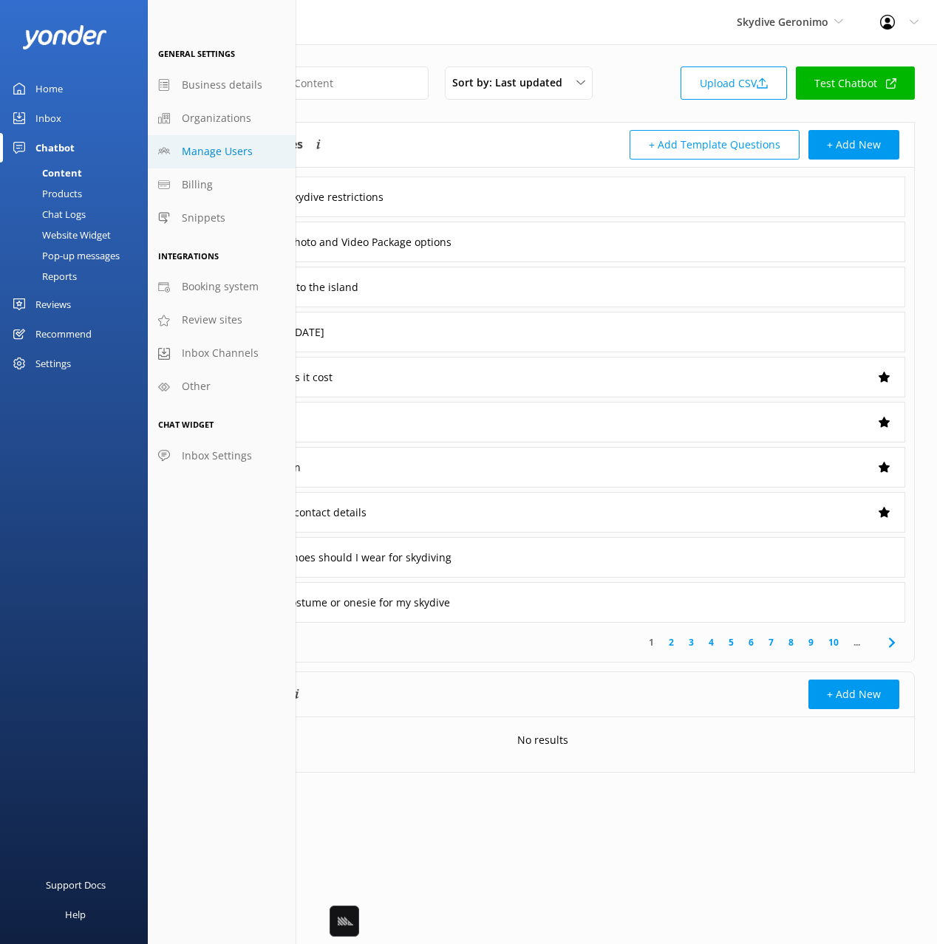
drag, startPoint x: 213, startPoint y: 154, endPoint x: 233, endPoint y: 165, distance: 22.8
click at [214, 154] on span "Manage Users" at bounding box center [217, 151] width 71 height 16
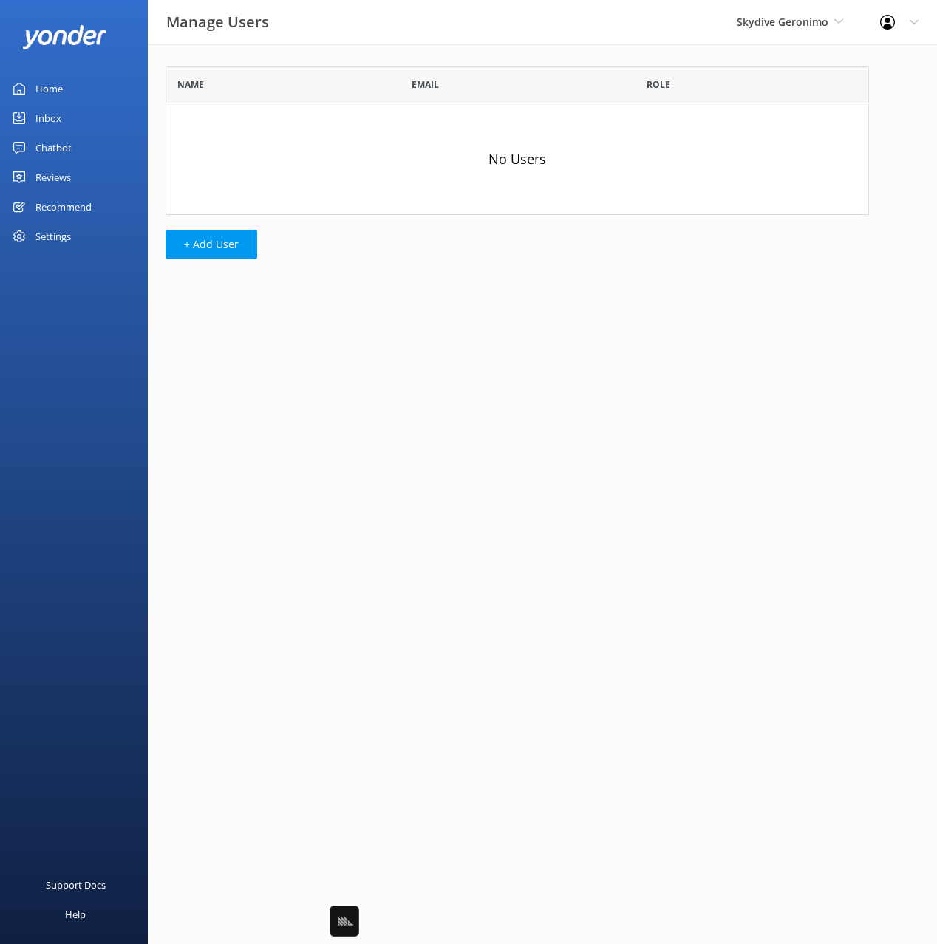
scroll to position [149, 703]
click at [218, 245] on button "+ Add User" at bounding box center [212, 245] width 92 height 30
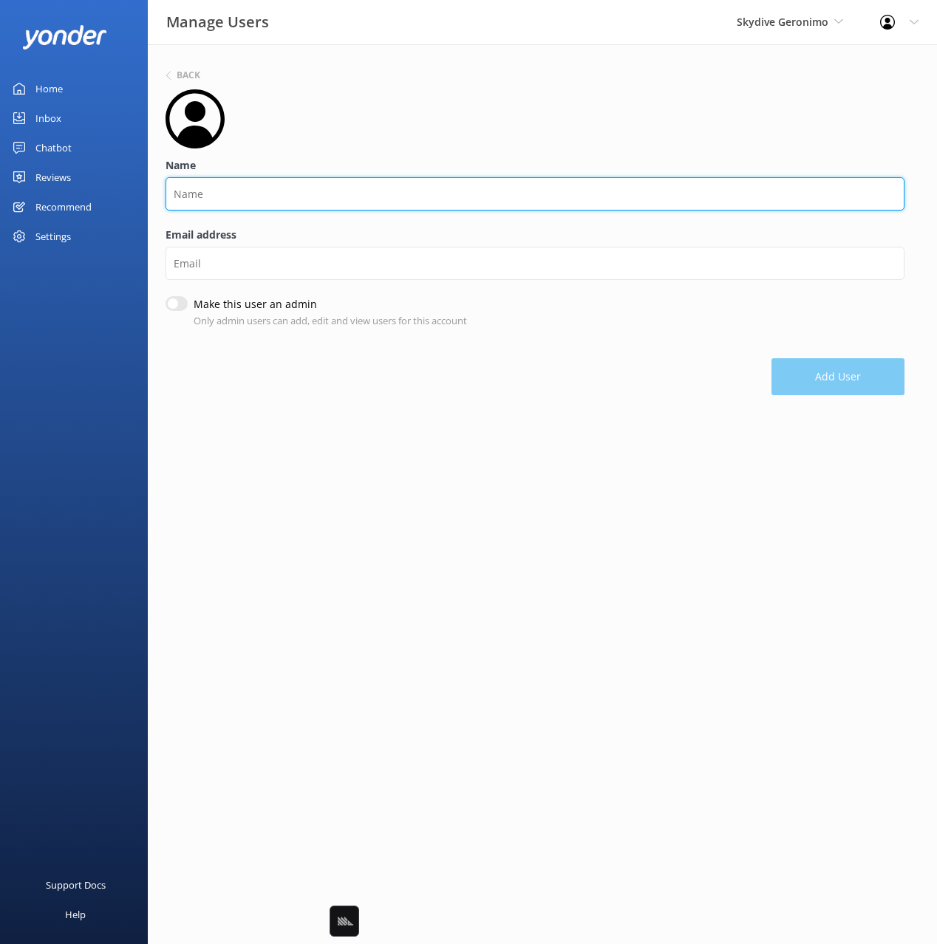
click at [245, 191] on input "Name" at bounding box center [535, 193] width 739 height 33
type input "Amy"
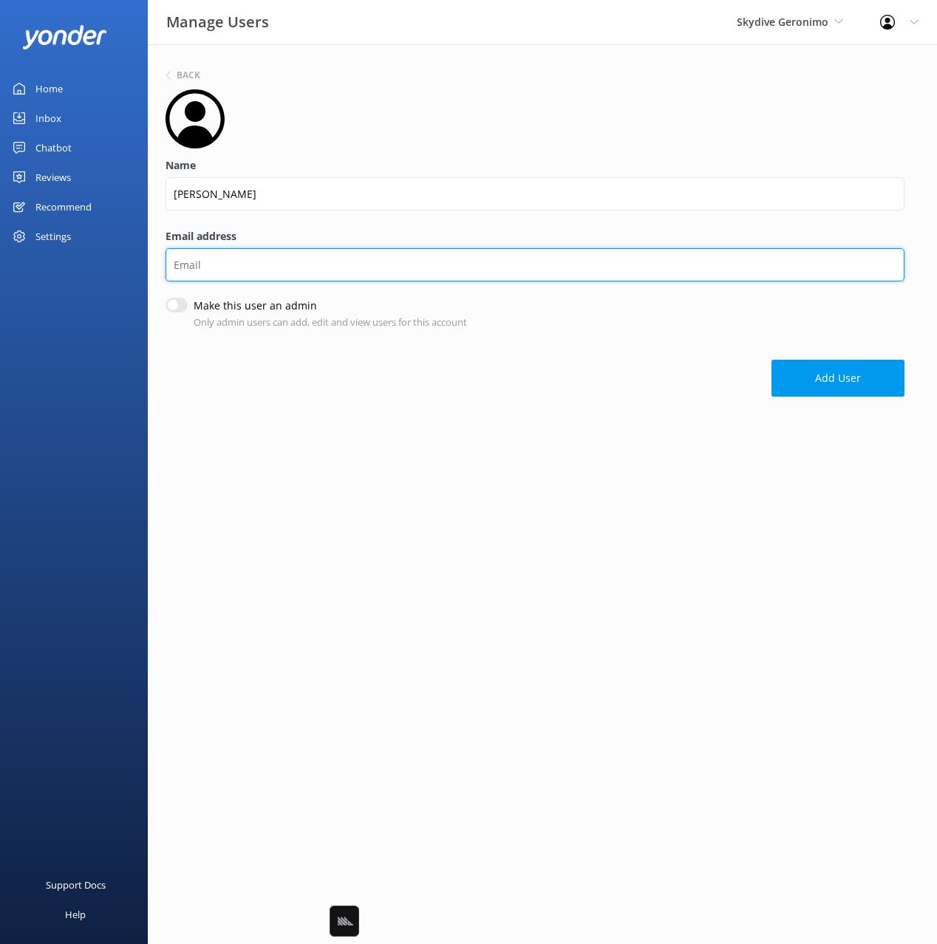
paste input "amy@skydivegeronimo.com.au"
type input "amy@skydivegeronimo.com.au"
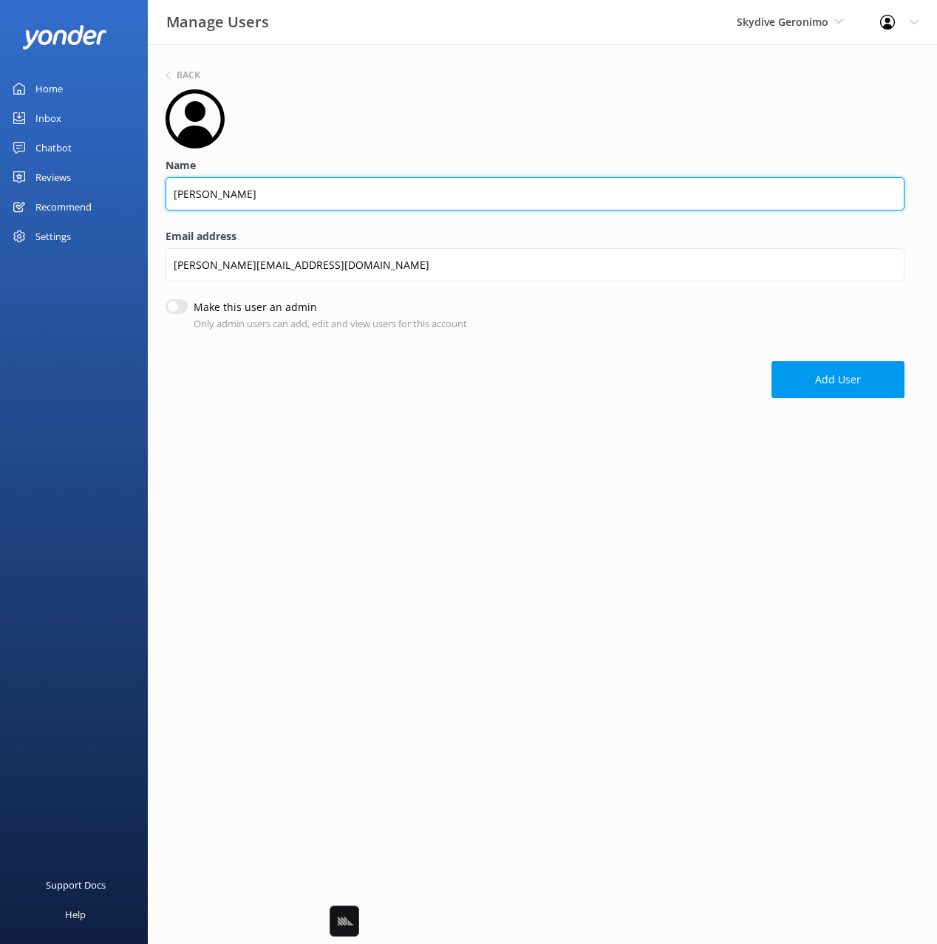
click at [279, 184] on input "Amy" at bounding box center [535, 193] width 739 height 33
click at [300, 197] on input "Amy" at bounding box center [535, 193] width 739 height 33
type input "Amy"
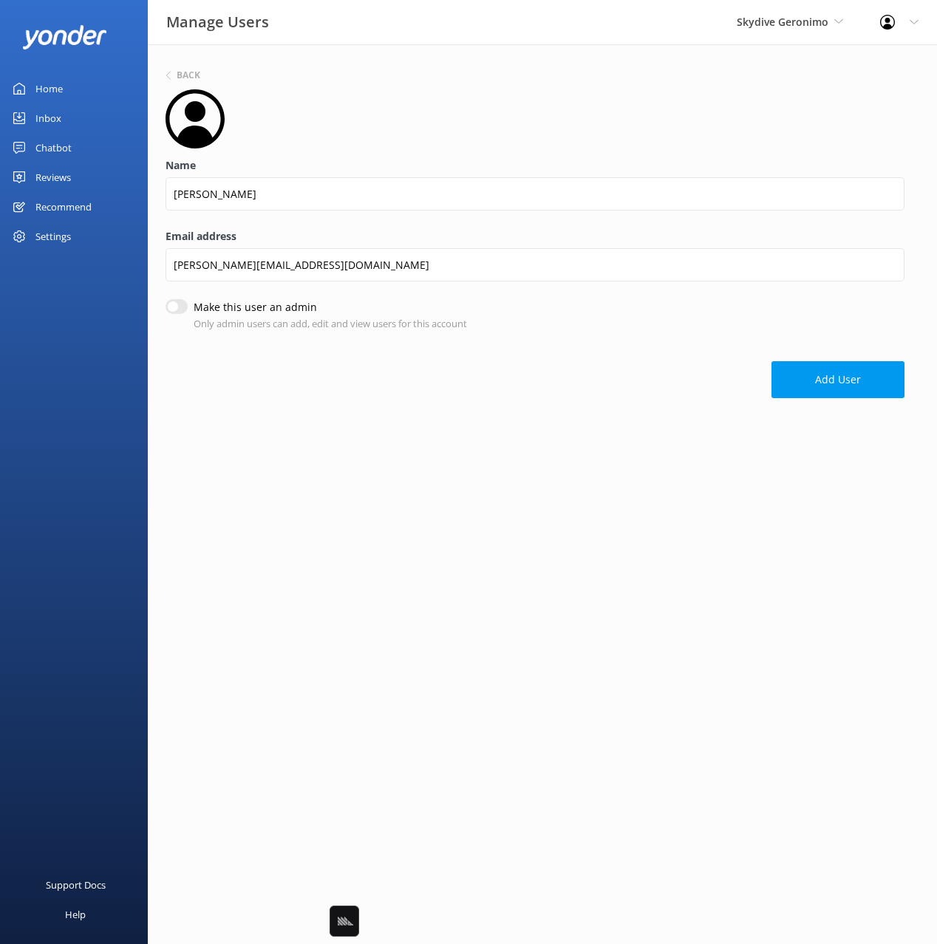
click at [166, 307] on input "Make this user an admin" at bounding box center [177, 306] width 22 height 15
checkbox input "true"
click at [817, 369] on button "Add User" at bounding box center [837, 379] width 133 height 37
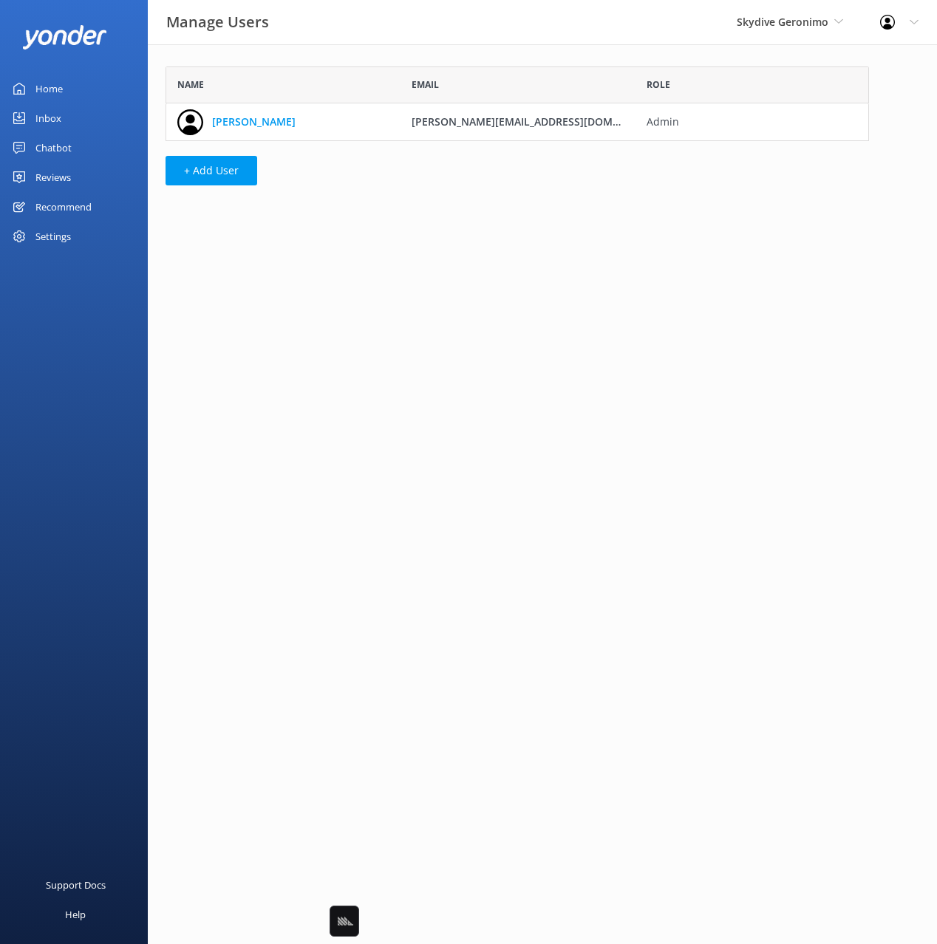
scroll to position [75, 703]
click at [23, 151] on icon at bounding box center [19, 148] width 12 height 12
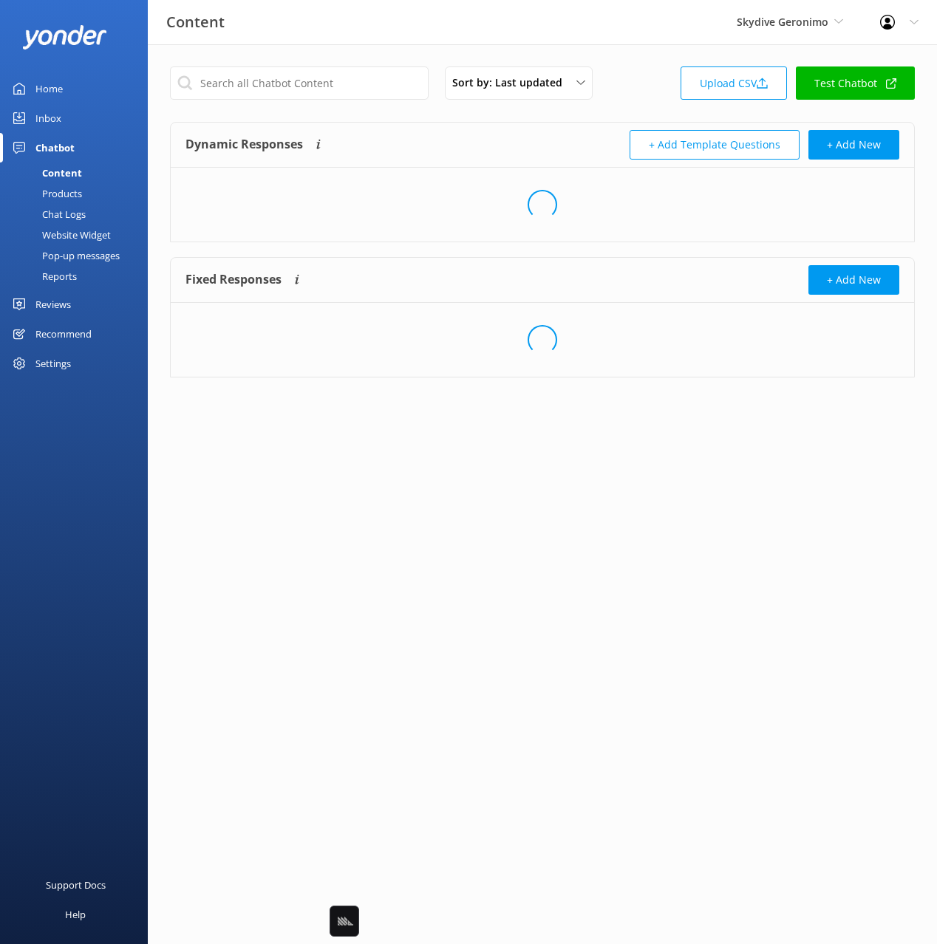
click at [641, 99] on div "Sort by: Last updated Title (A-Z) Last updated Upload CSV Test Chatbot" at bounding box center [542, 88] width 745 height 42
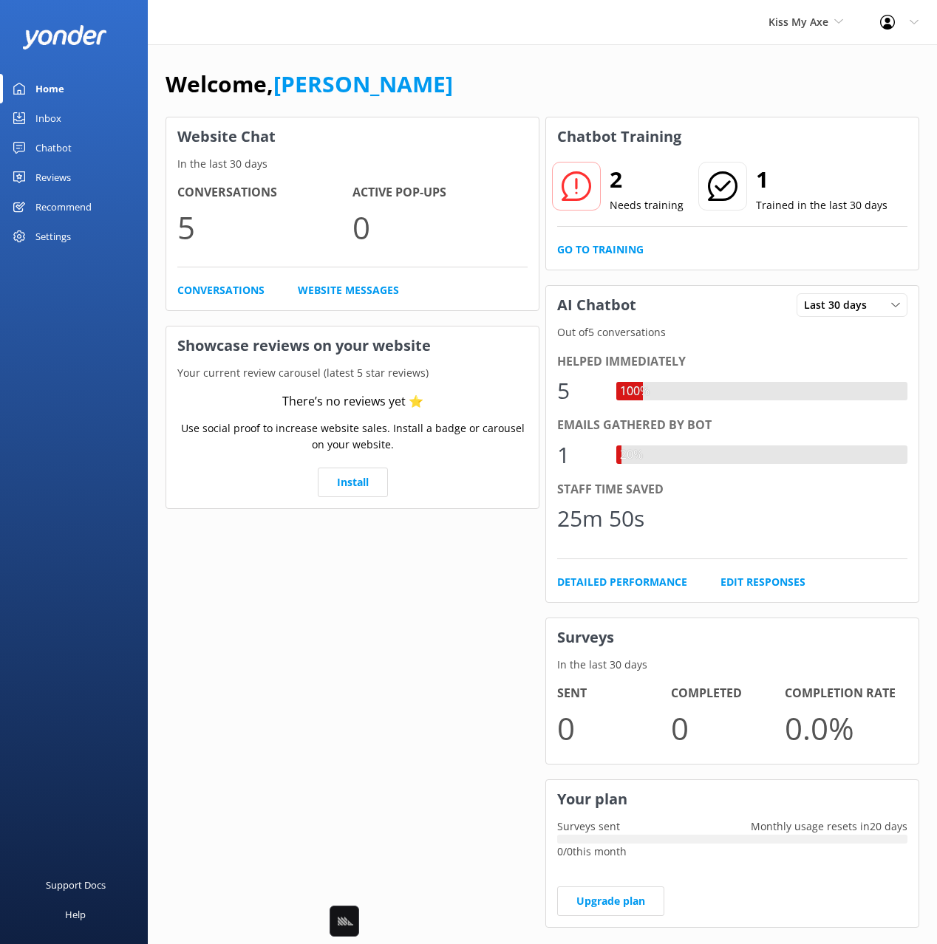
click at [65, 144] on div "Chatbot" at bounding box center [53, 148] width 36 height 30
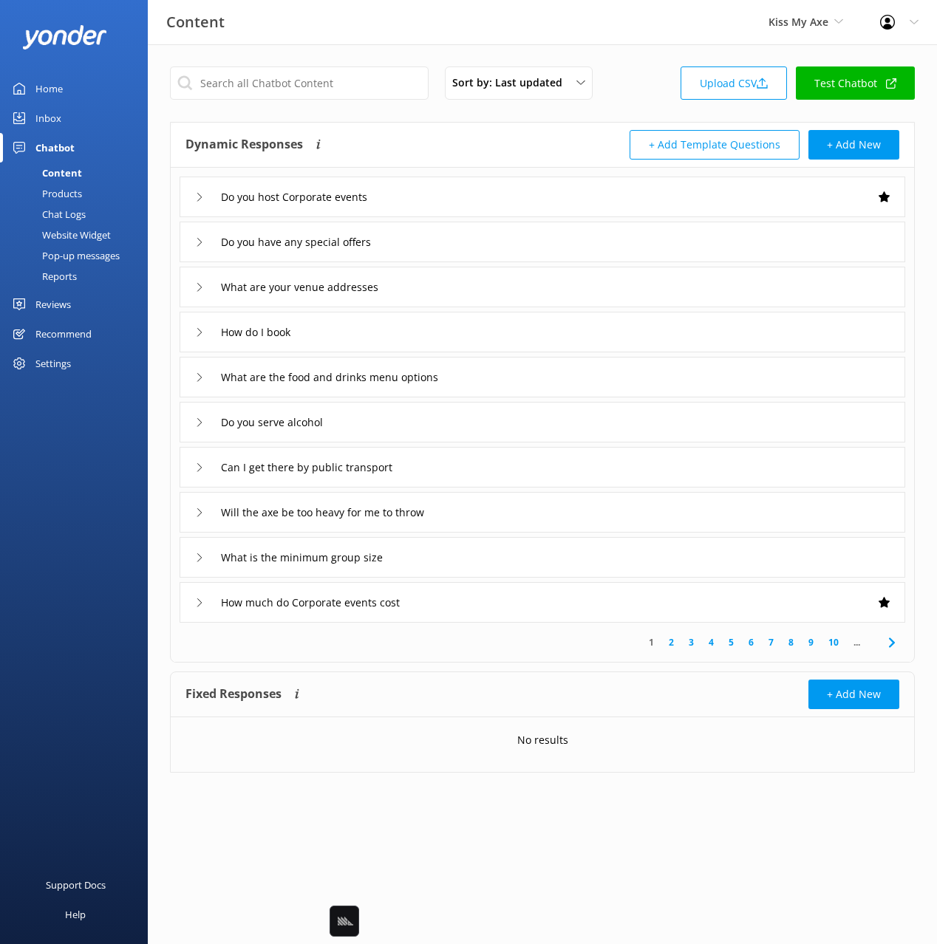
click at [79, 194] on div "Products" at bounding box center [45, 193] width 73 height 21
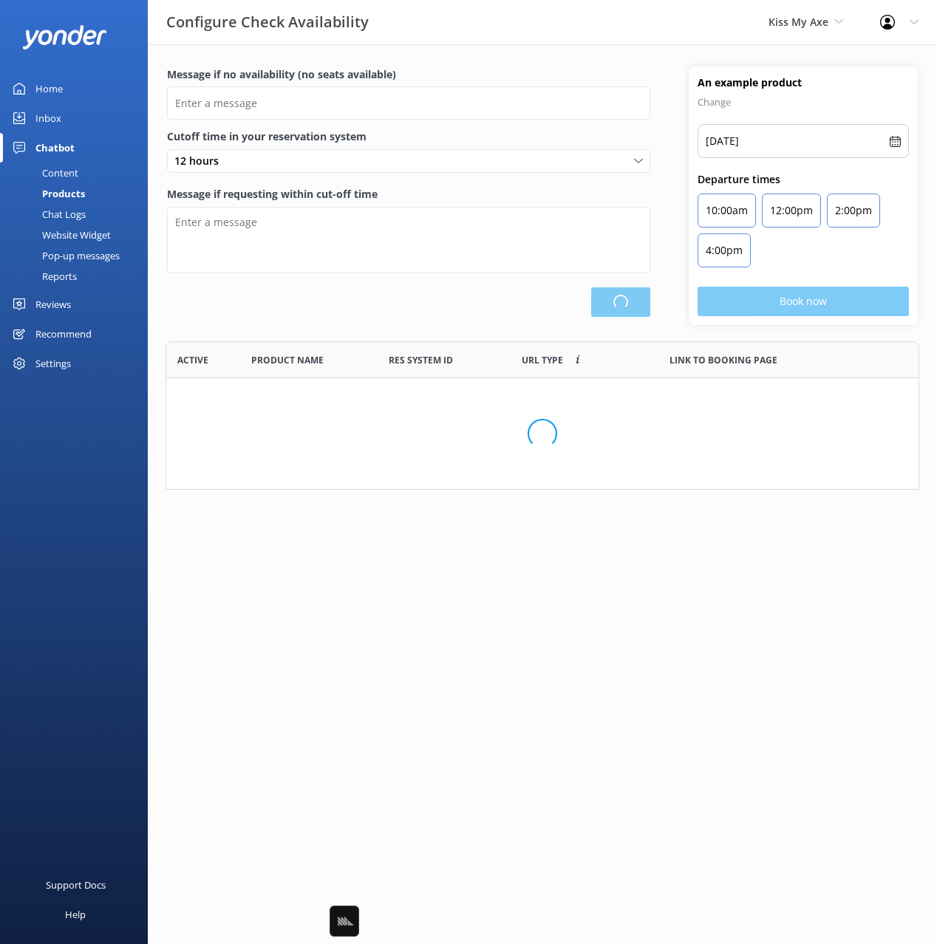
type input "There are no seats available, please check an alternative day"
type textarea "Our online booking system closes {hours} prior to departure. Please contact us …"
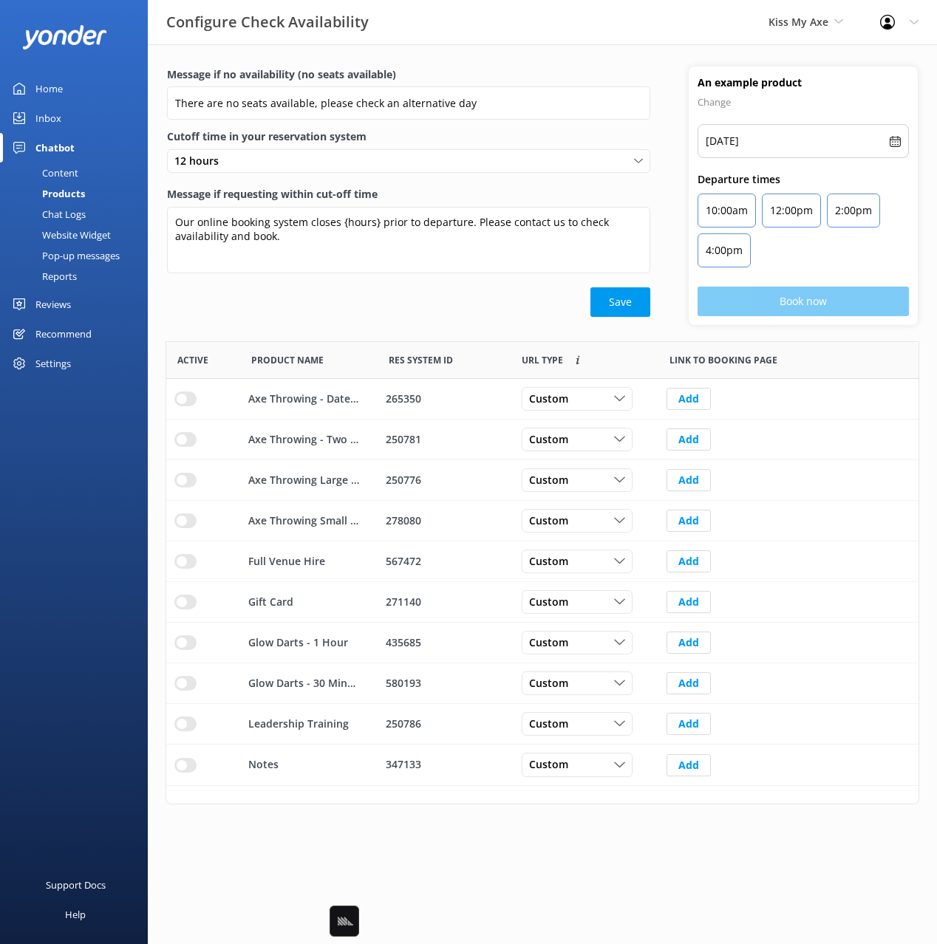
click at [450, 297] on div "Save" at bounding box center [408, 302] width 483 height 30
click at [413, 330] on div "Message if no availability (no seats available) There are no seats available, p…" at bounding box center [542, 204] width 789 height 275
drag, startPoint x: 641, startPoint y: 864, endPoint x: 546, endPoint y: 647, distance: 236.6
click at [639, 856] on html "Configure Check Availability Kiss My Axe Black Cat Cruises Banff Airporter Inte…" at bounding box center [468, 472] width 937 height 944
click at [262, 345] on div "Product Name" at bounding box center [308, 360] width 137 height 37
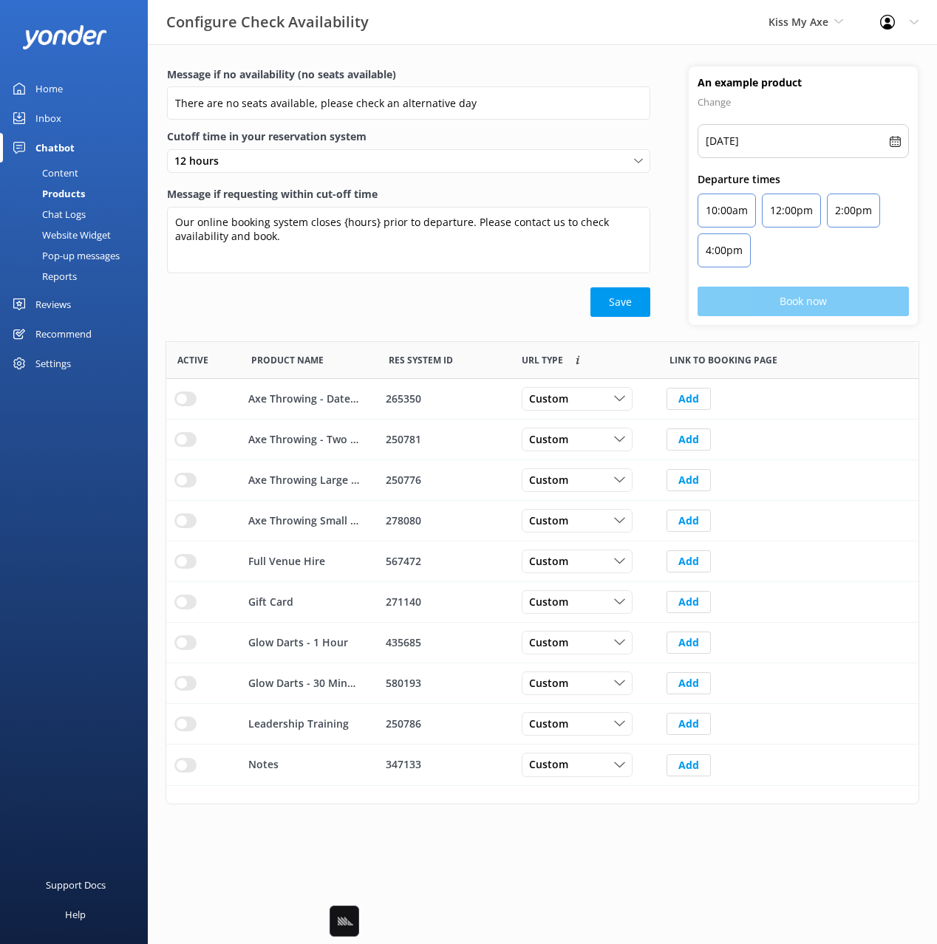
drag, startPoint x: 522, startPoint y: 75, endPoint x: 534, endPoint y: 86, distance: 15.7
click at [522, 77] on label "Message if no availability (no seats available)" at bounding box center [408, 75] width 483 height 16
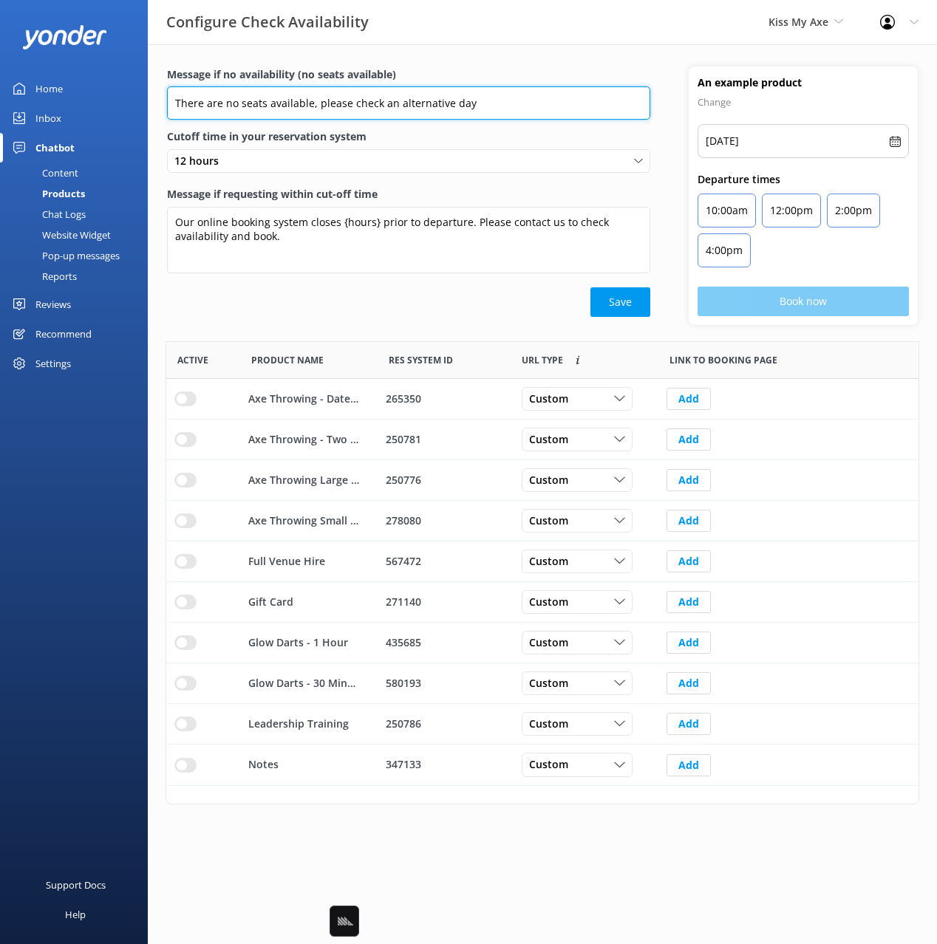
click at [522, 86] on input "There are no seats available, please check an alternative day" at bounding box center [408, 102] width 483 height 33
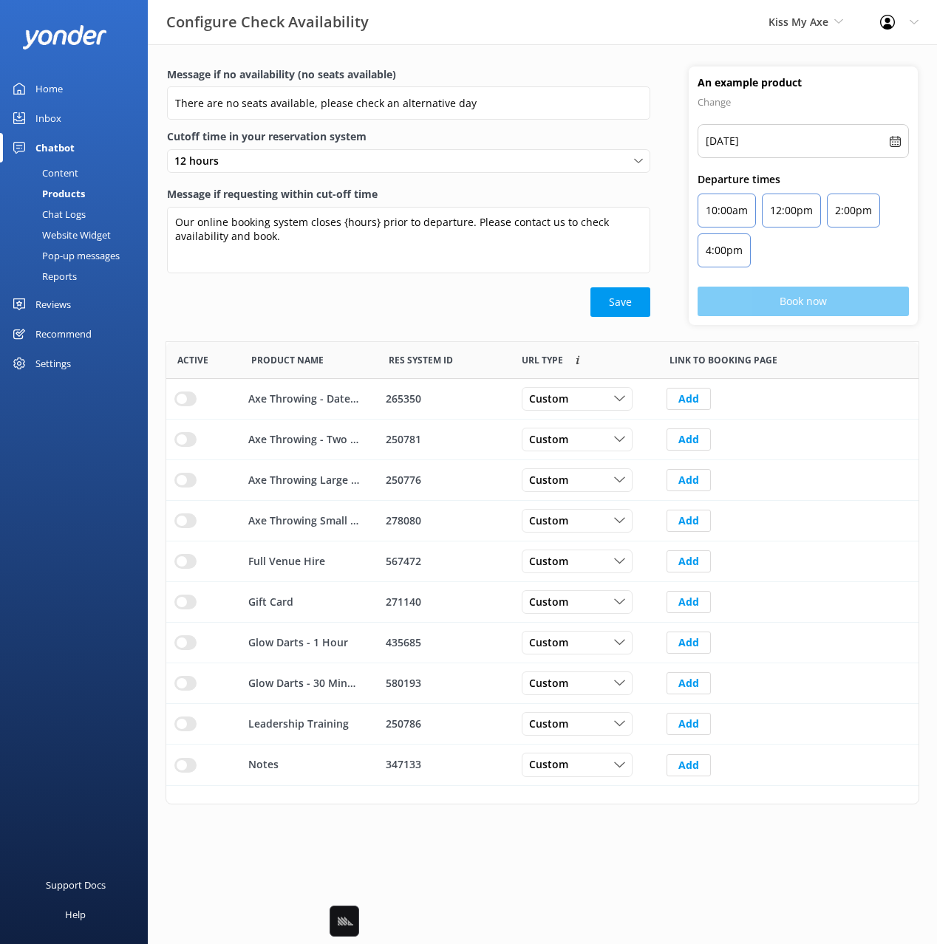
click at [442, 37] on div "Configure Check Availability Kiss My Axe Black Cat Cruises Banff Airporter Inte…" at bounding box center [468, 22] width 937 height 44
click at [440, 41] on div "Configure Check Availability Kiss My Axe Black Cat Cruises Banff Airporter Inte…" at bounding box center [468, 22] width 937 height 44
drag, startPoint x: 658, startPoint y: 59, endPoint x: 587, endPoint y: 192, distance: 150.7
click at [658, 59] on div "Message if no availability (no seats available) There are no seats available, p…" at bounding box center [542, 424] width 789 height 760
click at [672, 171] on div "An example product Change Thu, 11th Sep, 2025 Departure times 10:00am 12:00pm 2…" at bounding box center [802, 196] width 267 height 259
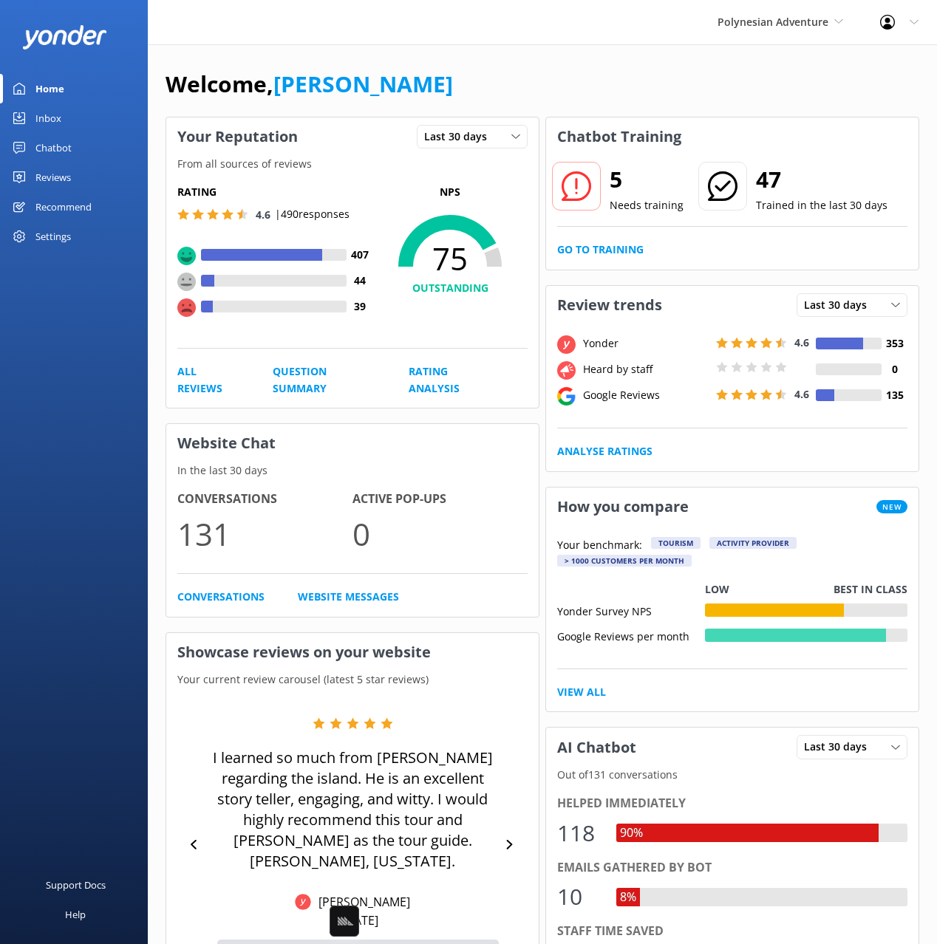
drag, startPoint x: 58, startPoint y: 147, endPoint x: 135, endPoint y: 151, distance: 77.7
click at [58, 148] on div "Chatbot" at bounding box center [53, 148] width 36 height 30
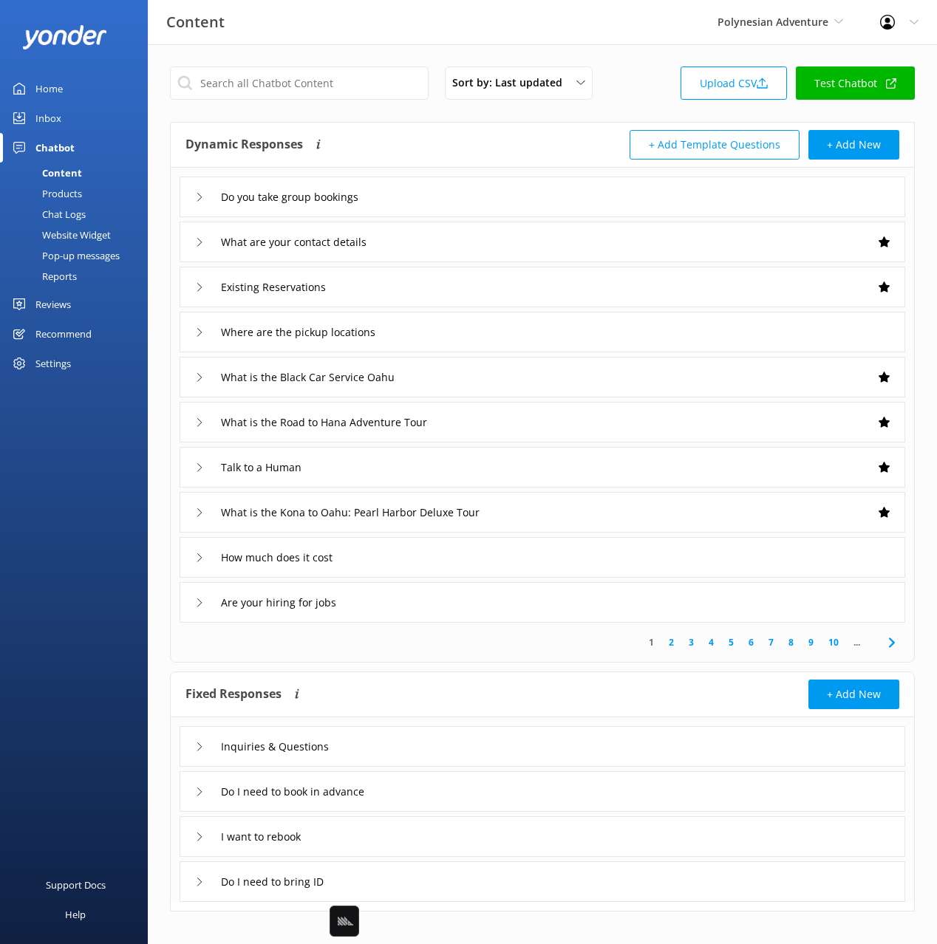
click at [431, 134] on div "Dynamic Responses The chatbot will generate a response based on the content inf…" at bounding box center [363, 145] width 357 height 30
click at [70, 219] on div "Chat Logs" at bounding box center [47, 214] width 77 height 21
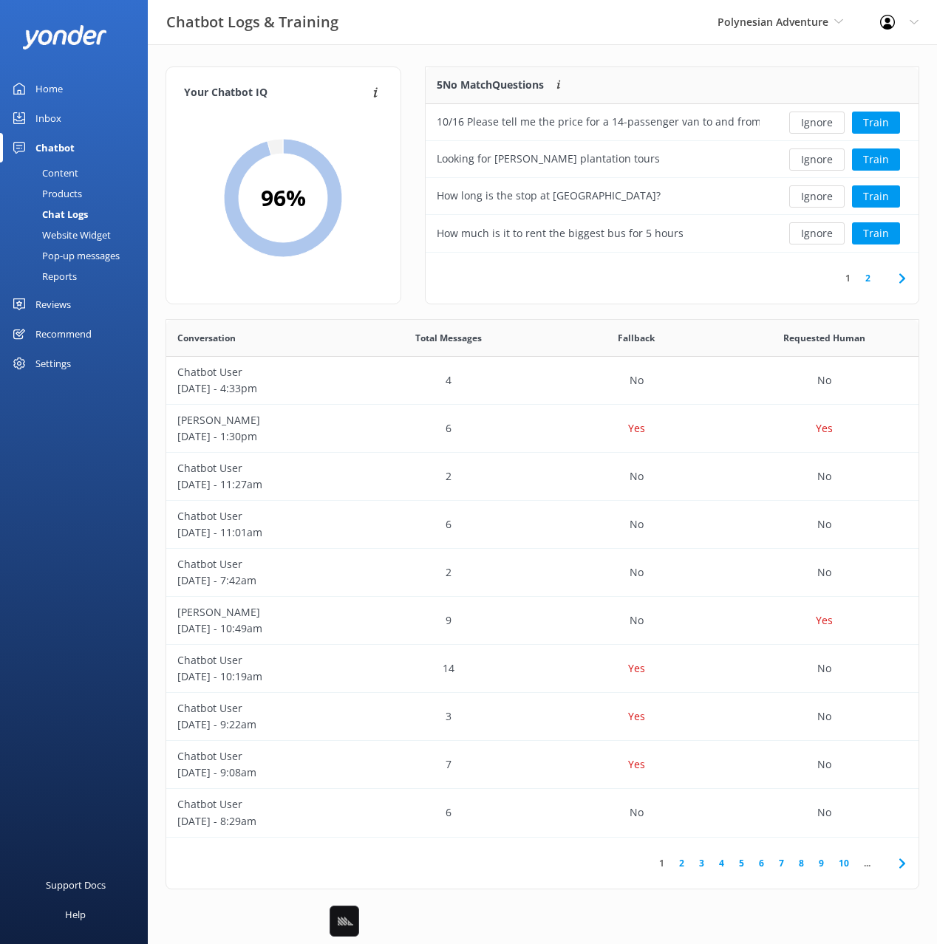
scroll to position [518, 752]
drag, startPoint x: 530, startPoint y: 34, endPoint x: 559, endPoint y: 38, distance: 29.8
click at [530, 34] on div "Chatbot Logs & Training Polynesian Adventure Black Cat Cruises [GEOGRAPHIC_DATA…" at bounding box center [468, 22] width 937 height 44
click at [694, 46] on div "Your Chatbot IQ Your Chatbot IQ is the percentage of trained FAQs against untra…" at bounding box center [542, 481] width 789 height 875
click at [879, 120] on button "Train" at bounding box center [876, 123] width 48 height 22
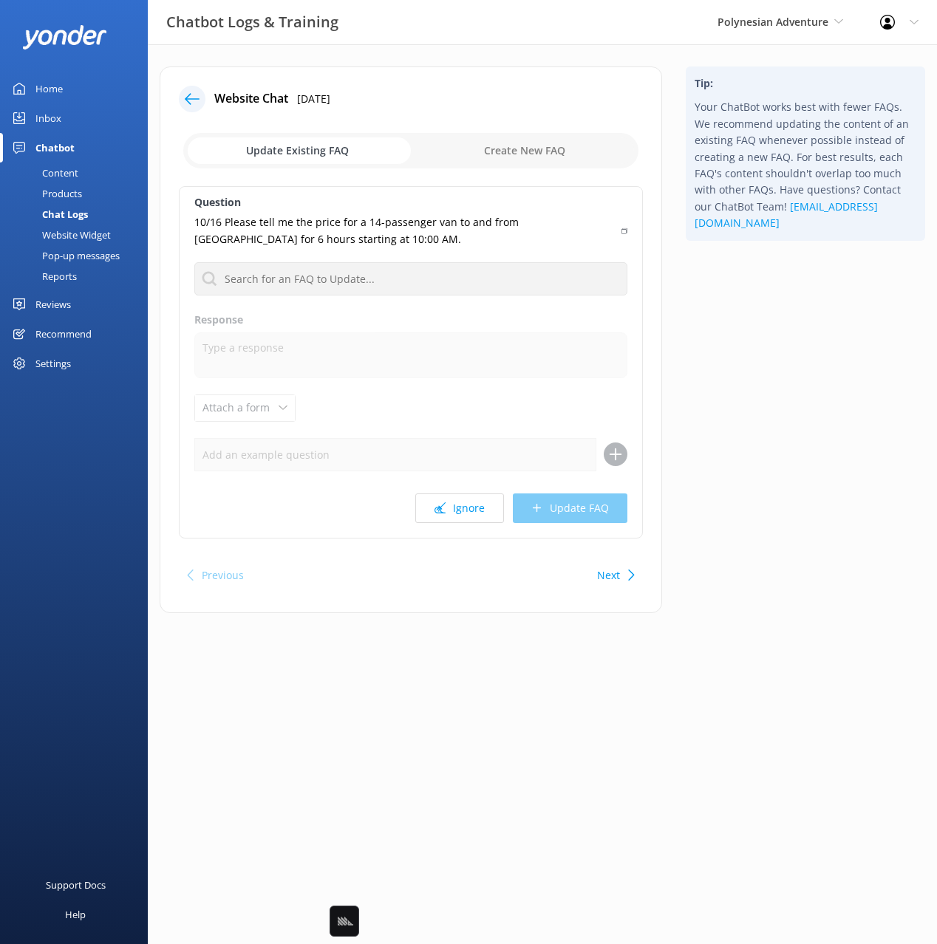
click at [781, 367] on div "Tip: Your ChatBot works best with fewer FAQs. We recommend updating the content…" at bounding box center [805, 348] width 263 height 562
click at [447, 513] on button "Ignore" at bounding box center [459, 509] width 89 height 30
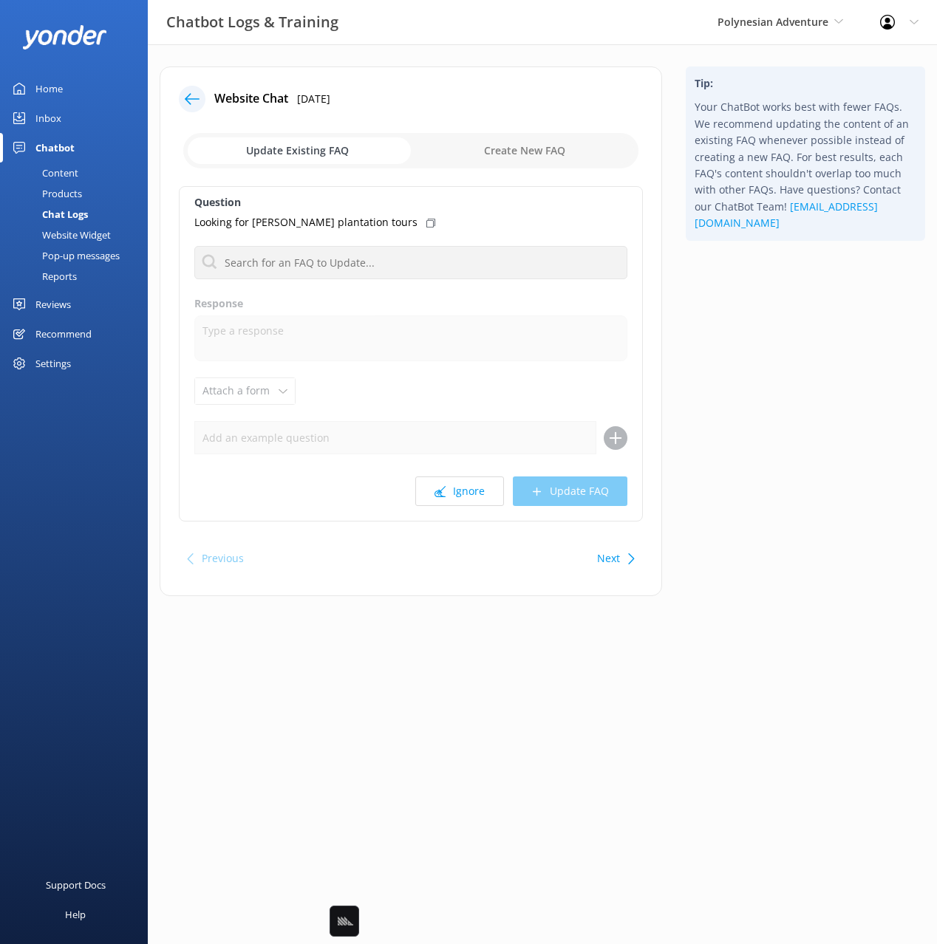
click at [754, 463] on div "Tip: Your ChatBot works best with fewer FAQs. We recommend updating the content…" at bounding box center [805, 339] width 263 height 545
click at [185, 96] on icon at bounding box center [192, 99] width 15 height 15
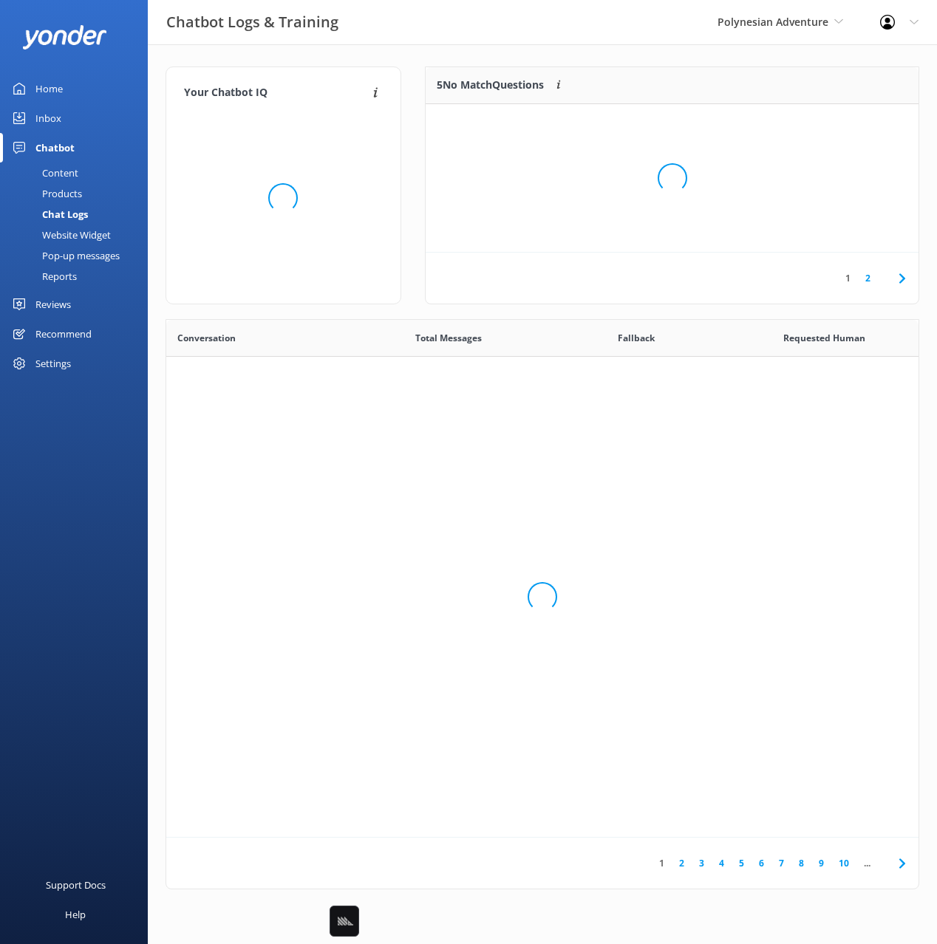
scroll to position [518, 752]
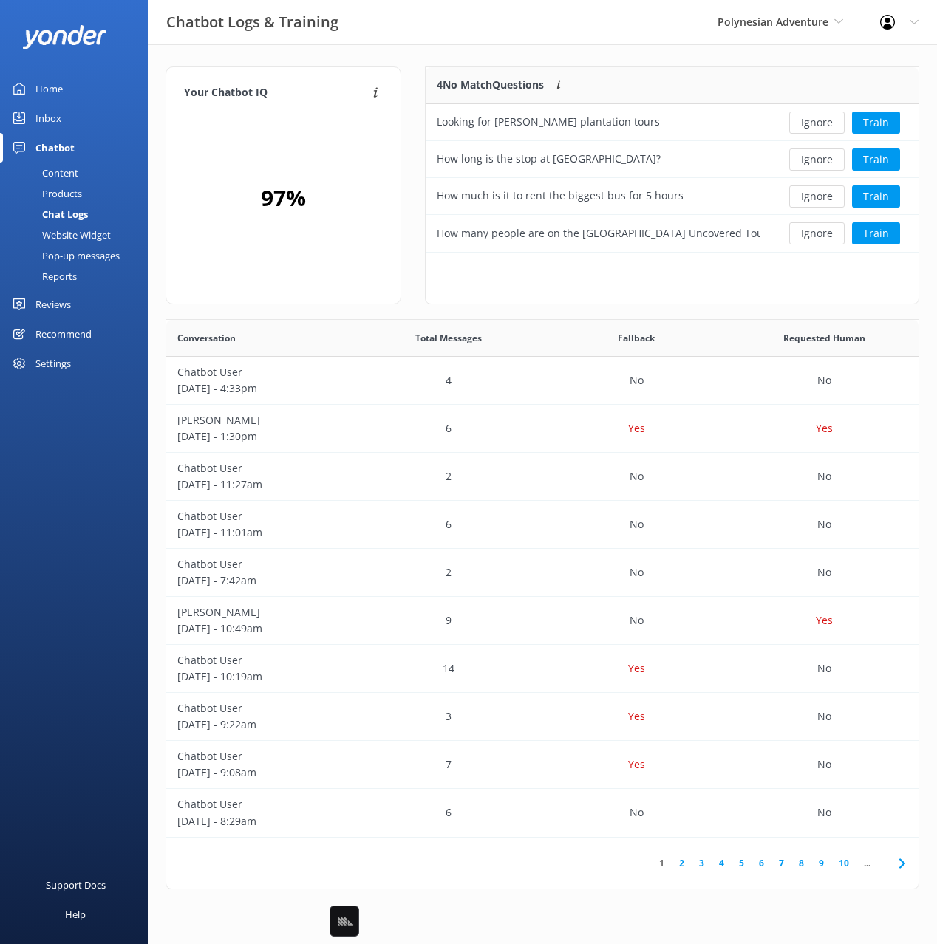
click at [429, 47] on div "Your Chatbot IQ Your Chatbot IQ is the percentage of trained FAQs against untra…" at bounding box center [542, 481] width 789 height 875
click at [421, 270] on div "4 No Match Questions Customers sometimes ask questions that don't fully match a…" at bounding box center [672, 193] width 518 height 253
click at [69, 194] on div "Products" at bounding box center [45, 193] width 73 height 21
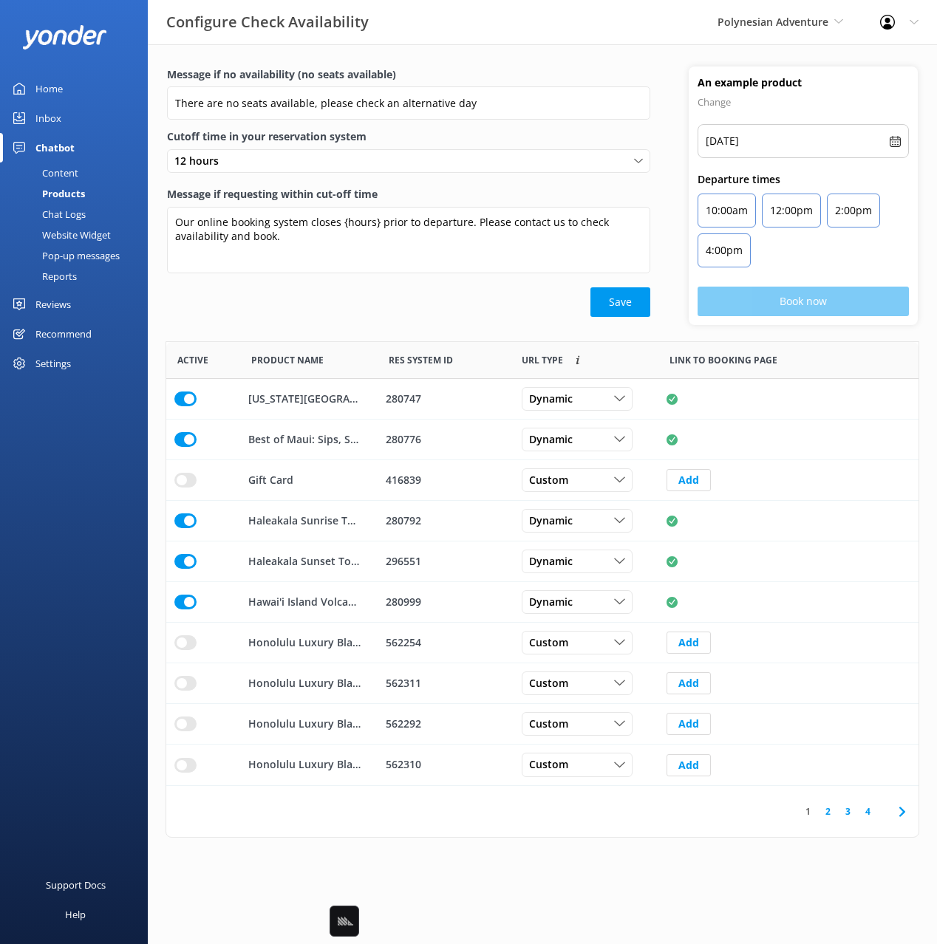
scroll to position [444, 752]
click at [69, 170] on div "Content" at bounding box center [43, 173] width 69 height 21
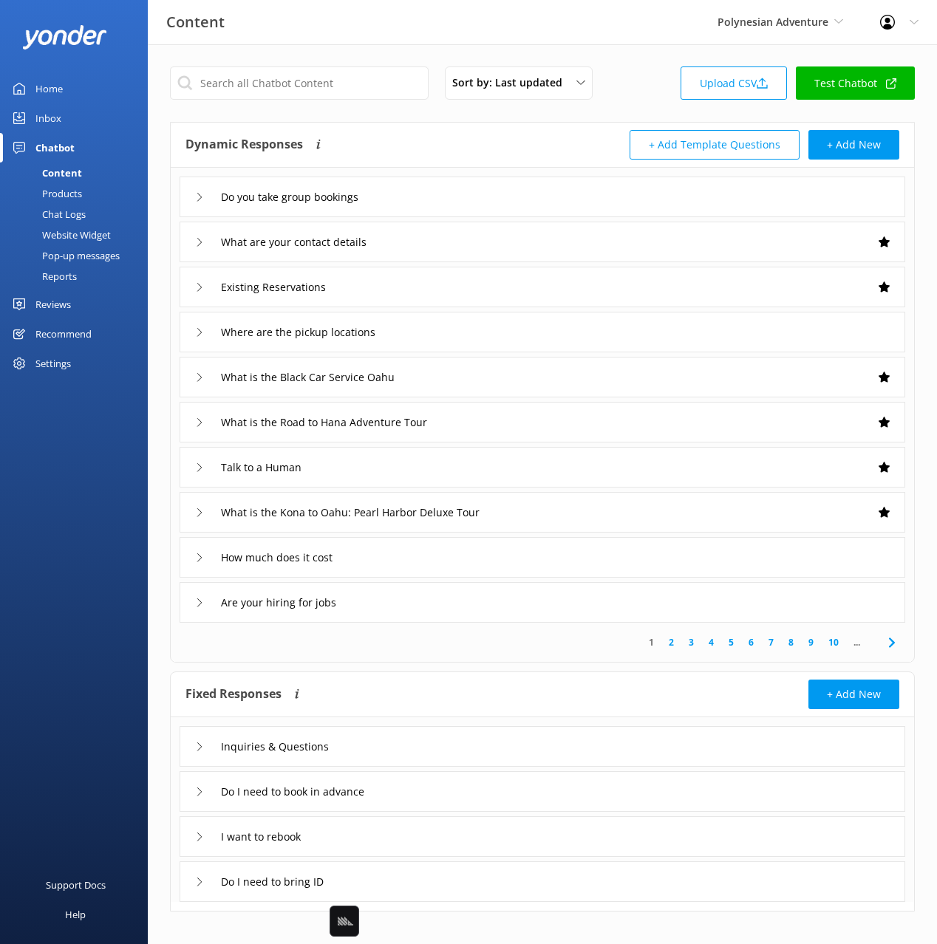
click at [387, 132] on div "Dynamic Responses The chatbot will generate a response based on the content inf…" at bounding box center [363, 145] width 357 height 30
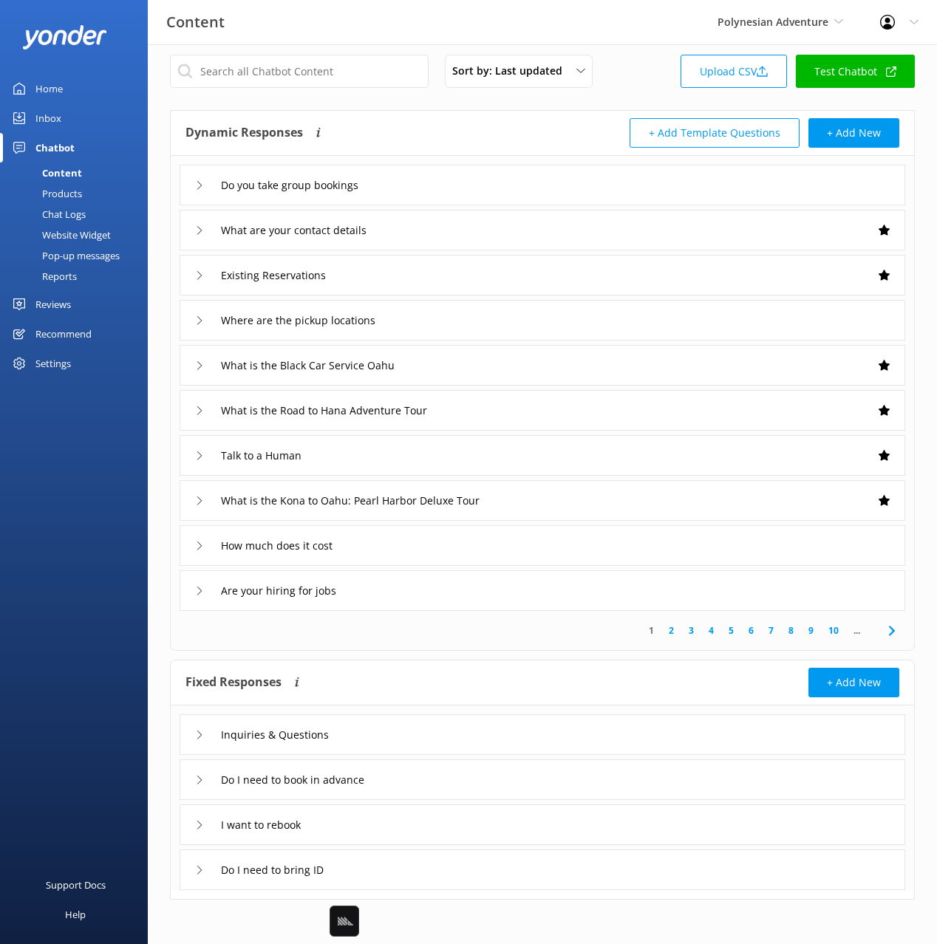
click at [56, 200] on div "Products" at bounding box center [45, 193] width 73 height 21
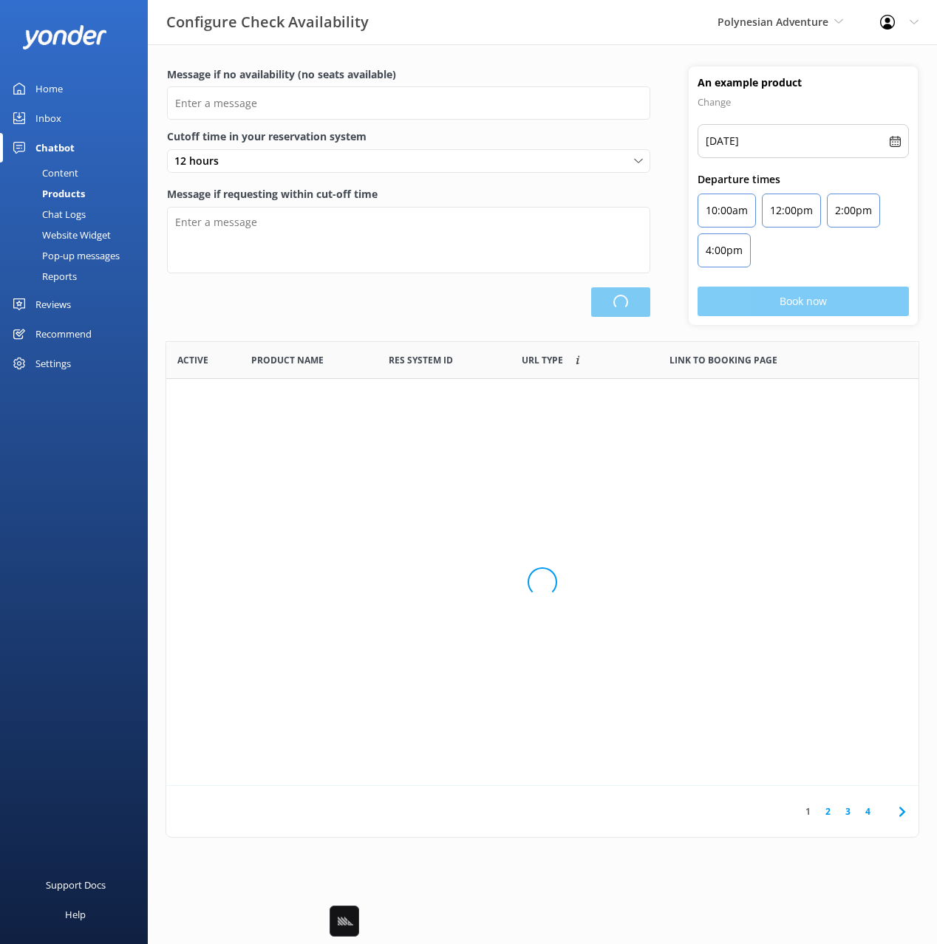
type input "There are no seats available, please check an alternative day"
type textarea "Our online booking system closes {hours} prior to departure. Please contact us …"
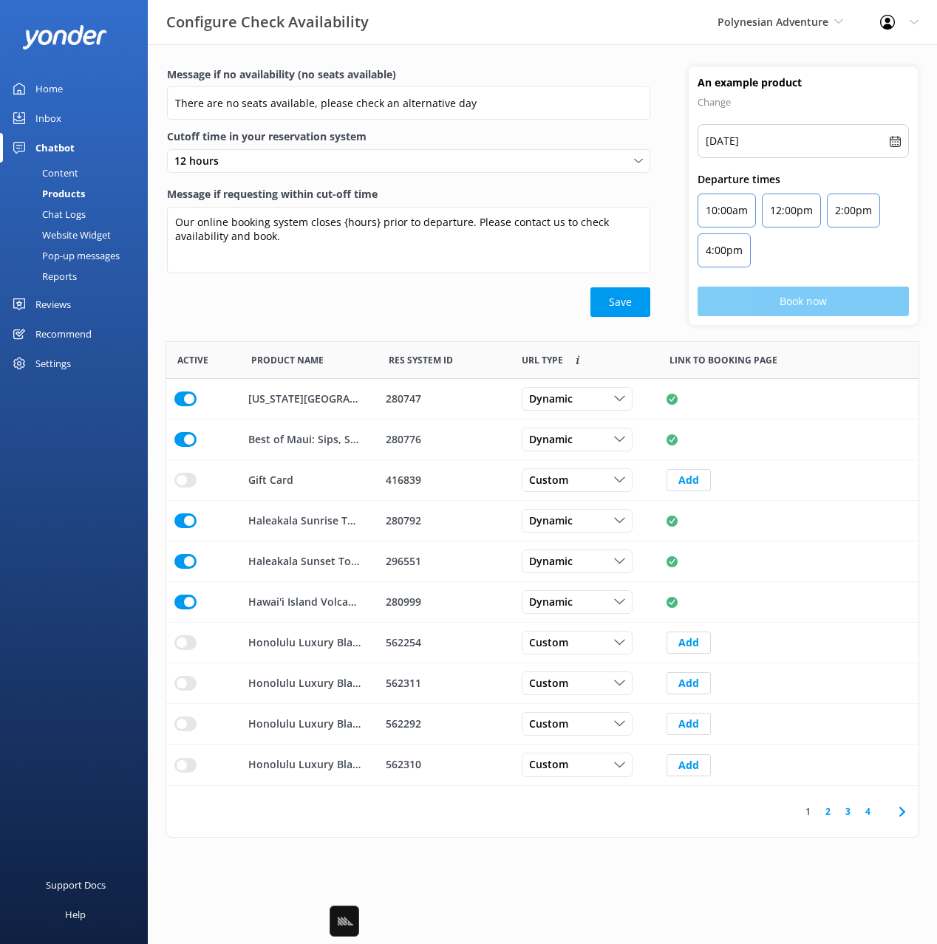
click at [61, 219] on div "Chat Logs" at bounding box center [47, 214] width 77 height 21
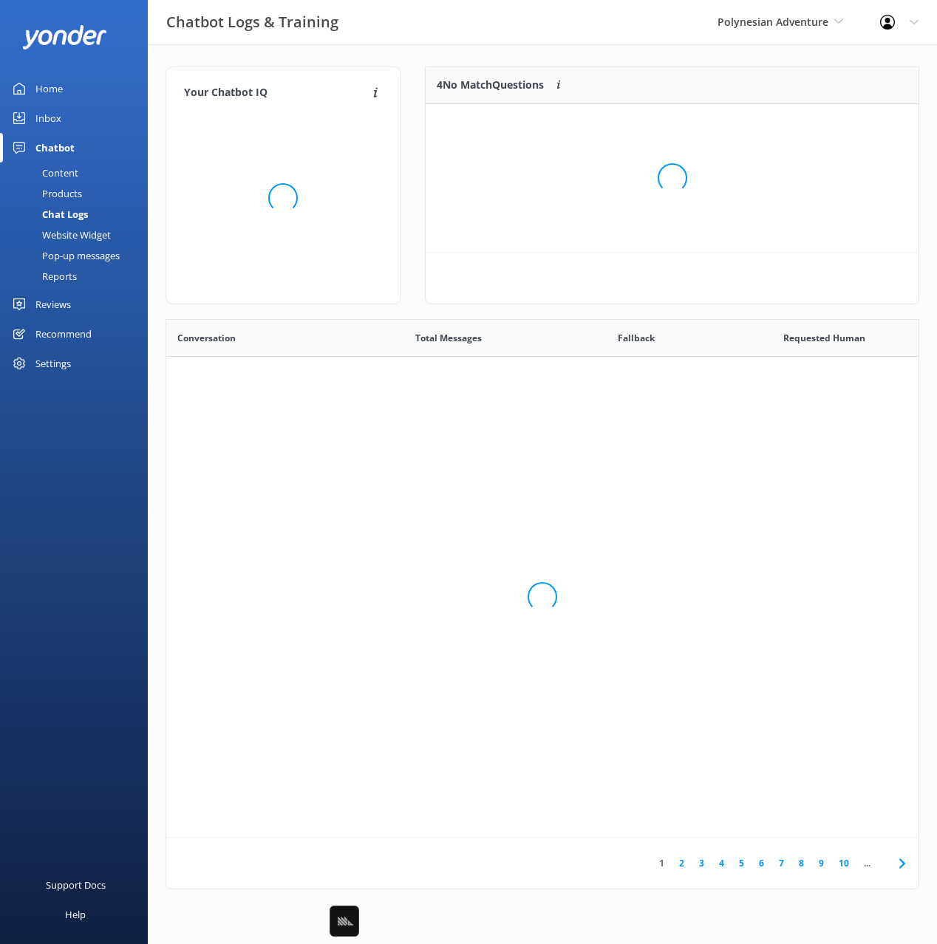
scroll to position [518, 752]
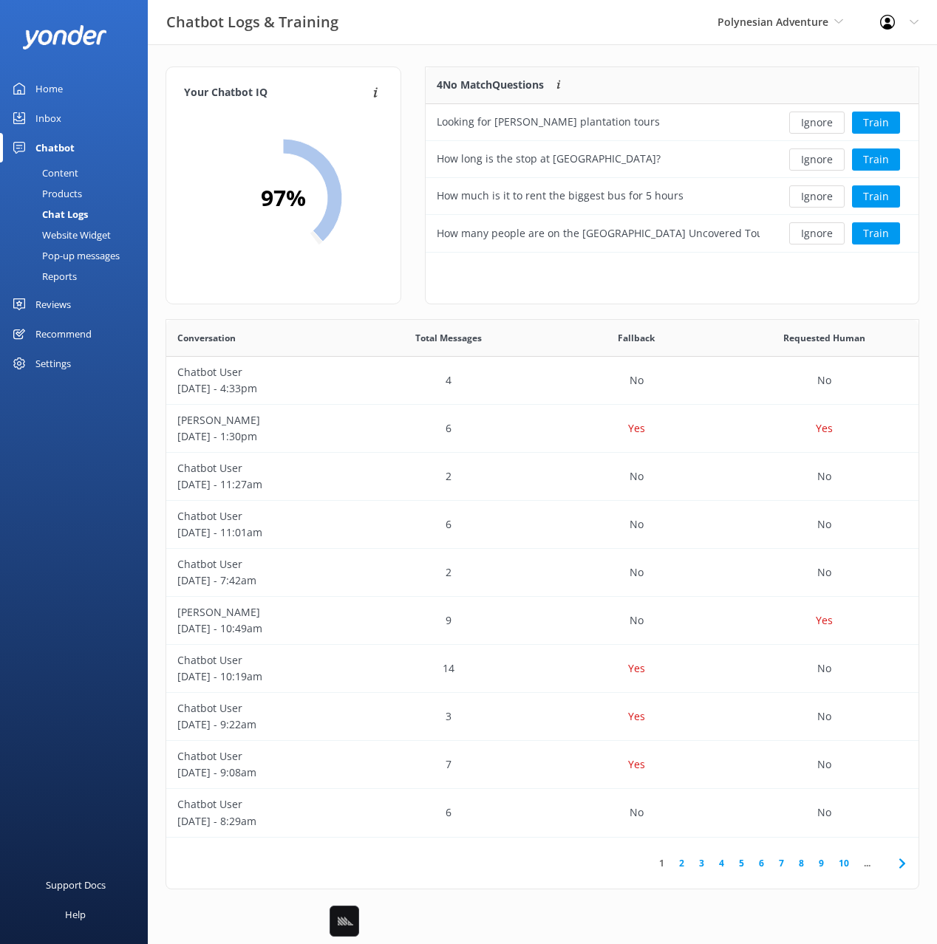
click at [91, 231] on div "Website Widget" at bounding box center [60, 235] width 102 height 21
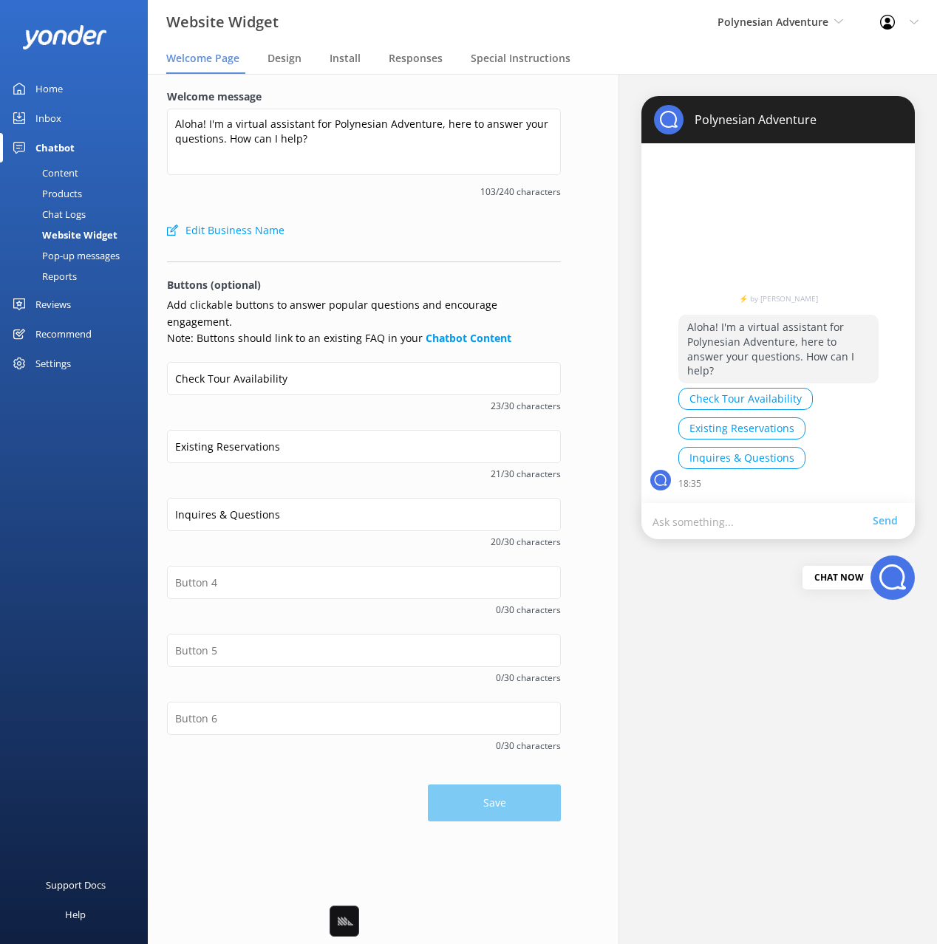
click at [401, 220] on div "Edit Business Name" at bounding box center [364, 231] width 394 height 30
click at [399, 220] on div "Edit Business Name" at bounding box center [364, 231] width 394 height 30
click at [420, 242] on div "Edit Business Name" at bounding box center [364, 231] width 394 height 30
click at [274, 57] on span "Design" at bounding box center [284, 58] width 34 height 15
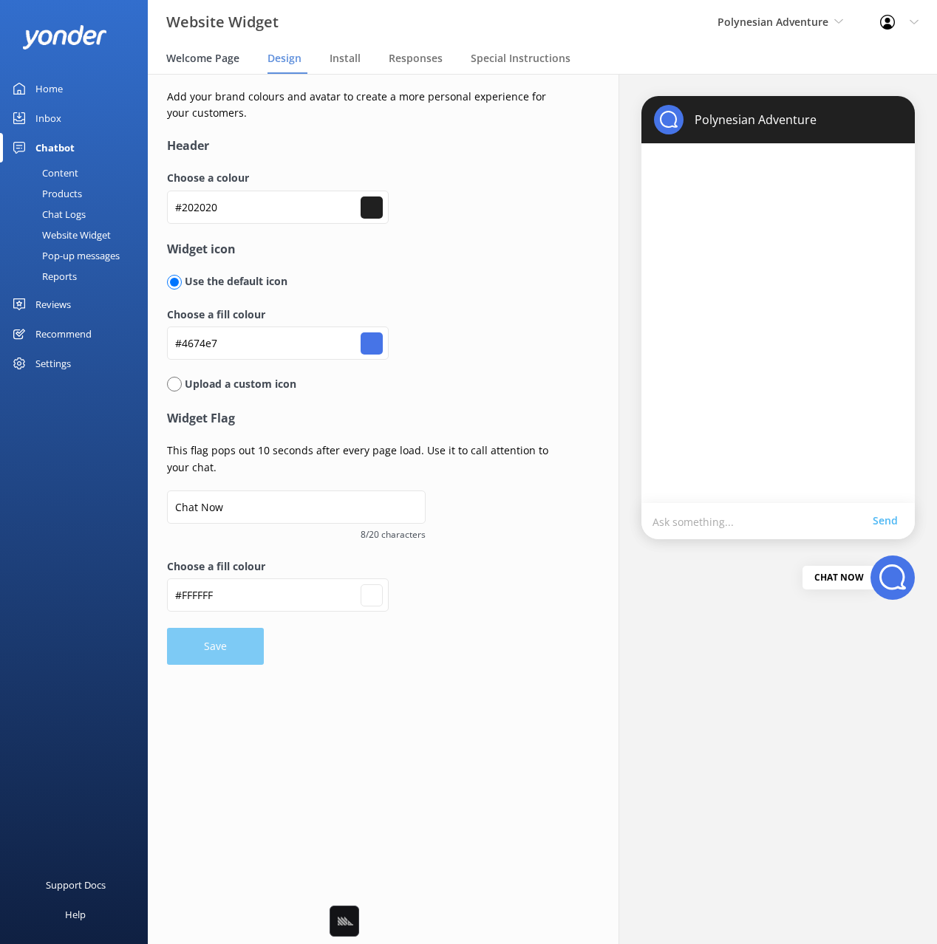
click at [208, 63] on span "Welcome Page" at bounding box center [202, 58] width 73 height 15
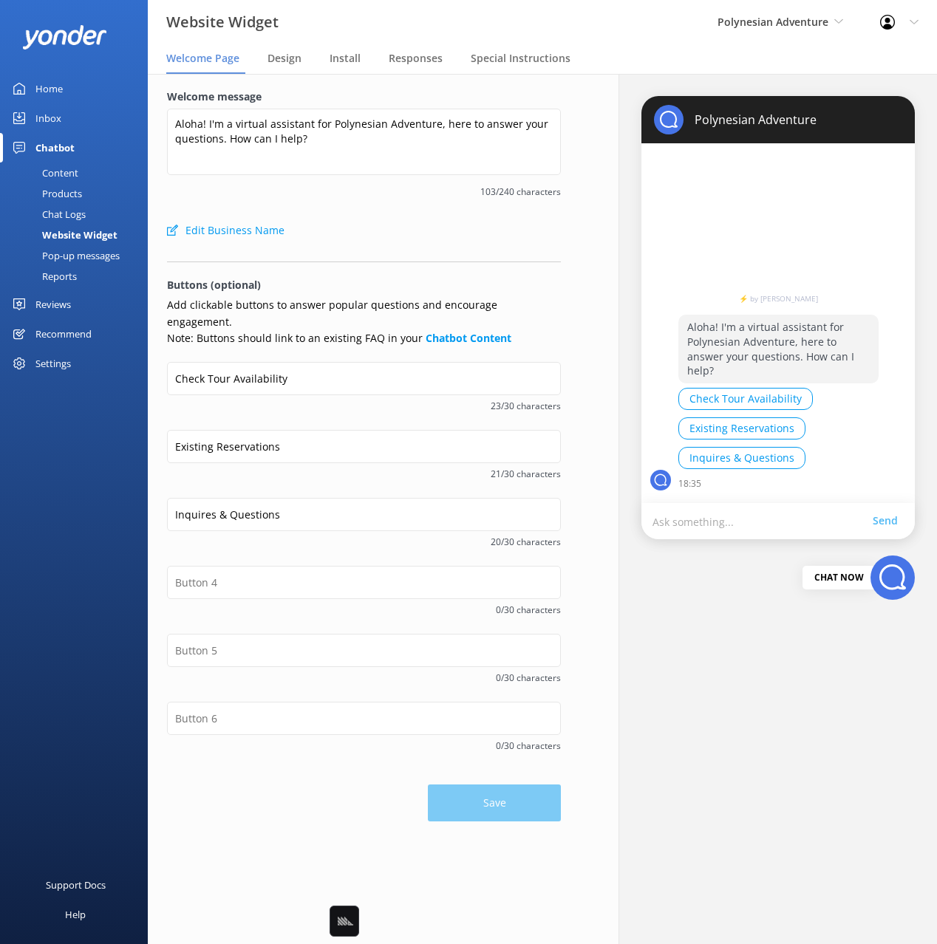
click at [279, 64] on span "Design" at bounding box center [284, 58] width 34 height 15
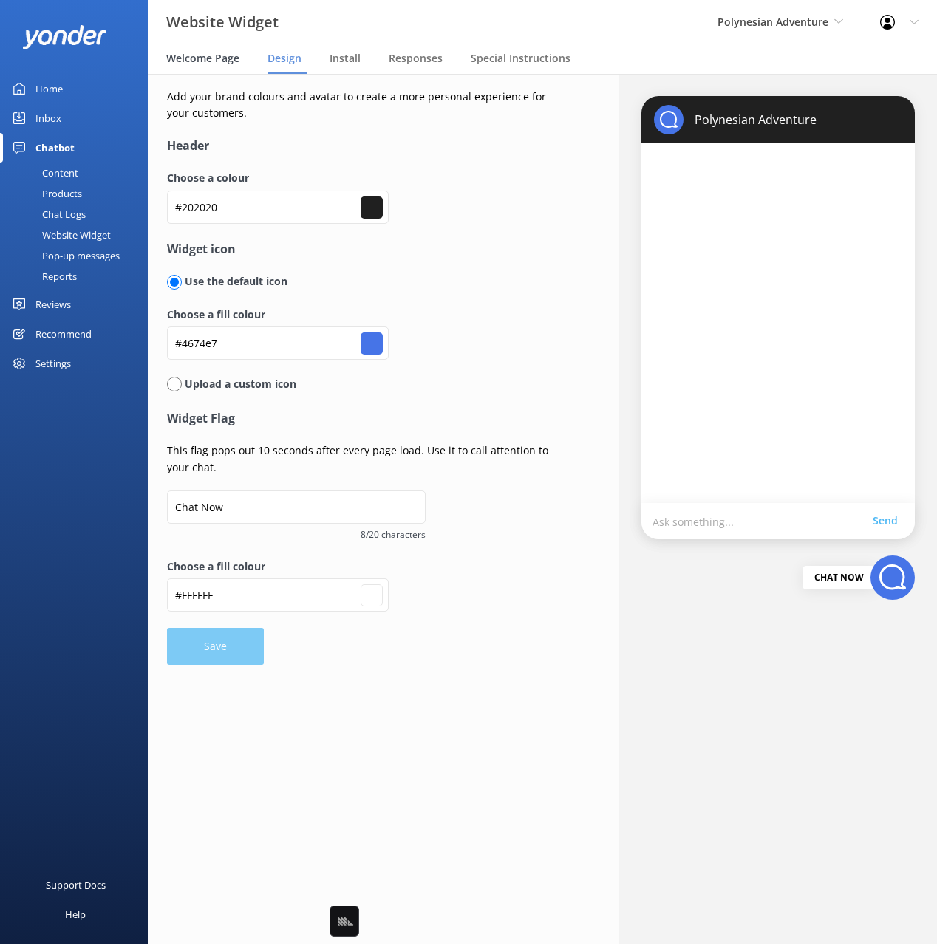
click at [198, 56] on span "Welcome Page" at bounding box center [202, 58] width 73 height 15
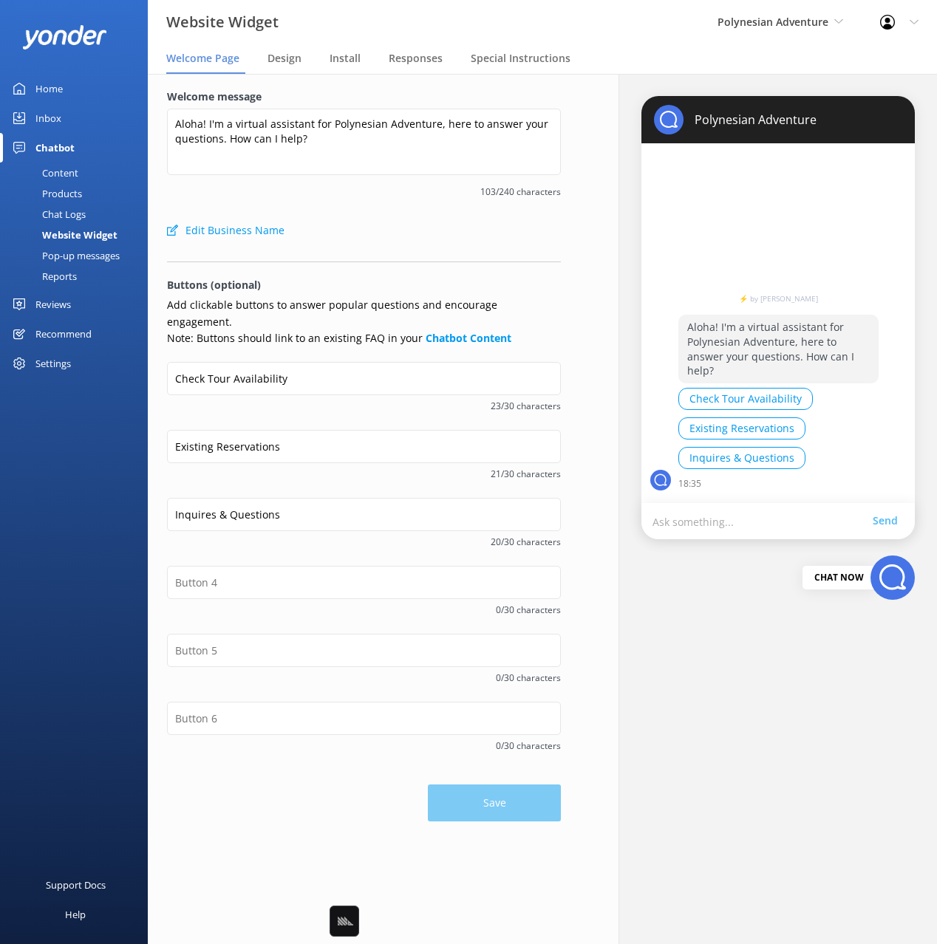
click at [405, 235] on div "Edit Business Name" at bounding box center [364, 231] width 394 height 30
drag, startPoint x: 279, startPoint y: 58, endPoint x: 319, endPoint y: 54, distance: 40.1
click at [279, 58] on span "Design" at bounding box center [284, 58] width 34 height 15
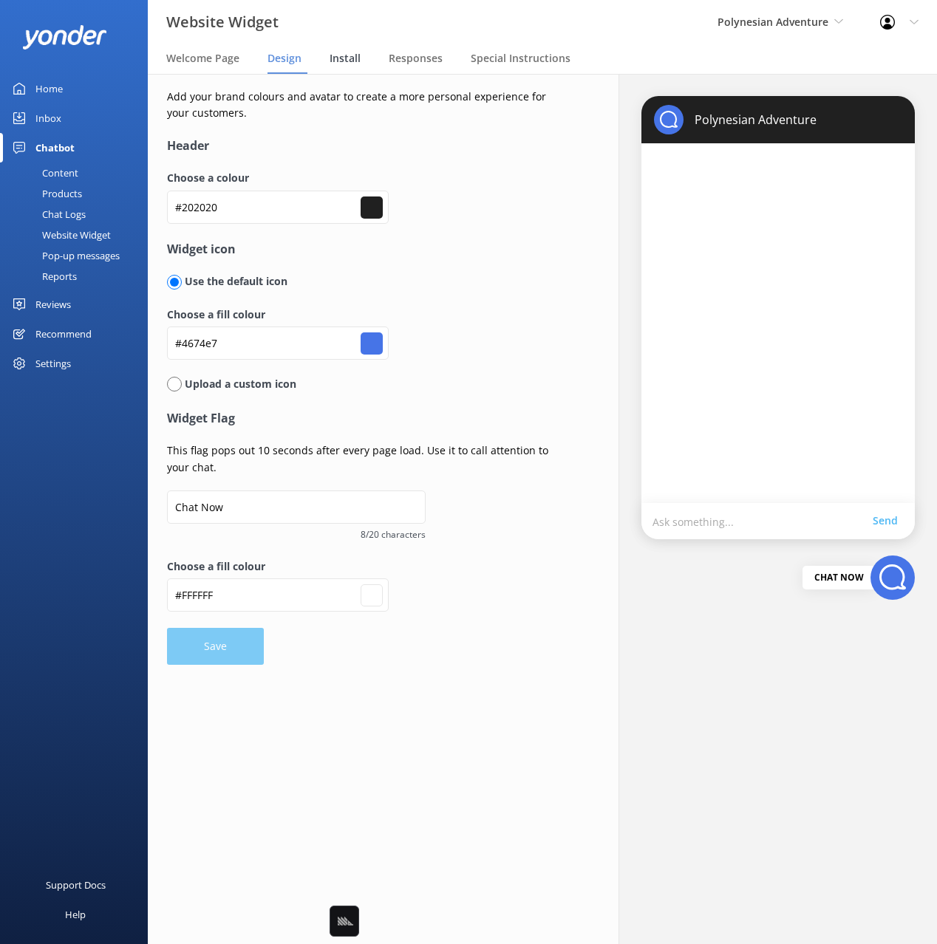
click at [354, 52] on span "Install" at bounding box center [345, 58] width 31 height 15
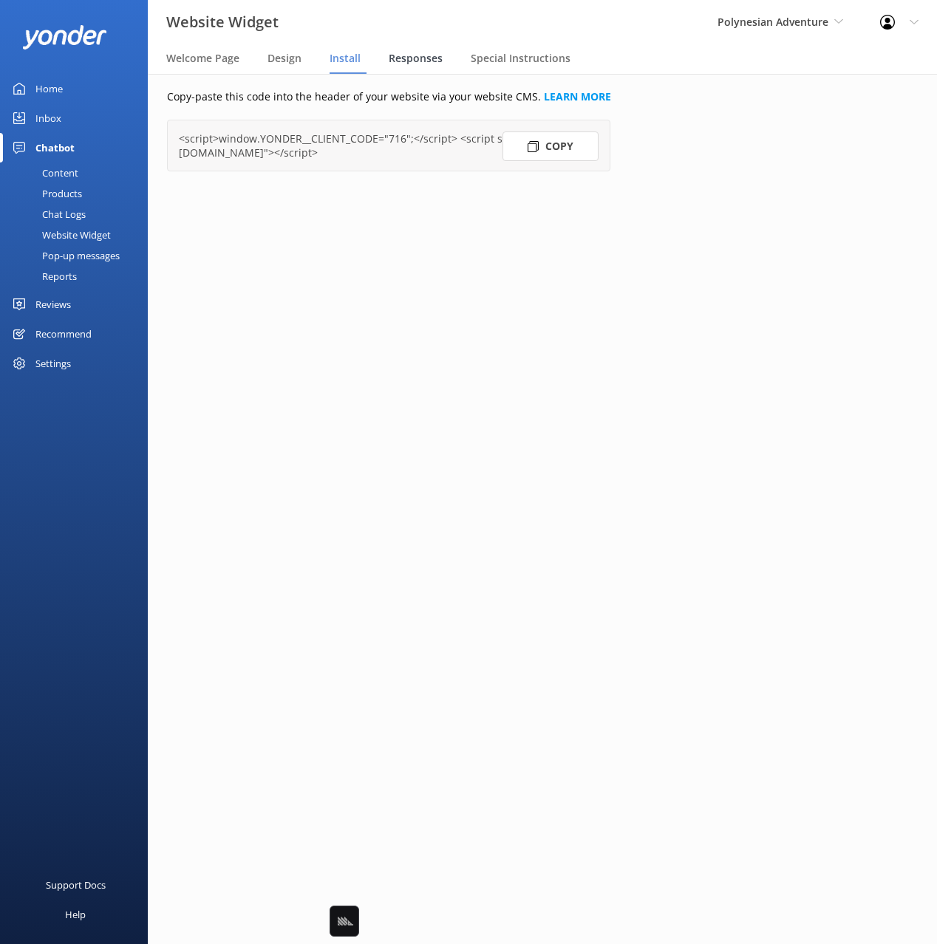
click at [402, 61] on span "Responses" at bounding box center [416, 58] width 54 height 15
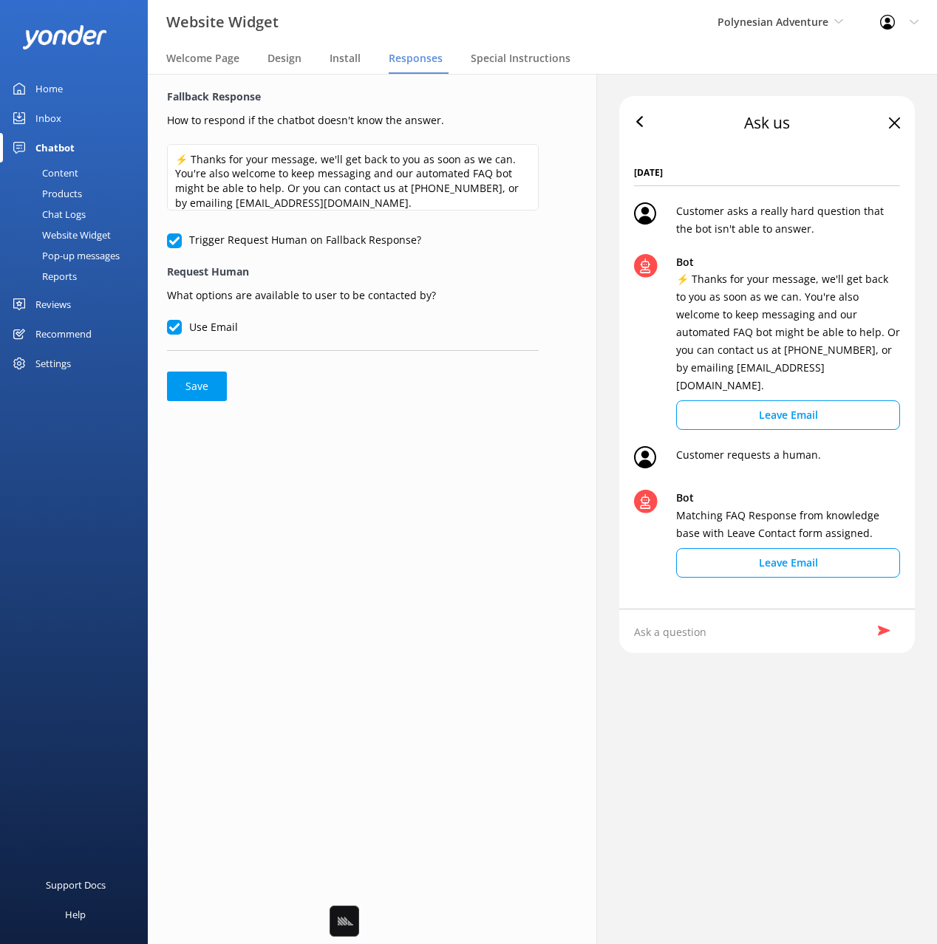
drag, startPoint x: 423, startPoint y: 99, endPoint x: 432, endPoint y: 92, distance: 10.5
click at [425, 96] on label "Fallback Response" at bounding box center [353, 97] width 372 height 16
click at [493, 61] on span "Special Instructions" at bounding box center [521, 58] width 100 height 15
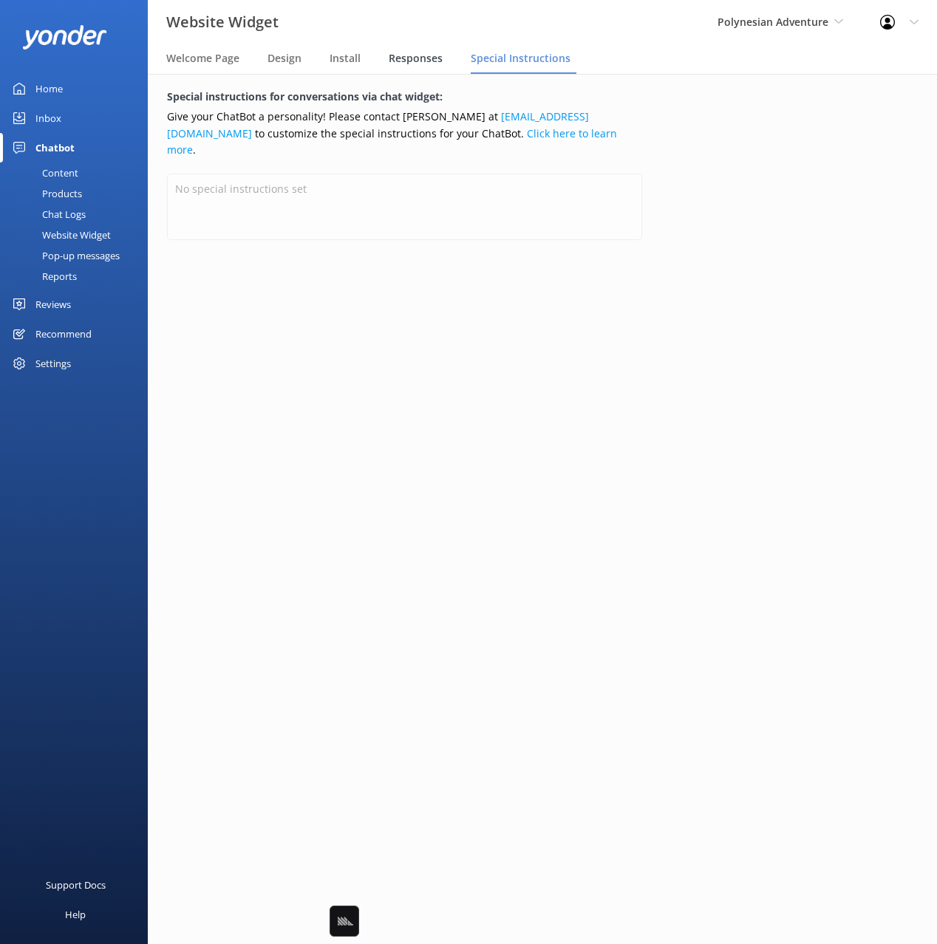
click at [407, 64] on span "Responses" at bounding box center [416, 58] width 54 height 15
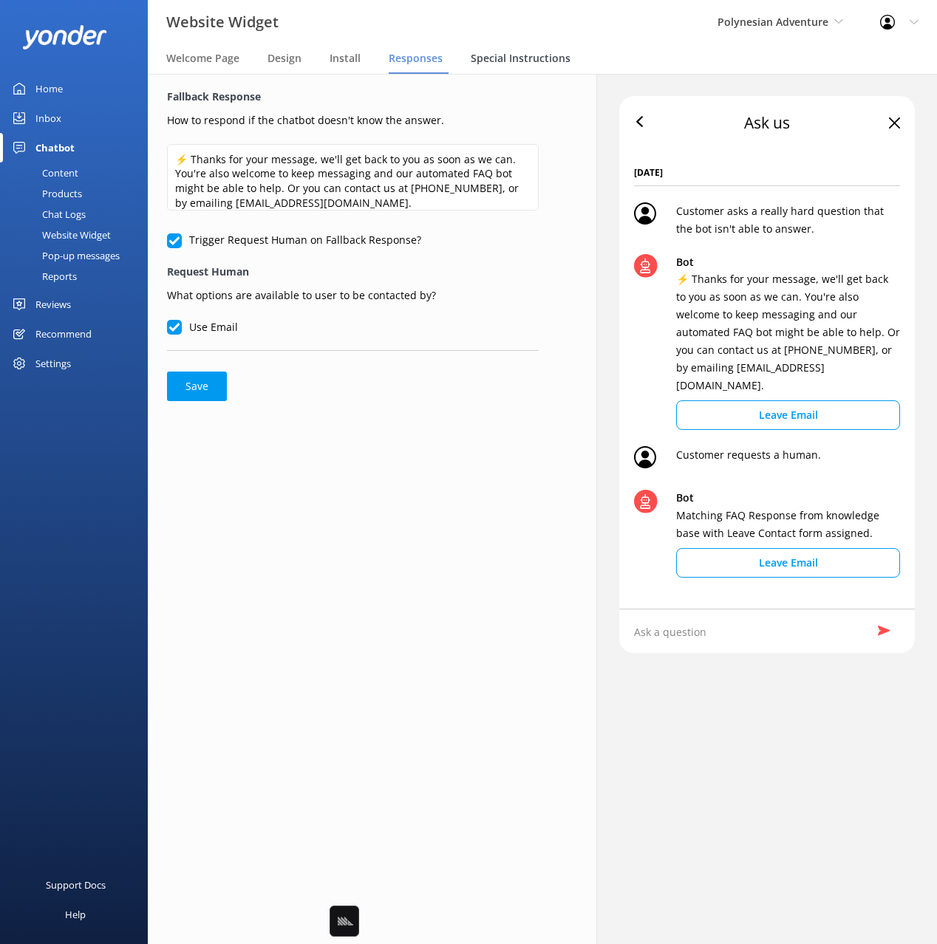
click at [522, 61] on span "Special Instructions" at bounding box center [521, 58] width 100 height 15
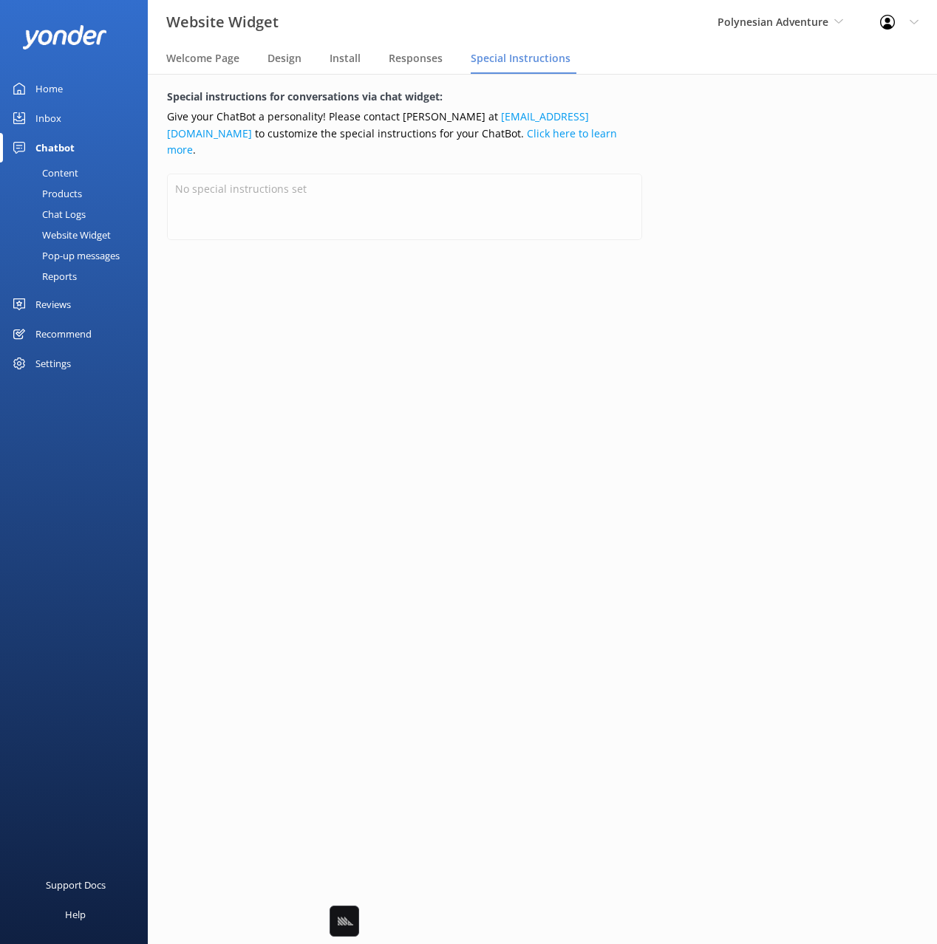
click at [313, 150] on div "Special instructions for conversations via chat widget: Give your ChatBot a per…" at bounding box center [405, 175] width 514 height 202
click at [185, 62] on span "Welcome Page" at bounding box center [202, 58] width 73 height 15
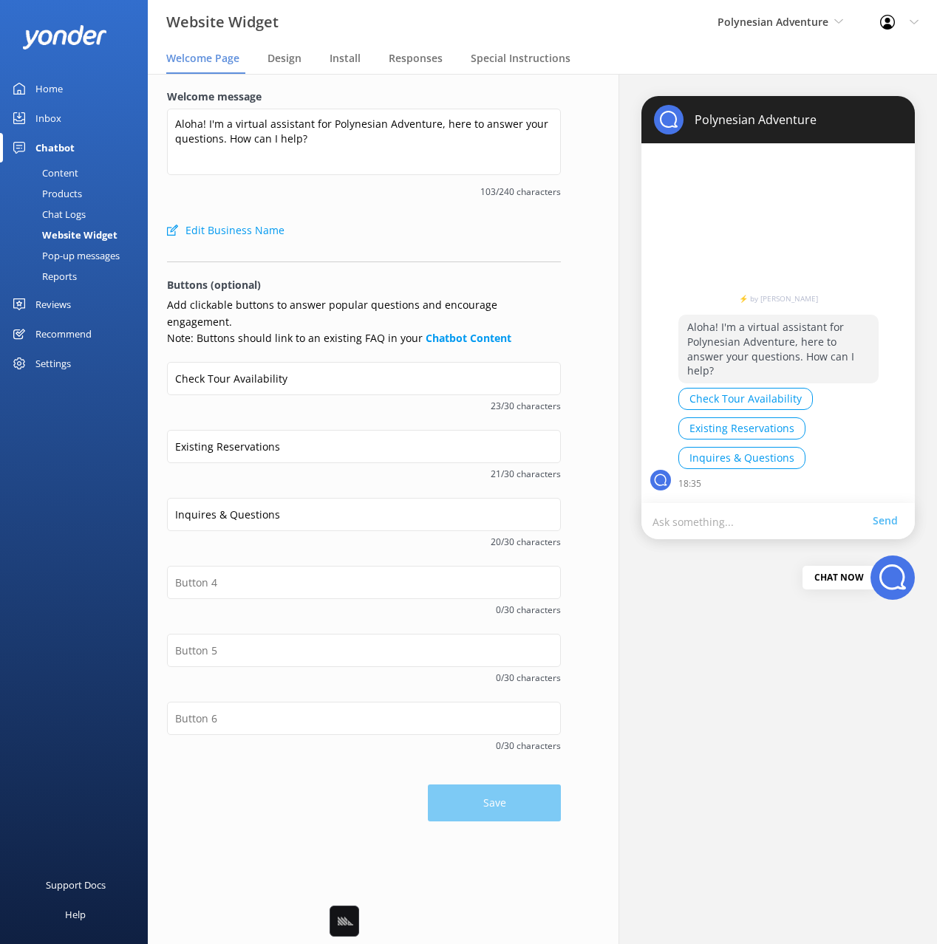
drag, startPoint x: 221, startPoint y: 190, endPoint x: 211, endPoint y: 197, distance: 12.3
click at [220, 190] on span "103/240 characters" at bounding box center [364, 192] width 394 height 14
click at [71, 219] on div "Chat Logs" at bounding box center [47, 214] width 77 height 21
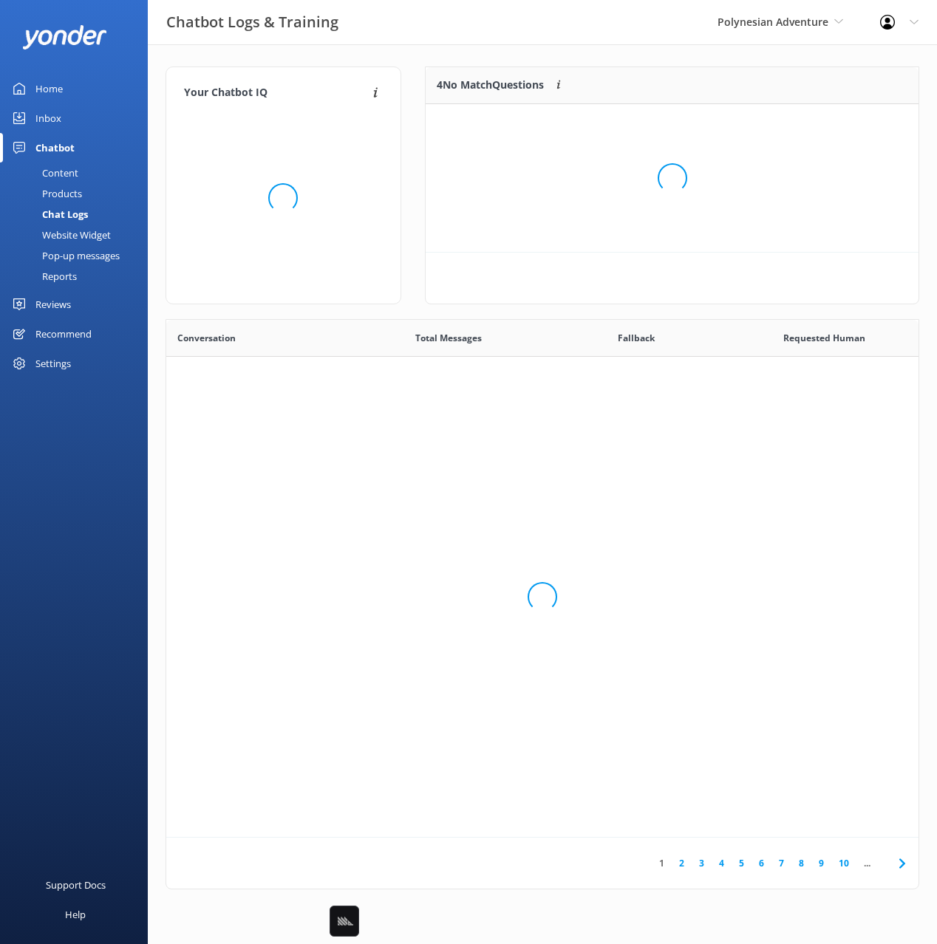
scroll to position [518, 752]
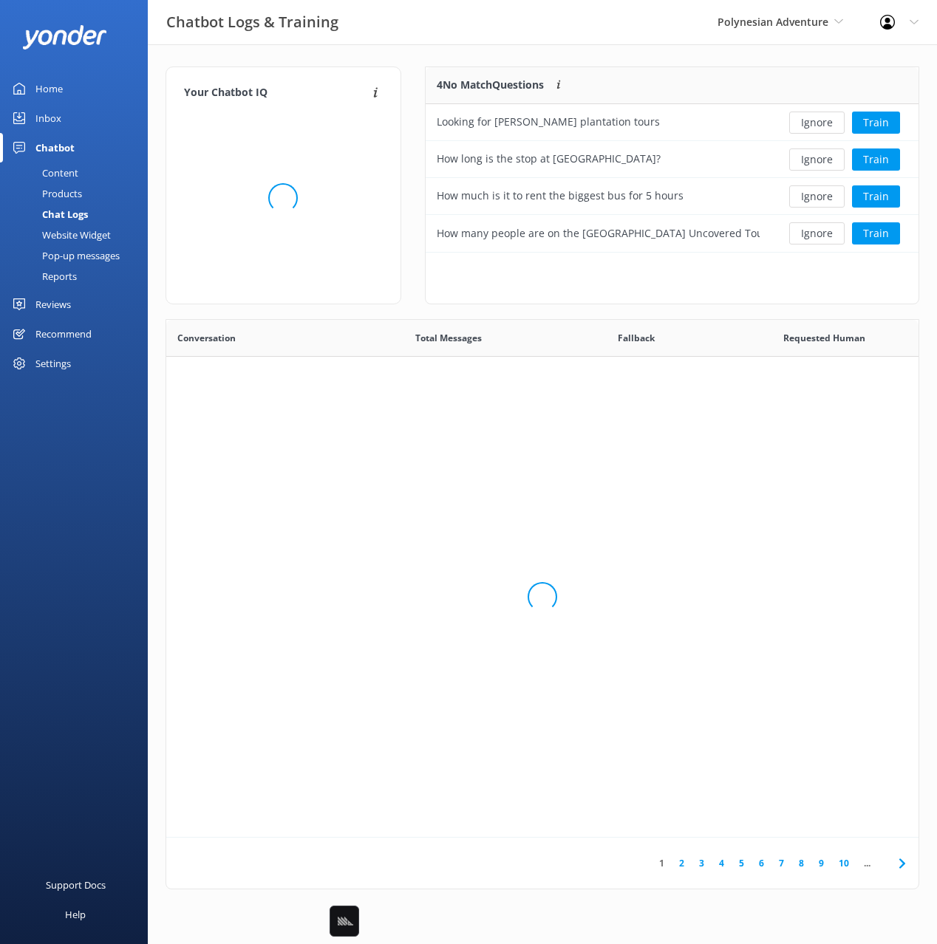
click at [89, 262] on div "Pop-up messages" at bounding box center [64, 255] width 111 height 21
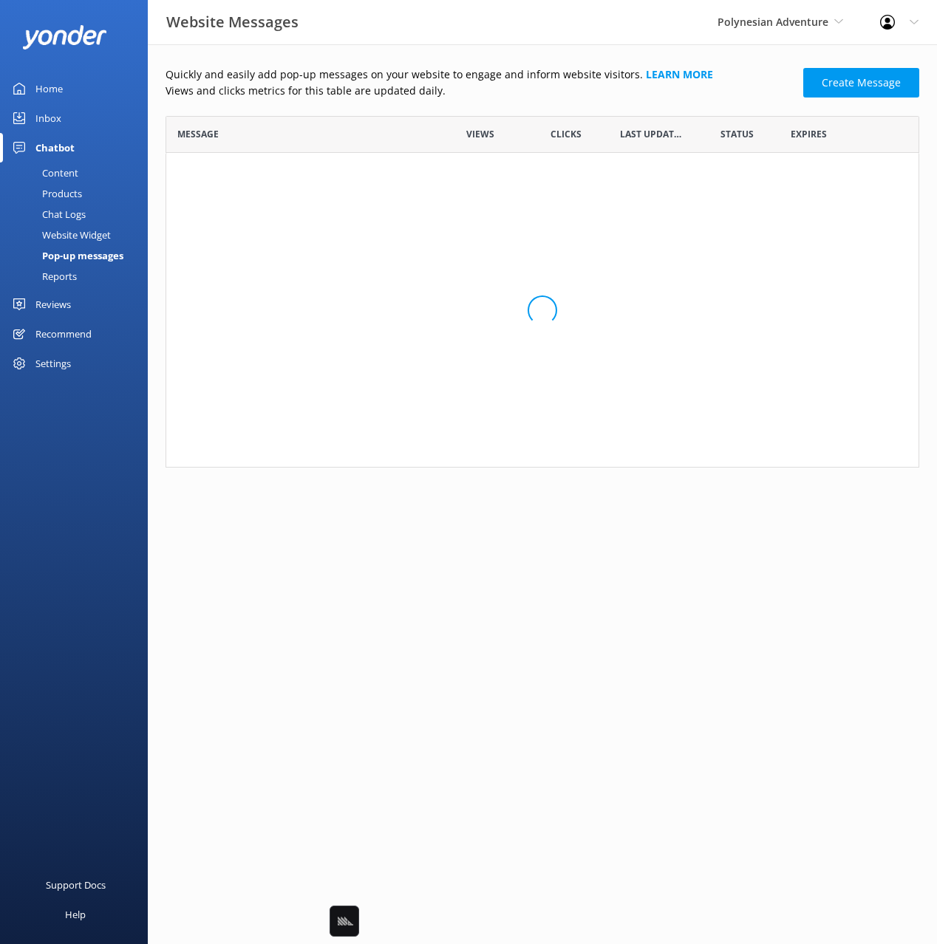
scroll to position [1, 1]
drag, startPoint x: 509, startPoint y: 99, endPoint x: 502, endPoint y: 179, distance: 80.1
click at [509, 99] on p "Views and clicks metrics for this table are updated daily." at bounding box center [480, 91] width 629 height 16
click at [499, 263] on html "Website Messages Polynesian Adventure Black Cat Cruises [GEOGRAPHIC_DATA] [GEOG…" at bounding box center [468, 472] width 937 height 944
drag, startPoint x: 475, startPoint y: 280, endPoint x: 466, endPoint y: 287, distance: 11.7
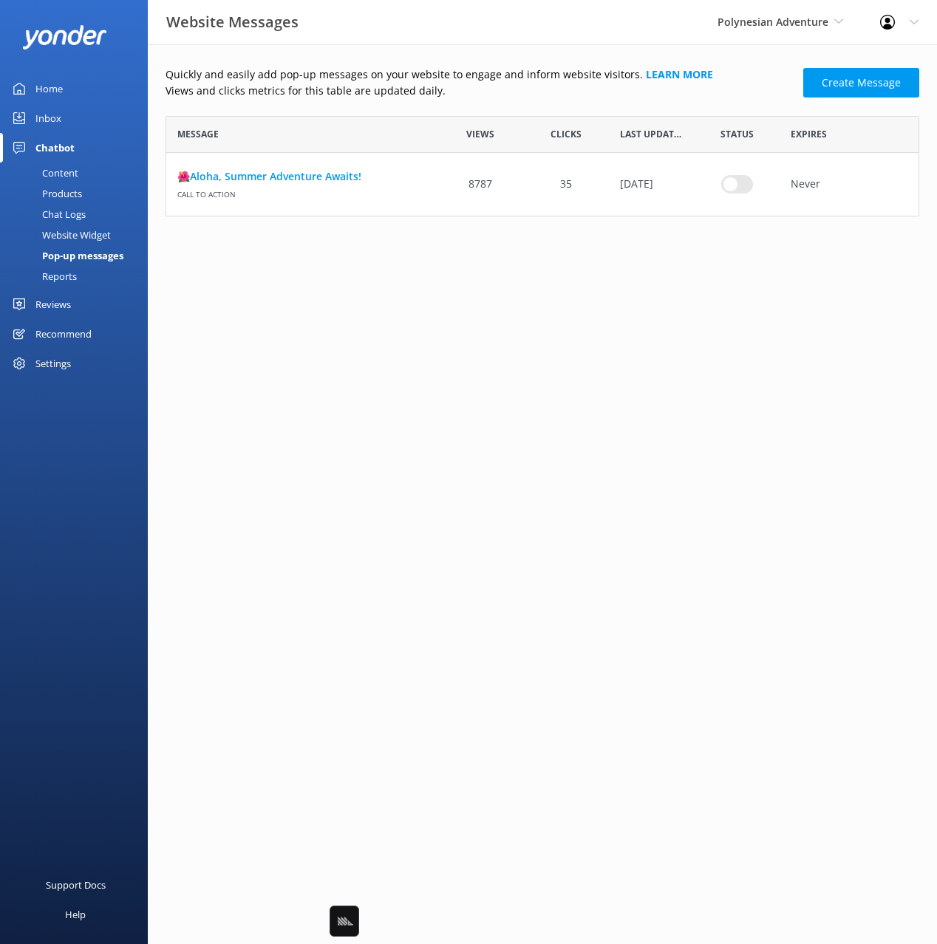
click at [475, 280] on html "Website Messages Polynesian Adventure Black Cat Cruises [GEOGRAPHIC_DATA] [GEOG…" at bounding box center [468, 472] width 937 height 944
drag, startPoint x: 423, startPoint y: 299, endPoint x: 410, endPoint y: 290, distance: 15.4
click at [423, 299] on html "Website Messages Polynesian Adventure Black Cat Cruises [GEOGRAPHIC_DATA] [GEOG…" at bounding box center [468, 472] width 937 height 944
click at [281, 104] on div "Quickly and easily add pop-up messages on your website to engage and inform web…" at bounding box center [543, 142] width 754 height 150
click at [300, 174] on link "🌺Aloha, Summer Adventure Awaits!" at bounding box center [301, 176] width 249 height 16
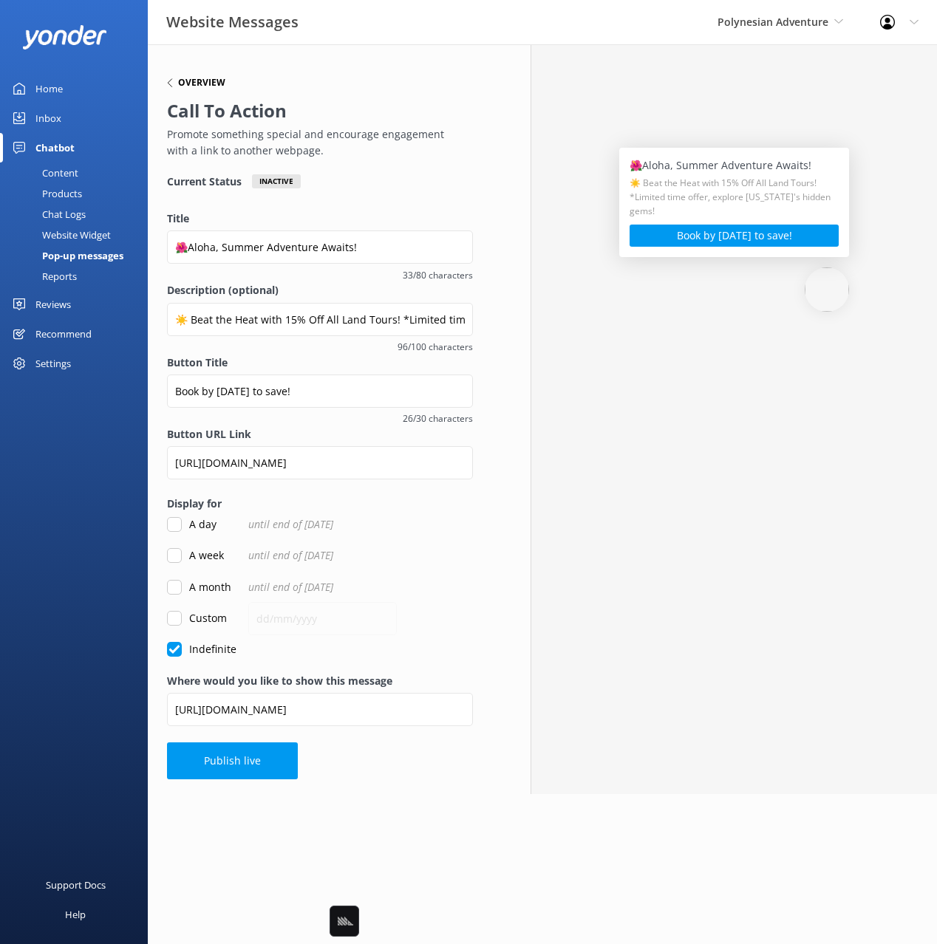
click at [203, 85] on h6 "Overview" at bounding box center [201, 82] width 47 height 9
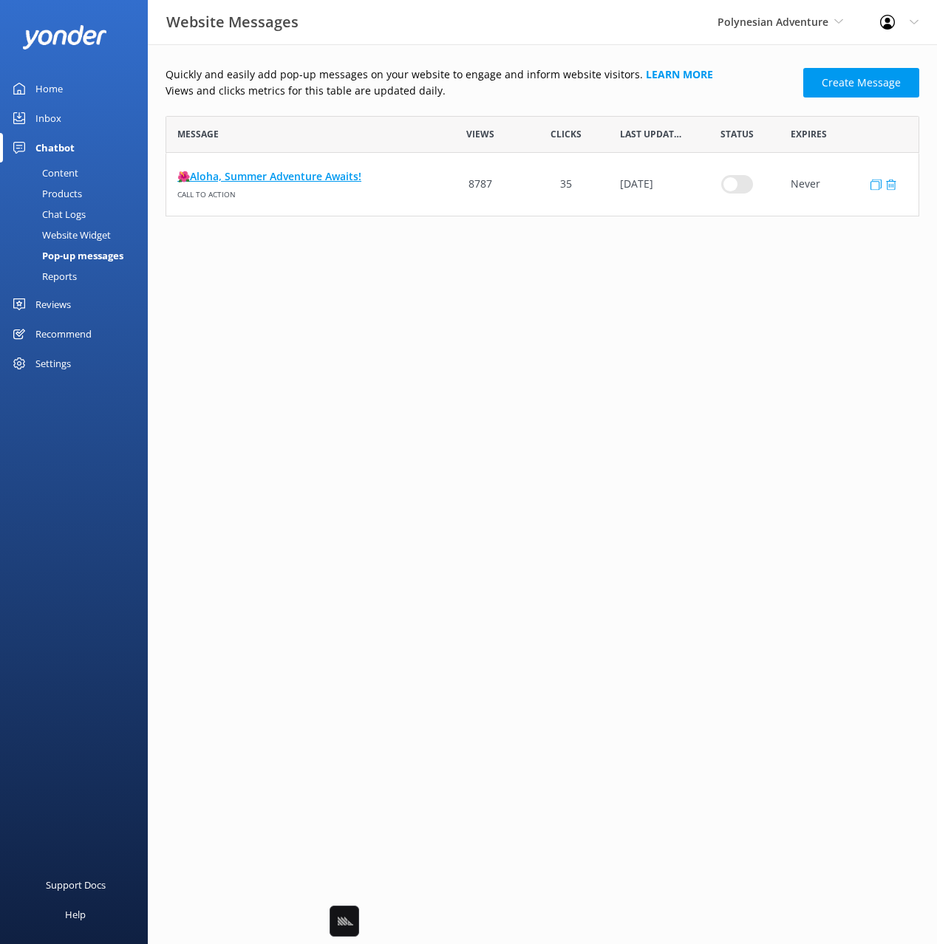
scroll to position [100, 754]
drag, startPoint x: 311, startPoint y: 310, endPoint x: 103, endPoint y: 299, distance: 207.9
click at [299, 306] on html "Website Messages Polynesian Adventure Black Cat Cruises [GEOGRAPHIC_DATA] [GEOG…" at bounding box center [468, 472] width 937 height 944
click at [64, 273] on div "Reports" at bounding box center [43, 276] width 68 height 21
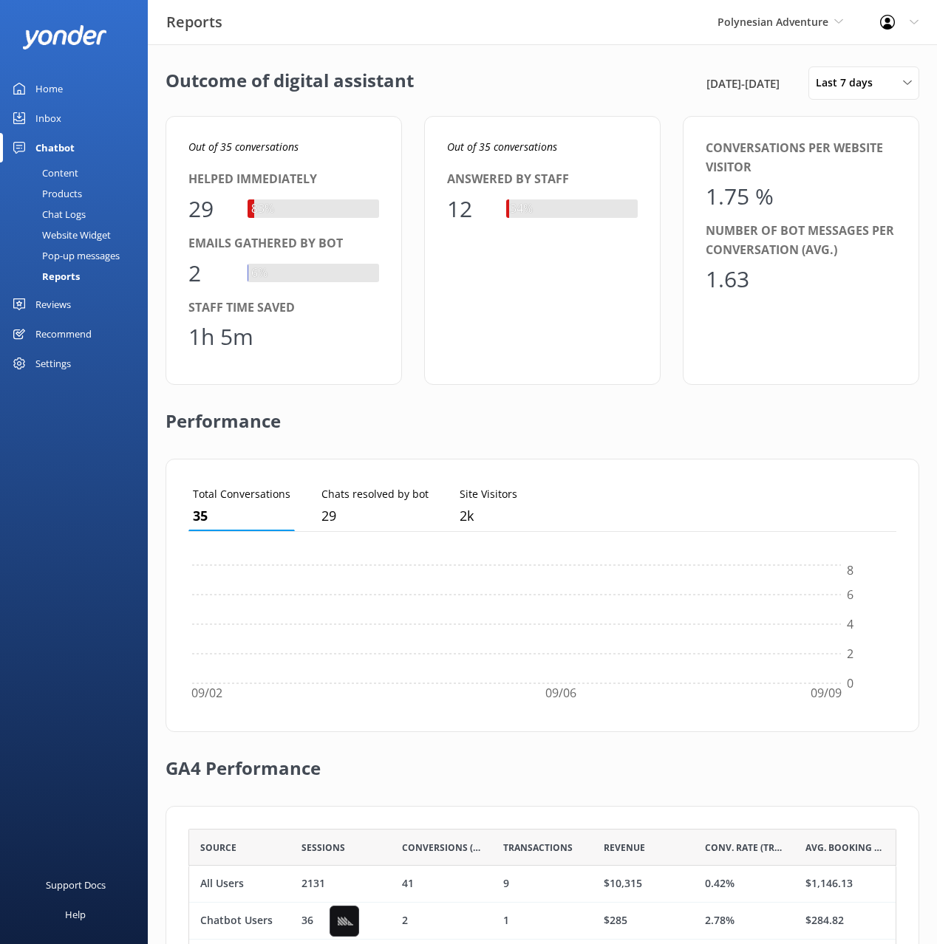
scroll to position [149, 708]
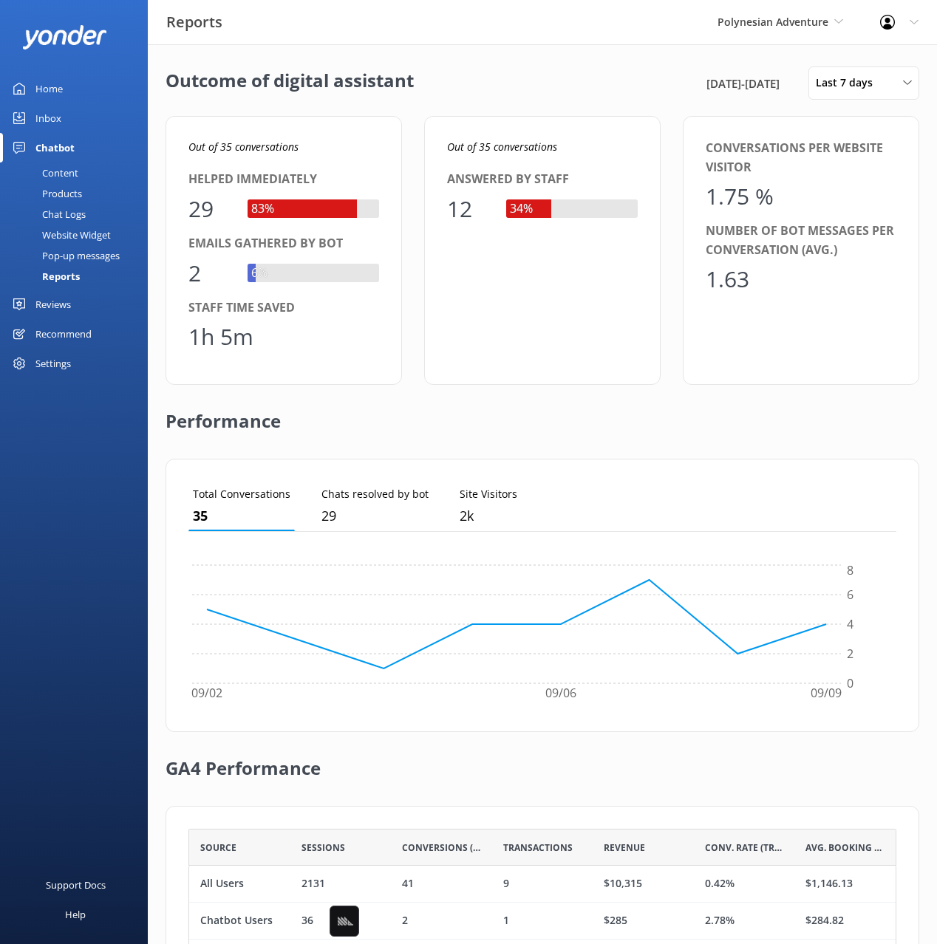
click at [455, 403] on div "Performance" at bounding box center [543, 422] width 754 height 74
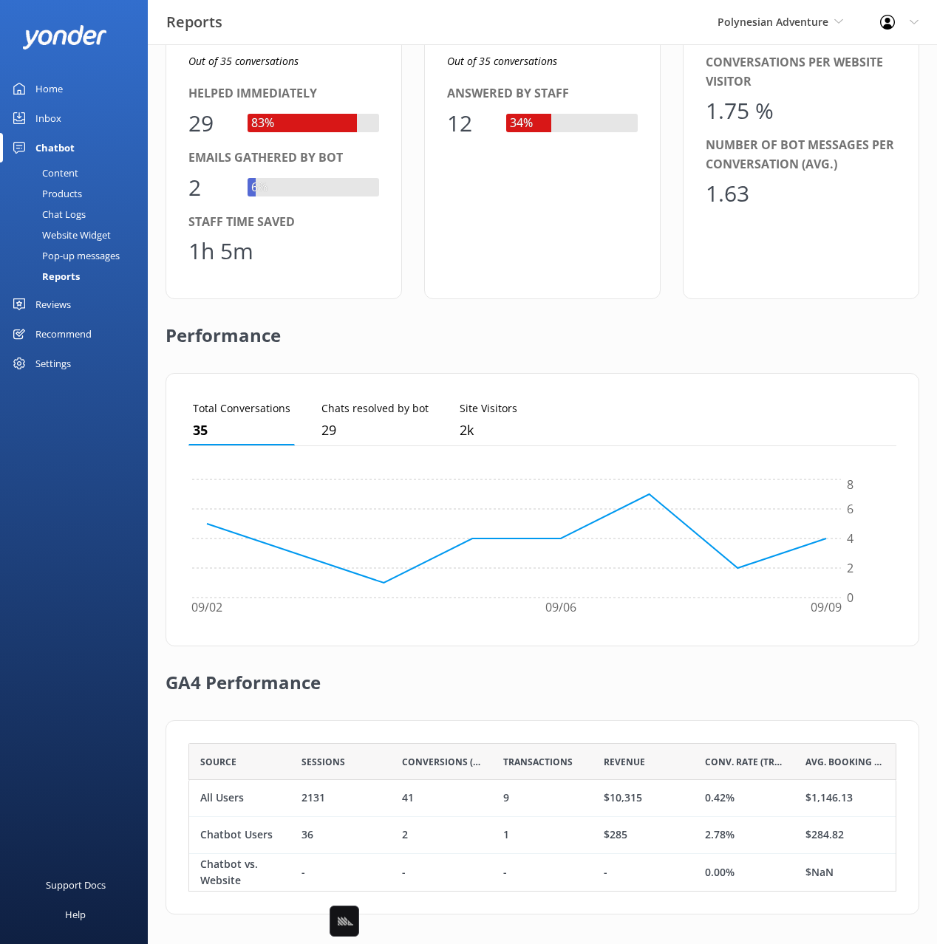
click at [488, 373] on div "Total Conversations 35 Chats resolved by bot 29 Site Visitors 2k 09/02 09/06 09…" at bounding box center [543, 509] width 754 height 273
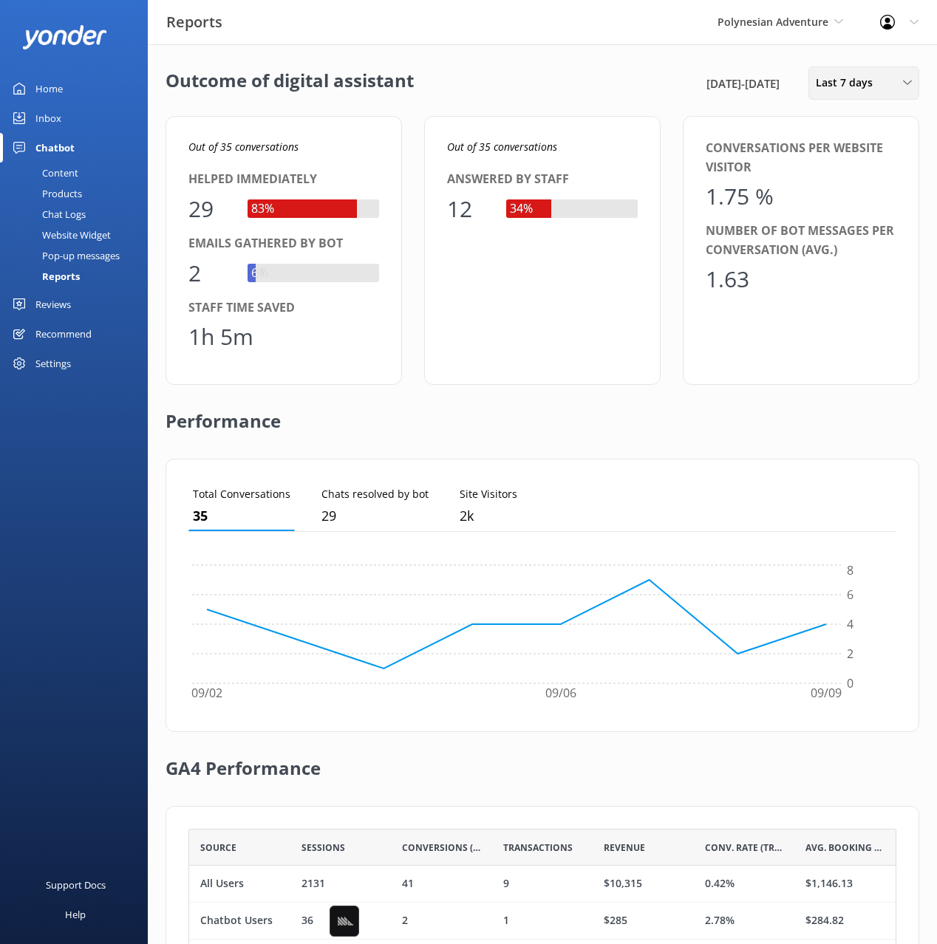
click at [855, 82] on span "Last 7 days" at bounding box center [849, 83] width 66 height 16
click at [850, 234] on div "Last 180 days" at bounding box center [845, 238] width 58 height 15
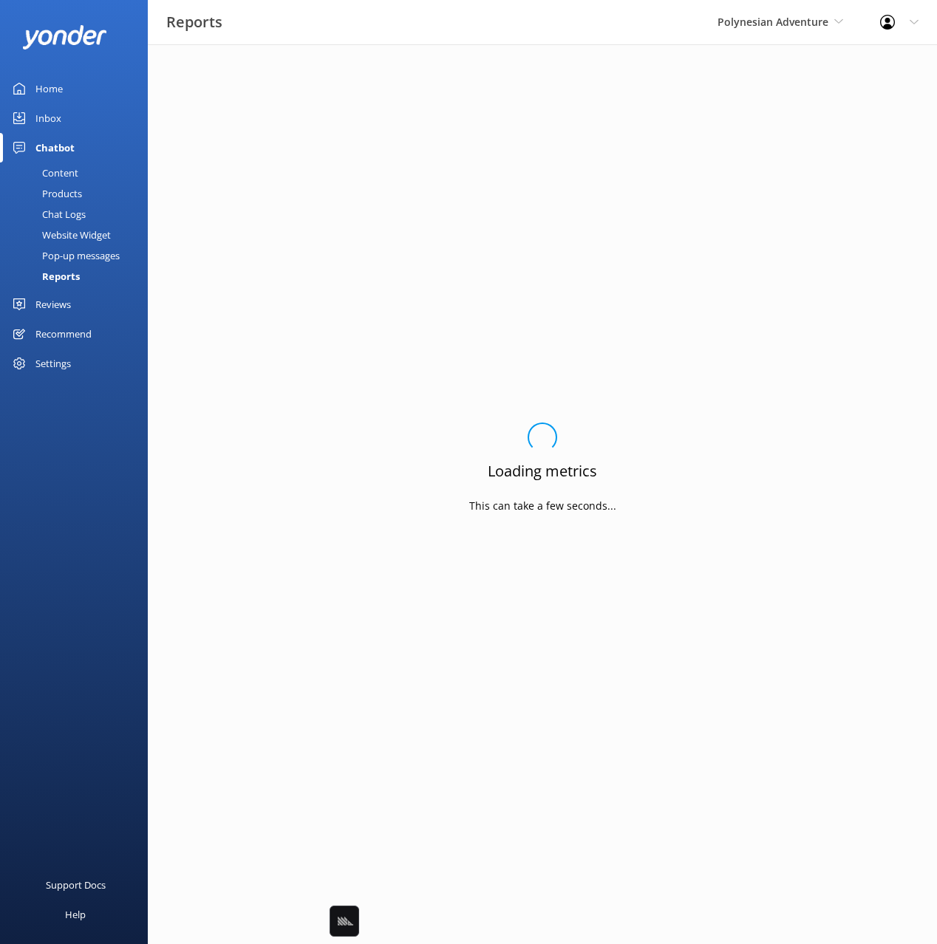
drag, startPoint x: 551, startPoint y: 106, endPoint x: 606, endPoint y: 304, distance: 206.2
click at [551, 106] on div "Loading.. Loading metrics This can take a few seconds..." at bounding box center [543, 472] width 754 height 811
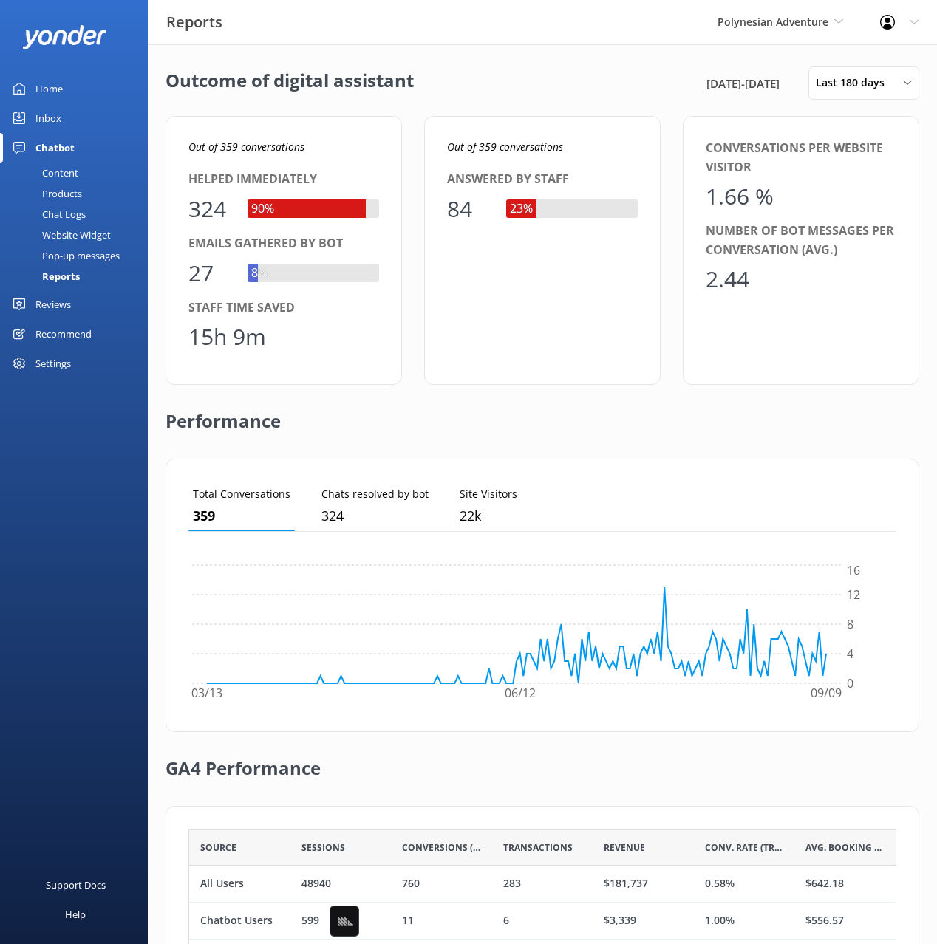
click at [50, 303] on div "Reviews" at bounding box center [52, 305] width 35 height 30
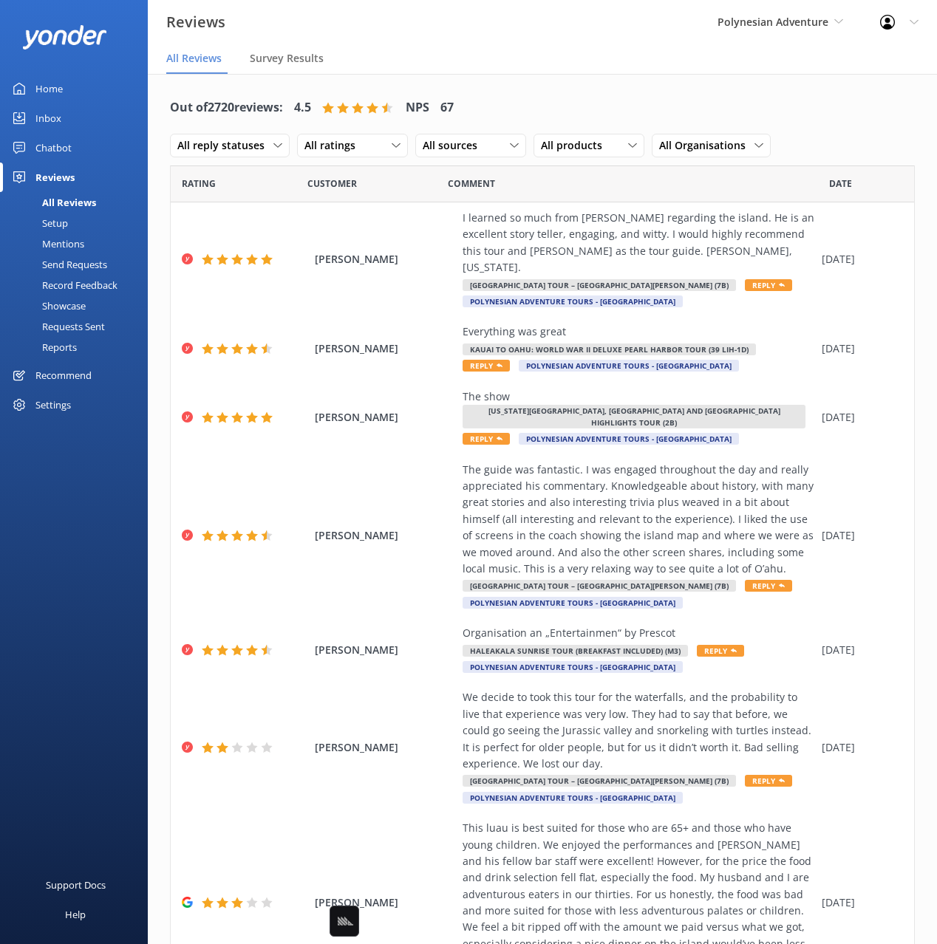
click at [616, 98] on div "Out of 2720 reviews: 4.5 NPS 67 All reply statuses All reply statuses Needs a r…" at bounding box center [542, 127] width 745 height 77
click at [55, 239] on div "Mentions" at bounding box center [46, 243] width 75 height 21
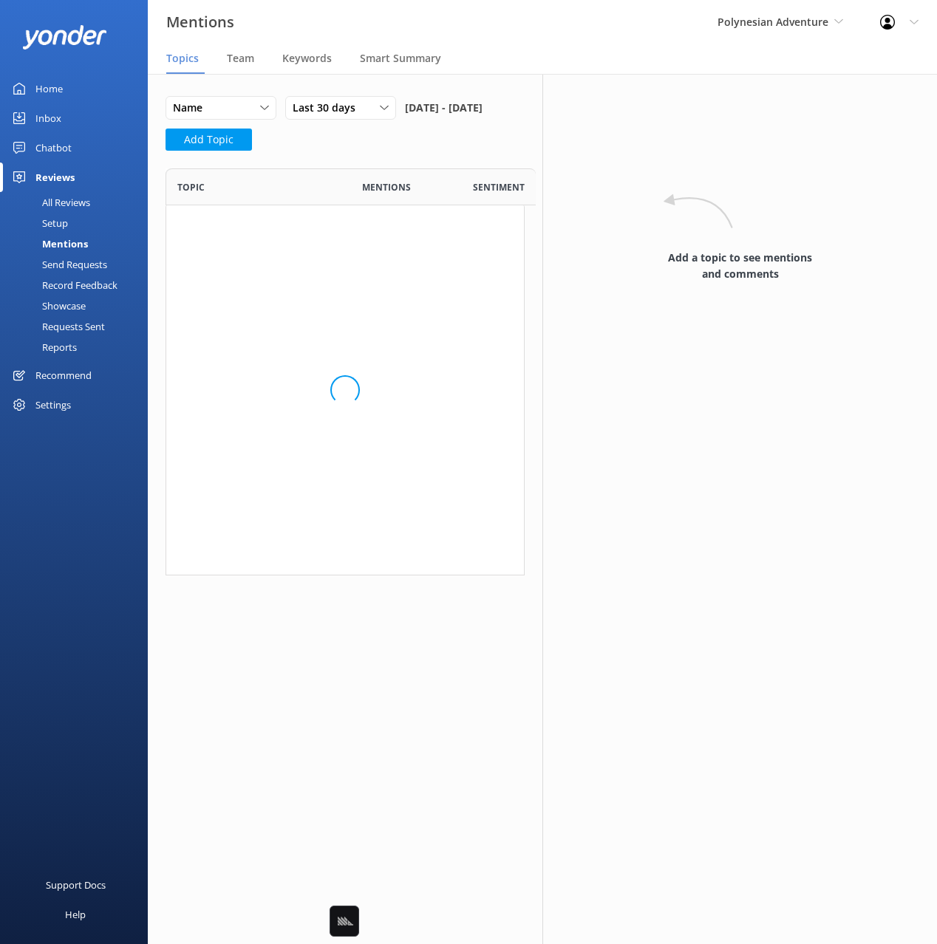
scroll to position [407, 359]
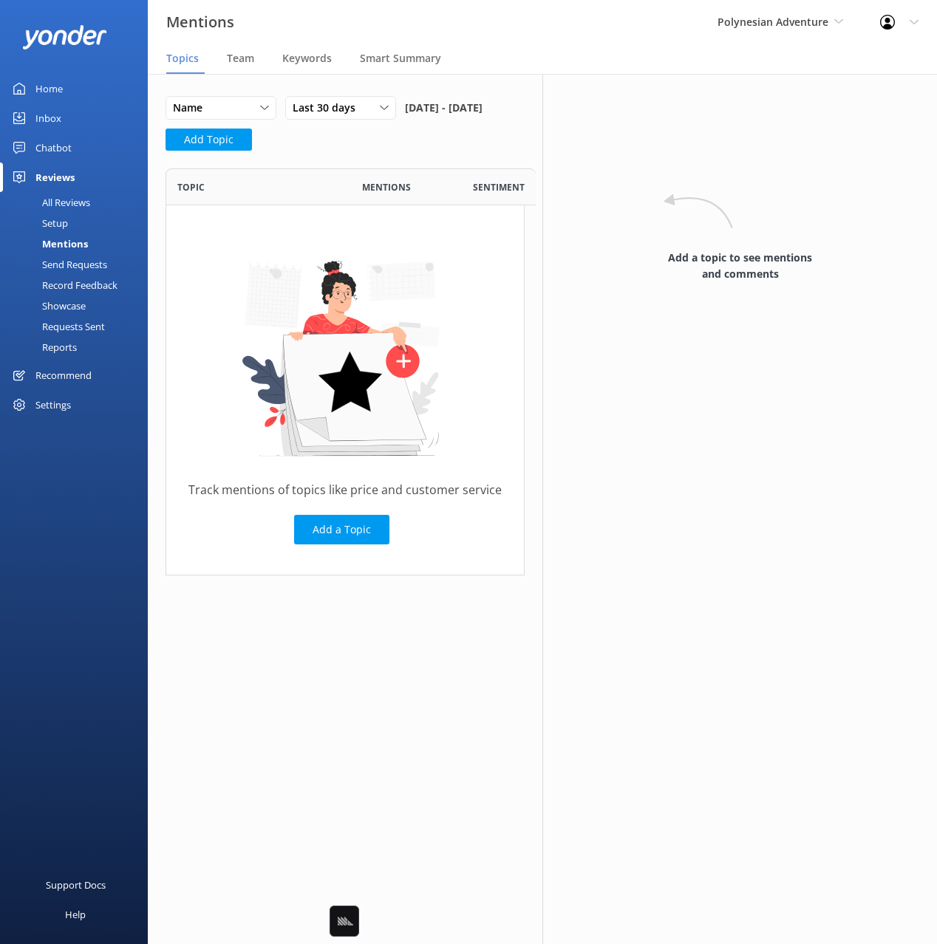
click at [392, 168] on div "Name Name Highest mentions Last 30 days Last 7 days Last 30 days Last 90 days L…" at bounding box center [345, 132] width 359 height 72
drag, startPoint x: 245, startPoint y: 64, endPoint x: 271, endPoint y: 74, distance: 28.5
click at [244, 64] on span "Team" at bounding box center [240, 58] width 27 height 15
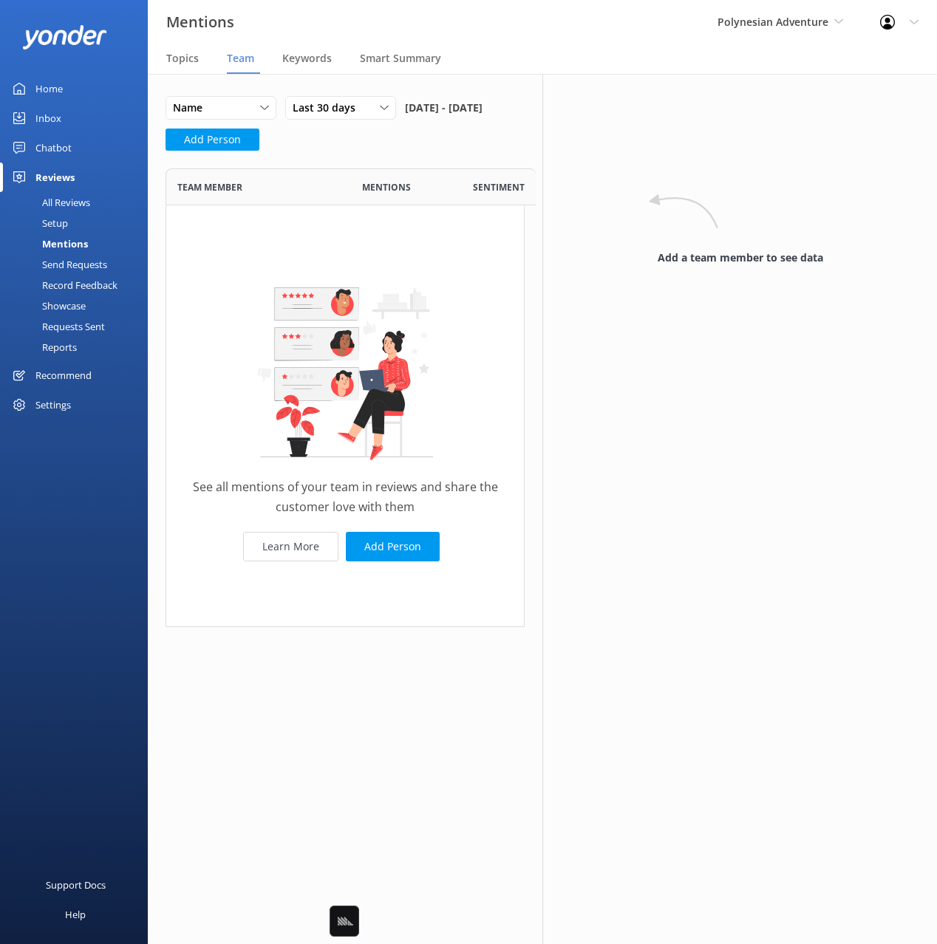
scroll to position [459, 359]
click at [320, 71] on div "Keywords" at bounding box center [309, 59] width 55 height 30
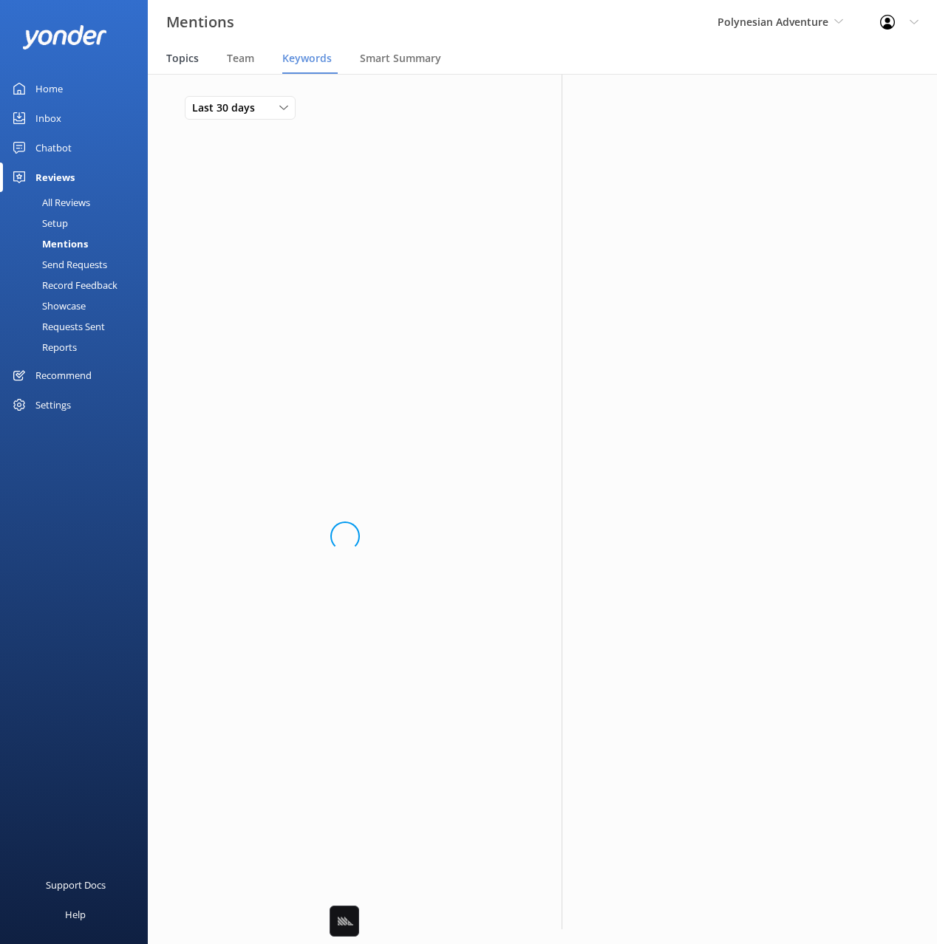
click at [182, 63] on span "Topics" at bounding box center [182, 58] width 33 height 15
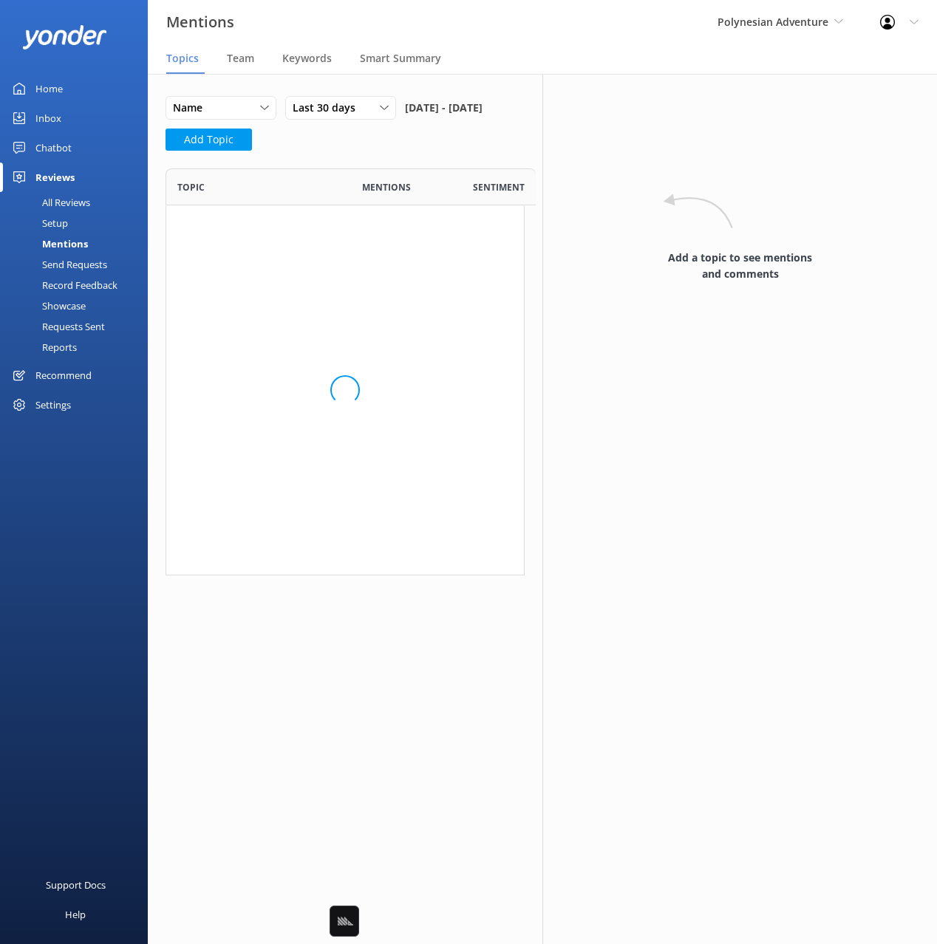
scroll to position [407, 359]
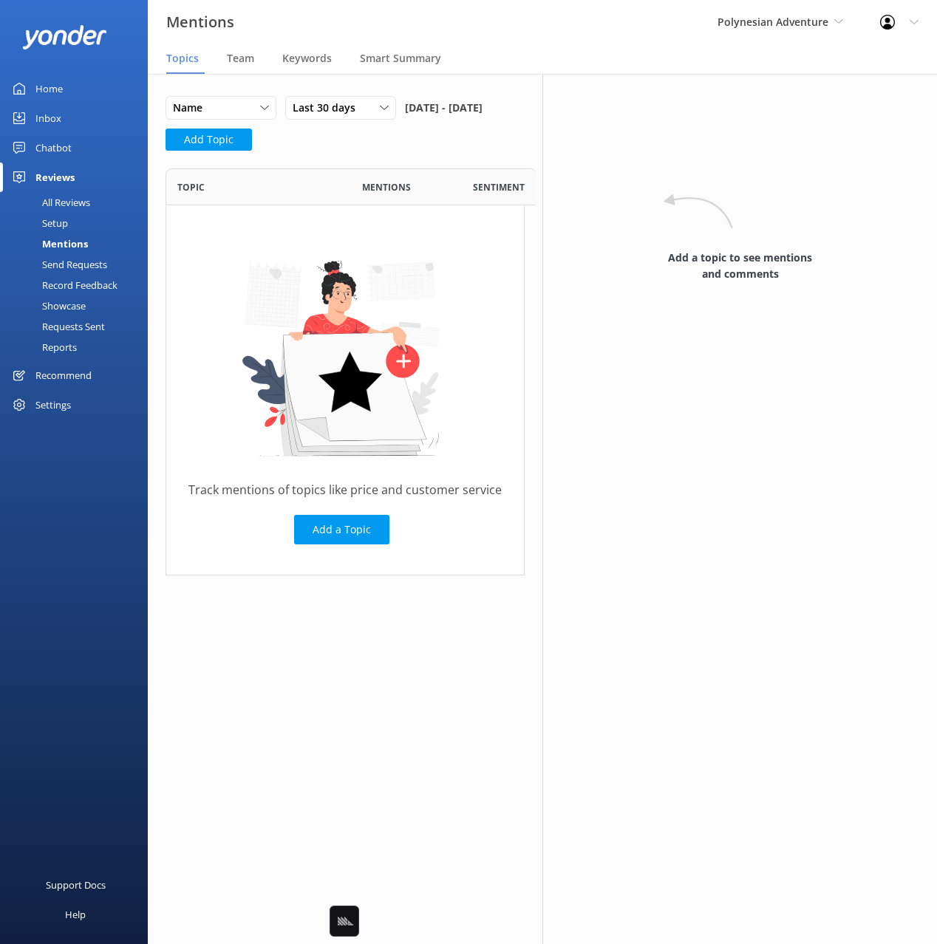
click at [62, 259] on div "Send Requests" at bounding box center [58, 264] width 98 height 21
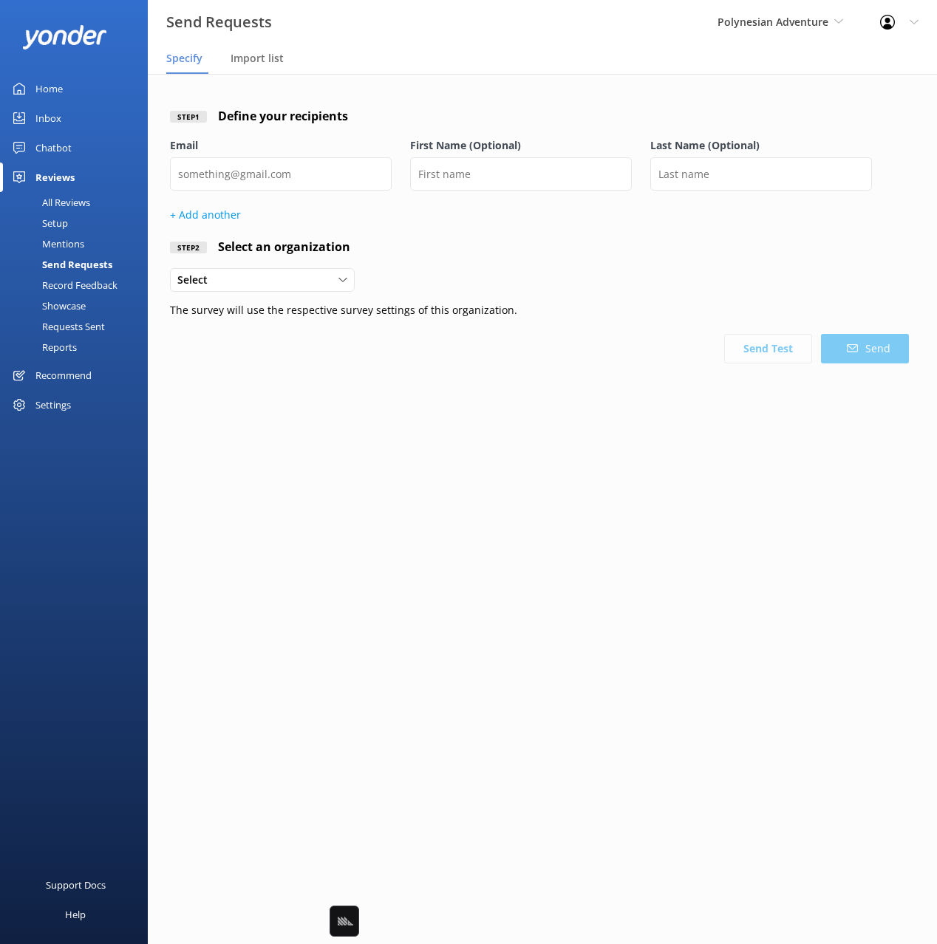
click at [89, 284] on div "Record Feedback" at bounding box center [63, 285] width 109 height 21
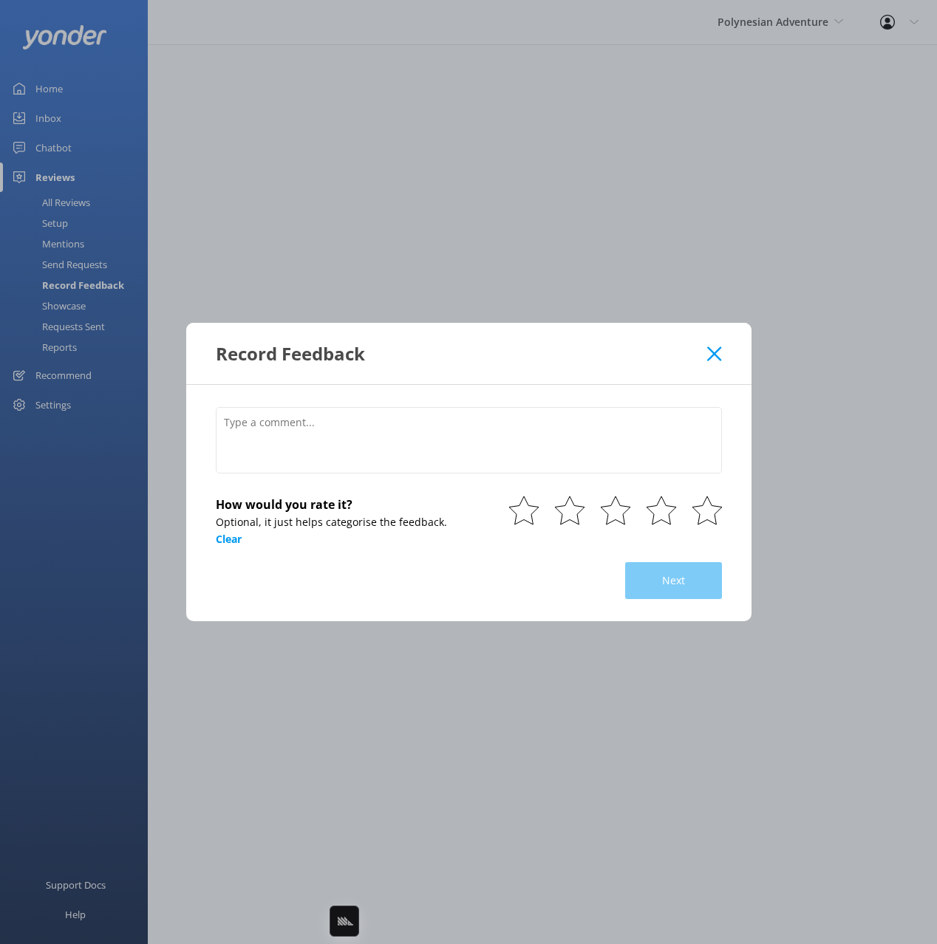
drag, startPoint x: 68, startPoint y: 308, endPoint x: 78, endPoint y: 312, distance: 10.3
click at [69, 307] on div "Record Feedback How would you rate it? Optional, it just helps categorise the f…" at bounding box center [468, 472] width 937 height 944
click at [703, 350] on div "Record Feedback" at bounding box center [462, 353] width 492 height 24
click at [716, 353] on icon at bounding box center [714, 354] width 14 height 15
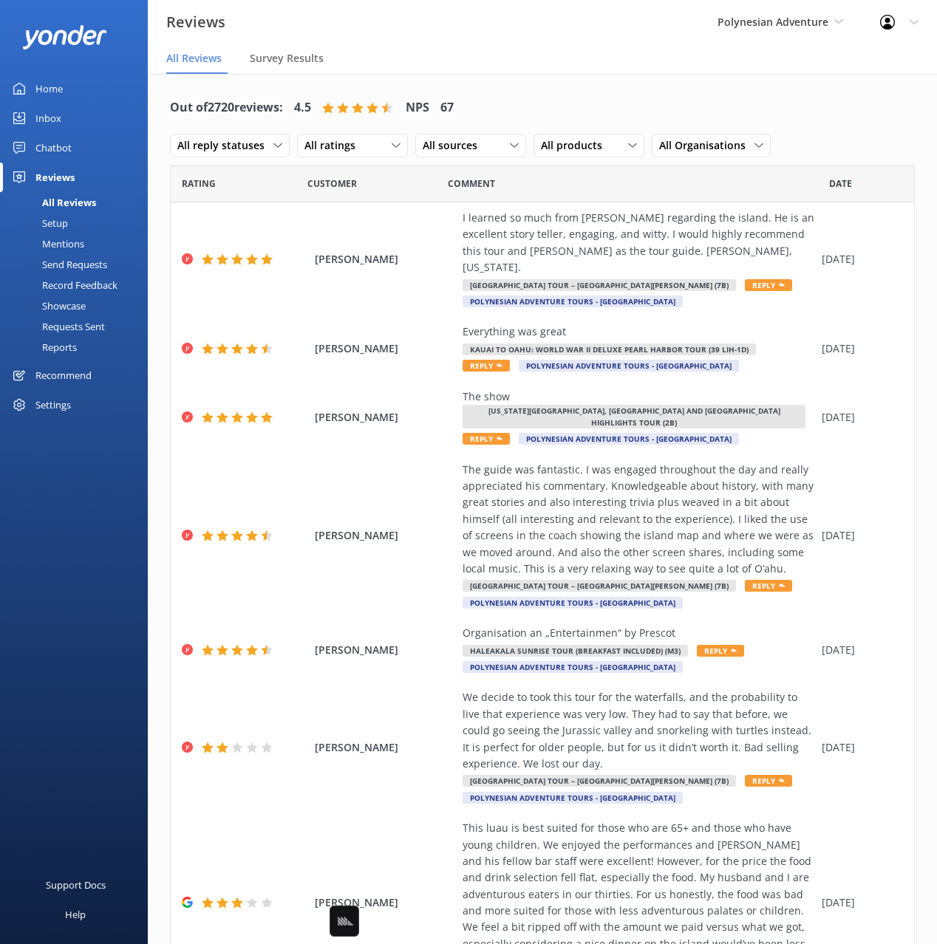
click at [67, 307] on div "Showcase" at bounding box center [47, 306] width 77 height 21
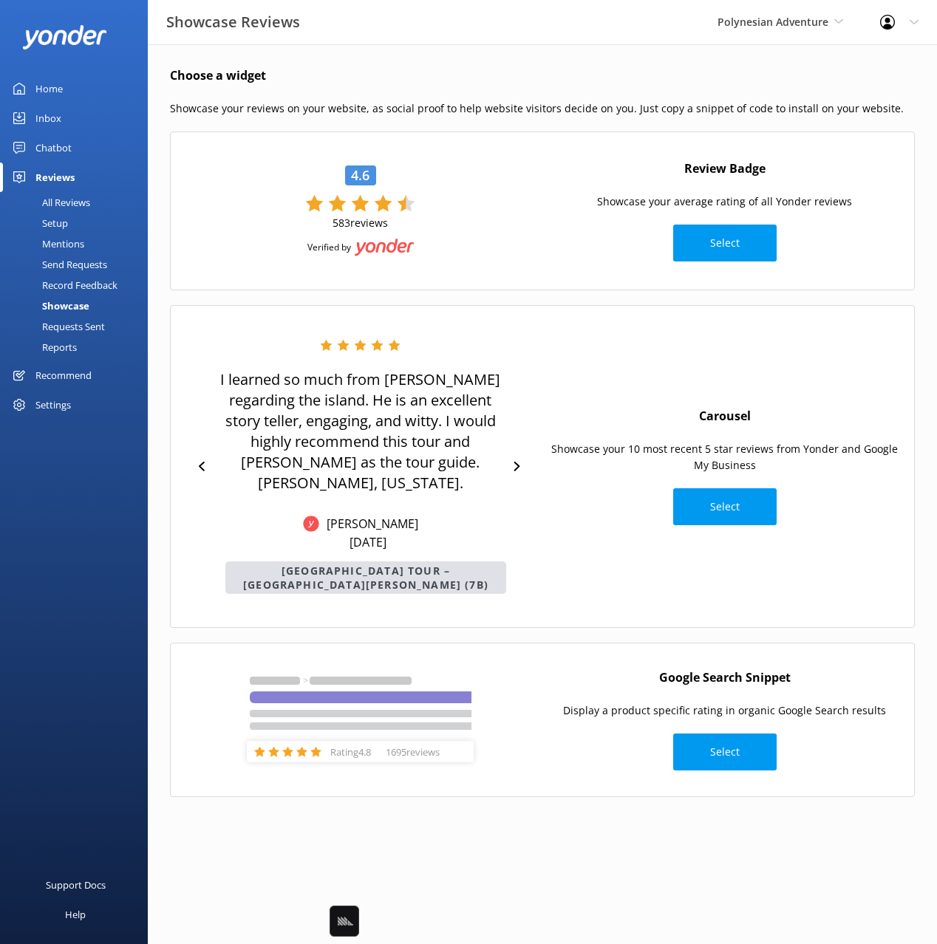
click at [69, 326] on div "Requests Sent" at bounding box center [57, 326] width 96 height 21
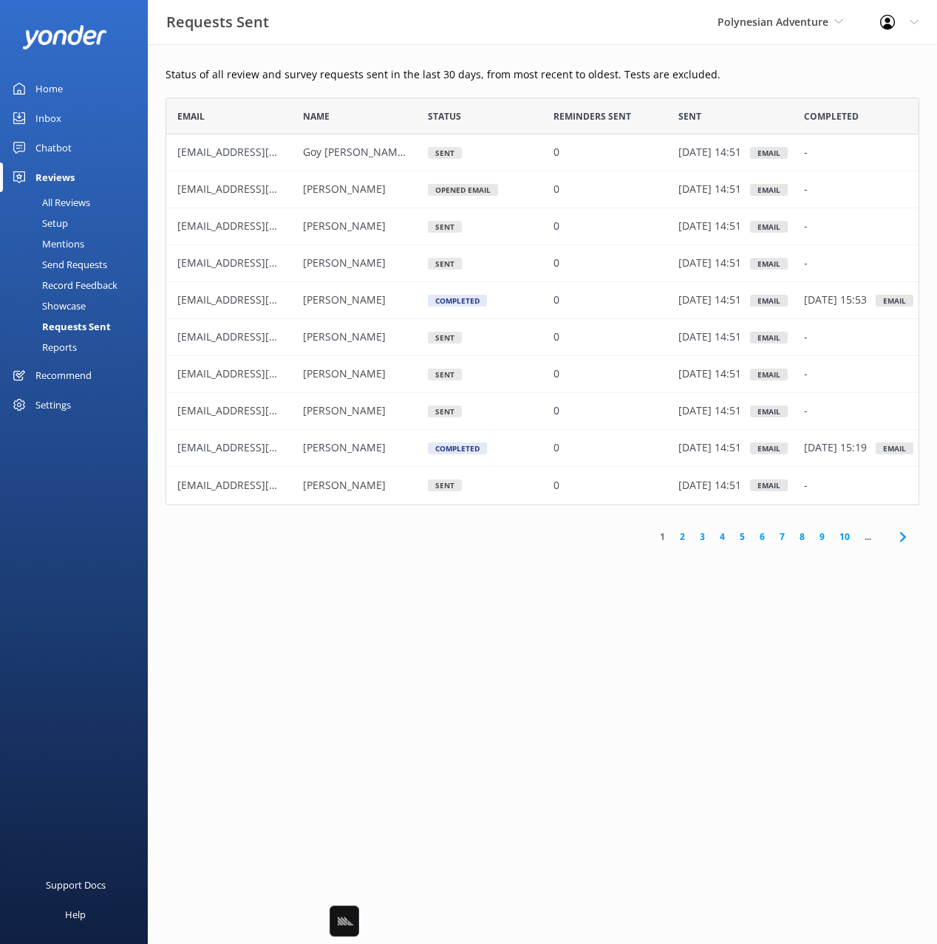
scroll to position [408, 754]
click at [66, 352] on div "Reports" at bounding box center [43, 347] width 68 height 21
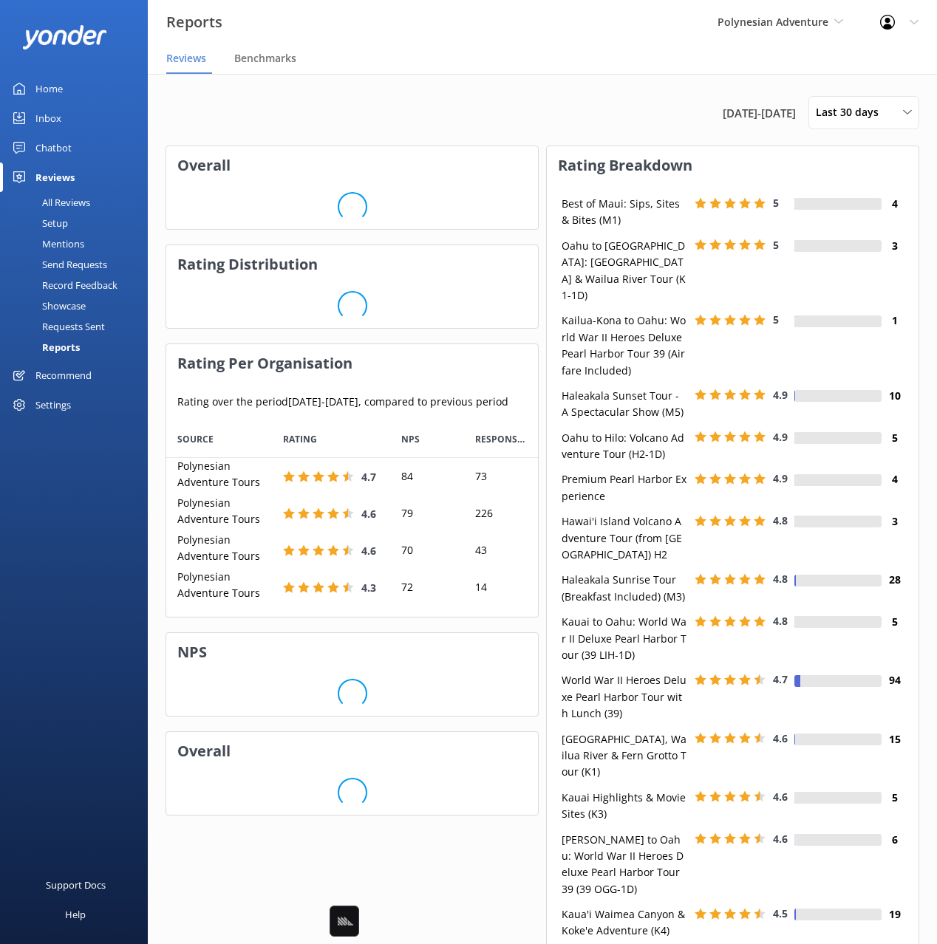
scroll to position [159, 372]
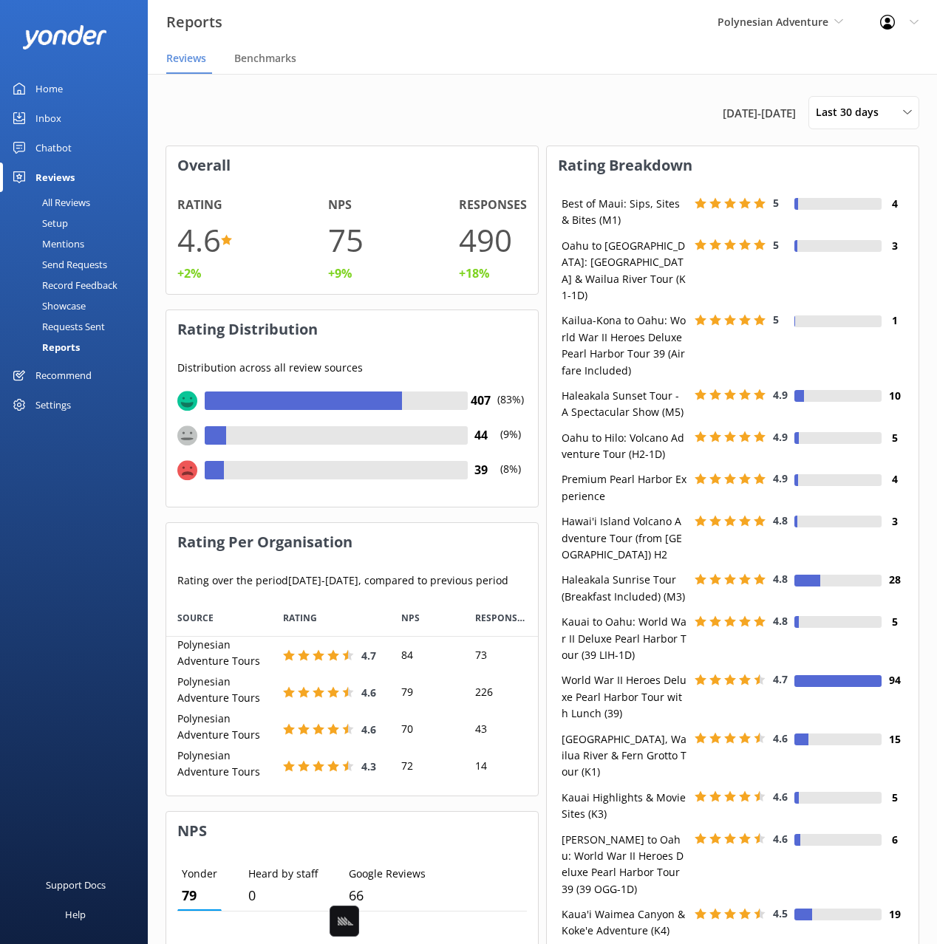
click at [56, 222] on div "Setup" at bounding box center [38, 223] width 59 height 21
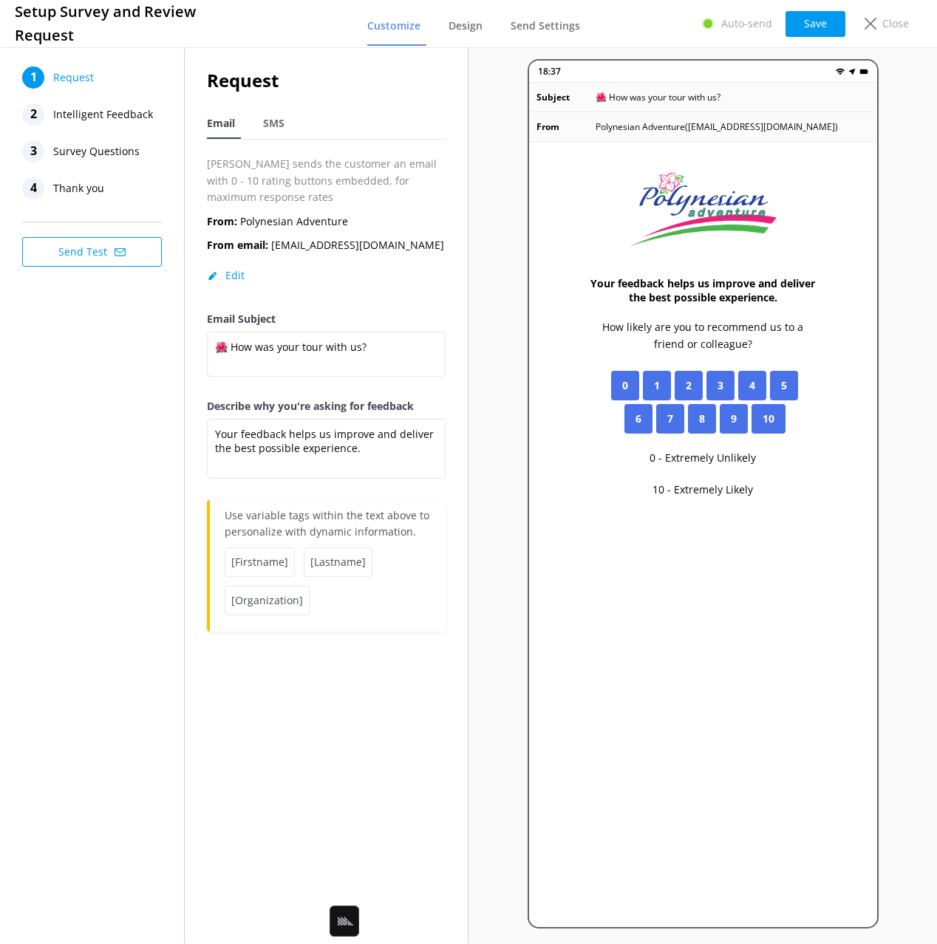
click at [126, 361] on div "1 Request 2 Intelligent Feedback 3 Survey Questions 4 Thank you Send Test" at bounding box center [92, 493] width 185 height 899
click at [121, 357] on div "1 Request 2 Intelligent Feedback 3 Survey Questions 4 Thank you Send Test" at bounding box center [92, 493] width 185 height 899
click at [106, 349] on div "1 Request 2 Intelligent Feedback 3 Survey Questions 4 Thank you Send Test" at bounding box center [92, 493] width 185 height 899
click at [97, 369] on div "1 Request 2 Intelligent Feedback 3 Survey Questions 4 Thank you Send Test" at bounding box center [92, 493] width 185 height 899
click at [276, 126] on span "SMS" at bounding box center [273, 123] width 21 height 15
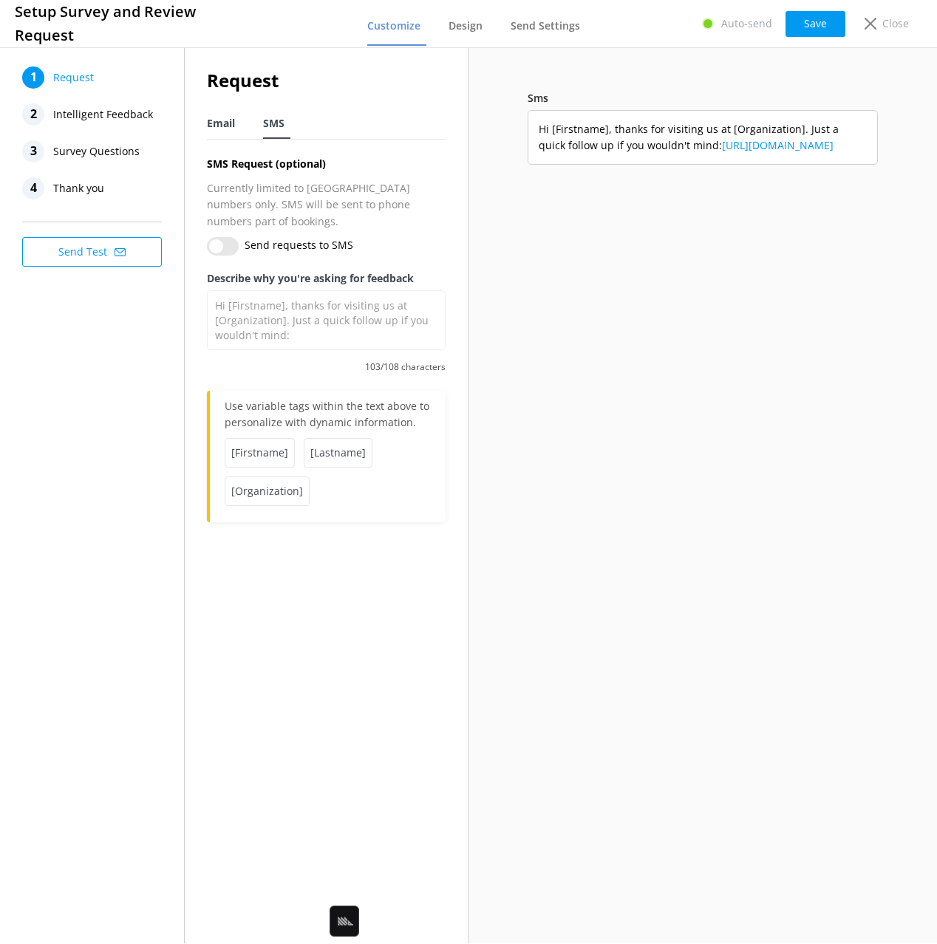
click at [232, 123] on span "Email" at bounding box center [221, 123] width 28 height 15
type textarea "Your feedback helps us improve and deliver the best possible experience."
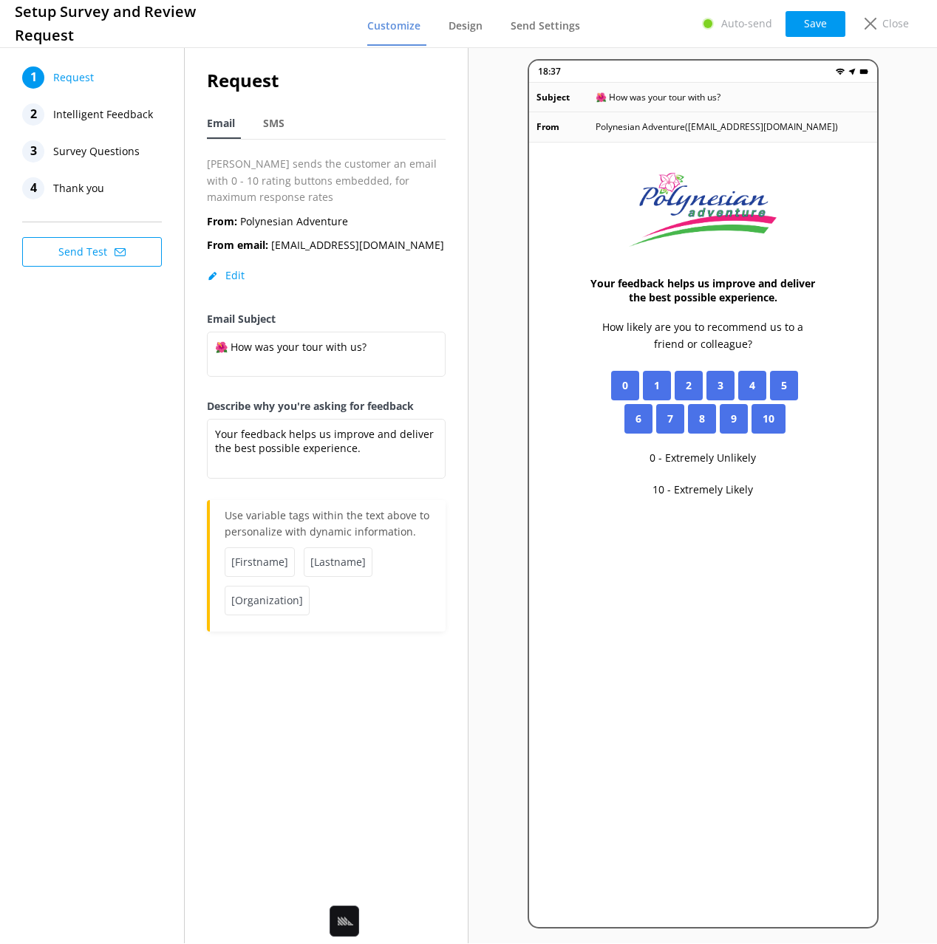
click at [103, 109] on span "Intelligent Feedback" at bounding box center [103, 114] width 100 height 22
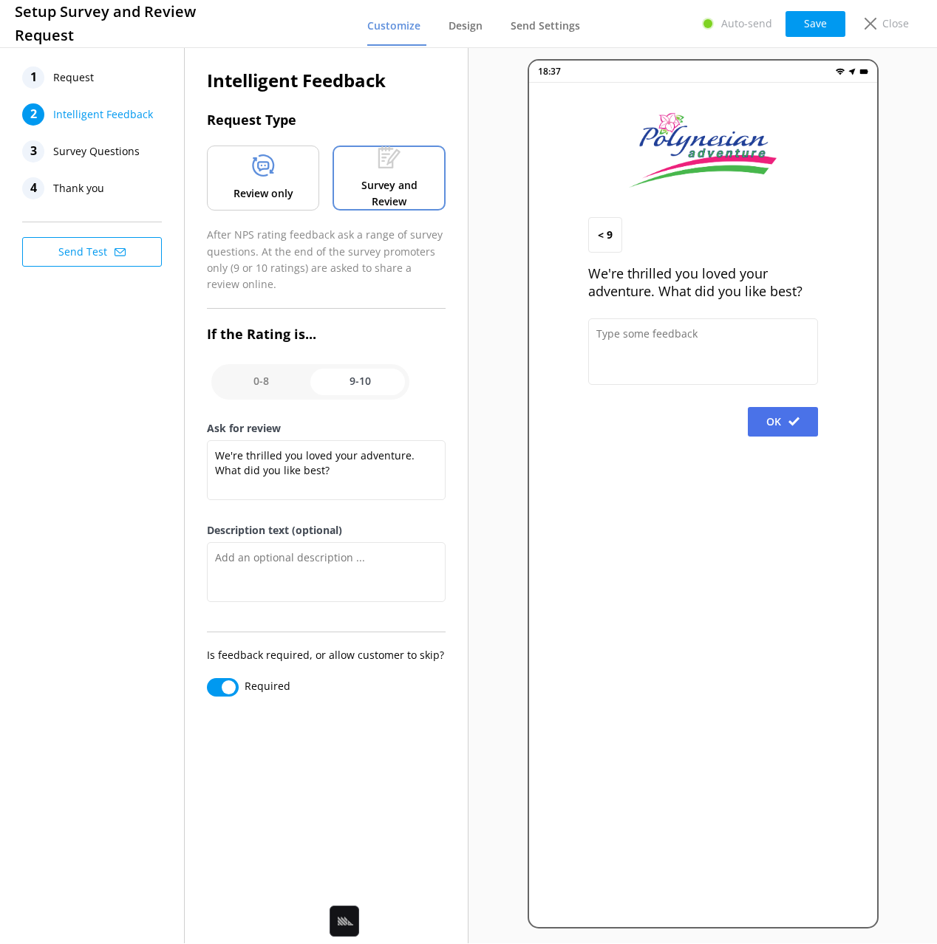
click at [111, 376] on div "1 Request 2 Intelligent Feedback 3 Survey Questions 4 Thank you Send Test" at bounding box center [92, 493] width 185 height 899
click at [112, 378] on div "1 Request 2 Intelligent Feedback 3 Survey Questions 4 Thank you Send Test" at bounding box center [92, 493] width 185 height 899
click at [261, 375] on input "checkbox" at bounding box center [310, 381] width 198 height 35
checkbox input "false"
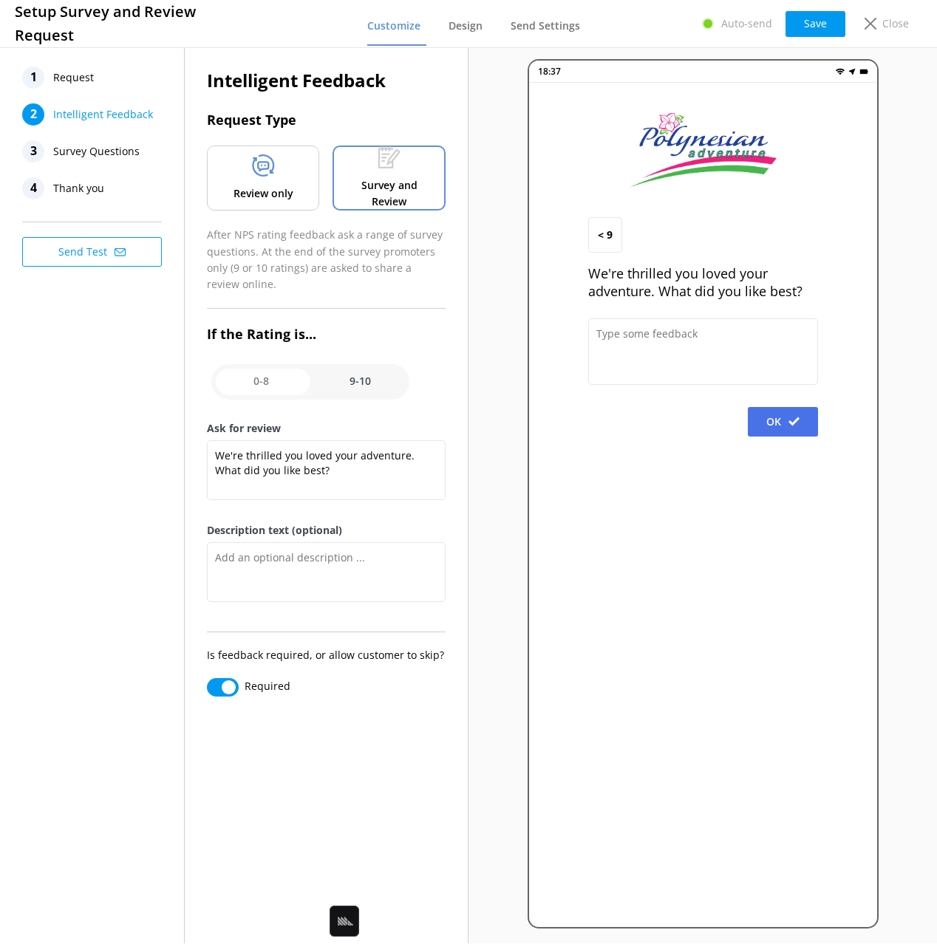
type textarea "We're sorry to hear your experience wasn't perfect. What could we improve?"
type textarea "Describe your experience below (optional)."
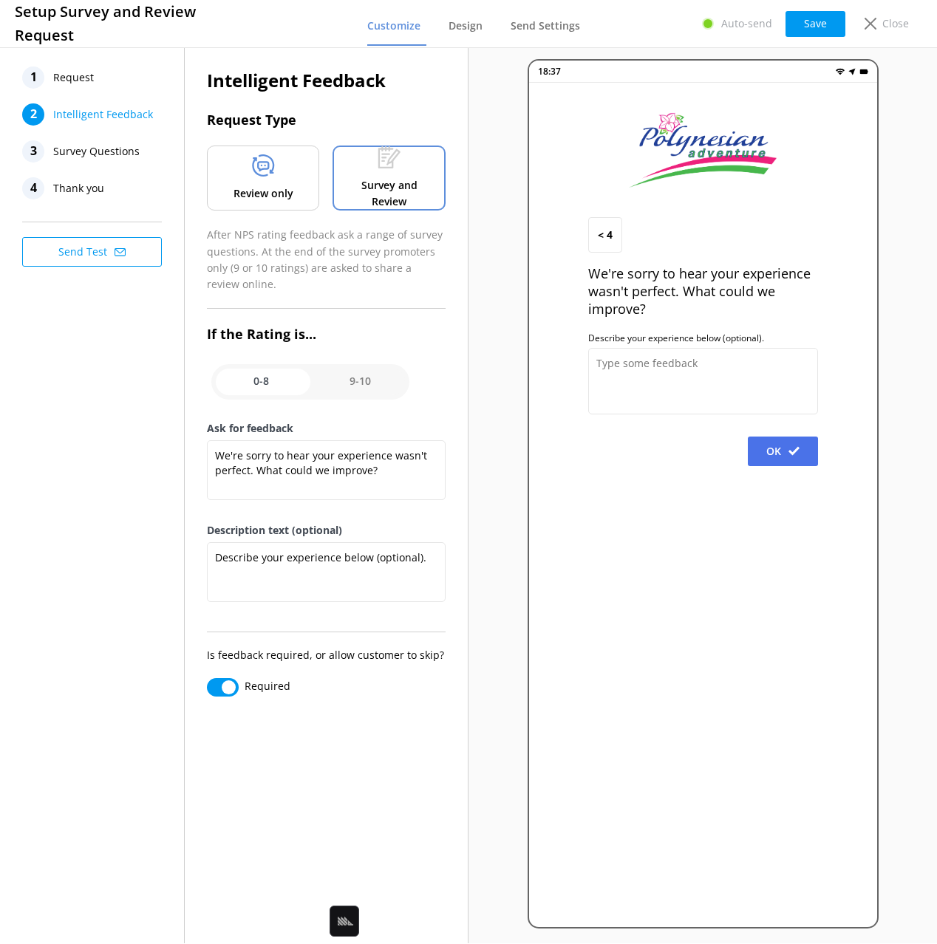
click at [108, 474] on div "1 Request 2 Intelligent Feedback 3 Survey Questions 4 Thank you Send Test" at bounding box center [92, 493] width 185 height 899
click at [111, 474] on div "1 Request 2 Intelligent Feedback 3 Survey Questions 4 Thank you Send Test" at bounding box center [92, 493] width 185 height 899
click at [372, 369] on input "checkbox" at bounding box center [310, 381] width 198 height 35
checkbox input "true"
type textarea "We're thrilled you loved your adventure. What did you like best?"
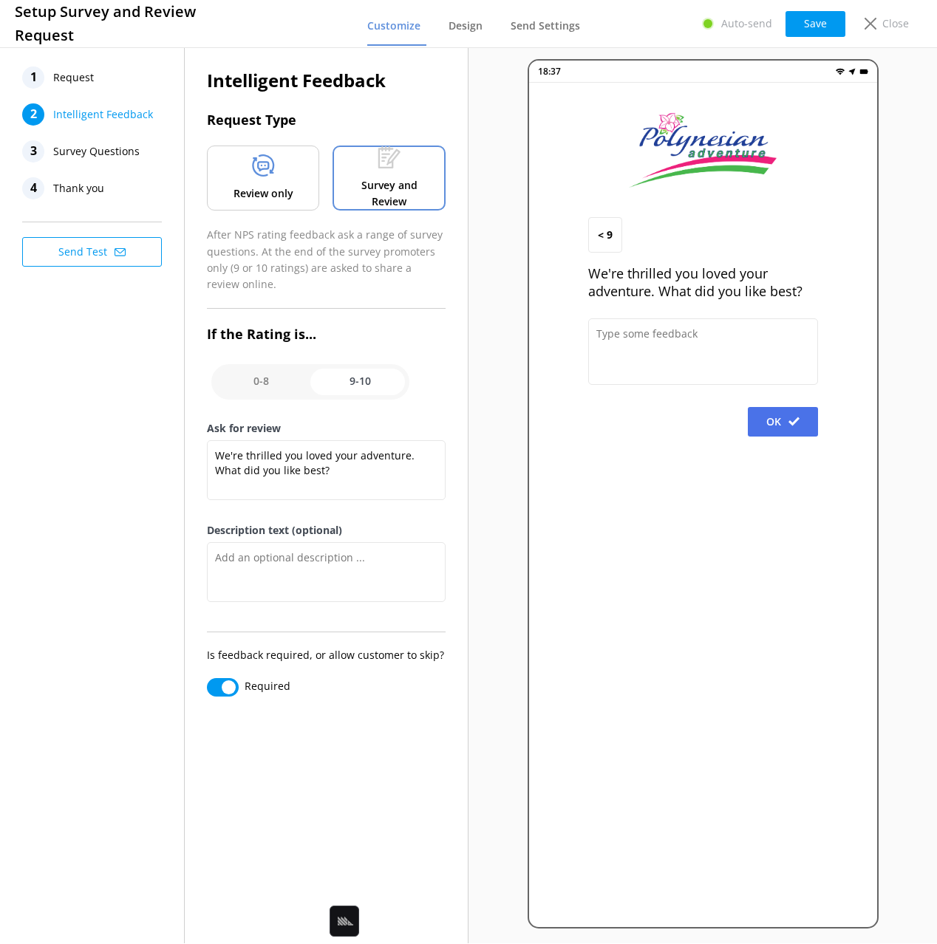
click at [256, 385] on input "checkbox" at bounding box center [310, 381] width 198 height 35
checkbox input "false"
type textarea "We're sorry to hear your experience wasn't perfect. What could we improve?"
type textarea "Describe your experience below (optional)."
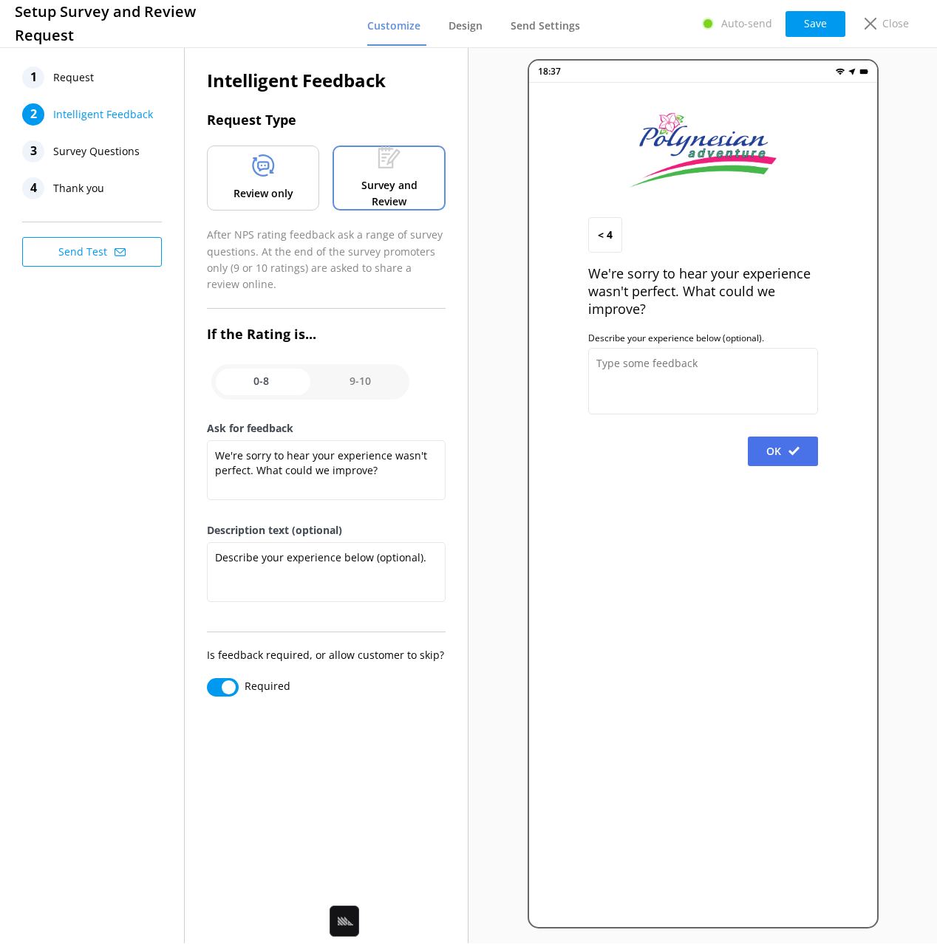
click at [140, 401] on div "1 Request 2 Intelligent Feedback 3 Survey Questions 4 Thank you Send Test" at bounding box center [92, 493] width 185 height 899
click at [130, 474] on div "1 Request 2 Intelligent Feedback 3 Survey Questions 4 Thank you Send Test" at bounding box center [92, 493] width 185 height 899
drag, startPoint x: 683, startPoint y: 332, endPoint x: 659, endPoint y: 350, distance: 30.6
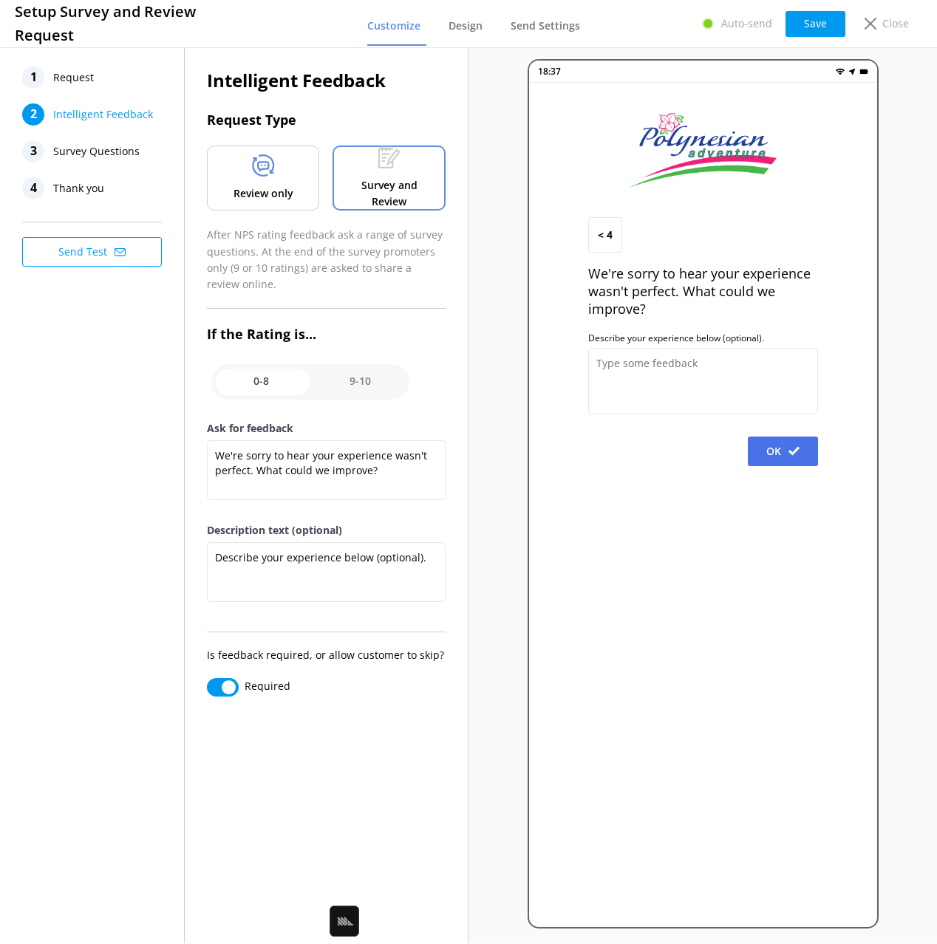
click at [683, 333] on label "Describe your experience below (optional)." at bounding box center [703, 339] width 230 height 12
click at [147, 490] on div "1 Request 2 Intelligent Feedback 3 Survey Questions 4 Thank you Send Test" at bounding box center [92, 493] width 185 height 899
click at [141, 478] on div "1 Request 2 Intelligent Feedback 3 Survey Questions 4 Thank you Send Test" at bounding box center [92, 493] width 185 height 899
click at [141, 479] on div "1 Request 2 Intelligent Feedback 3 Survey Questions 4 Thank you Send Test" at bounding box center [92, 493] width 185 height 899
click at [150, 483] on div "1 Request 2 Intelligent Feedback 3 Survey Questions 4 Thank you Send Test" at bounding box center [92, 493] width 185 height 899
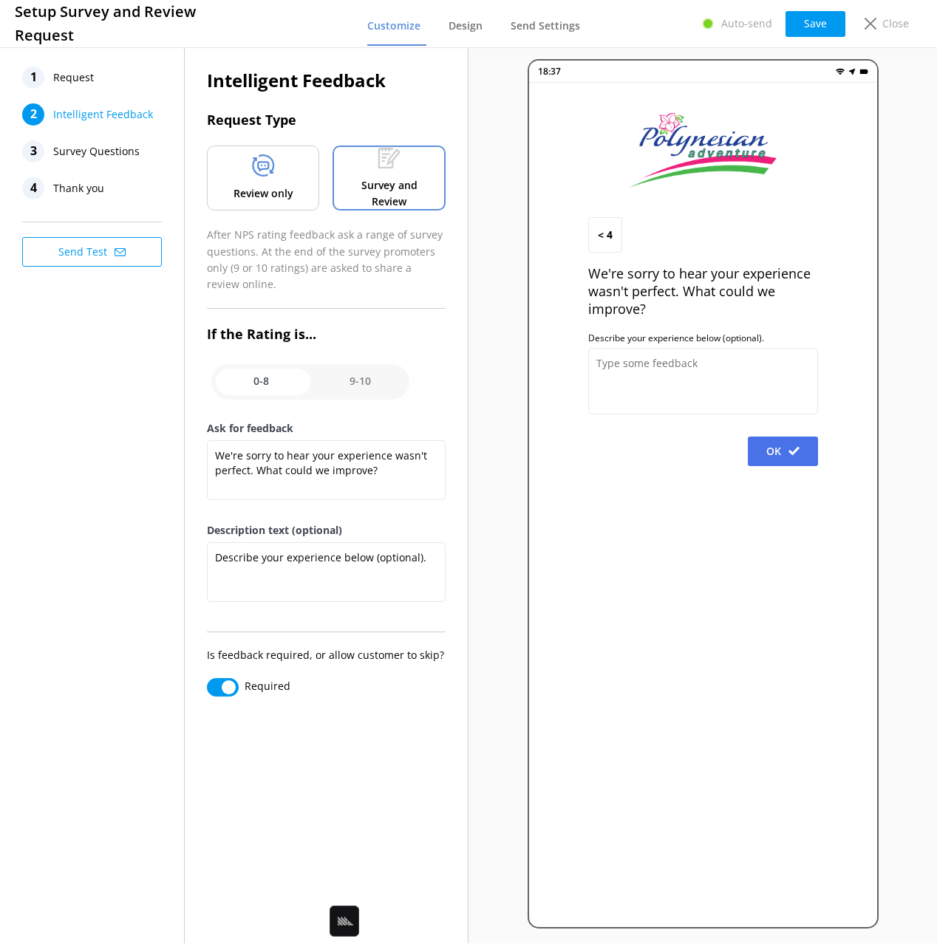
click at [352, 384] on input "checkbox" at bounding box center [310, 381] width 198 height 35
checkbox input "true"
type textarea "We're thrilled you loved your adventure. What did you like best?"
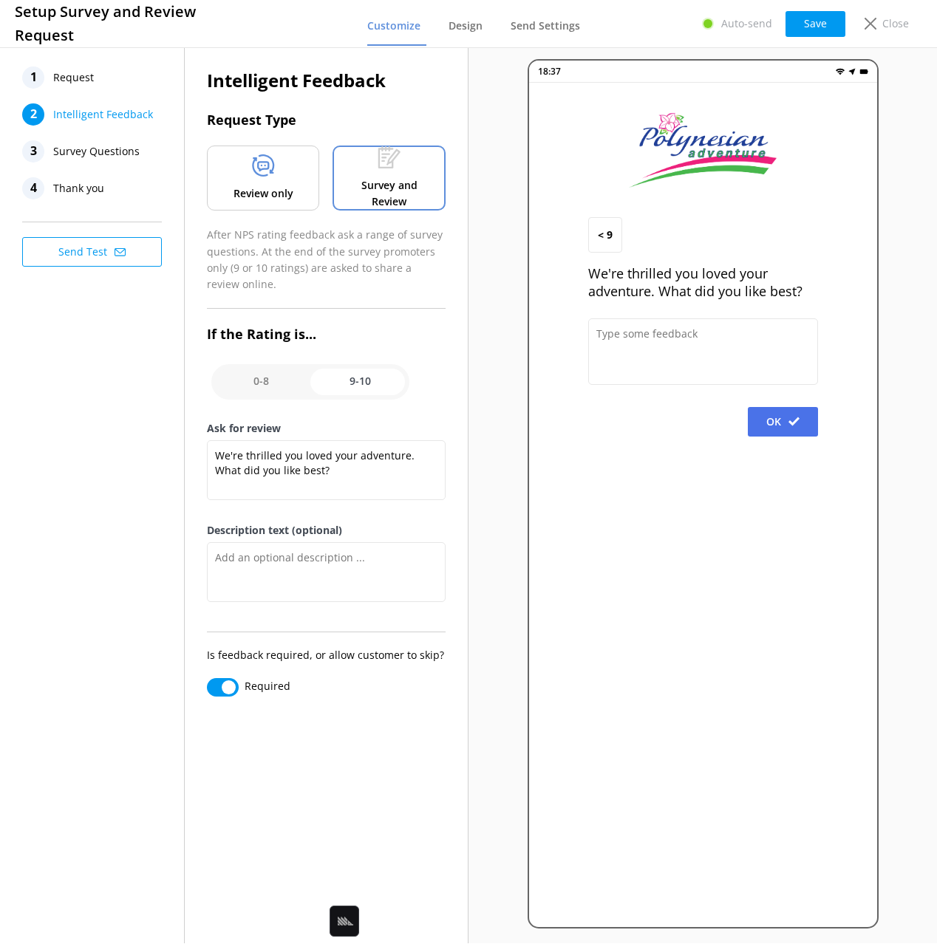
click at [272, 378] on input "checkbox" at bounding box center [310, 381] width 198 height 35
checkbox input "false"
type textarea "We're sorry to hear your experience wasn't perfect. What could we improve?"
type textarea "Describe your experience below (optional)."
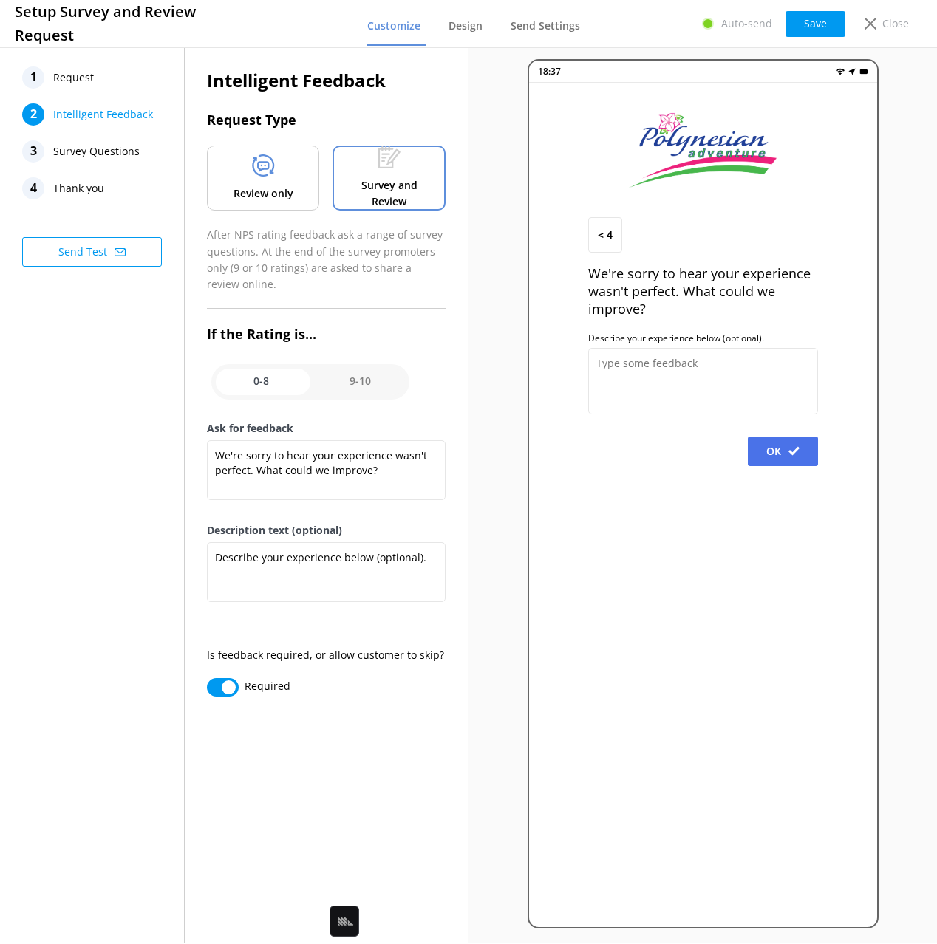
click at [348, 385] on input "checkbox" at bounding box center [310, 381] width 198 height 35
checkbox input "true"
type textarea "We're thrilled you loved your adventure. What did you like best?"
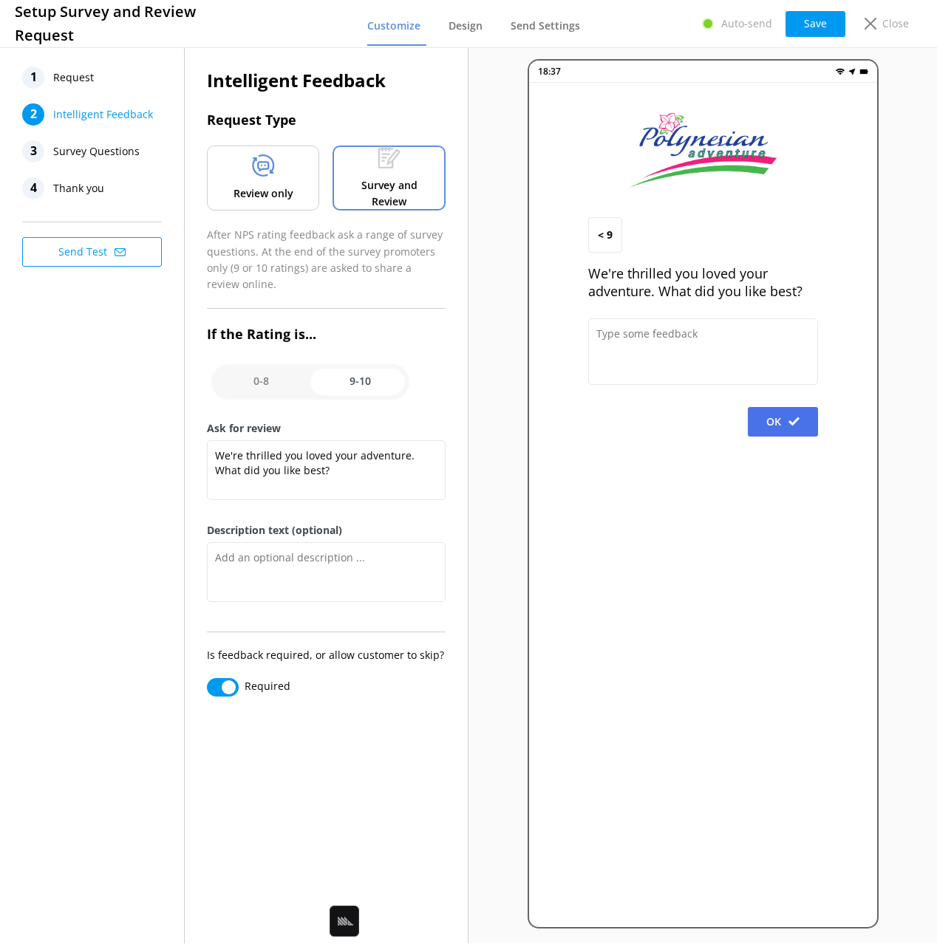
click at [271, 379] on input "checkbox" at bounding box center [310, 381] width 198 height 35
checkbox input "false"
type textarea "We're sorry to hear your experience wasn't perfect. What could we improve?"
type textarea "Describe your experience below (optional)."
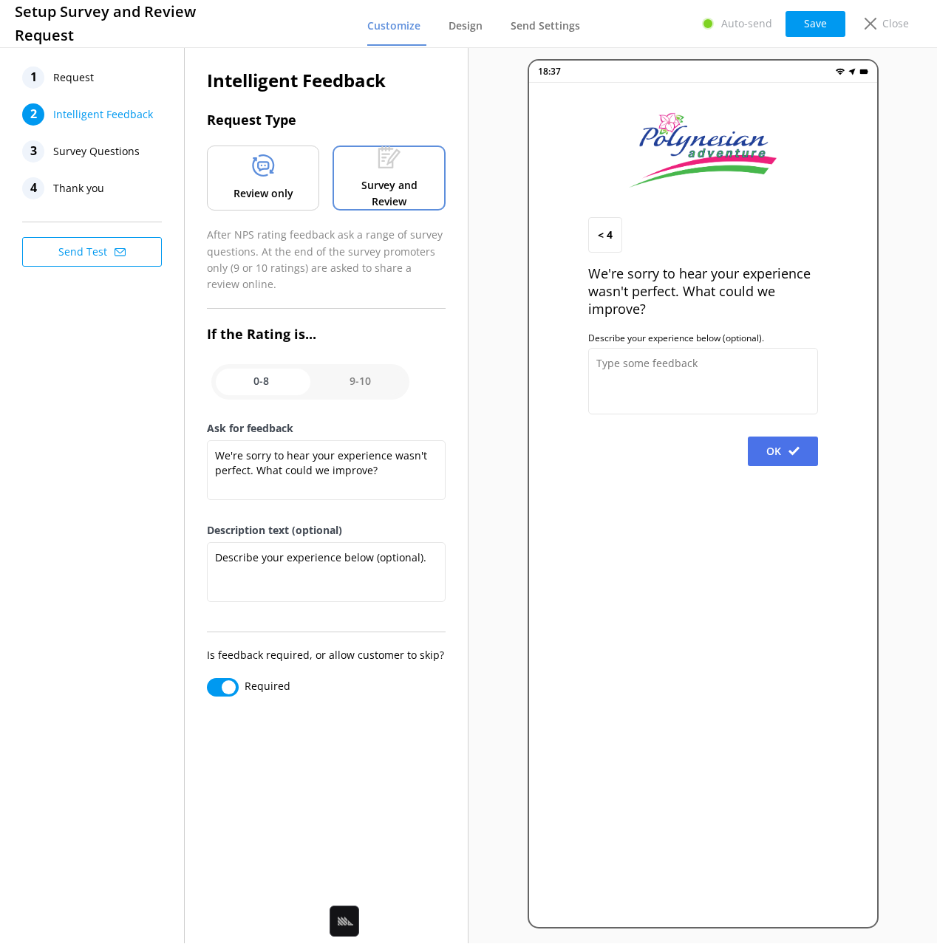
click at [103, 150] on span "Survey Questions" at bounding box center [96, 151] width 86 height 22
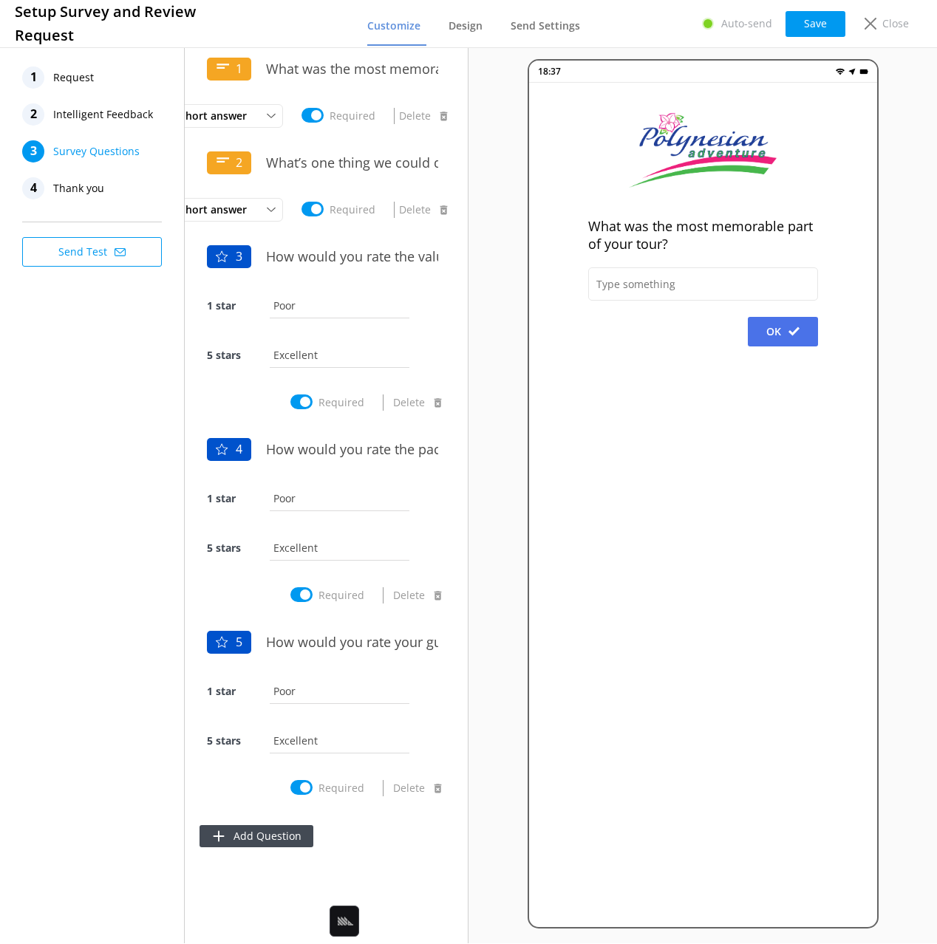
click at [115, 393] on div "1 Request 2 Intelligent Feedback 3 Survey Questions 4 Thank you Send Test" at bounding box center [92, 493] width 185 height 899
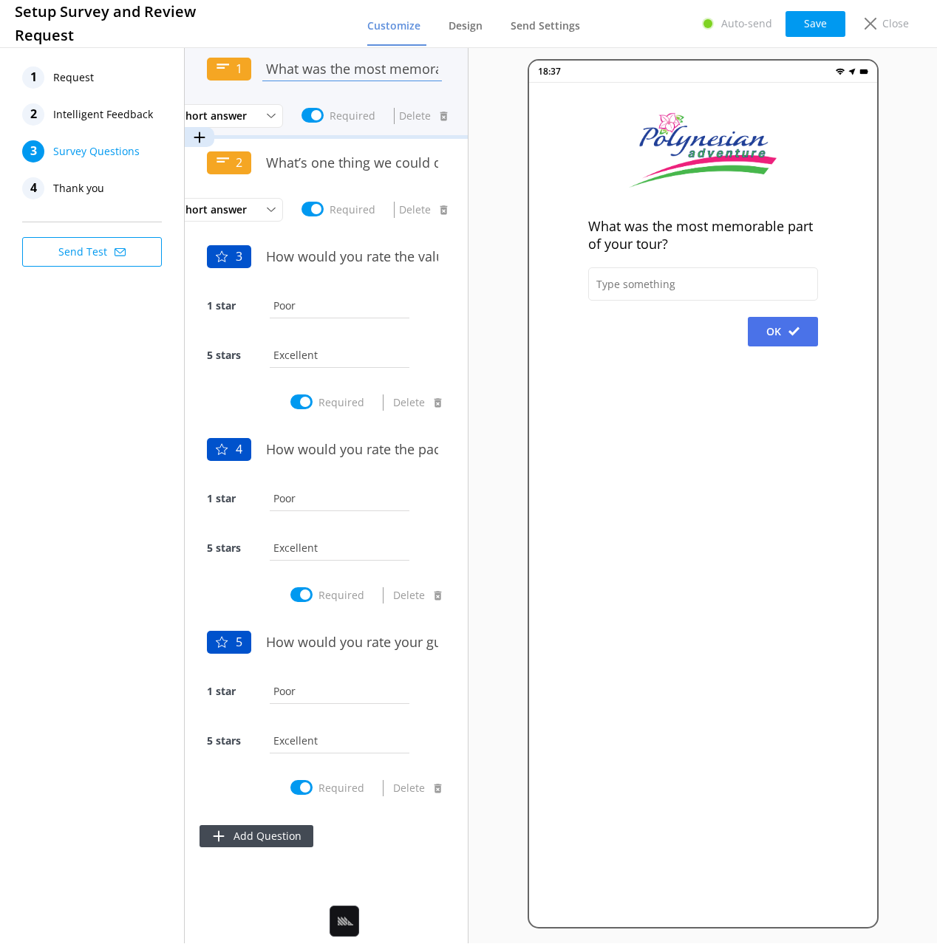
click at [321, 72] on input "What was the most memorable part of your tour?" at bounding box center [352, 68] width 187 height 33
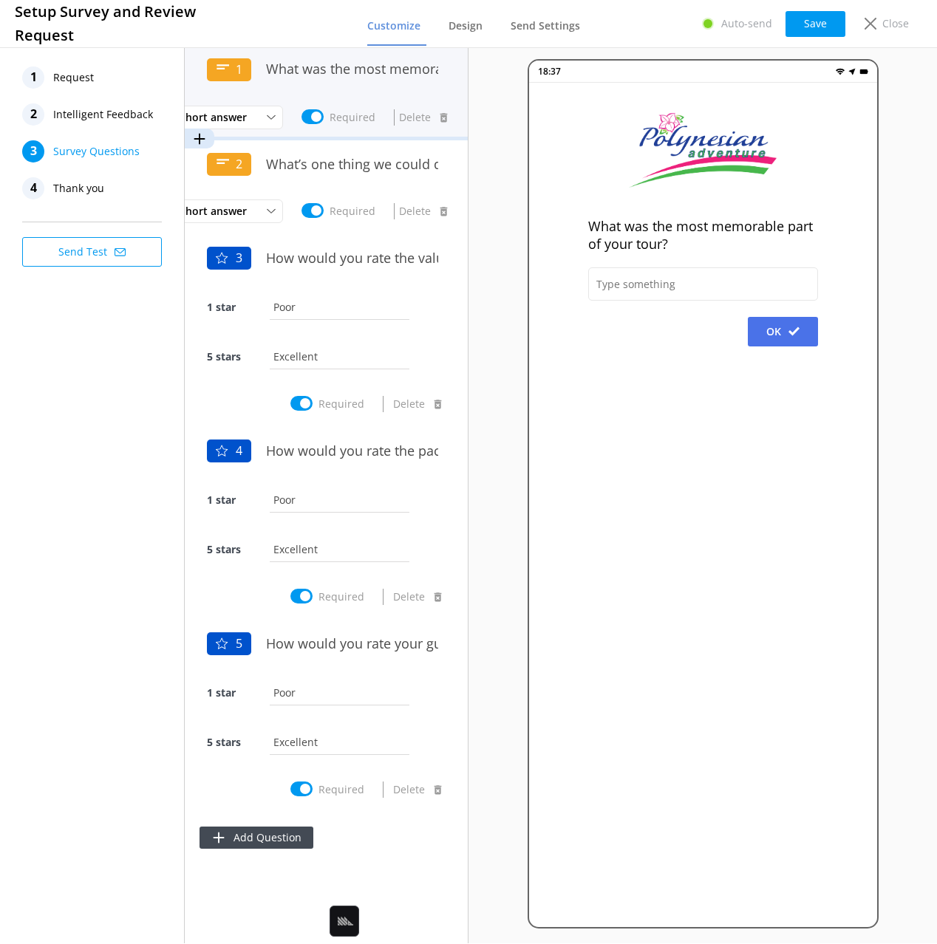
click at [384, 92] on div "What was the most memorable part of your tour?" at bounding box center [352, 77] width 187 height 51
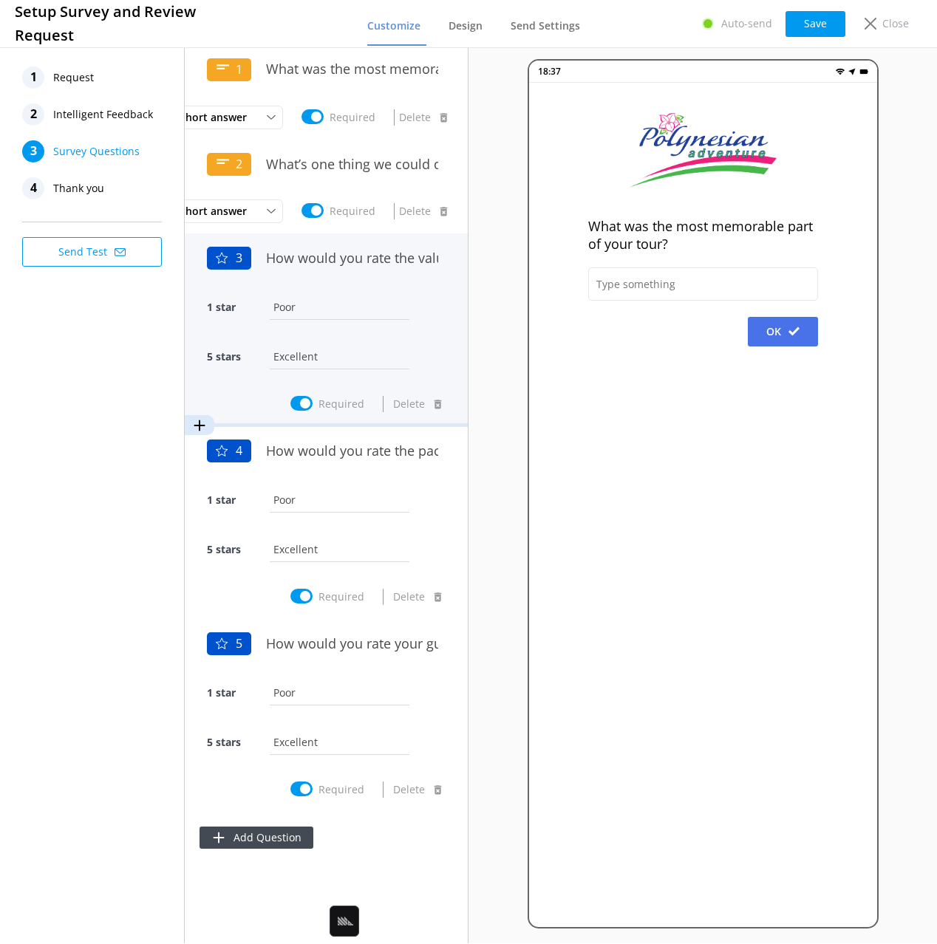
click at [354, 292] on input "Poor" at bounding box center [339, 306] width 147 height 33
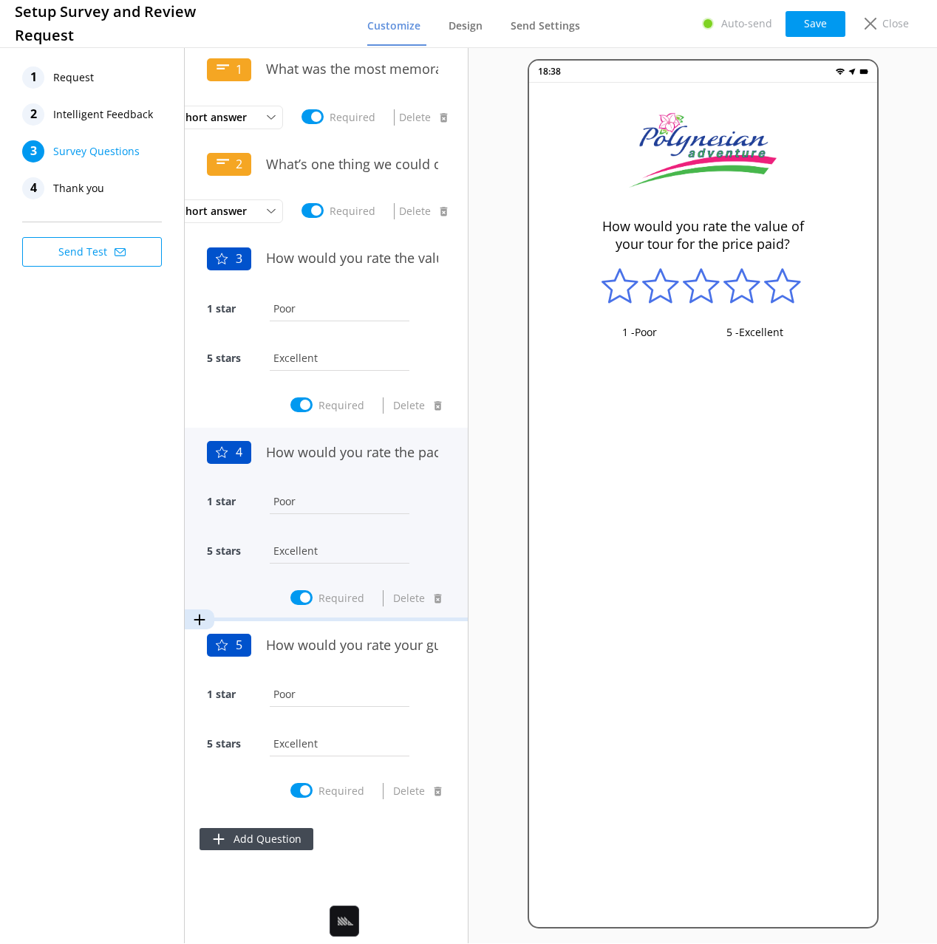
click at [368, 488] on input "Poor" at bounding box center [339, 501] width 147 height 33
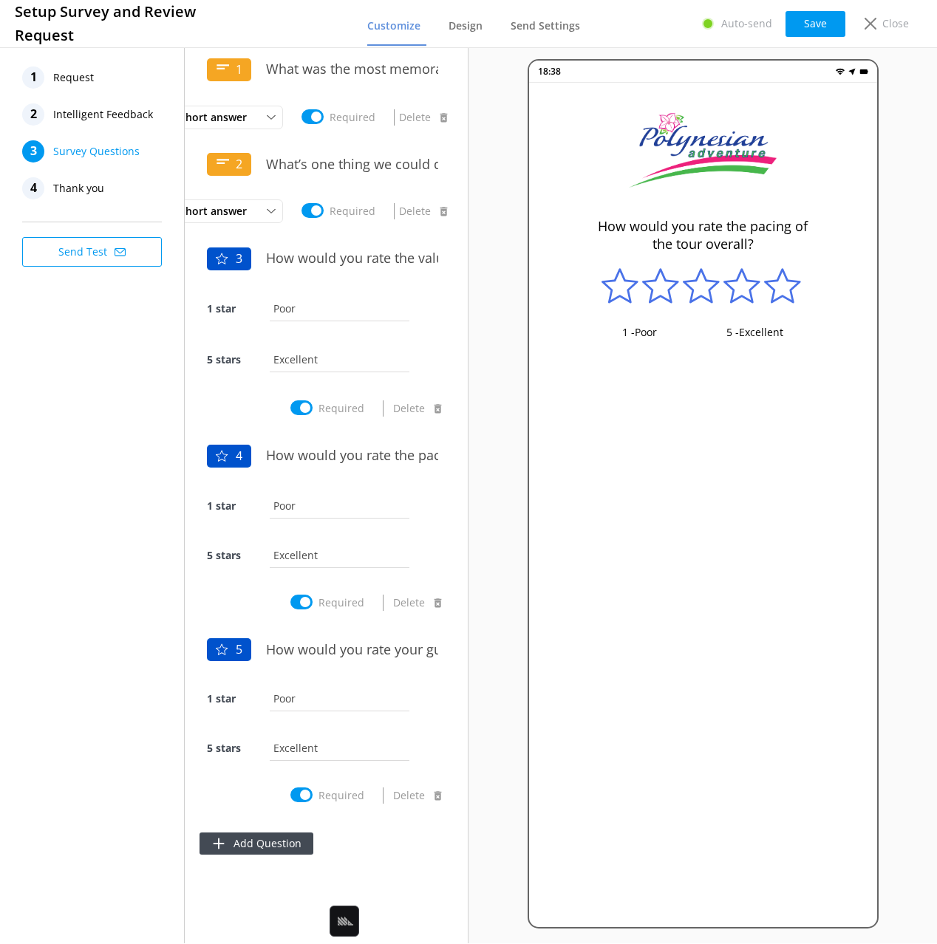
click at [81, 183] on span "Thank you" at bounding box center [78, 188] width 51 height 22
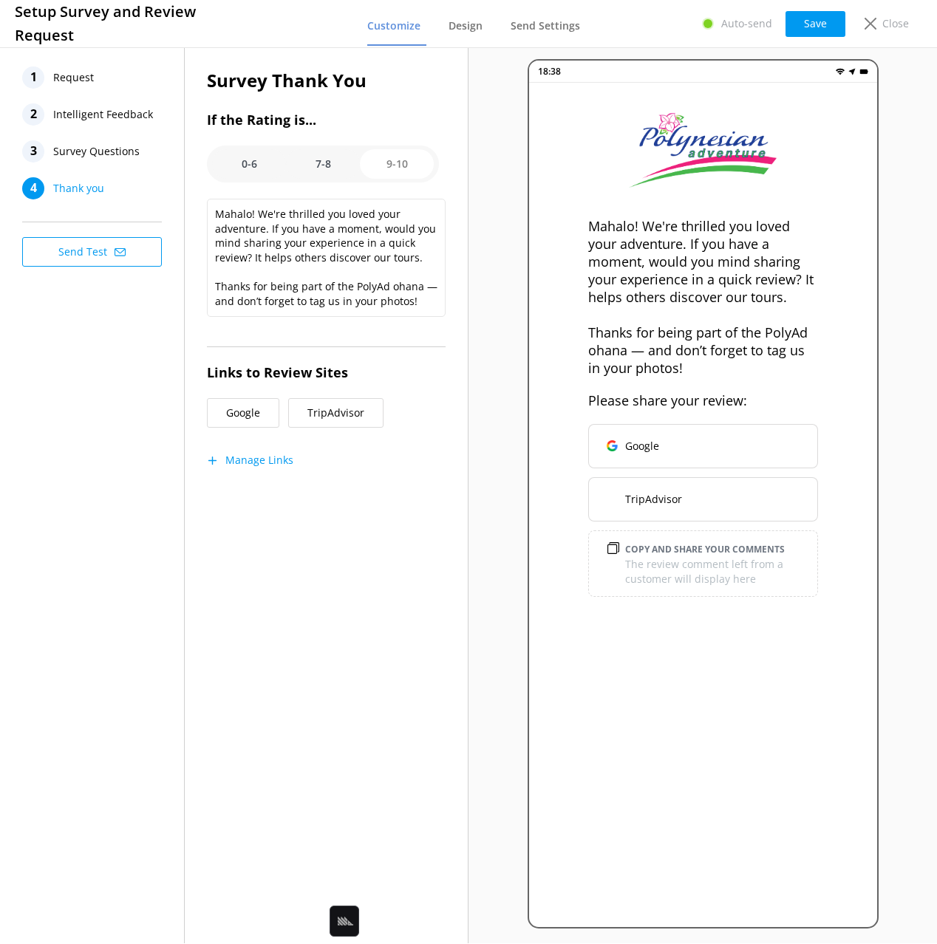
click at [88, 394] on div "1 Request 2 Intelligent Feedback 3 Survey Questions 4 Thank you Send Test" at bounding box center [92, 493] width 185 height 899
click at [292, 239] on textarea "Mahalo! We're thrilled you loved your adventure. If you have a moment, would yo…" at bounding box center [326, 258] width 239 height 118
drag, startPoint x: 300, startPoint y: 287, endPoint x: 321, endPoint y: 291, distance: 21.7
click at [300, 287] on textarea "Mahalo! We're thrilled you loved your adventure. If you have a moment, would yo…" at bounding box center [326, 258] width 239 height 118
click at [390, 299] on textarea "Mahalo! We're thrilled you loved your adventure. If you have a moment, would yo…" at bounding box center [326, 258] width 239 height 118
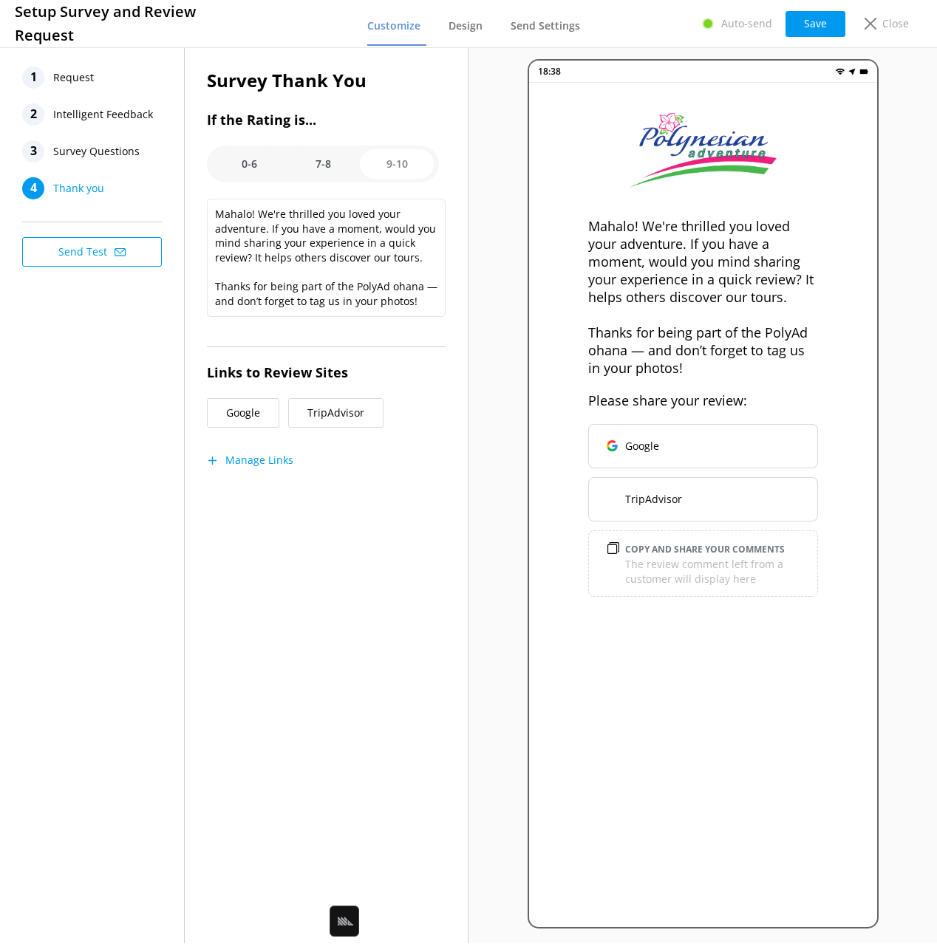
click at [255, 463] on button "Manage Links" at bounding box center [250, 460] width 86 height 15
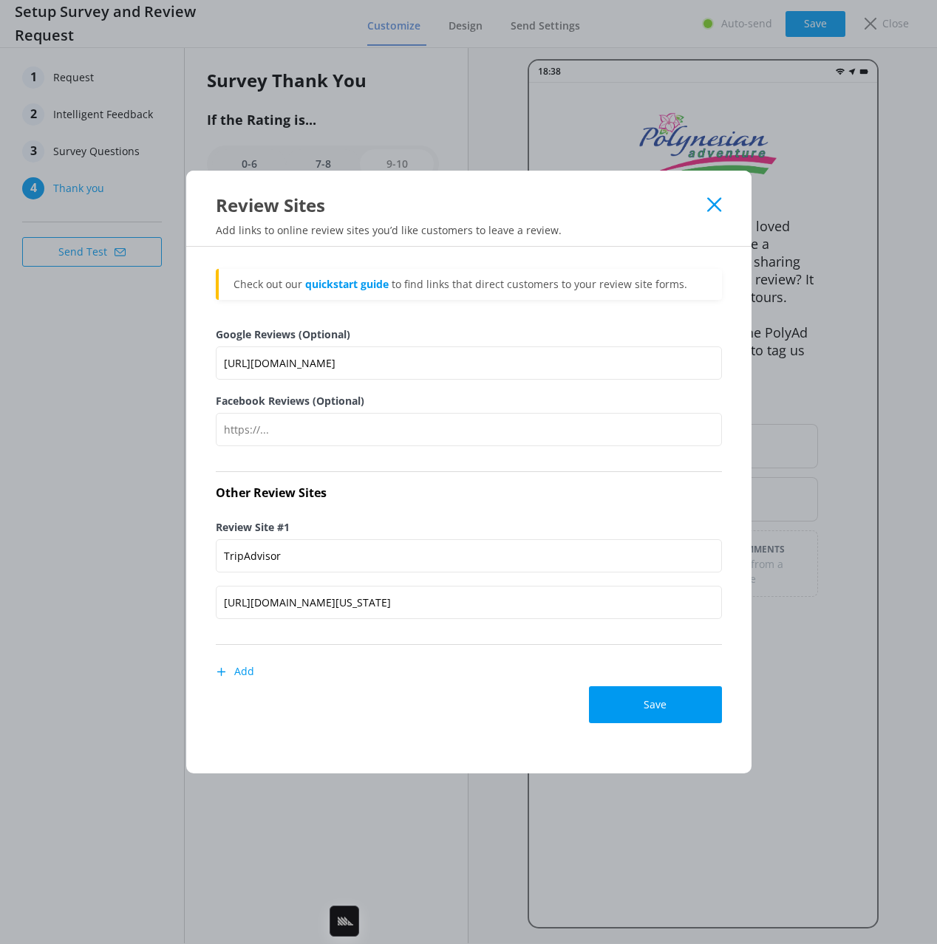
click at [712, 201] on use at bounding box center [714, 204] width 14 height 14
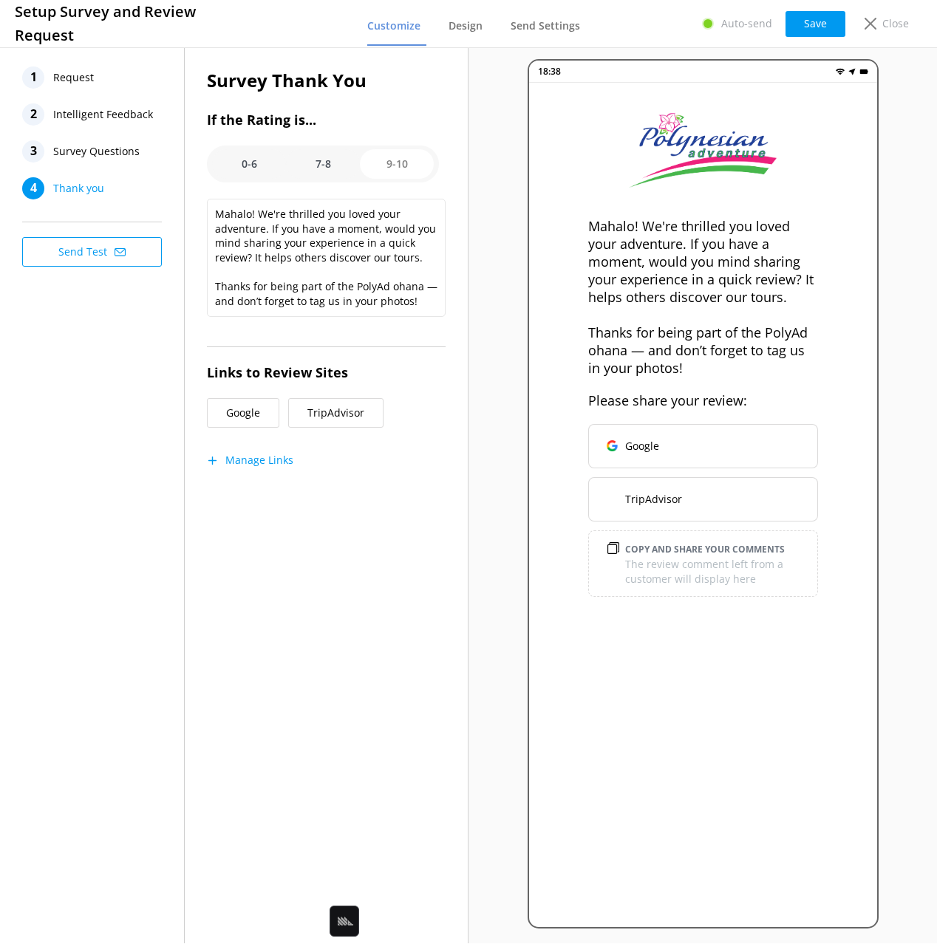
drag, startPoint x: 330, startPoint y: 156, endPoint x: 274, endPoint y: 164, distance: 56.0
click at [330, 155] on option "7-8" at bounding box center [323, 164] width 74 height 30
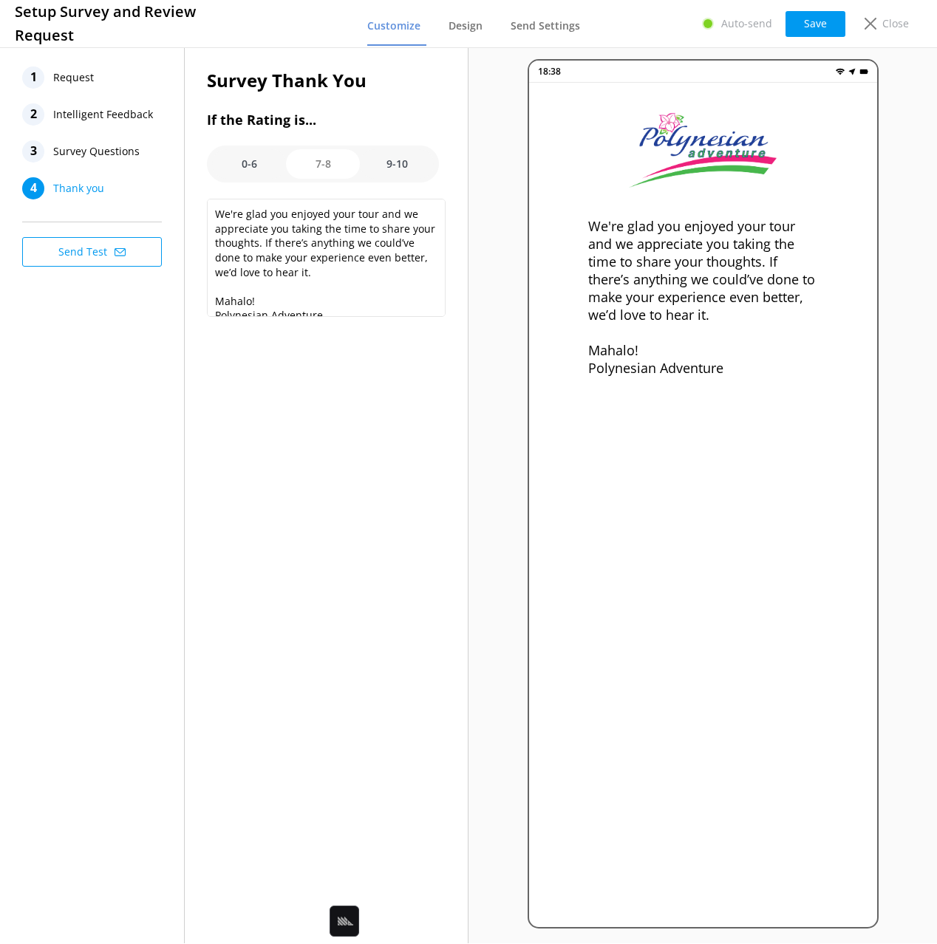
click at [253, 157] on option "0-6" at bounding box center [249, 164] width 74 height 30
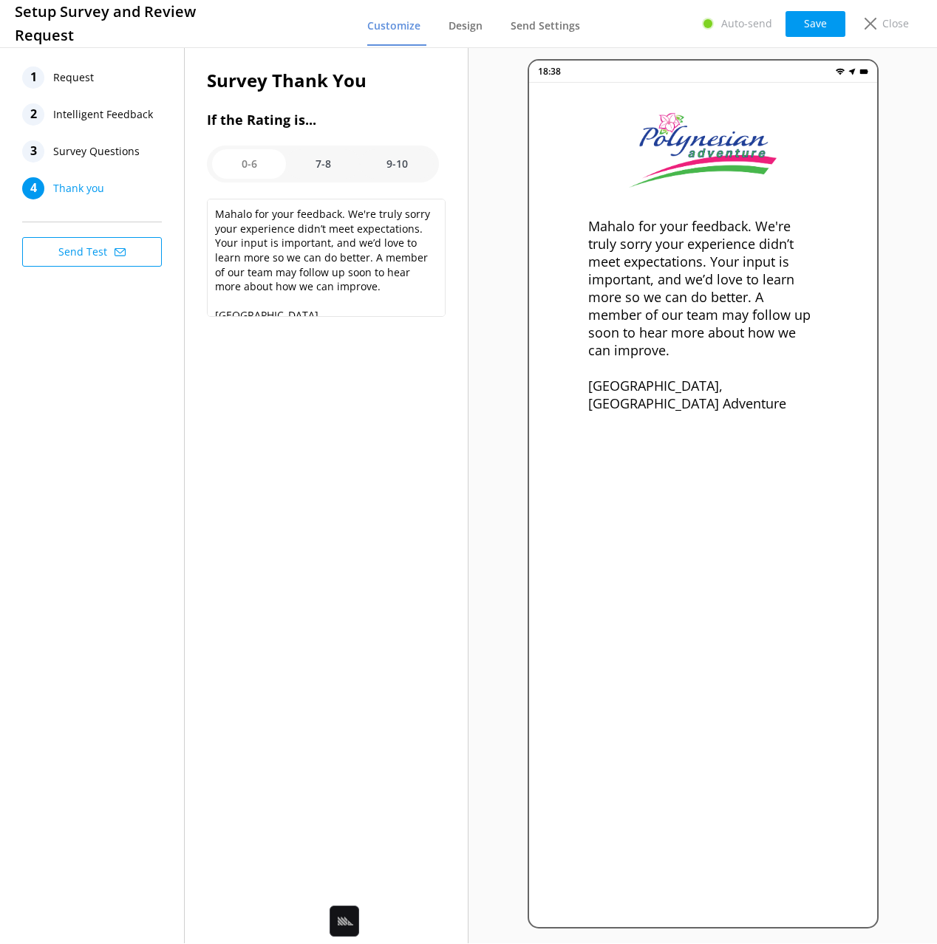
click at [323, 159] on option "7-8" at bounding box center [323, 164] width 74 height 30
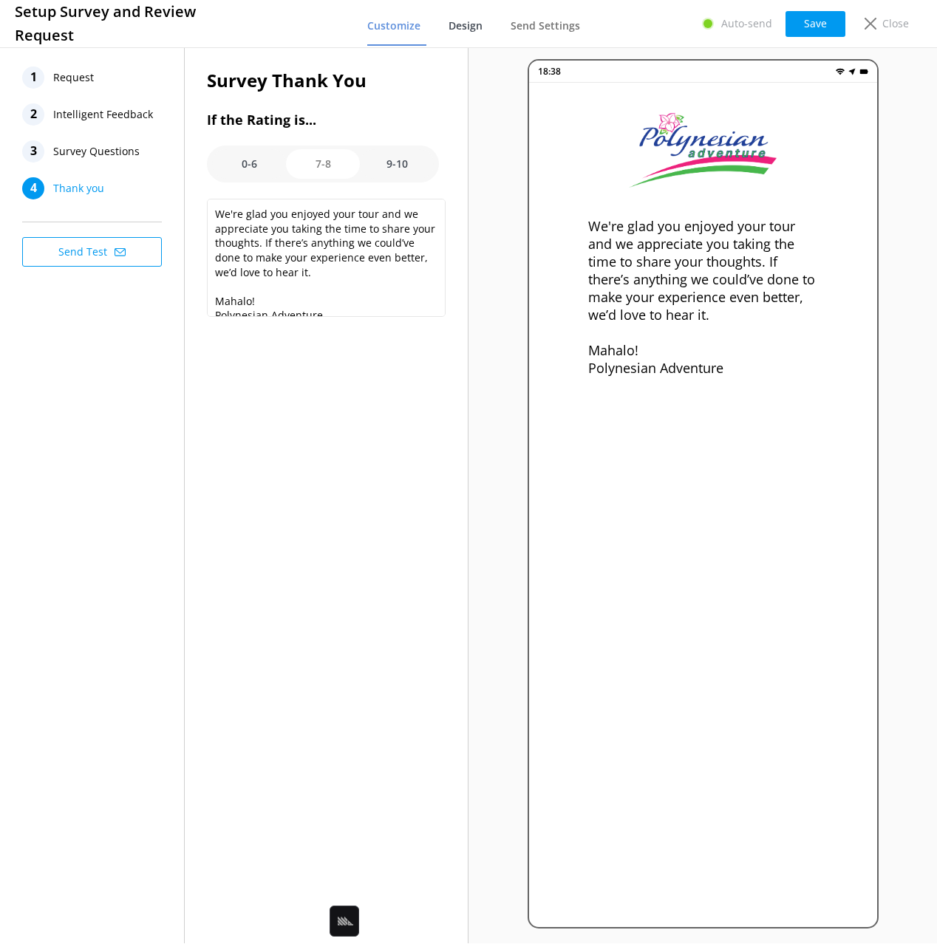
drag, startPoint x: 403, startPoint y: 159, endPoint x: 472, endPoint y: 44, distance: 134.6
click at [403, 159] on option "9-10" at bounding box center [397, 164] width 74 height 30
type textarea "Mahalo! We're thrilled you loved your adventure. If you have a moment, would yo…"
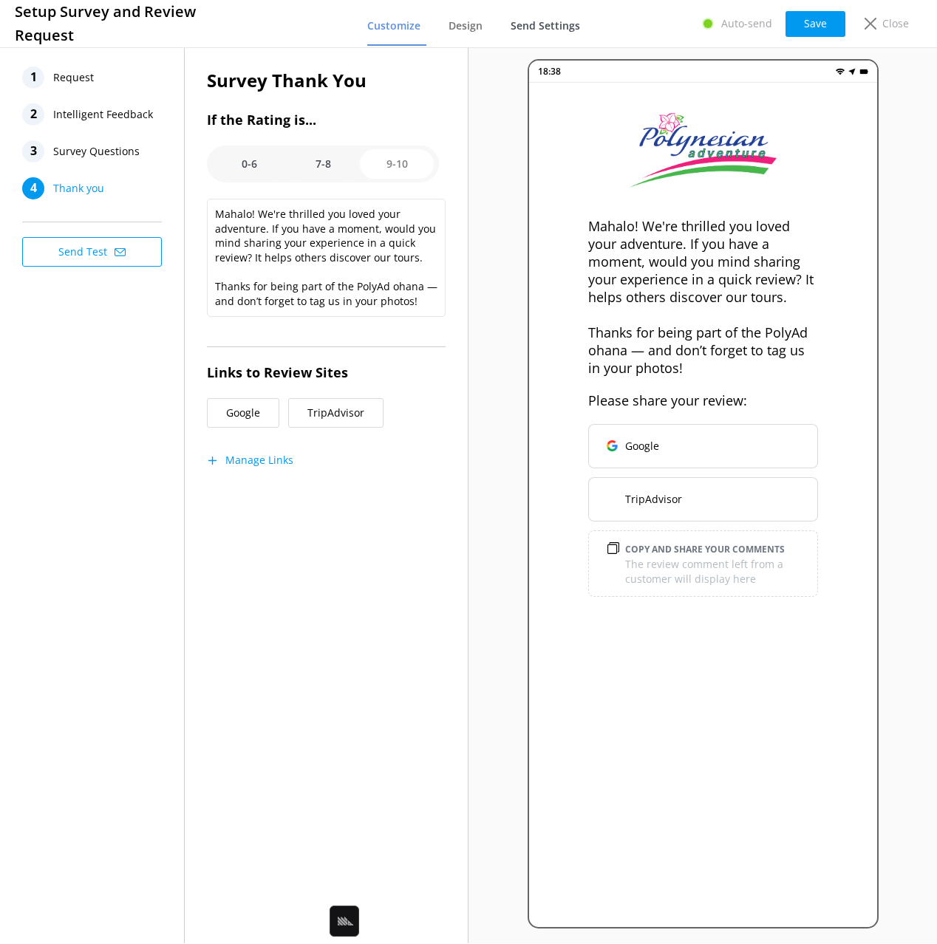
drag, startPoint x: 471, startPoint y: 24, endPoint x: 534, endPoint y: 18, distance: 63.1
click at [471, 24] on span "Design" at bounding box center [466, 25] width 34 height 15
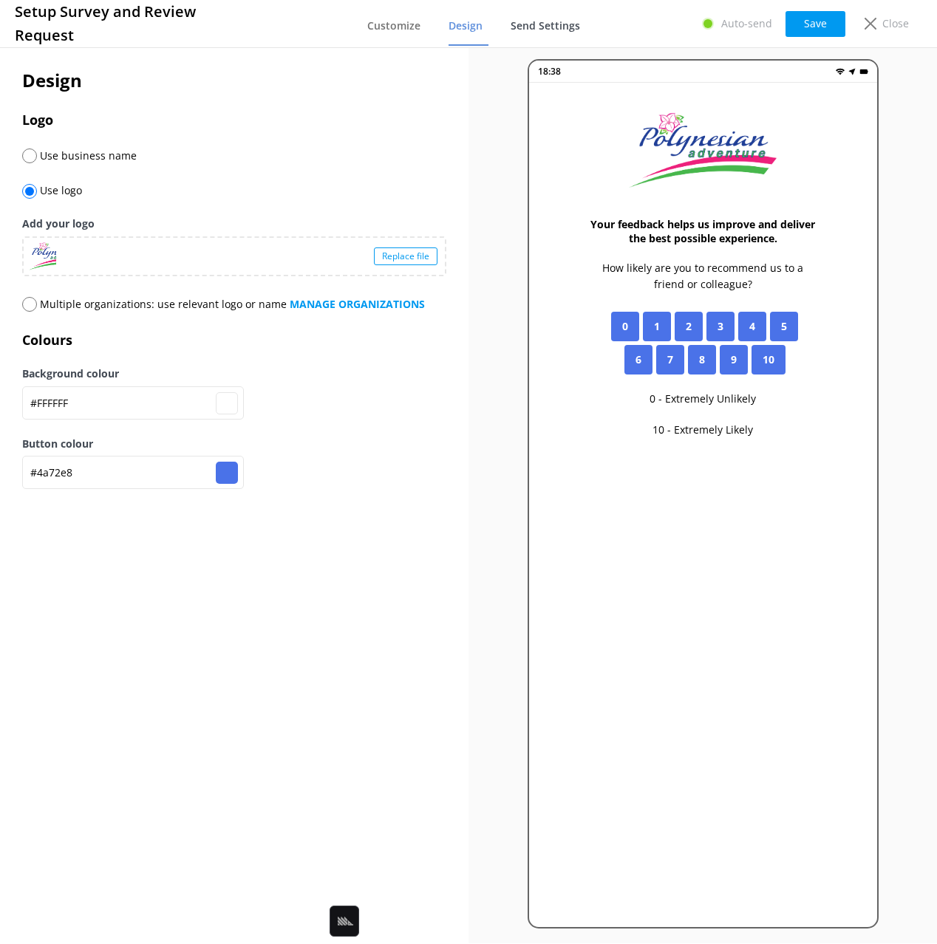
click at [553, 18] on span "Send Settings" at bounding box center [545, 25] width 69 height 15
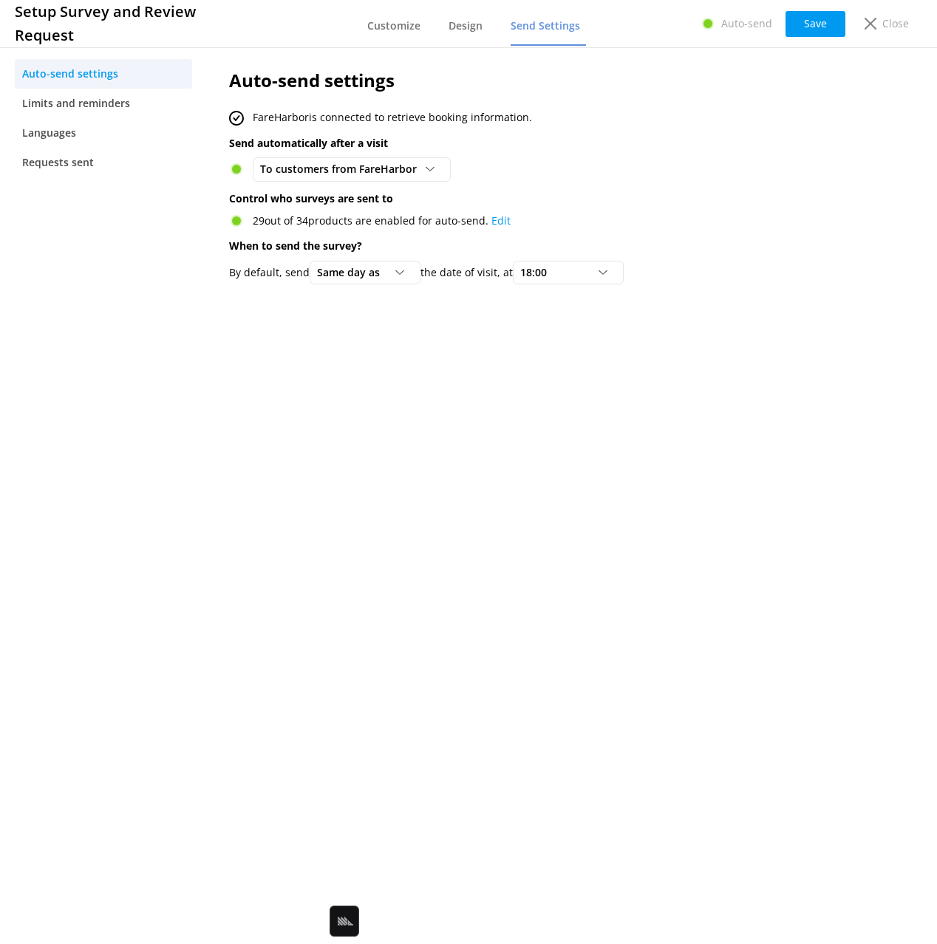
click at [435, 415] on div "Auto-send settings FareHarbor is connected to retrieve booking information. Sen…" at bounding box center [535, 493] width 656 height 899
drag, startPoint x: 616, startPoint y: 352, endPoint x: 159, endPoint y: 95, distance: 524.3
click at [615, 351] on div "Auto-send settings FareHarbor is connected to retrieve booking information. Sen…" at bounding box center [535, 493] width 656 height 899
click at [72, 95] on span "Limits and reminders" at bounding box center [76, 103] width 108 height 16
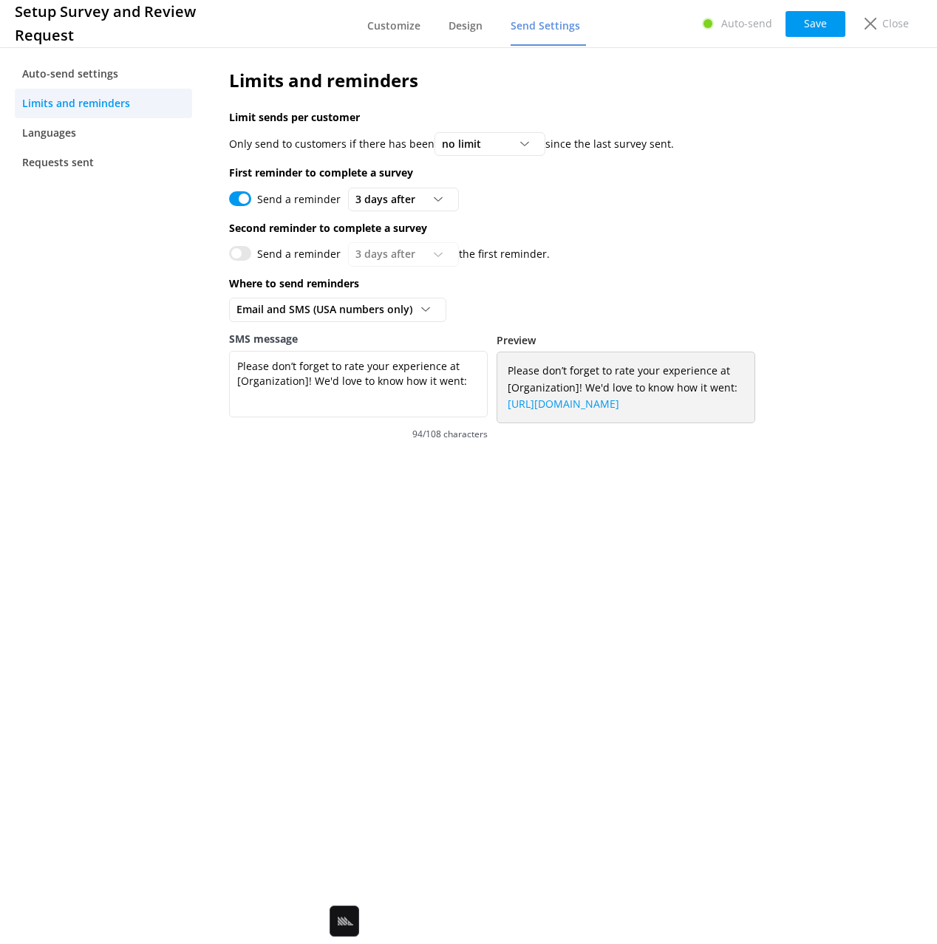
drag, startPoint x: 434, startPoint y: 518, endPoint x: 426, endPoint y: 479, distance: 39.9
click at [434, 517] on div "Limits and reminders Limit sends per customer Only send to customers if there h…" at bounding box center [535, 493] width 656 height 899
drag, startPoint x: 803, startPoint y: 225, endPoint x: 865, endPoint y: 41, distance: 194.2
click at [804, 214] on div "Limits and reminders Limit sends per customer Only send to customers if there h…" at bounding box center [535, 262] width 656 height 436
click at [884, 23] on p "Close" at bounding box center [895, 24] width 27 height 16
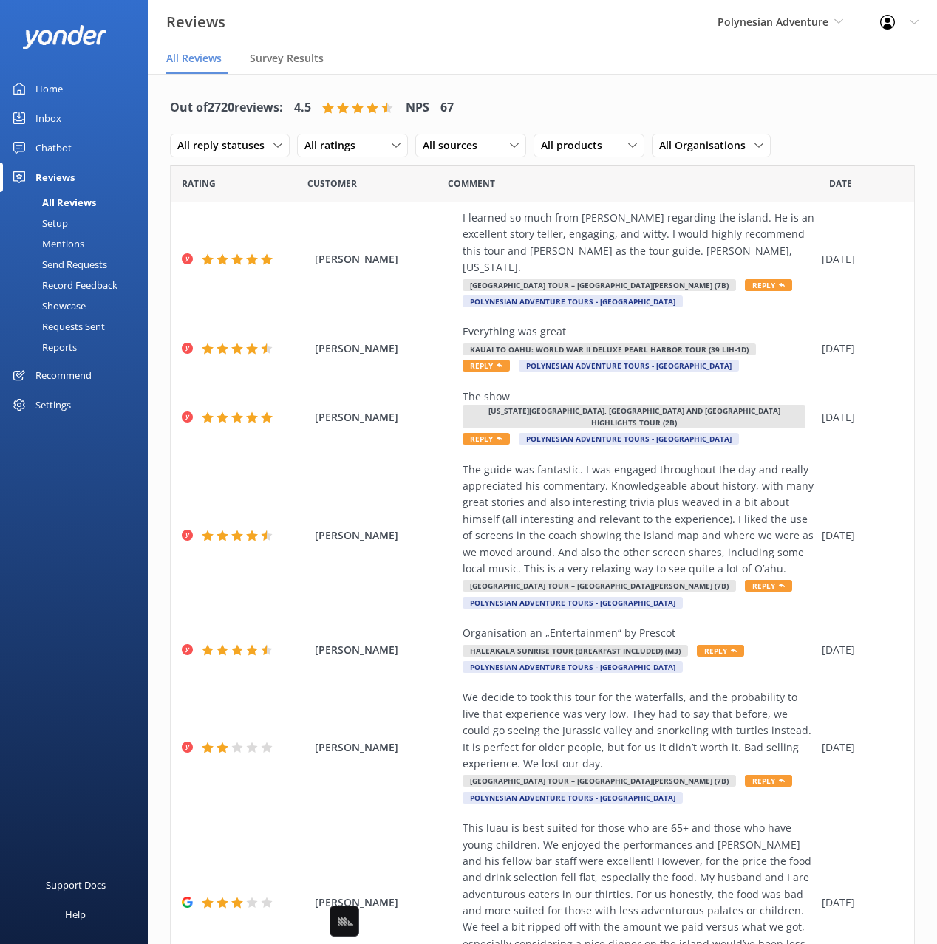
drag, startPoint x: 485, startPoint y: 83, endPoint x: 362, endPoint y: 95, distance: 123.2
click at [483, 83] on div "Out of 2720 reviews: 4.5 NPS 67 All reply statuses All reply statuses Needs a r…" at bounding box center [542, 662] width 789 height 1176
drag, startPoint x: 680, startPoint y: 68, endPoint x: 614, endPoint y: 86, distance: 68.3
click at [679, 68] on nav "All Reviews Survey Results" at bounding box center [542, 59] width 789 height 30
drag, startPoint x: 87, startPoint y: 146, endPoint x: 81, endPoint y: 239, distance: 93.3
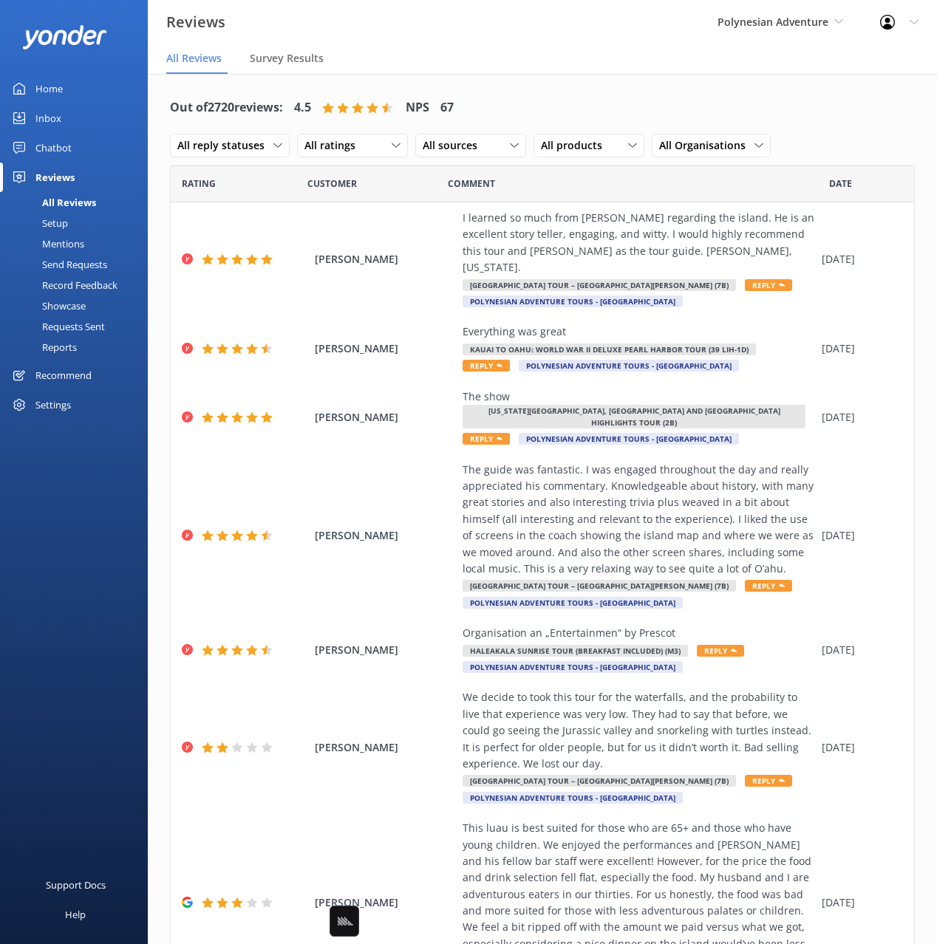
click at [87, 146] on link "Chatbot" at bounding box center [74, 148] width 148 height 30
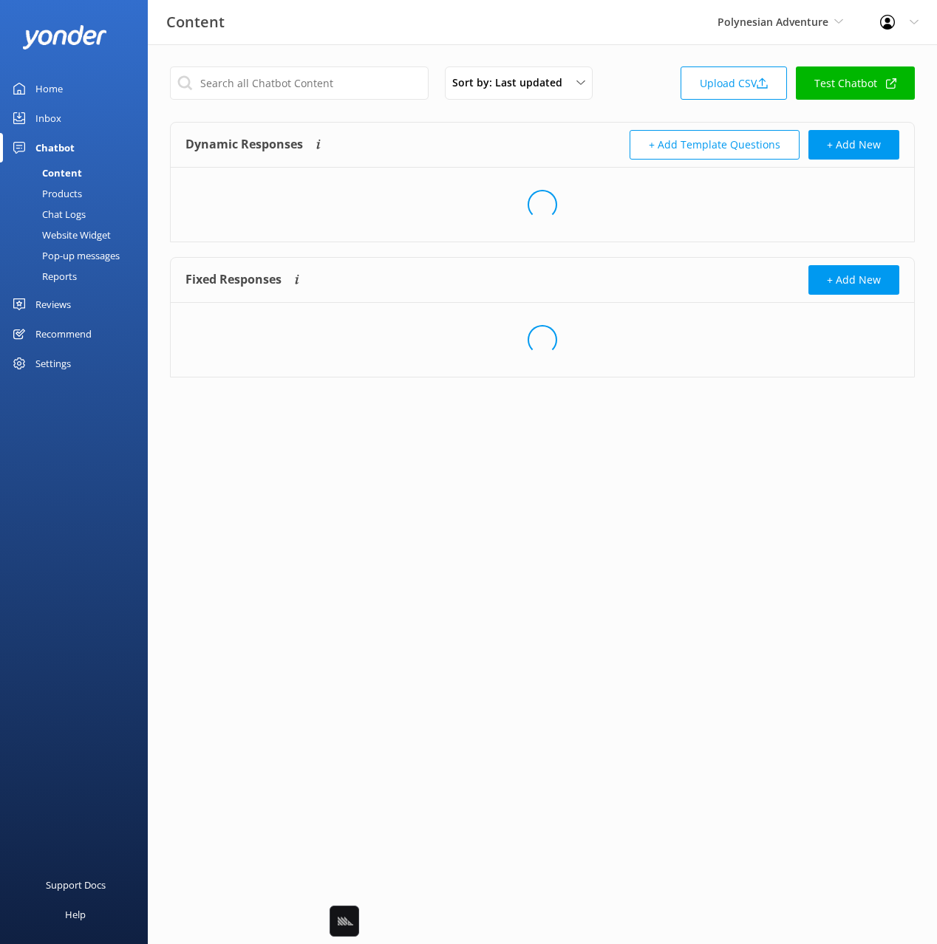
click at [62, 282] on div "Reports" at bounding box center [43, 276] width 68 height 21
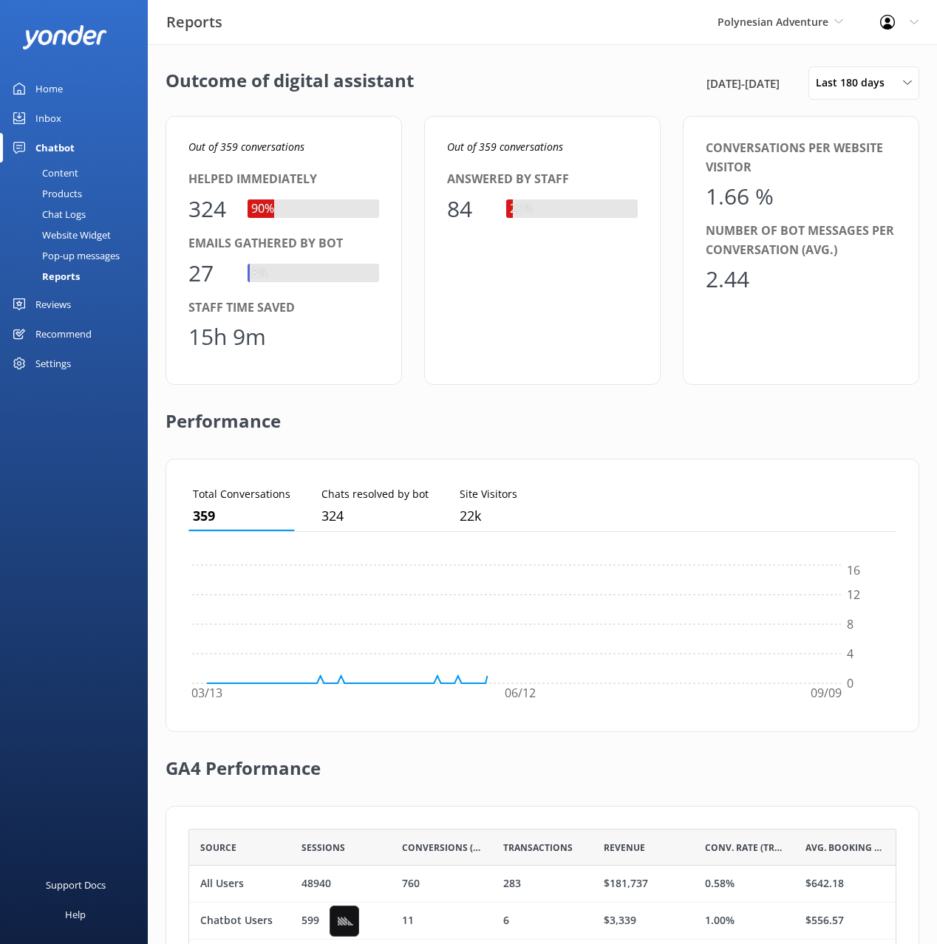
scroll to position [149, 708]
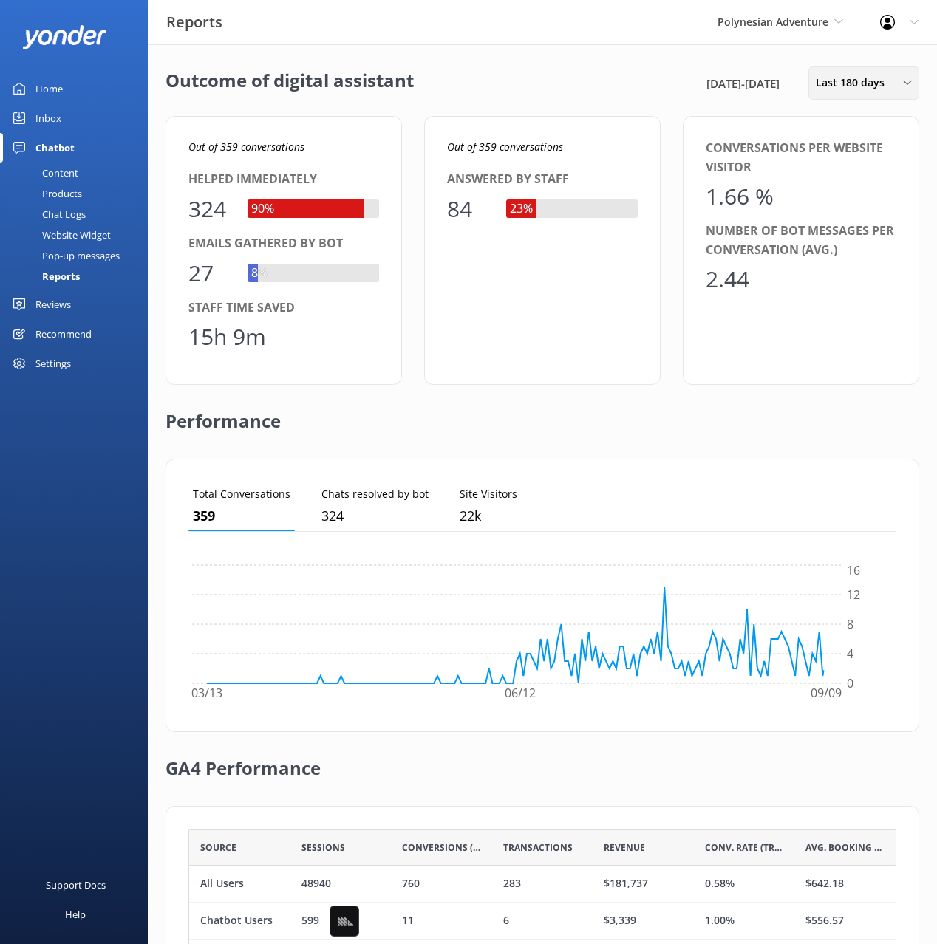
click at [857, 78] on span "Last 180 days" at bounding box center [855, 83] width 78 height 16
click at [845, 260] on div "Custom" at bounding box center [832, 267] width 33 height 15
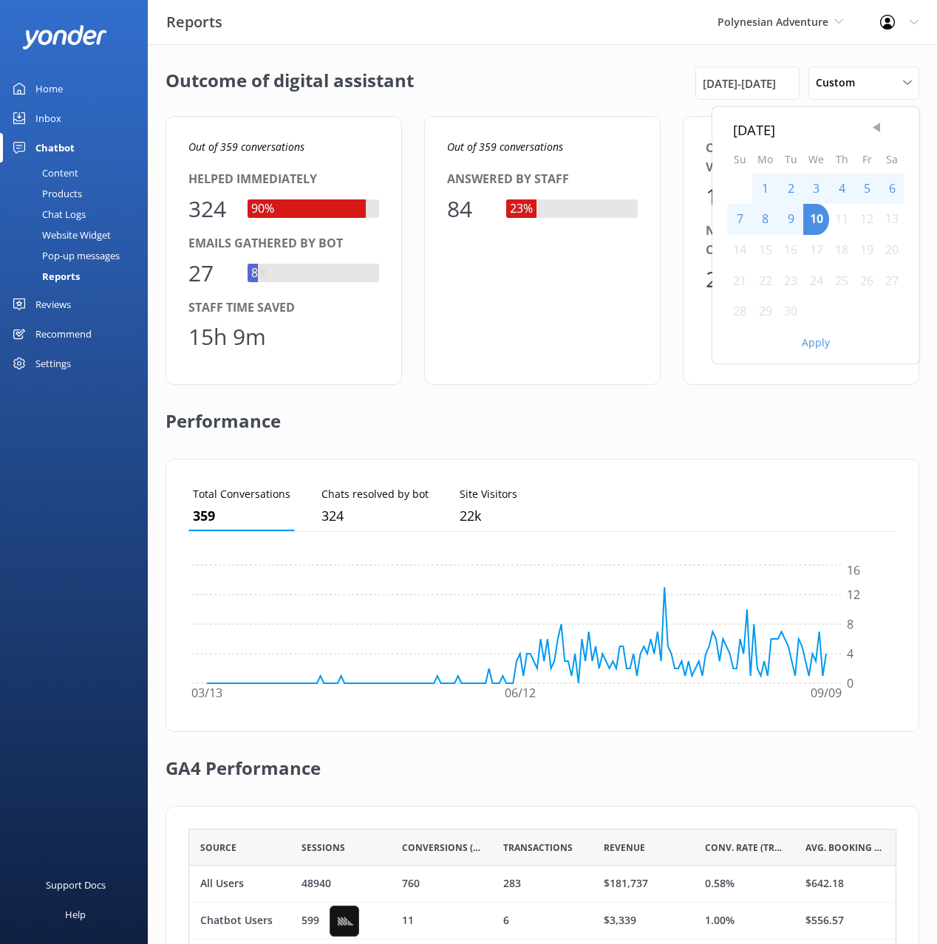
click at [875, 134] on span "Previous Month" at bounding box center [876, 127] width 15 height 15
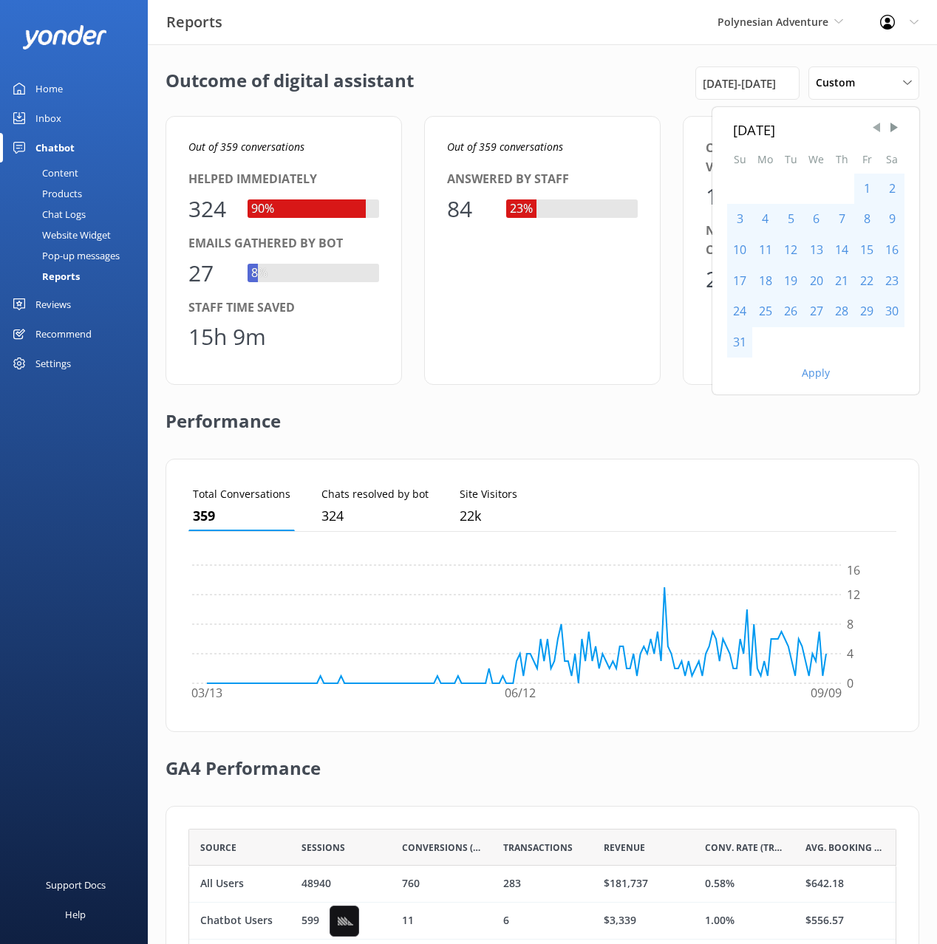
click at [875, 134] on span "Previous Month" at bounding box center [876, 127] width 15 height 15
click at [734, 181] on div "1" at bounding box center [739, 189] width 25 height 31
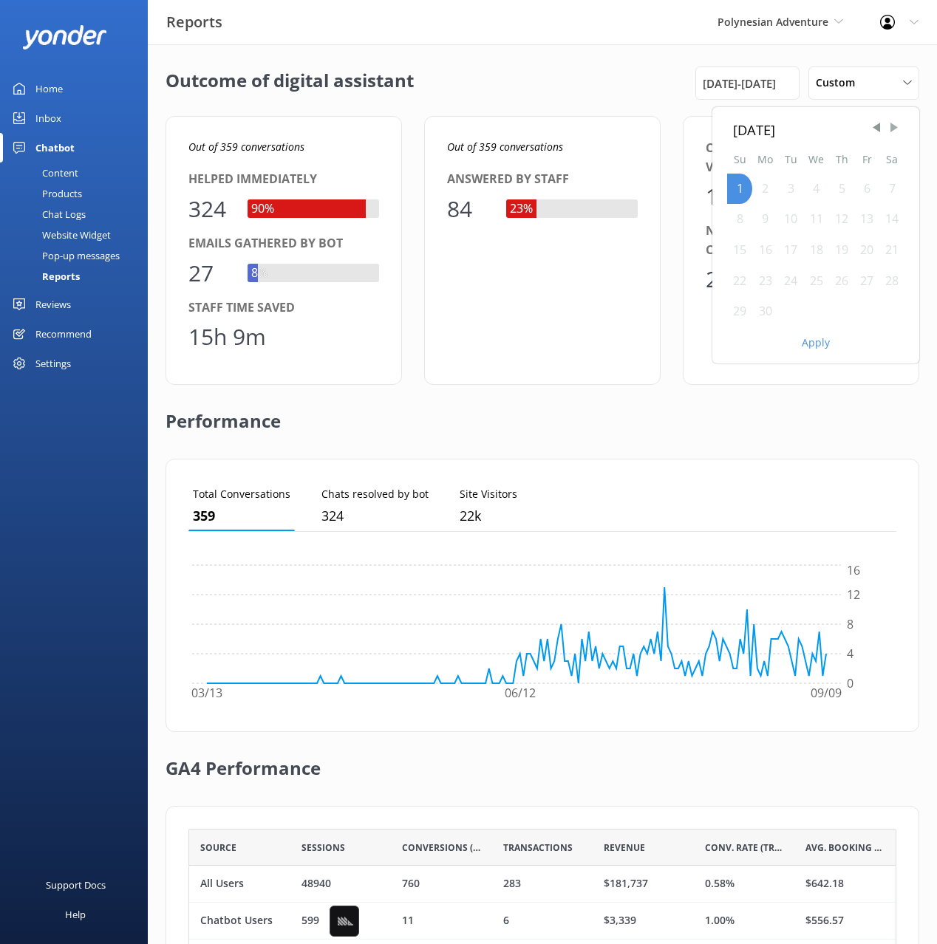
click at [898, 129] on span "Next Month" at bounding box center [894, 127] width 15 height 15
click at [873, 126] on span "Previous Month" at bounding box center [876, 127] width 15 height 15
click at [874, 125] on span "Previous Month" at bounding box center [876, 127] width 15 height 15
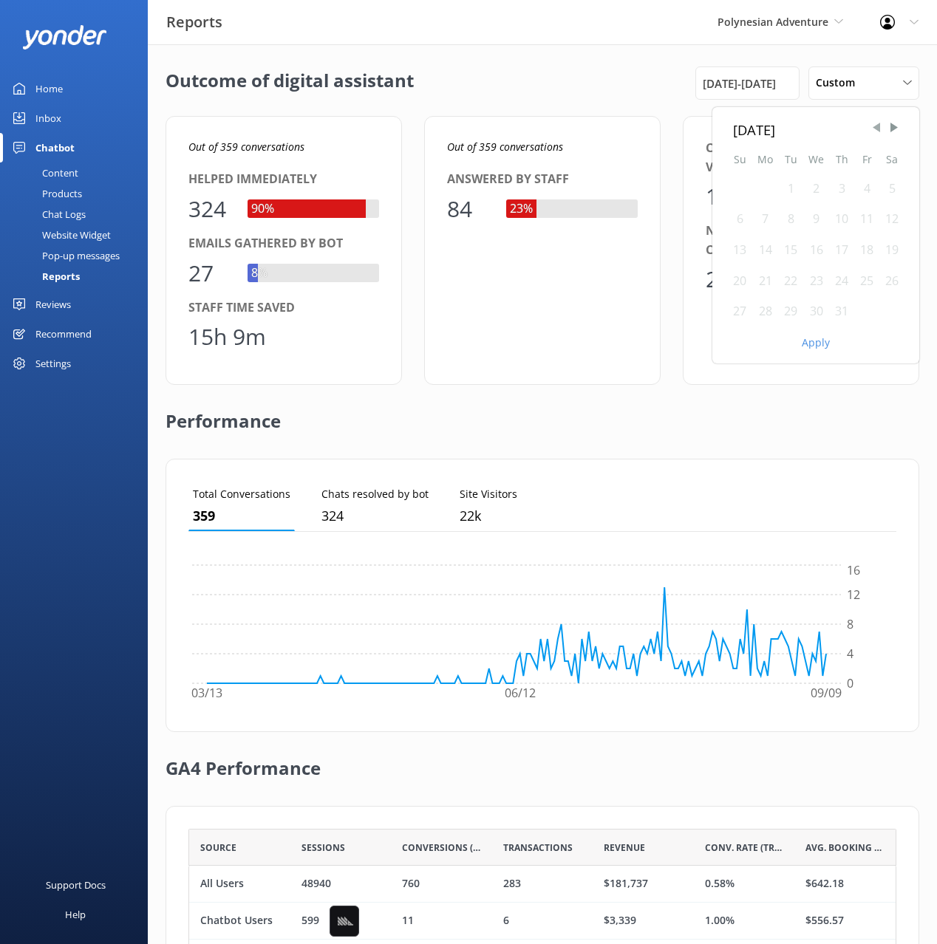
click at [874, 125] on span "Previous Month" at bounding box center [876, 127] width 15 height 15
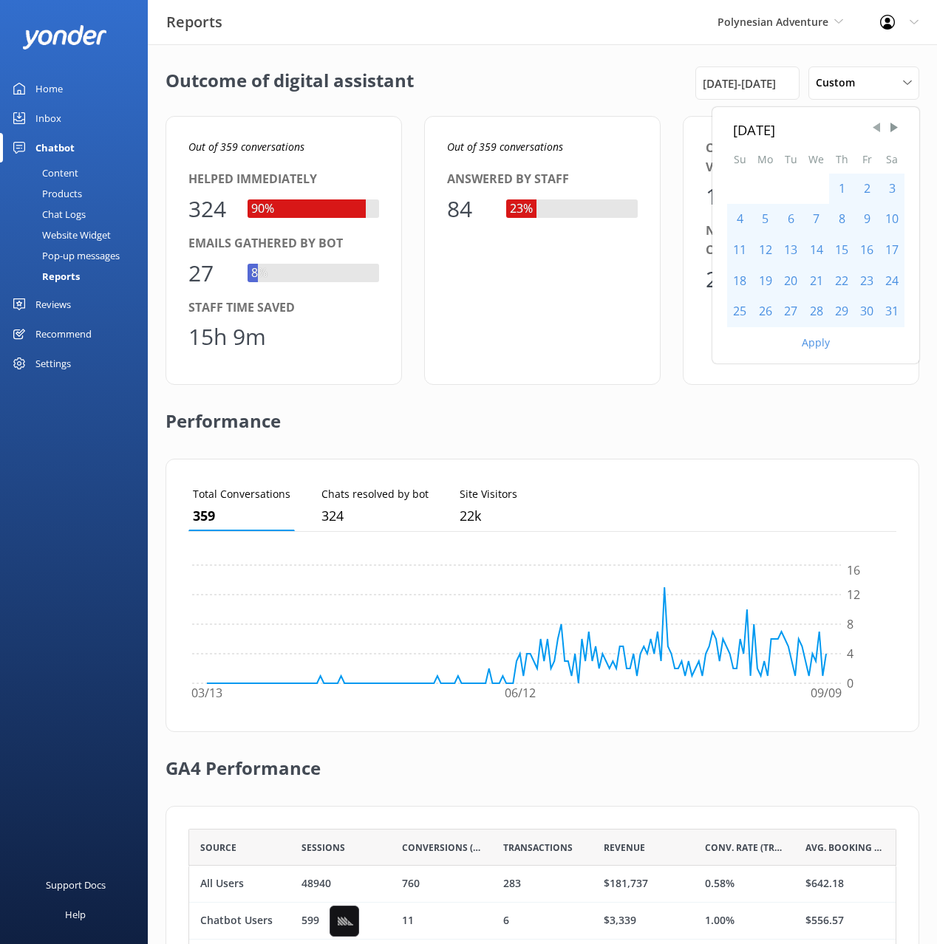
click at [874, 125] on span "Previous Month" at bounding box center [876, 127] width 15 height 15
click at [898, 126] on span "Next Month" at bounding box center [894, 127] width 15 height 15
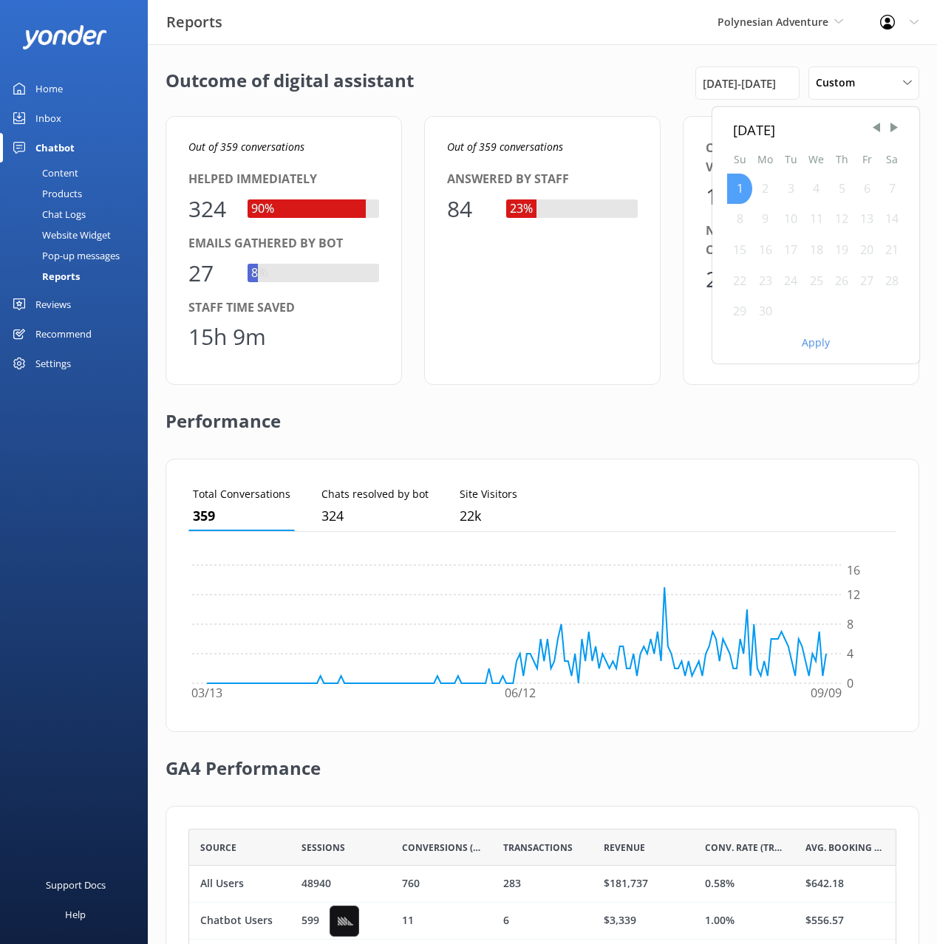
click at [741, 181] on div "1" at bounding box center [739, 189] width 25 height 31
click at [741, 183] on div "1" at bounding box center [739, 189] width 25 height 31
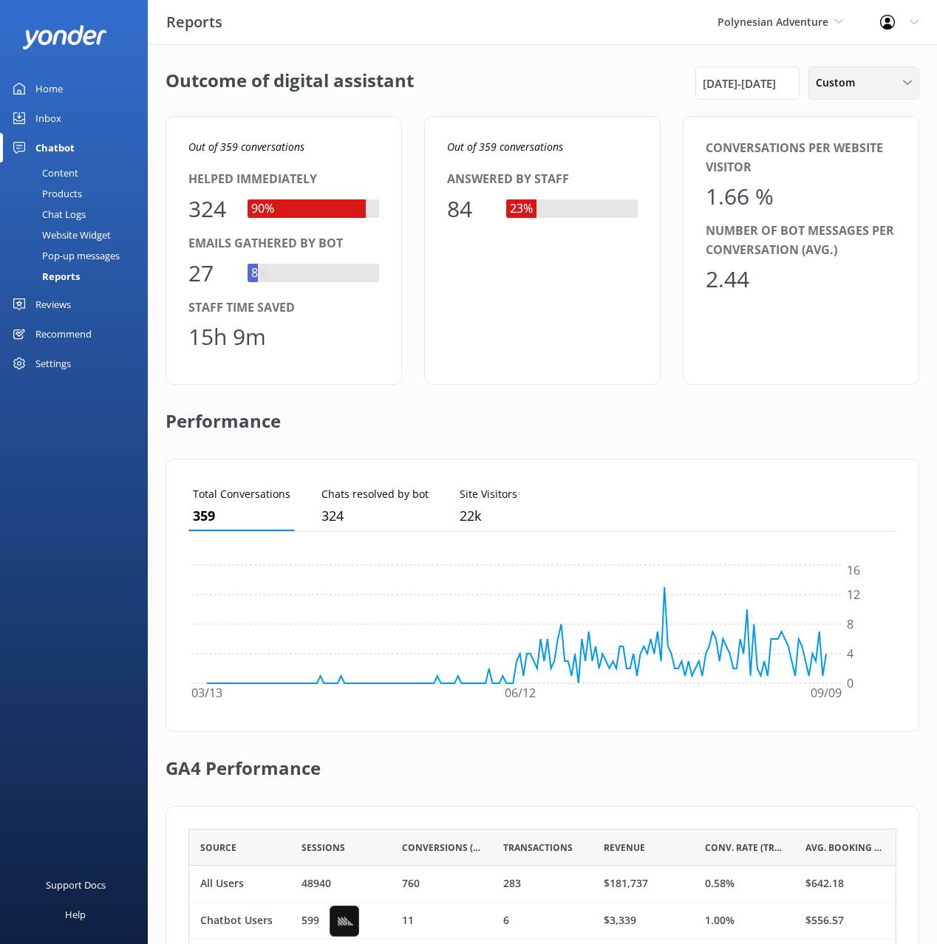
drag, startPoint x: 844, startPoint y: 92, endPoint x: 836, endPoint y: 210, distance: 118.5
click at [844, 92] on div "Custom Last 7 days Last 30 days Last month Last 90 days Last 180 days Custom" at bounding box center [863, 83] width 111 height 33
click at [838, 255] on link "Custom" at bounding box center [875, 268] width 132 height 30
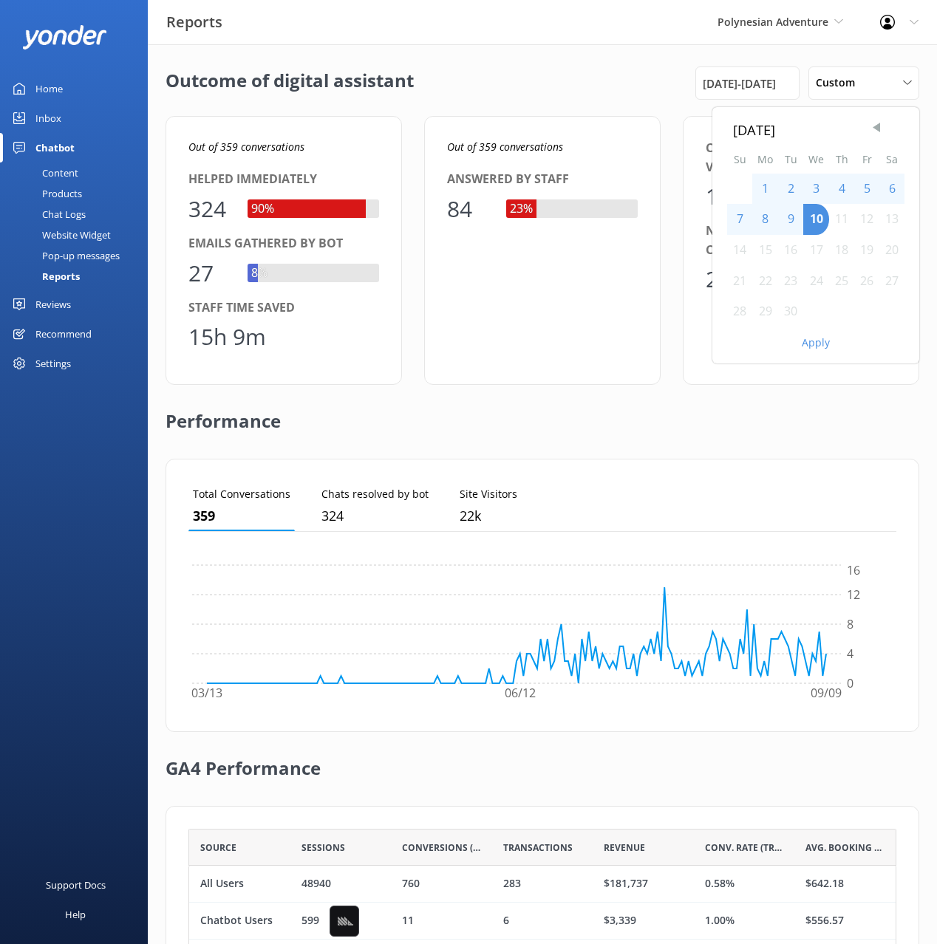
click at [876, 127] on span "Previous Month" at bounding box center [876, 127] width 15 height 15
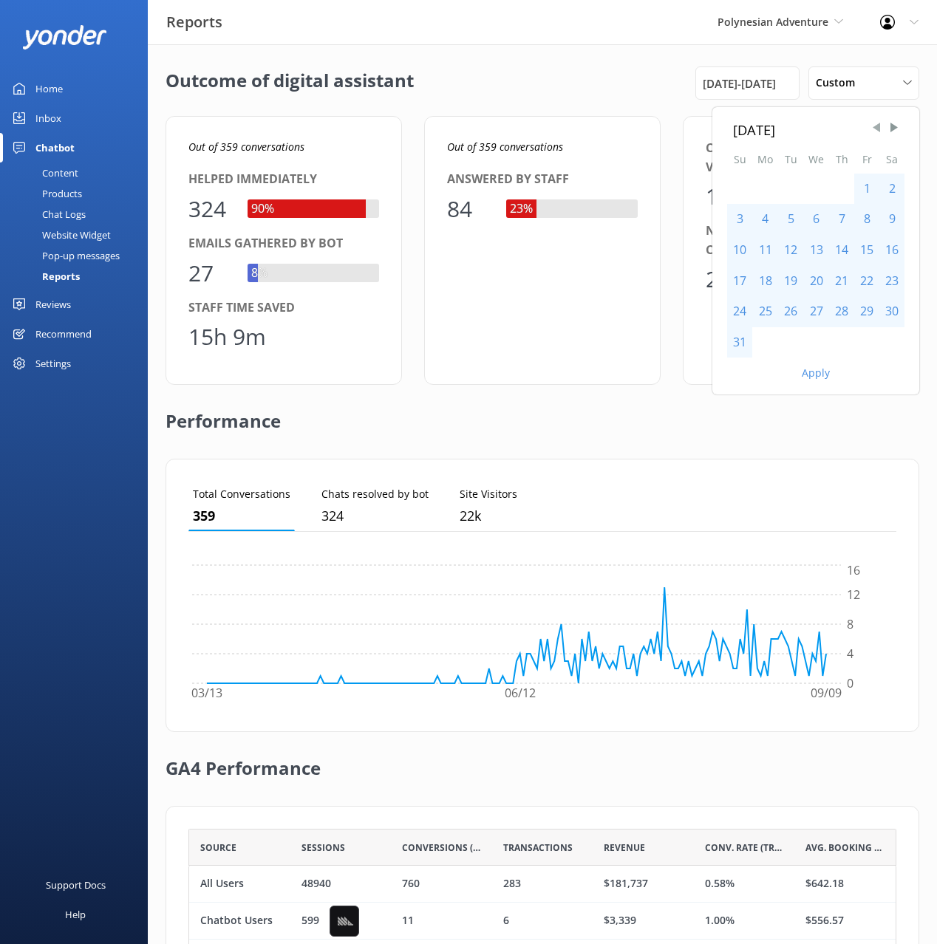
click at [876, 127] on span "Previous Month" at bounding box center [876, 127] width 15 height 15
click at [891, 130] on span "Next Month" at bounding box center [894, 127] width 15 height 15
click at [746, 187] on div "1" at bounding box center [739, 189] width 25 height 31
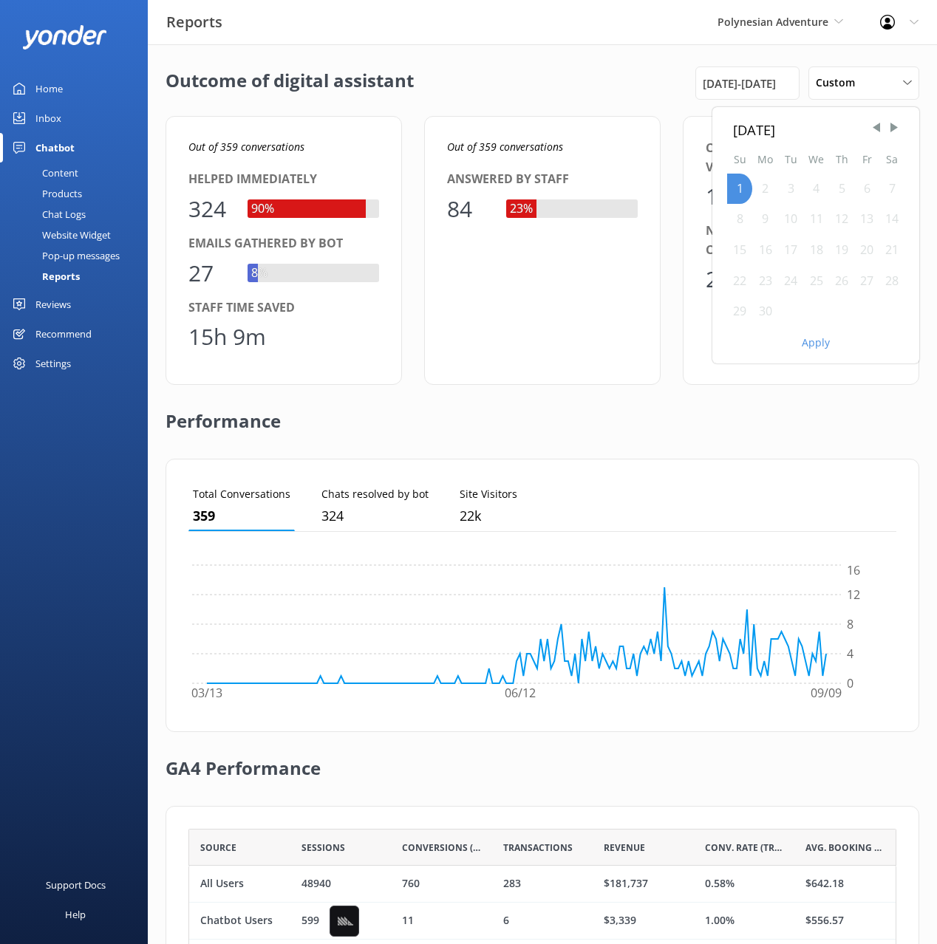
click at [817, 346] on button "Apply" at bounding box center [816, 343] width 28 height 10
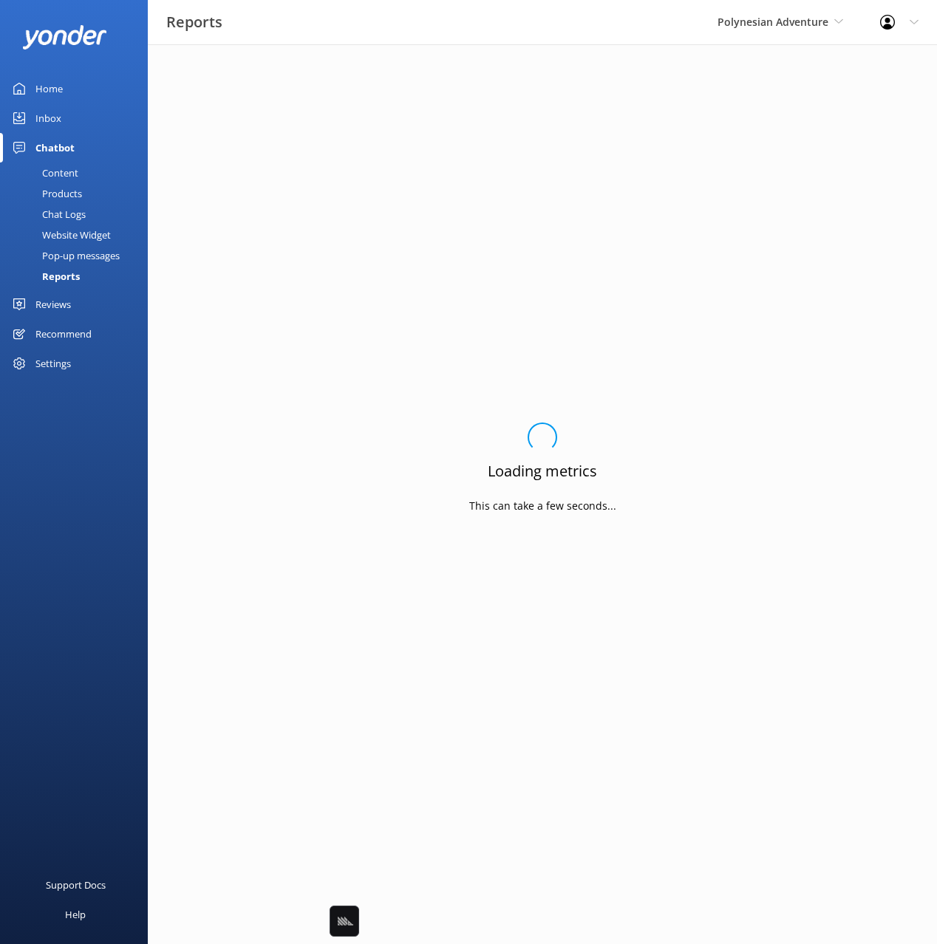
drag, startPoint x: 743, startPoint y: 204, endPoint x: 769, endPoint y: 218, distance: 30.1
click at [743, 203] on div "Loading.. Loading metrics This can take a few seconds..." at bounding box center [543, 472] width 754 height 811
click at [780, 168] on div "Loading.. Loading metrics This can take a few seconds..." at bounding box center [543, 472] width 754 height 811
click at [797, 160] on div "Loading.. Loading metrics This can take a few seconds..." at bounding box center [543, 472] width 754 height 811
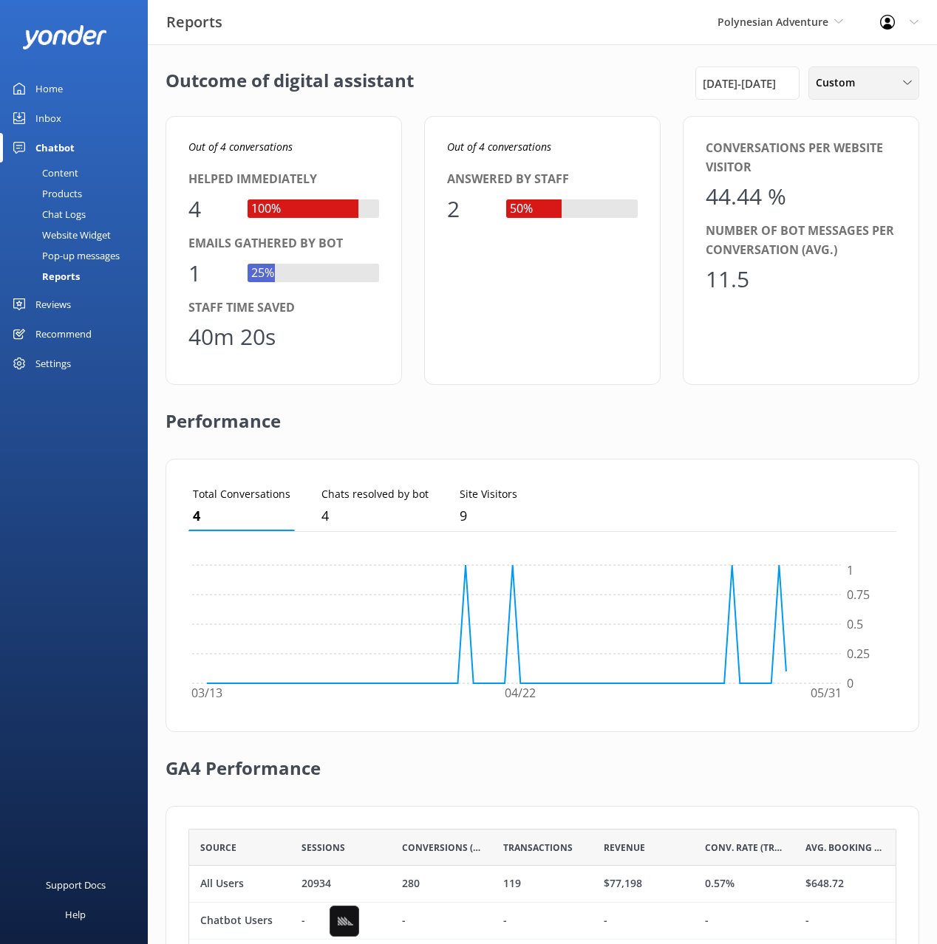
click at [850, 79] on span "Custom" at bounding box center [840, 83] width 48 height 16
click at [867, 232] on div "Last 180 days" at bounding box center [845, 238] width 58 height 15
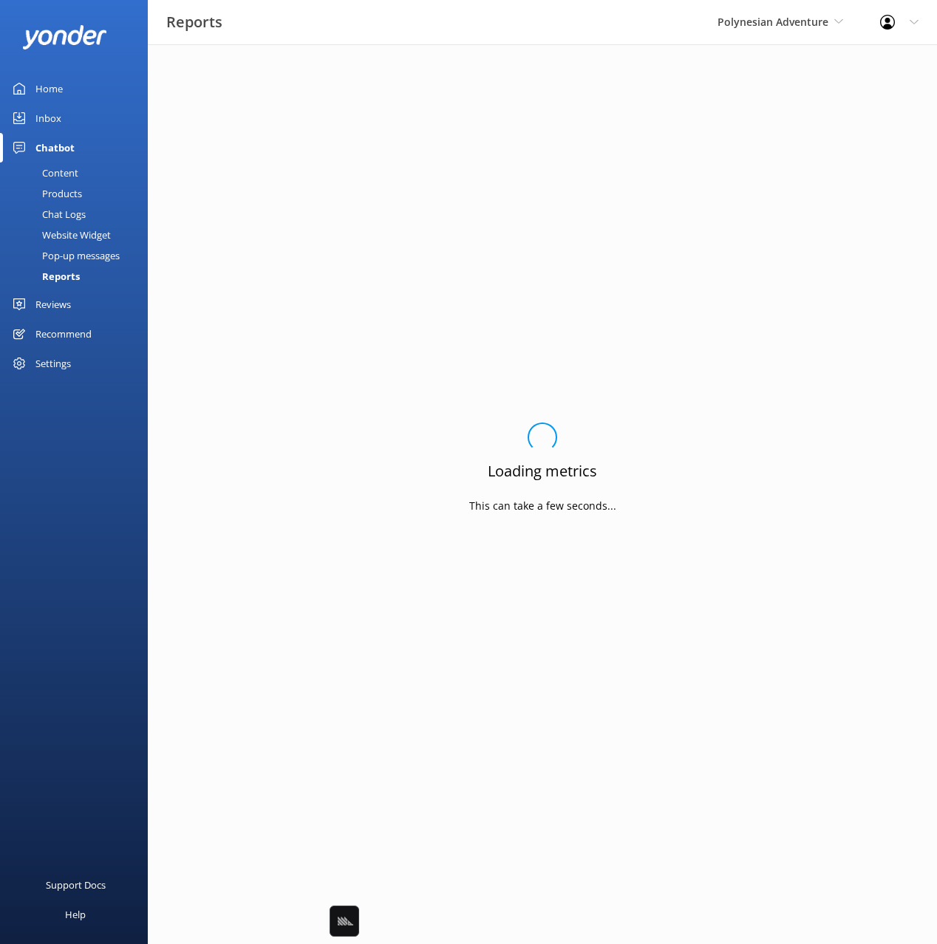
click at [616, 116] on div "Loading.. Loading metrics This can take a few seconds..." at bounding box center [543, 472] width 754 height 811
click at [616, 106] on div "Loading.. Loading metrics This can take a few seconds..." at bounding box center [543, 472] width 754 height 811
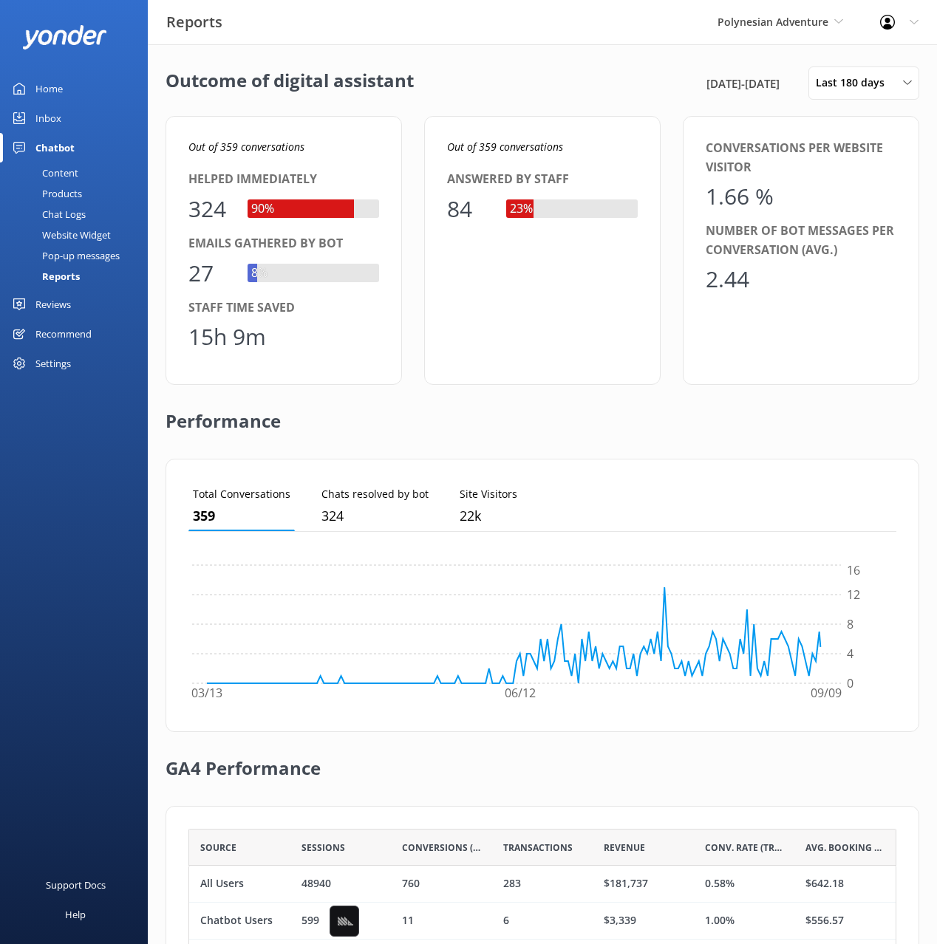
click at [711, 126] on div "Conversations per website visitor 1.66 % Number of bot messages per conversatio…" at bounding box center [801, 250] width 236 height 269
click at [710, 125] on div "Conversations per website visitor 1.66 % Number of bot messages per conversatio…" at bounding box center [801, 250] width 236 height 269
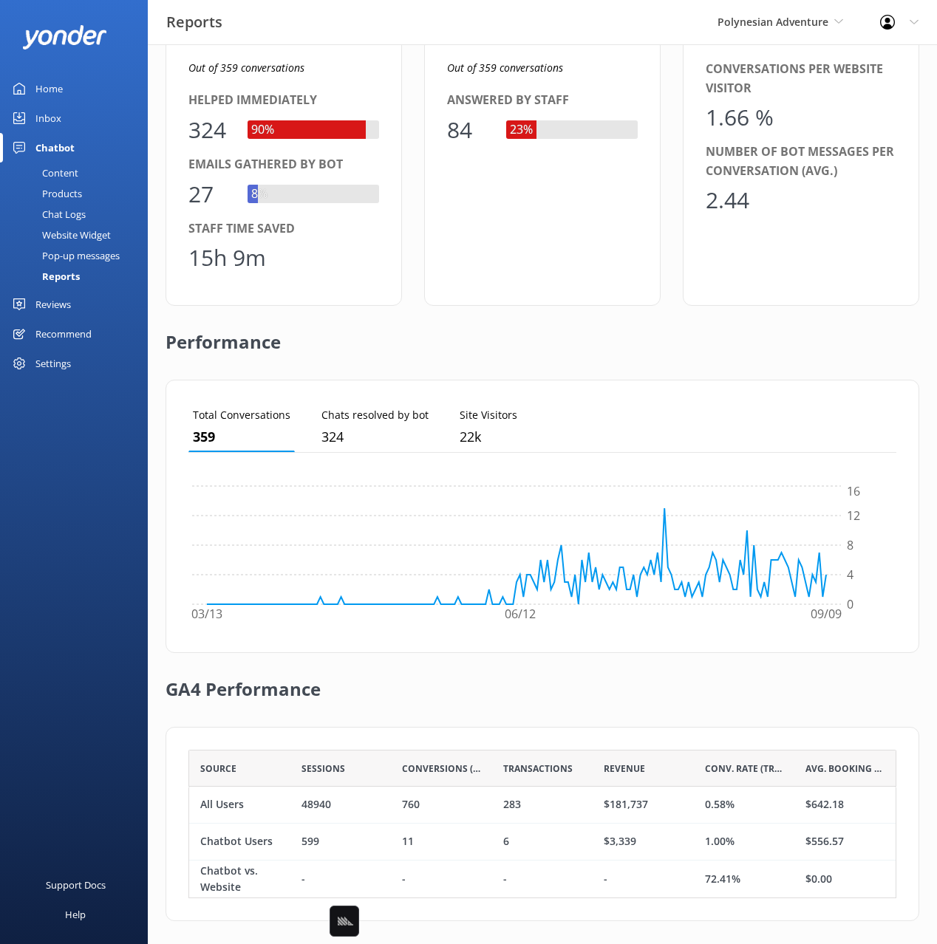
scroll to position [86, 0]
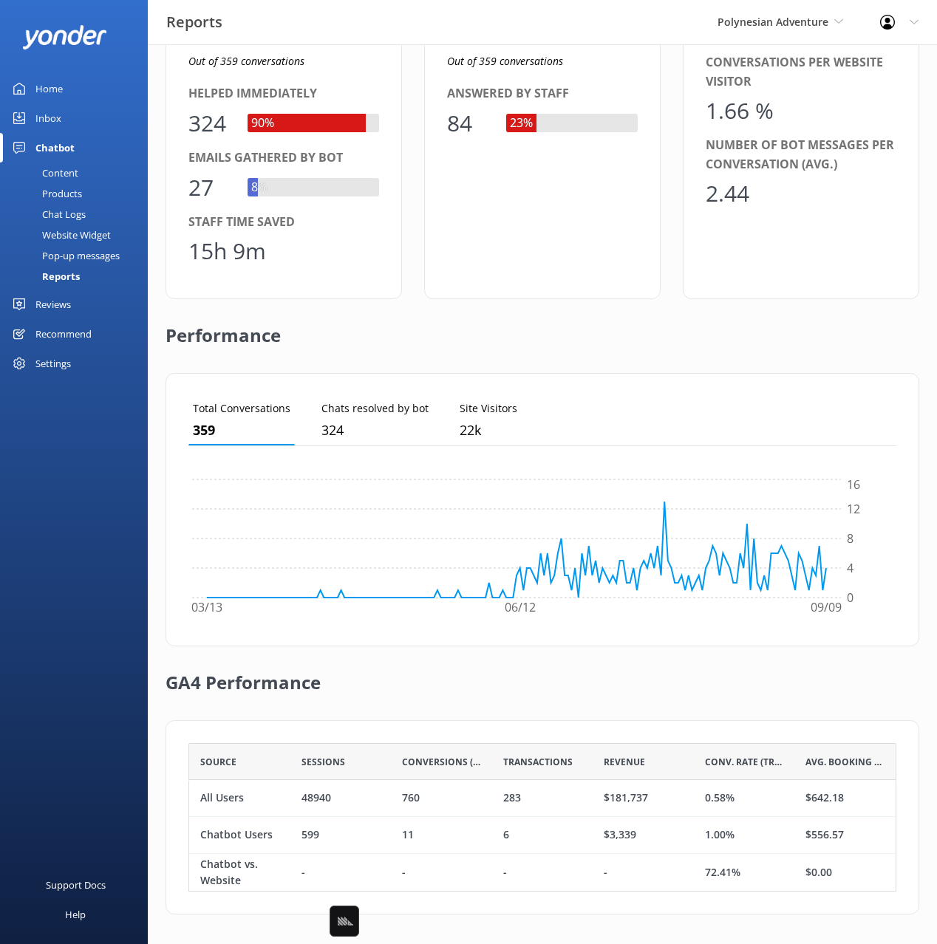
click at [317, 89] on div "Helped immediately" at bounding box center [283, 93] width 191 height 19
drag, startPoint x: 240, startPoint y: 61, endPoint x: 225, endPoint y: 66, distance: 16.4
click at [219, 65] on p "Out of 359 conversations" at bounding box center [283, 61] width 191 height 16
copy icon "359 conversations"
click at [692, 270] on div "Conversations per website visitor 1.66 % Number of bot messages per conversatio…" at bounding box center [801, 164] width 236 height 269
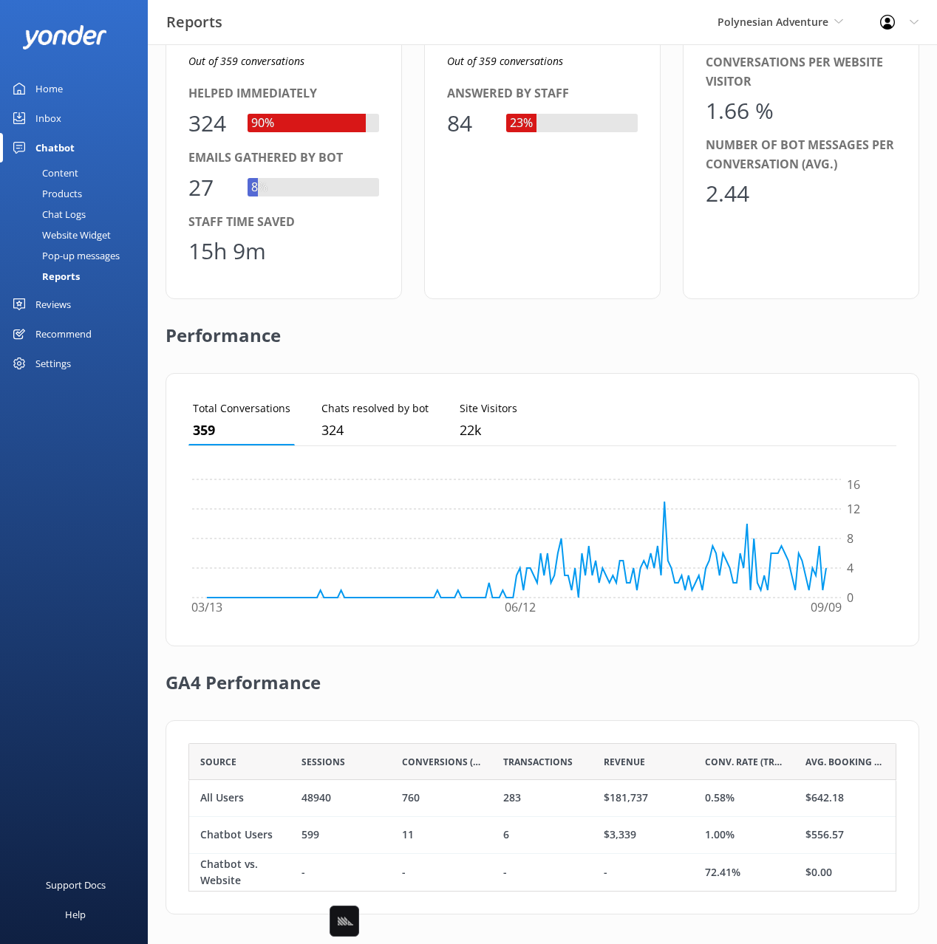
click at [583, 356] on div "Performance" at bounding box center [543, 336] width 754 height 74
click at [651, 833] on div "$3,339" at bounding box center [643, 835] width 101 height 37
drag, startPoint x: 607, startPoint y: 839, endPoint x: 599, endPoint y: 840, distance: 8.3
click at [599, 840] on div "$3,339" at bounding box center [643, 835] width 101 height 37
copy div "$3,339"
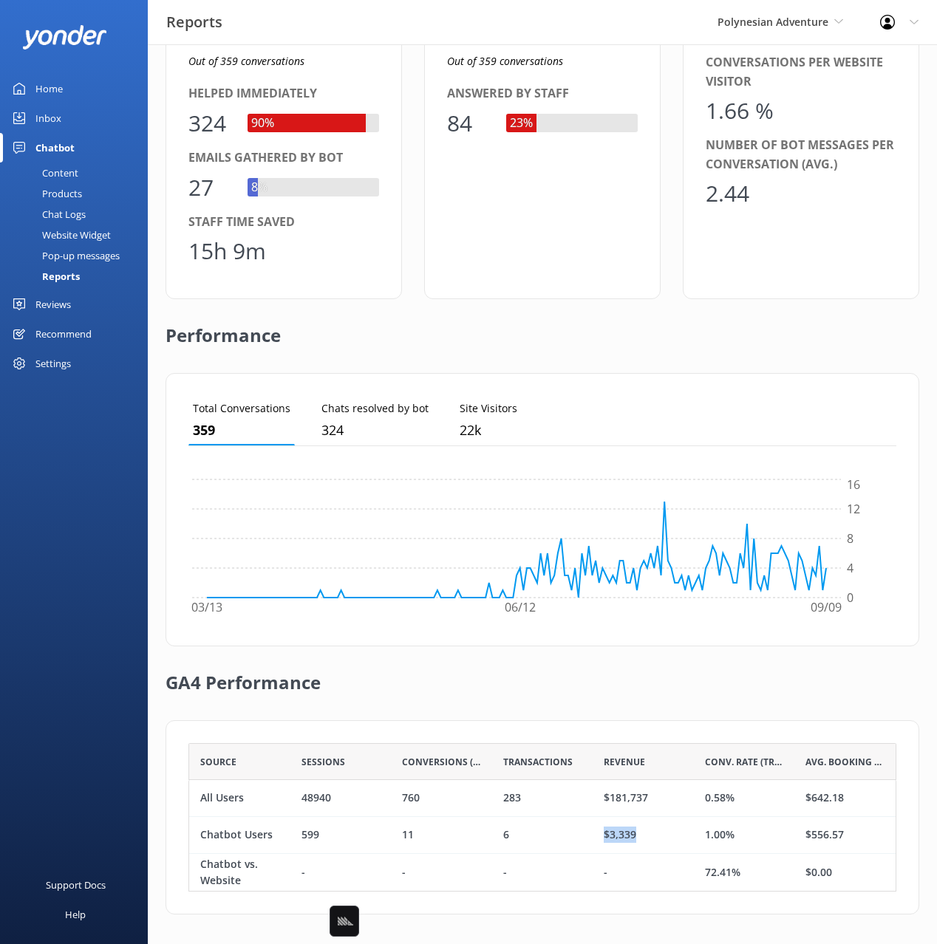
click at [77, 301] on link "Reviews" at bounding box center [74, 305] width 148 height 30
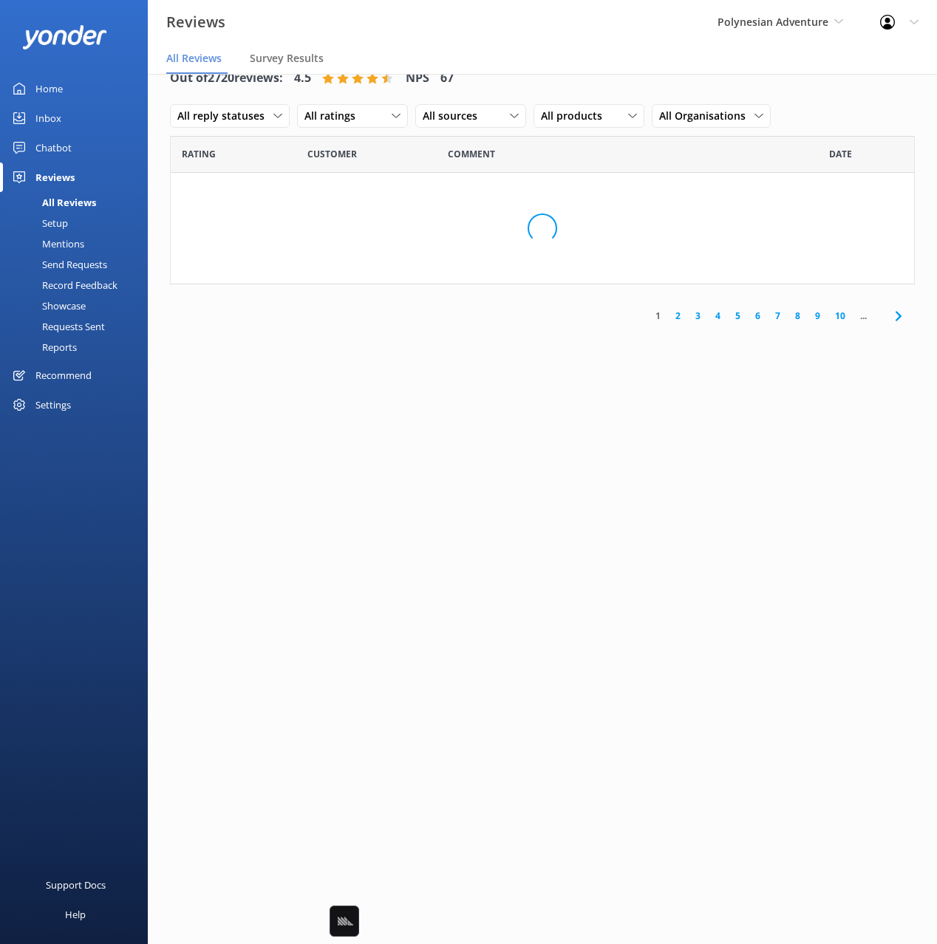
scroll to position [30, 0]
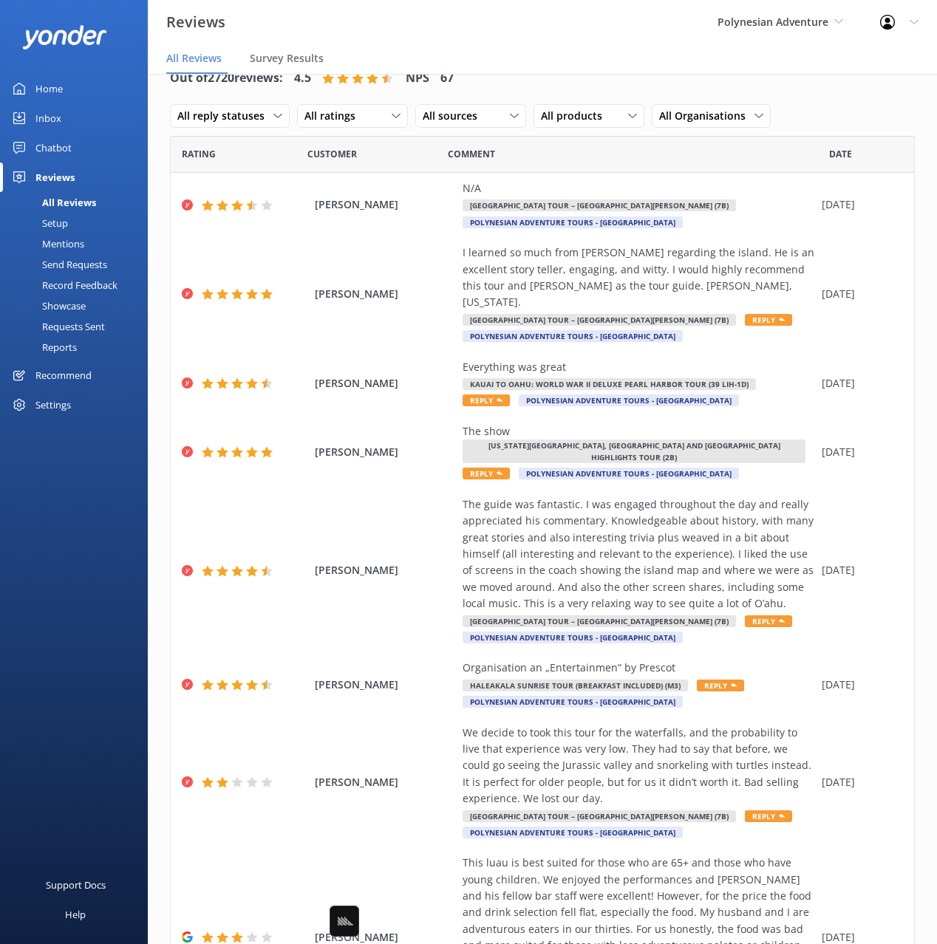
drag, startPoint x: 89, startPoint y: 347, endPoint x: 95, endPoint y: 352, distance: 7.9
click at [90, 347] on link "Reports" at bounding box center [78, 347] width 139 height 21
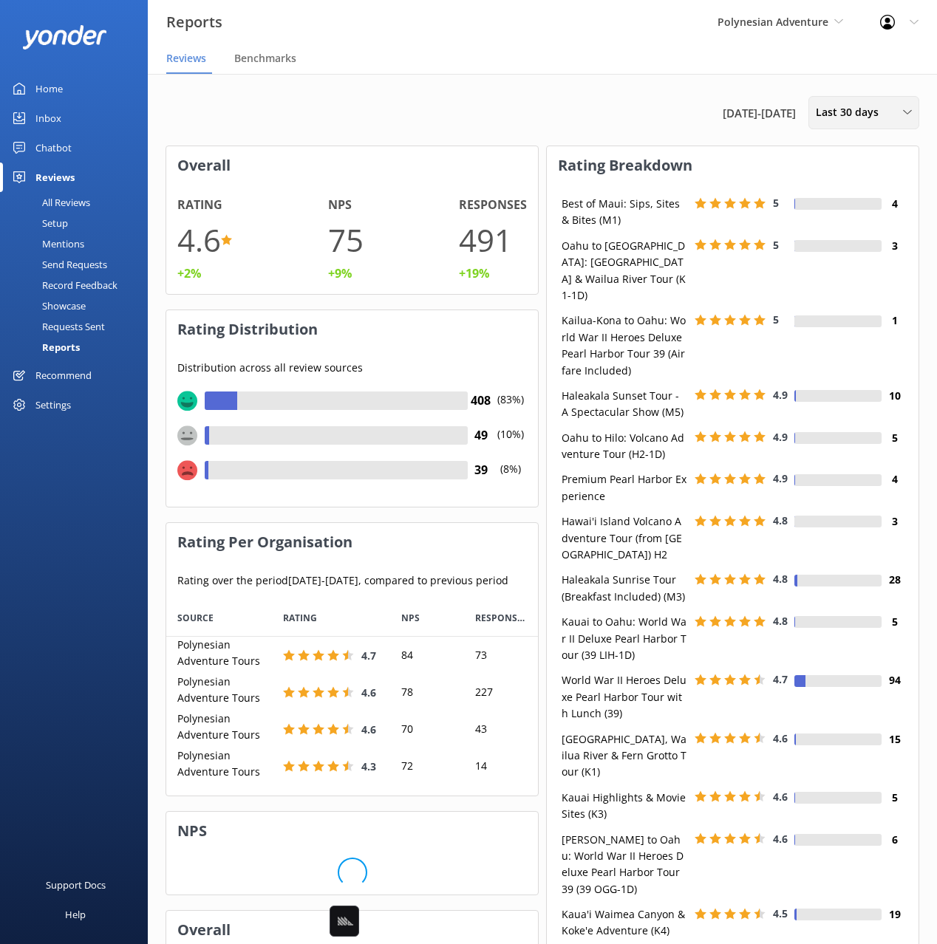
scroll to position [159, 372]
drag, startPoint x: 822, startPoint y: 115, endPoint x: 832, endPoint y: 112, distance: 10.3
click at [824, 115] on span "Last 30 days" at bounding box center [852, 112] width 72 height 16
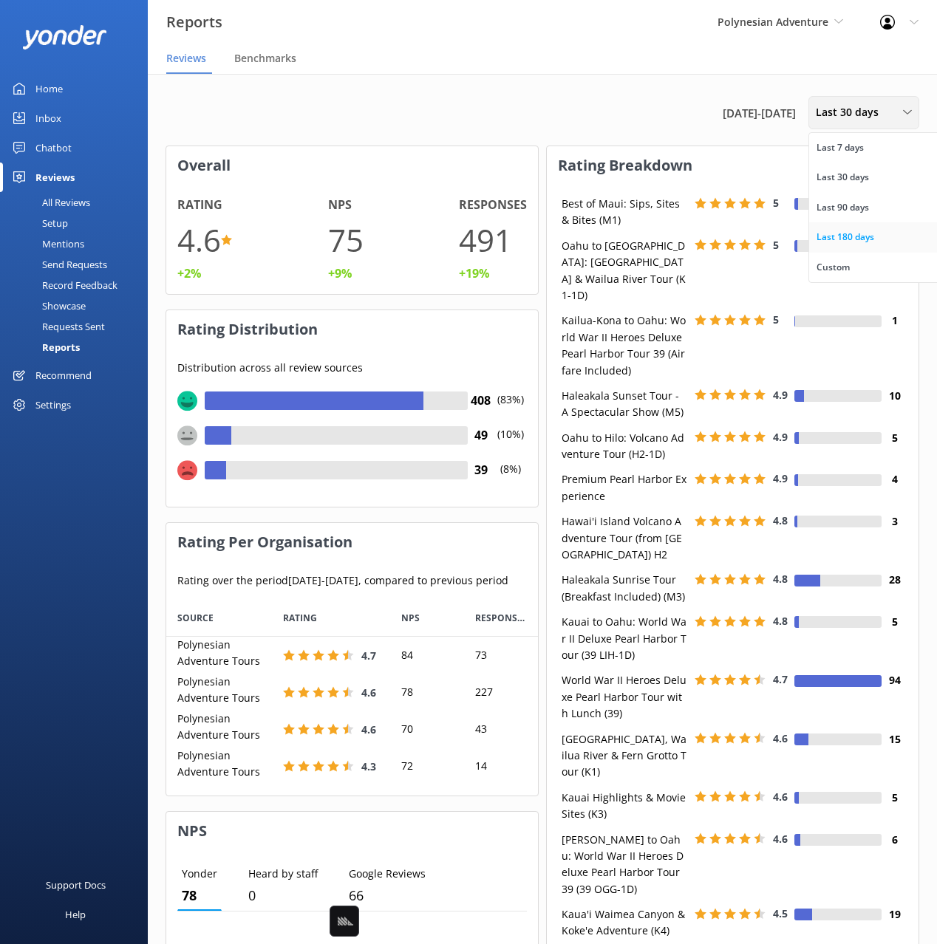
click at [865, 240] on div "Last 180 days" at bounding box center [845, 237] width 58 height 15
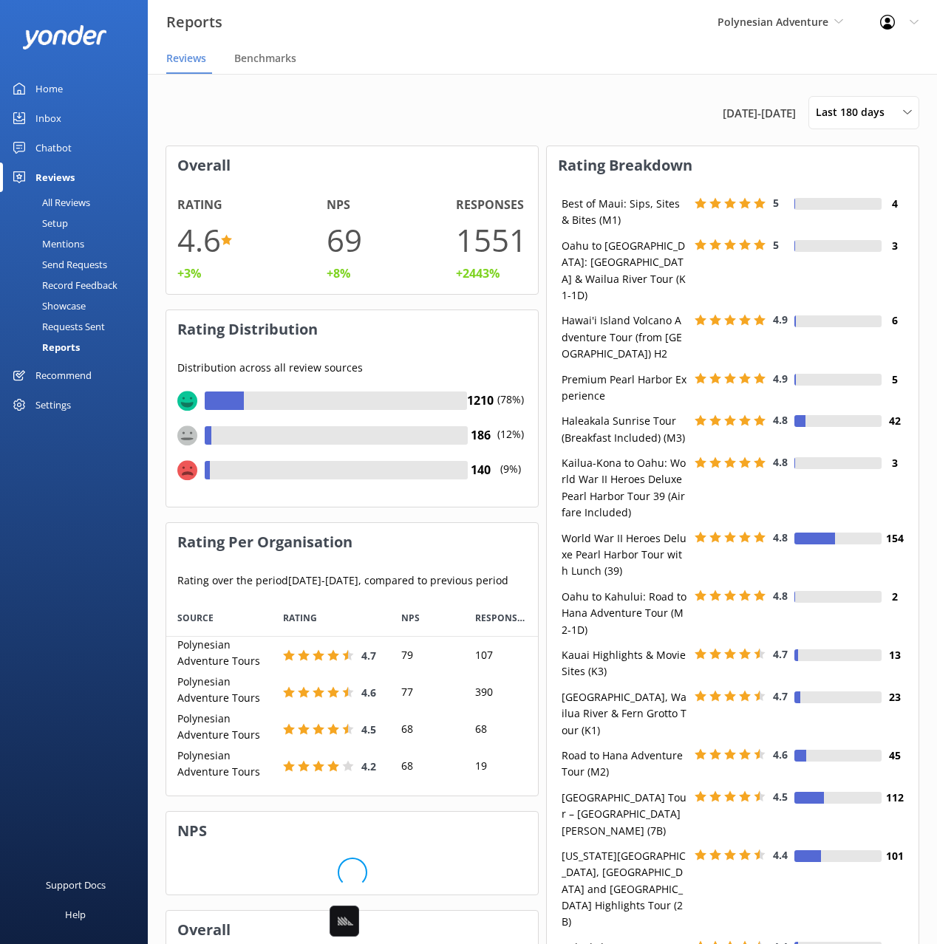
drag, startPoint x: 391, startPoint y: 124, endPoint x: 381, endPoint y: 122, distance: 10.6
click at [386, 123] on div "[DATE] - [DATE] Last 180 days Last 7 days Last 30 days Last 90 days Last 180 da…" at bounding box center [543, 112] width 754 height 33
drag, startPoint x: 361, startPoint y: 117, endPoint x: 383, endPoint y: 145, distance: 36.2
click at [361, 117] on div "[DATE] - [DATE] Last 180 days Last 7 days Last 30 days Last 90 days Last 180 da…" at bounding box center [543, 112] width 754 height 33
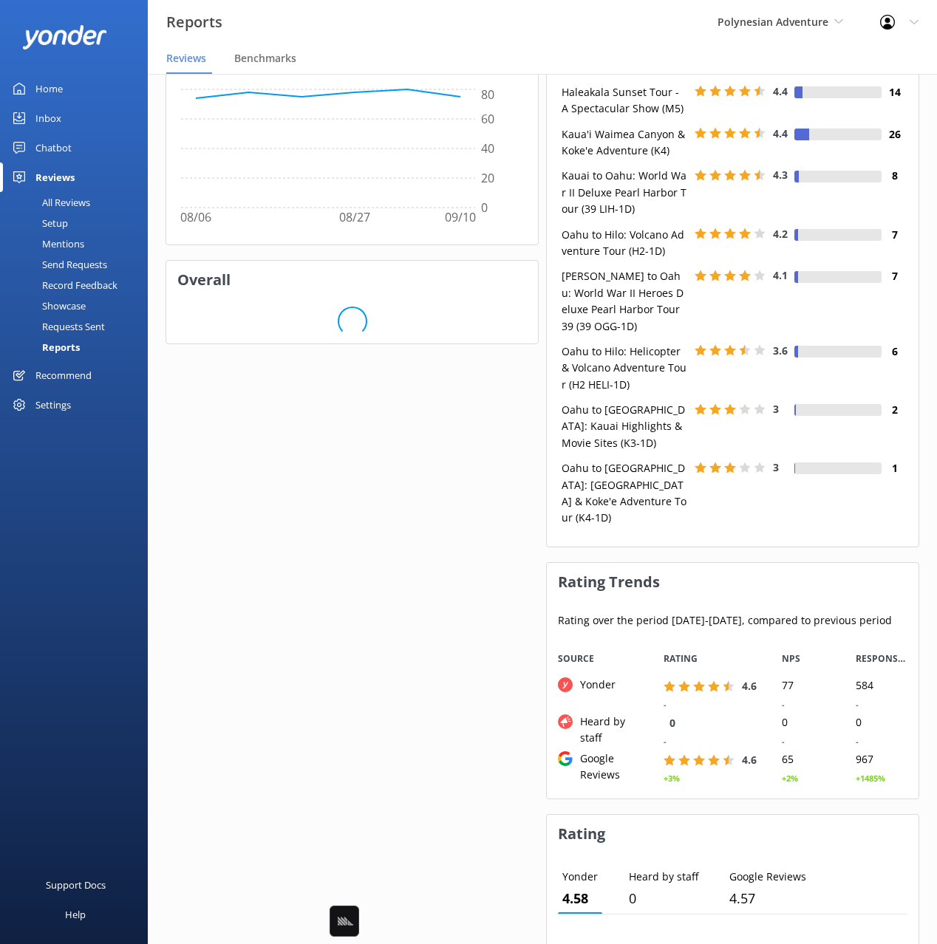
scroll to position [858, 0]
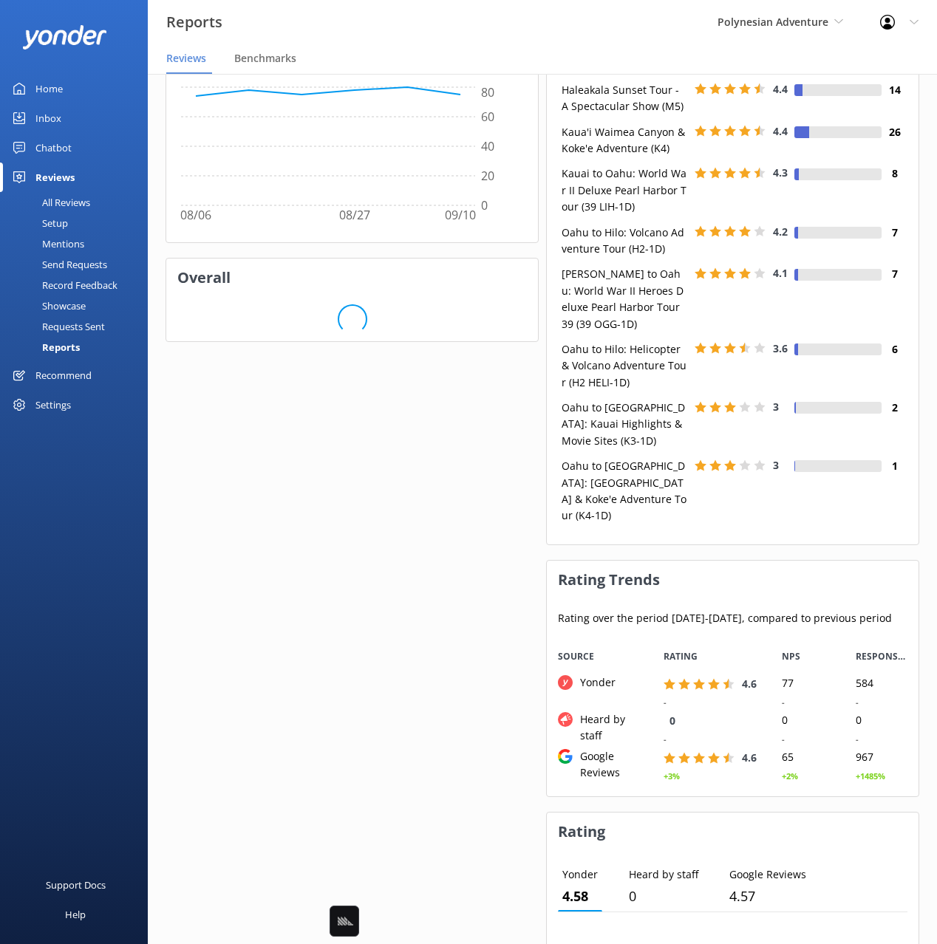
click at [382, 582] on div "Overall Rating 4.6 +3% NPS 69 +8% Responses 1551 +2443% Rating Distribution Dis…" at bounding box center [352, 355] width 373 height 2134
click at [200, 291] on h3 "Overall" at bounding box center [352, 278] width 372 height 38
click at [202, 294] on h3 "Overall" at bounding box center [352, 278] width 372 height 38
click at [220, 276] on h3 "Overall" at bounding box center [352, 278] width 372 height 38
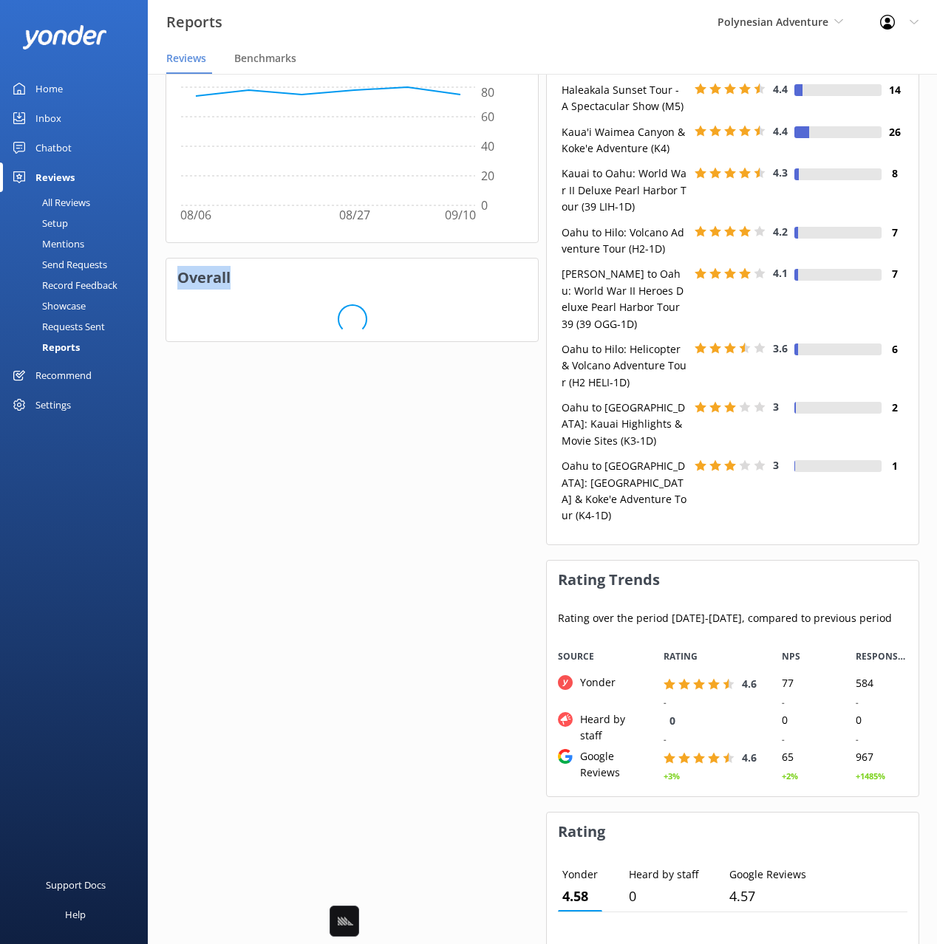
click at [237, 281] on h3 "Overall" at bounding box center [352, 278] width 372 height 38
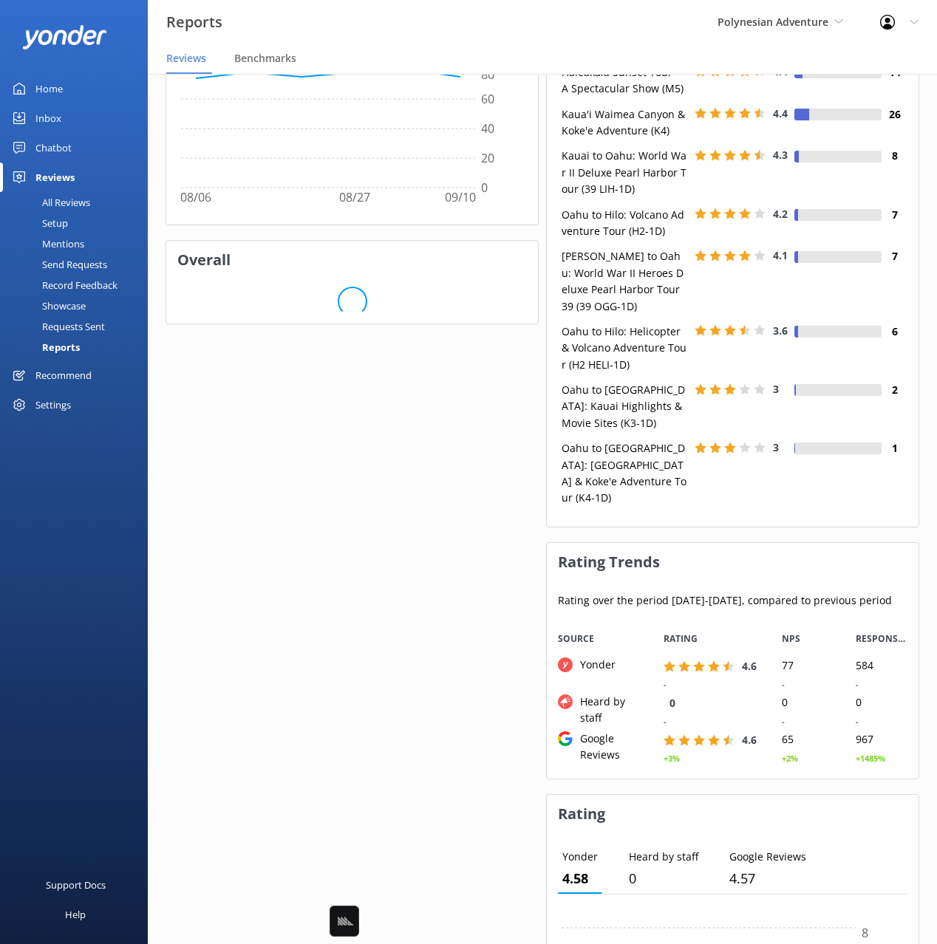
scroll to position [879, 0]
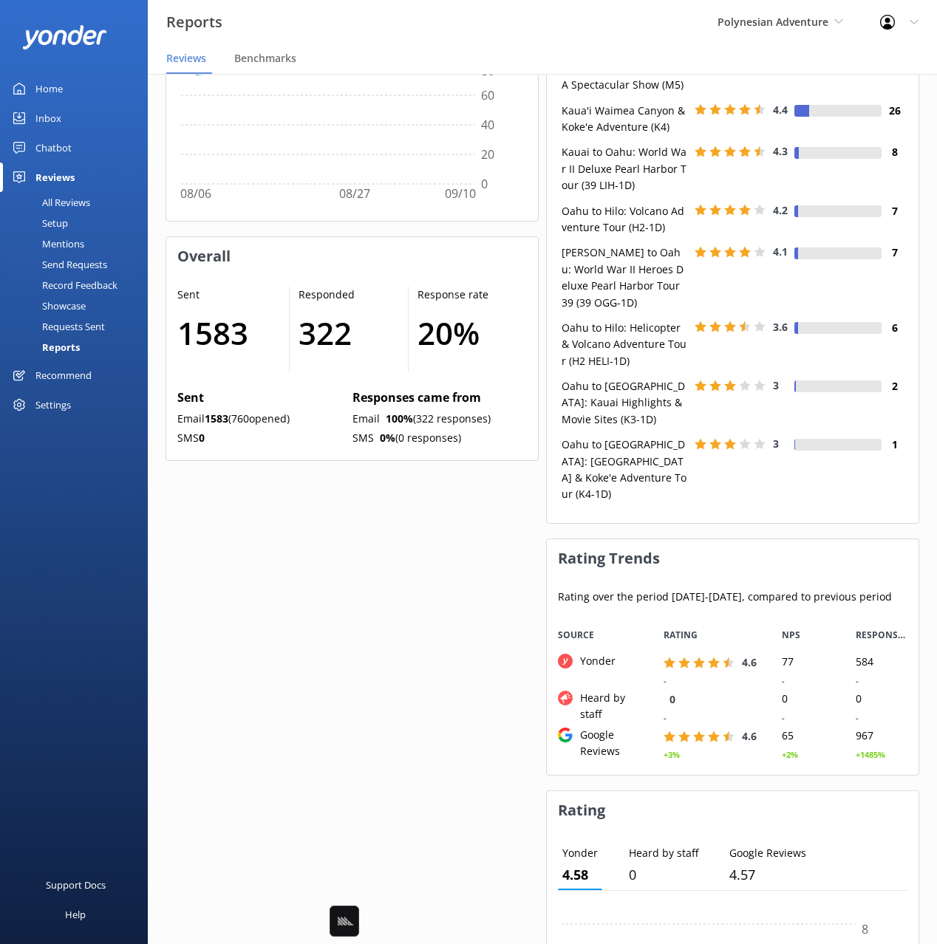
click at [221, 356] on h1 "1583" at bounding box center [225, 333] width 97 height 50
copy h1 "1583"
drag, startPoint x: 445, startPoint y: 281, endPoint x: 451, endPoint y: 301, distance: 20.8
click at [446, 276] on h3 "Overall" at bounding box center [352, 256] width 372 height 38
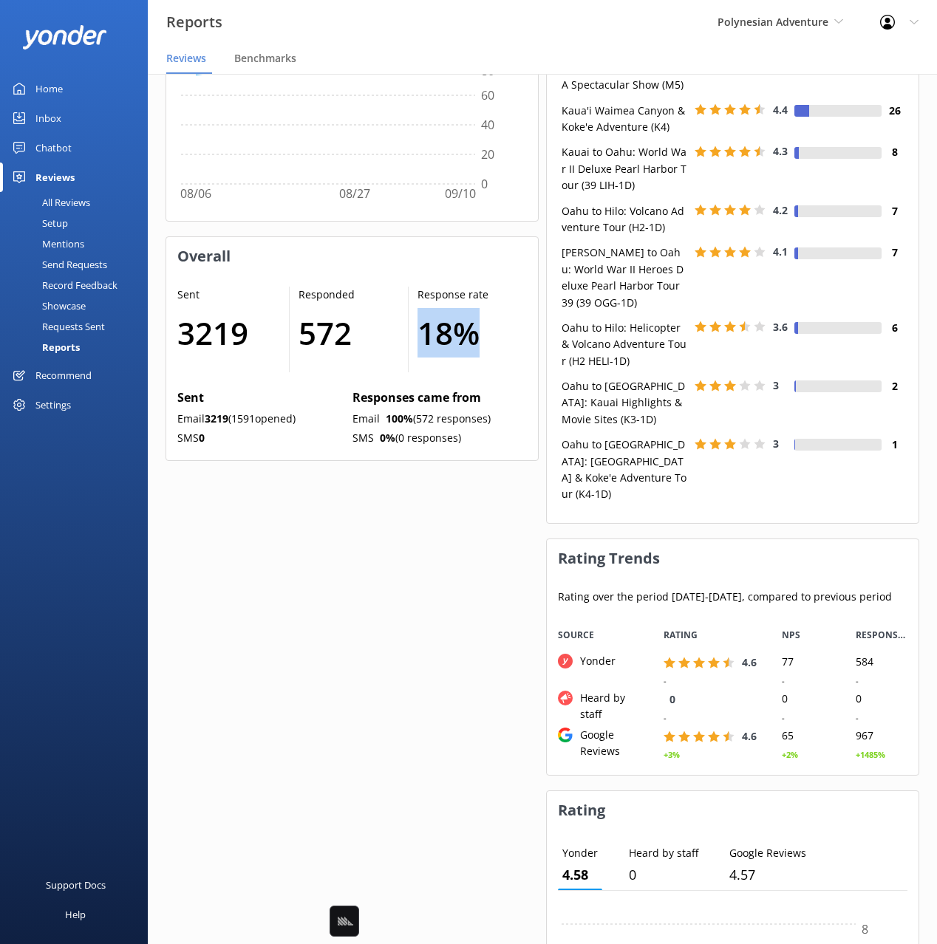
drag, startPoint x: 473, startPoint y: 358, endPoint x: 420, endPoint y: 363, distance: 52.7
click at [423, 358] on h1 "18 %" at bounding box center [464, 333] width 95 height 50
copy h1 "18 %"
click at [55, 223] on div "Setup" at bounding box center [38, 223] width 59 height 21
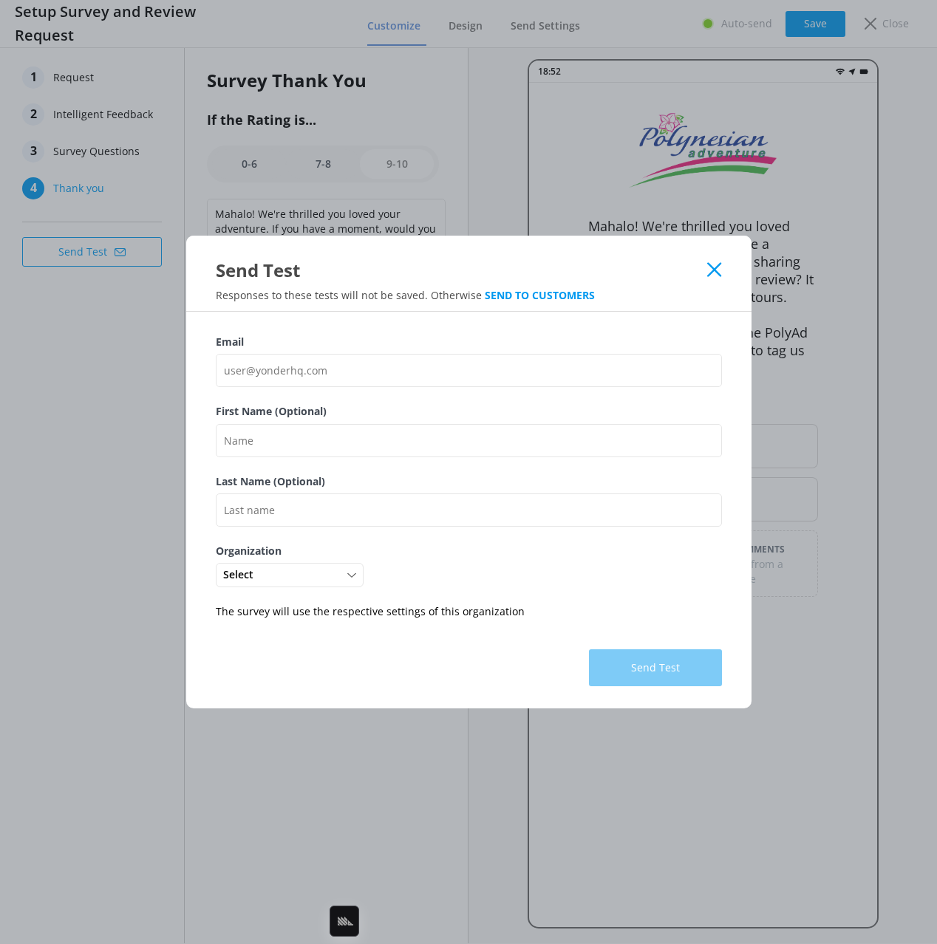
drag, startPoint x: 716, startPoint y: 270, endPoint x: 783, endPoint y: 150, distance: 137.9
click at [717, 267] on icon at bounding box center [714, 269] width 14 height 15
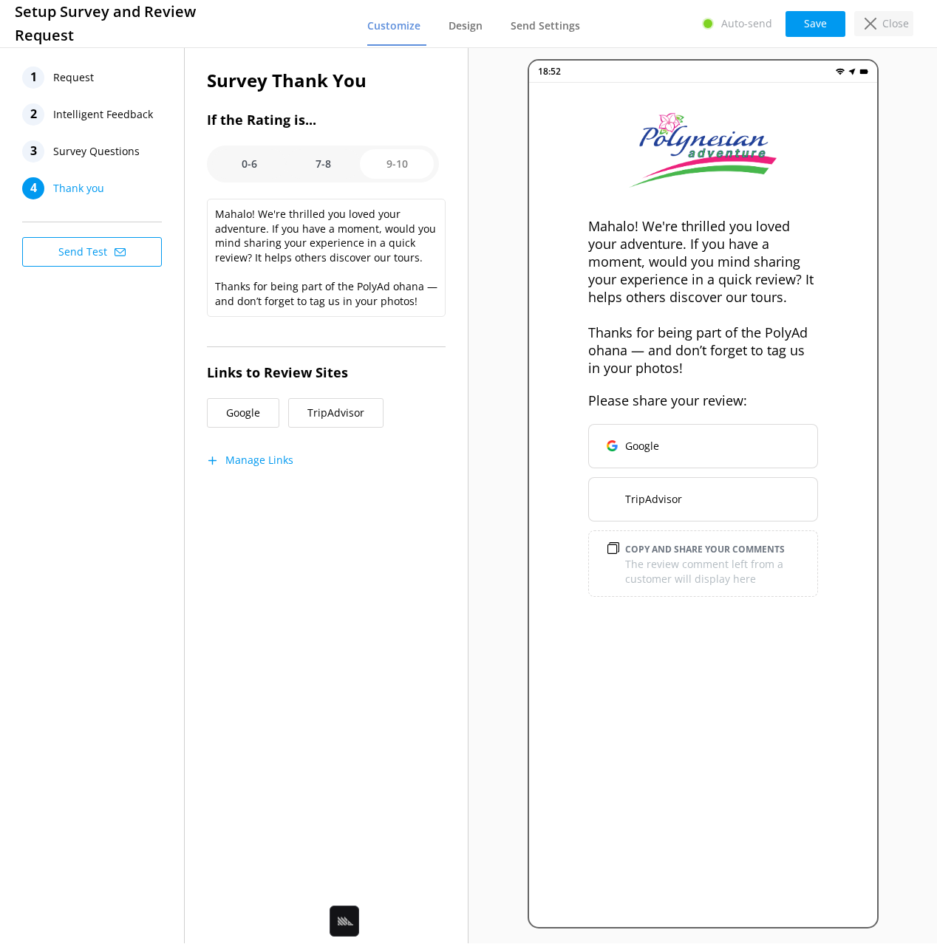
click at [896, 16] on p "Close" at bounding box center [895, 24] width 27 height 16
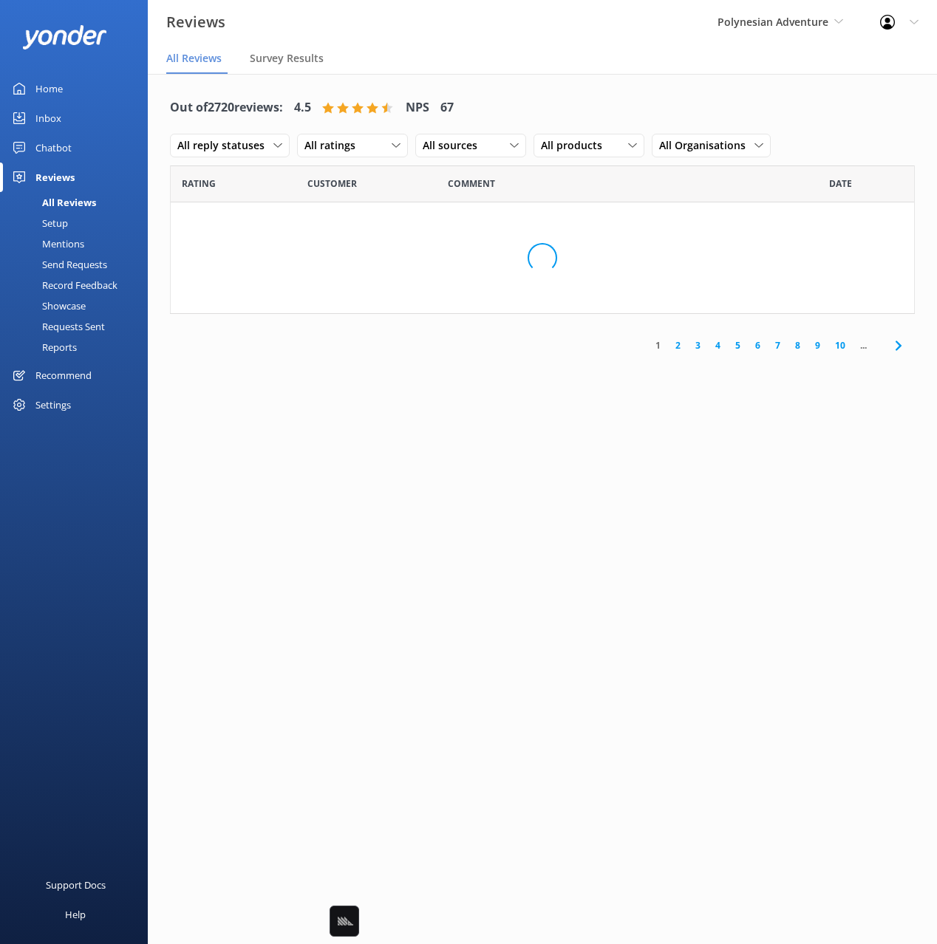
click at [67, 244] on div "Mentions" at bounding box center [46, 243] width 75 height 21
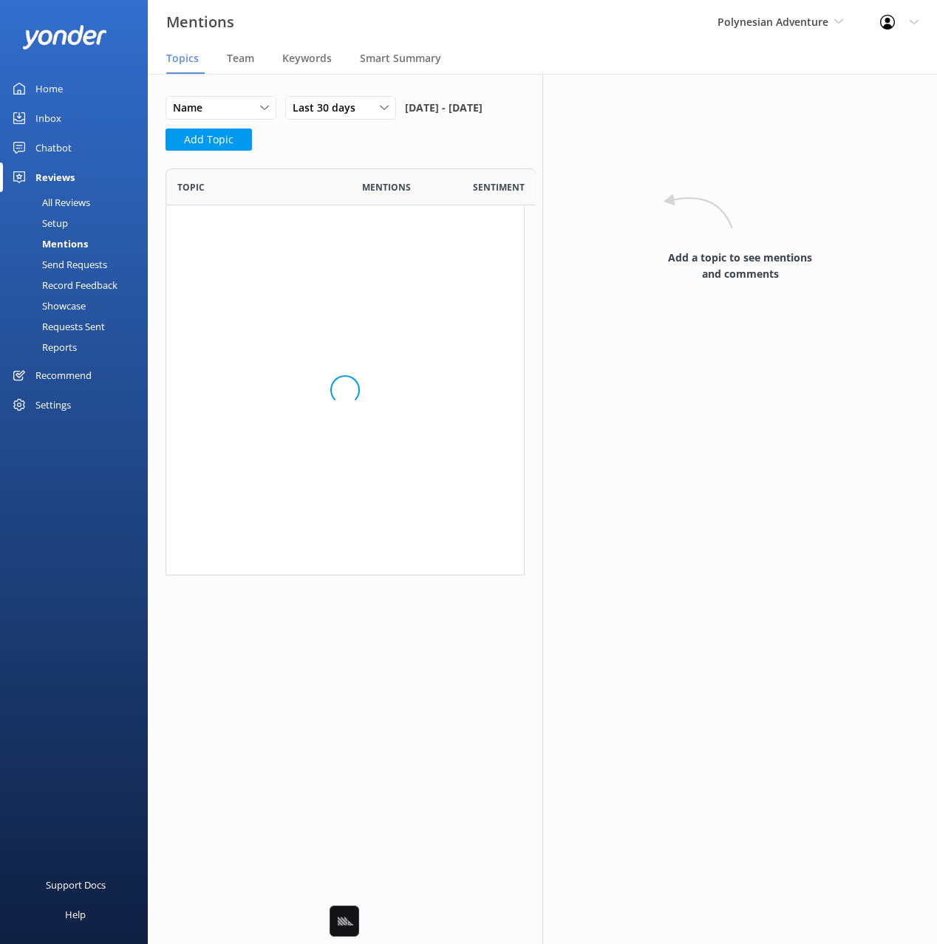
scroll to position [407, 359]
